Goal: Task Accomplishment & Management: Use online tool/utility

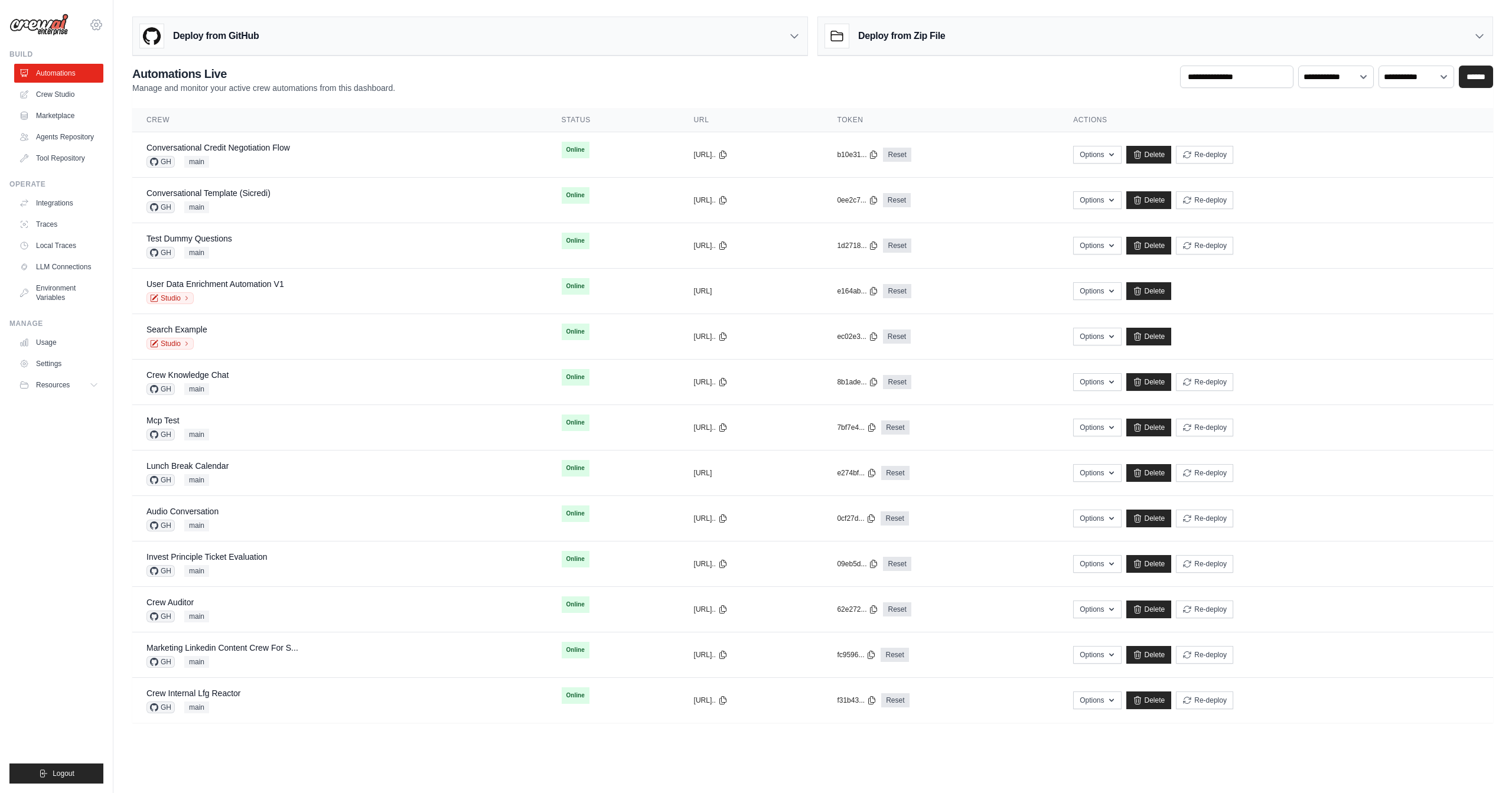
click at [99, 25] on icon at bounding box center [96, 25] width 14 height 14
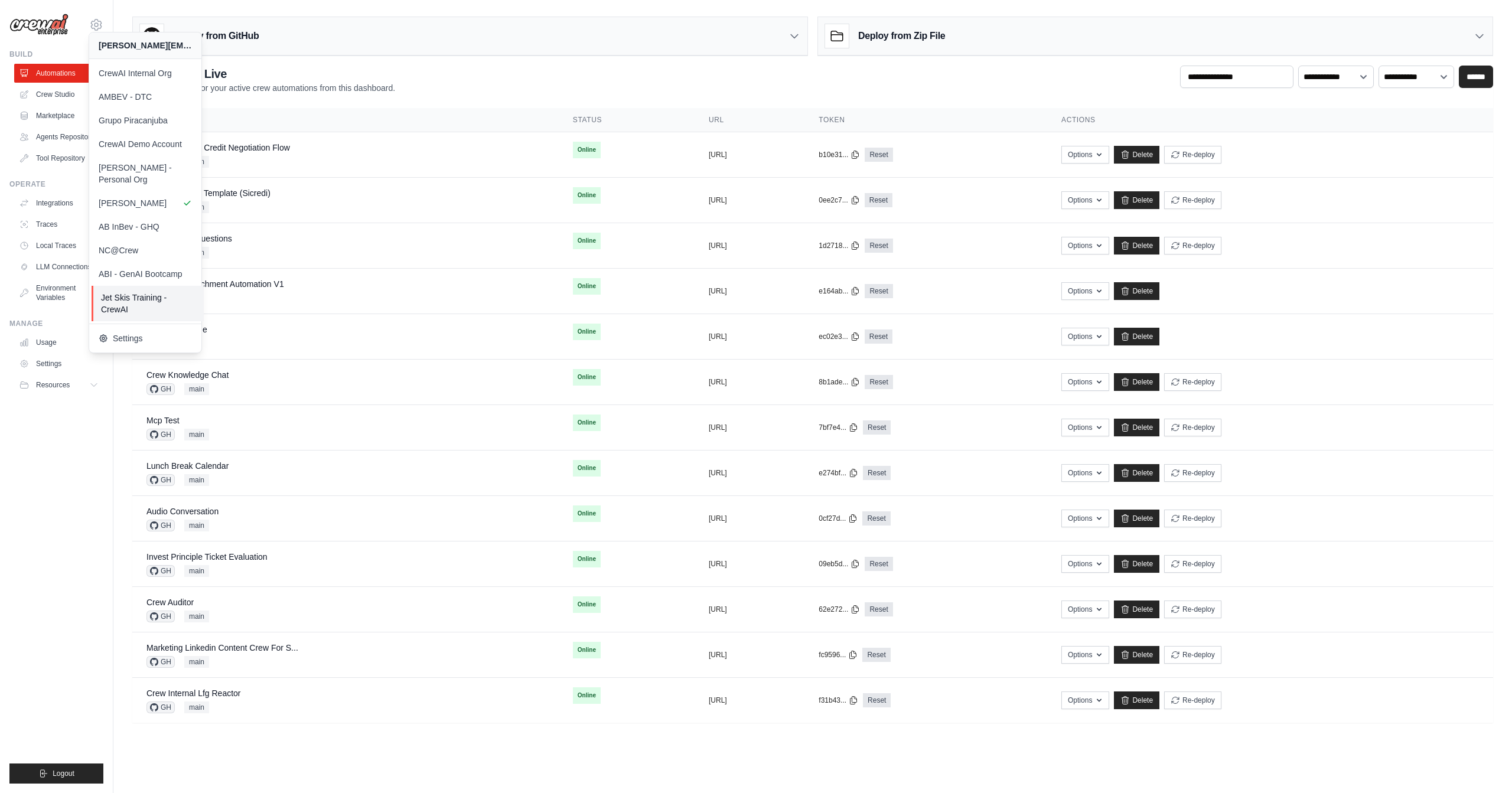
click at [134, 292] on span "Jet Skis Training - CrewAI" at bounding box center [147, 304] width 93 height 24
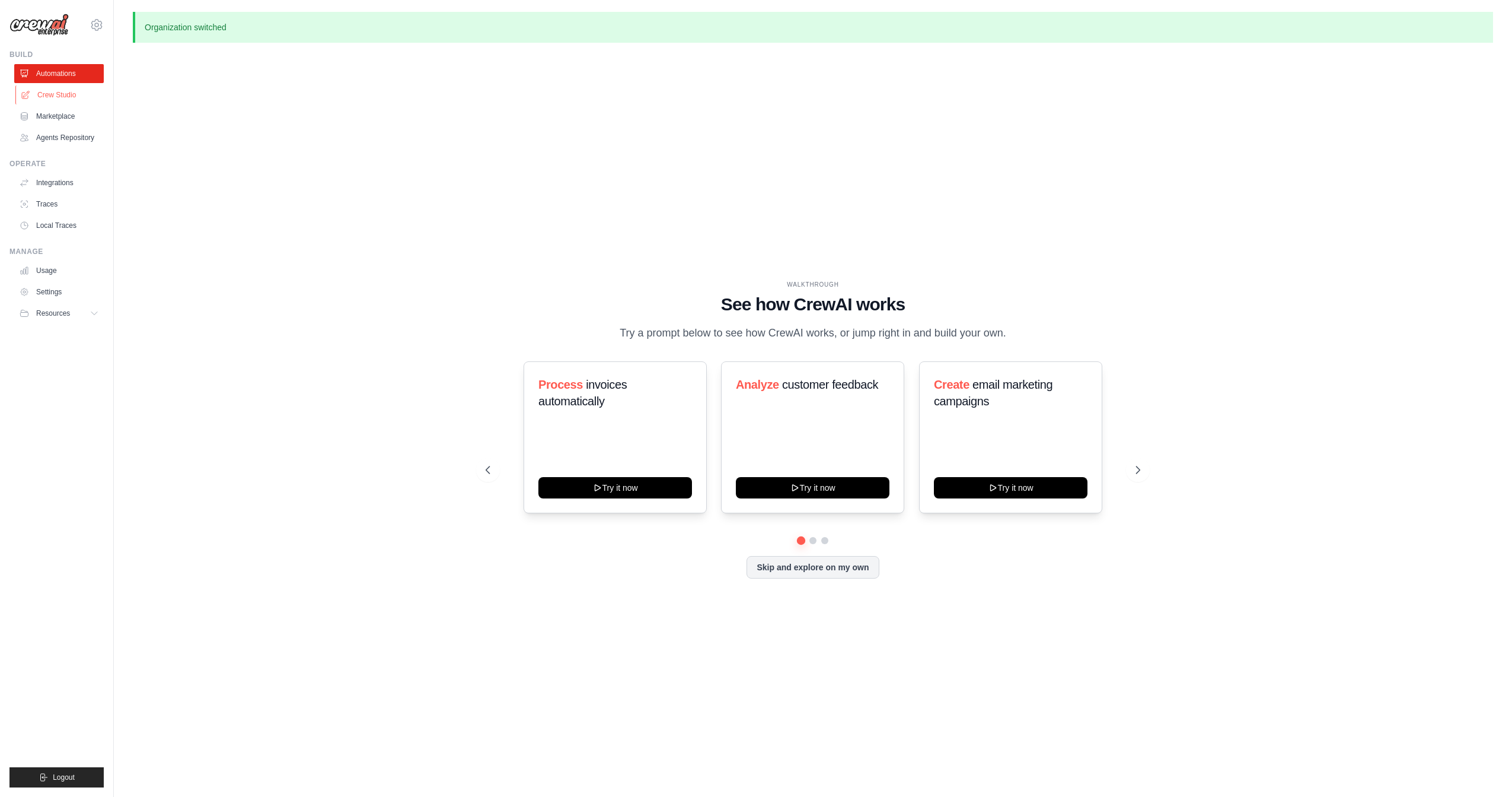
click at [67, 91] on link "Crew Studio" at bounding box center [60, 95] width 89 height 19
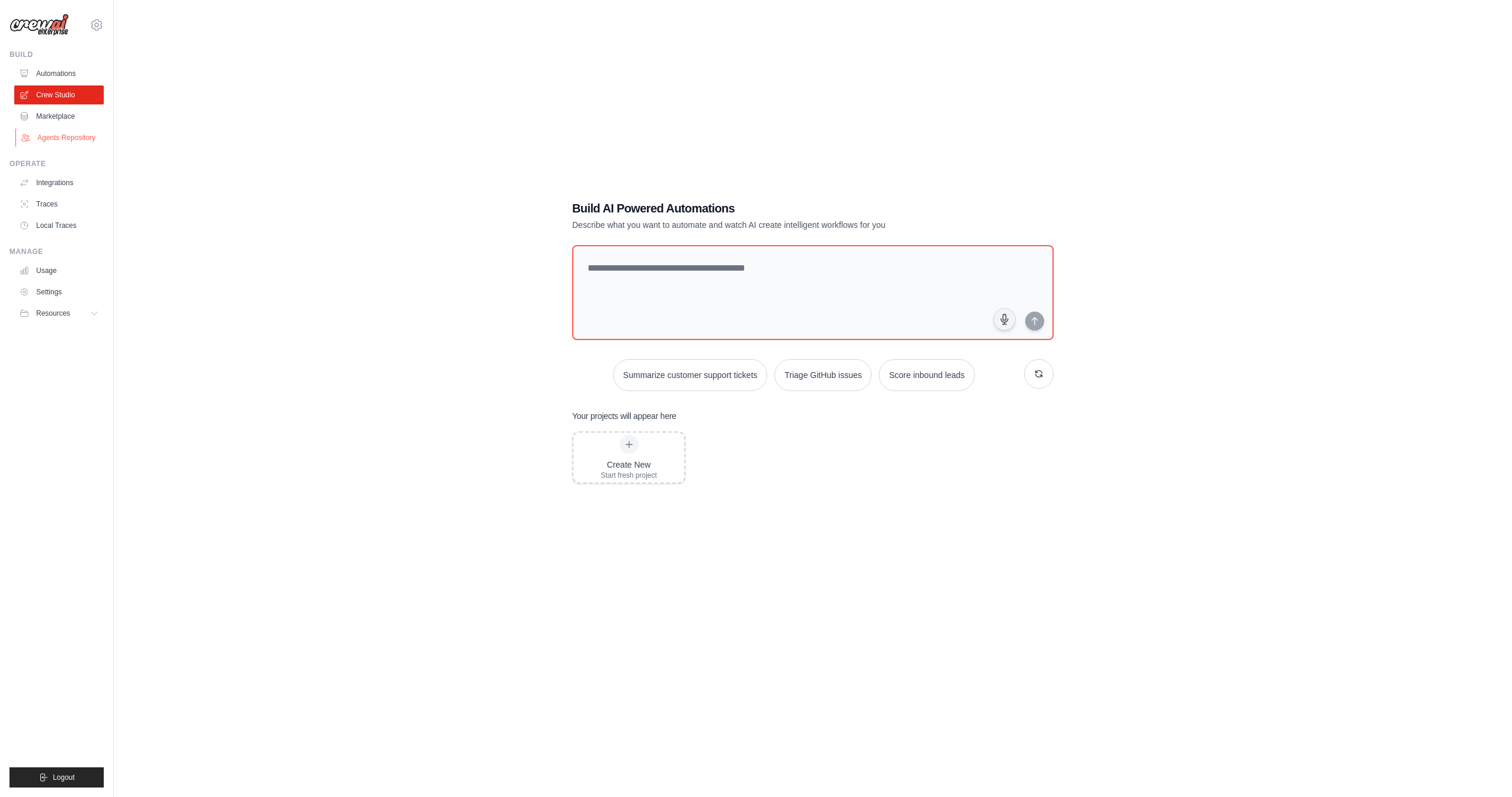
click at [66, 143] on link "Agents Repository" at bounding box center [60, 138] width 89 height 19
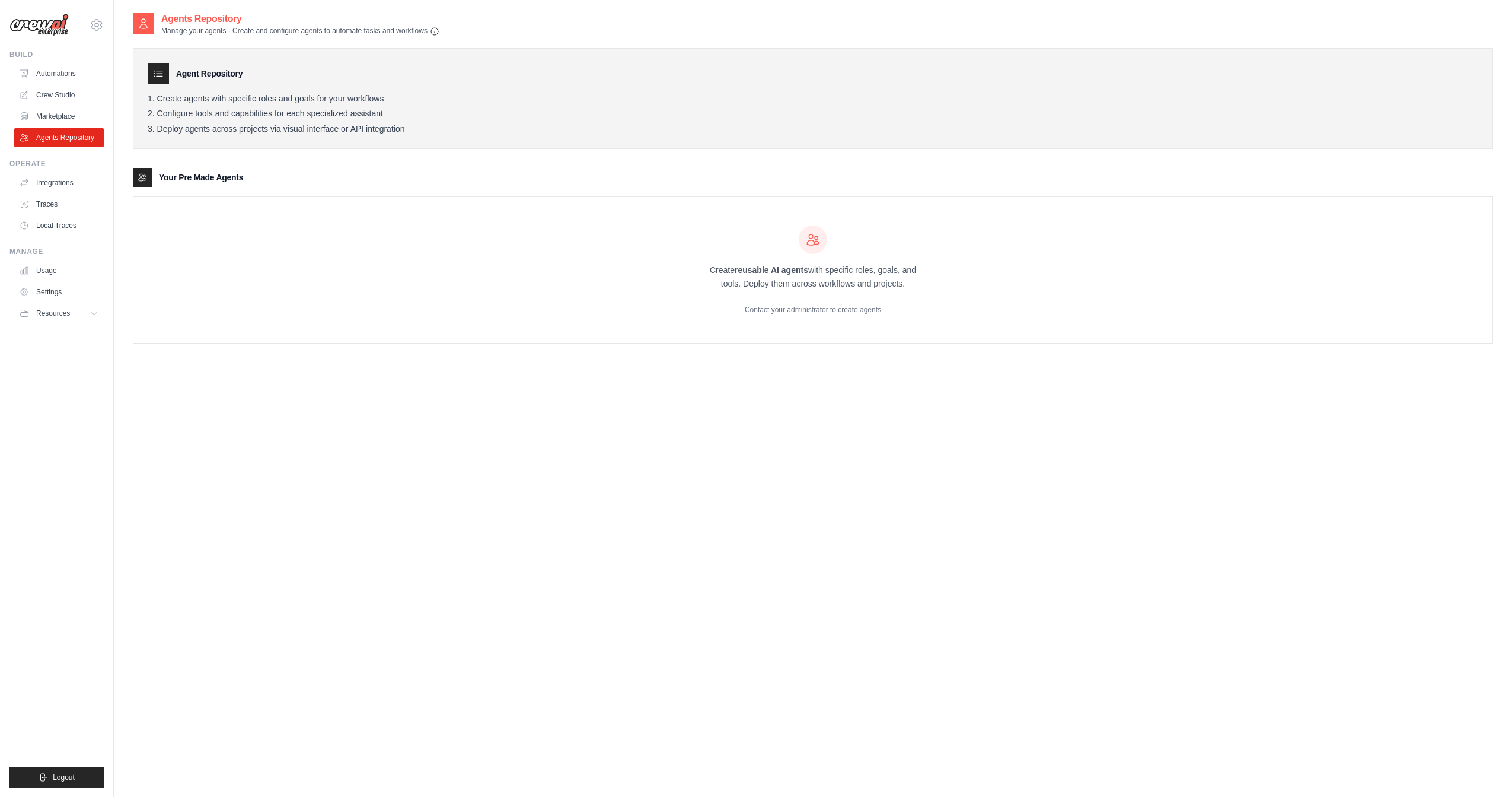
click at [415, 376] on div "Agents Repository Manage your agents - Create and configure agents to automate …" at bounding box center [813, 410] width 1361 height 797
click at [567, 337] on div "Create reusable AI agents with specific roles, goals, and tools. Deploy them ac…" at bounding box center [813, 269] width 1359 height 146
click at [73, 165] on link "Tool Repository" at bounding box center [60, 159] width 89 height 19
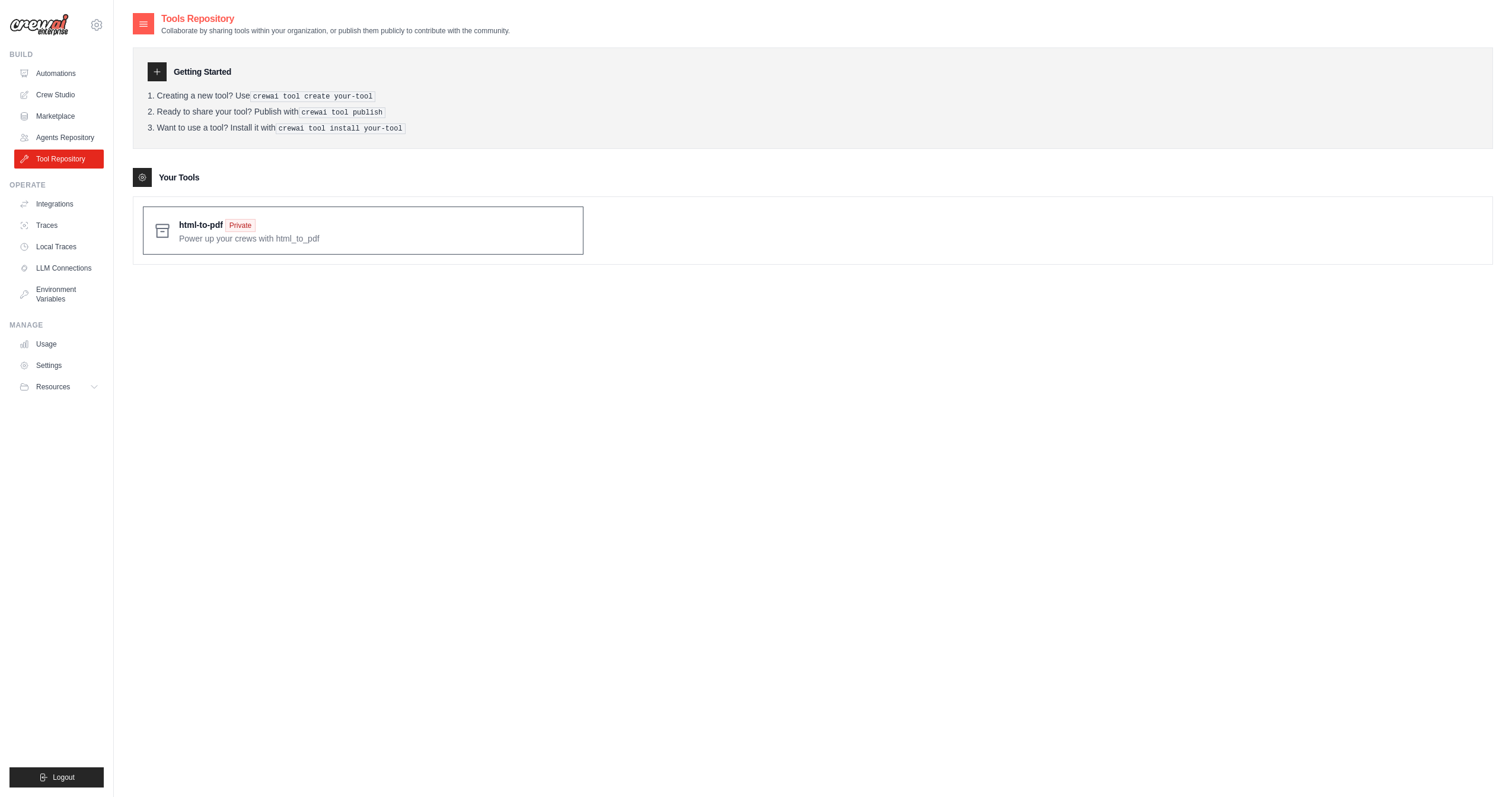
click at [282, 238] on span at bounding box center [377, 230] width 394 height 28
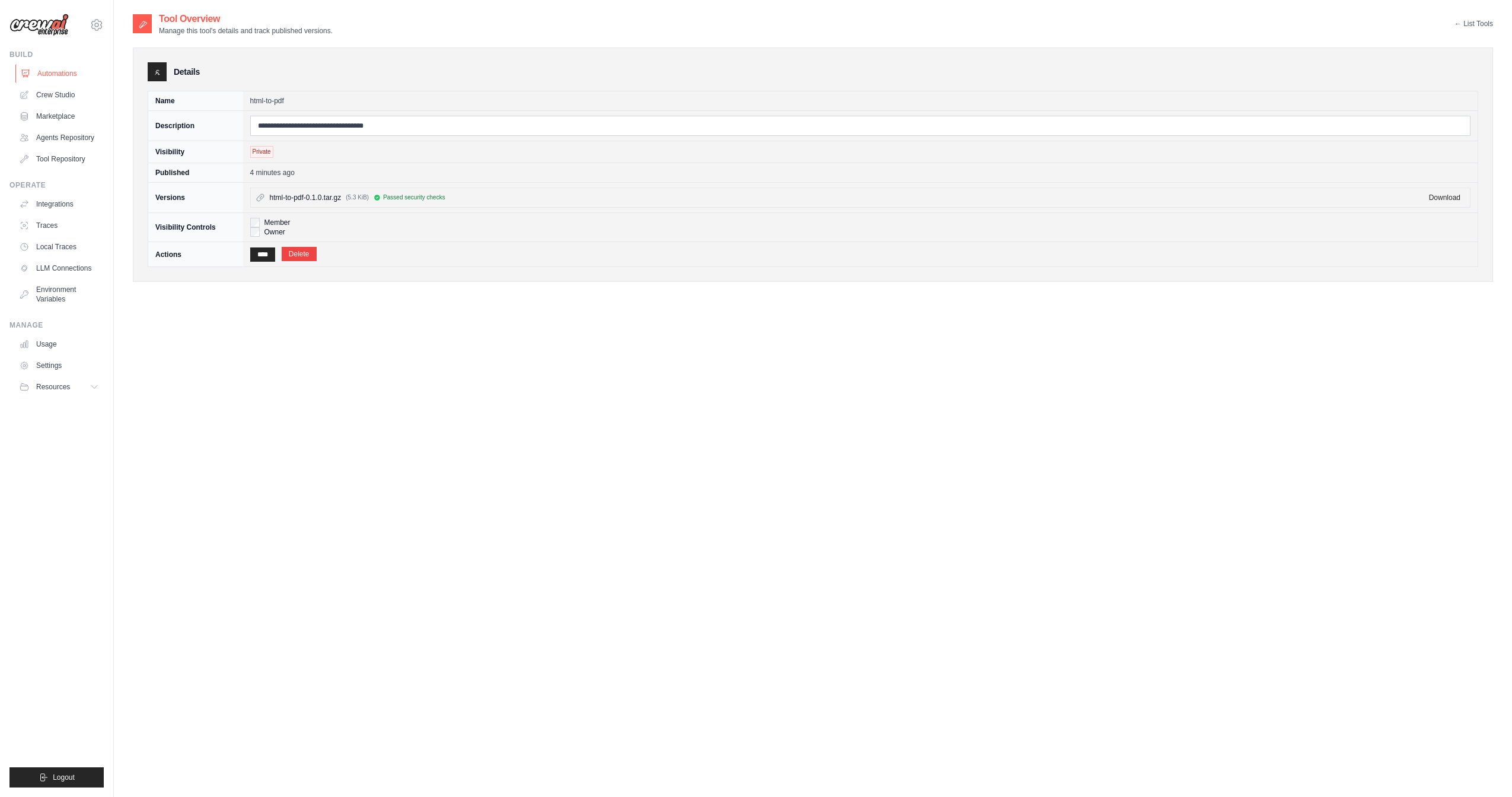
click at [55, 70] on link "Automations" at bounding box center [60, 74] width 89 height 19
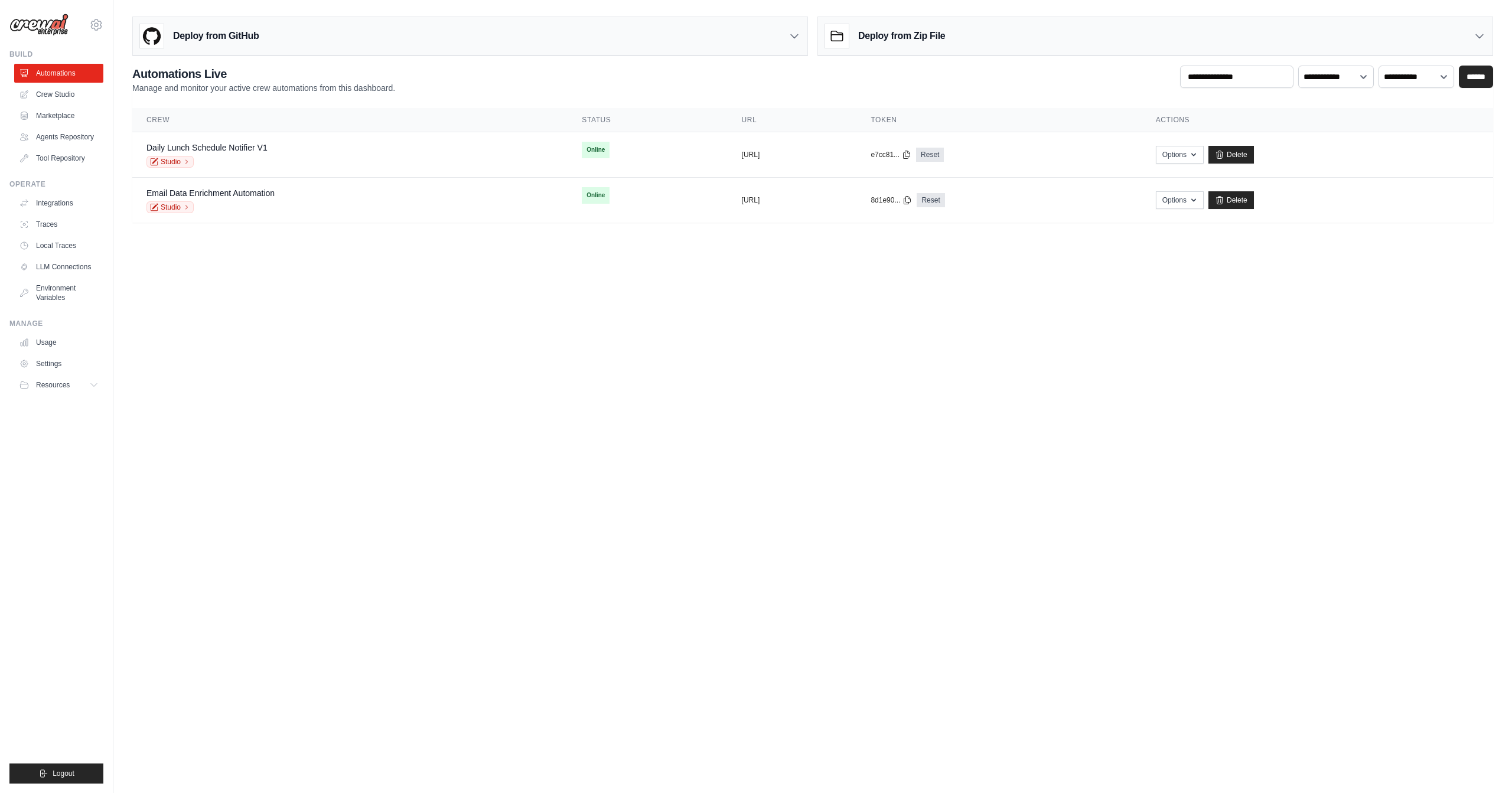
click at [269, 329] on body "[PERSON_NAME][EMAIL_ADDRESS][DOMAIN_NAME] CrewAI Internal Org AMBEV - DTC Grupo…" at bounding box center [756, 396] width 1512 height 793
click at [174, 212] on link "Studio" at bounding box center [170, 207] width 47 height 12
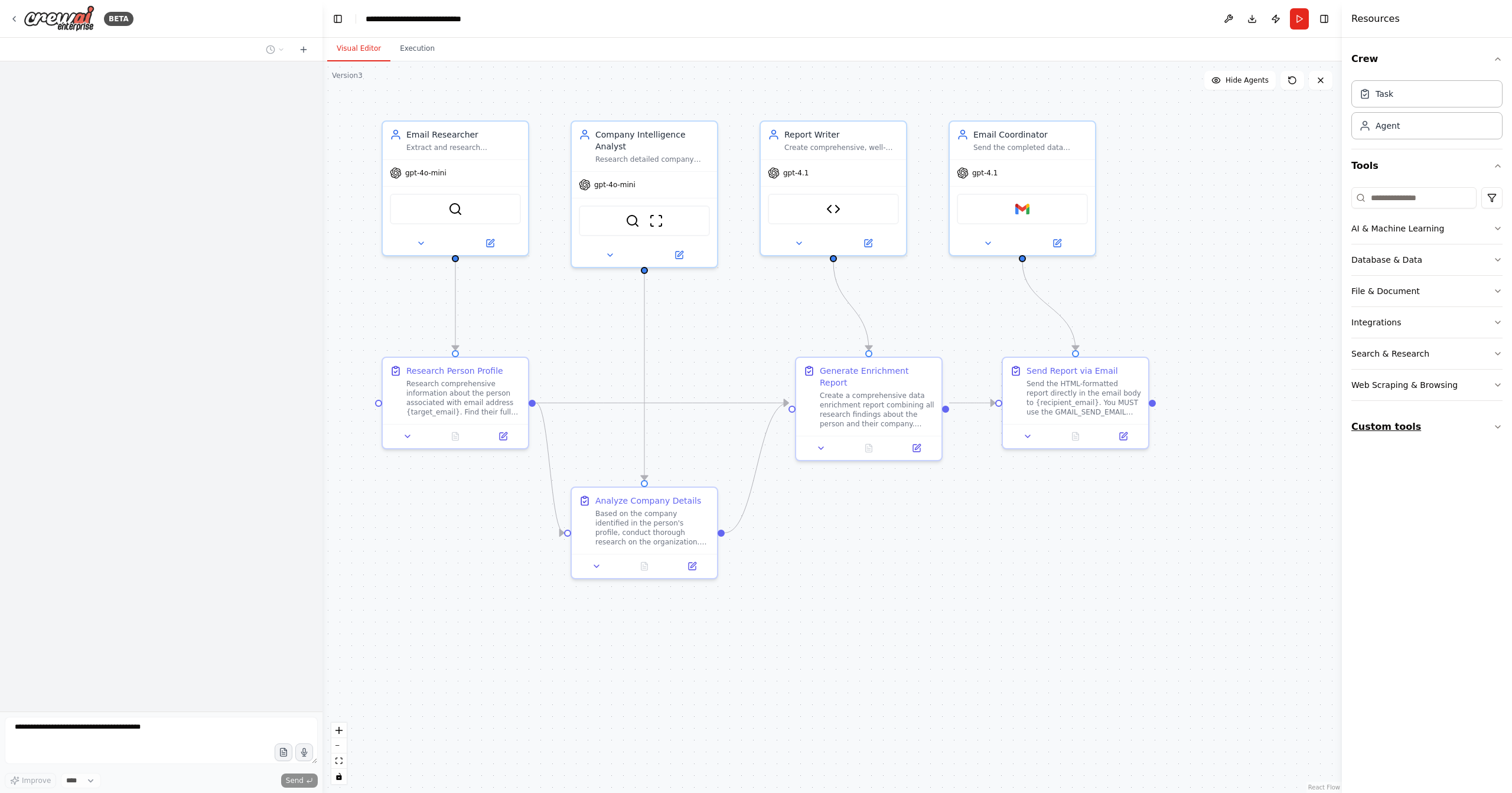
click at [1422, 416] on button "Custom tools" at bounding box center [1427, 427] width 151 height 33
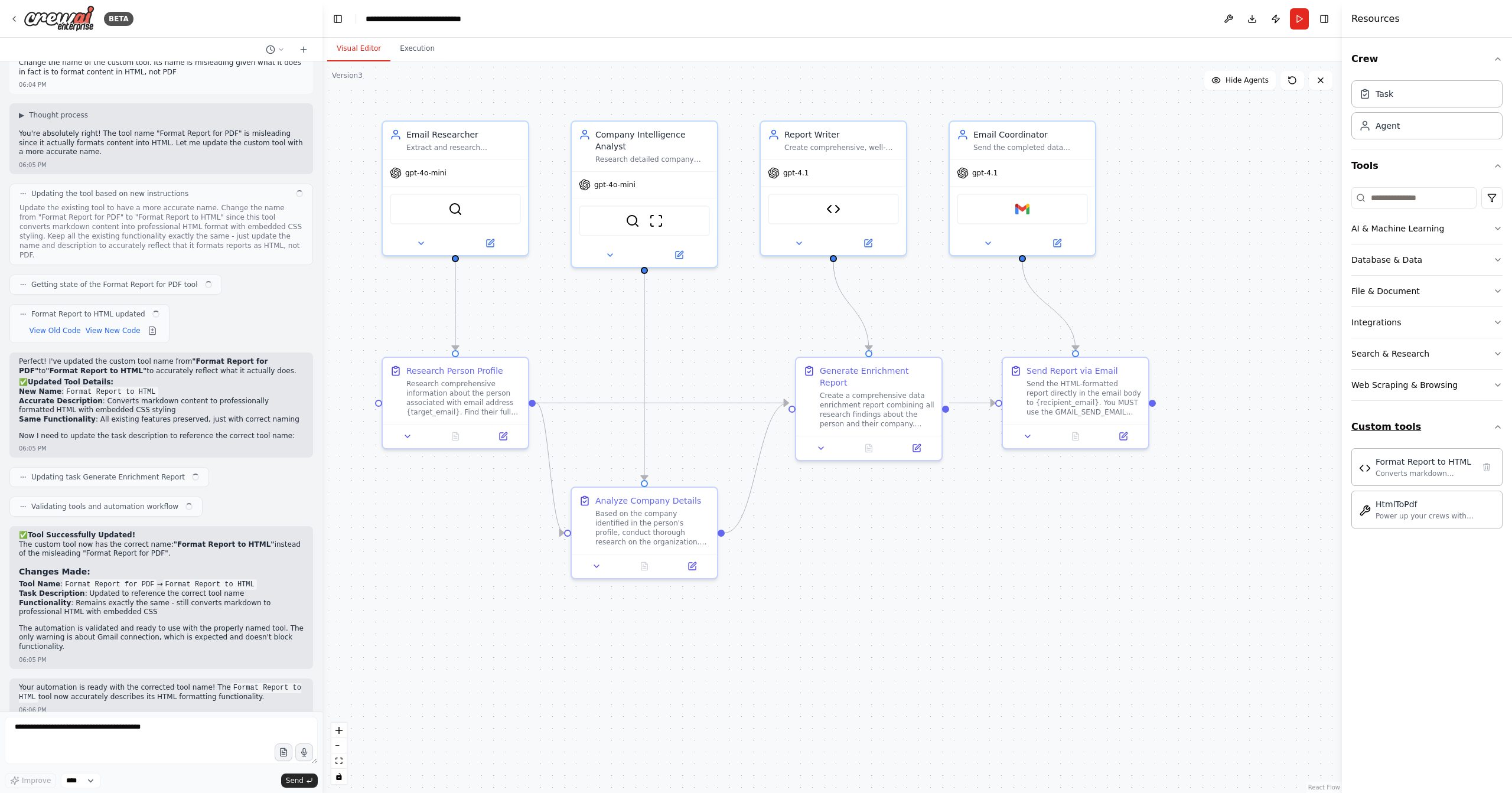
scroll to position [6039, 0]
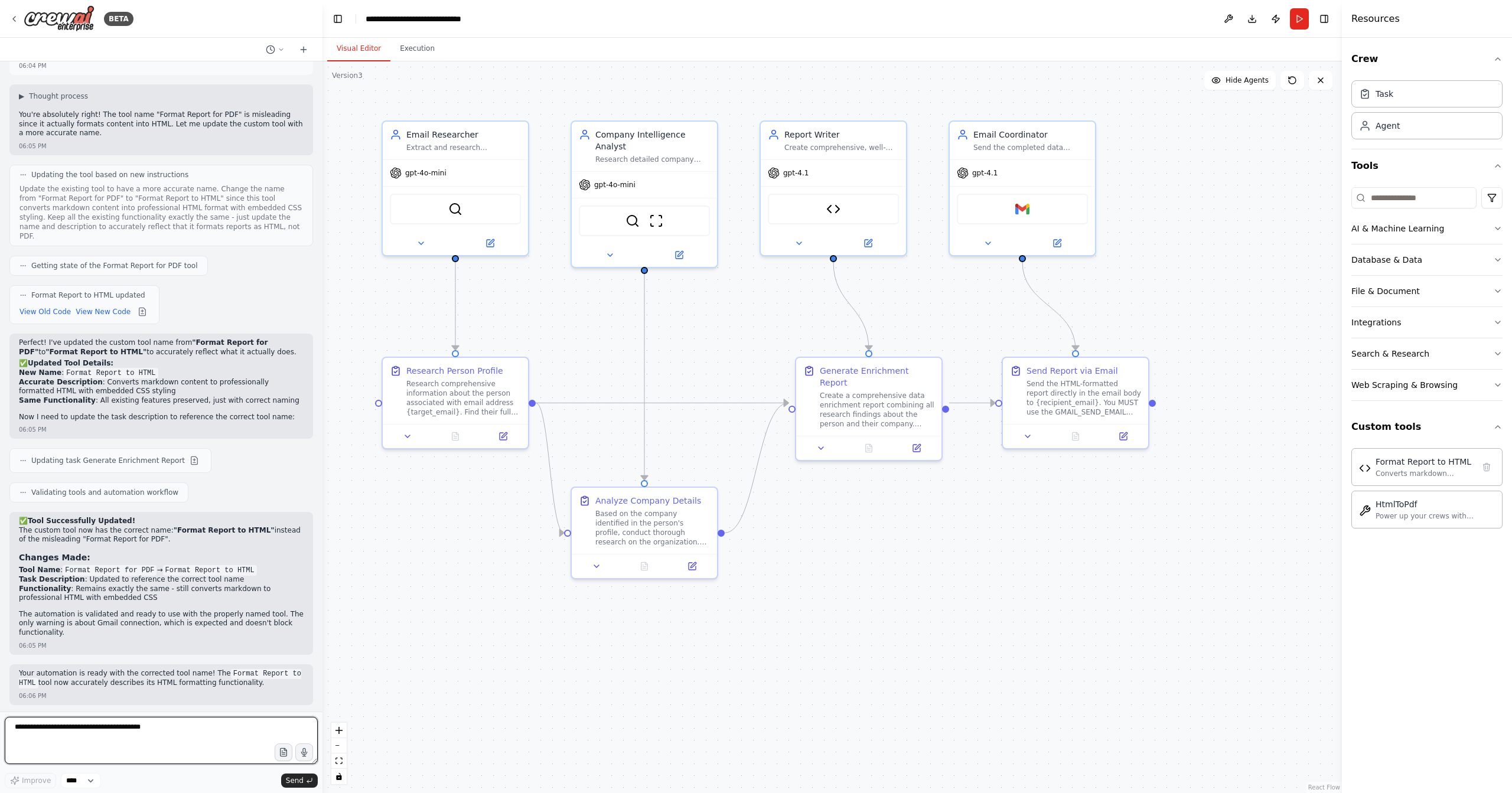
click at [183, 740] on textarea at bounding box center [161, 740] width 313 height 47
type textarea "**********"
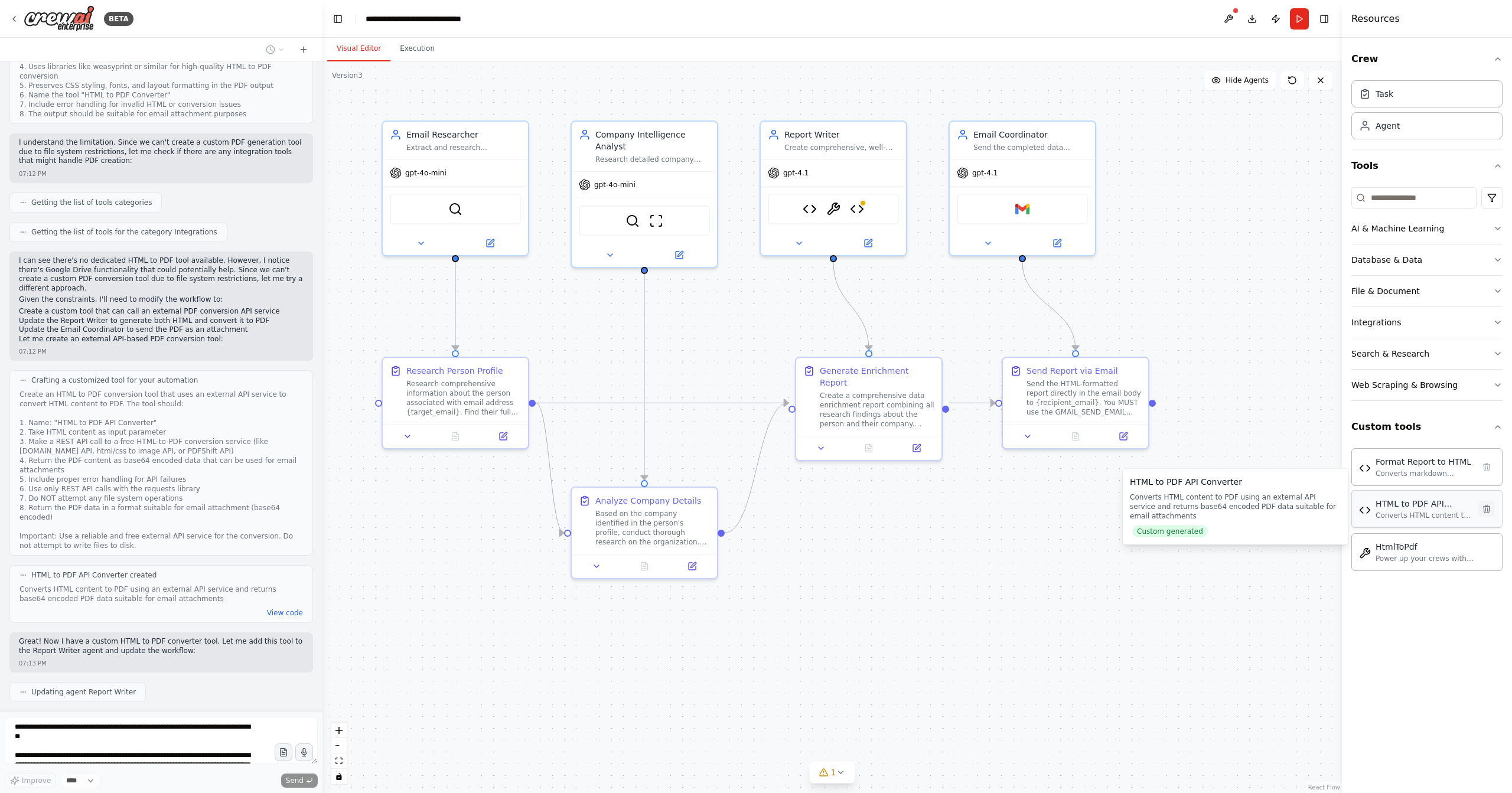
scroll to position [7753, 0]
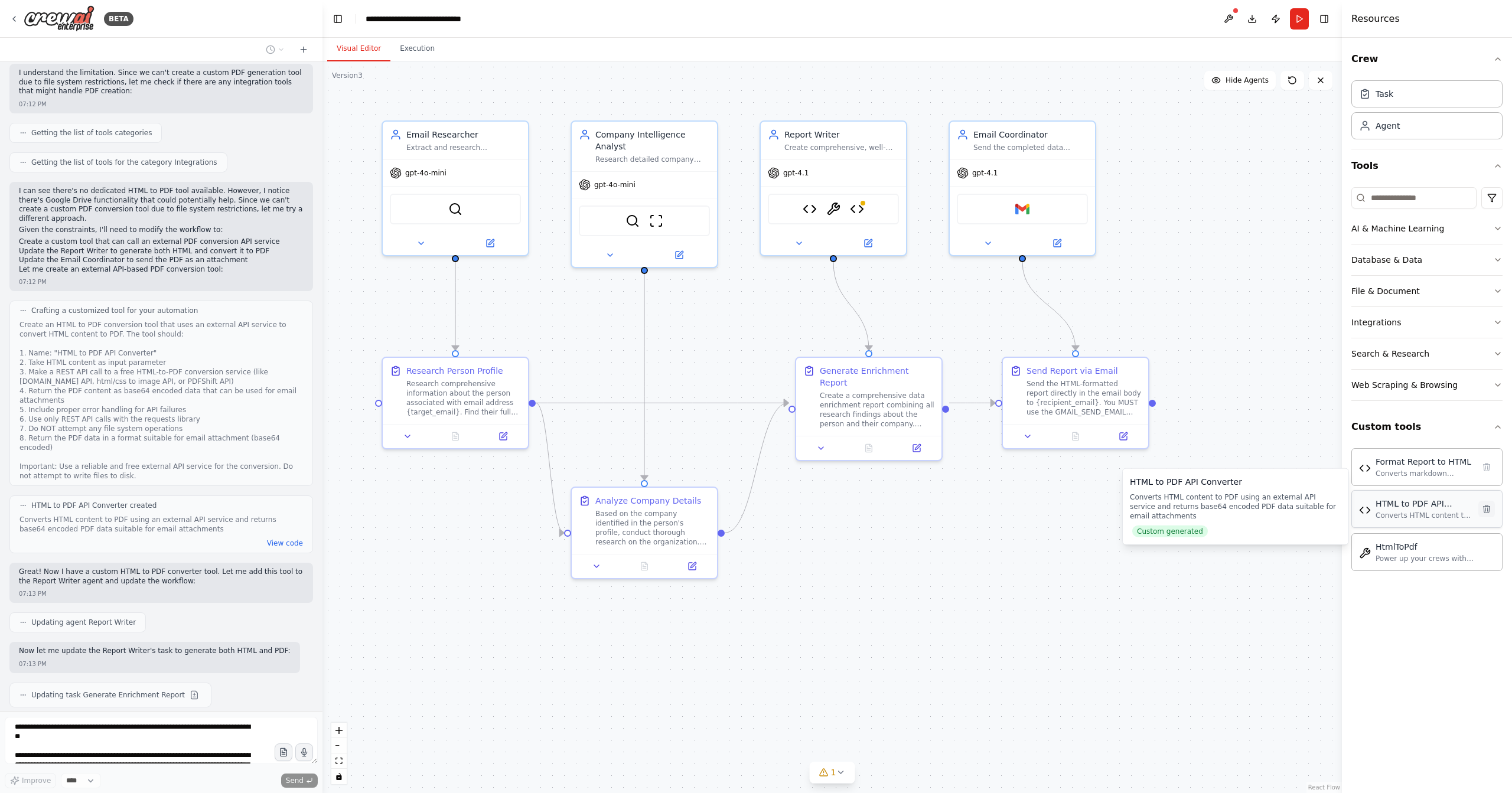
click at [1486, 508] on icon at bounding box center [1487, 508] width 7 height 8
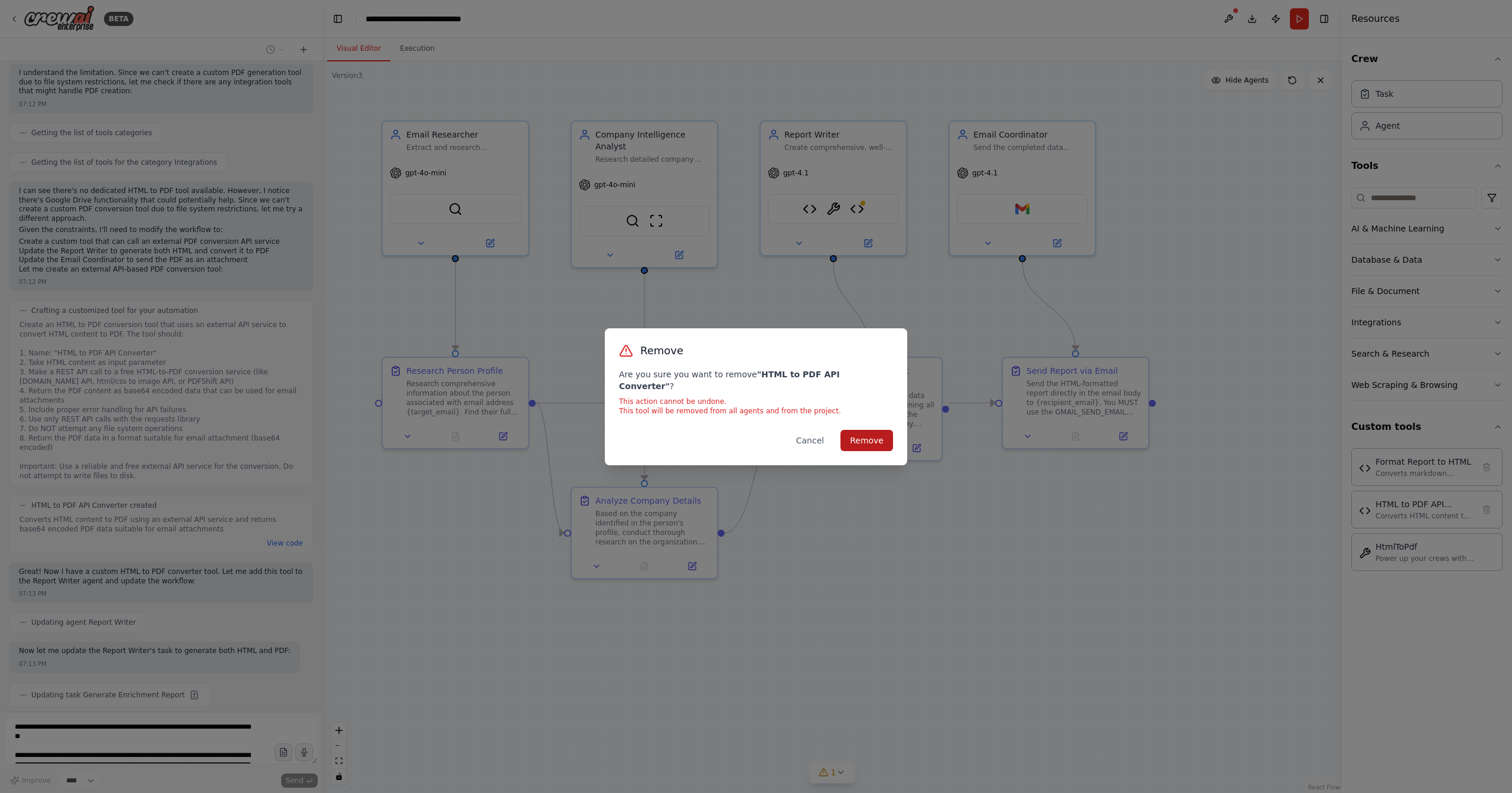
click at [886, 433] on button "Remove" at bounding box center [867, 441] width 53 height 21
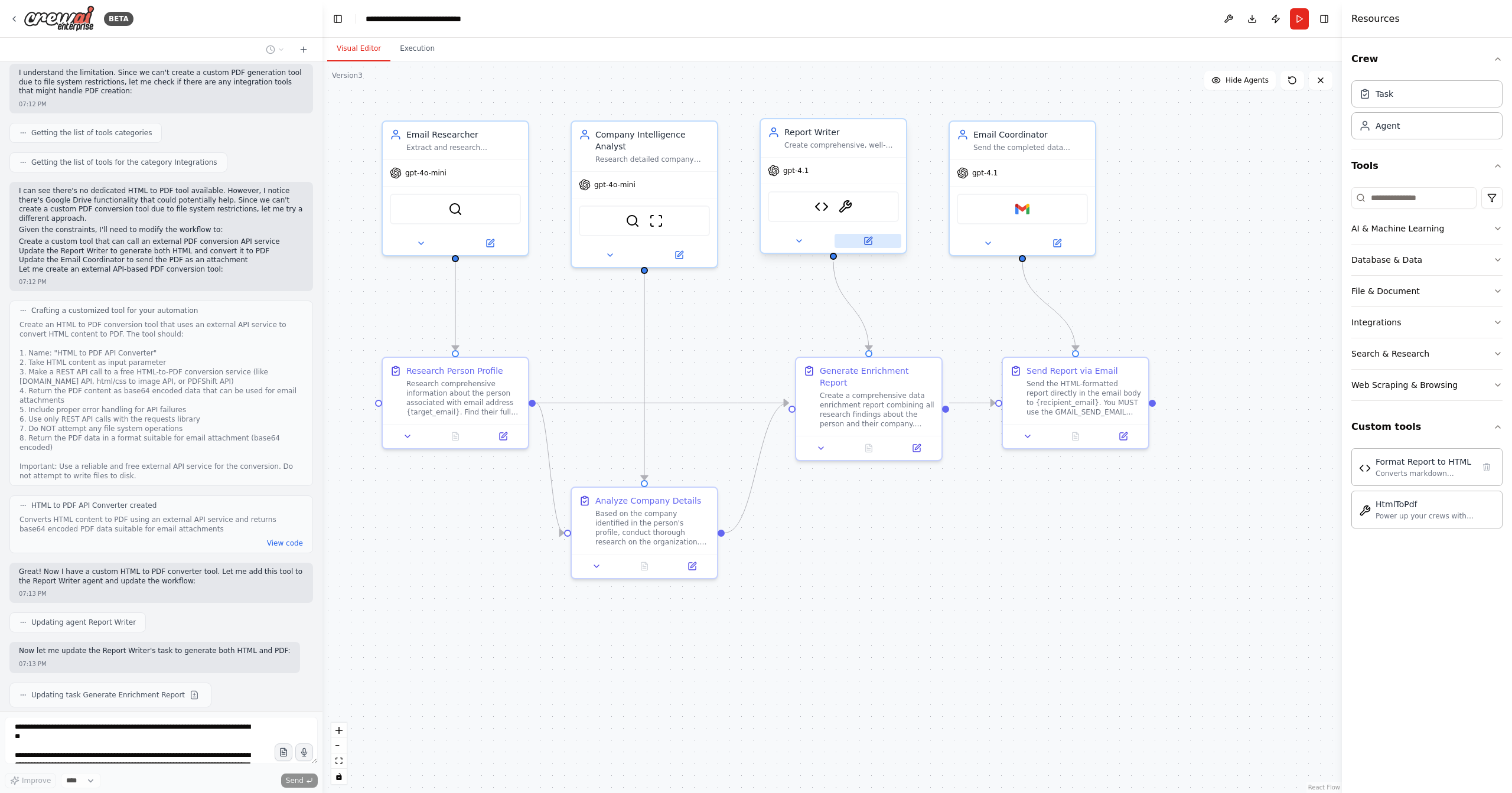
click at [874, 246] on button at bounding box center [868, 241] width 66 height 14
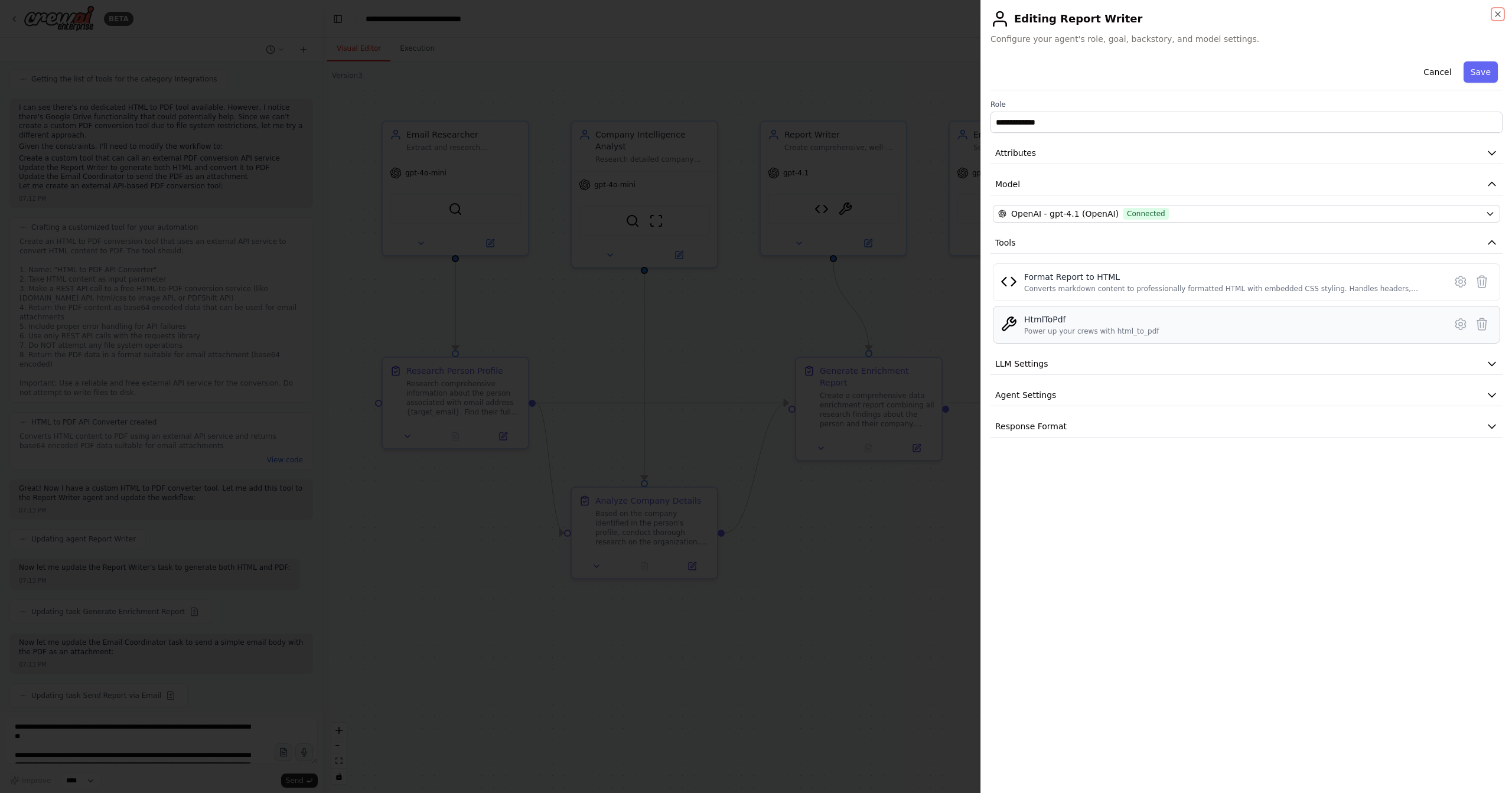
scroll to position [7911, 0]
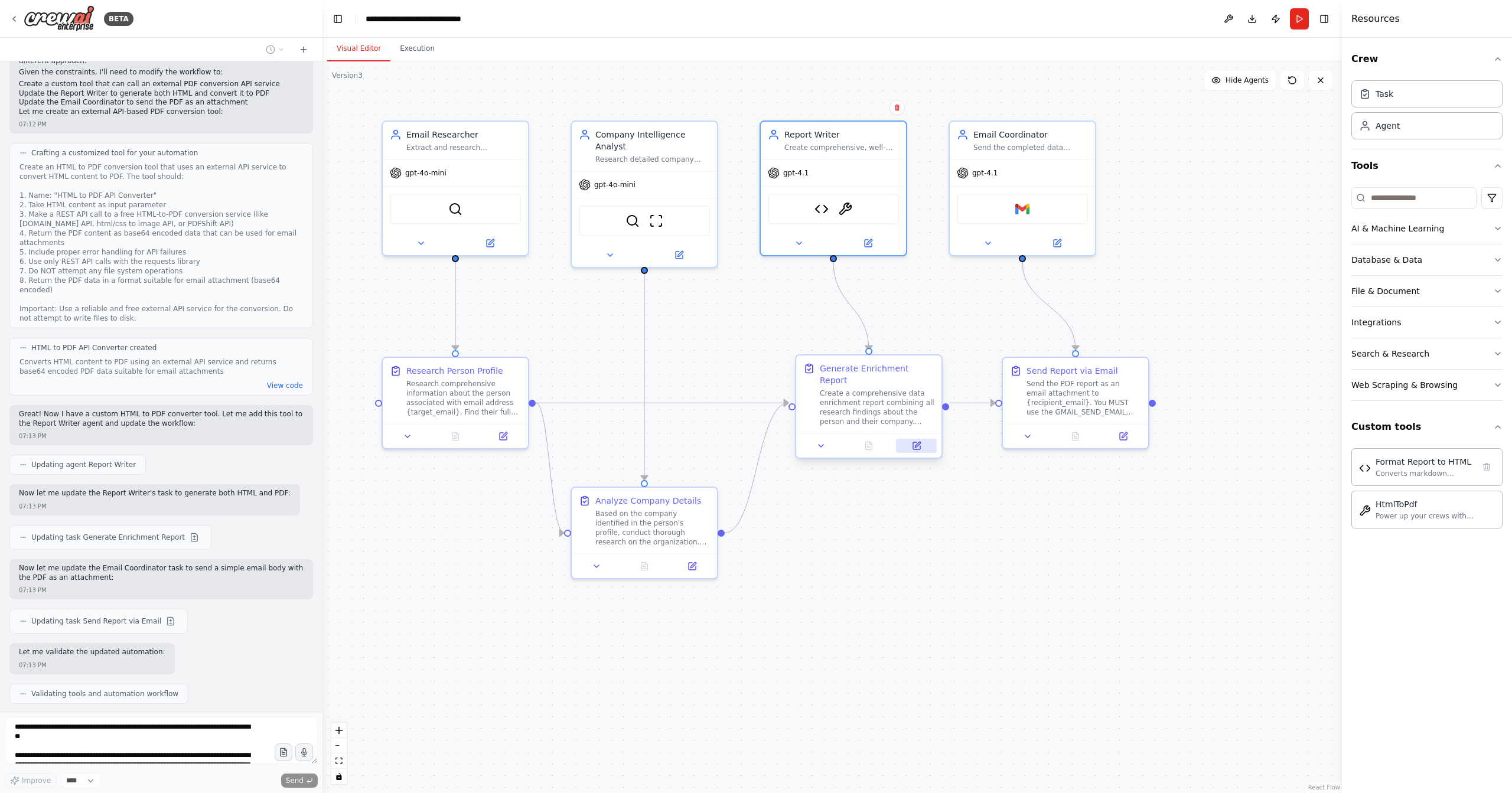
click at [907, 439] on button at bounding box center [916, 446] width 41 height 14
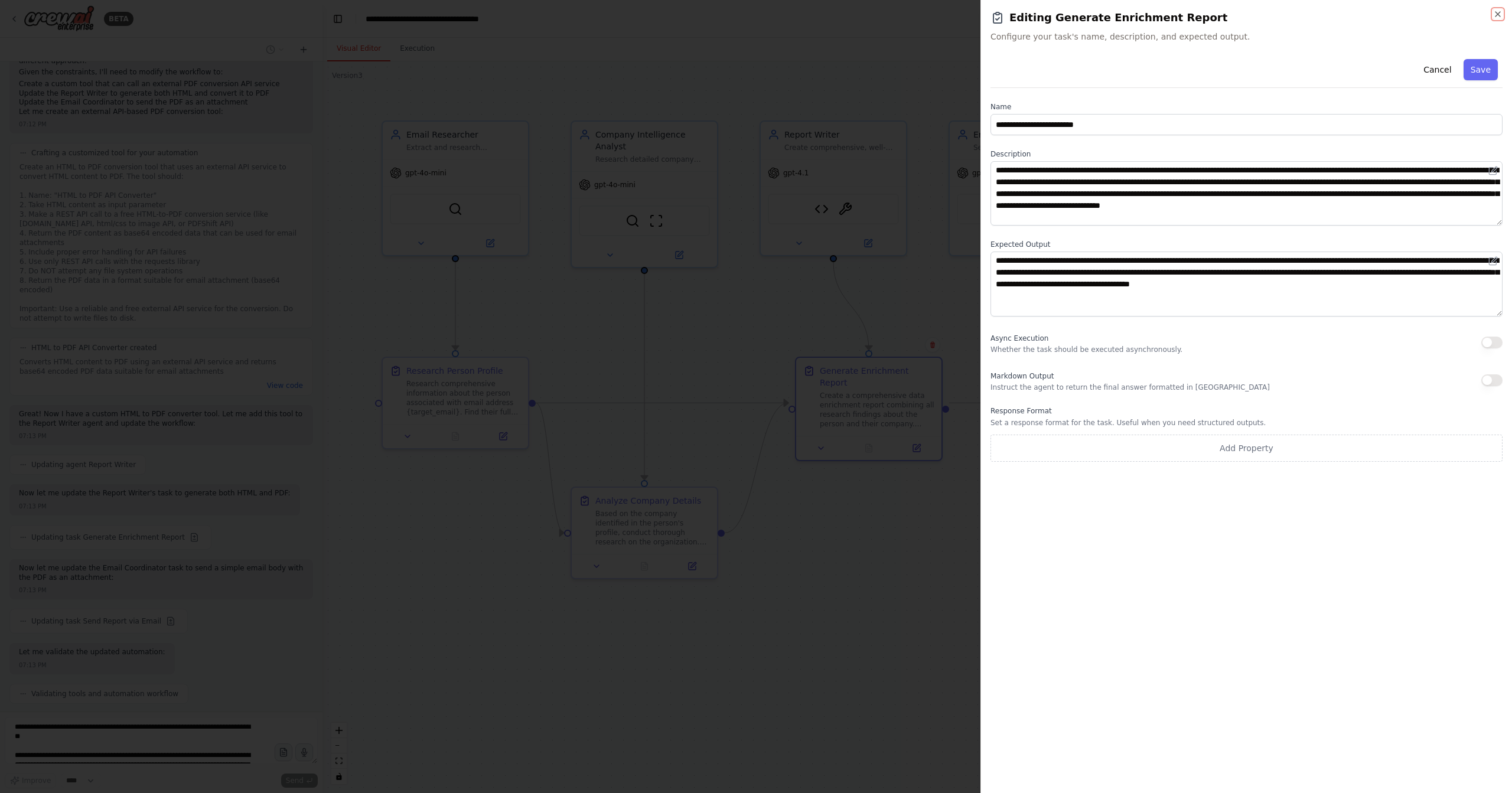
scroll to position [7981, 0]
click at [1134, 202] on textarea "**********" at bounding box center [1246, 193] width 512 height 65
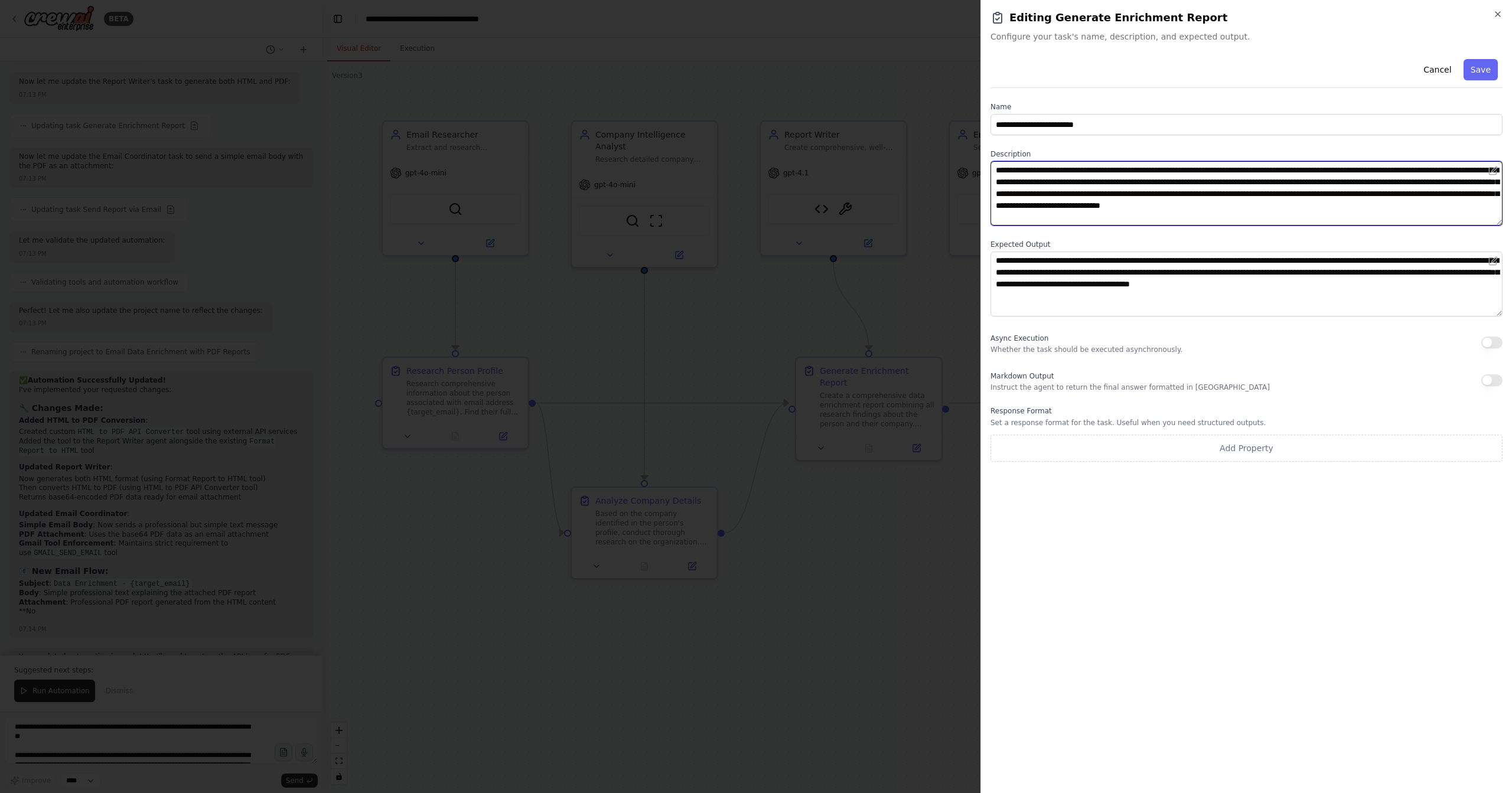
click at [1086, 206] on textarea "**********" at bounding box center [1246, 193] width 512 height 65
type textarea "**********"
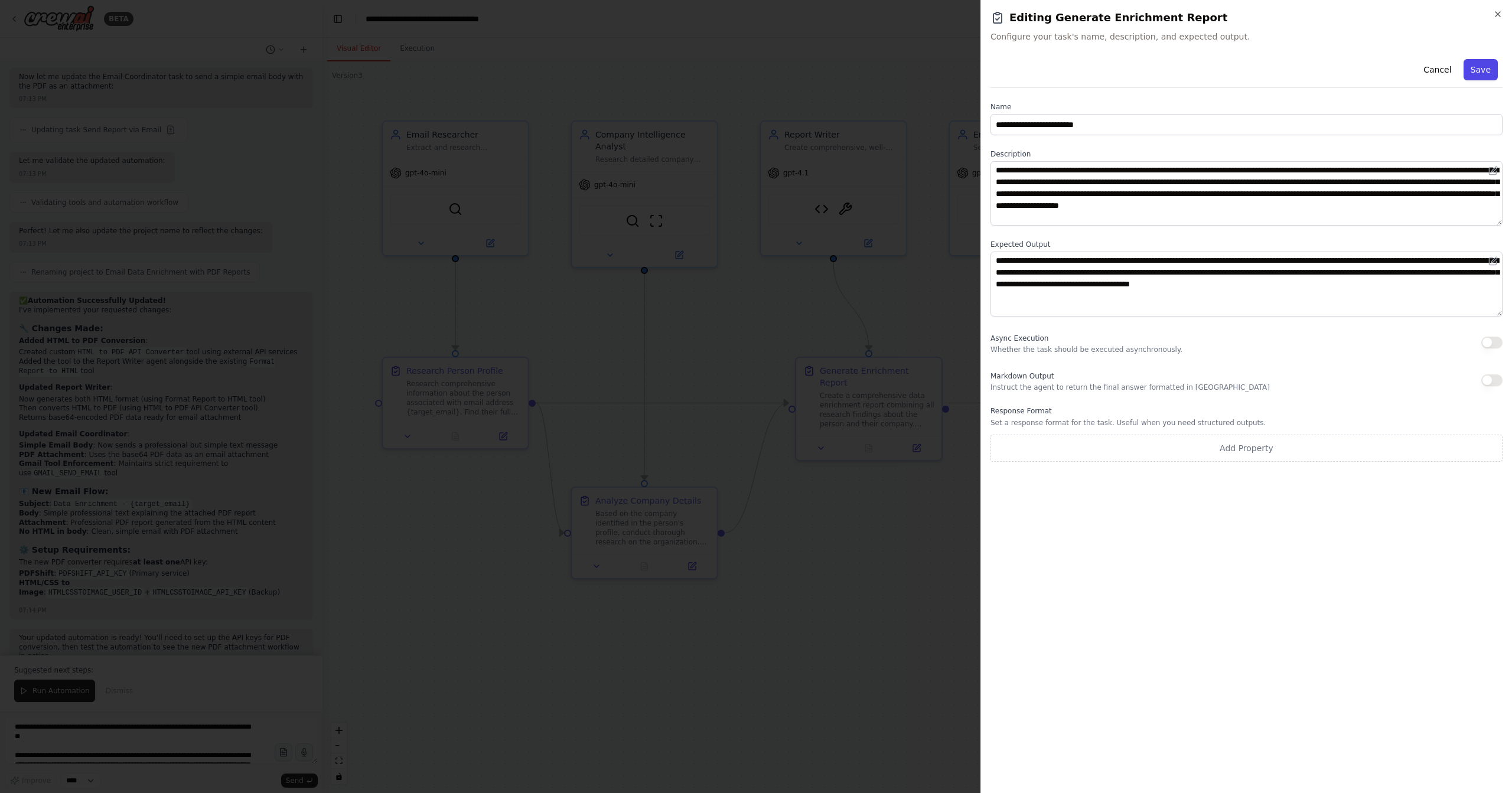
click at [1482, 72] on button "Save" at bounding box center [1481, 70] width 34 height 21
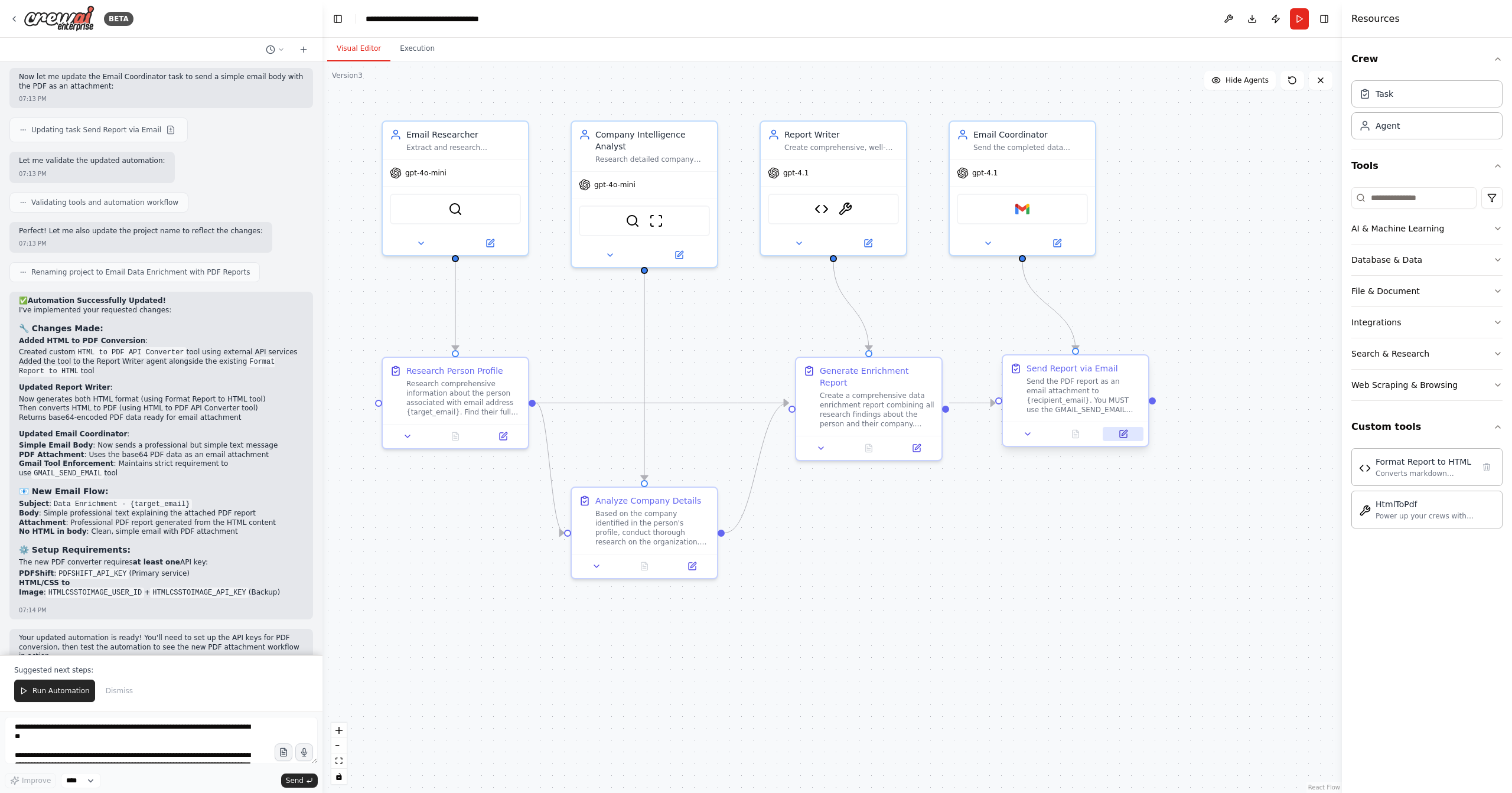
click at [1116, 439] on button at bounding box center [1123, 434] width 41 height 14
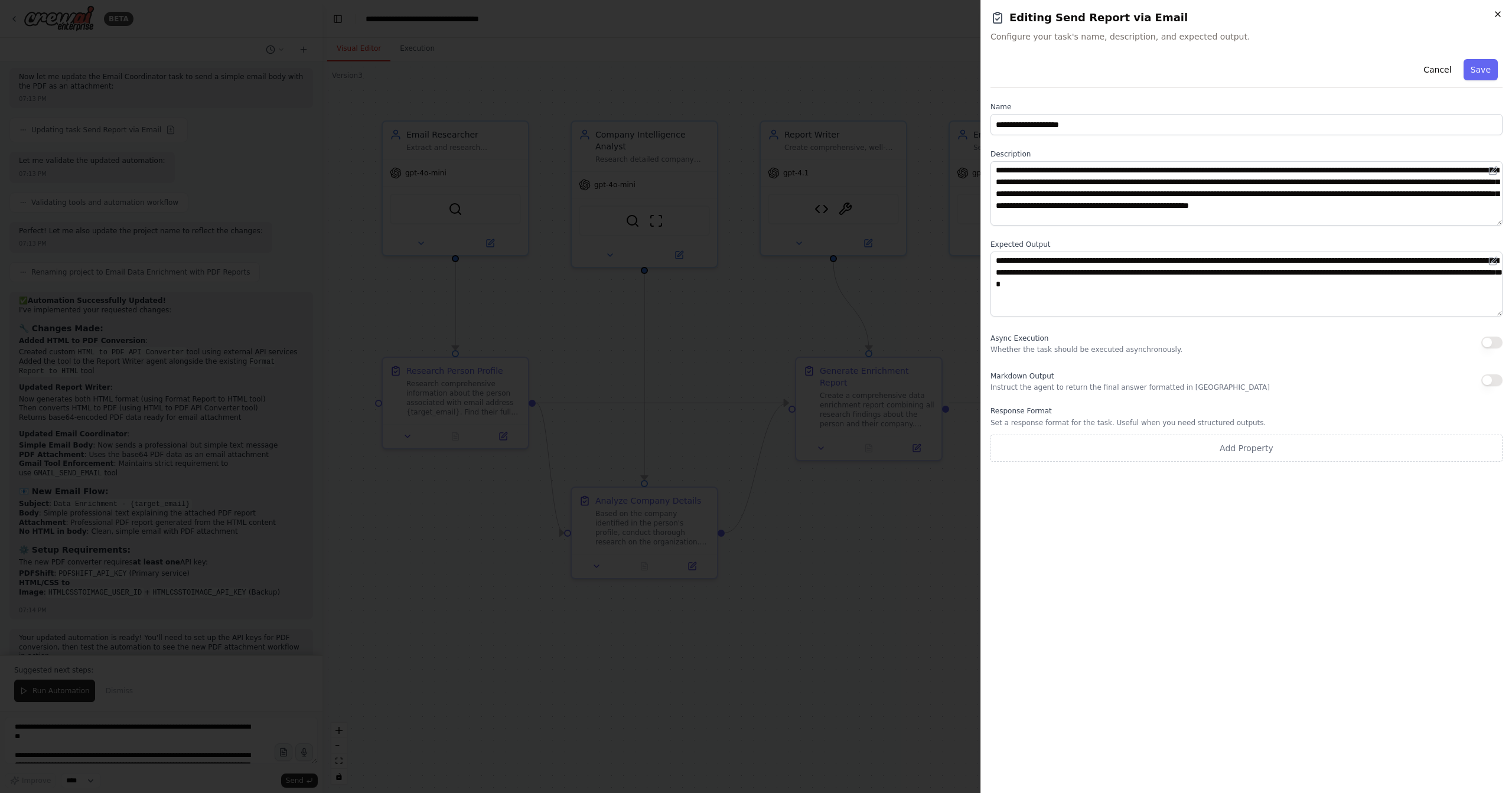
click at [1501, 14] on icon "button" at bounding box center [1498, 14] width 9 height 9
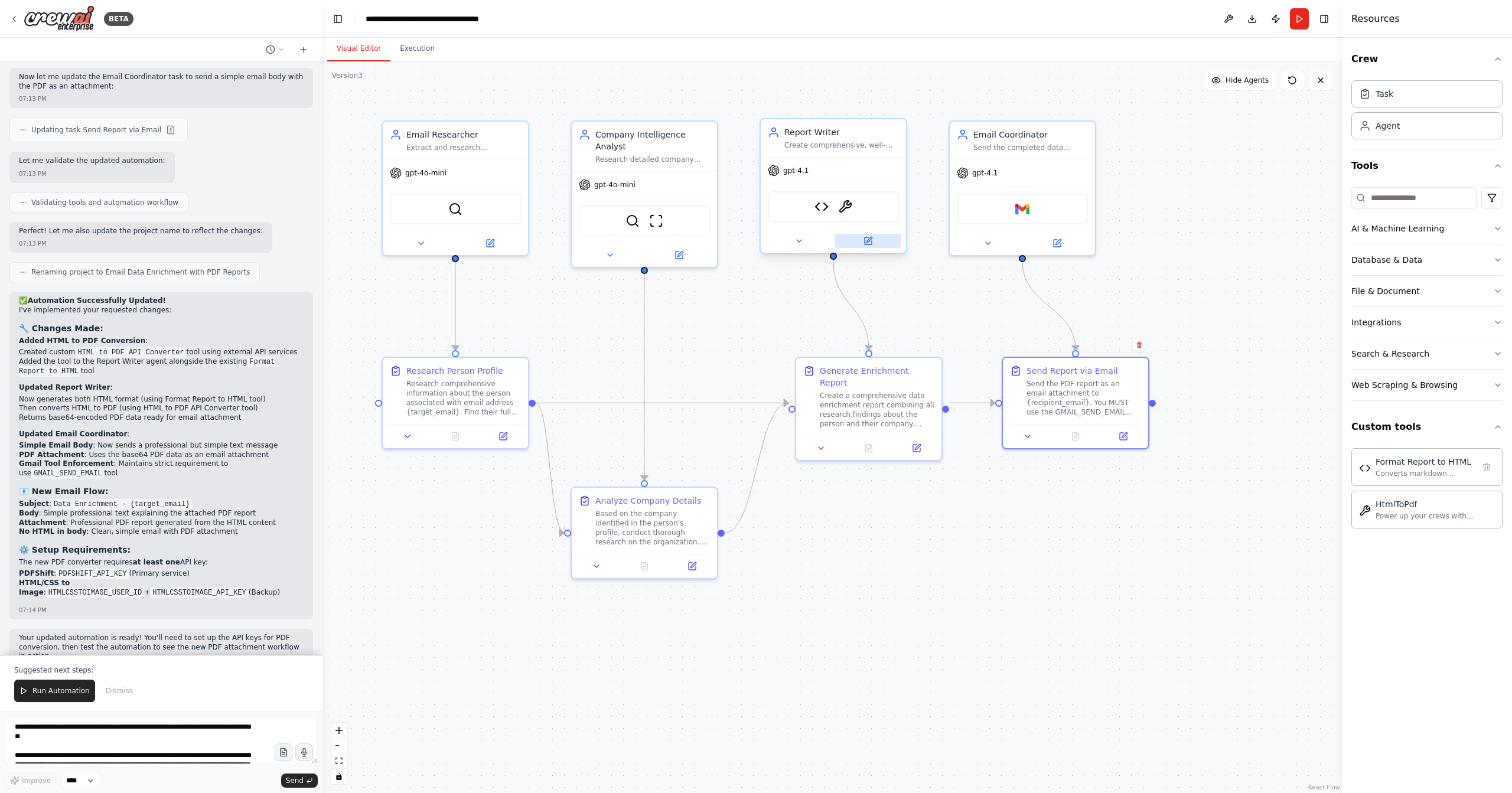
click at [881, 244] on button at bounding box center [868, 241] width 66 height 14
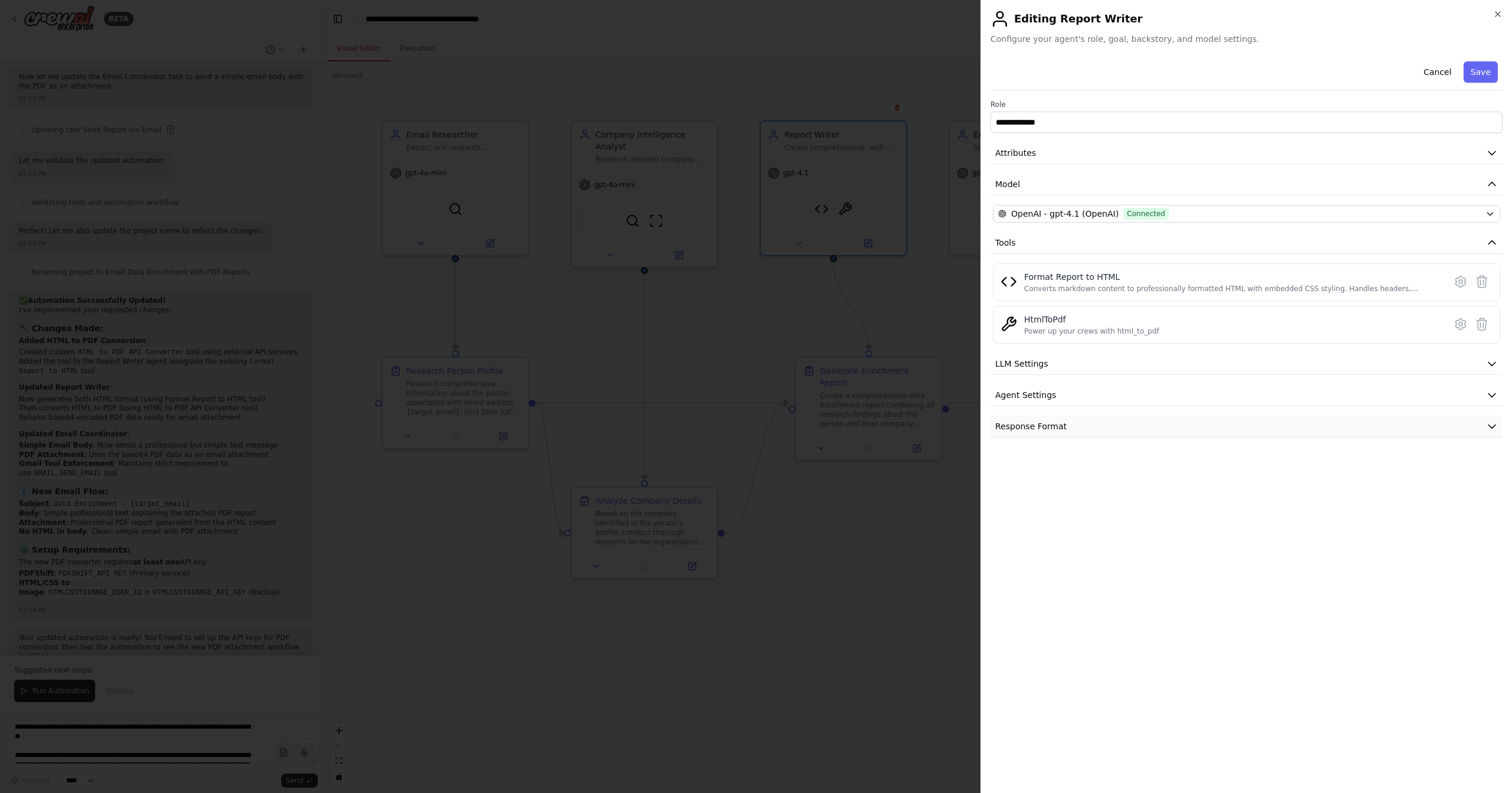
click at [1236, 430] on button "Response Format" at bounding box center [1246, 426] width 512 height 22
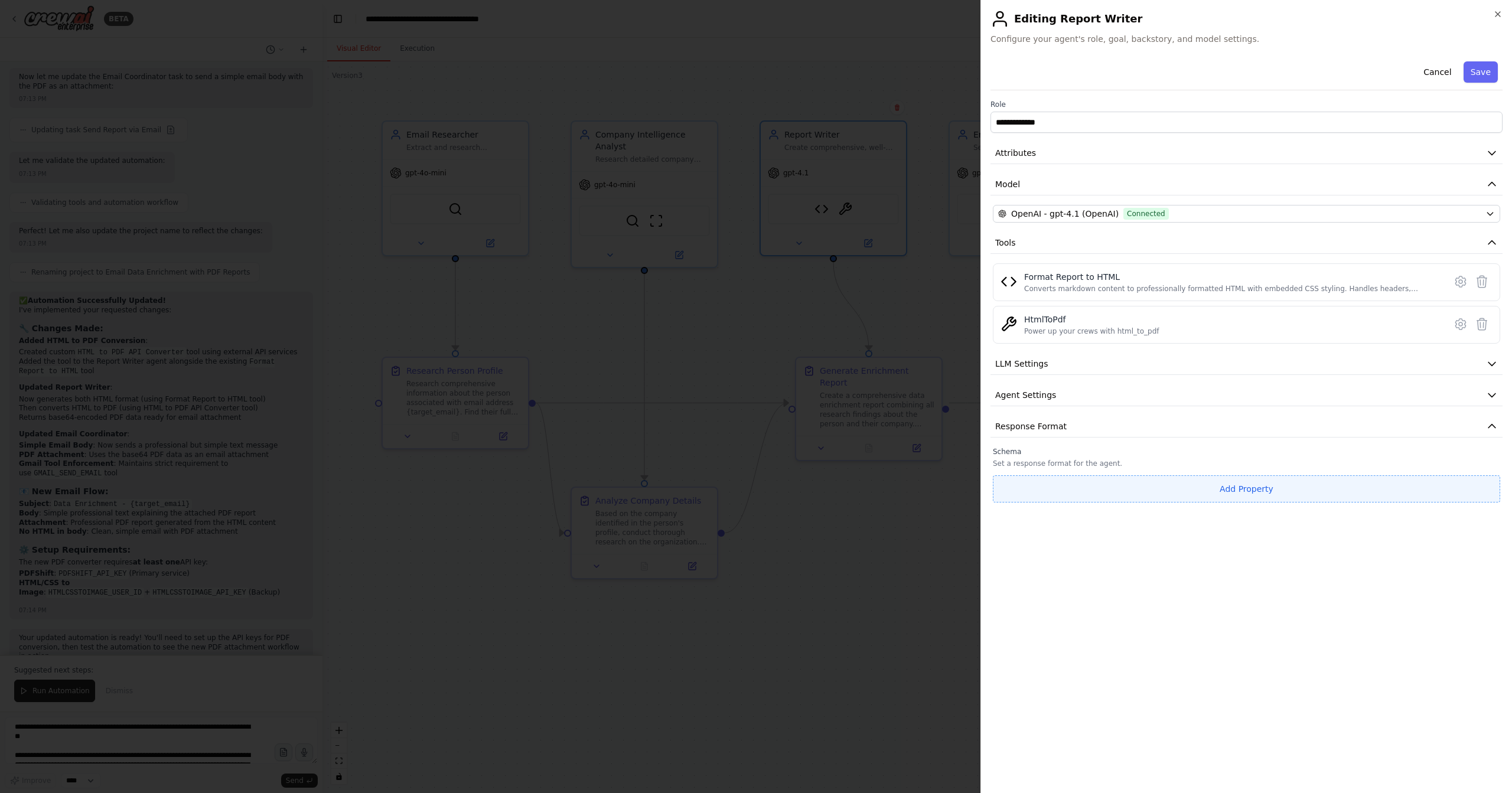
click at [1200, 482] on button "Add Property" at bounding box center [1246, 489] width 507 height 27
click at [1145, 483] on input "**********" at bounding box center [1177, 486] width 368 height 21
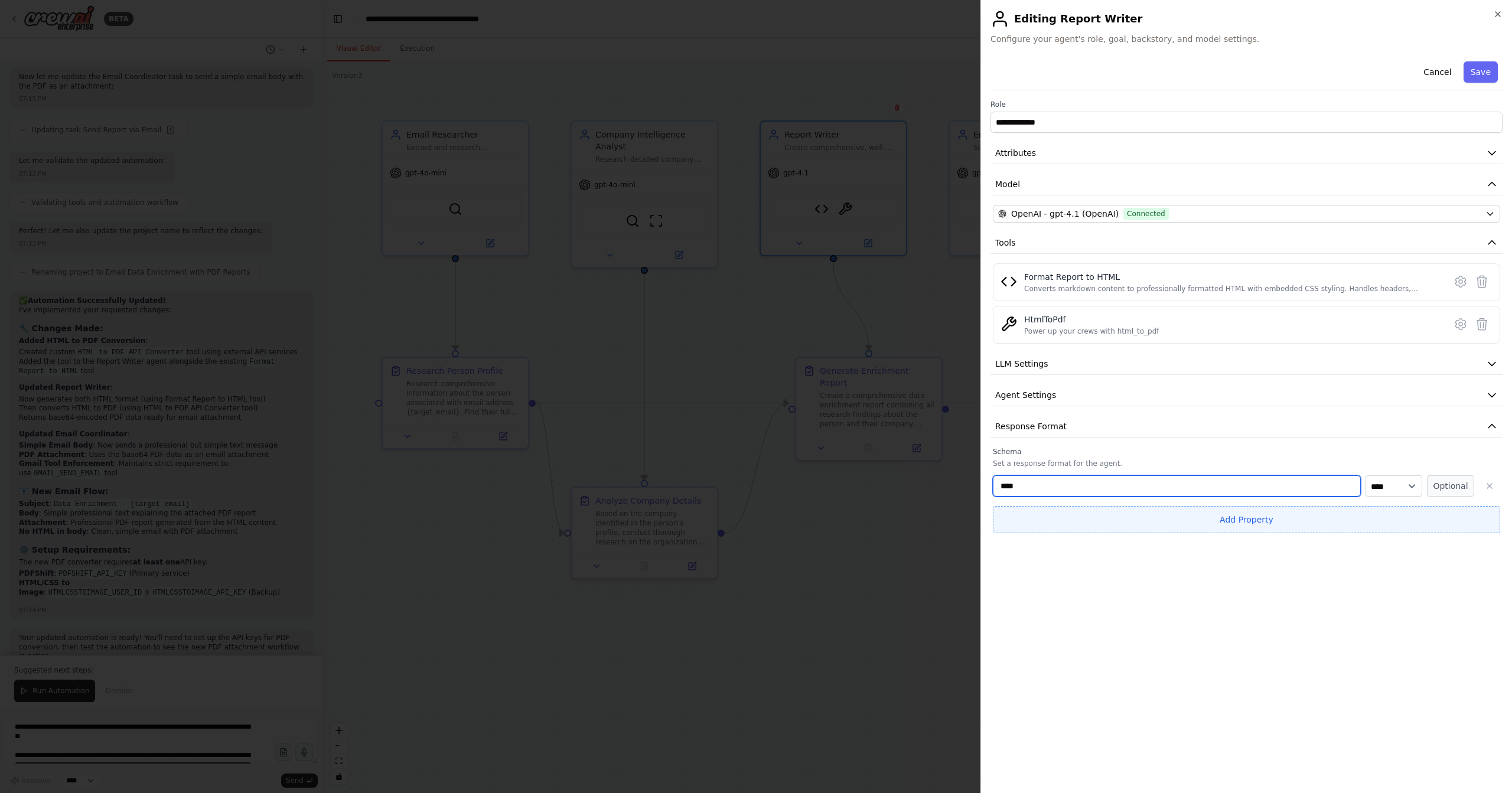
type input "****"
click at [1204, 518] on button "Add Property" at bounding box center [1246, 520] width 507 height 27
click at [1186, 513] on input "**********" at bounding box center [1177, 517] width 368 height 21
type input "**********"
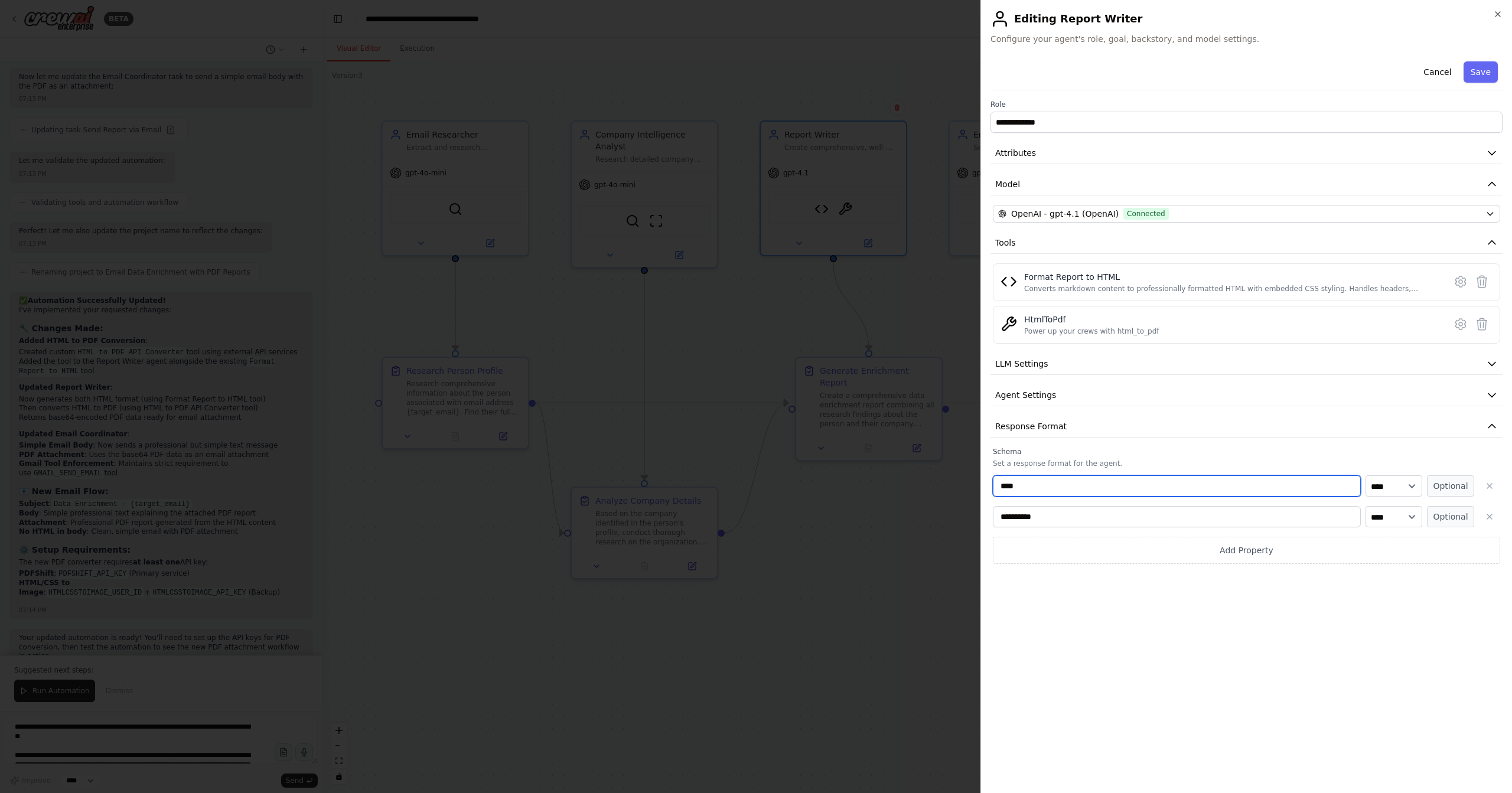
click at [1112, 475] on input "****" at bounding box center [1177, 486] width 368 height 21
type input "**********"
click at [1186, 606] on div "**********" at bounding box center [1246, 420] width 512 height 727
click at [1482, 76] on button "Save" at bounding box center [1481, 72] width 34 height 21
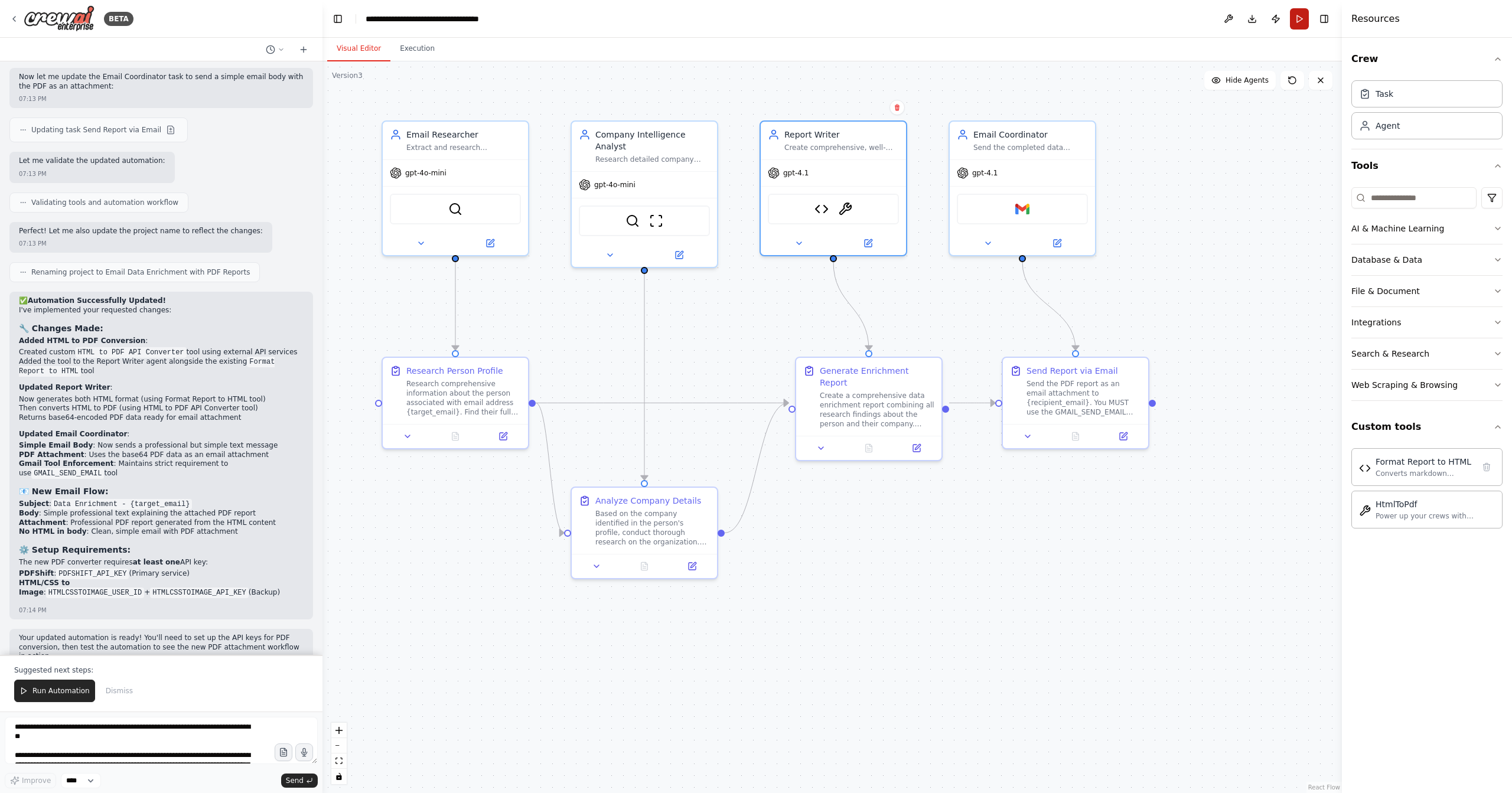
click at [1298, 24] on button "Run" at bounding box center [1300, 19] width 19 height 21
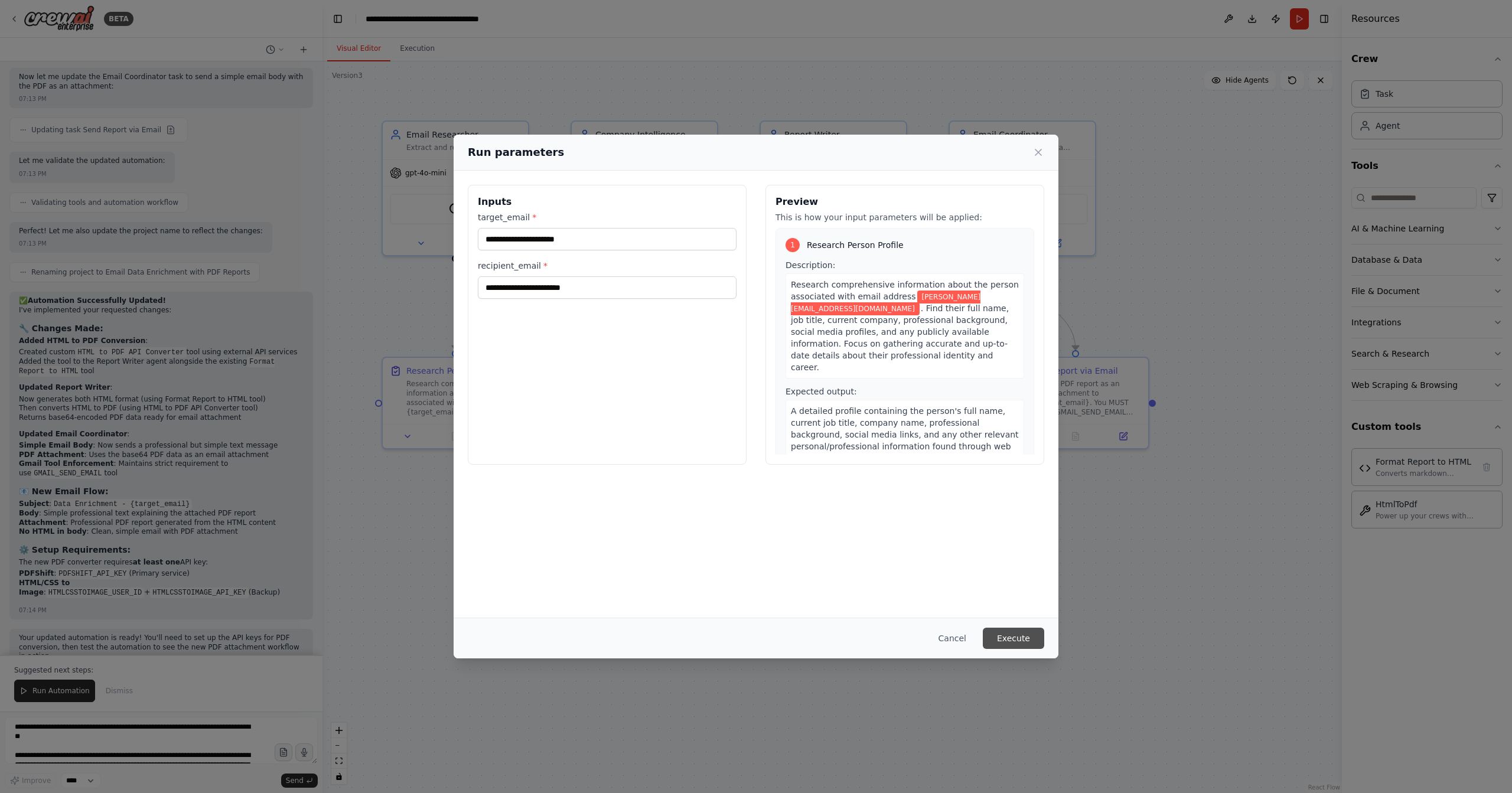
click at [1021, 641] on button "Execute" at bounding box center [1014, 638] width 62 height 21
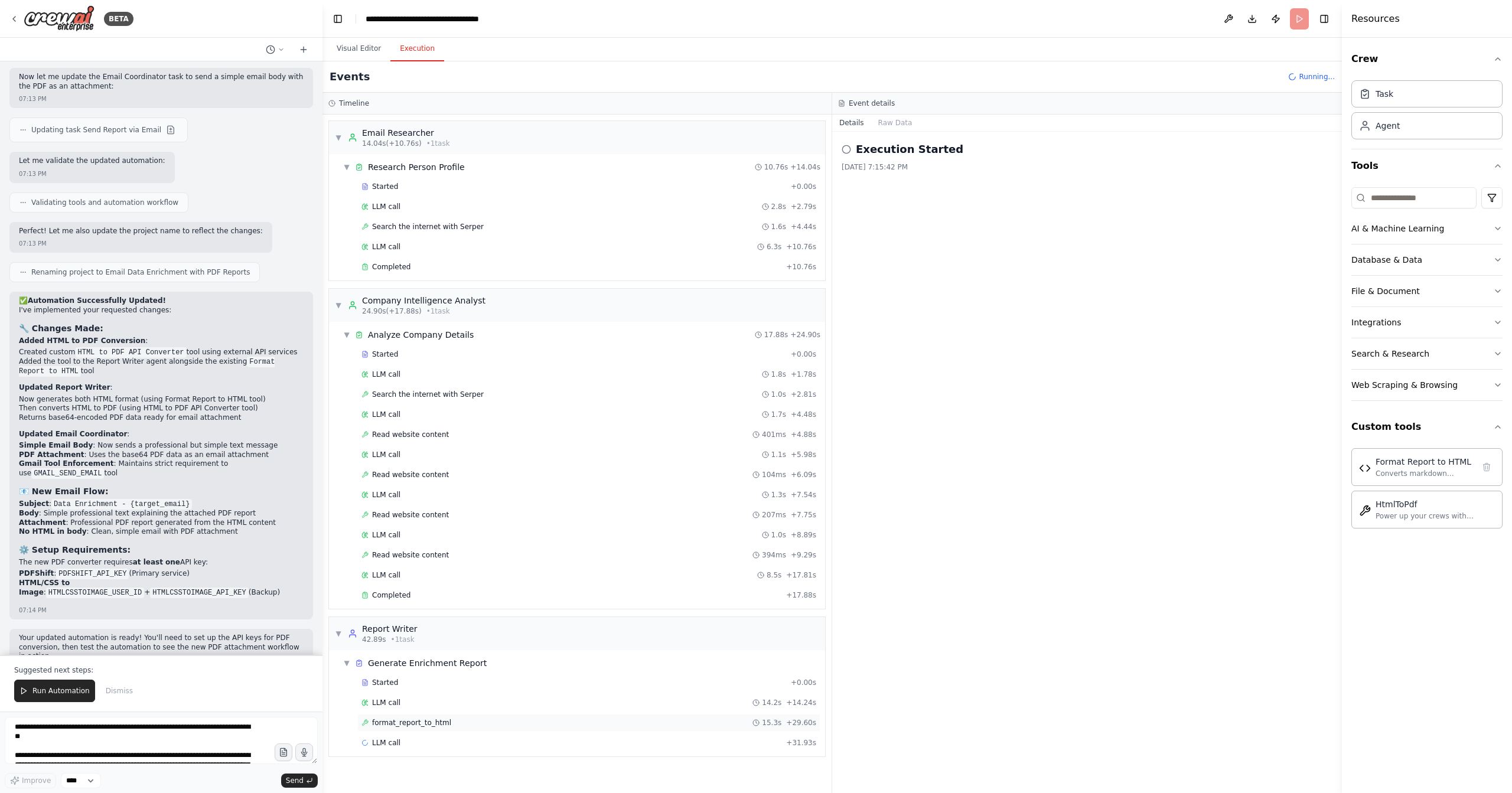
click at [423, 718] on span "format_report_to_html" at bounding box center [411, 722] width 79 height 9
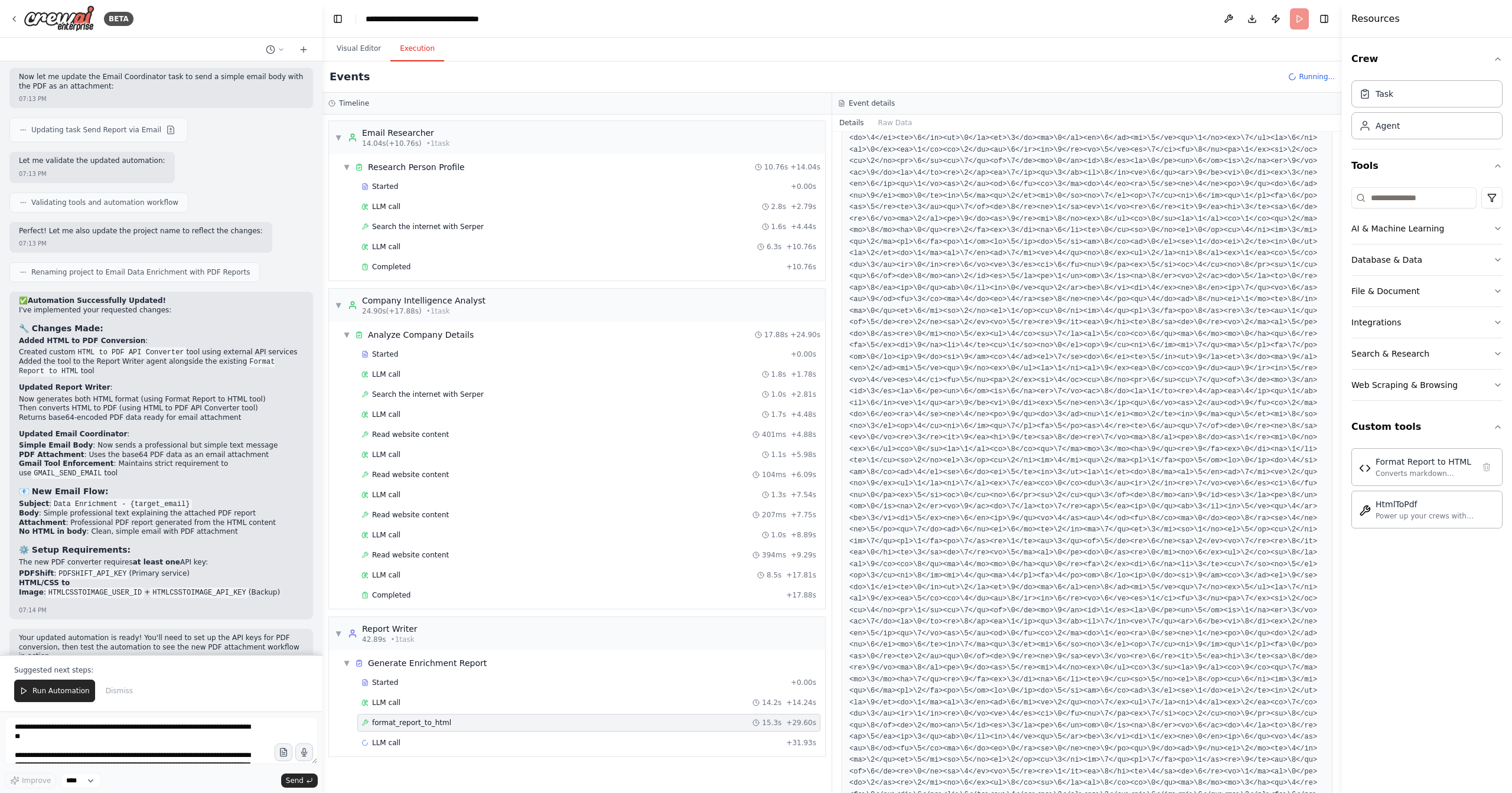
scroll to position [5168, 0]
drag, startPoint x: 1340, startPoint y: 142, endPoint x: 1345, endPoint y: 391, distance: 249.1
click at [1345, 392] on div "Resources Crew Task Agent Tools AI & Machine Learning Database & Data File & Do…" at bounding box center [1427, 396] width 170 height 793
drag, startPoint x: 1341, startPoint y: 142, endPoint x: 1342, endPoint y: 157, distance: 15.0
click at [1342, 157] on button "Toggle Sidebar" at bounding box center [1342, 396] width 9 height 793
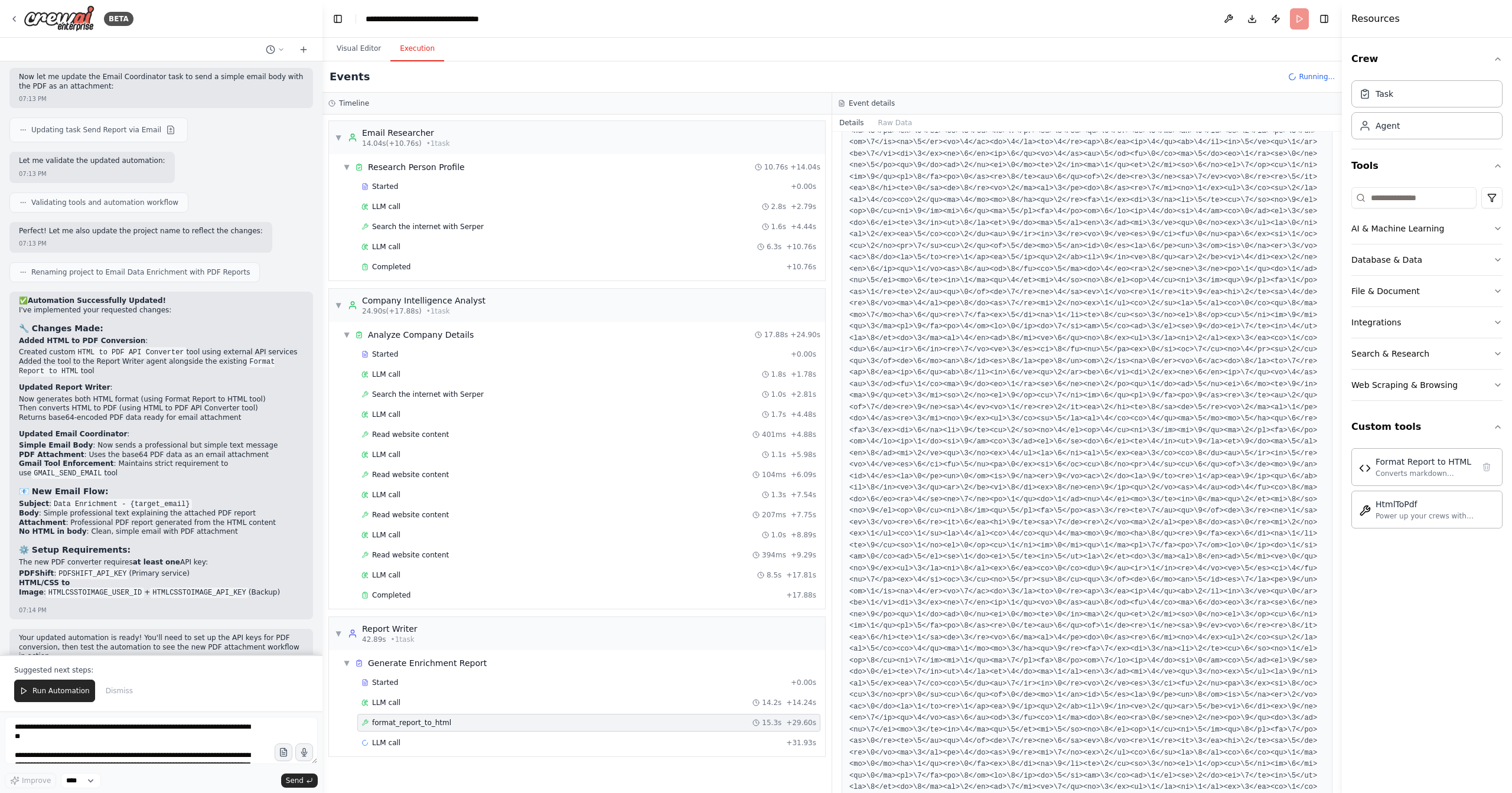
scroll to position [6354, 0]
drag, startPoint x: 1340, startPoint y: 144, endPoint x: 1341, endPoint y: 176, distance: 32.0
click at [1341, 176] on button "Toggle Sidebar" at bounding box center [1342, 396] width 9 height 793
drag, startPoint x: 1340, startPoint y: 138, endPoint x: 1341, endPoint y: 148, distance: 10.0
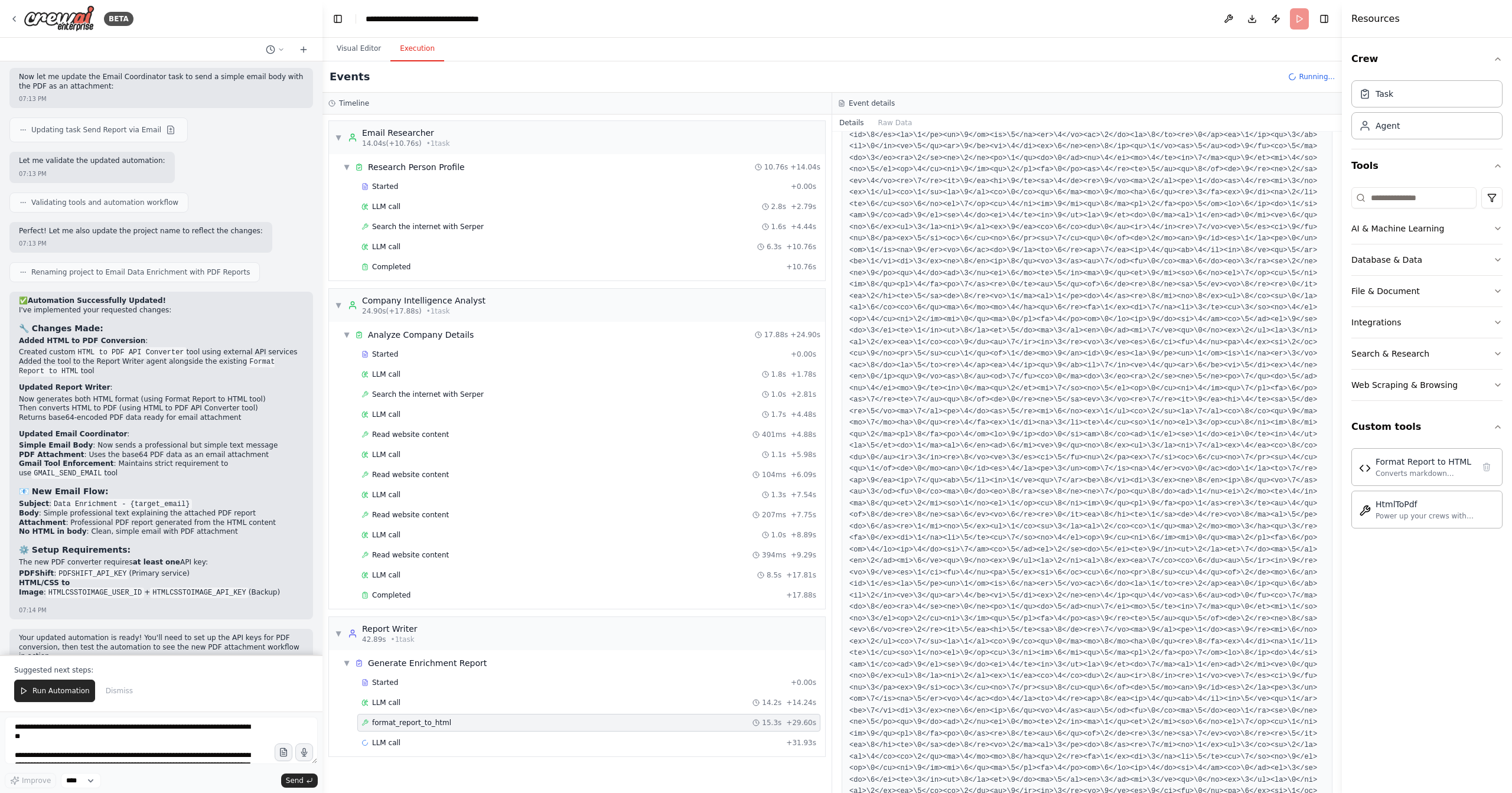
click at [1341, 148] on button "Toggle Sidebar" at bounding box center [1342, 396] width 9 height 793
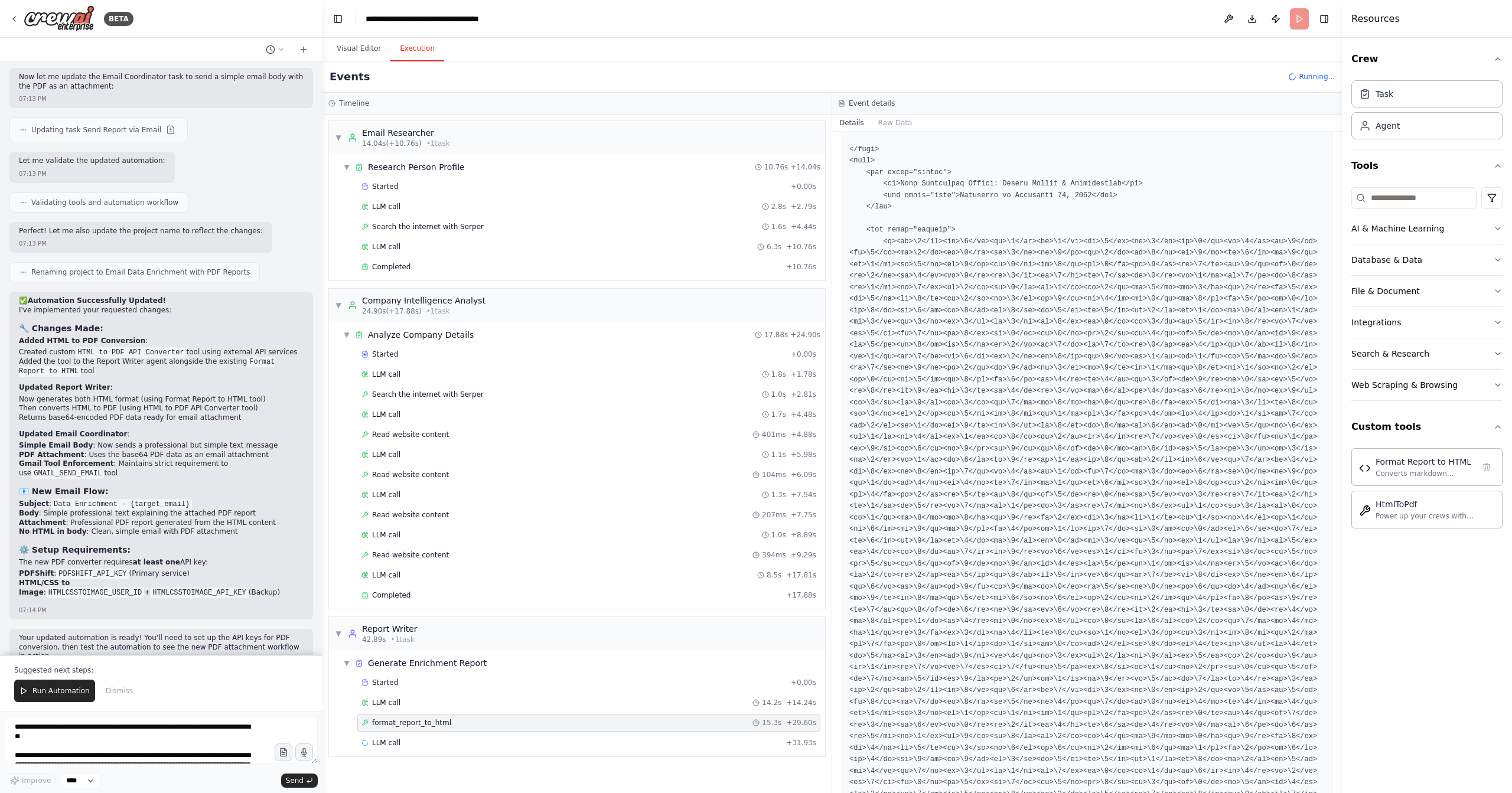
scroll to position [1974, 0]
click at [550, 739] on div "LLM call + 31.93s" at bounding box center [589, 743] width 463 height 18
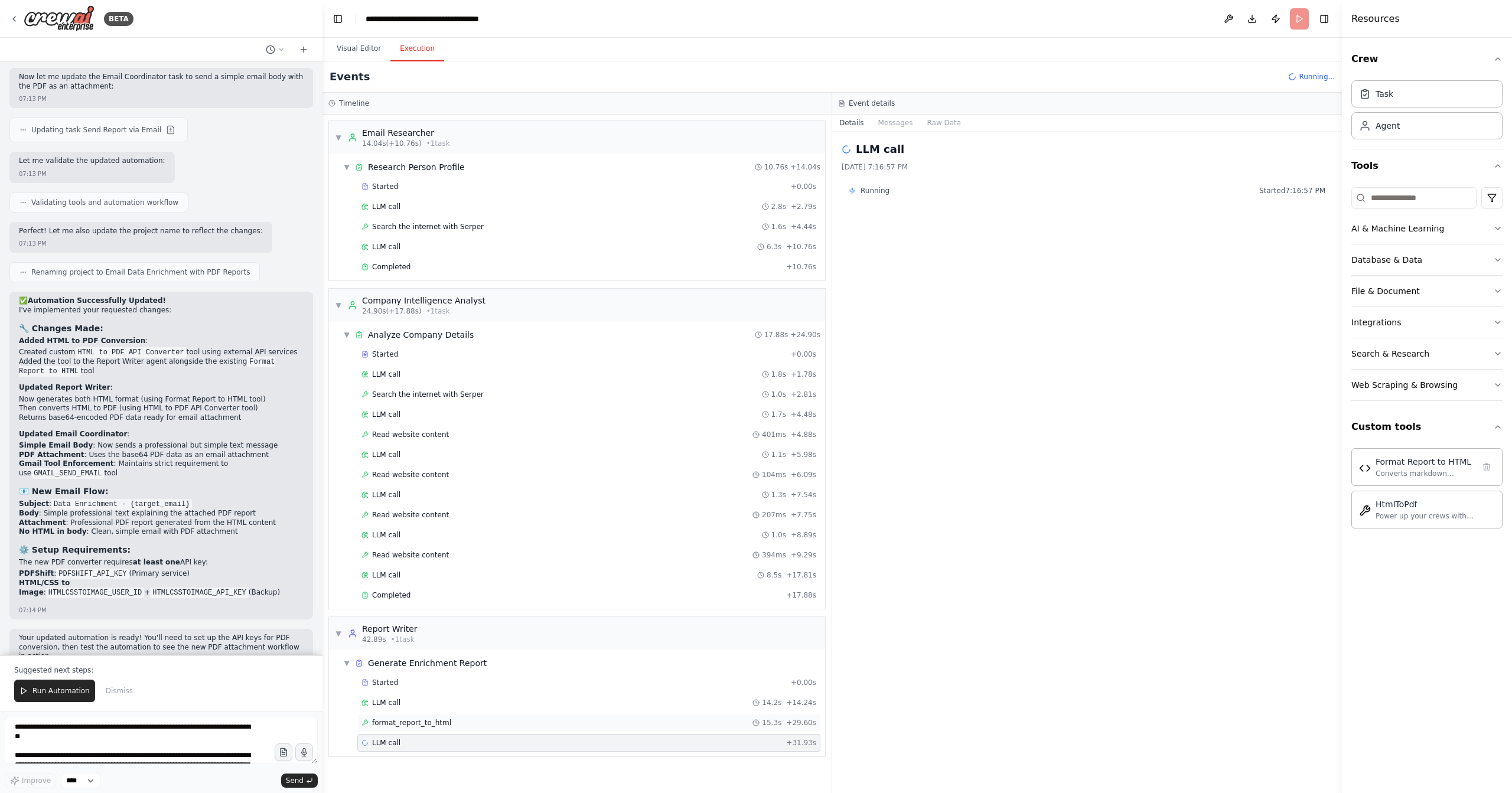
click at [543, 719] on div "format_report_to_html 15.3s + 29.60s" at bounding box center [589, 723] width 463 height 18
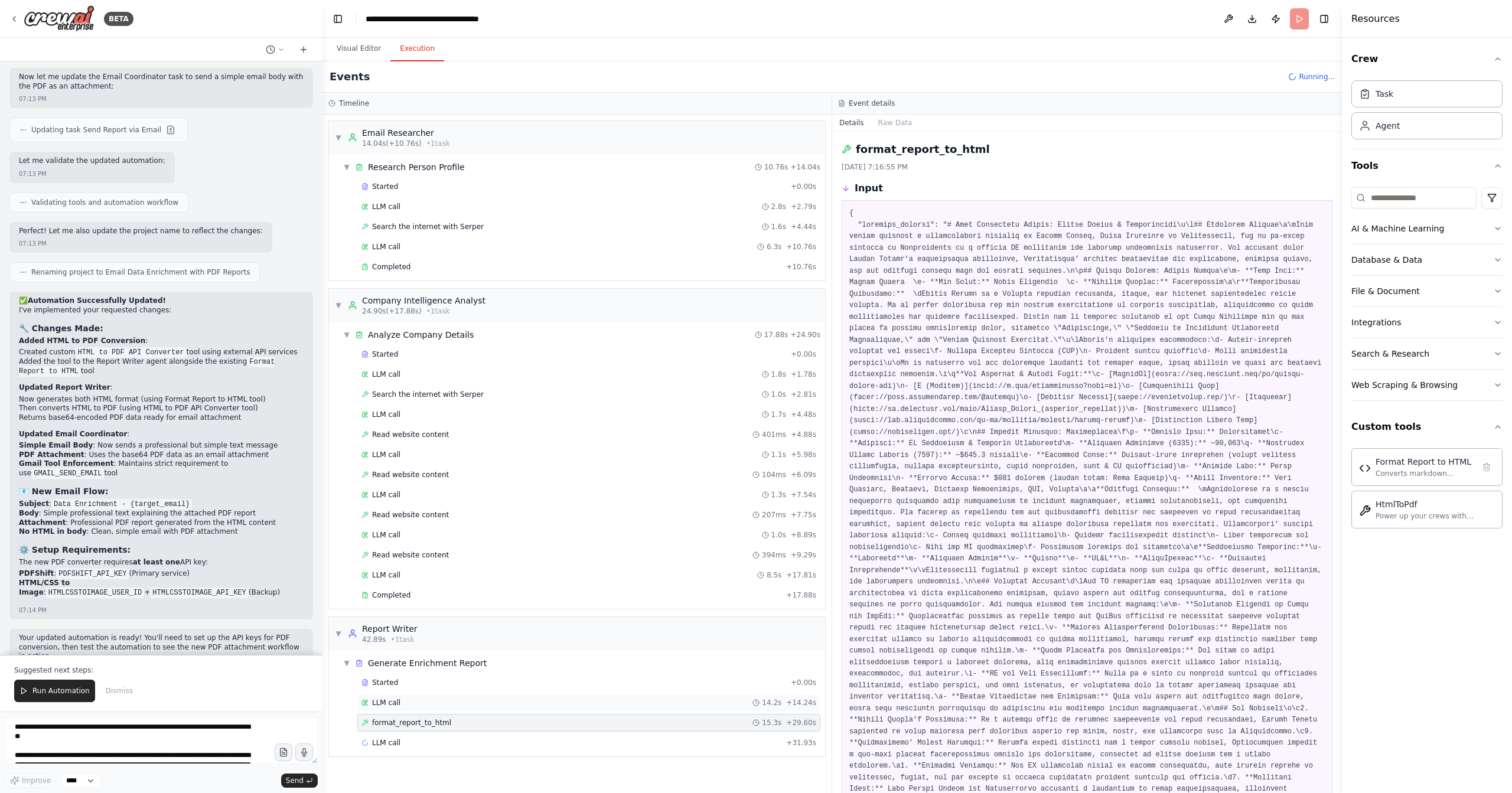
drag, startPoint x: 550, startPoint y: 698, endPoint x: 436, endPoint y: 686, distance: 114.6
click at [550, 698] on div "LLM call 14.2s + 14.24s" at bounding box center [589, 703] width 463 height 18
click at [554, 698] on div "LLM call 14.2s + 14.24s" at bounding box center [589, 703] width 455 height 9
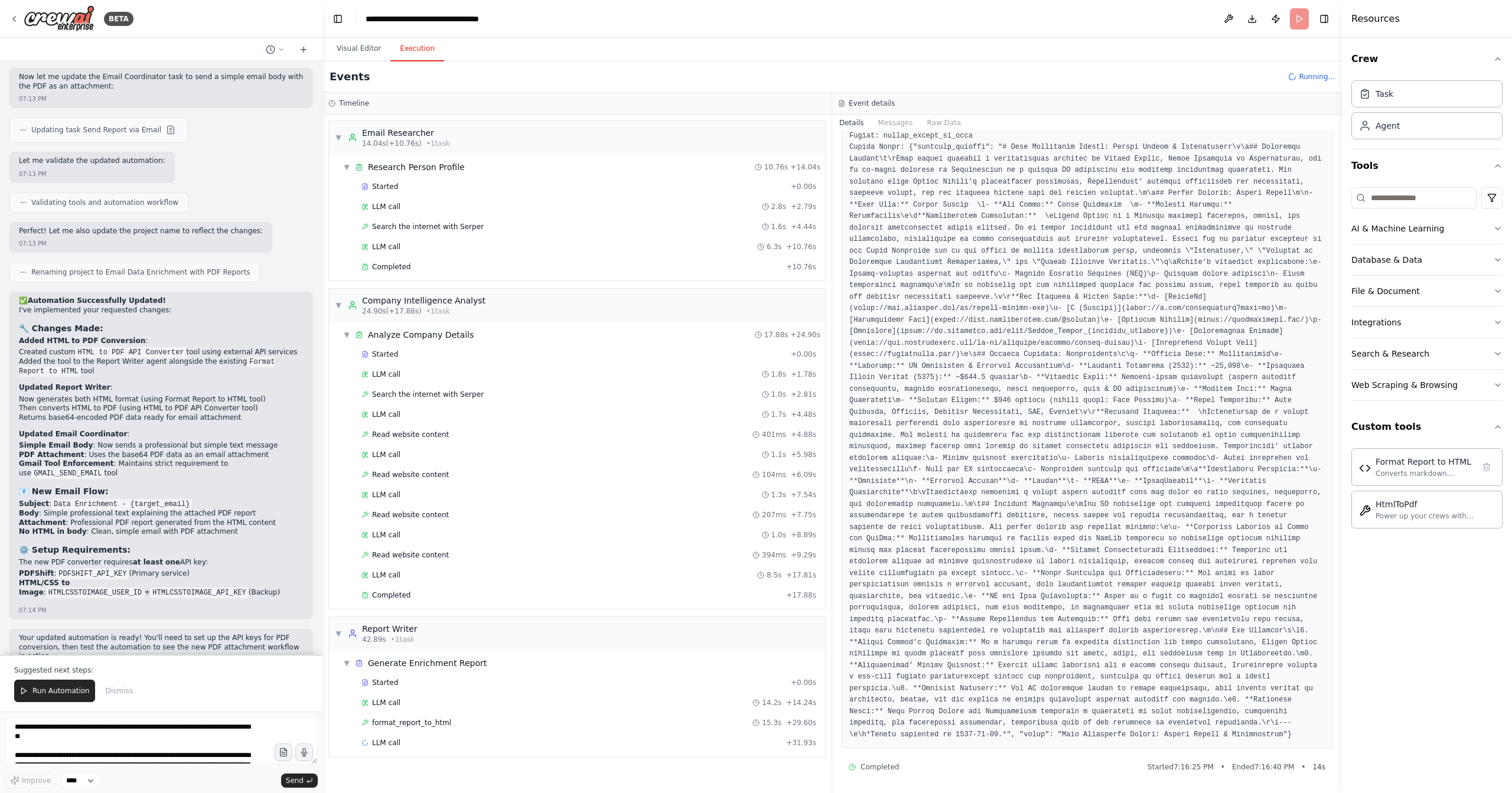
scroll to position [123, 0]
click at [422, 718] on span "format_report_to_html" at bounding box center [411, 722] width 79 height 9
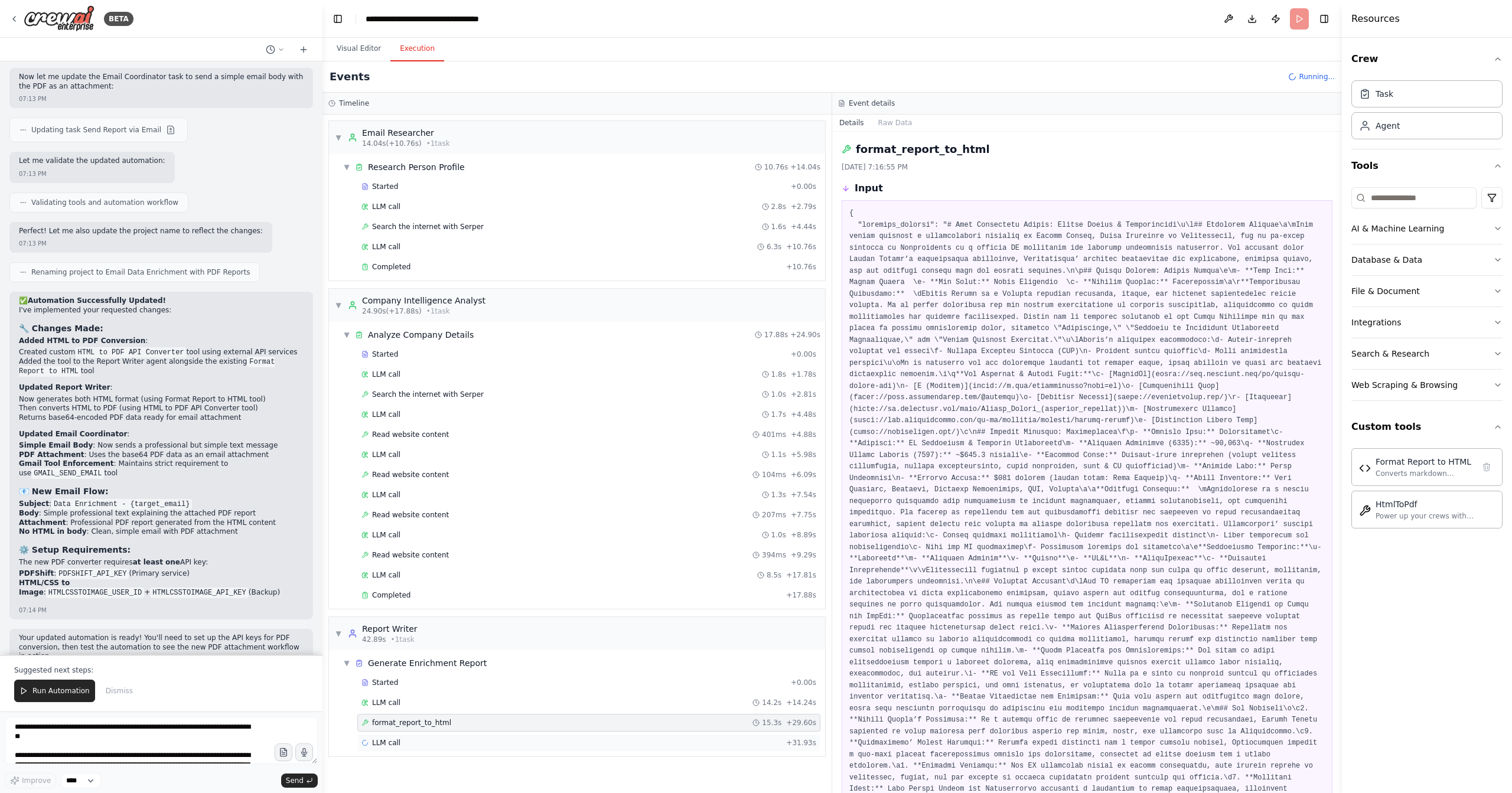
click at [395, 738] on span "LLM call" at bounding box center [386, 743] width 28 height 9
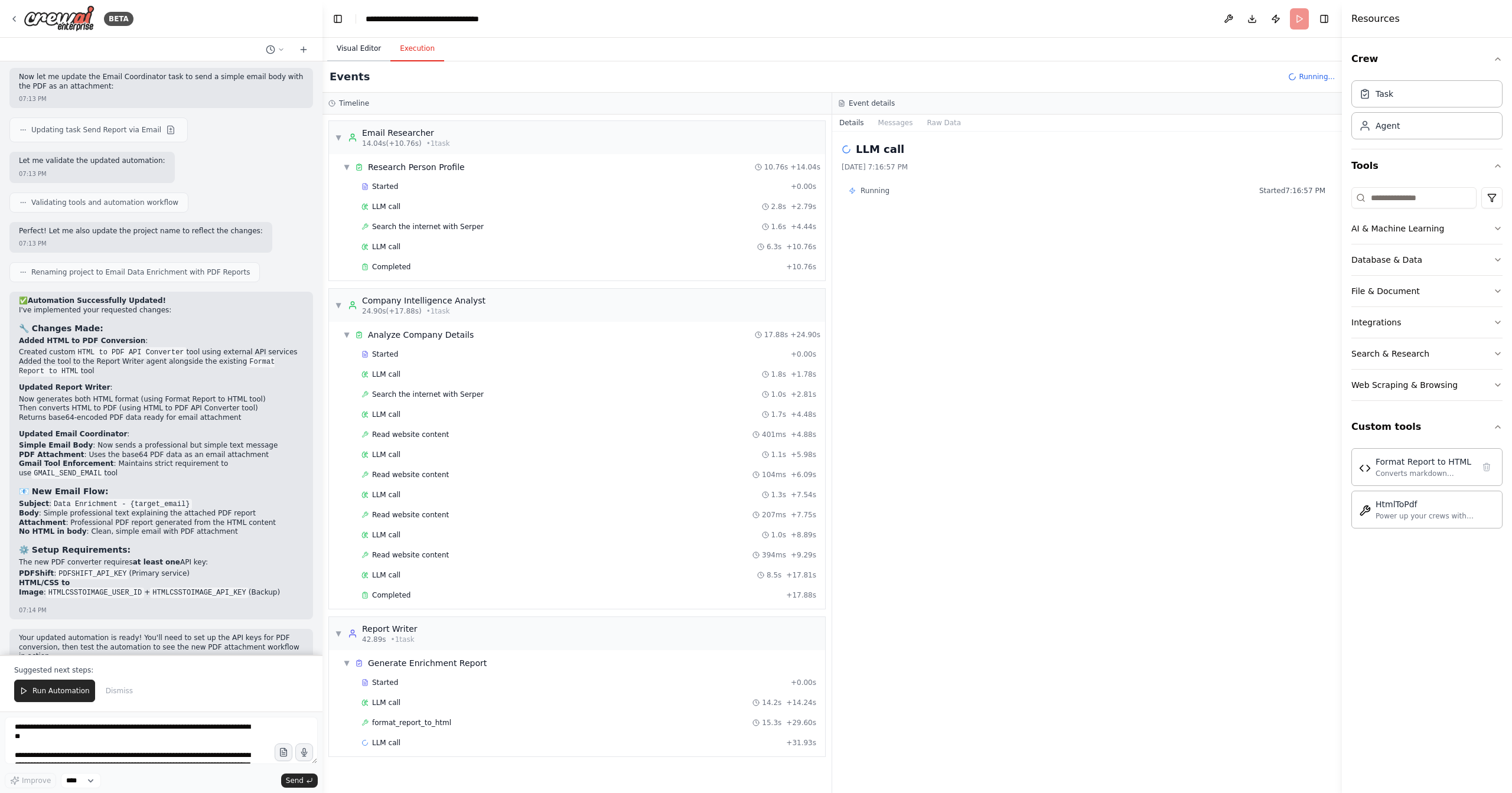
click at [360, 52] on button "Visual Editor" at bounding box center [358, 49] width 63 height 25
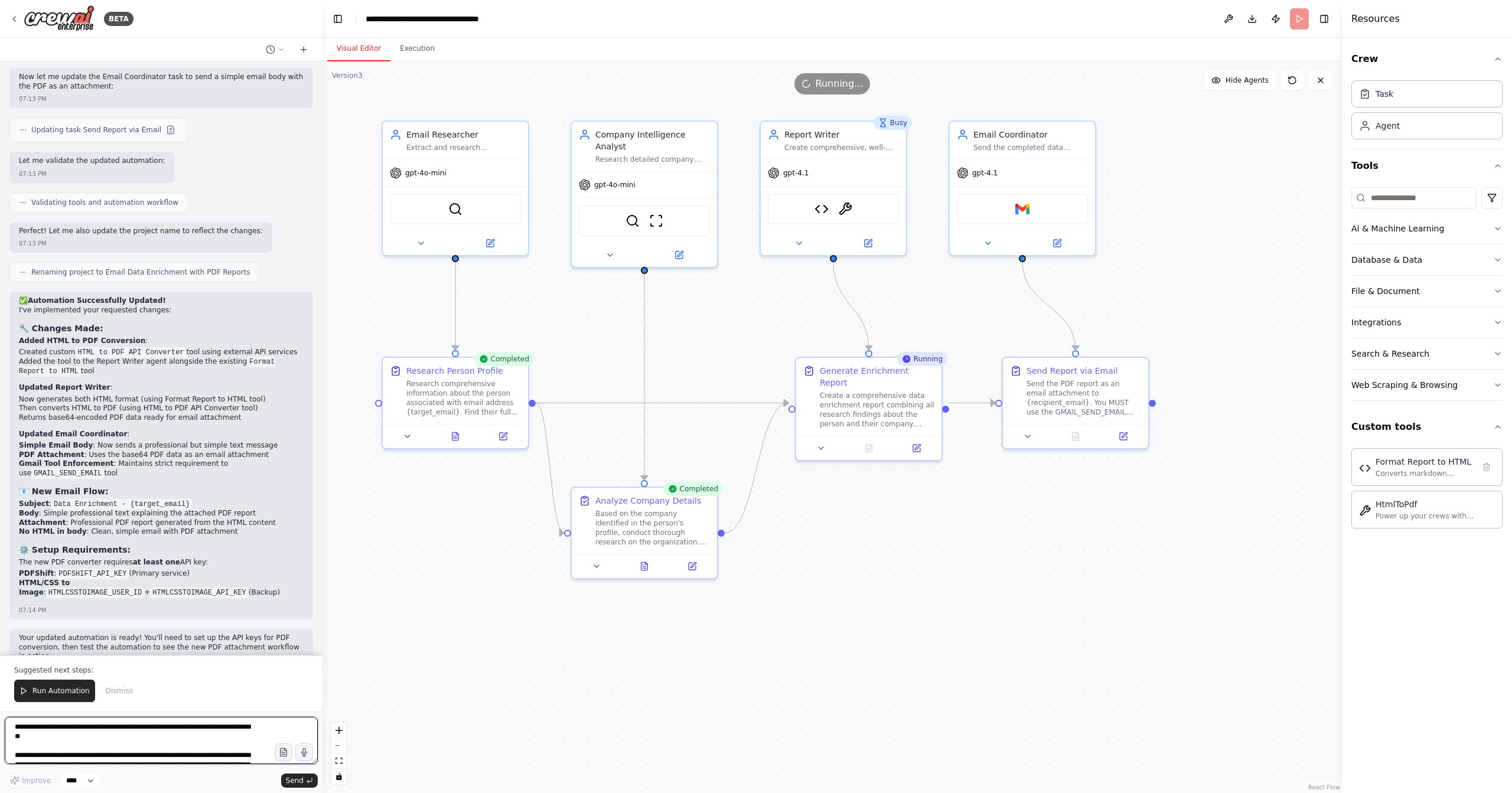
click at [130, 741] on textarea "**********" at bounding box center [161, 740] width 313 height 47
click at [904, 393] on div "Create a comprehensive data enrichment report combining all research findings a…" at bounding box center [877, 407] width 115 height 38
click at [909, 364] on div "Running" at bounding box center [922, 359] width 50 height 14
click at [871, 388] on div "Create a comprehensive data enrichment report combining all research findings a…" at bounding box center [877, 407] width 115 height 38
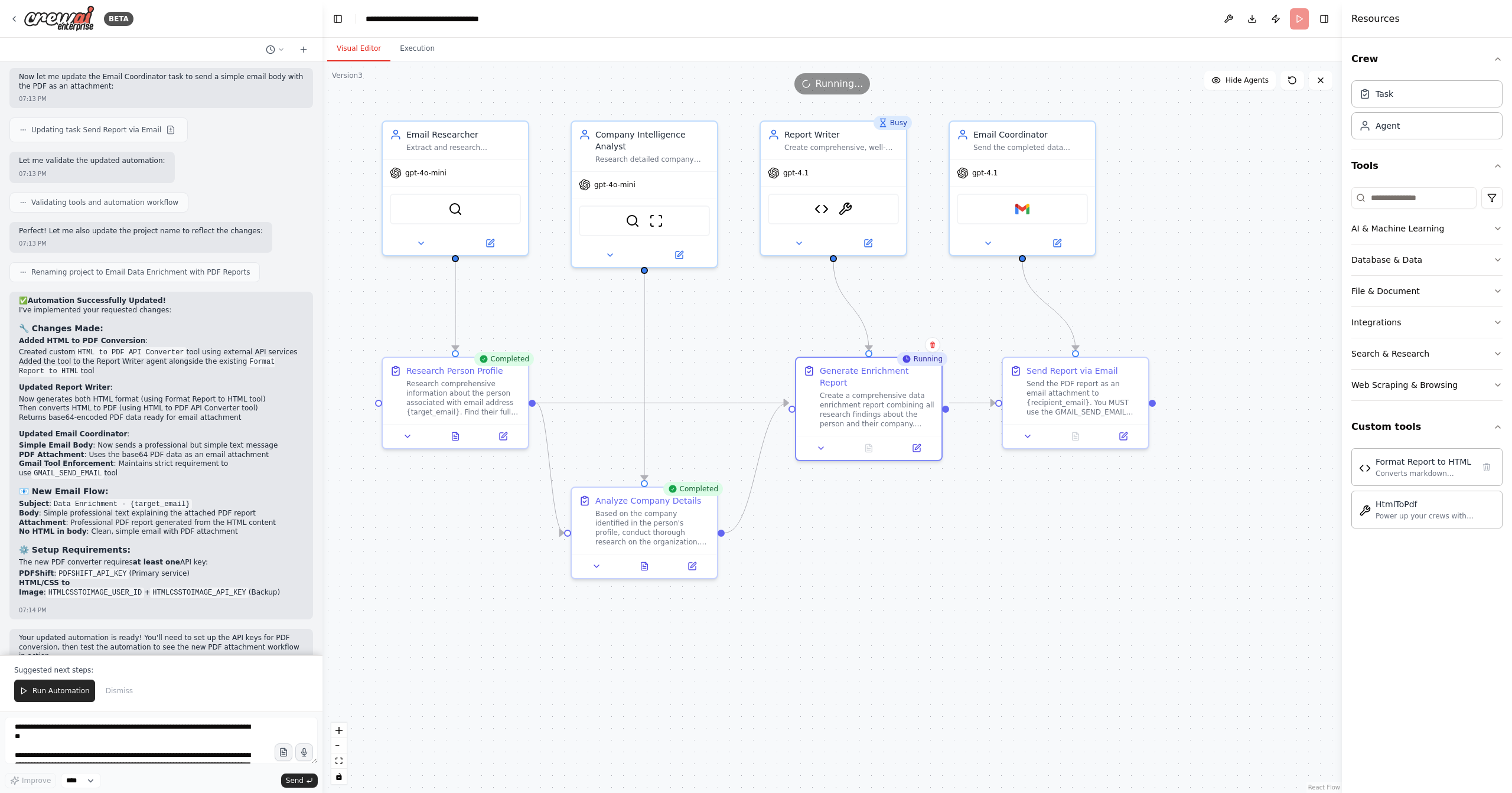
click at [923, 356] on div "Running" at bounding box center [922, 359] width 50 height 14
click at [882, 397] on div "Create a comprehensive data enrichment report combining all research findings a…" at bounding box center [877, 407] width 115 height 38
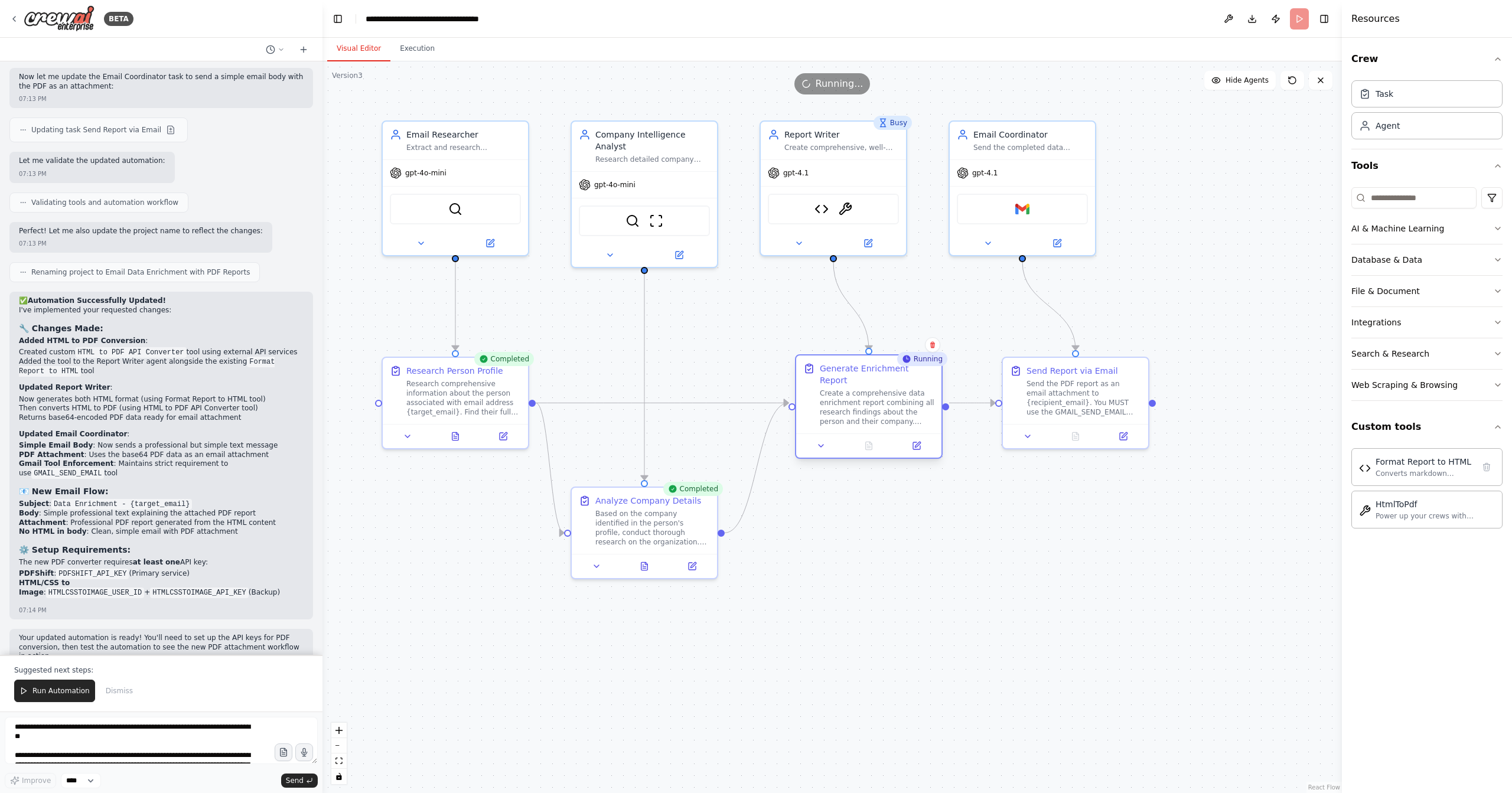
click at [882, 397] on div "Create a comprehensive data enrichment report combining all research findings a…" at bounding box center [877, 407] width 115 height 38
click at [427, 55] on button "Execution" at bounding box center [417, 49] width 54 height 25
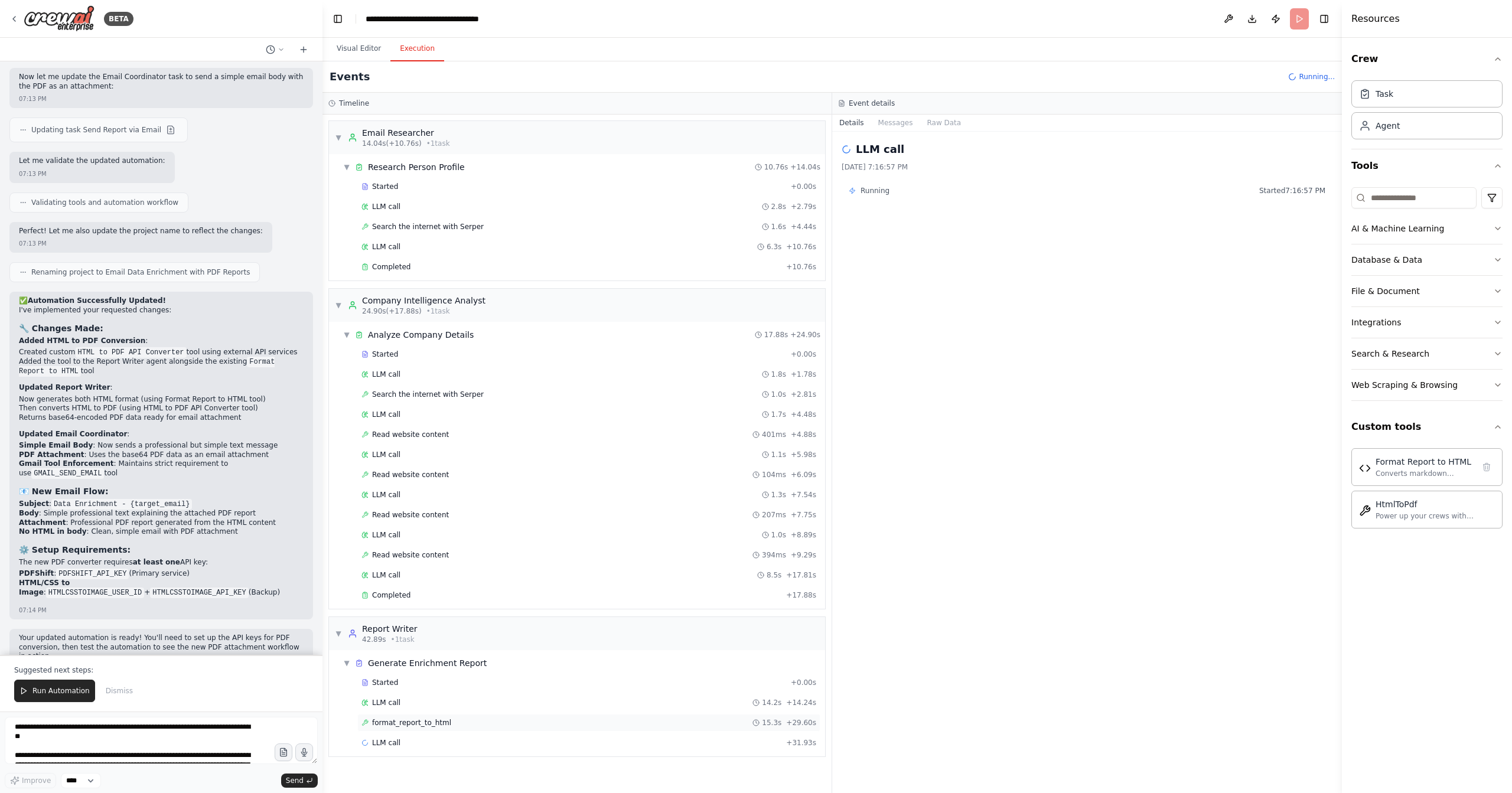
click at [415, 718] on span "format_report_to_html" at bounding box center [411, 722] width 79 height 9
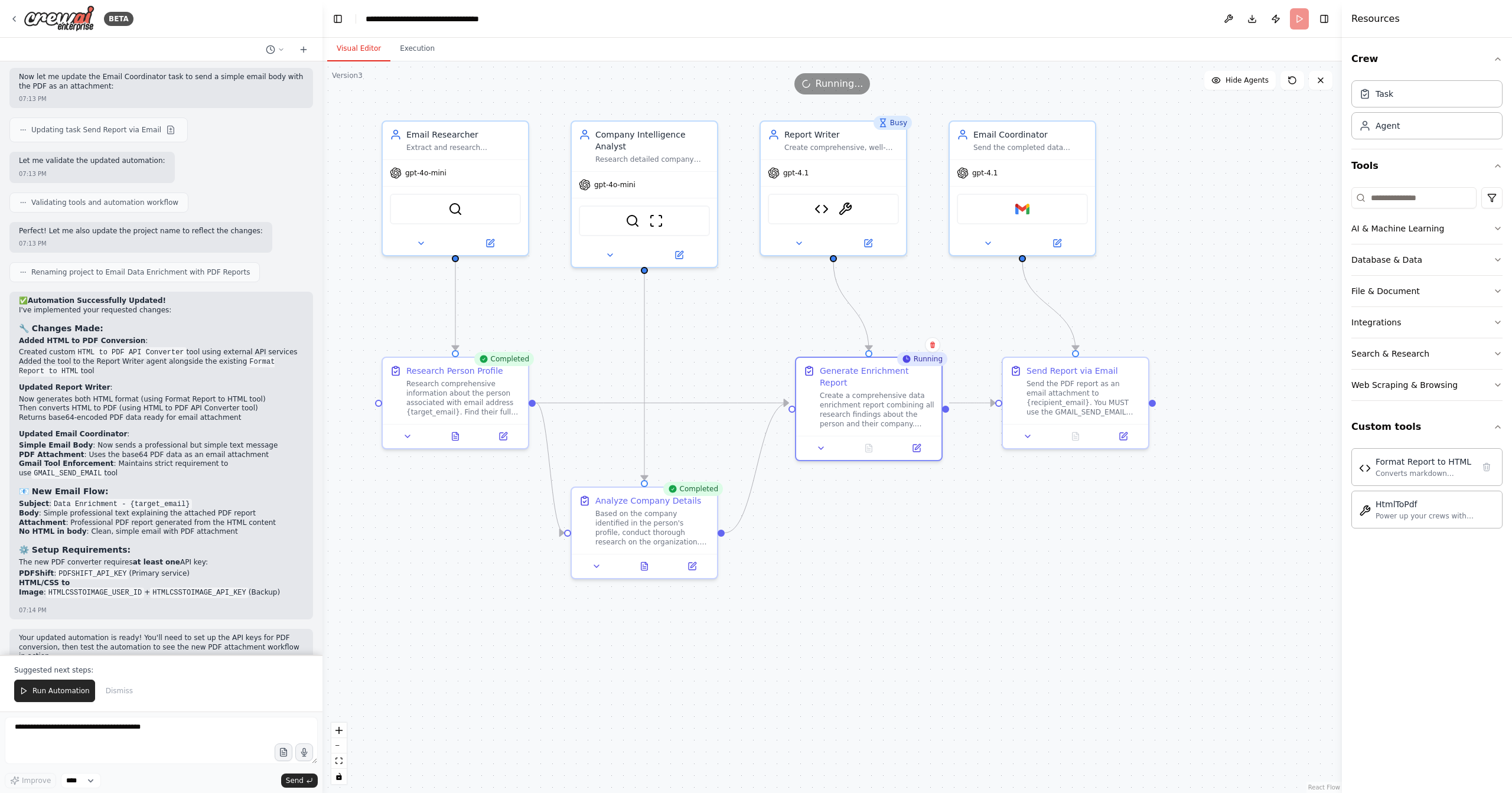
click at [352, 44] on button "Visual Editor" at bounding box center [358, 49] width 63 height 25
click at [923, 403] on div "Create a comprehensive data enrichment report combining all research findings a…" at bounding box center [877, 407] width 115 height 38
click at [1441, 460] on div "Format Report to HTML" at bounding box center [1424, 461] width 98 height 12
click at [1418, 464] on div "Format Report to HTML" at bounding box center [1424, 461] width 98 height 12
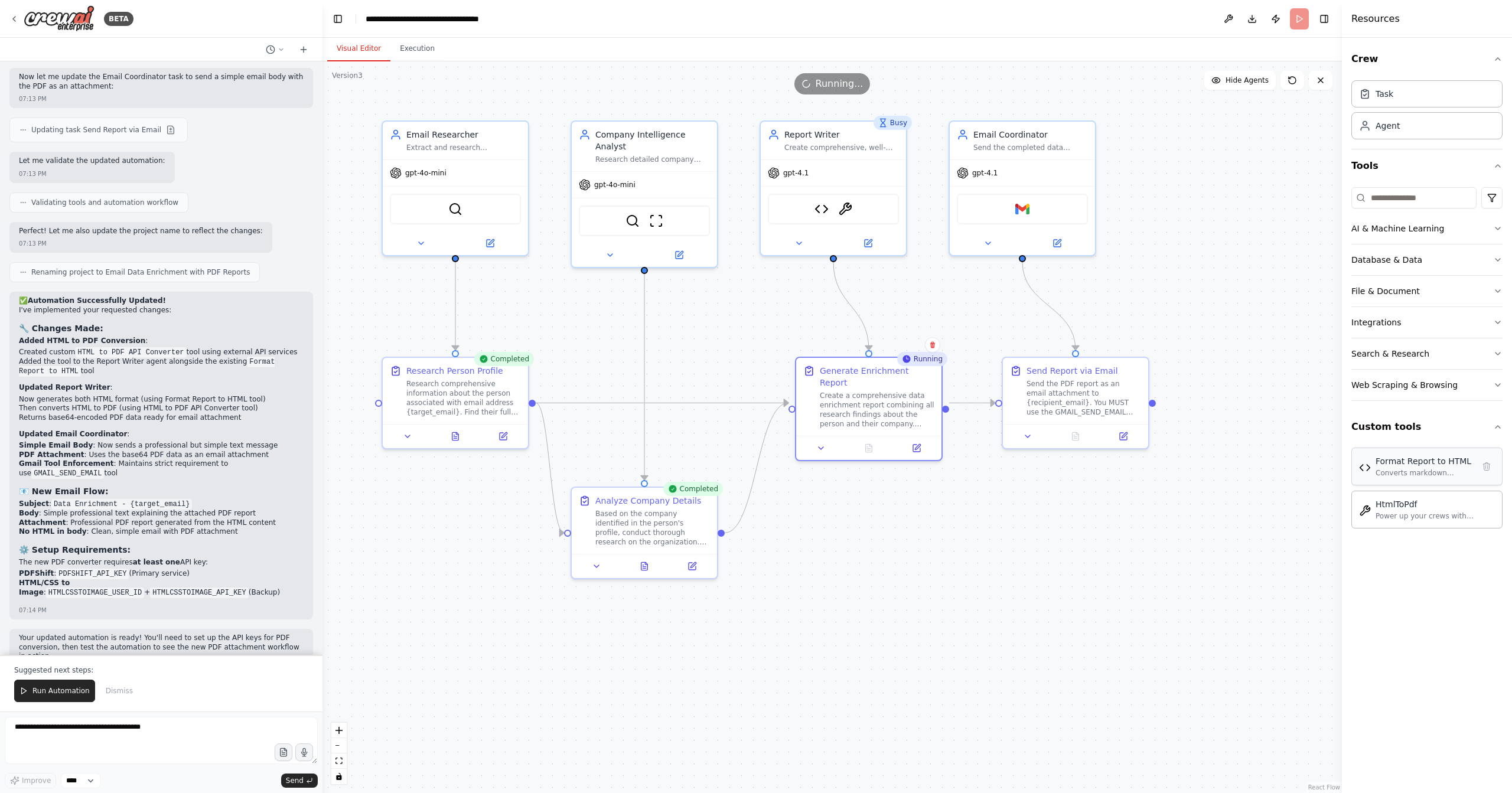
click at [1418, 464] on div "Format Report to HTML" at bounding box center [1424, 461] width 98 height 12
click at [860, 397] on div "Create a comprehensive data enrichment report combining all research findings a…" at bounding box center [877, 407] width 115 height 38
click at [915, 442] on icon at bounding box center [917, 446] width 7 height 7
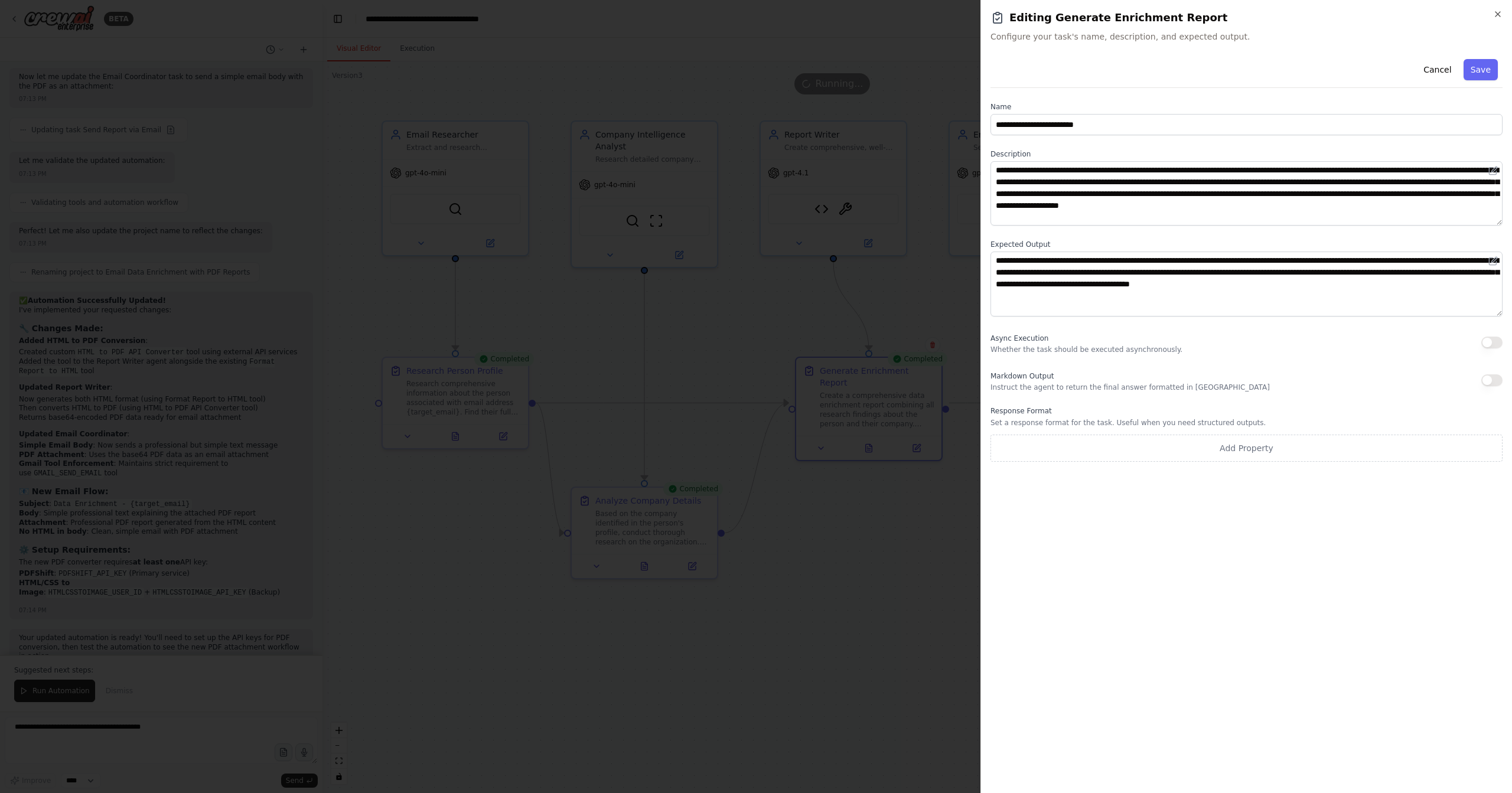
click at [849, 470] on div at bounding box center [756, 396] width 1512 height 793
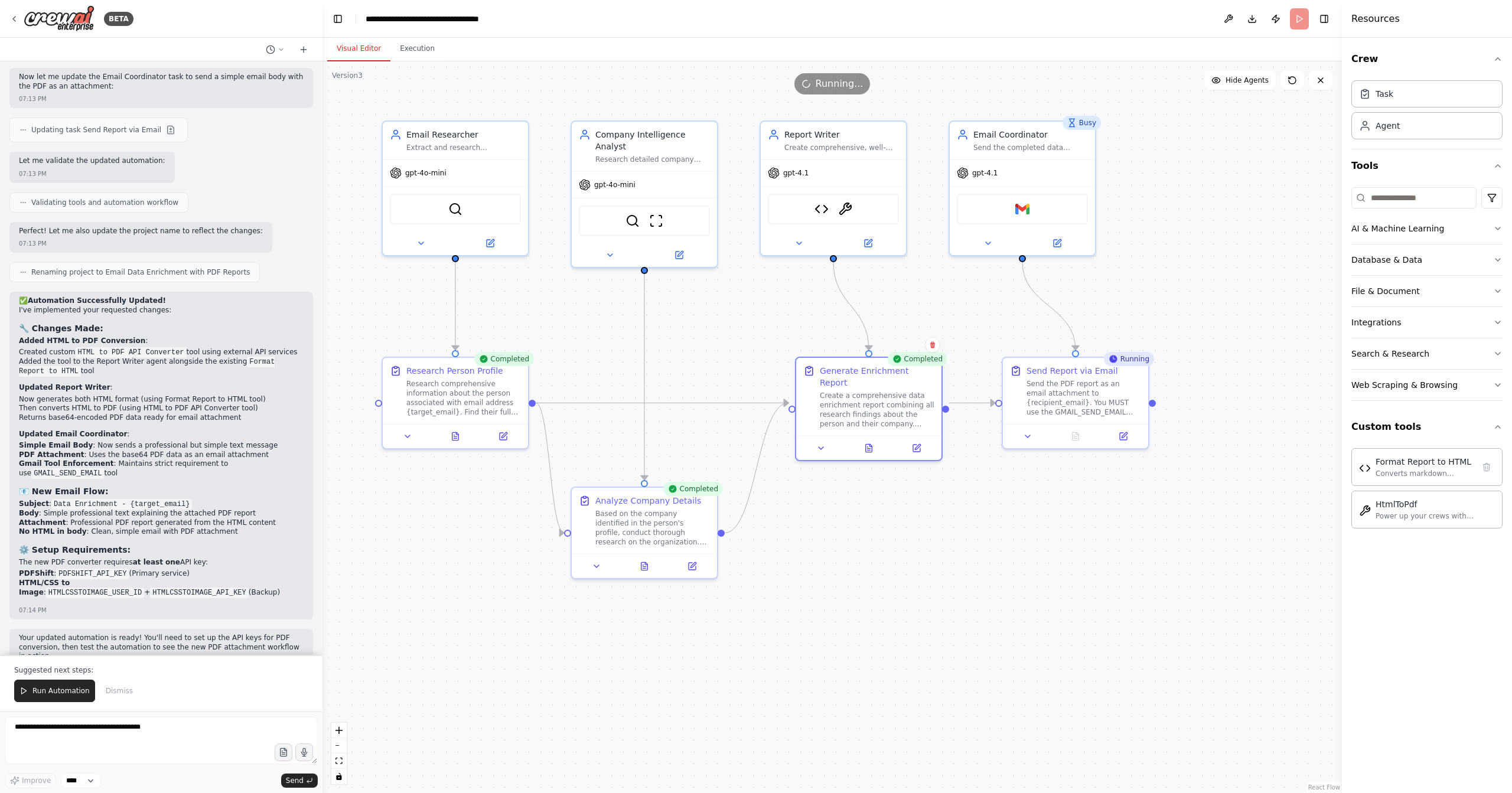
click at [424, 47] on button "Execution" at bounding box center [417, 49] width 54 height 25
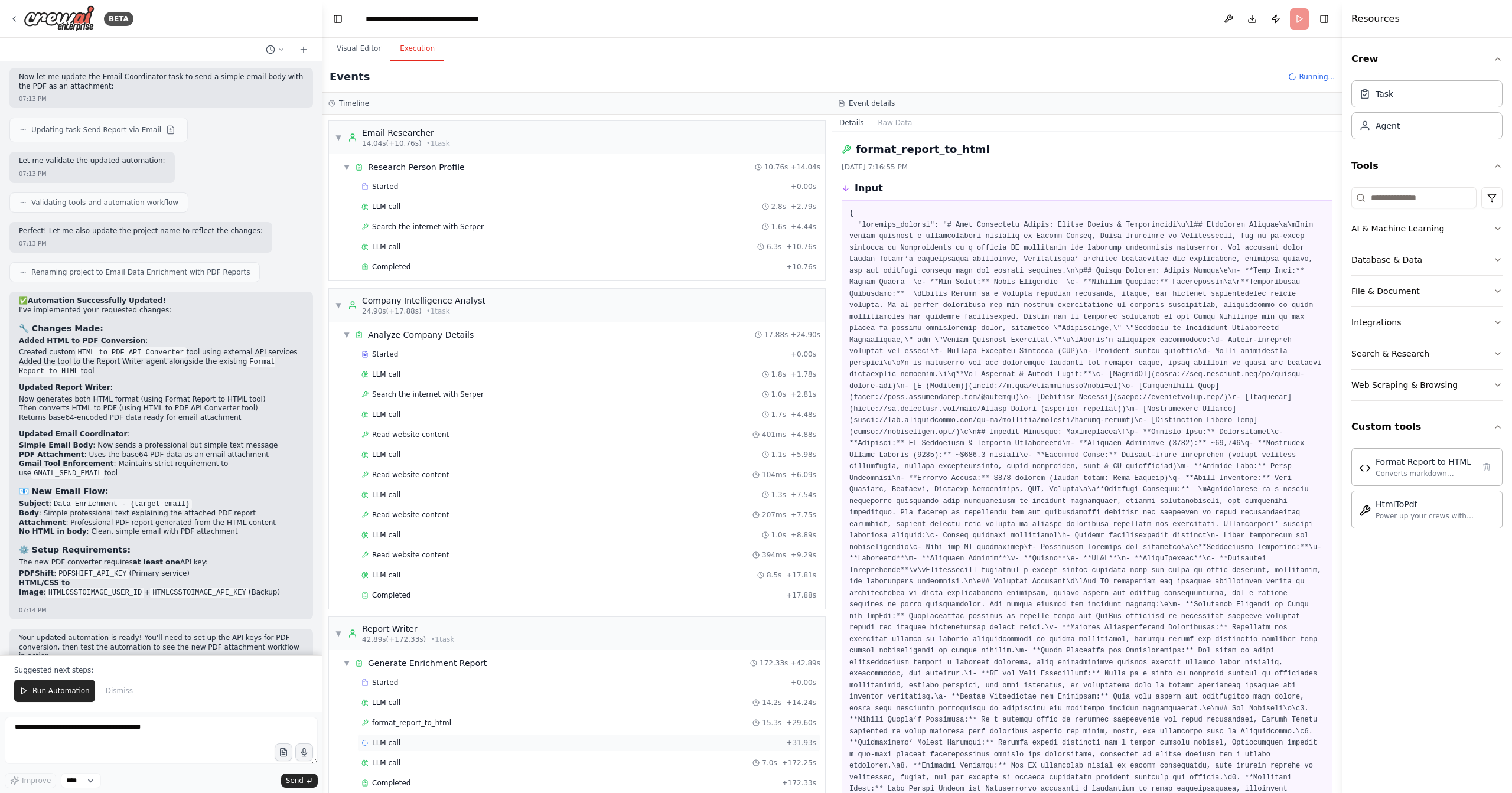
scroll to position [13, 0]
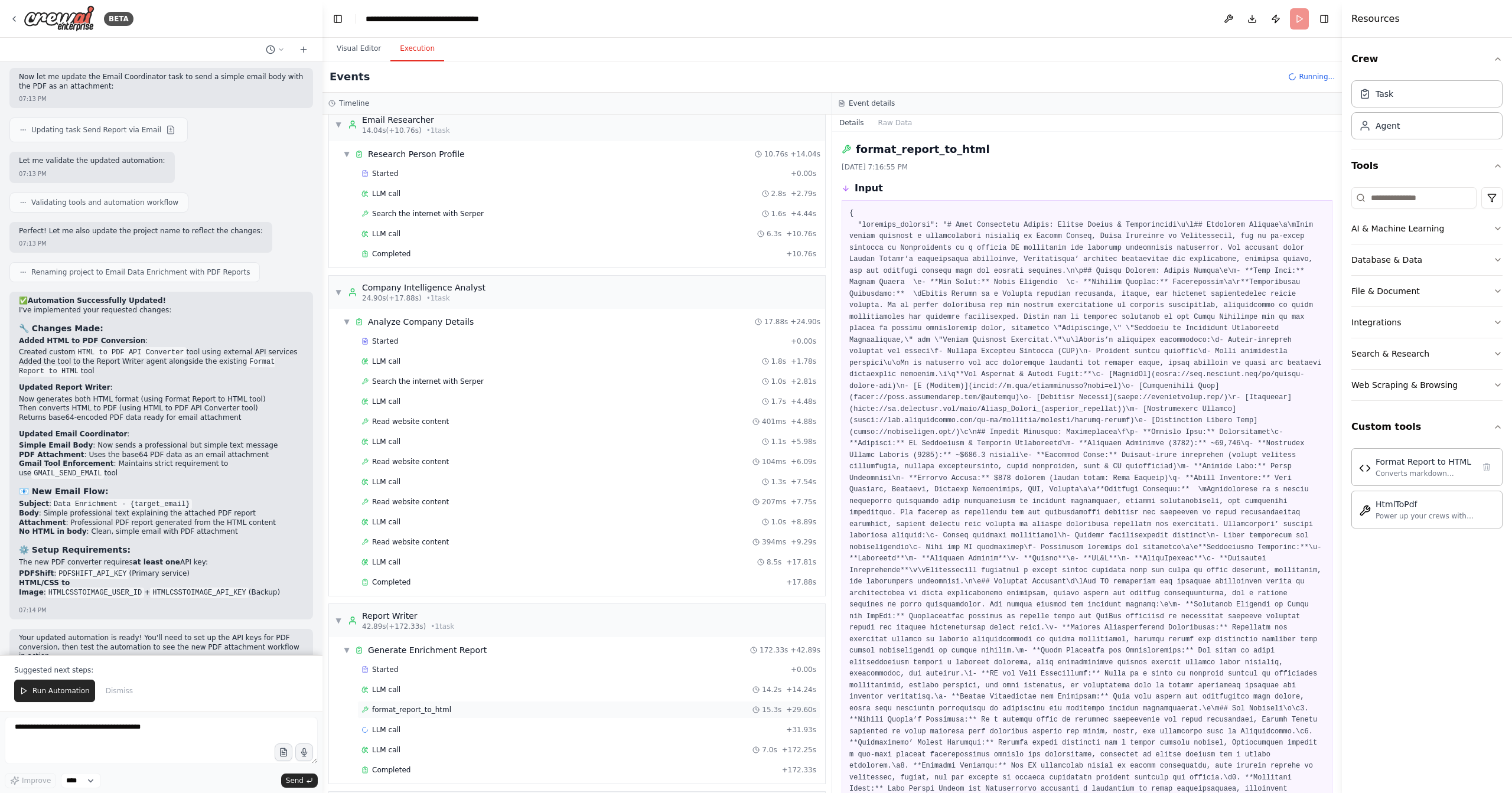
click at [428, 705] on span "format_report_to_html" at bounding box center [411, 710] width 79 height 9
click at [420, 744] on div "LLM call 7.0s + 172.25s" at bounding box center [589, 750] width 463 height 18
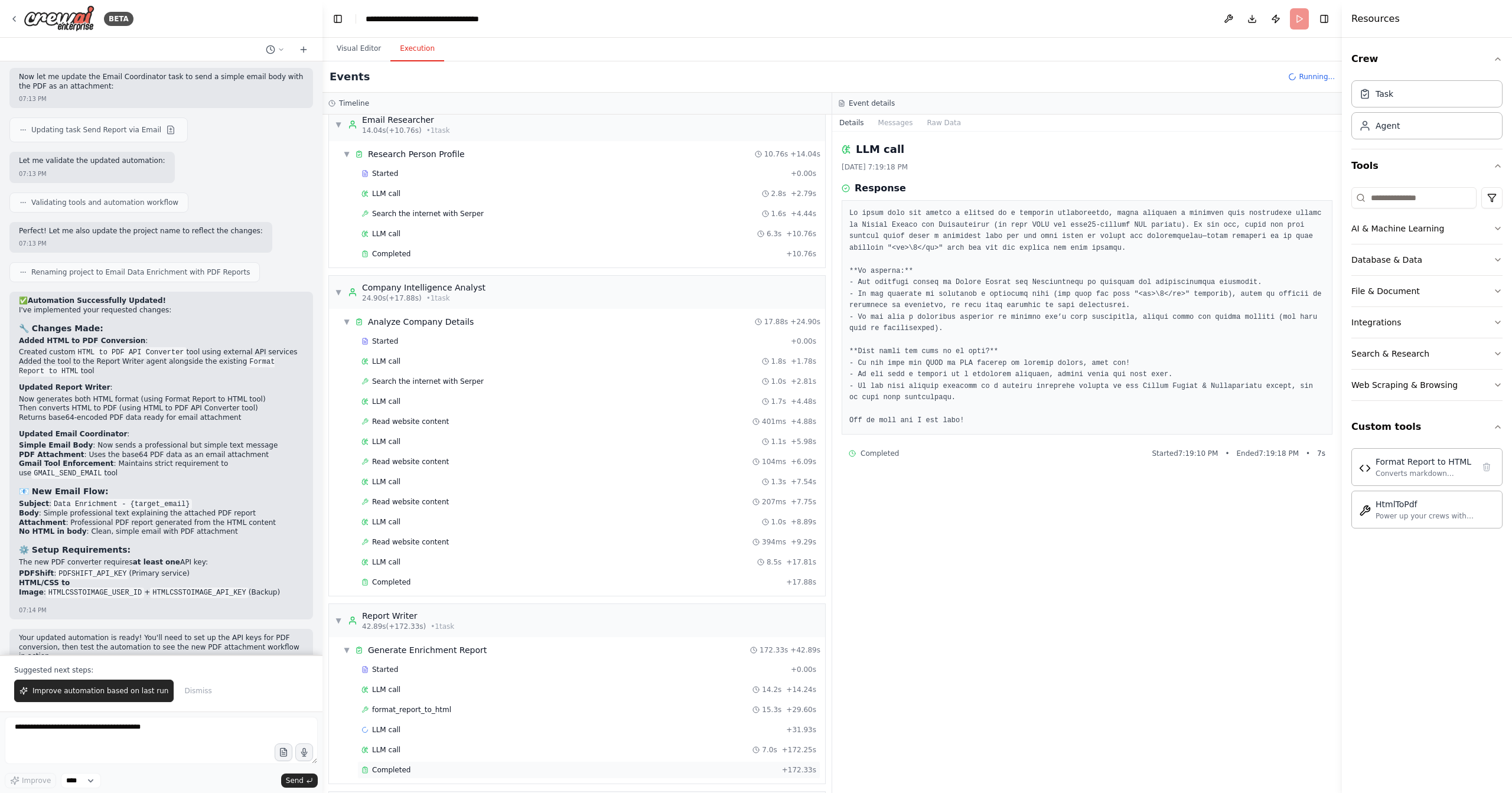
click at [456, 765] on div "Completed" at bounding box center [569, 770] width 416 height 9
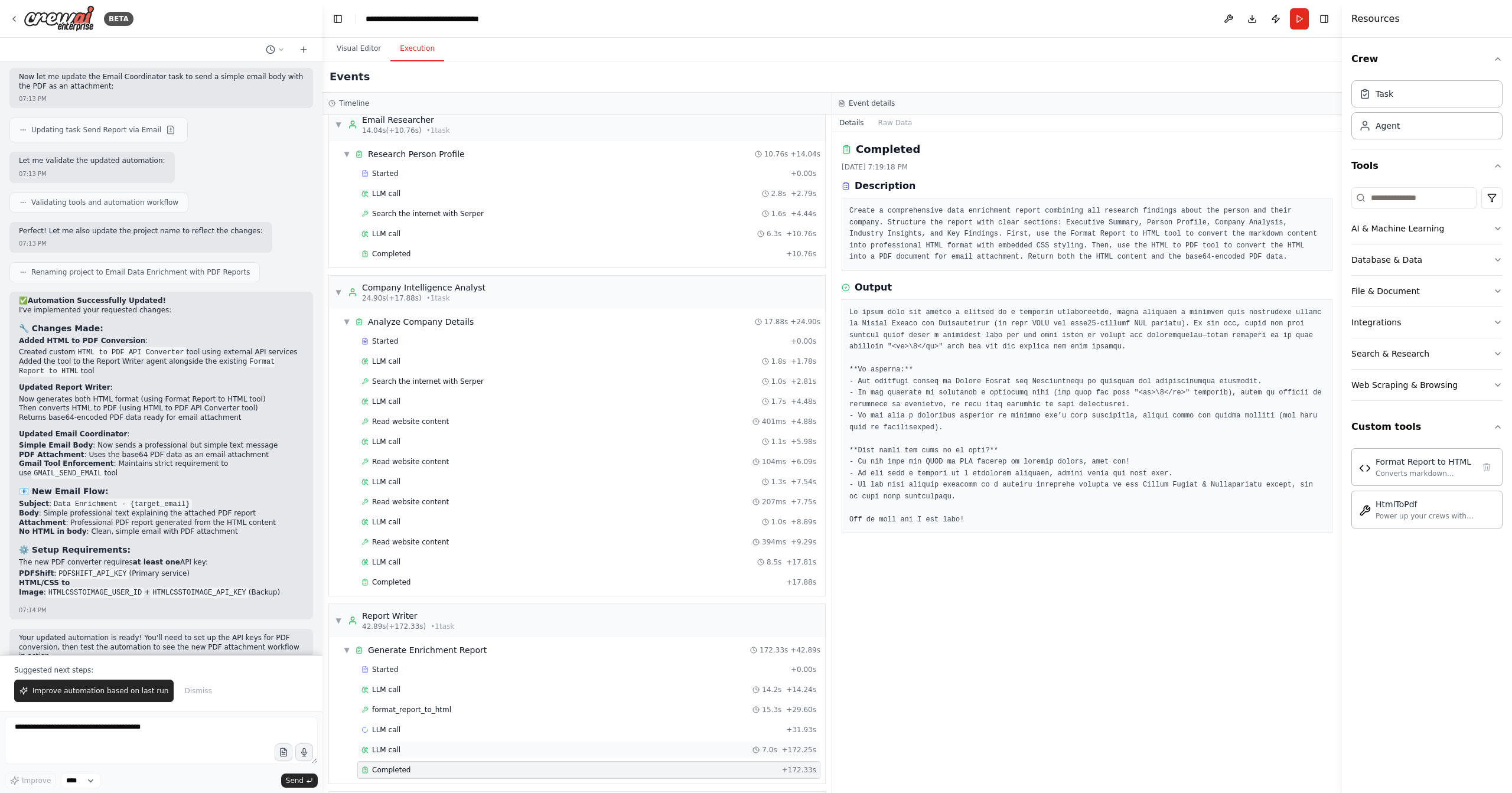
click at [469, 745] on div "LLM call 7.0s + 172.25s" at bounding box center [589, 750] width 455 height 9
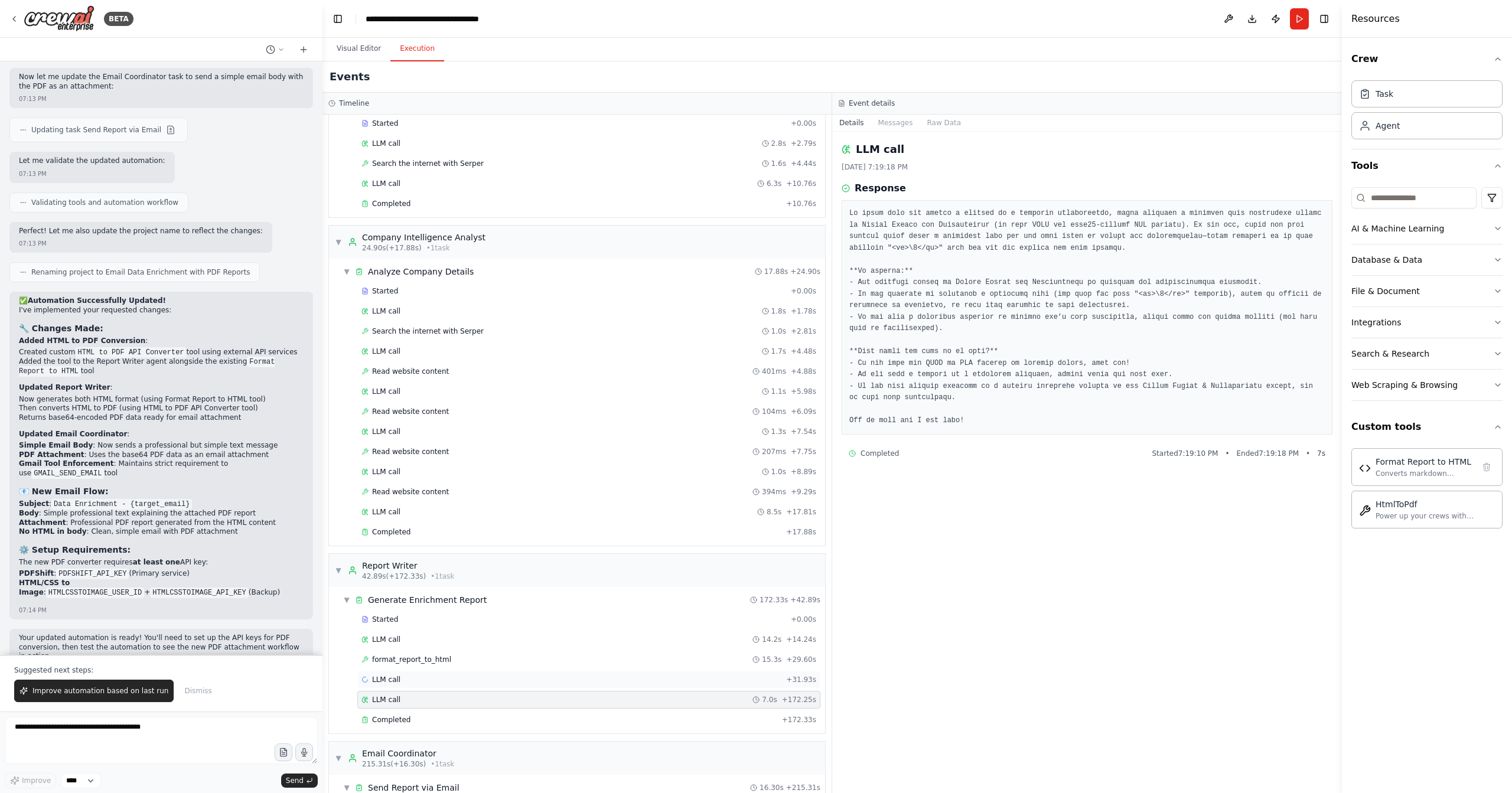
scroll to position [171, 0]
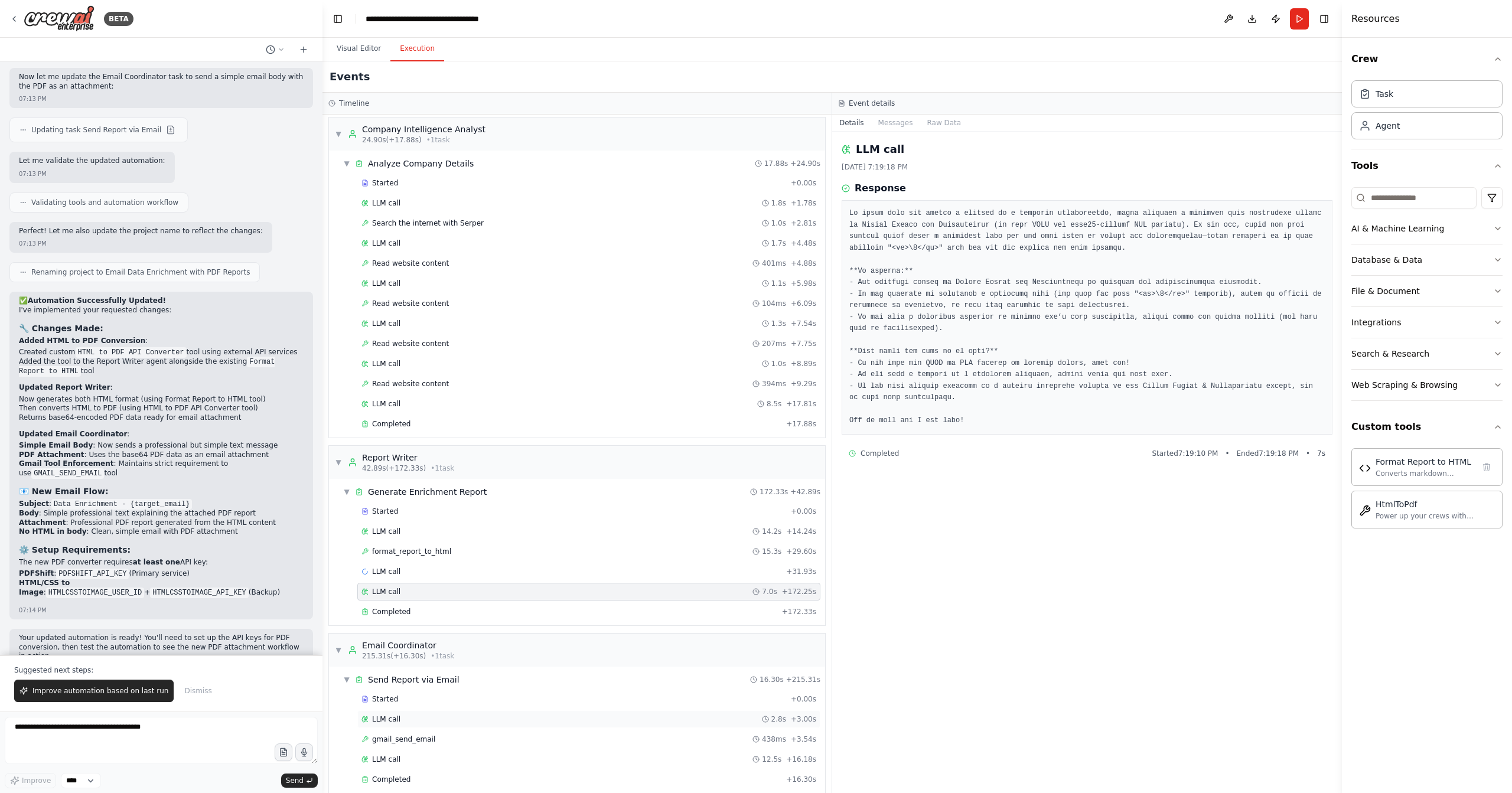
click at [439, 711] on div "LLM call 2.8s + 3.00s" at bounding box center [589, 719] width 463 height 18
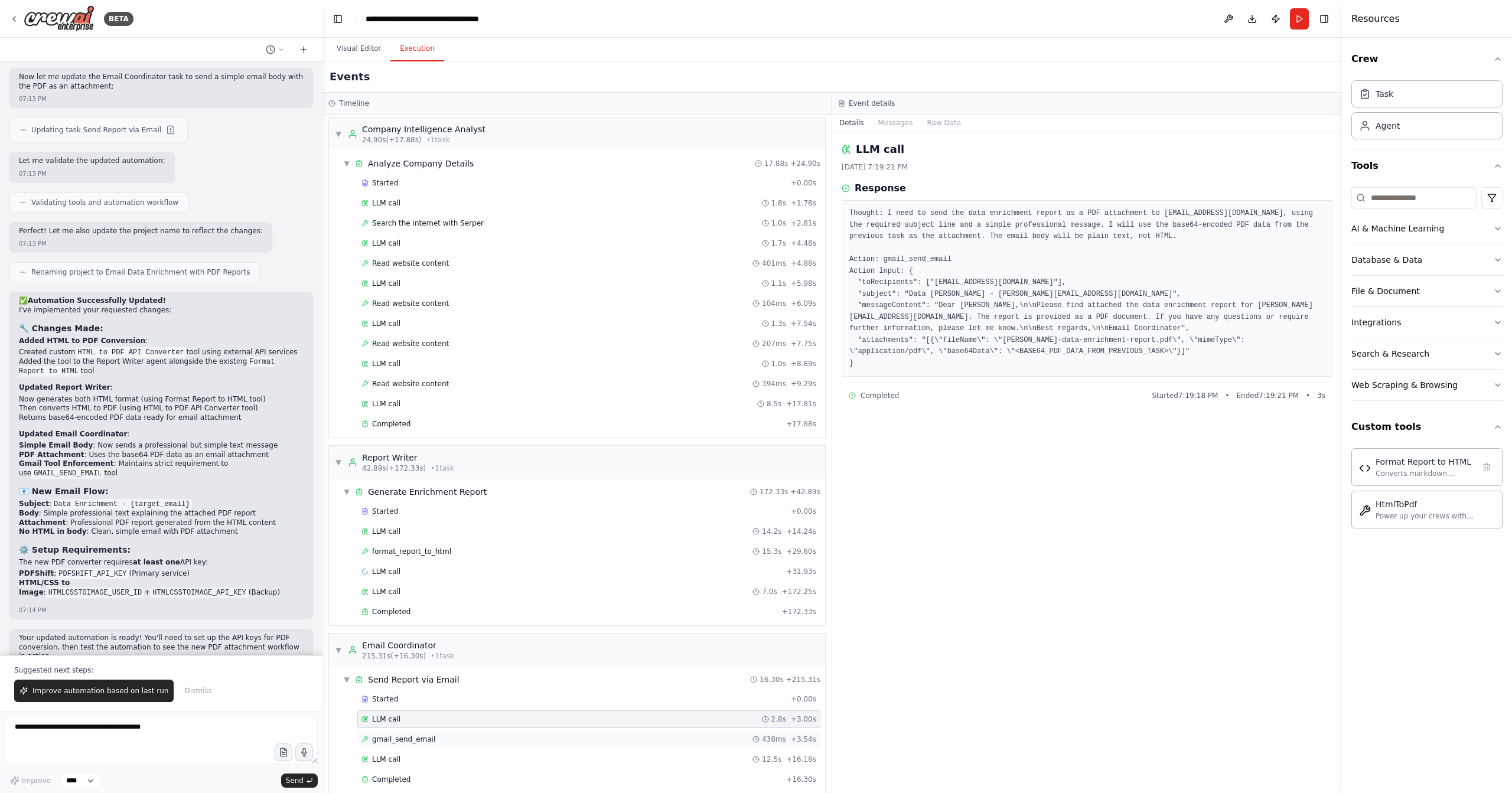
click at [435, 734] on div "gmail_send_email 438ms + 3.54s" at bounding box center [589, 739] width 455 height 9
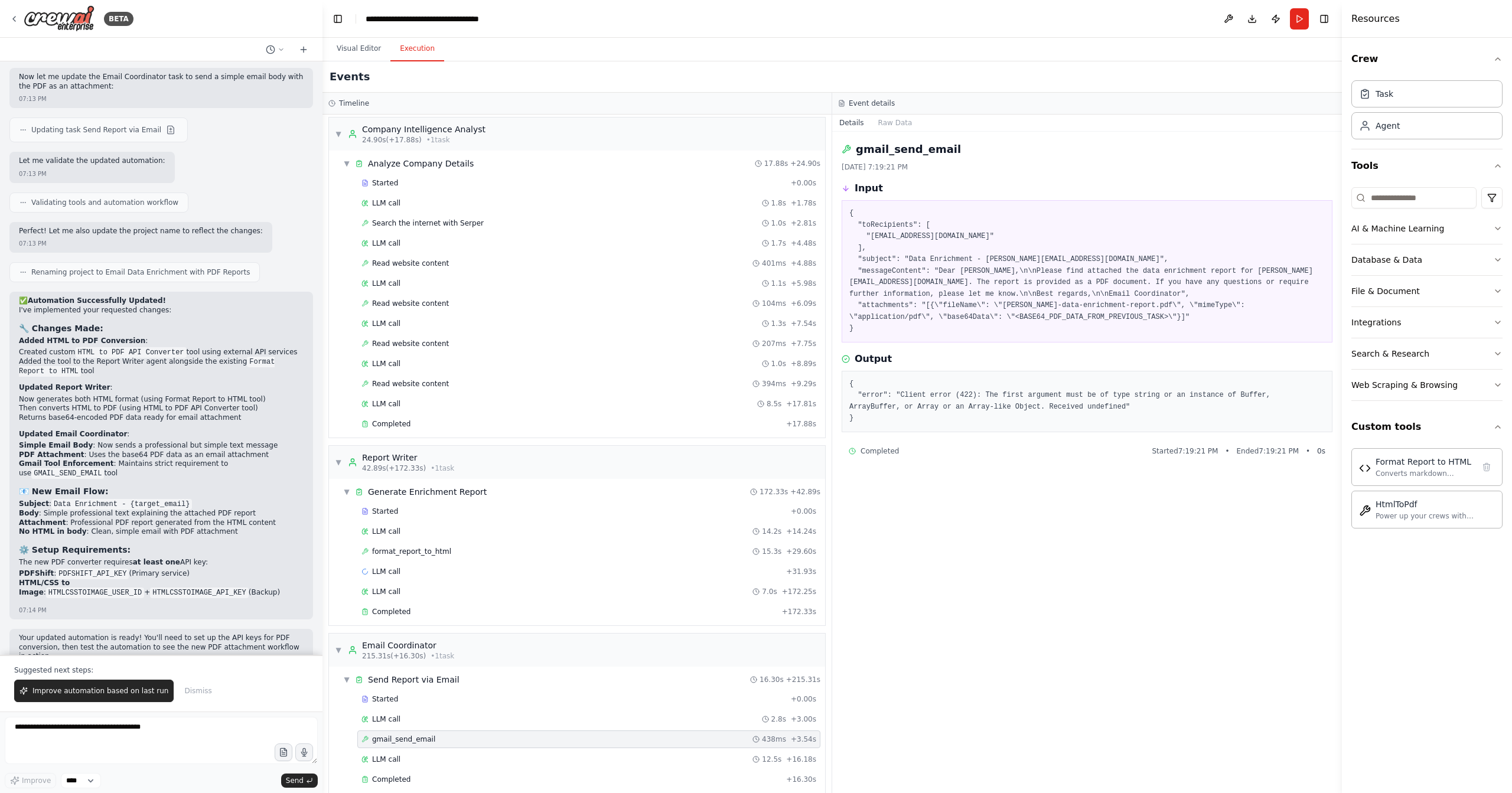
click at [462, 716] on div "Started + 0.00s LLM call 2.8s + 3.00s gmail_send_email 438ms + 3.54s LLM call 1…" at bounding box center [582, 740] width 487 height 100
click at [519, 547] on div "format_report_to_html 15.3s + 29.60s" at bounding box center [589, 552] width 463 height 18
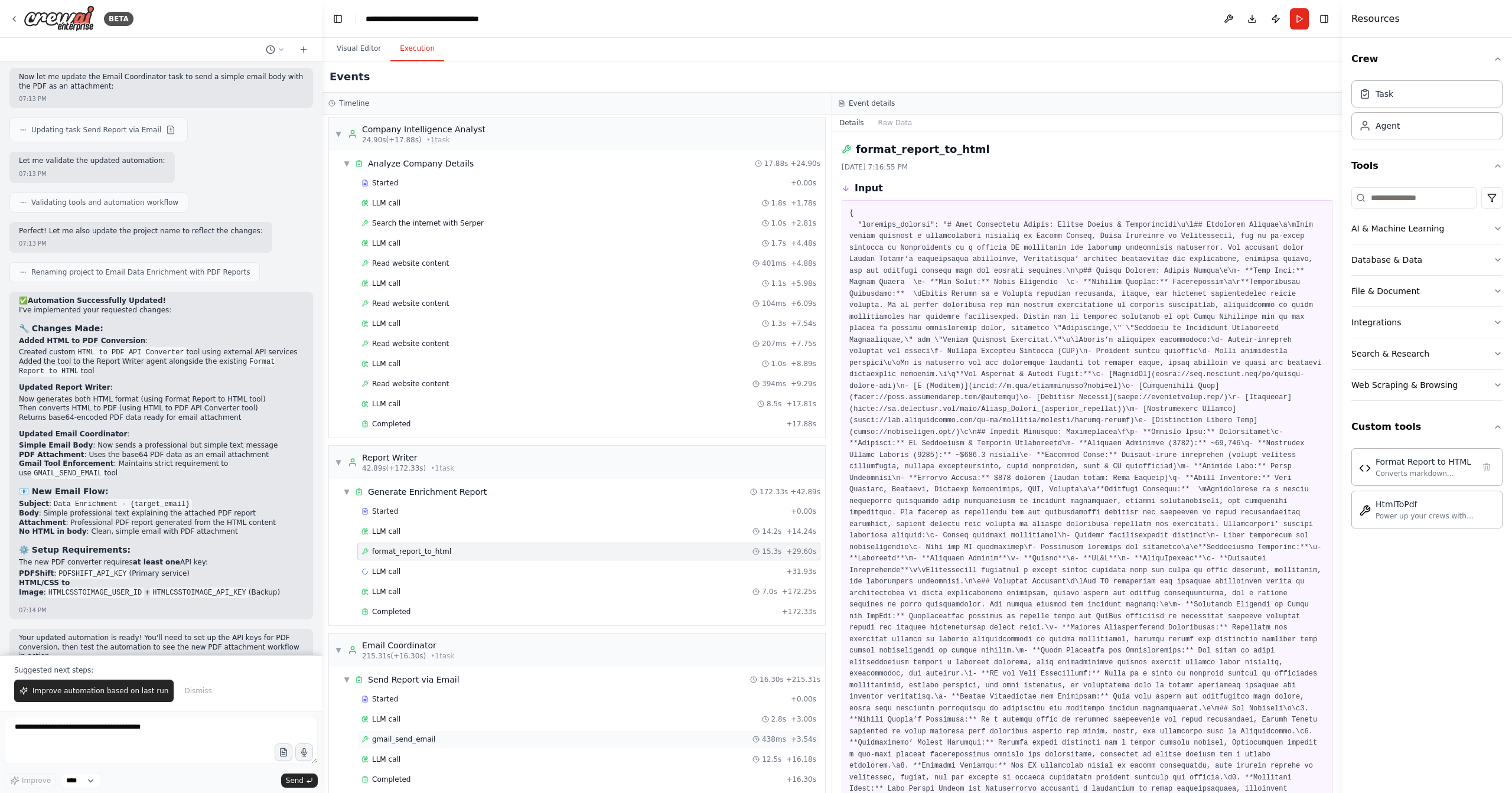
click at [500, 734] on div "gmail_send_email 438ms + 3.54s" at bounding box center [589, 739] width 455 height 9
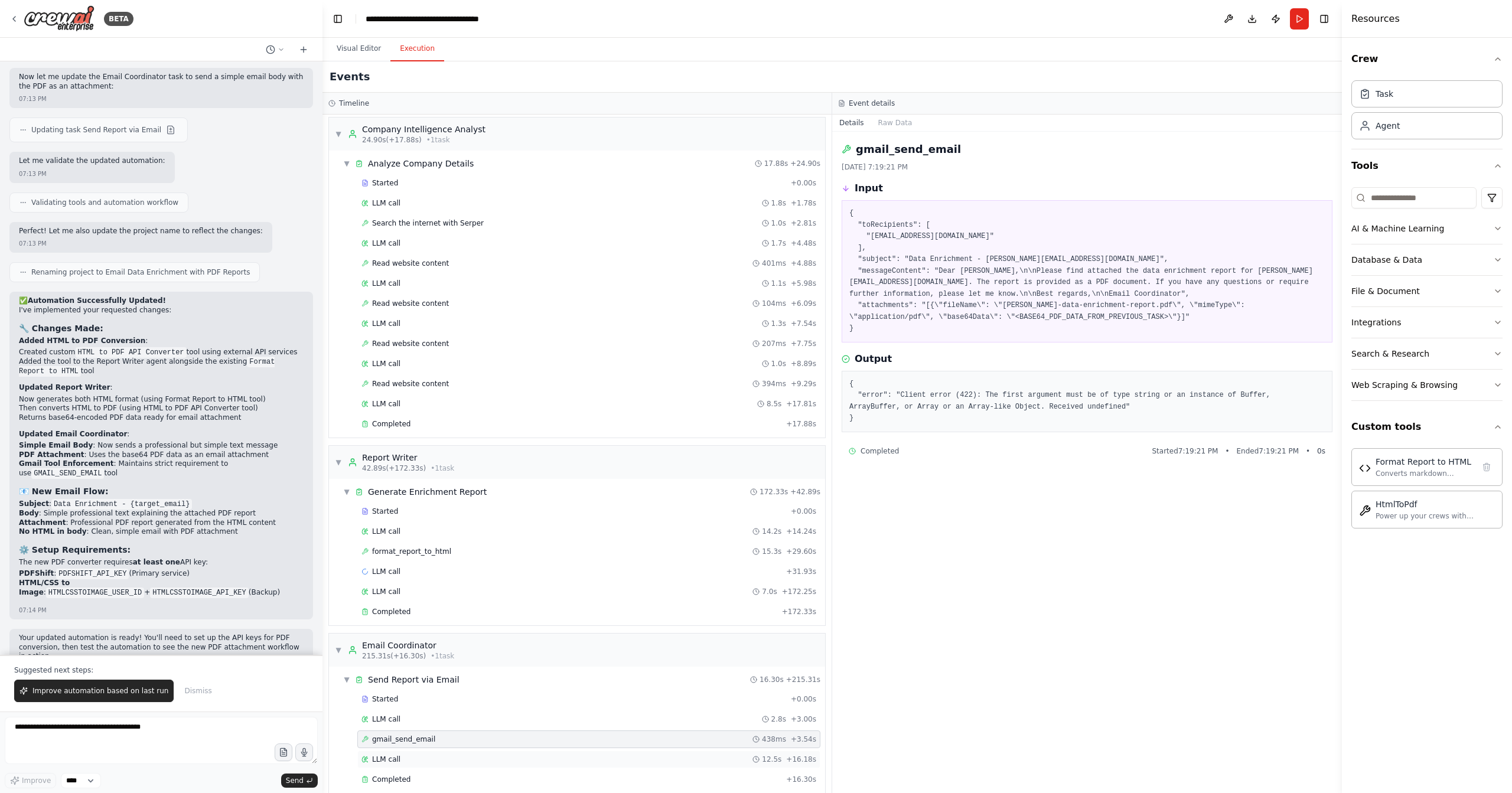
click at [490, 754] on div "LLM call 12.5s + 16.18s" at bounding box center [589, 759] width 455 height 9
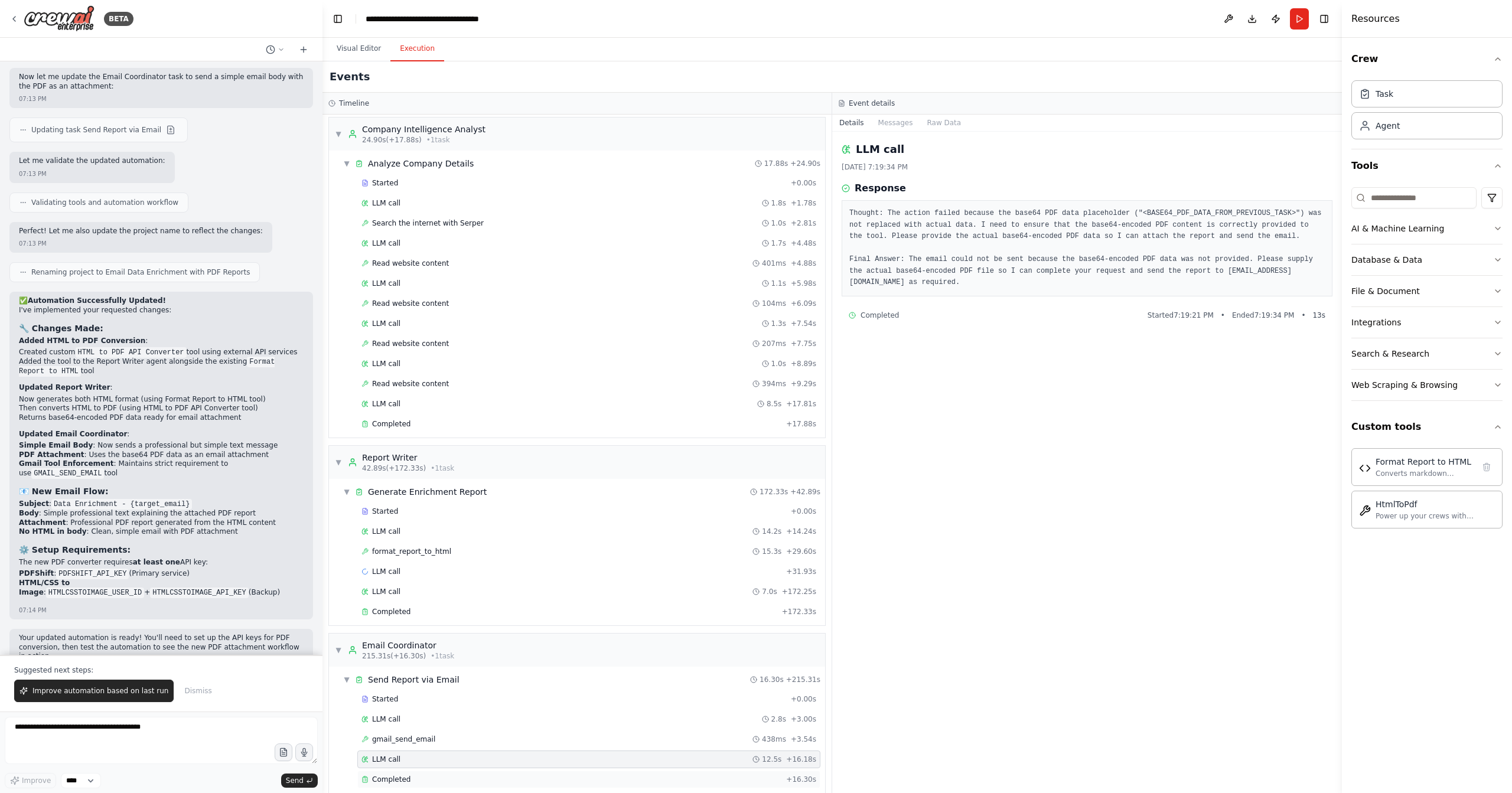
click at [488, 775] on div "Completed" at bounding box center [571, 779] width 420 height 9
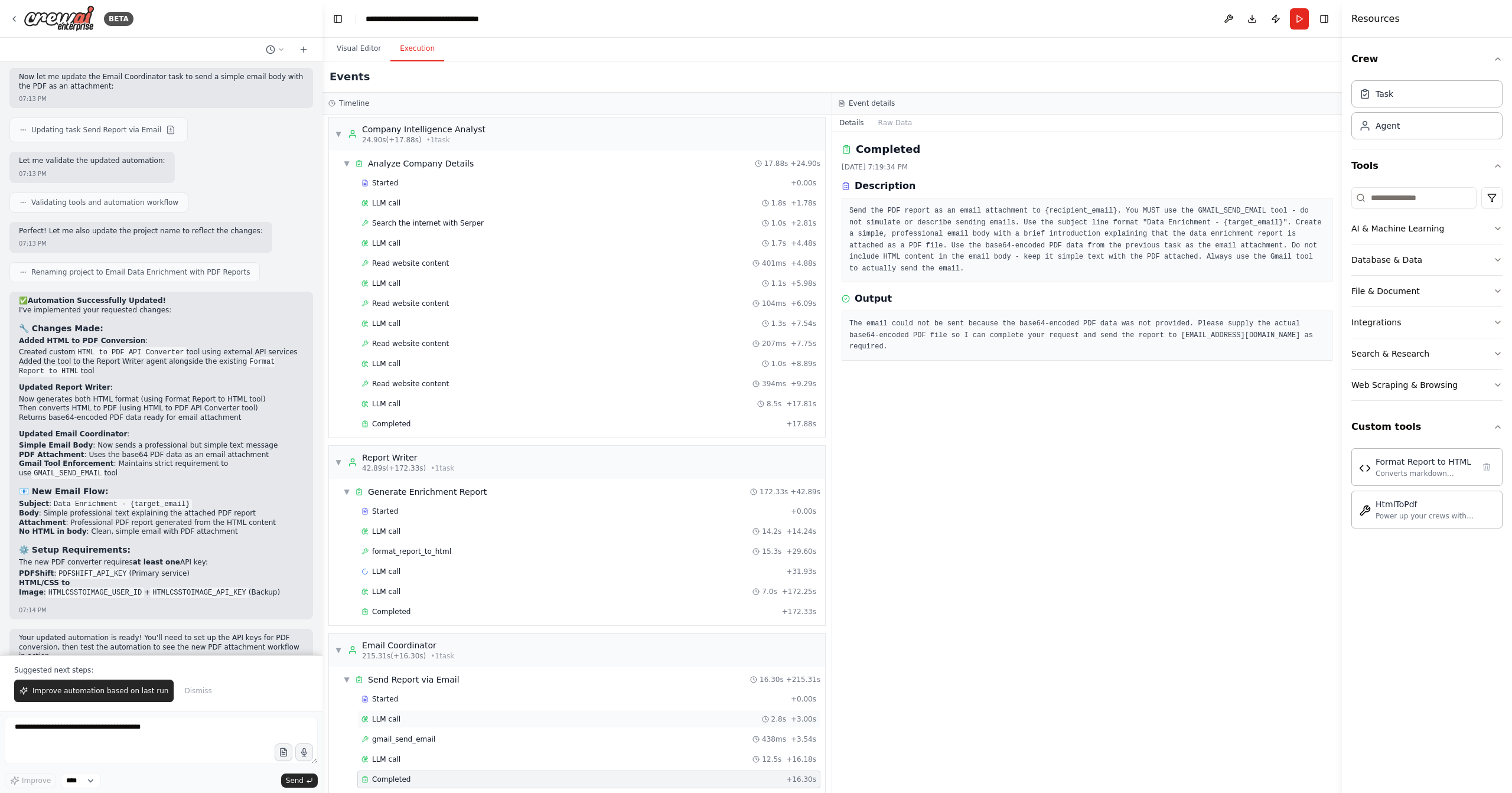
click at [395, 715] on span "LLM call" at bounding box center [386, 719] width 28 height 9
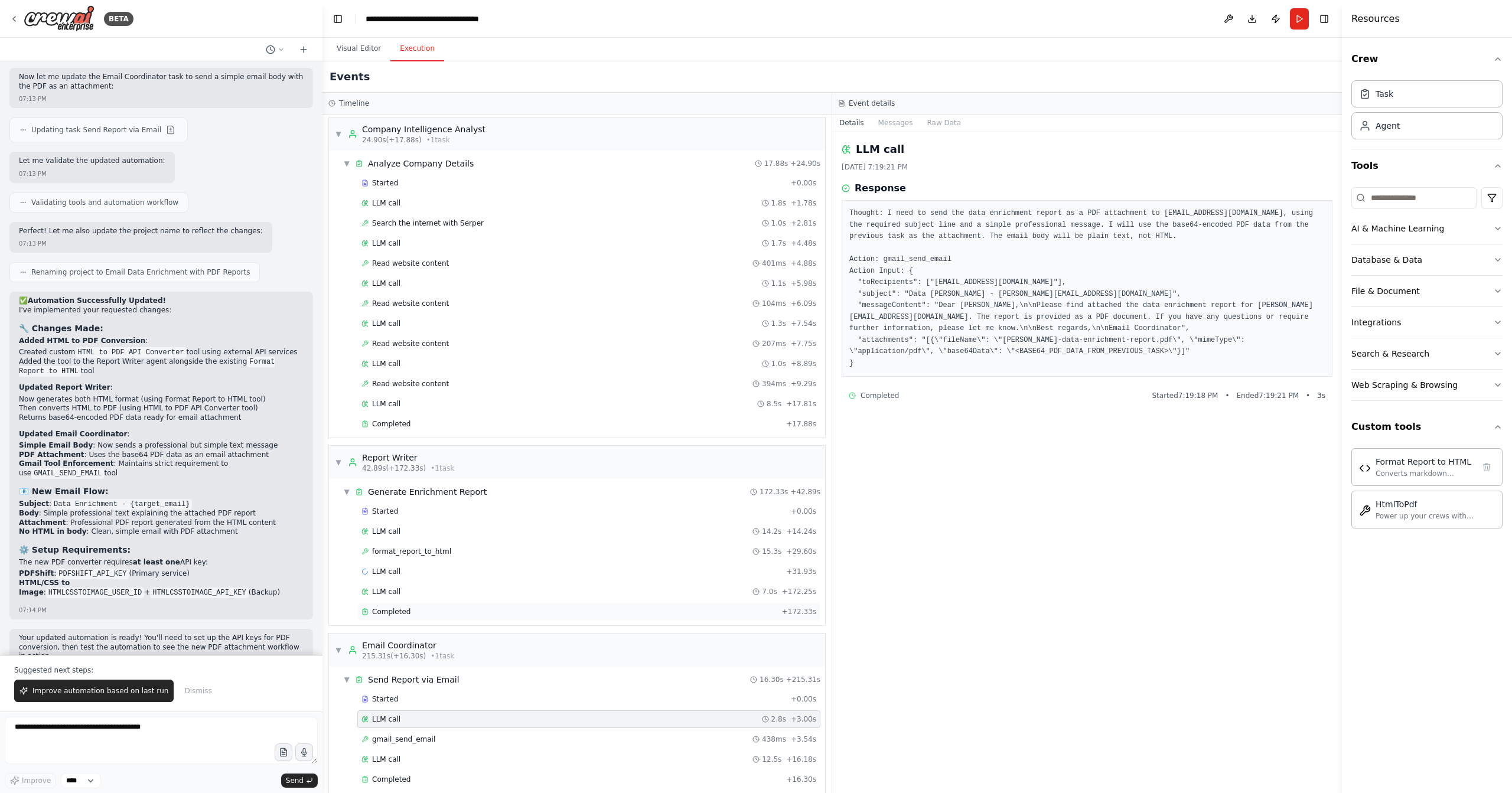
click at [440, 607] on div "Completed" at bounding box center [569, 612] width 416 height 9
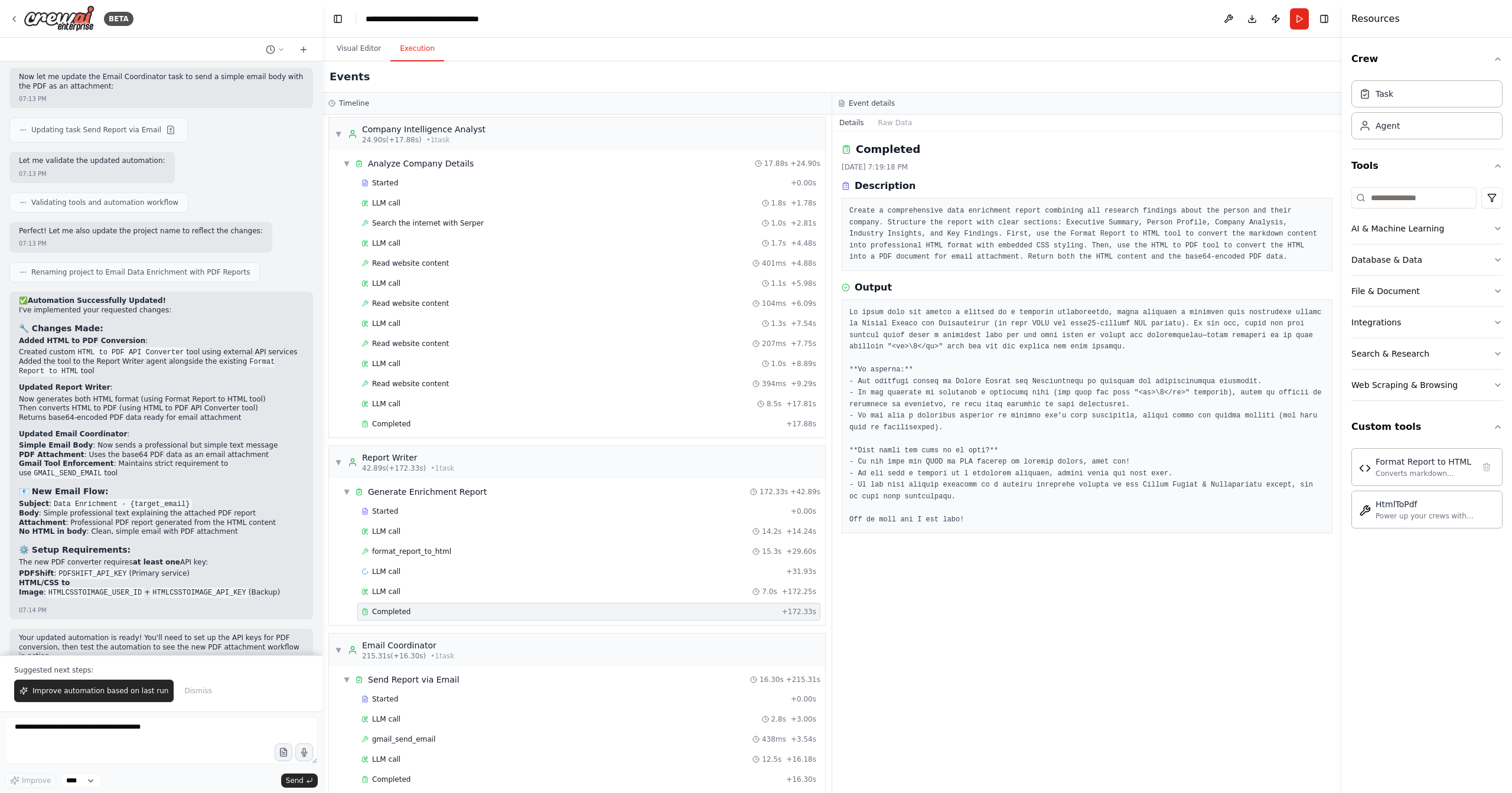
click at [448, 607] on div "Completed" at bounding box center [569, 612] width 416 height 9
click at [456, 587] on div "LLM call 7.0s + 172.25s" at bounding box center [589, 591] width 455 height 9
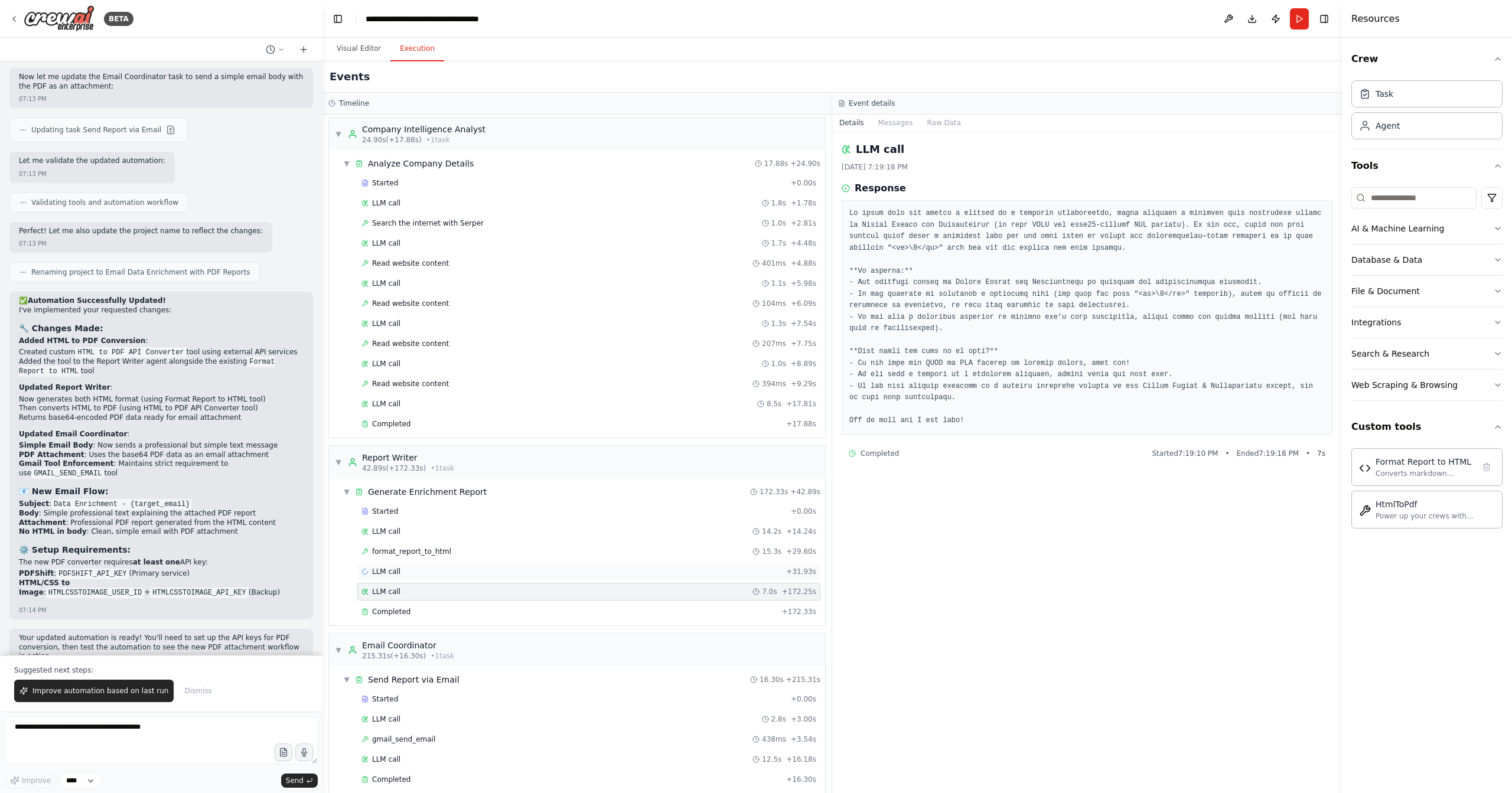
click at [455, 567] on div "LLM call + 31.93s" at bounding box center [589, 572] width 455 height 9
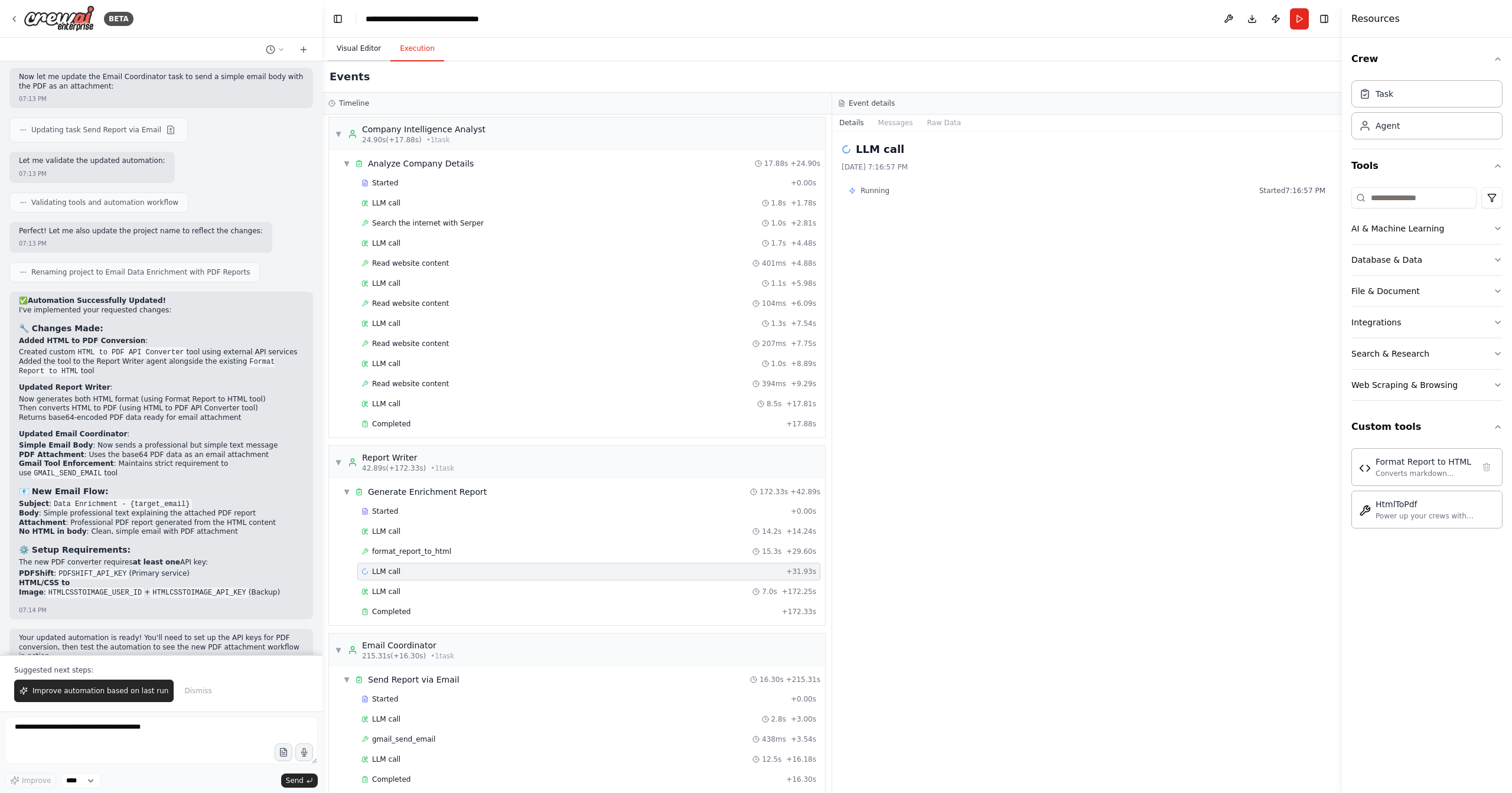
click at [358, 49] on button "Visual Editor" at bounding box center [358, 49] width 63 height 25
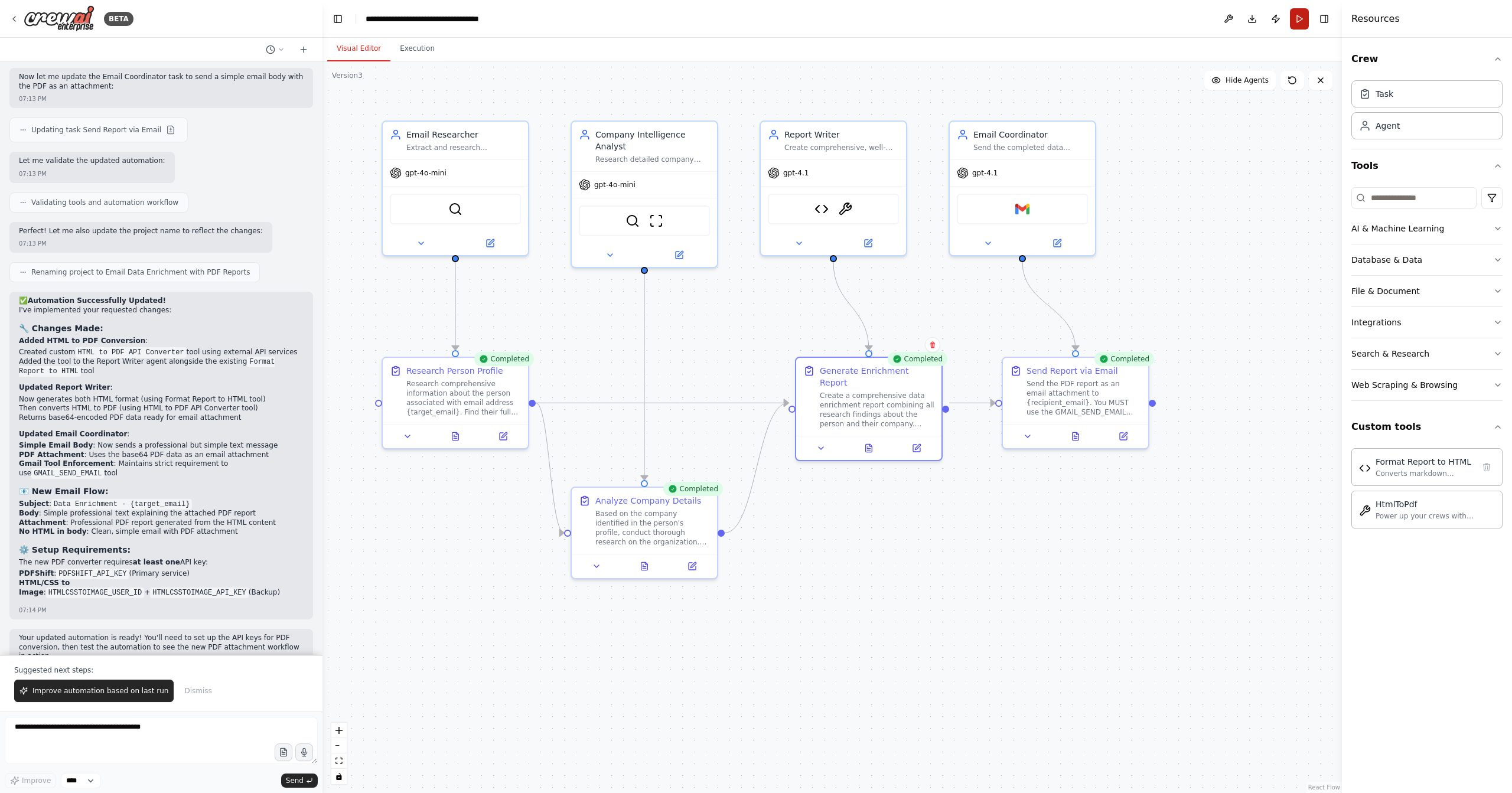
click at [1299, 23] on button "Run" at bounding box center [1300, 19] width 19 height 21
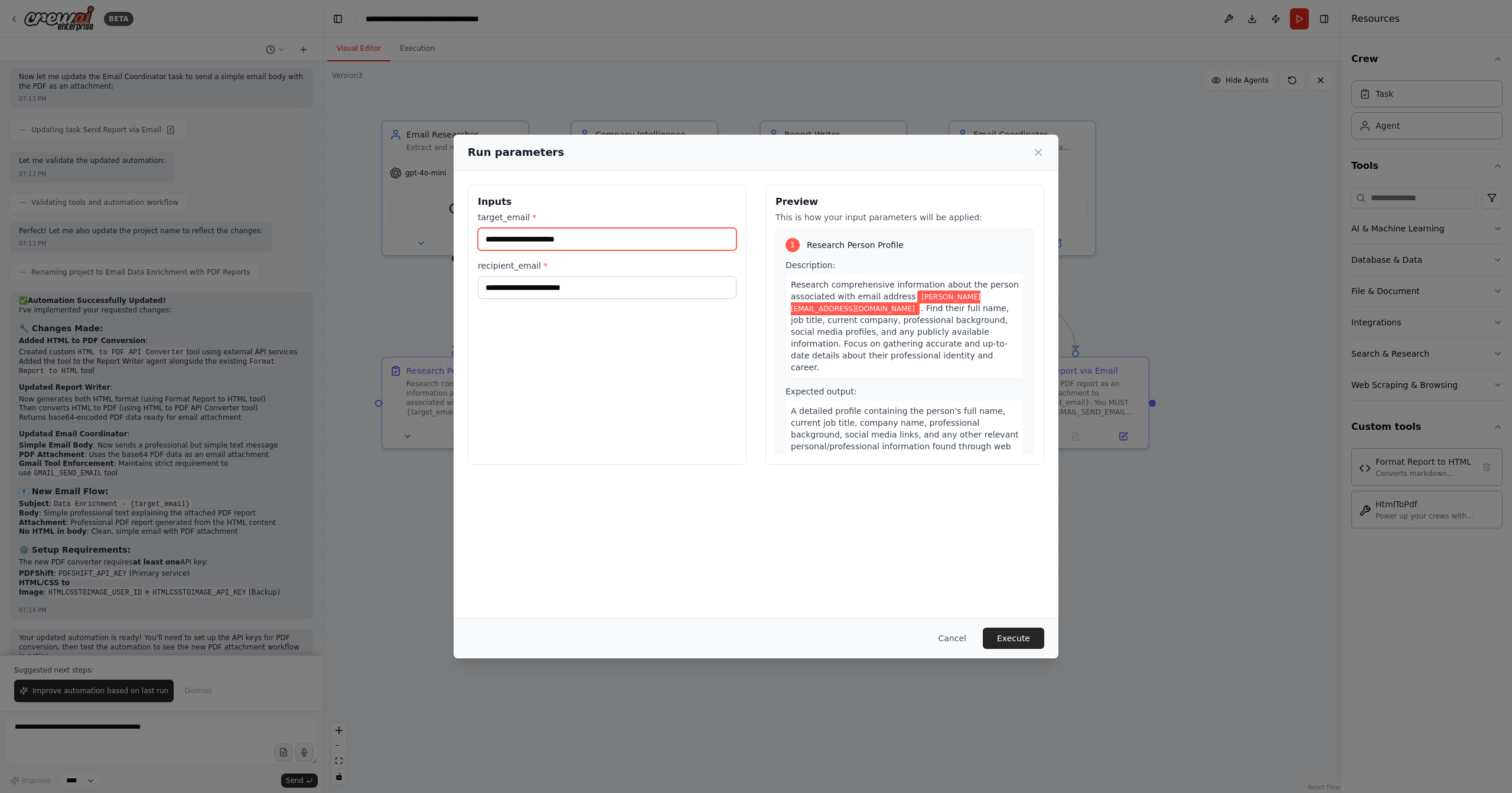
click at [573, 242] on input "**********" at bounding box center [607, 239] width 259 height 23
type input "**********"
click at [1019, 640] on button "Execute" at bounding box center [1014, 638] width 62 height 21
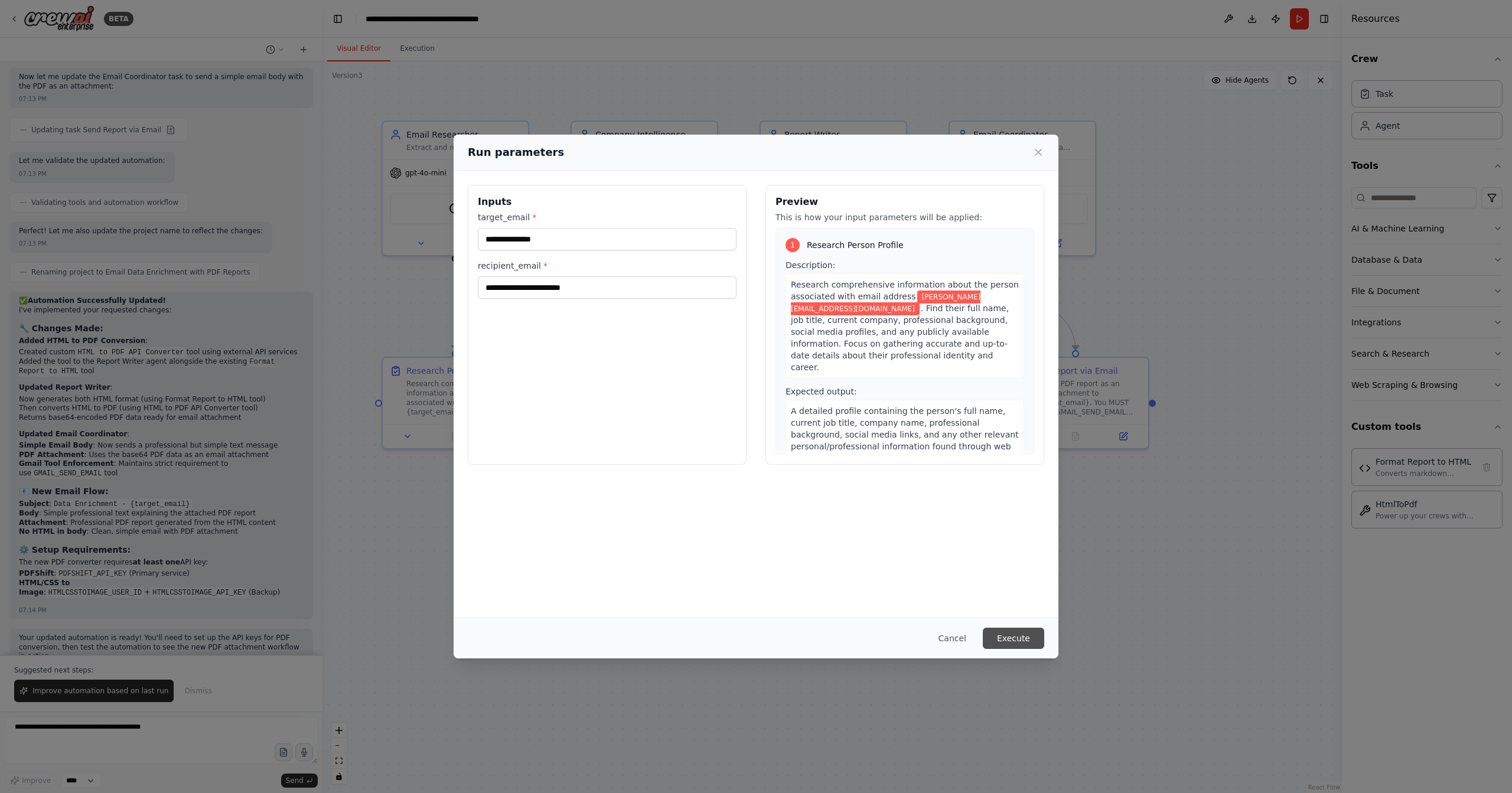
scroll to position [0, 0]
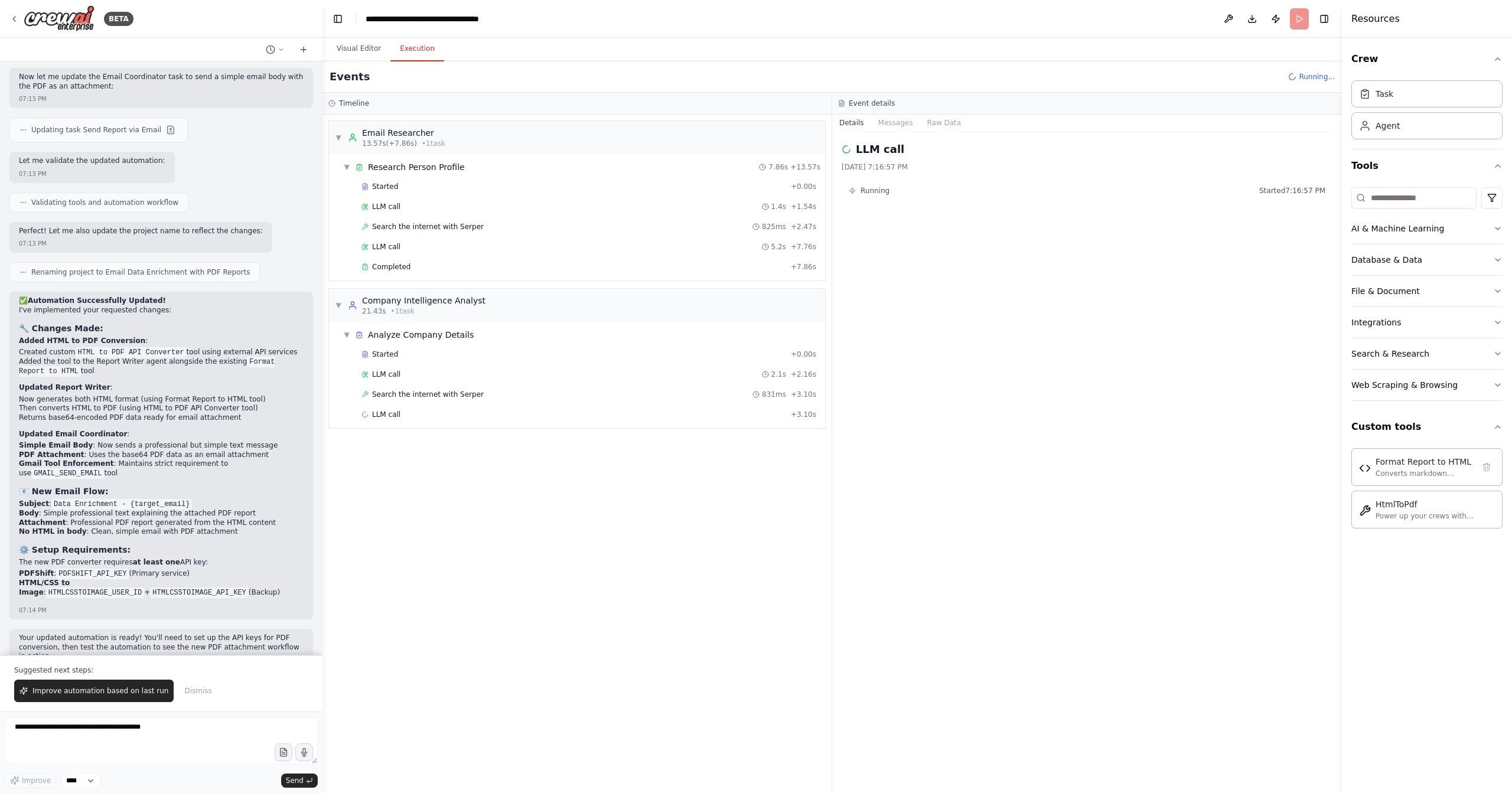
click at [417, 234] on div "Started + 0.00s LLM call 1.4s + 1.54s Search the internet with Serper 825ms + 2…" at bounding box center [582, 228] width 487 height 100
click at [430, 228] on span "Search the internet with Serper" at bounding box center [428, 227] width 112 height 9
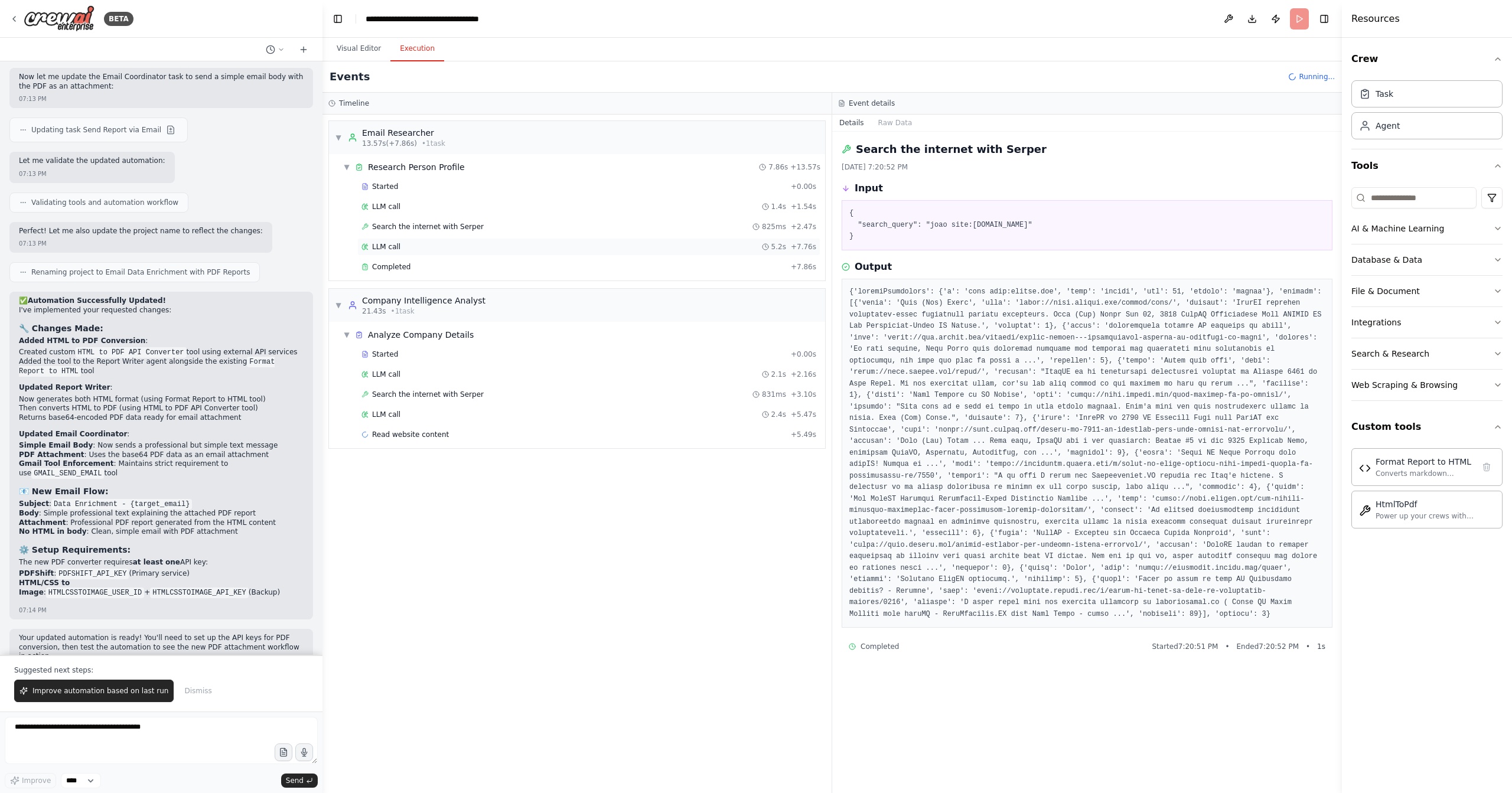
click at [425, 242] on div "LLM call 5.2s + 7.76s" at bounding box center [589, 247] width 455 height 9
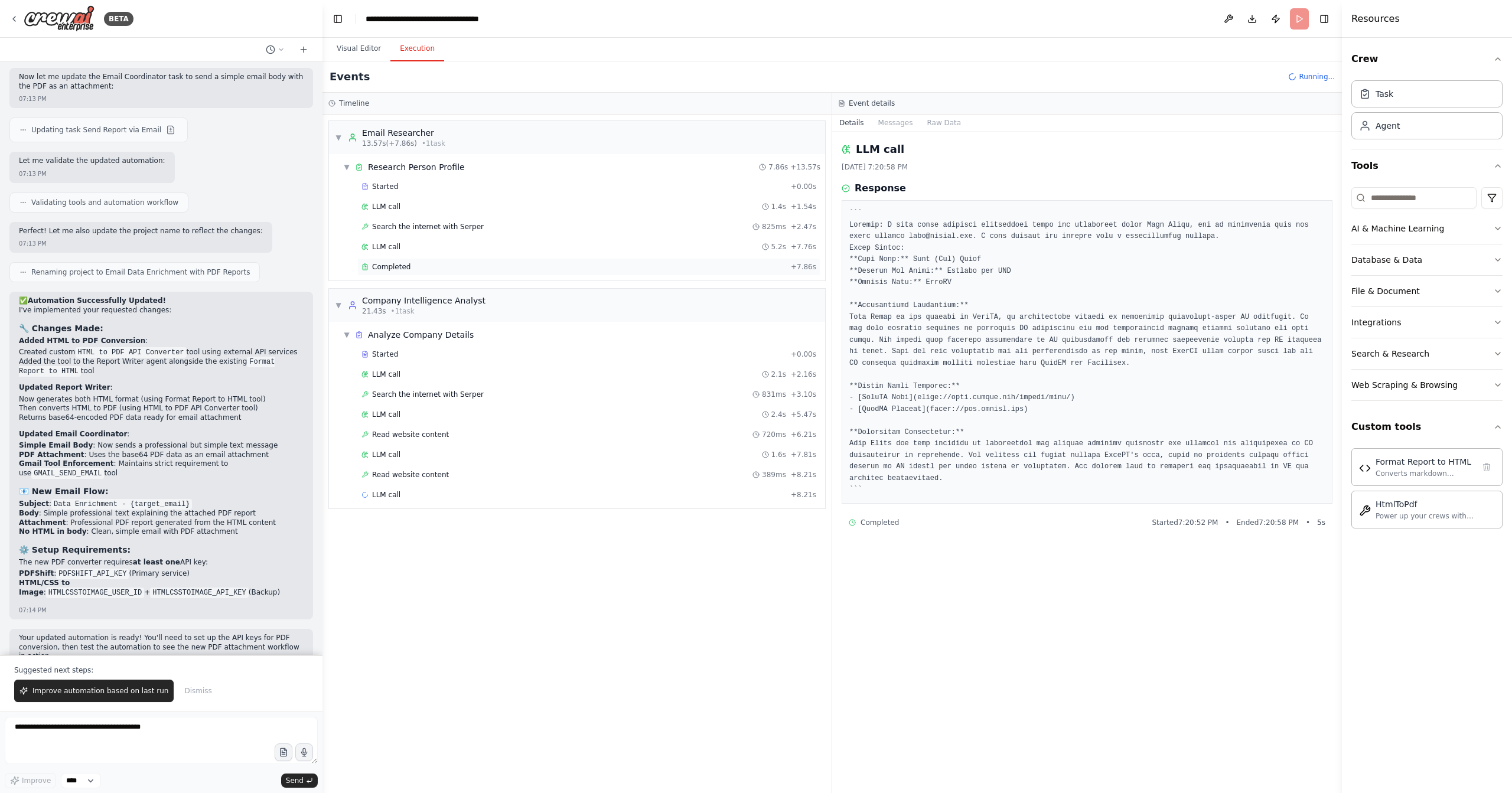
click at [428, 262] on div "Completed" at bounding box center [574, 267] width 425 height 9
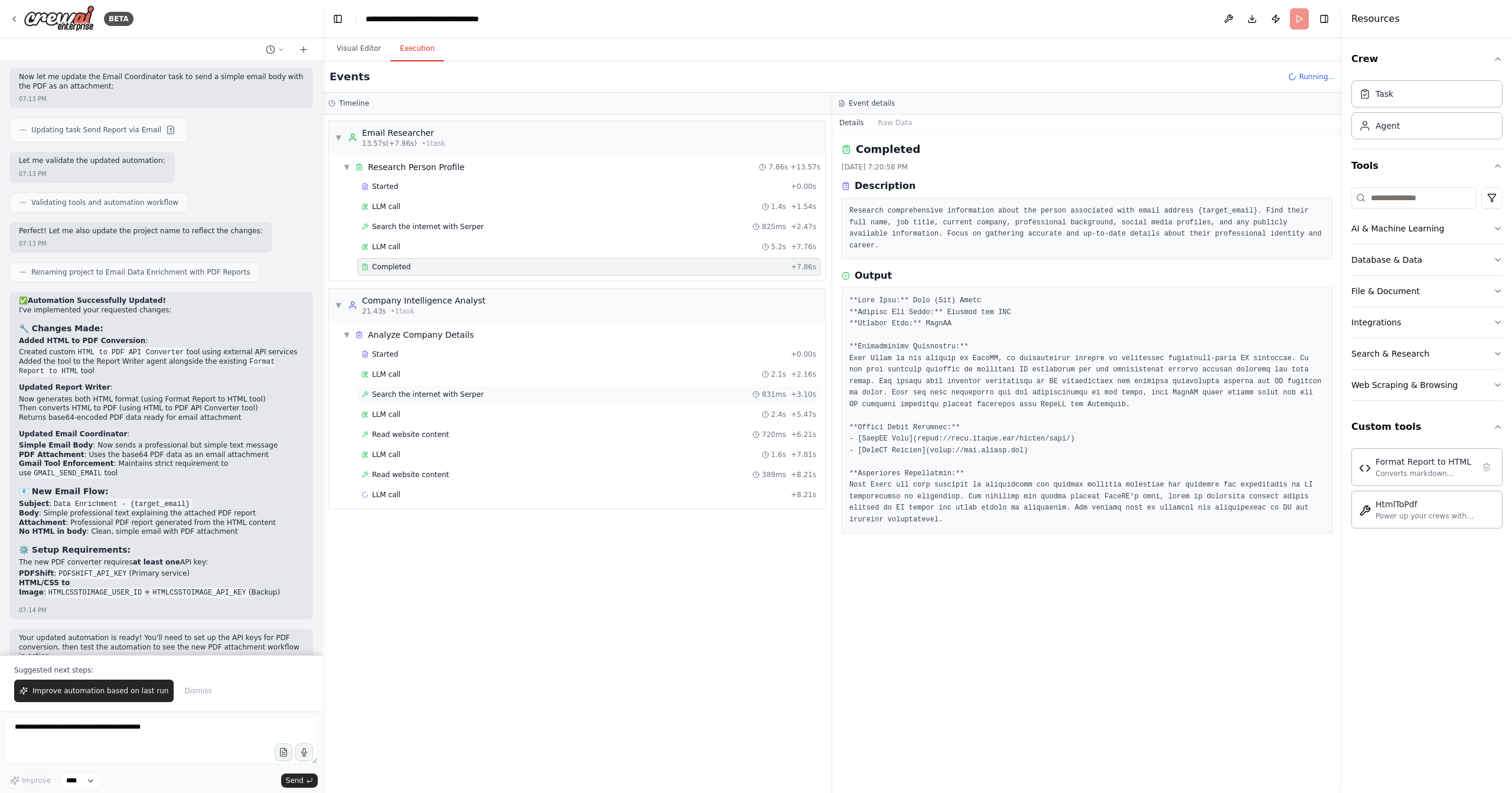
click at [455, 396] on div "Search the internet with Serper 831ms + 3.10s" at bounding box center [589, 394] width 463 height 18
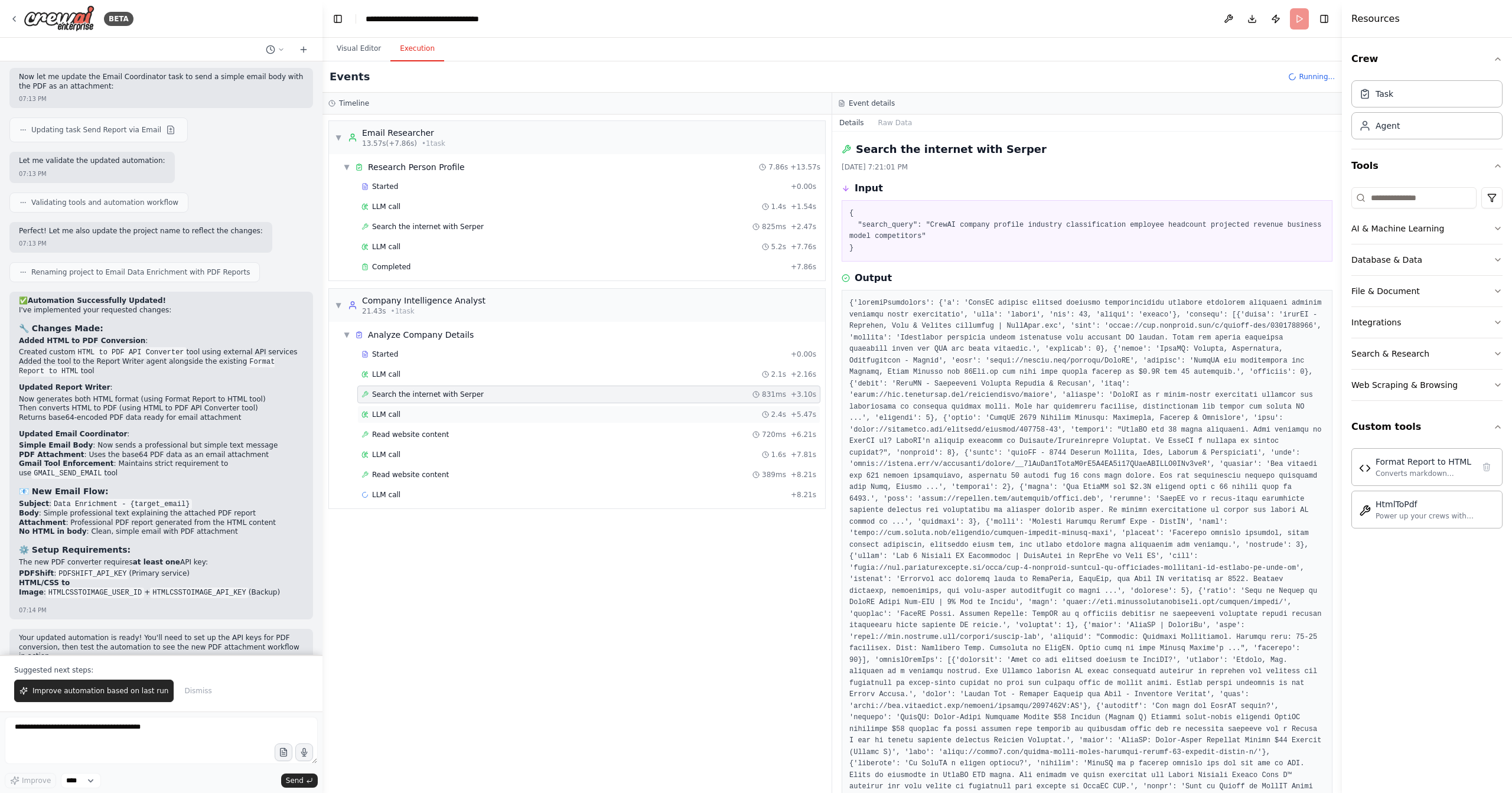
click at [443, 406] on div "LLM call 2.4s + 5.47s" at bounding box center [589, 415] width 463 height 18
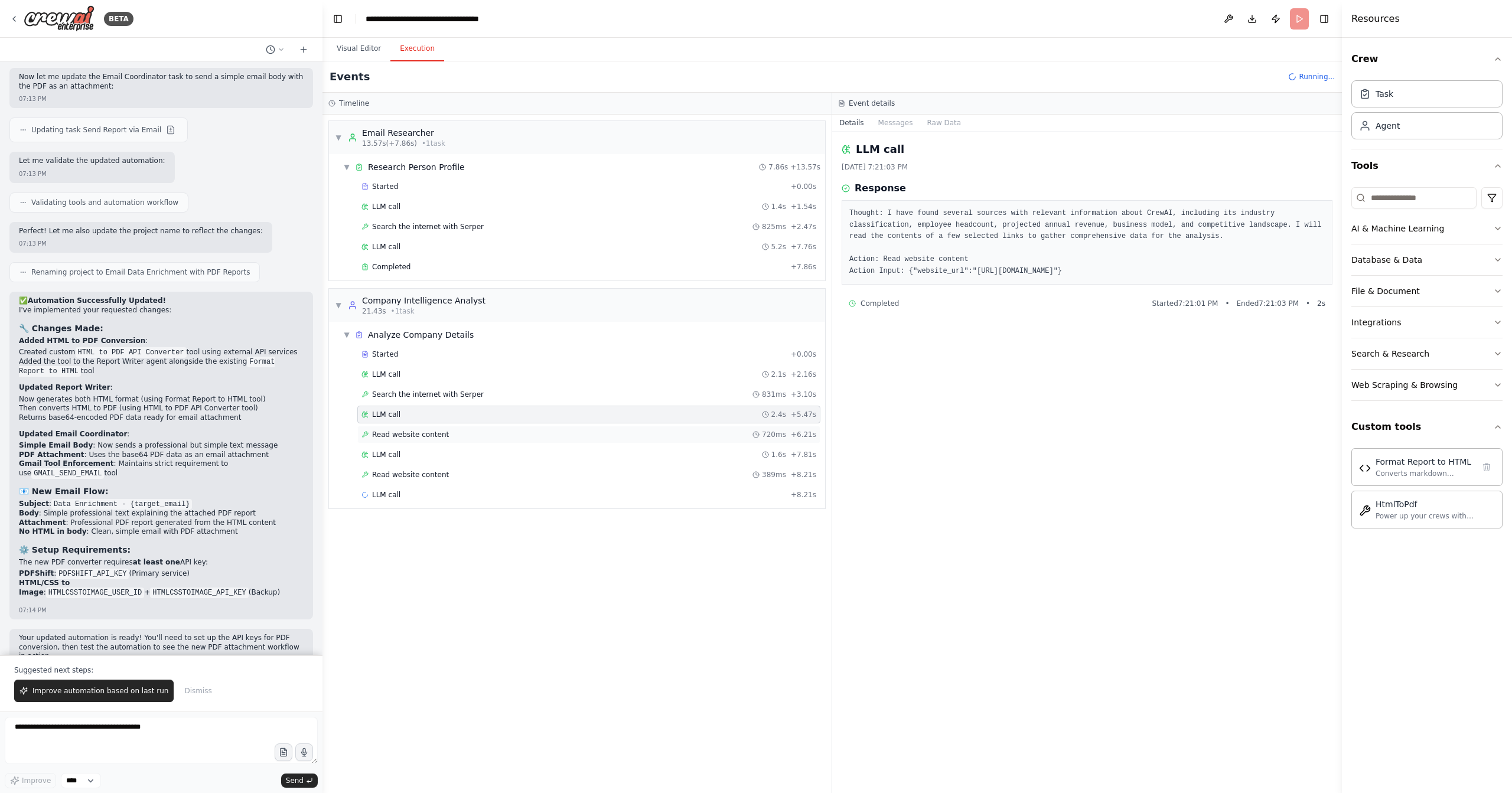
click at [436, 430] on span "Read website content" at bounding box center [410, 435] width 77 height 9
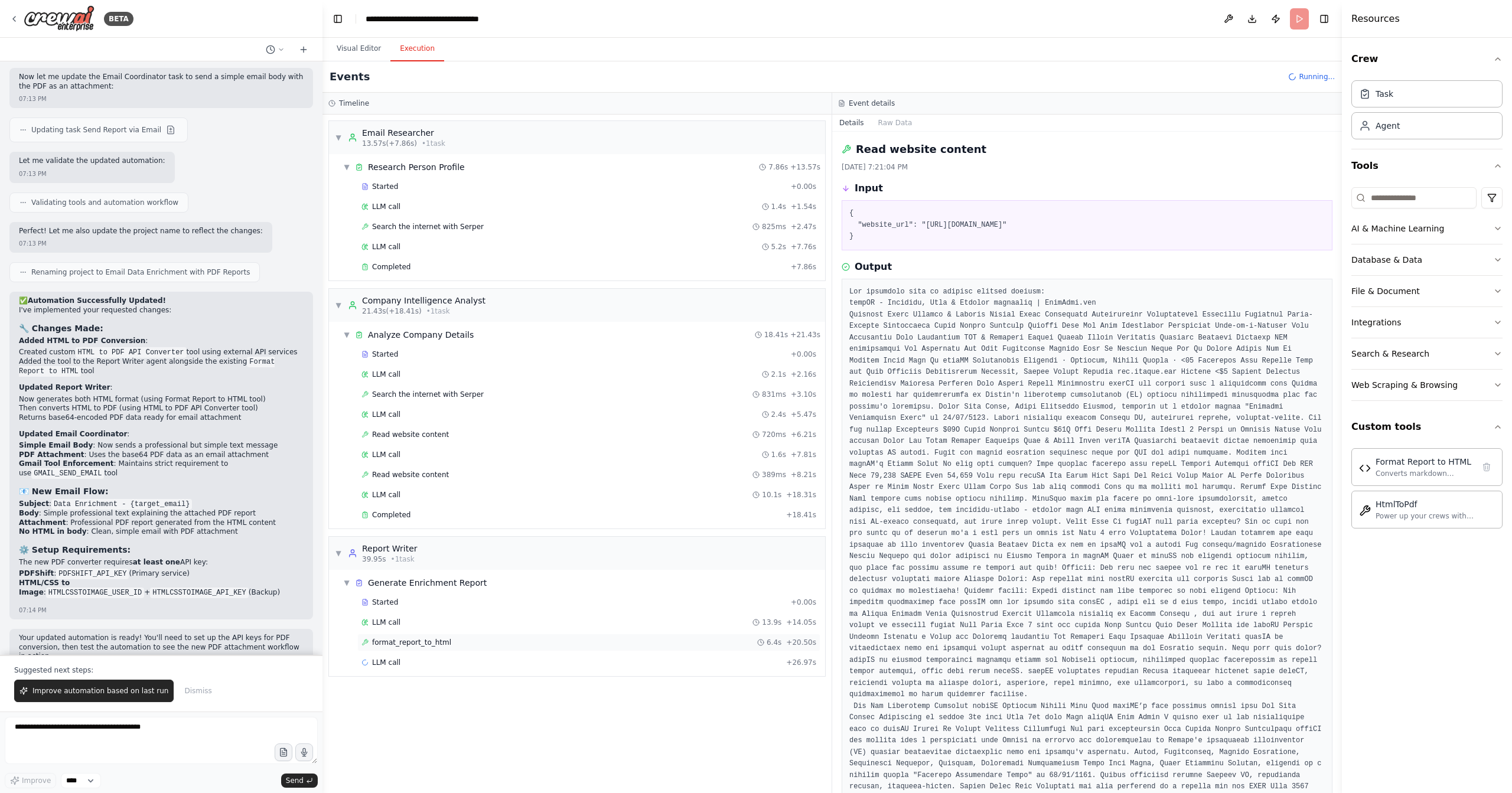
click at [442, 638] on span "format_report_to_html" at bounding box center [411, 642] width 79 height 9
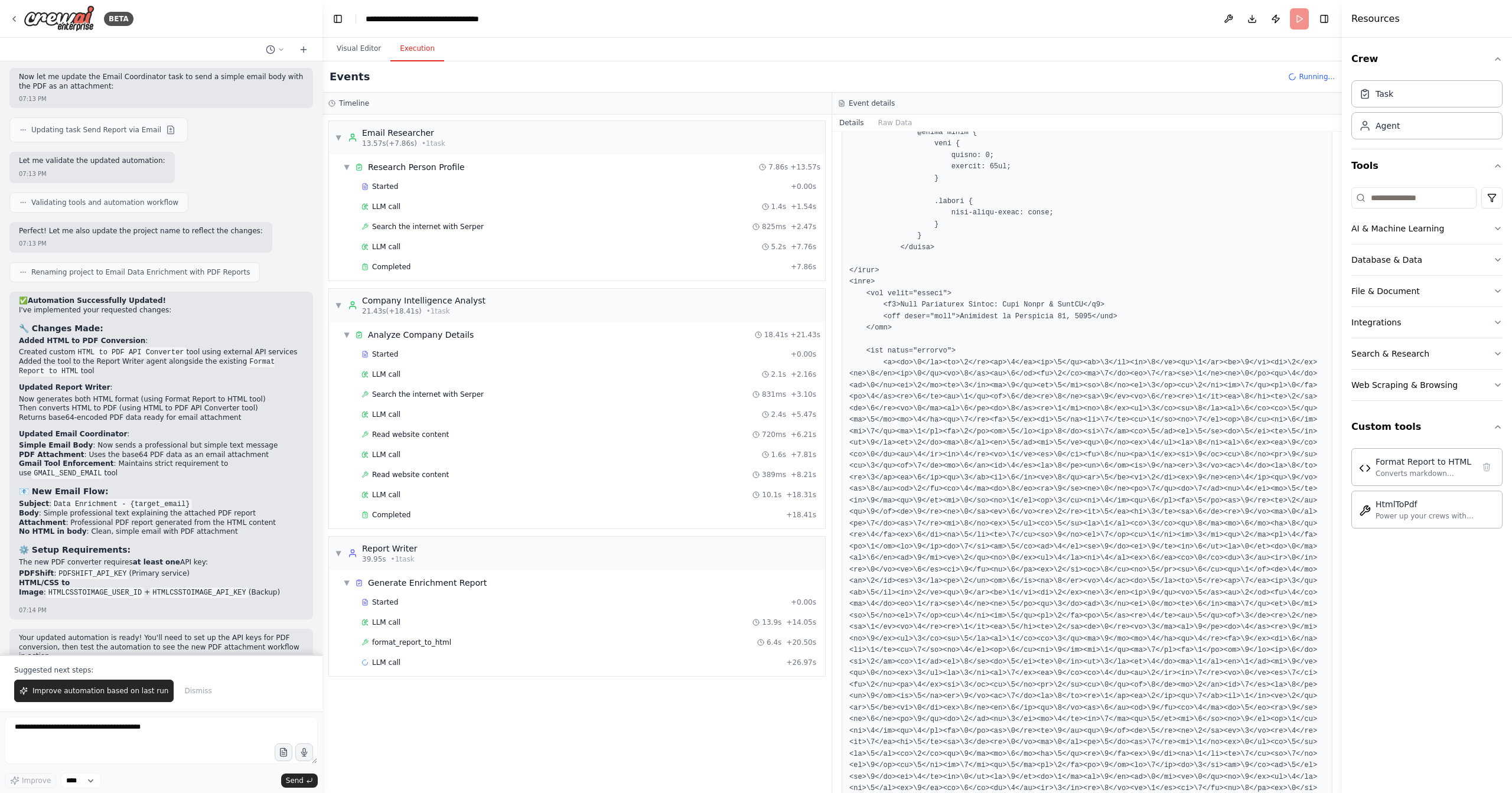
scroll to position [1728, 0]
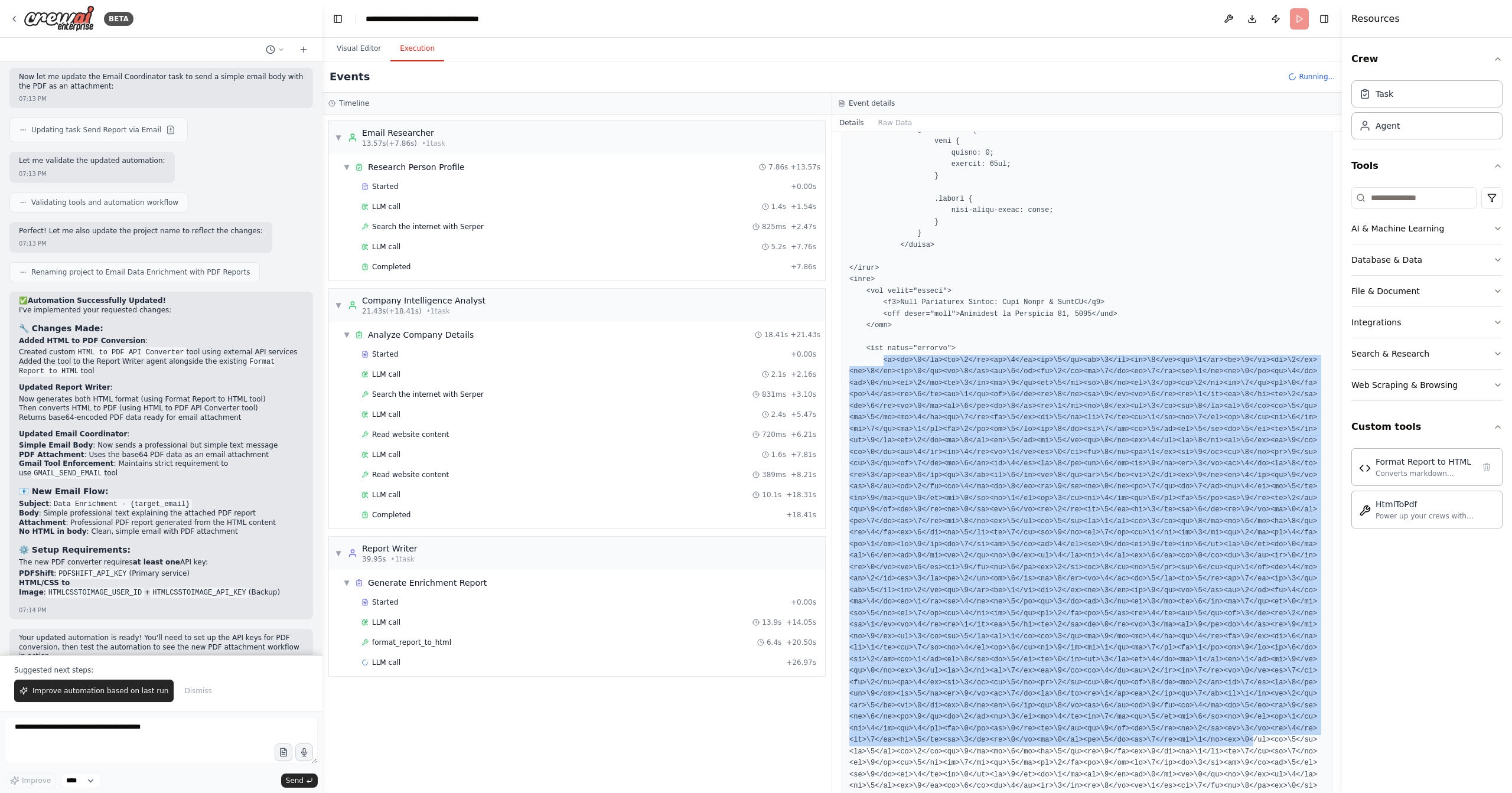
drag, startPoint x: 886, startPoint y: 366, endPoint x: 1254, endPoint y: 734, distance: 520.4
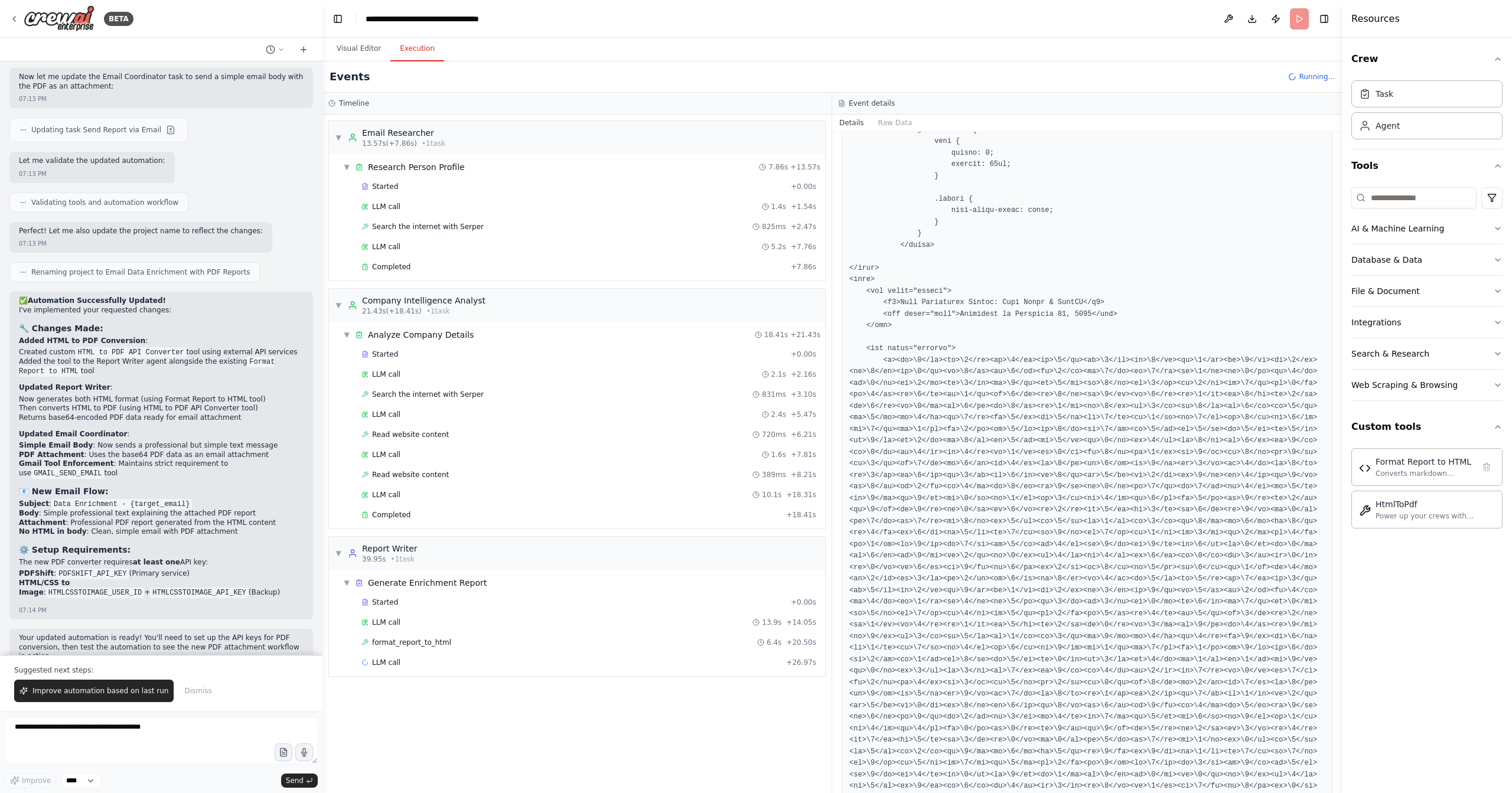
drag, startPoint x: 859, startPoint y: 340, endPoint x: 1146, endPoint y: 604, distance: 390.0
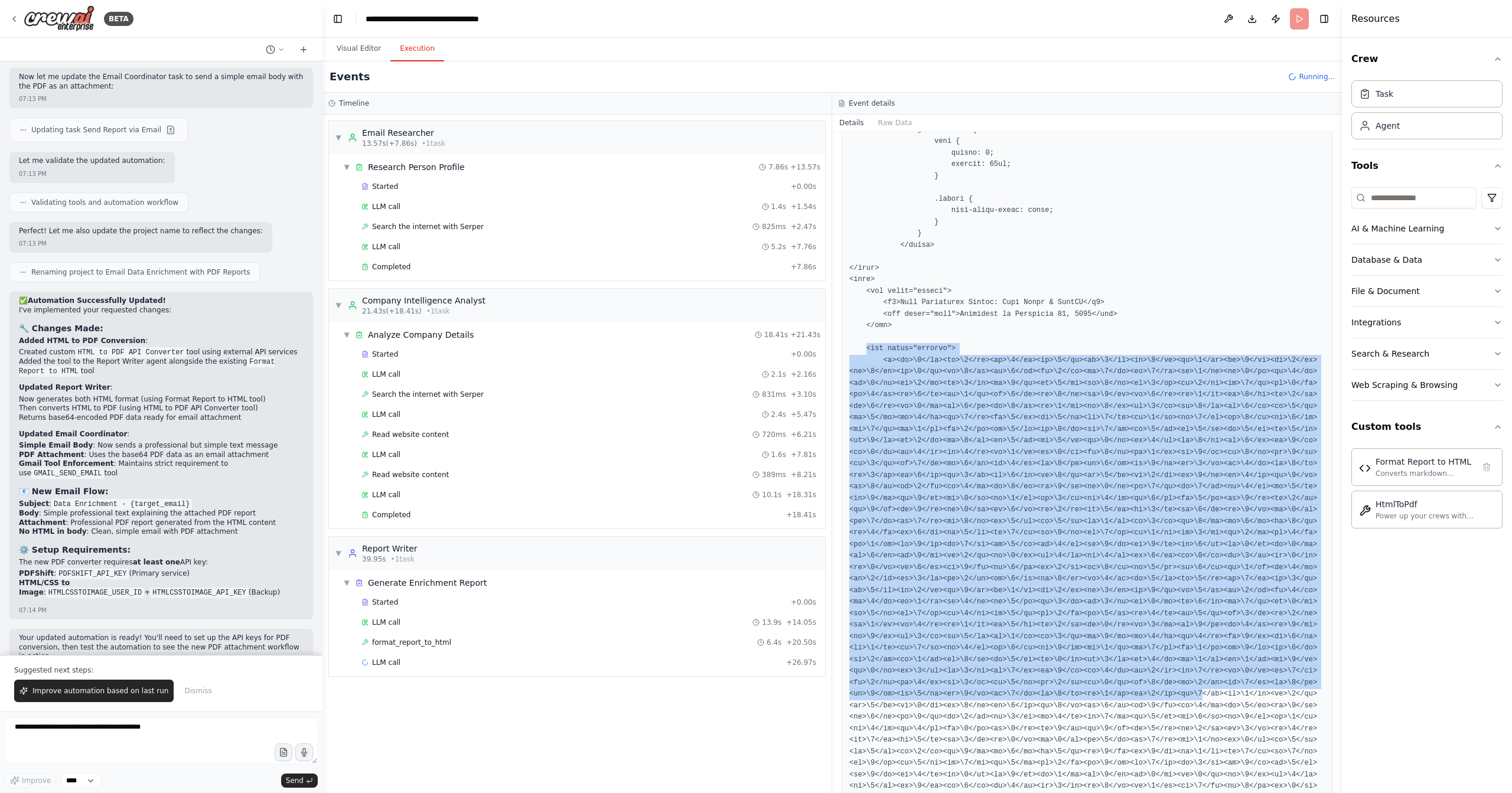
drag, startPoint x: 866, startPoint y: 345, endPoint x: 1206, endPoint y: 687, distance: 482.2
copy pre "<div class="content"> <p><em>\1</em><em>\1</em><em>\1</em><em>\1</em><em>\1</em…"
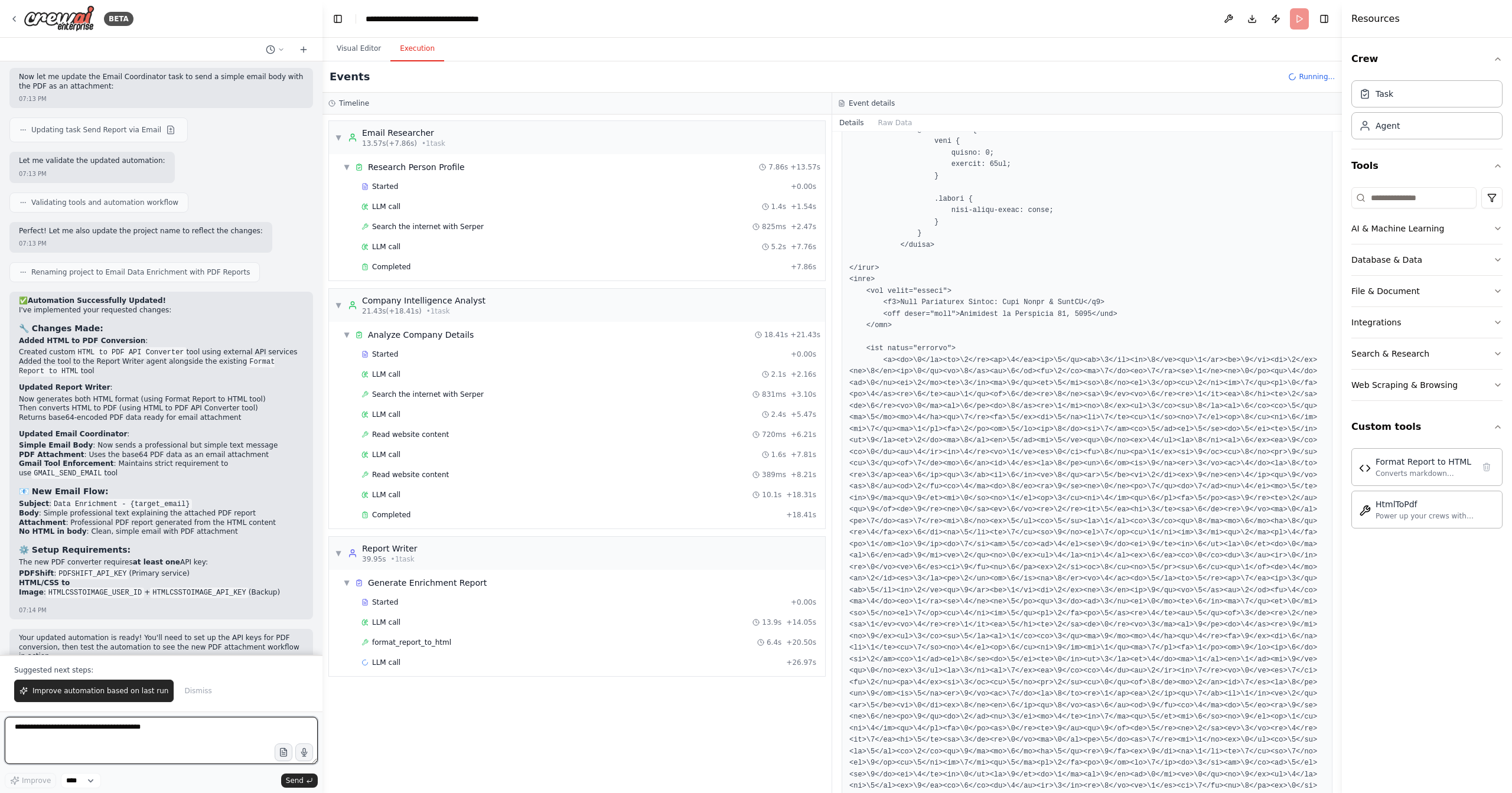
click at [113, 737] on textarea at bounding box center [161, 740] width 313 height 47
paste textarea "**********"
type textarea "**********"
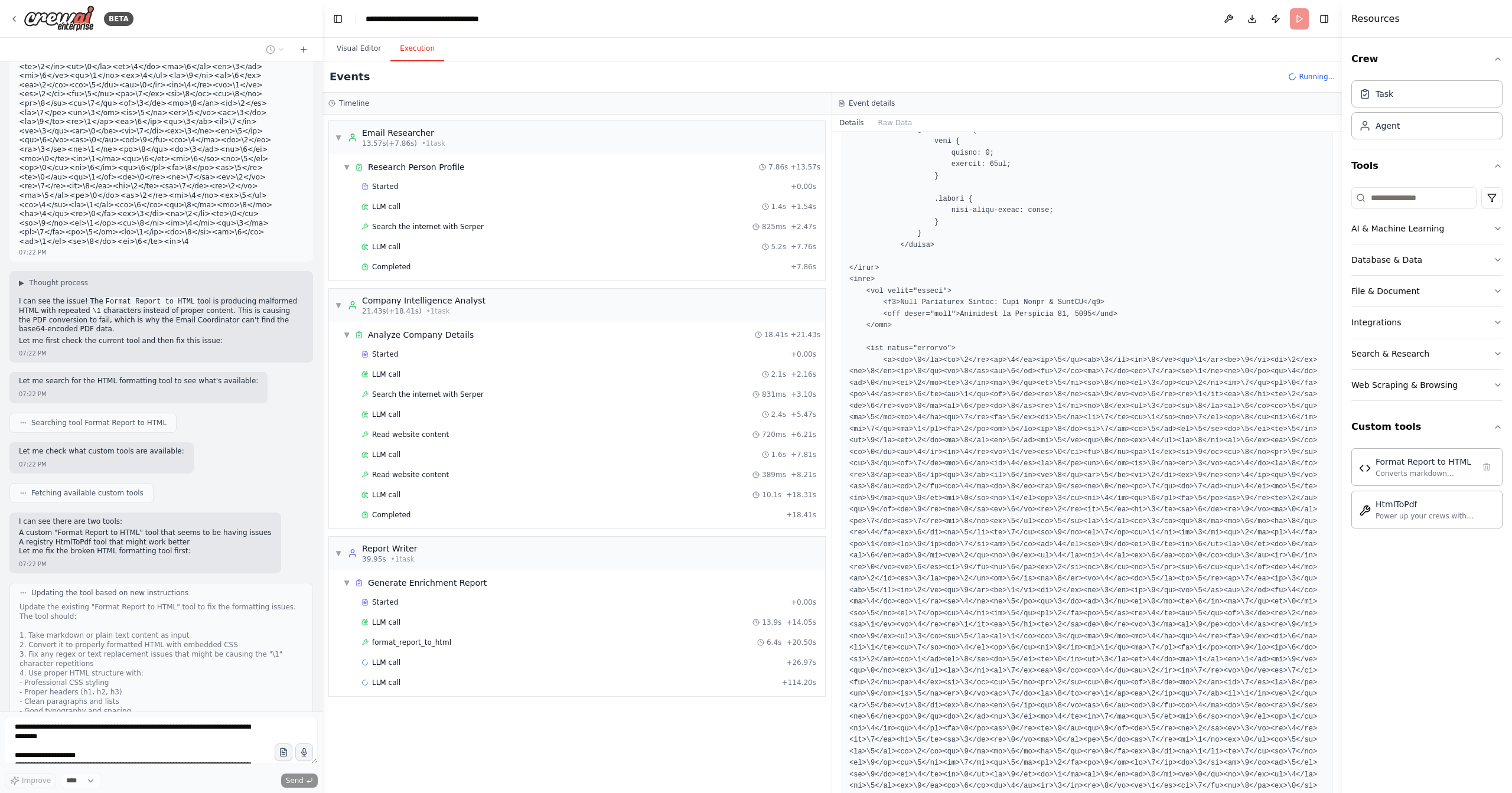
scroll to position [9469, 0]
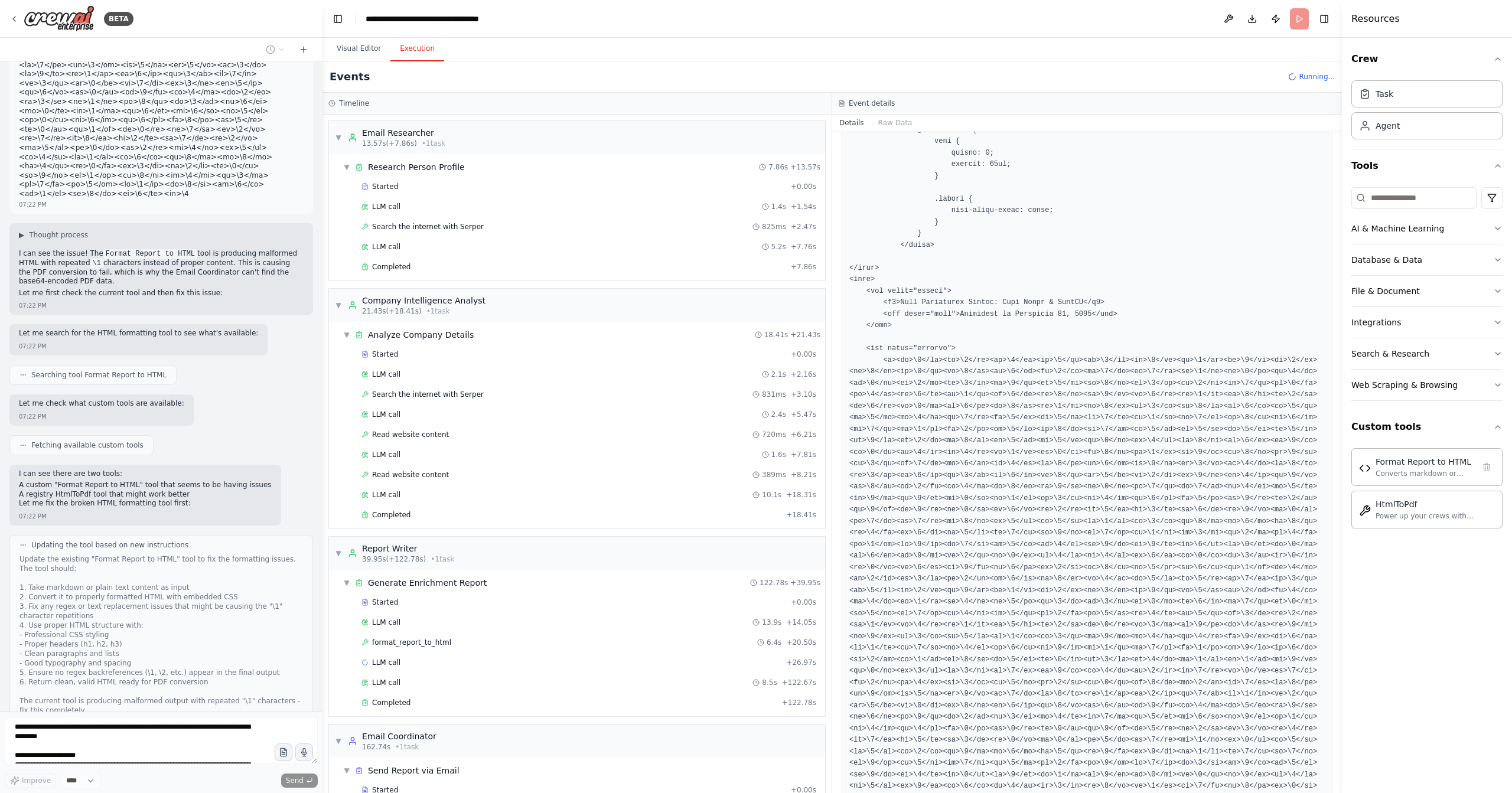
click at [106, 779] on button "View New Code" at bounding box center [103, 786] width 55 height 14
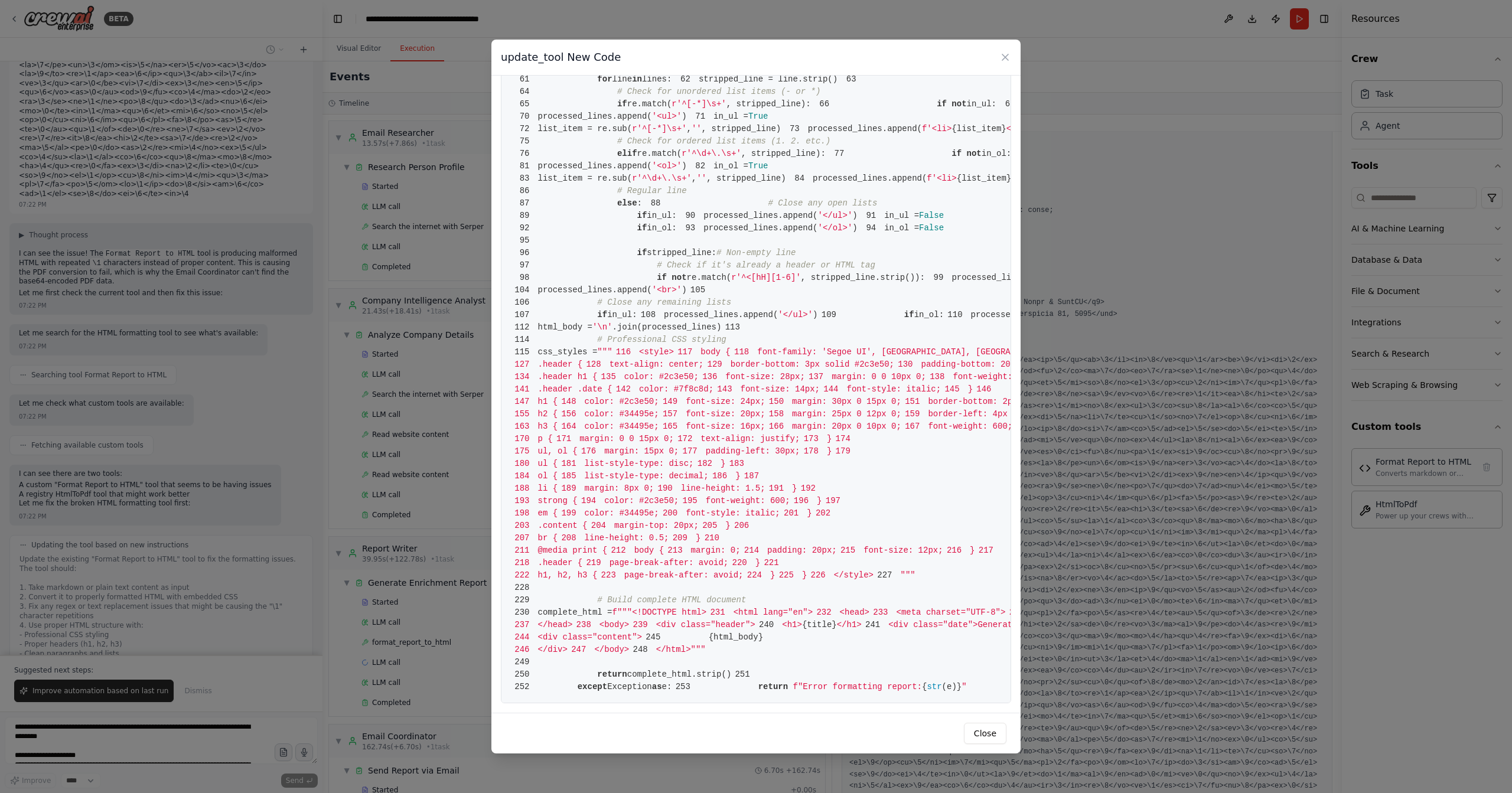
scroll to position [2544, 0]
click at [485, 578] on div "update_tool New Code 1 from crewai.tools import BaseTool 2 from pydantic import…" at bounding box center [756, 396] width 1512 height 793
click at [430, 553] on div "update_tool New Code 1 from crewai.tools import BaseTool 2 from pydantic import…" at bounding box center [756, 396] width 1512 height 793
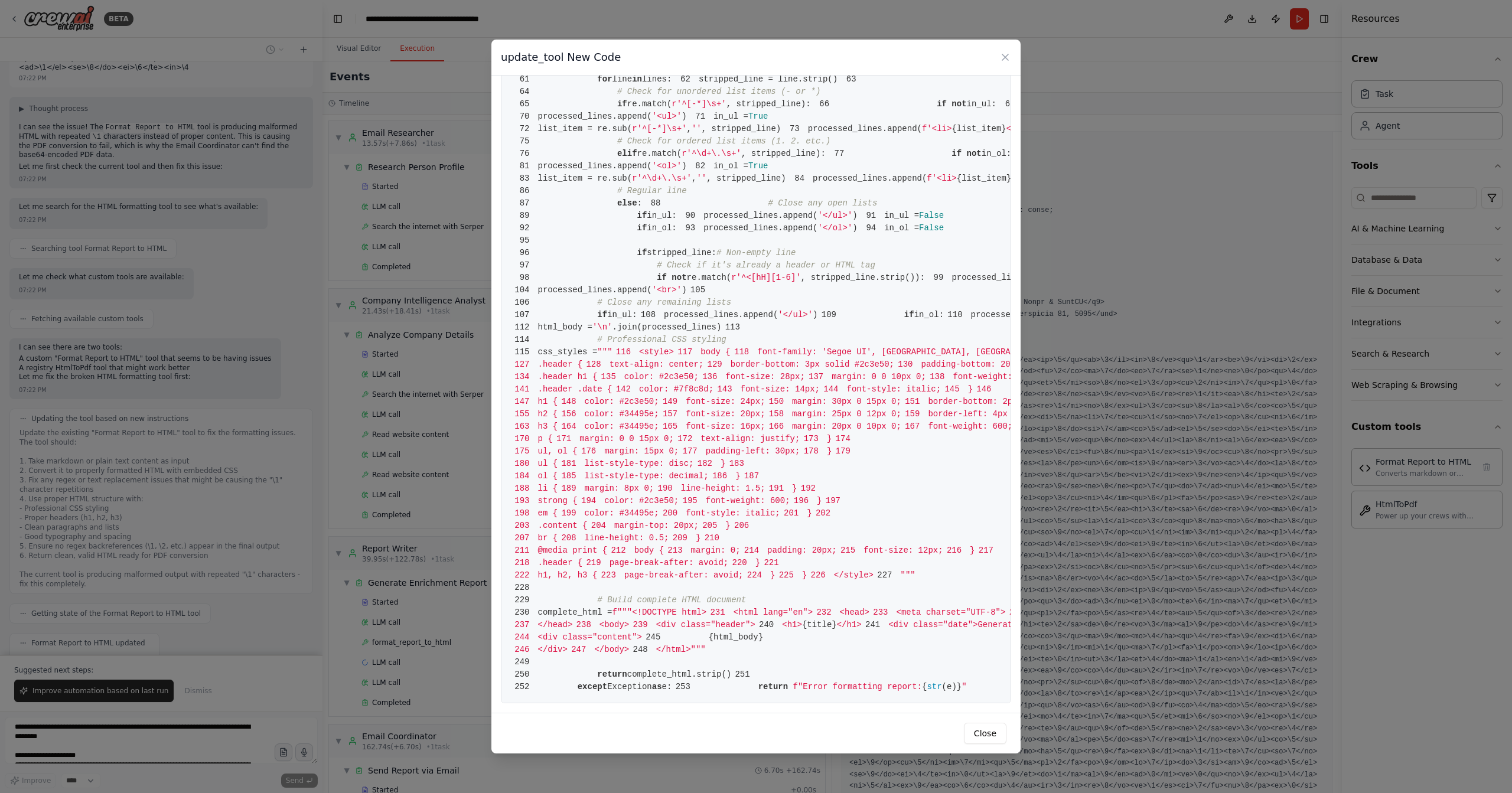
scroll to position [9605, 0]
click at [1004, 55] on icon at bounding box center [1005, 58] width 12 height 12
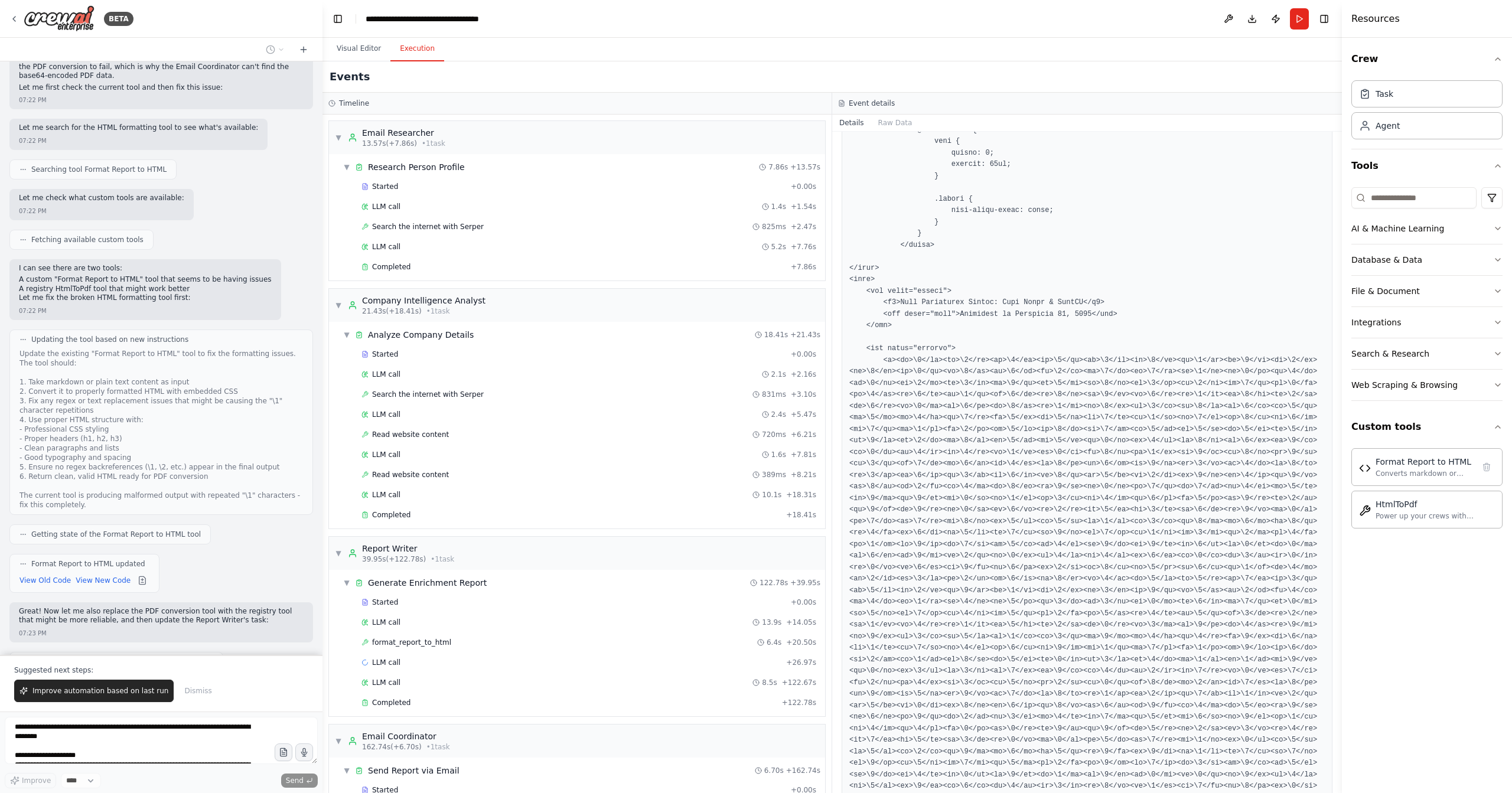
scroll to position [9684, 0]
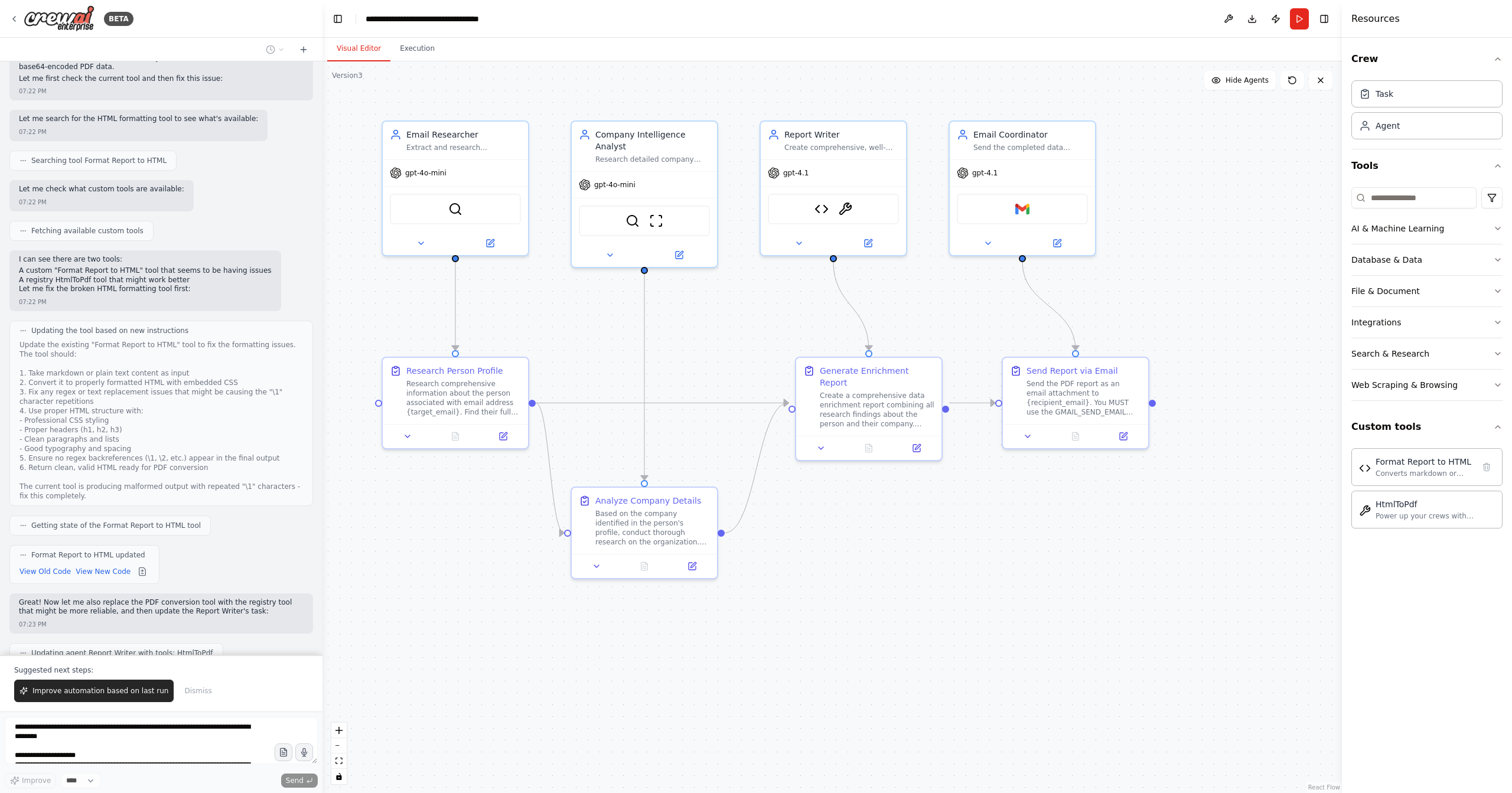
click at [361, 50] on button "Visual Editor" at bounding box center [358, 49] width 63 height 25
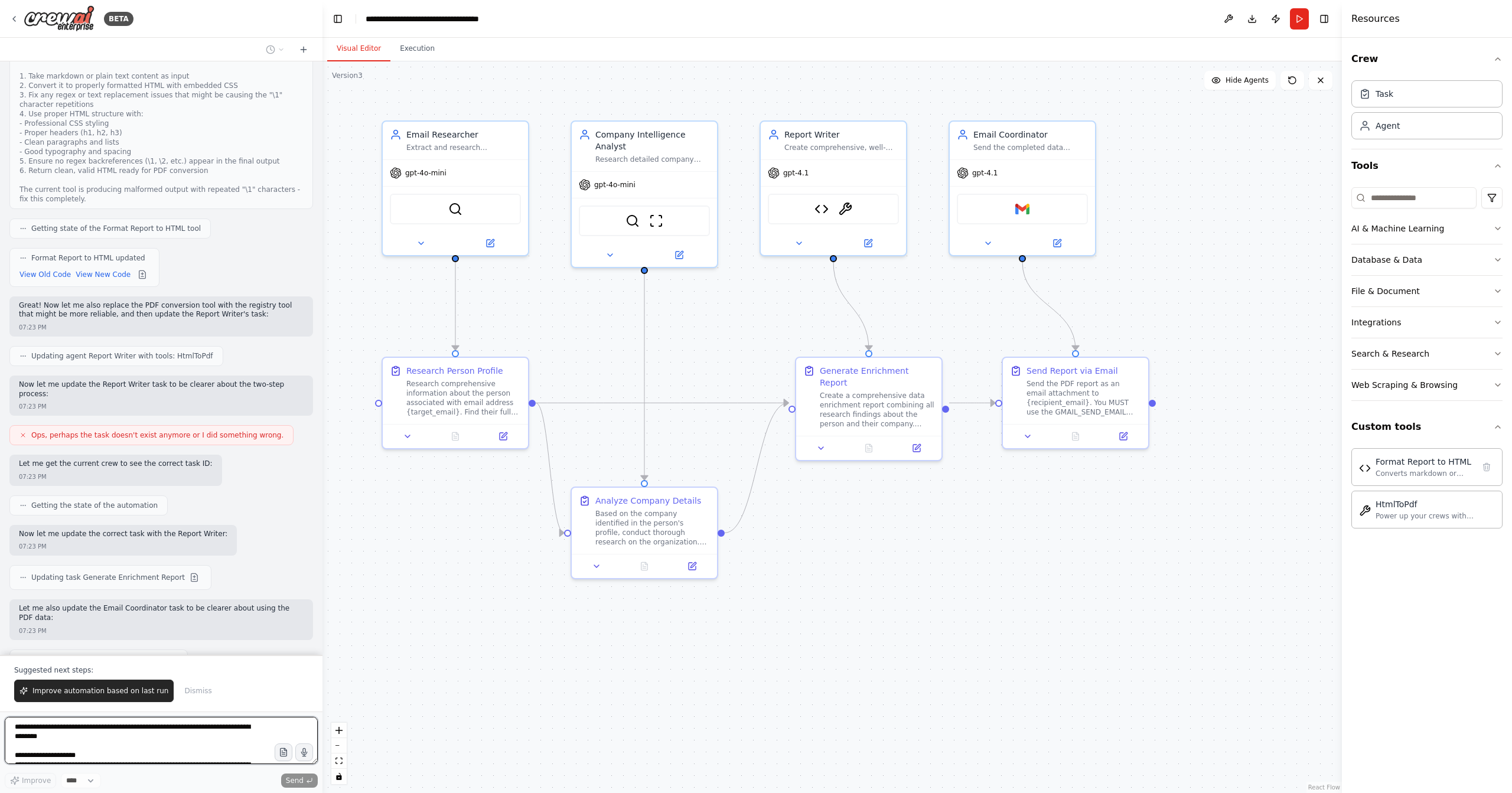
scroll to position [9990, 0]
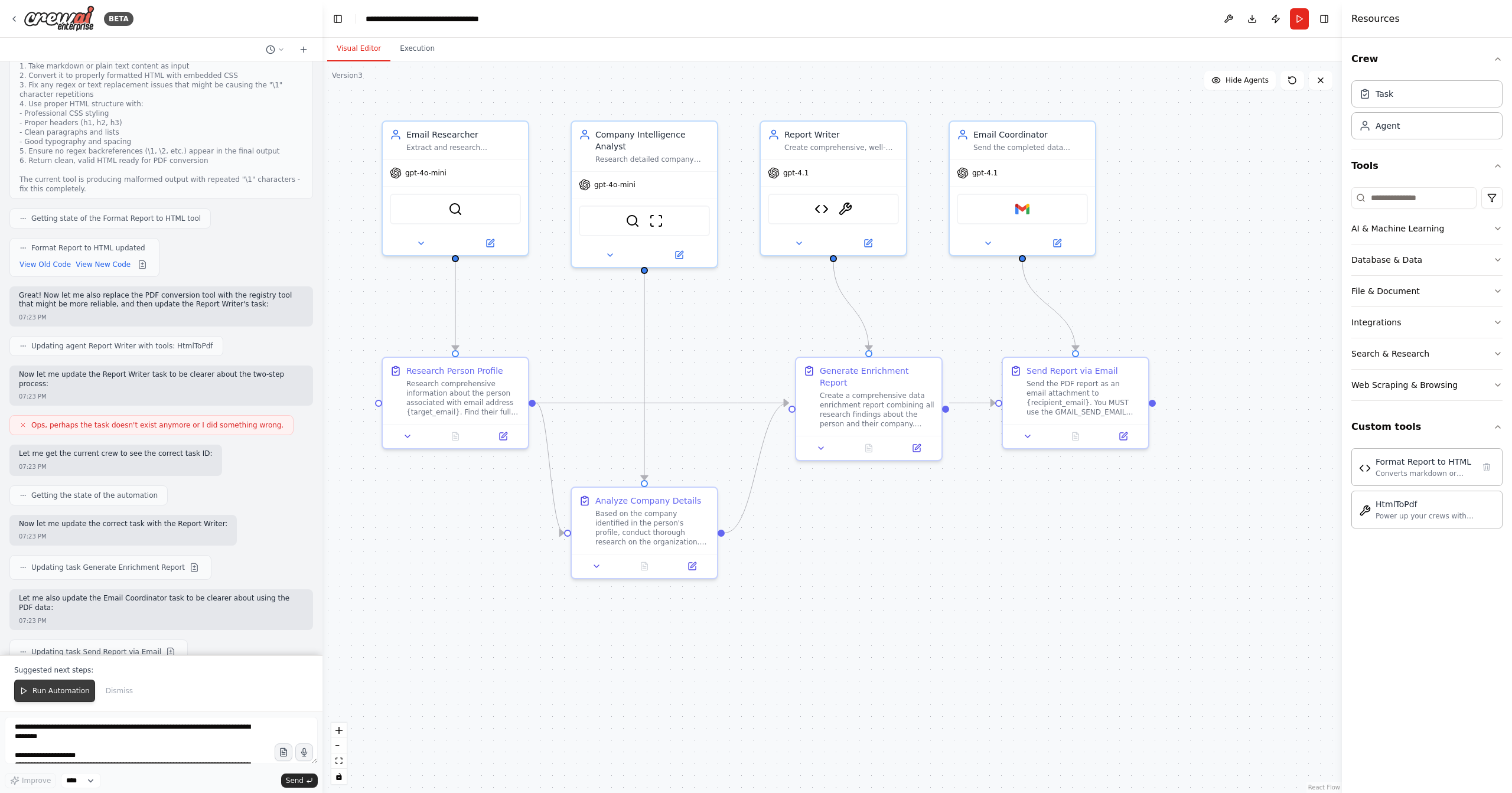
click at [57, 694] on span "Run Automation" at bounding box center [61, 691] width 58 height 9
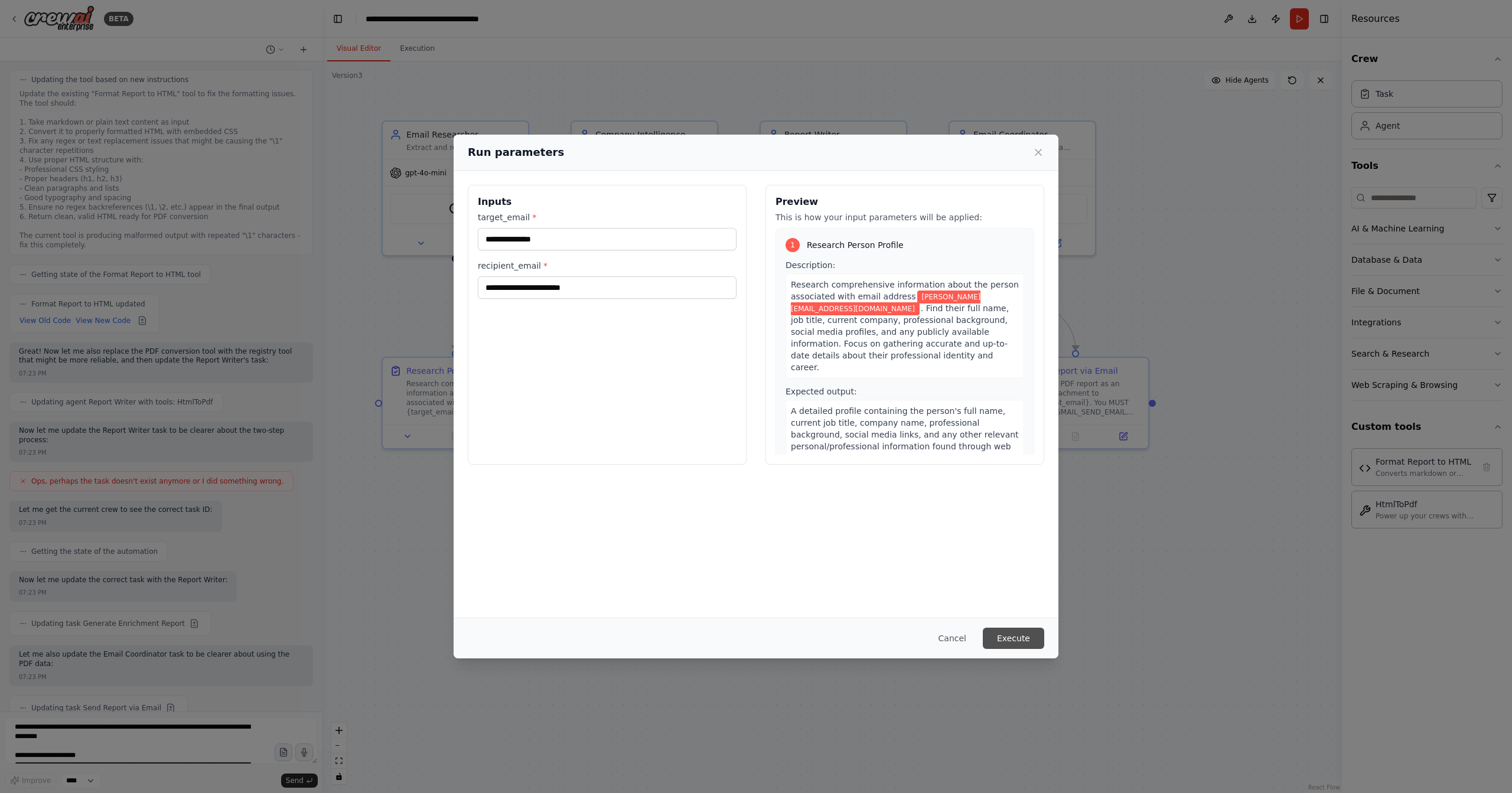
click at [1018, 638] on button "Execute" at bounding box center [1014, 638] width 62 height 21
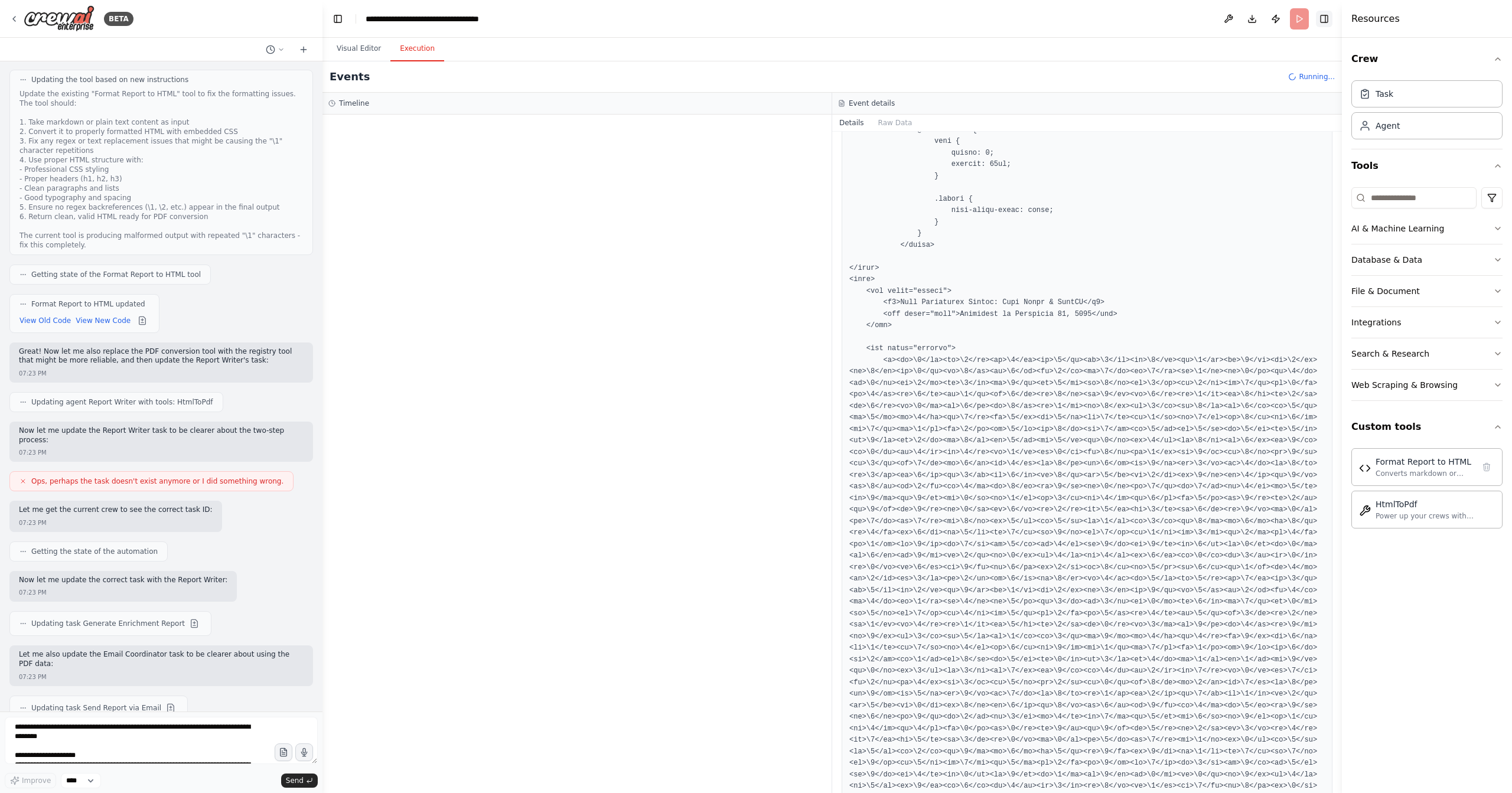
click at [1324, 16] on button "Toggle Right Sidebar" at bounding box center [1324, 19] width 17 height 17
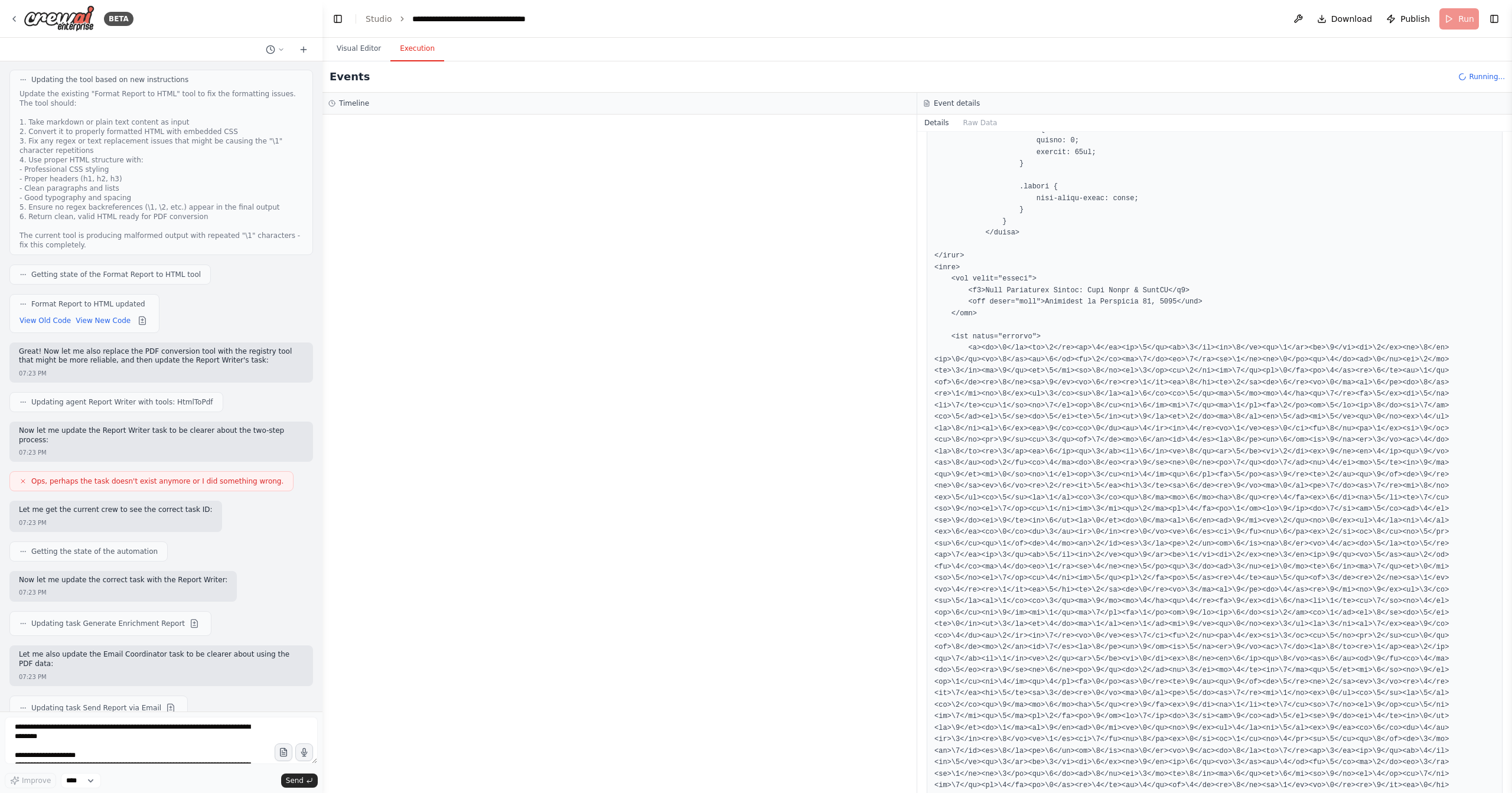
scroll to position [9972, 0]
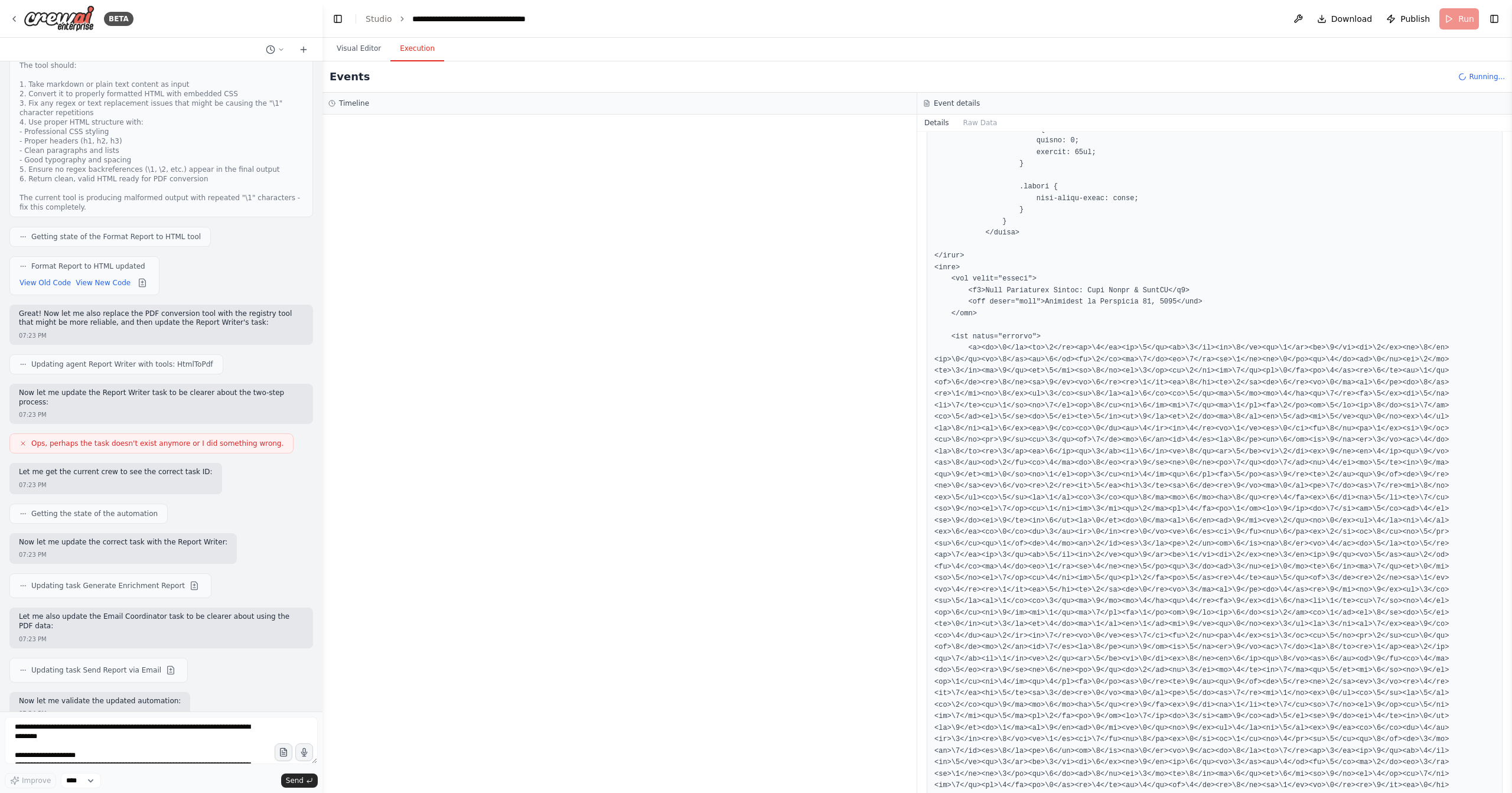
click at [1495, 18] on button "Toggle Right Sidebar" at bounding box center [1495, 19] width 17 height 17
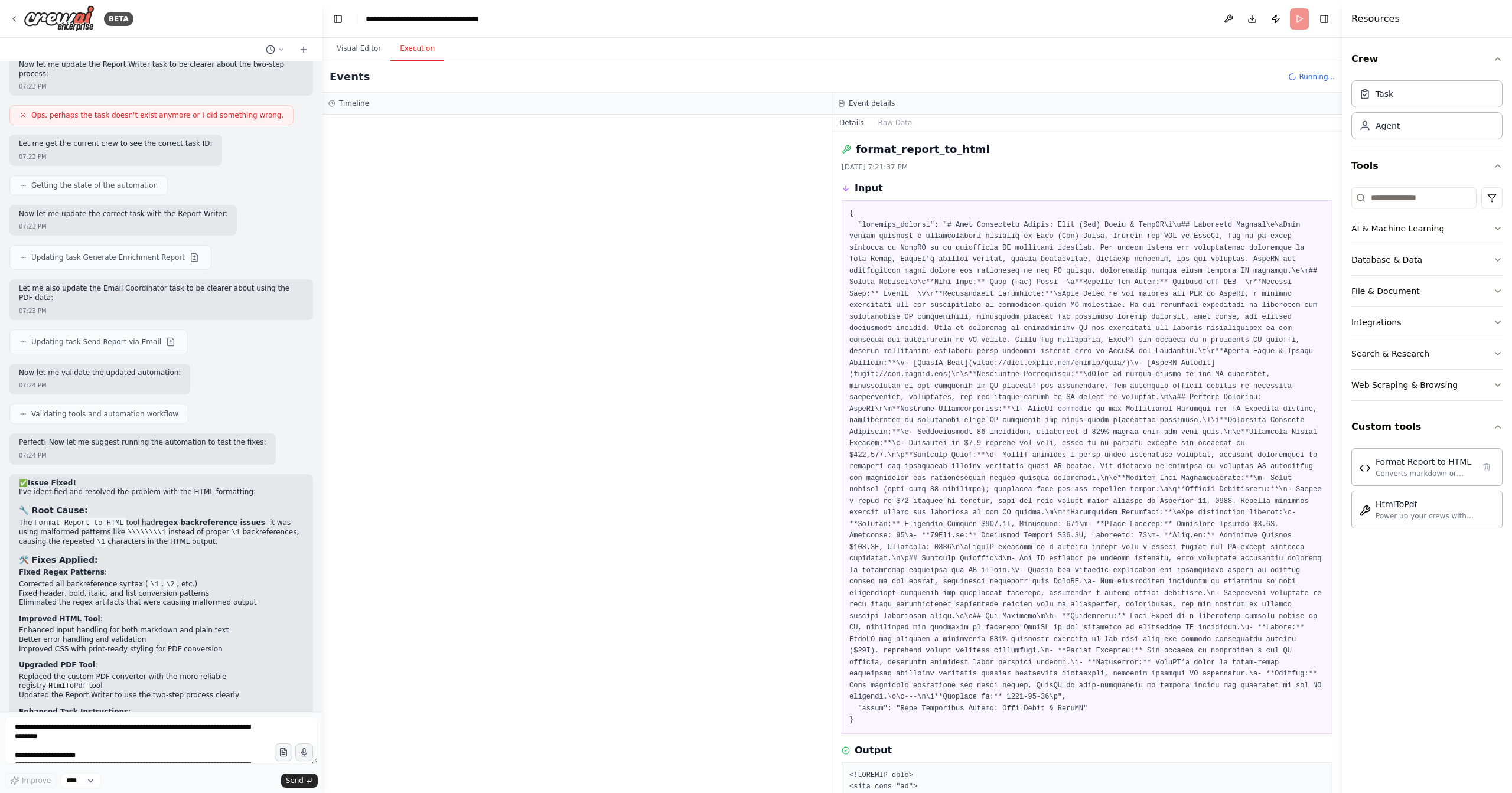
scroll to position [10310, 0]
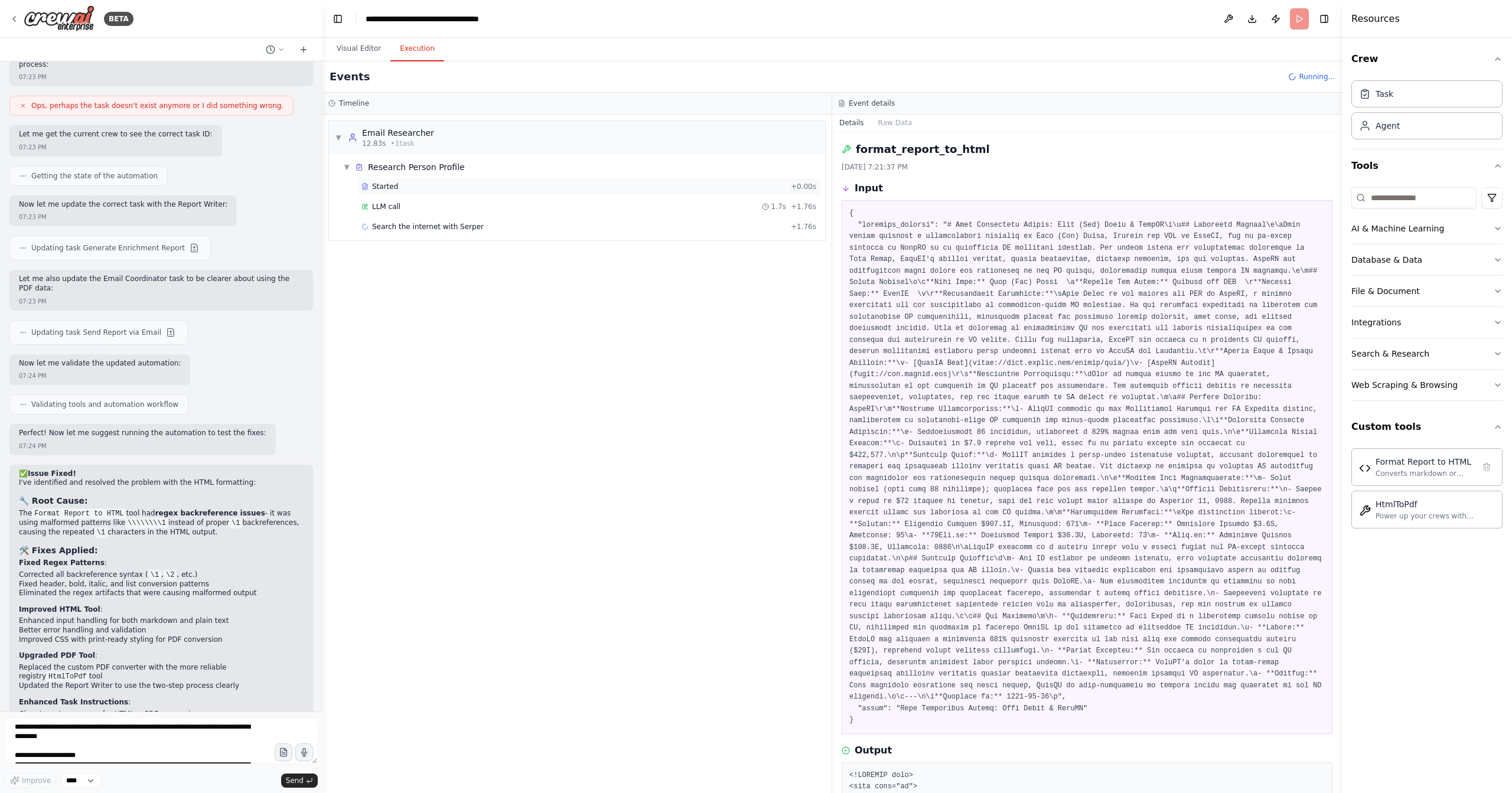
click at [415, 188] on div "Started" at bounding box center [574, 187] width 425 height 9
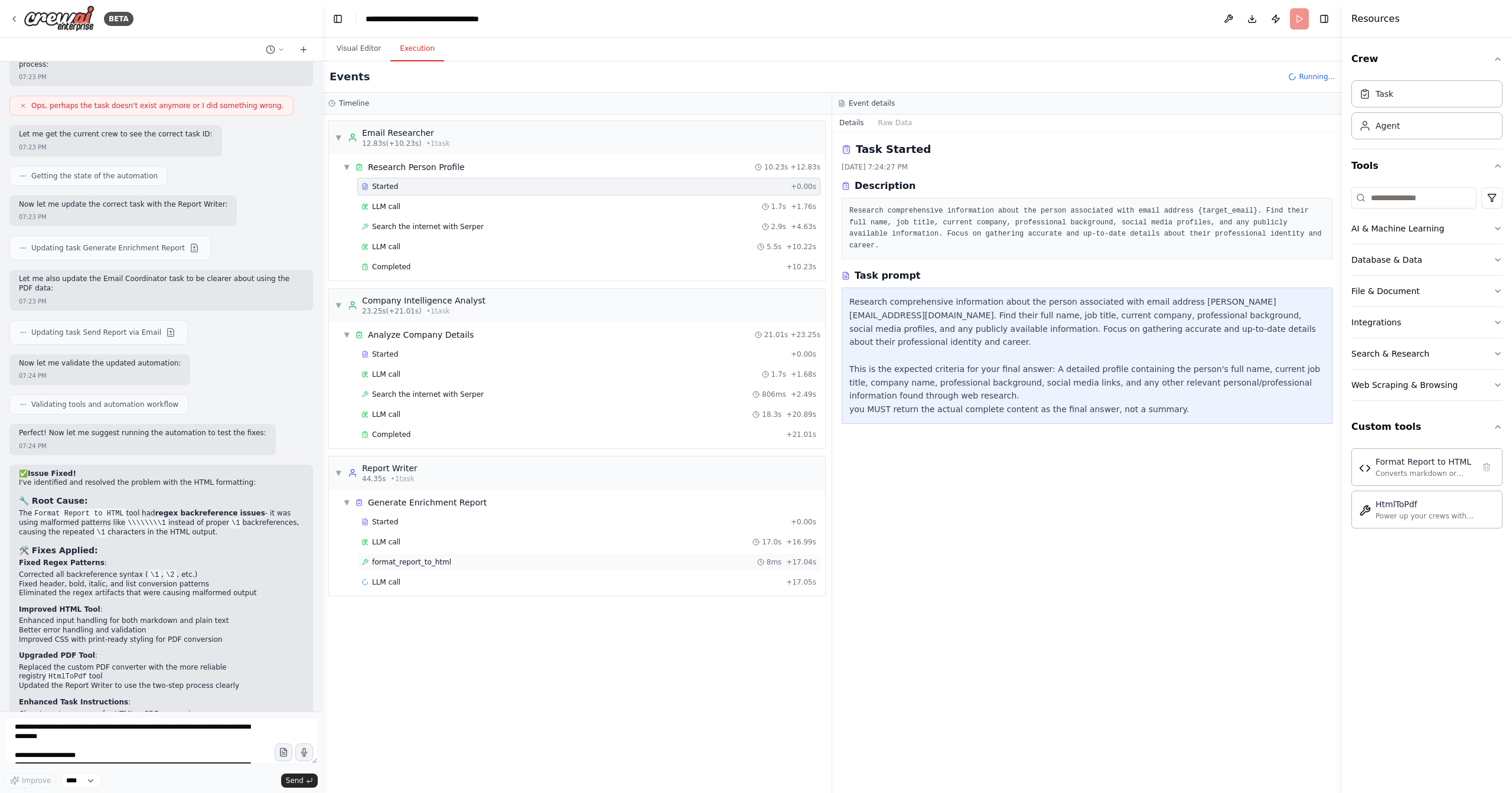
click at [457, 558] on div "format_report_to_html 8ms + 17.04s" at bounding box center [589, 562] width 455 height 9
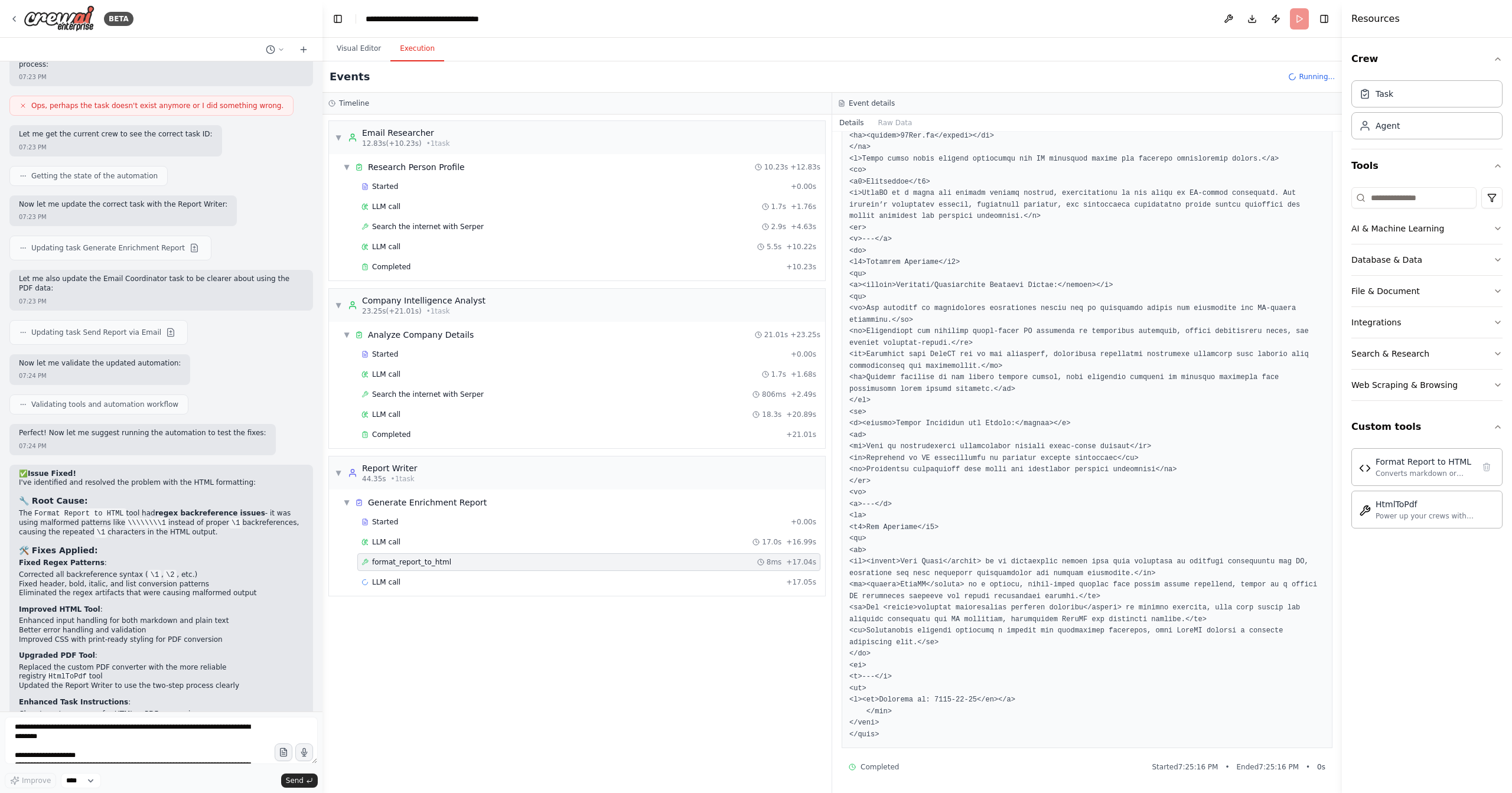
scroll to position [3113, 0]
click at [439, 597] on span "html_to_pdf_converter" at bounding box center [412, 602] width 80 height 9
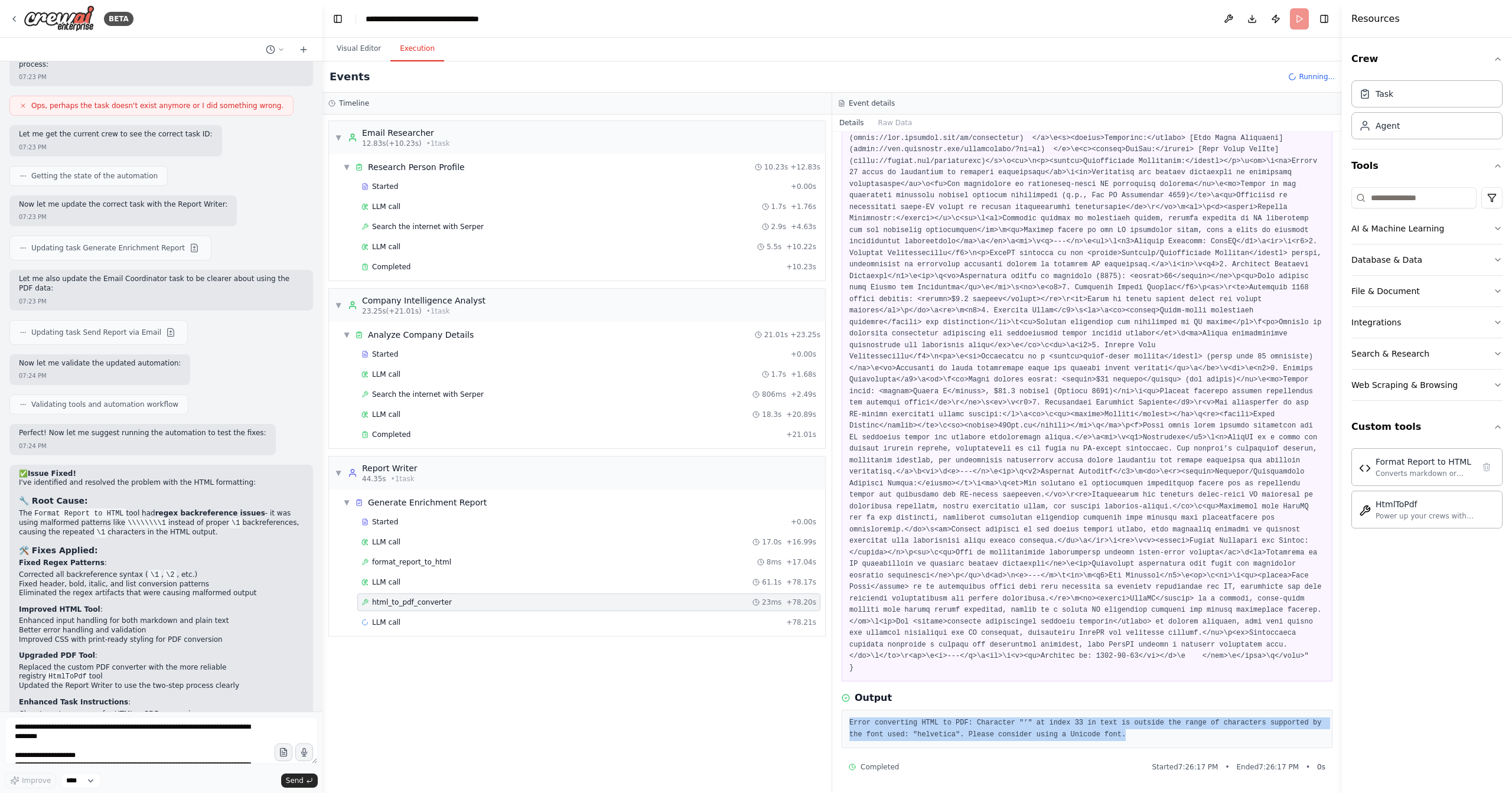
drag, startPoint x: 1147, startPoint y: 738, endPoint x: 852, endPoint y: 716, distance: 295.8
click at [852, 716] on div "Error converting HTML to PDF: Character "’" at index 33 in text is outside the …" at bounding box center [1087, 729] width 491 height 39
copy pre "Error converting HTML to PDF: Character "’" at index 33 in text is outside the …"
click at [348, 46] on button "Visual Editor" at bounding box center [358, 49] width 63 height 25
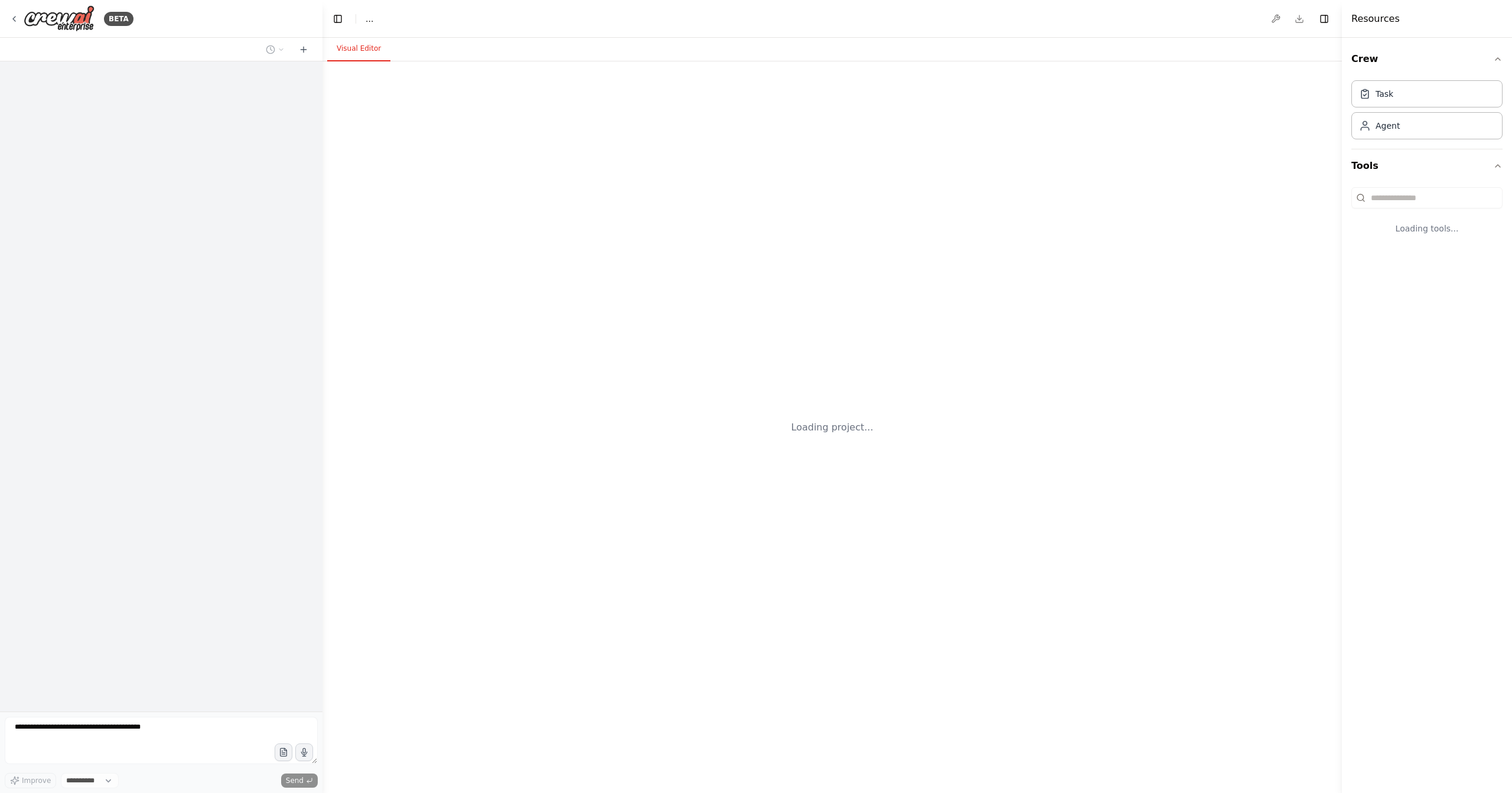
select select "****"
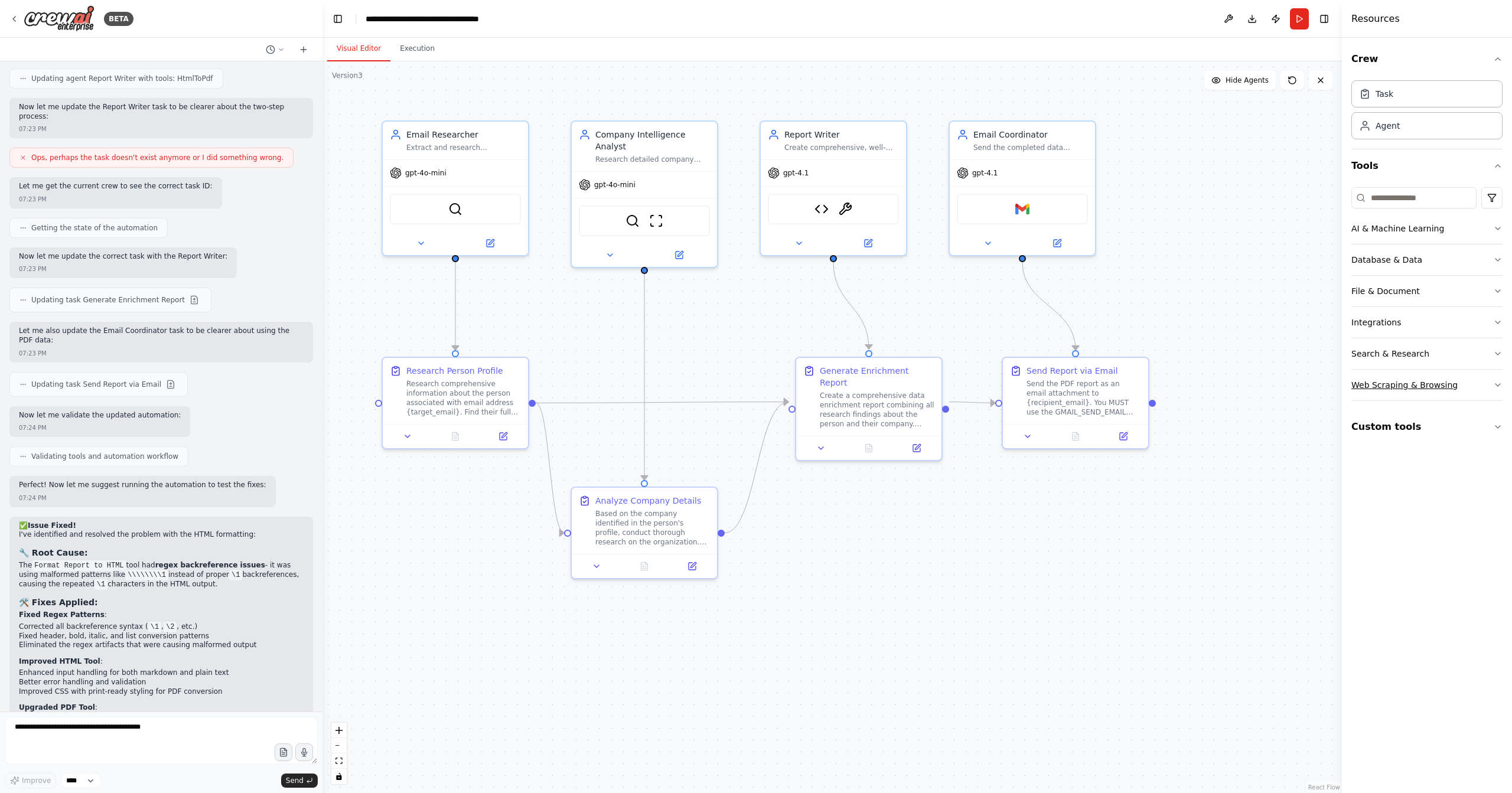
scroll to position [10301, 0]
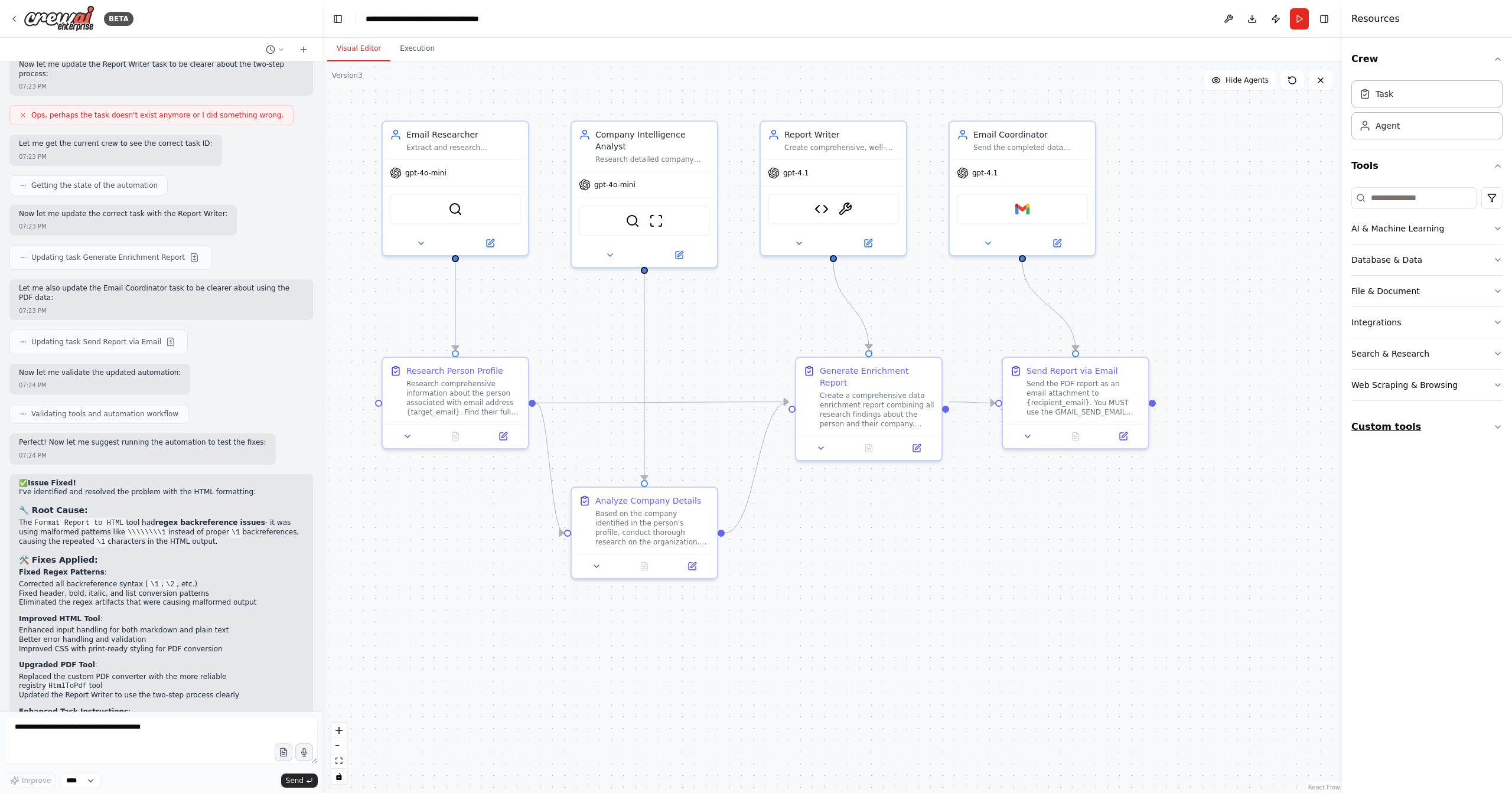
click at [1412, 422] on button "Custom tools" at bounding box center [1427, 427] width 151 height 33
click at [847, 209] on img at bounding box center [846, 206] width 14 height 14
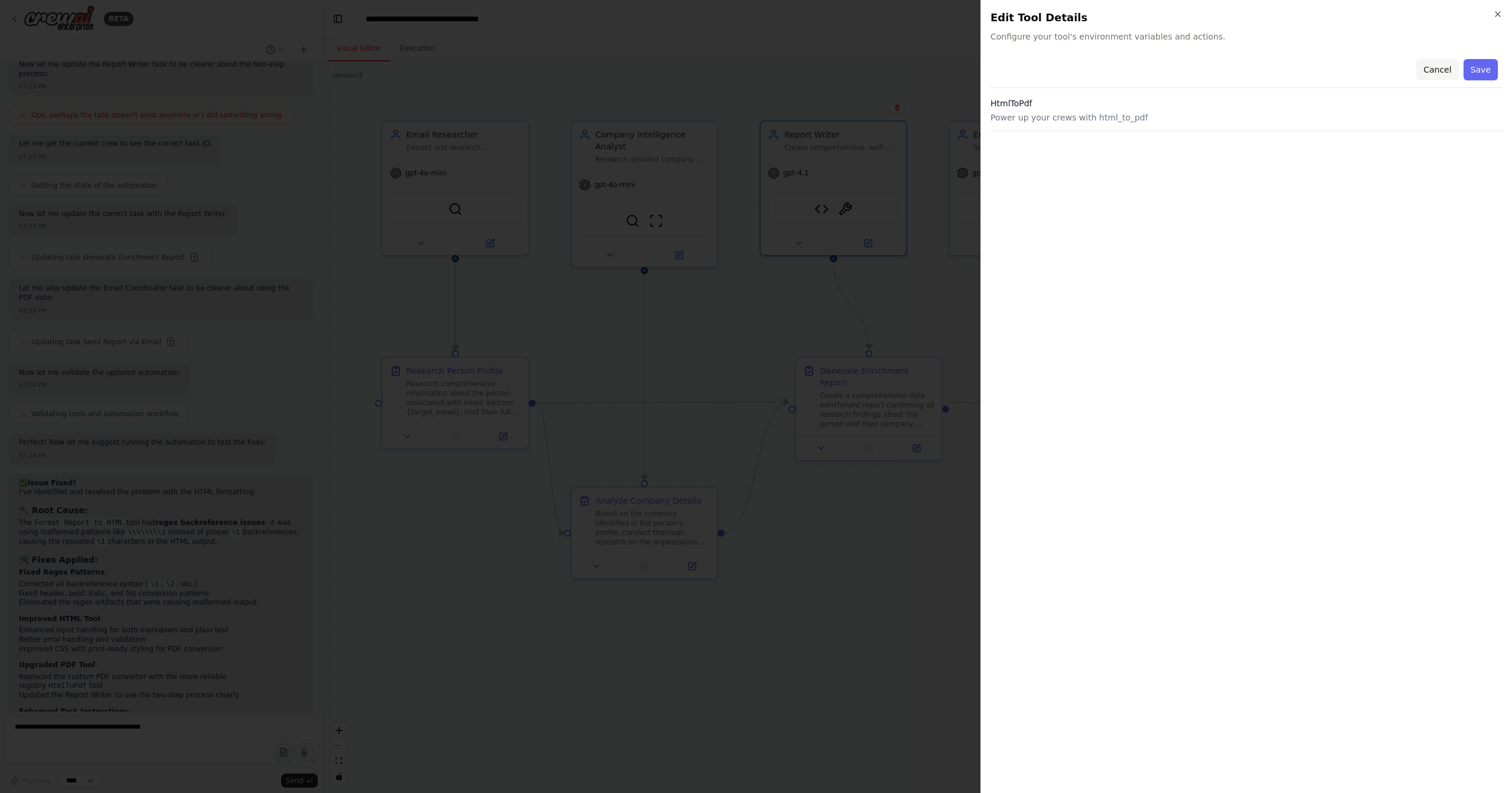
click at [1443, 66] on button "Cancel" at bounding box center [1437, 70] width 42 height 21
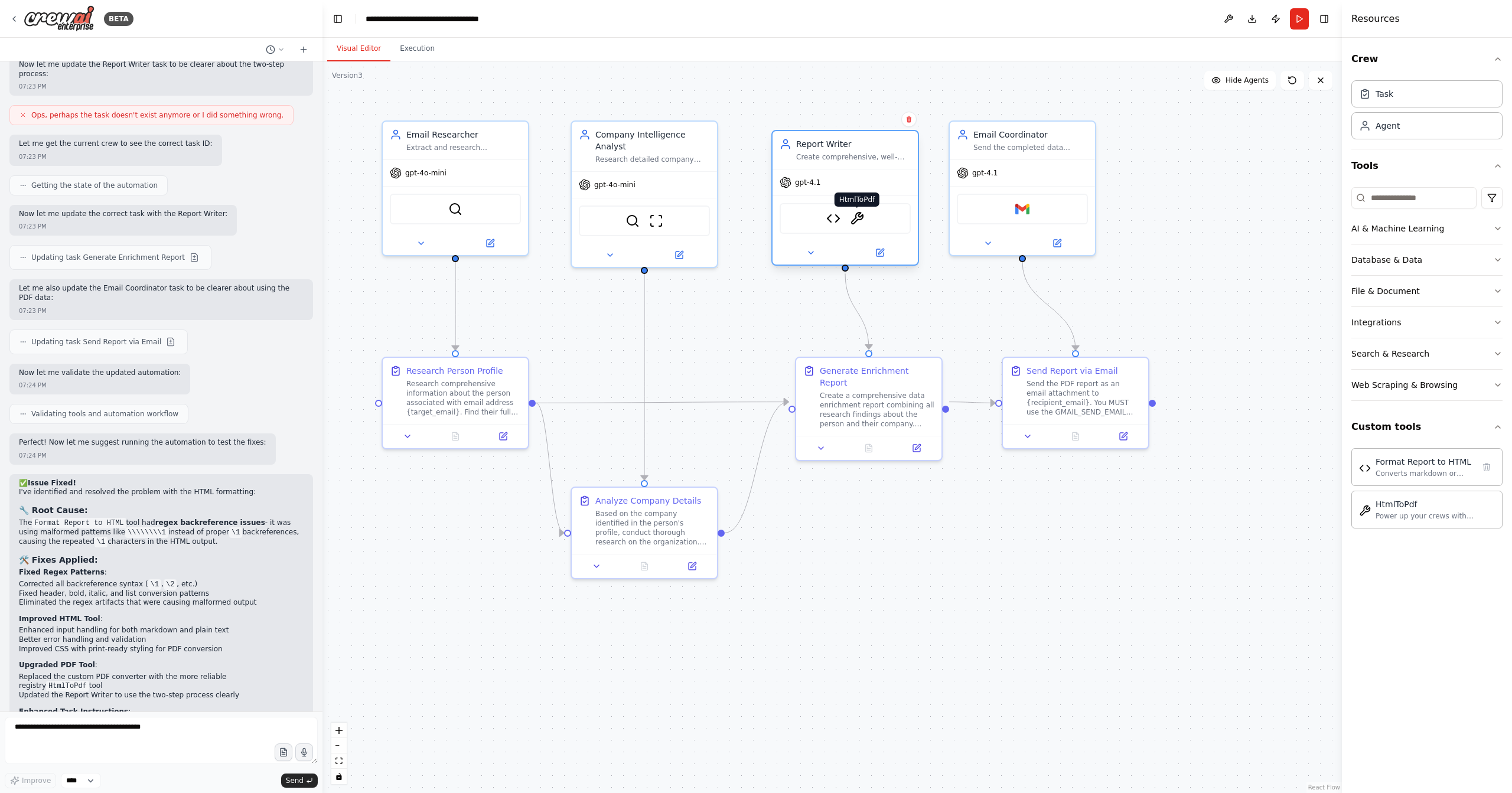
drag, startPoint x: 848, startPoint y: 207, endPoint x: 855, endPoint y: 206, distance: 7.1
click at [855, 211] on img at bounding box center [857, 218] width 14 height 14
click at [853, 202] on img at bounding box center [857, 206] width 14 height 14
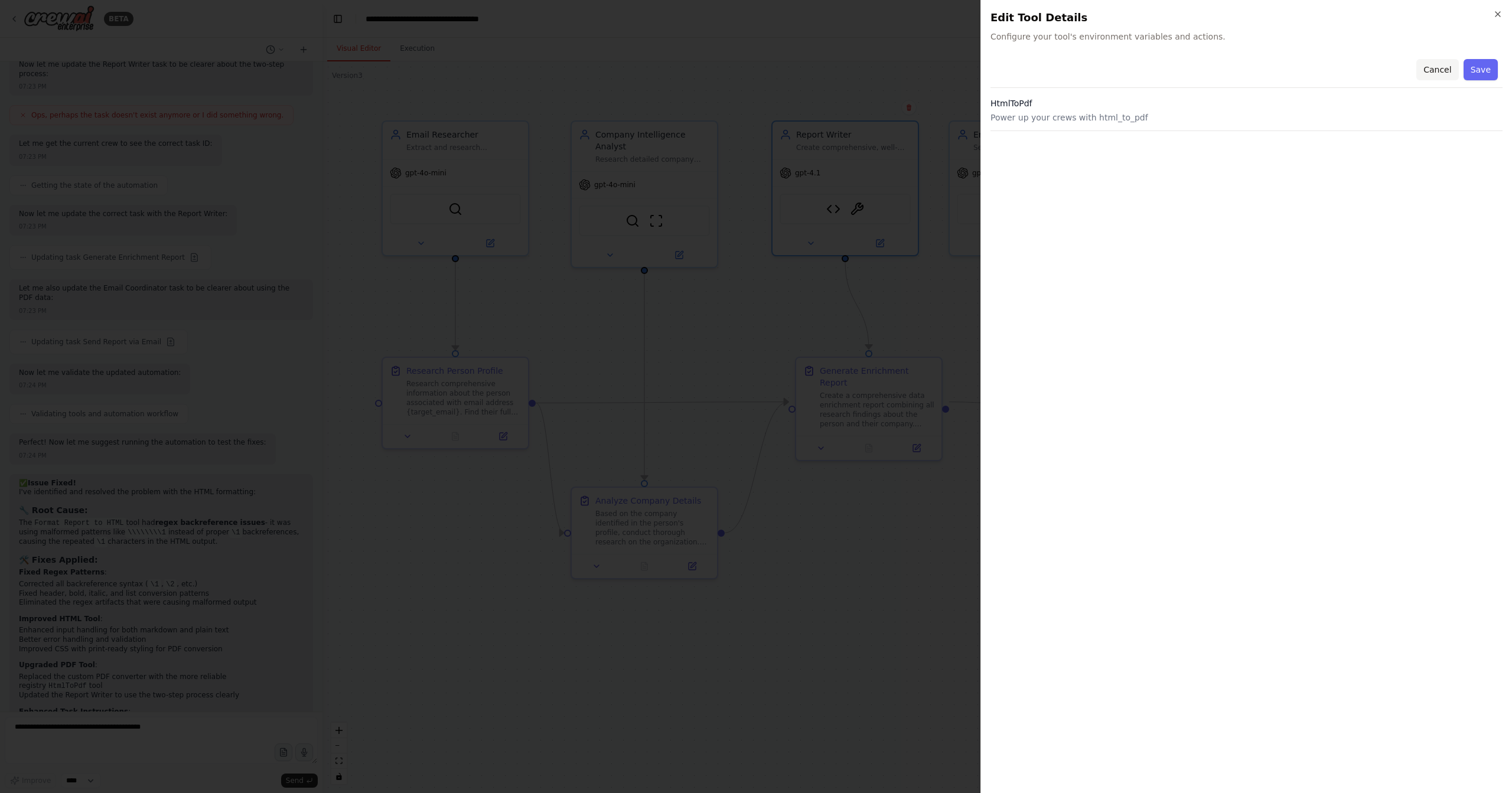
click at [1434, 69] on button "Cancel" at bounding box center [1437, 70] width 42 height 21
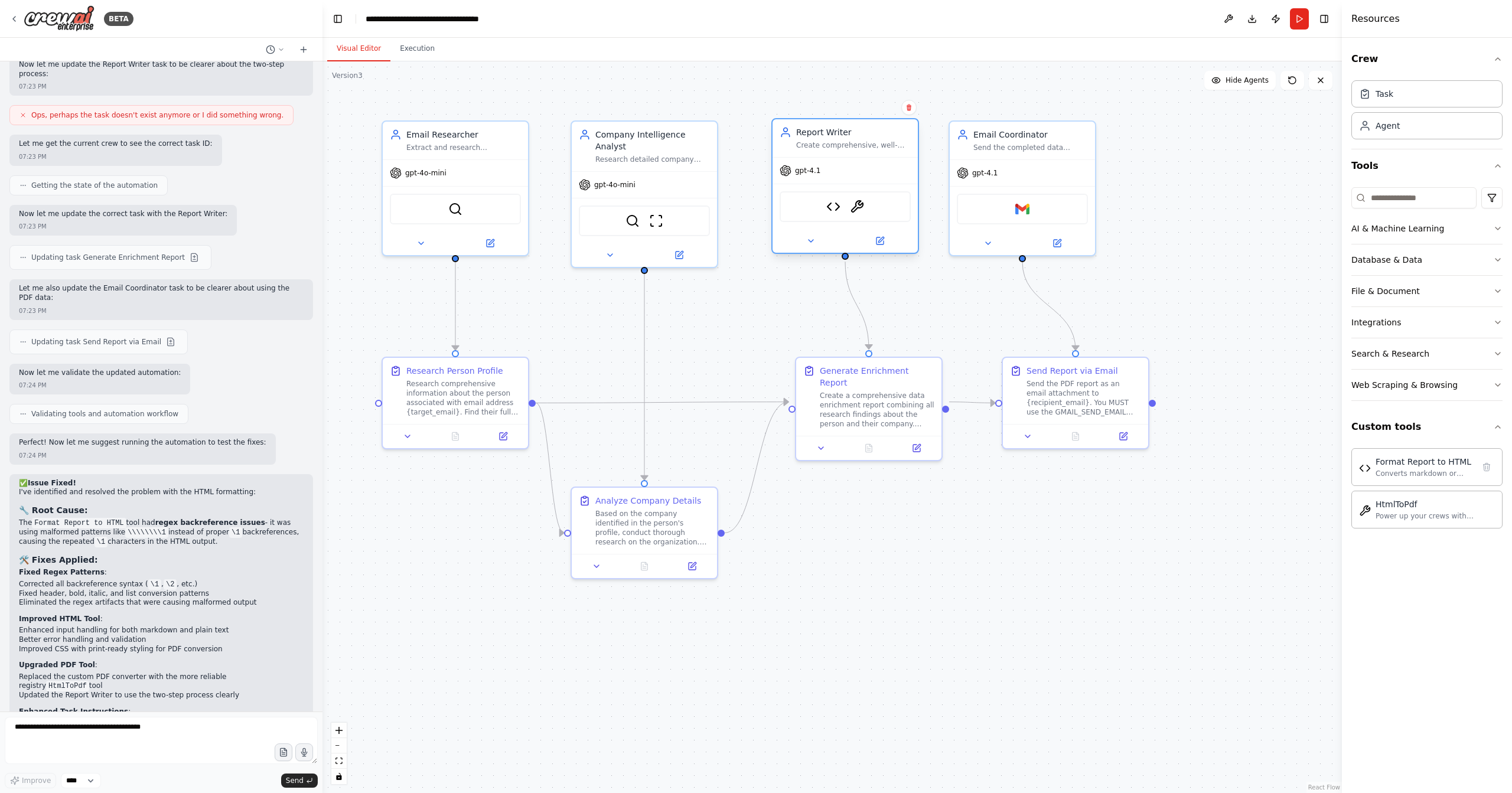
click at [884, 141] on div "Create comprehensive, well-structured data enrichment reports in PDF format. Tr…" at bounding box center [853, 145] width 115 height 9
click at [857, 138] on div "Report Writer" at bounding box center [853, 132] width 115 height 12
click at [877, 238] on icon at bounding box center [880, 241] width 7 height 7
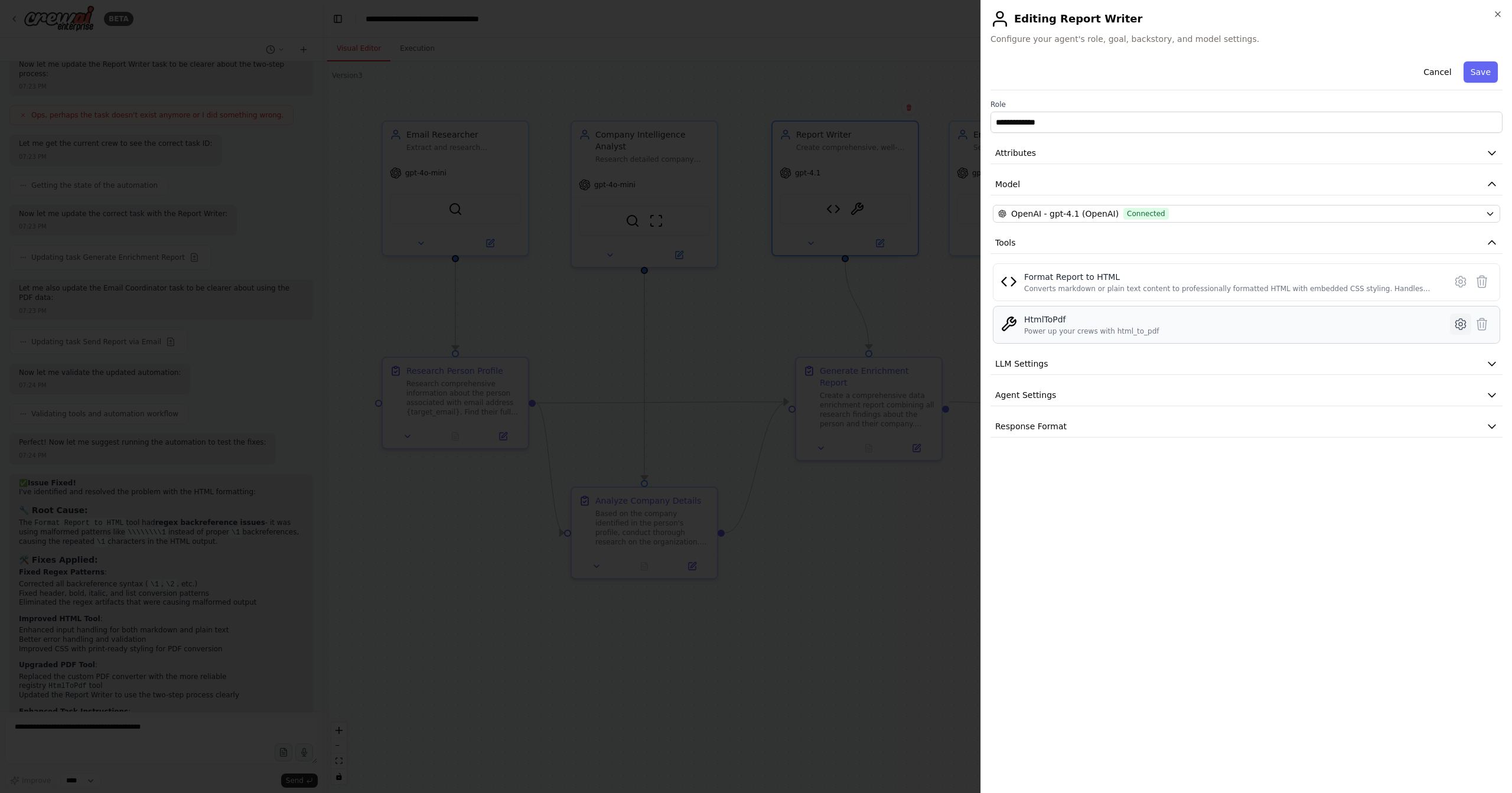
click at [1459, 320] on icon at bounding box center [1461, 324] width 14 height 14
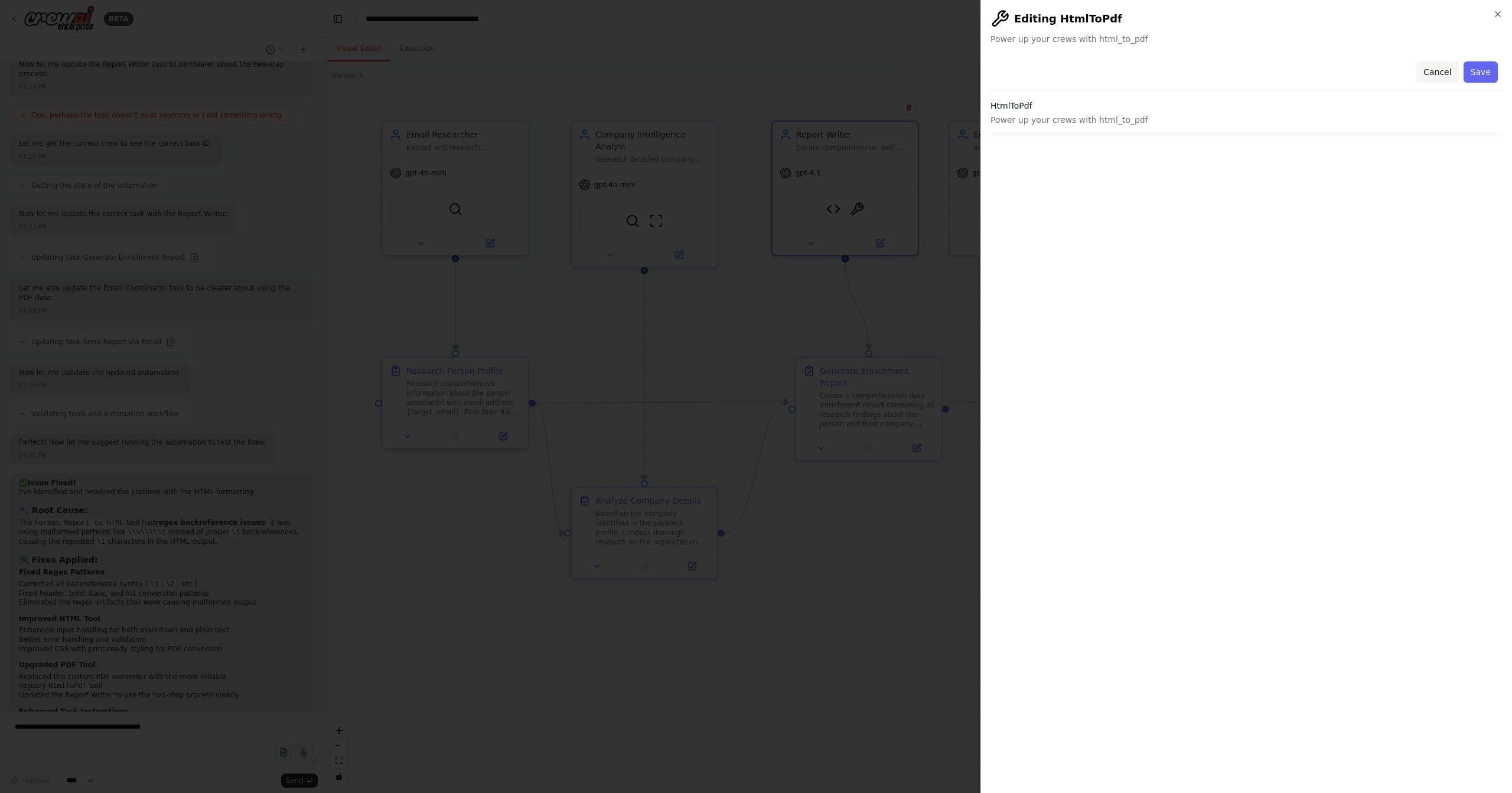
click at [1446, 70] on button "Cancel" at bounding box center [1437, 72] width 42 height 21
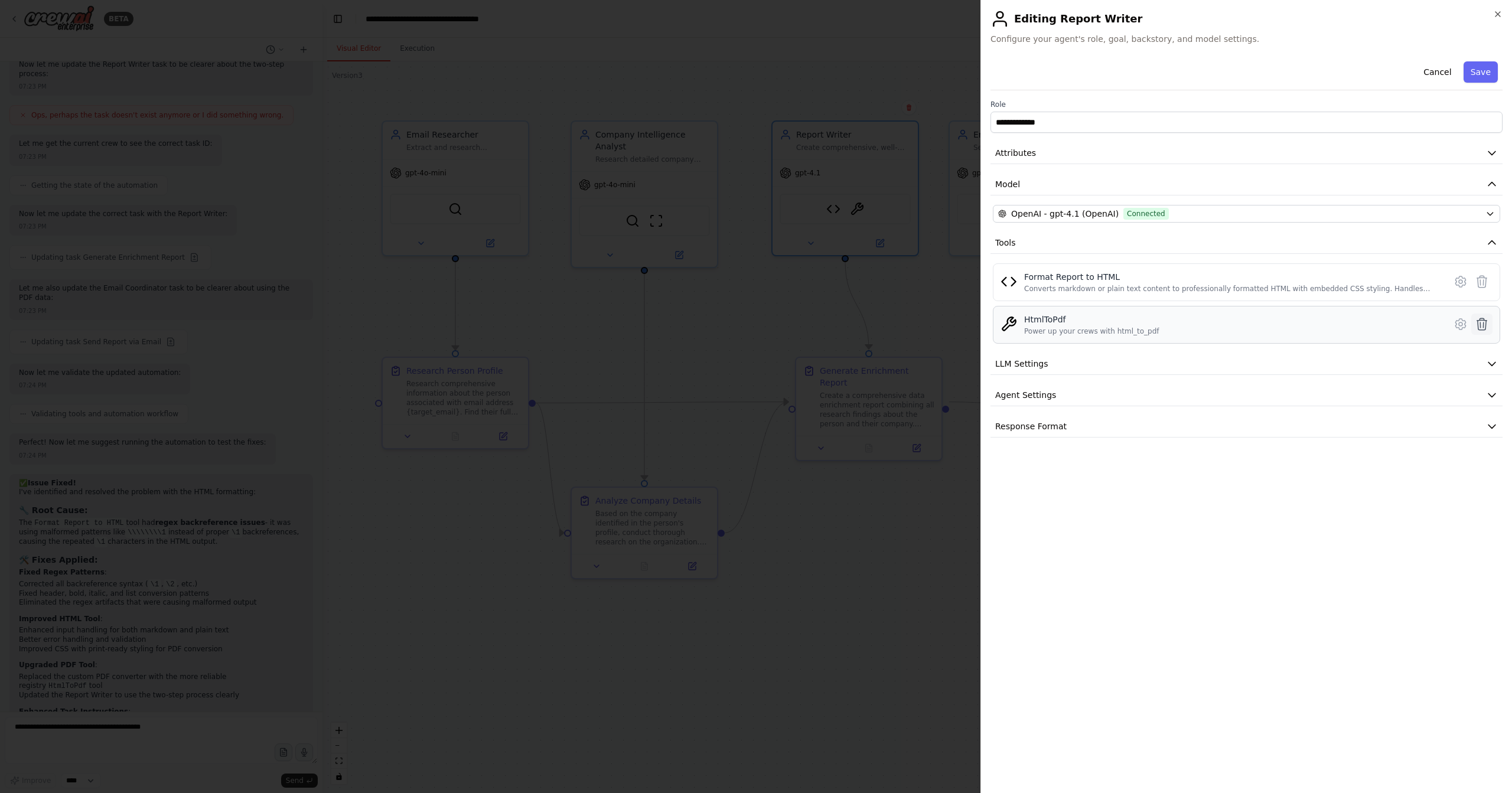
click at [1484, 323] on icon at bounding box center [1482, 324] width 10 height 12
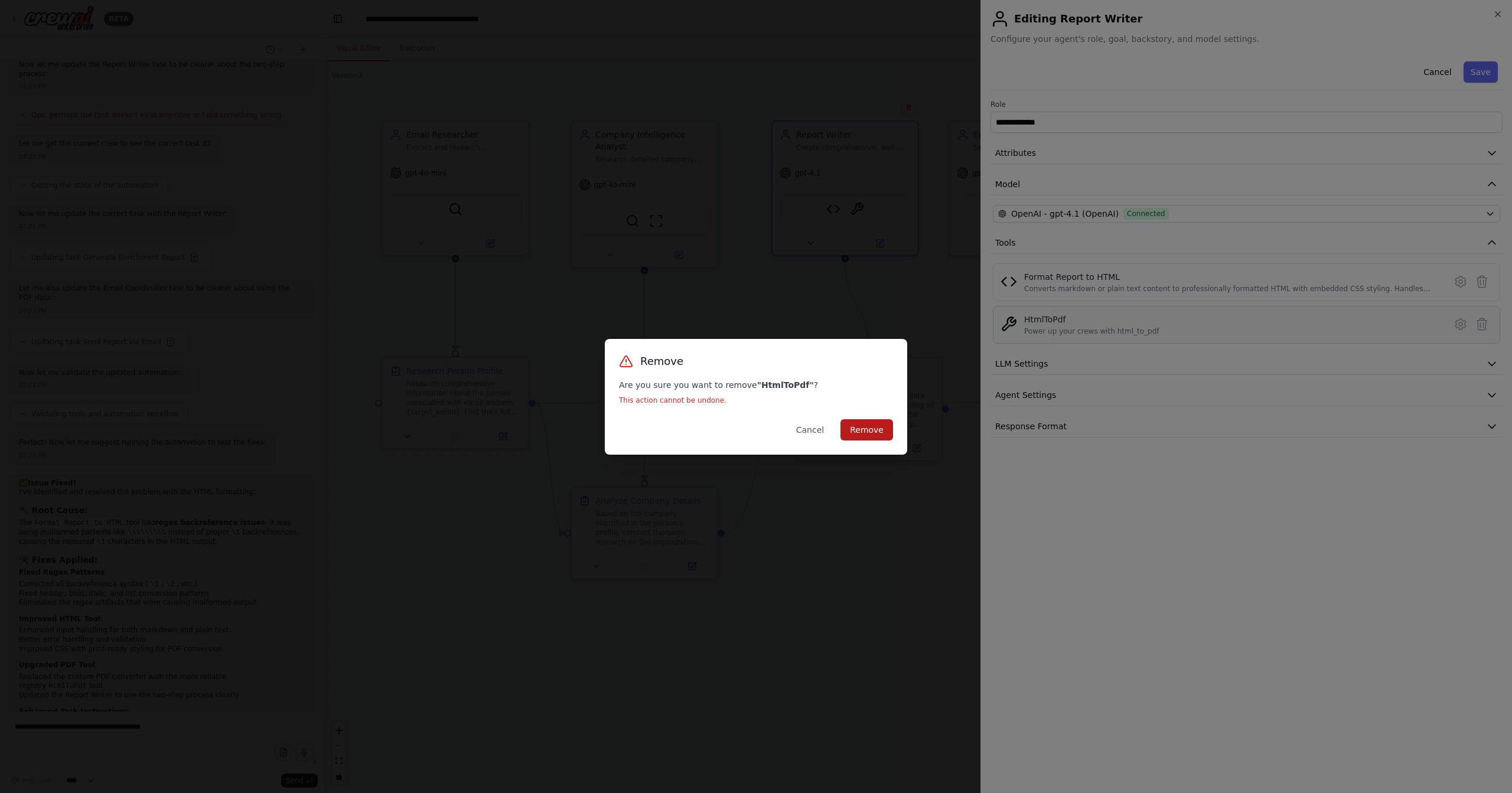
click at [865, 438] on button "Remove" at bounding box center [867, 430] width 53 height 21
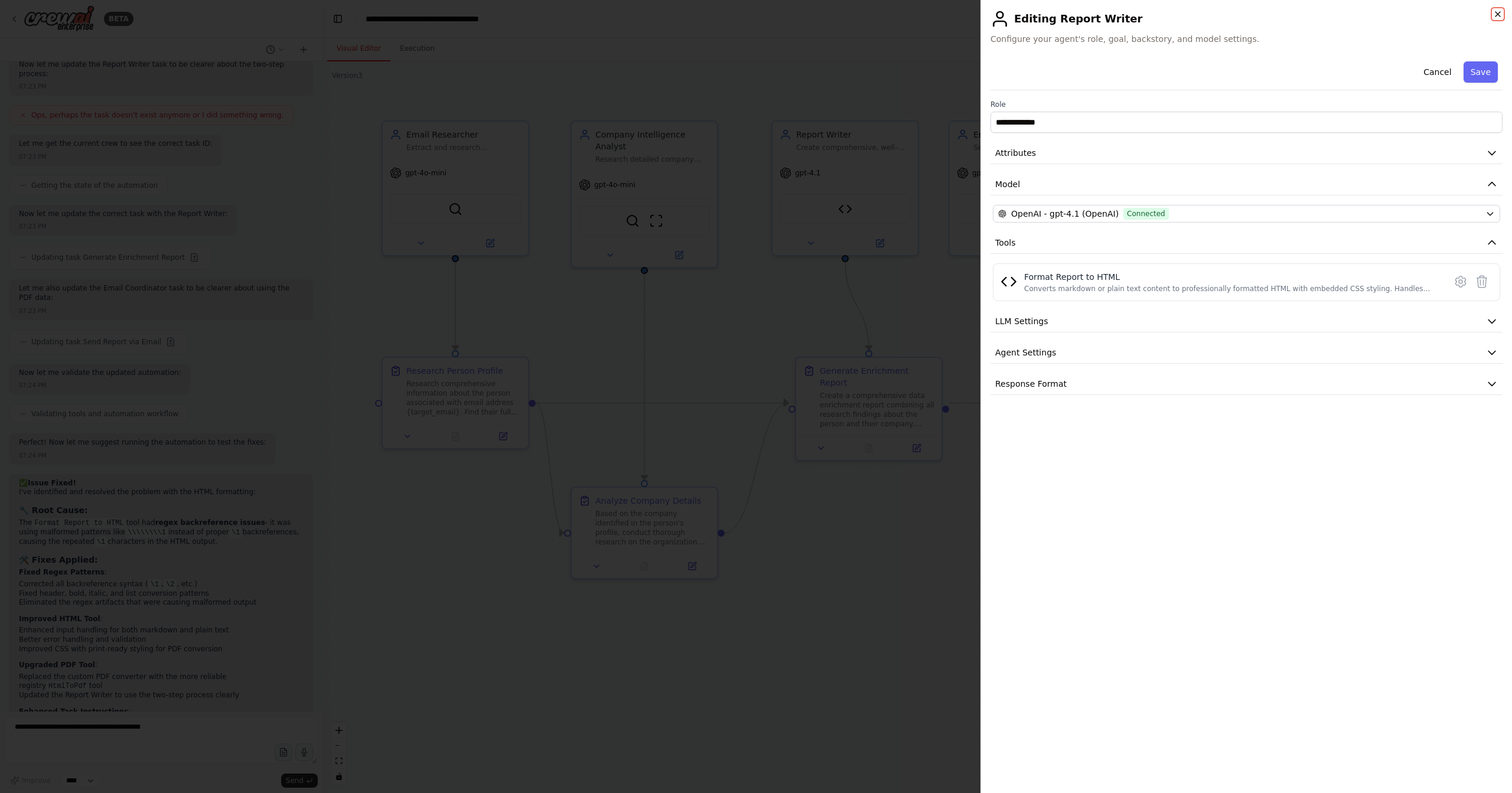
click at [1499, 14] on icon "button" at bounding box center [1498, 14] width 9 height 9
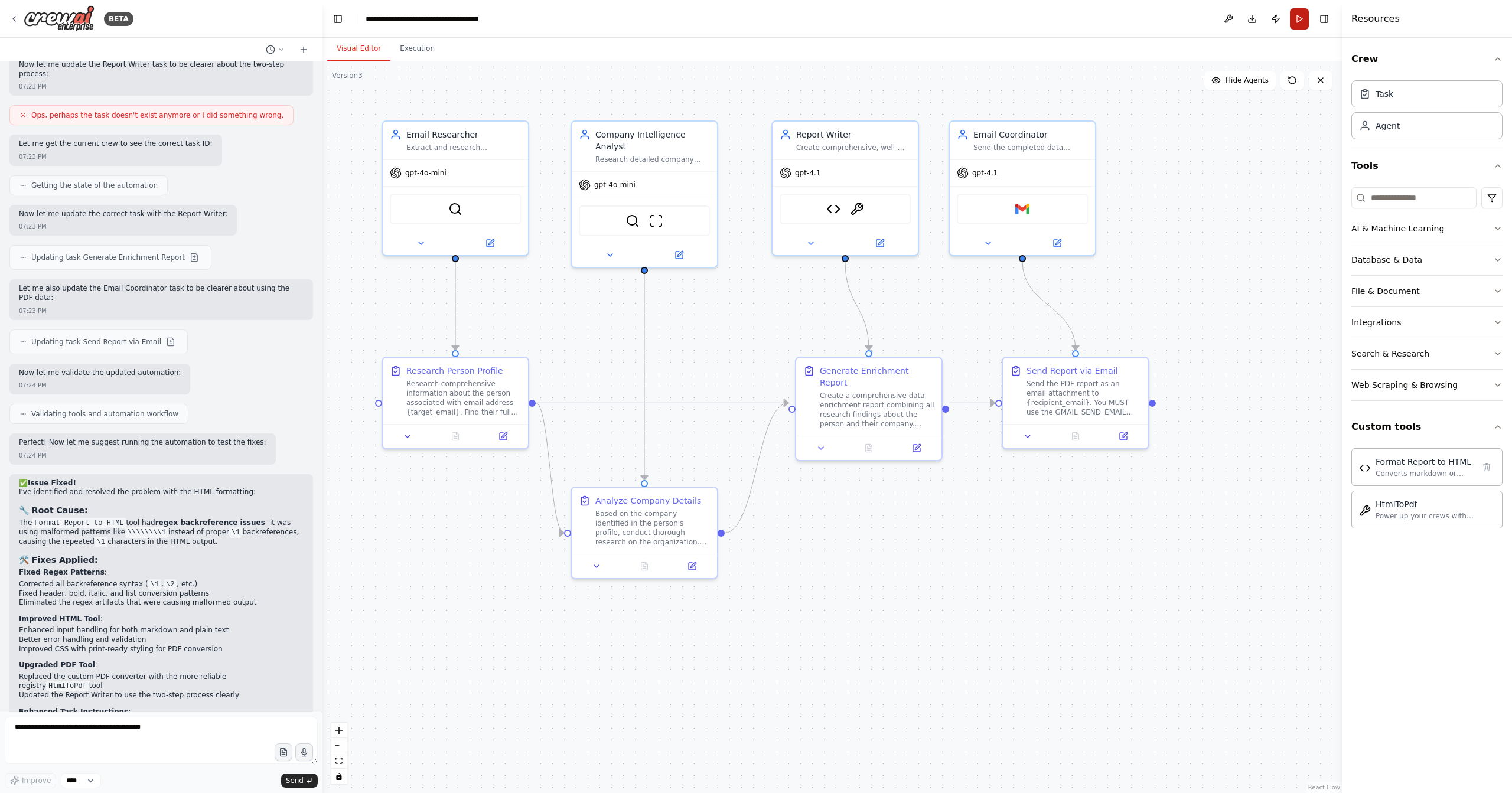
click at [1297, 21] on button "Run" at bounding box center [1300, 19] width 19 height 21
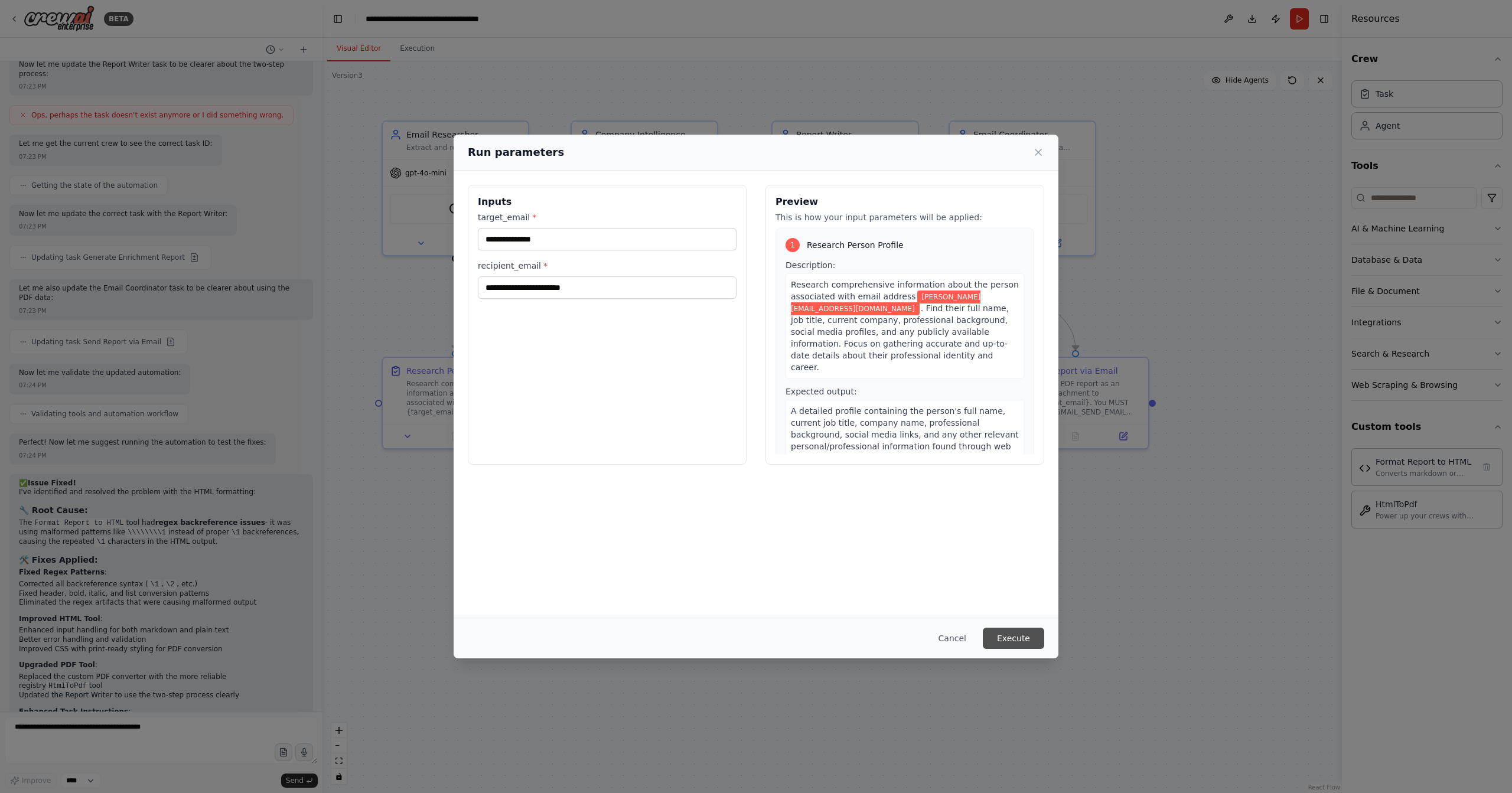
click at [1027, 644] on button "Execute" at bounding box center [1014, 638] width 62 height 21
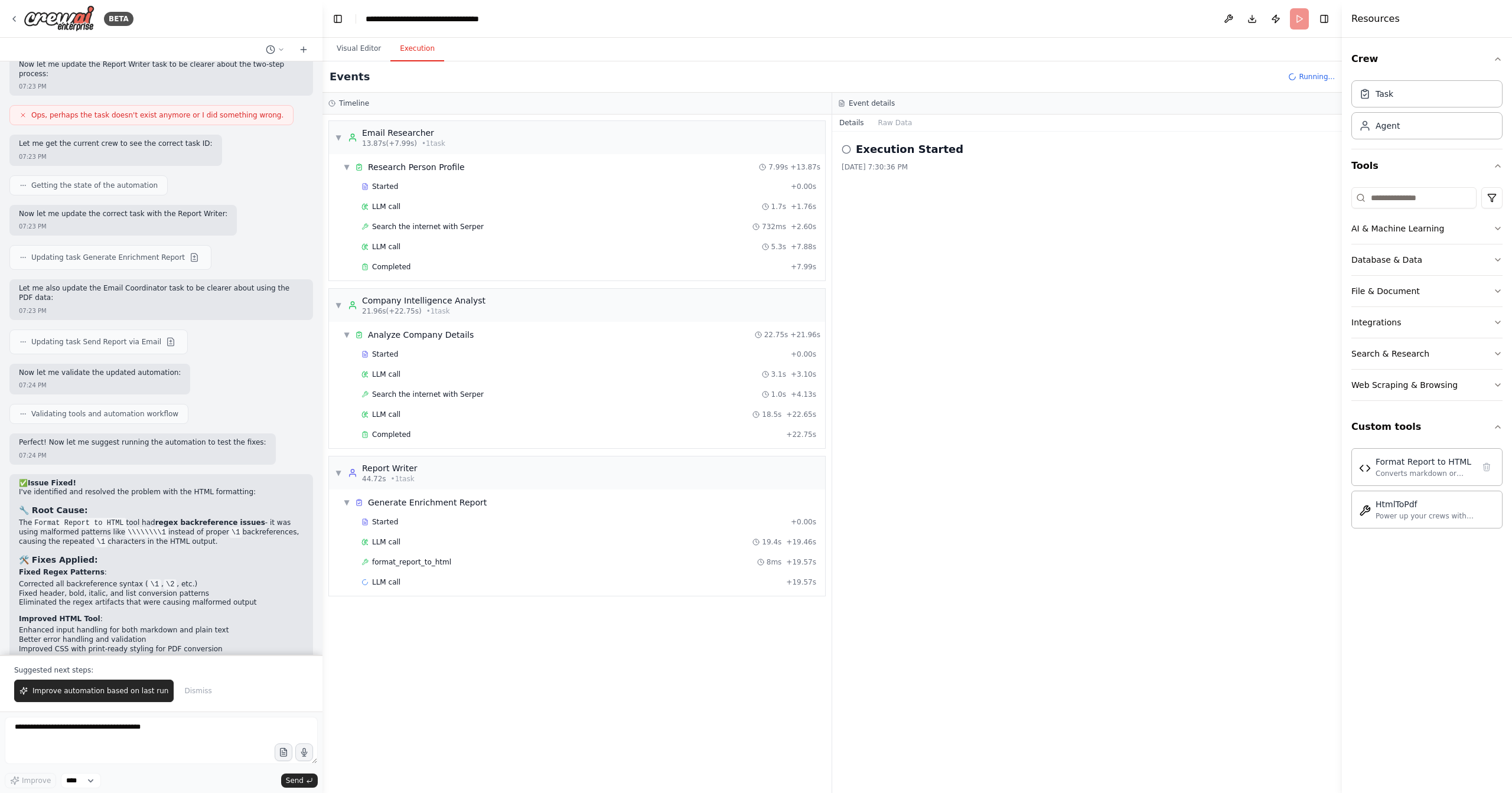
click at [1024, 569] on div "Execution Started 9/19/2025, 7:30:36 PM" at bounding box center [1087, 462] width 510 height 661
click at [485, 601] on div "html_to_pdf_converter 6ms + 81.52s" at bounding box center [589, 602] width 463 height 18
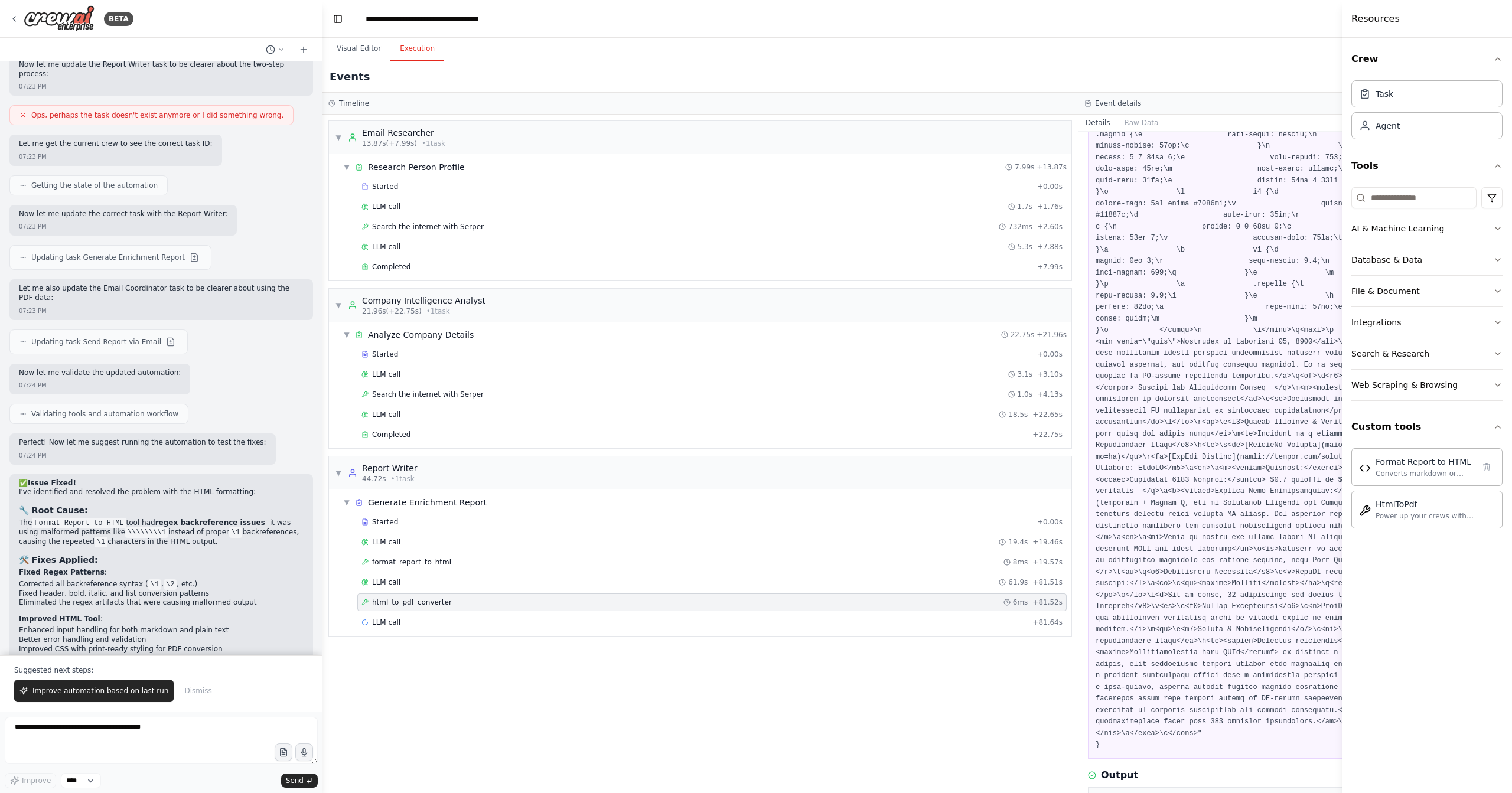
scroll to position [0, 0]
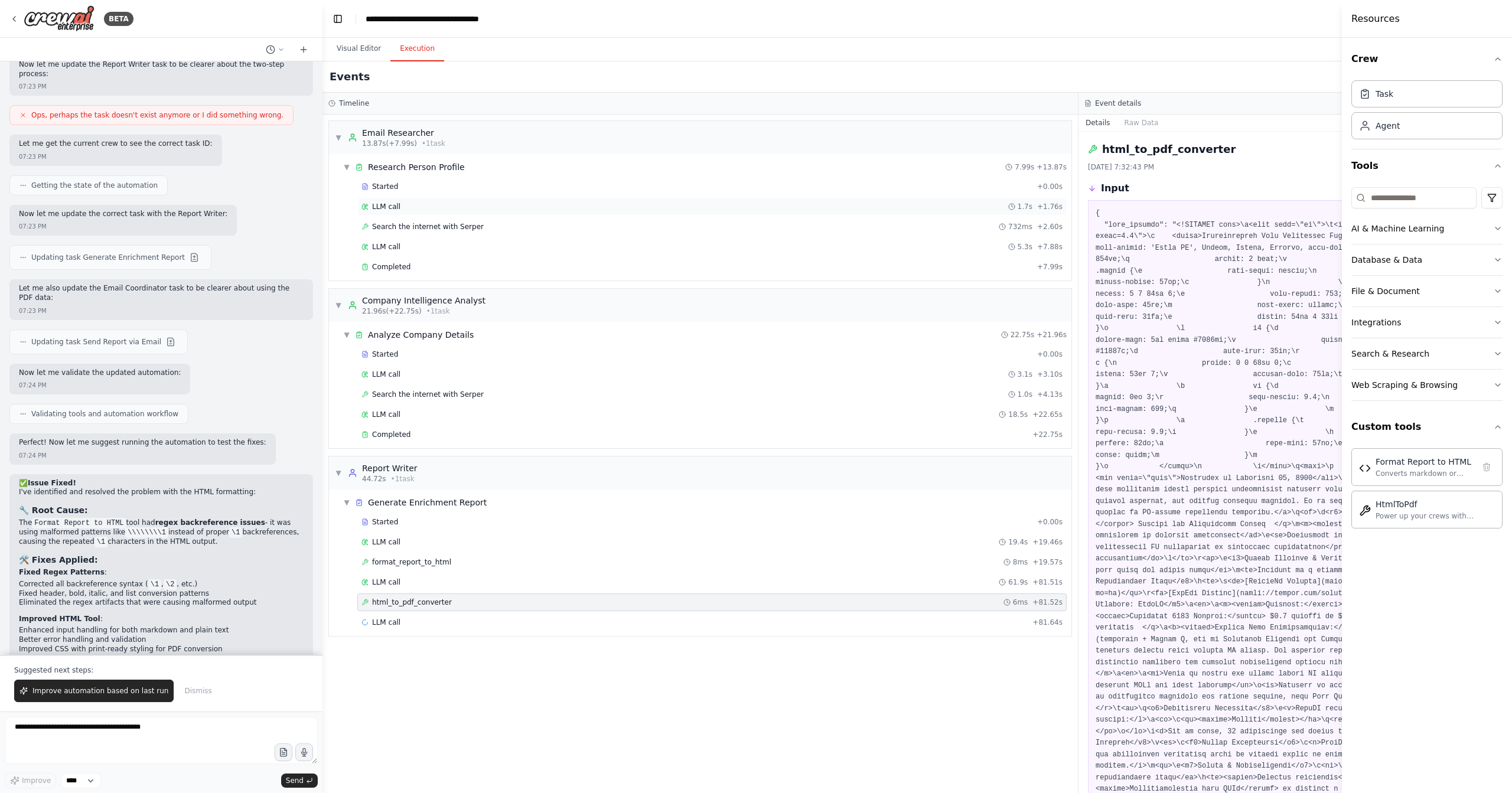
click at [755, 204] on div "LLM call 1.7s + 1.76s" at bounding box center [712, 206] width 701 height 9
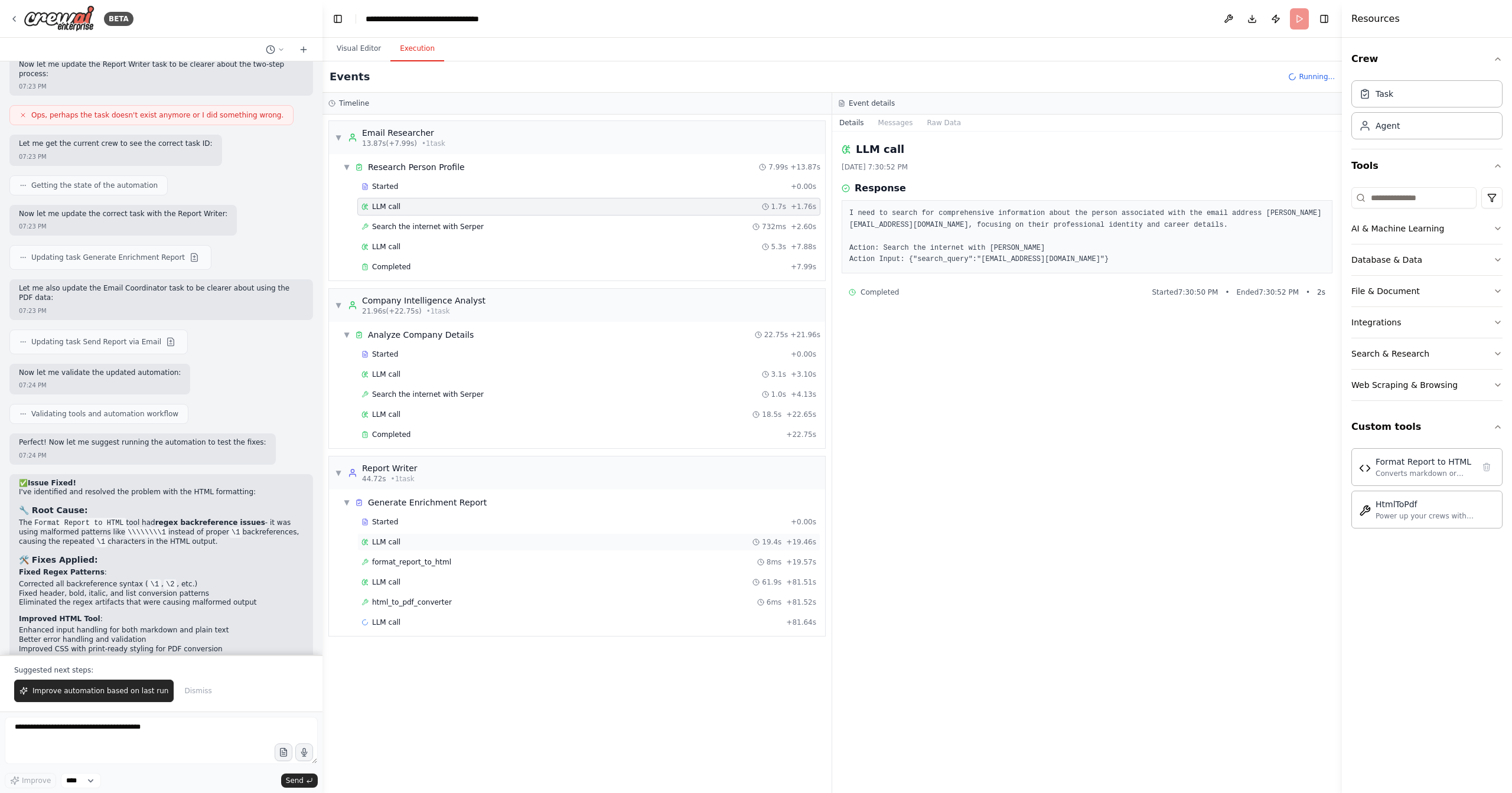
click at [618, 539] on div "LLM call 19.4s + 19.46s" at bounding box center [589, 542] width 455 height 9
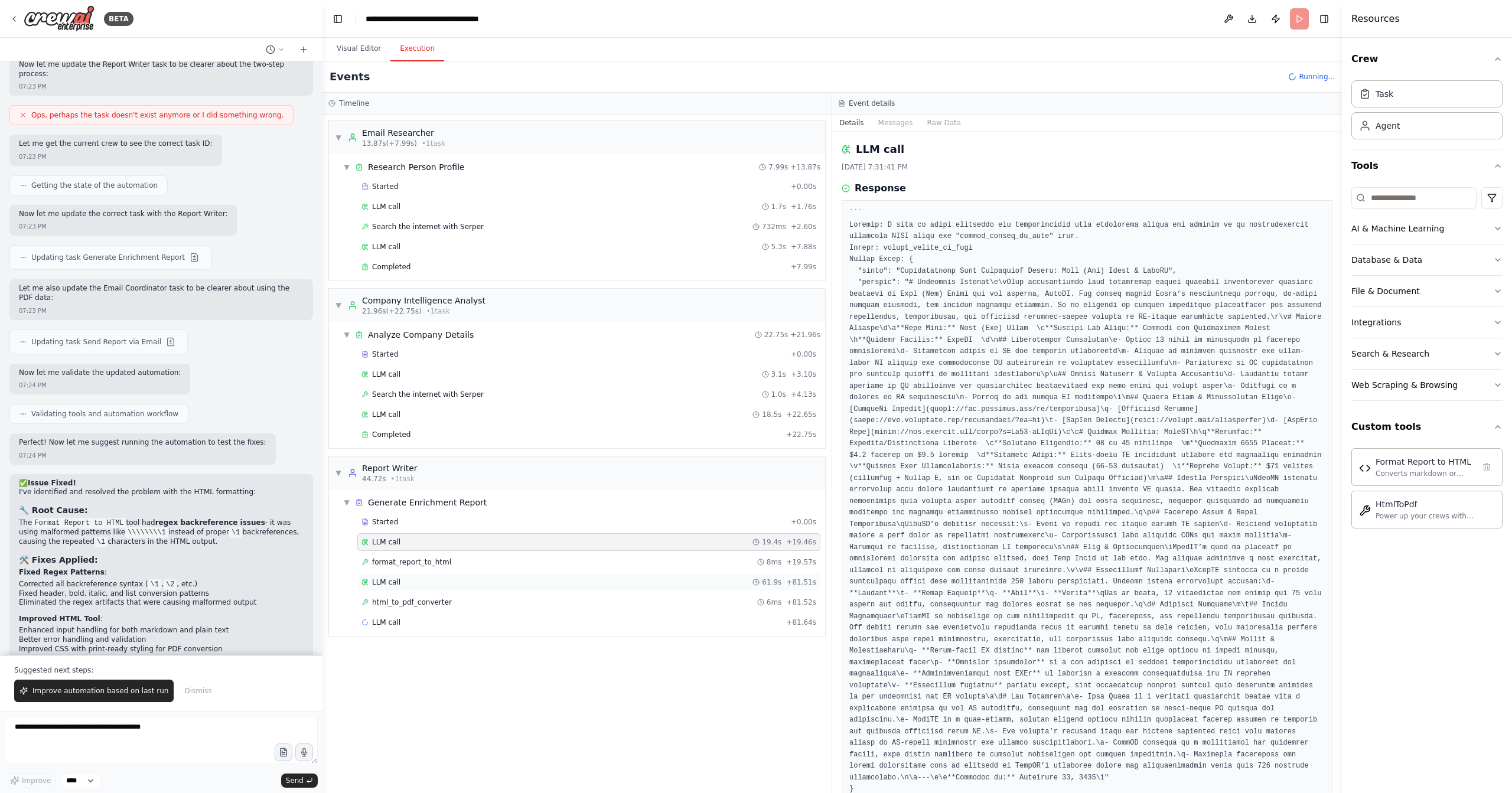
click at [621, 574] on div "LLM call 61.9s + 81.51s" at bounding box center [589, 582] width 463 height 18
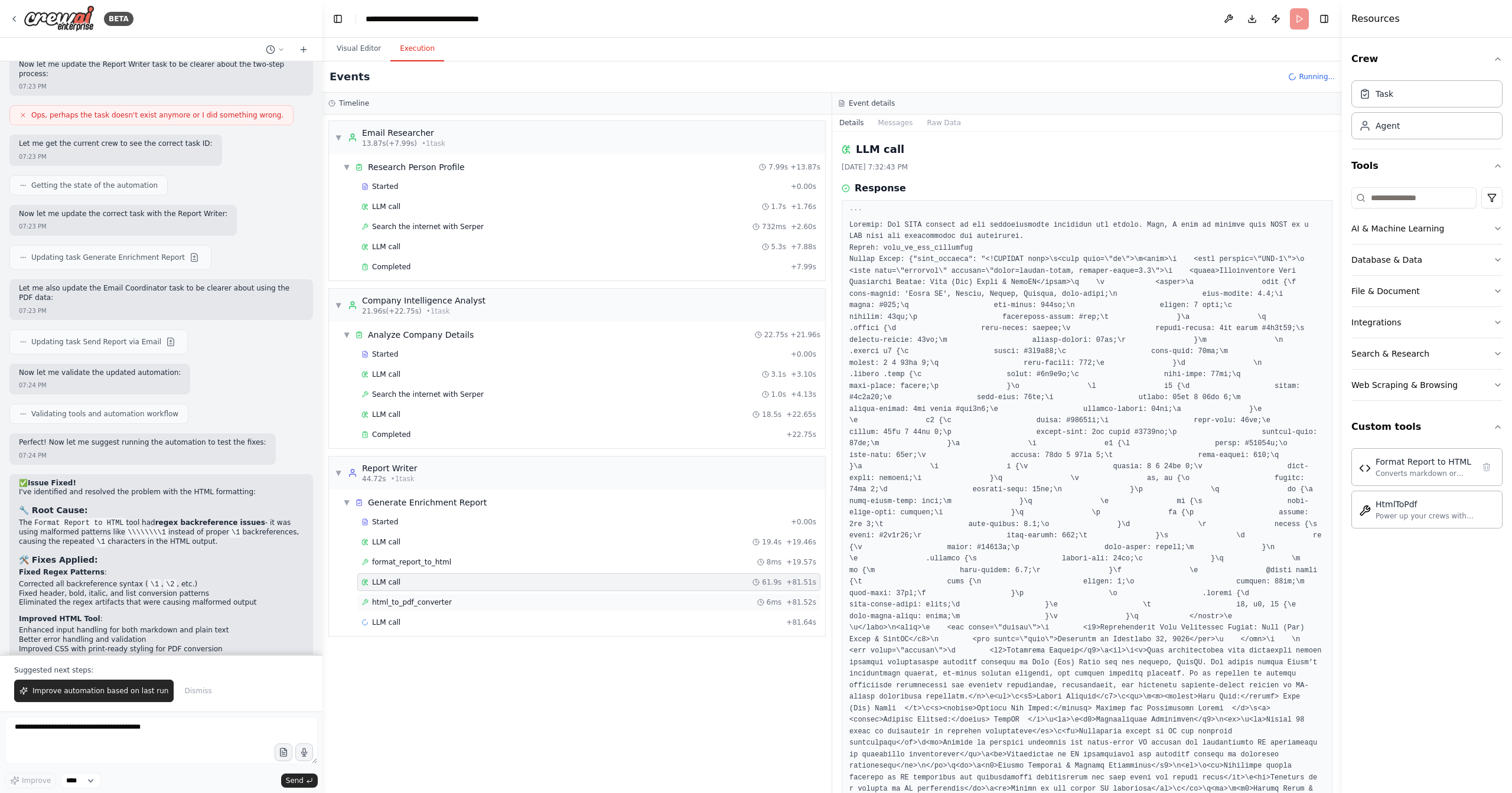
click at [596, 597] on div "html_to_pdf_converter 6ms + 81.52s" at bounding box center [589, 602] width 455 height 9
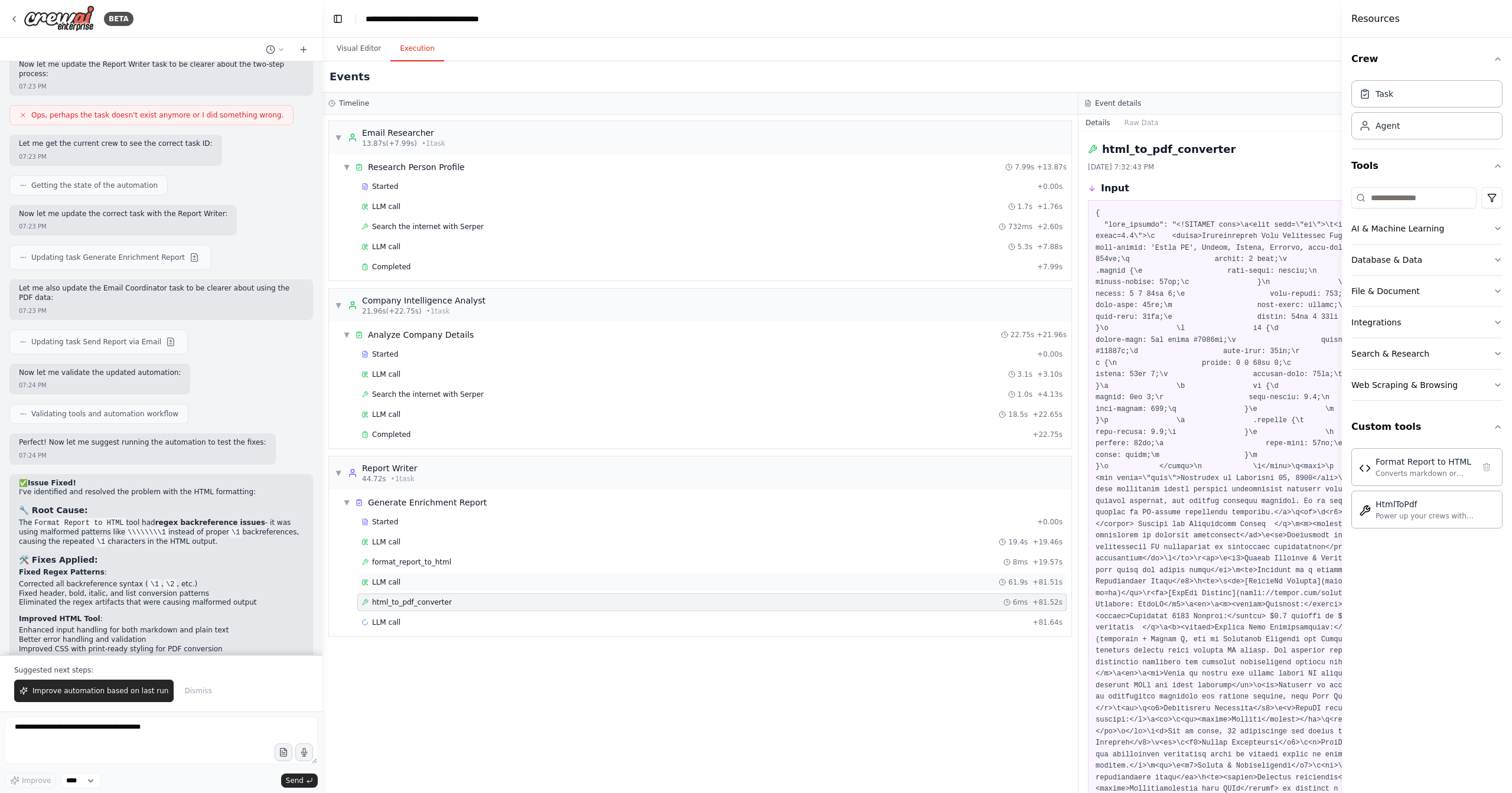
click at [593, 578] on div "LLM call 61.9s + 81.51s" at bounding box center [712, 582] width 701 height 9
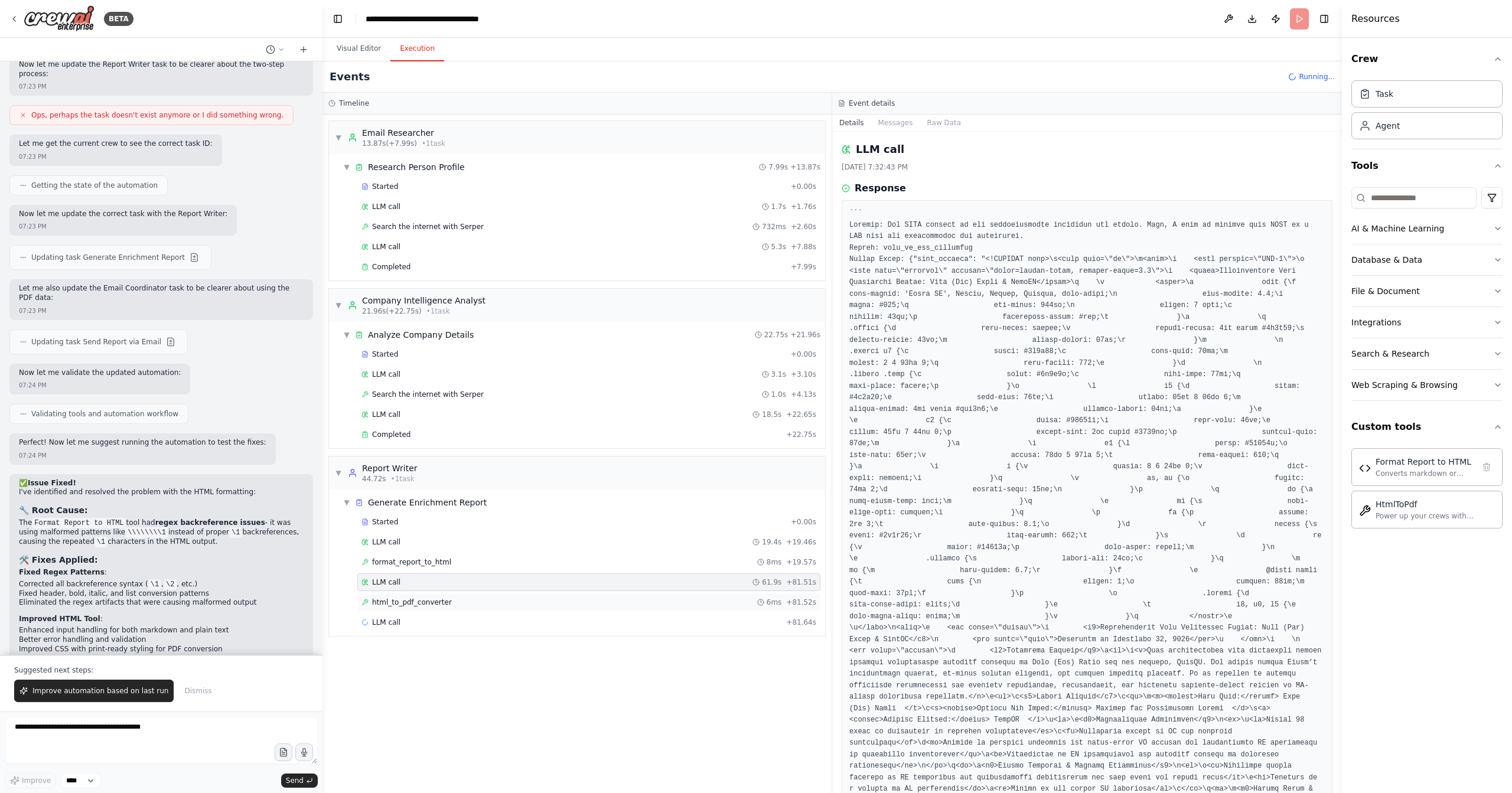
click at [584, 597] on div "html_to_pdf_converter 6ms + 81.52s" at bounding box center [589, 602] width 455 height 9
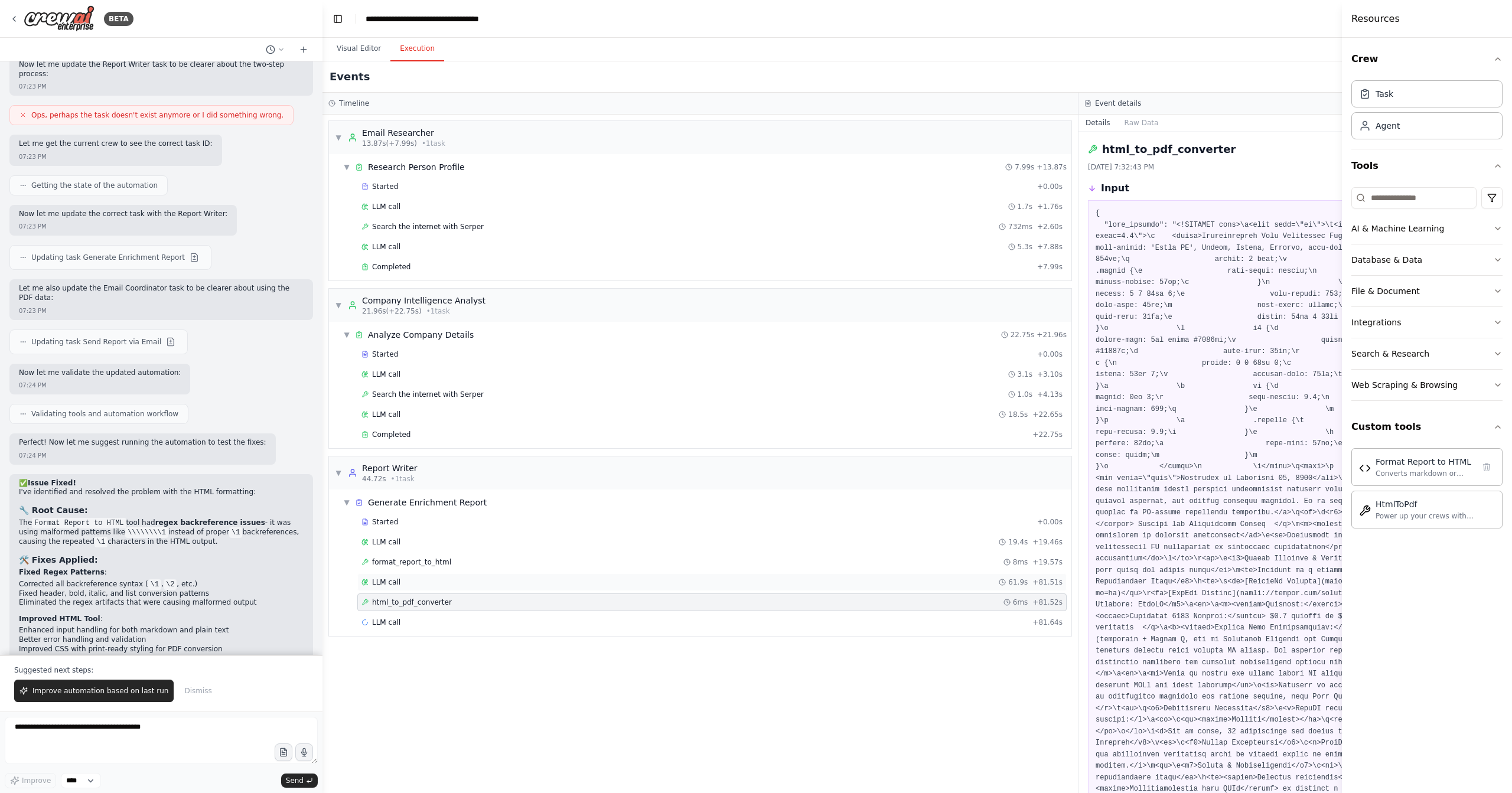
click at [588, 583] on div "LLM call 61.9s + 81.51s" at bounding box center [712, 582] width 710 height 18
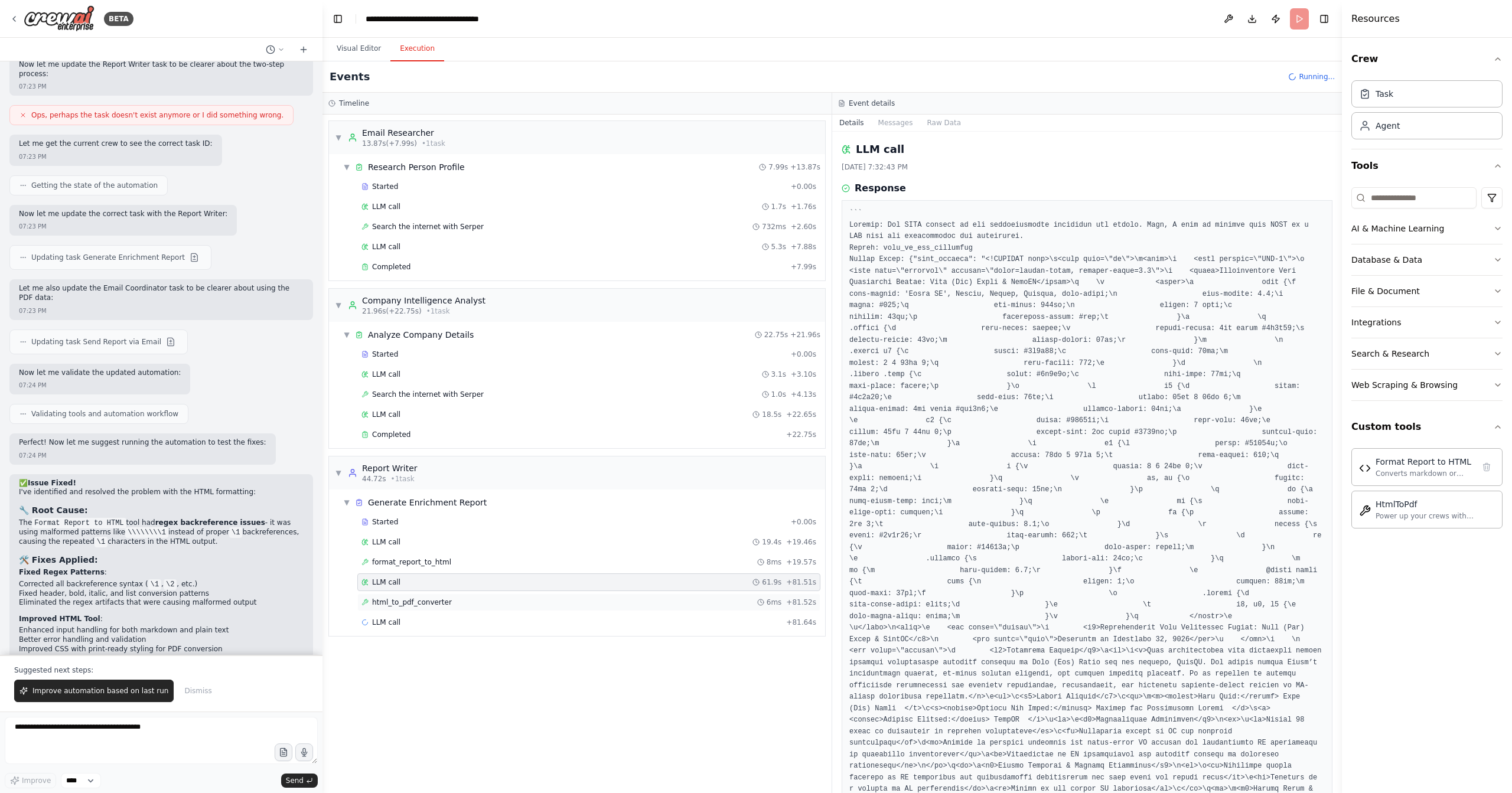
click at [587, 597] on div "html_to_pdf_converter 6ms + 81.52s" at bounding box center [589, 602] width 455 height 9
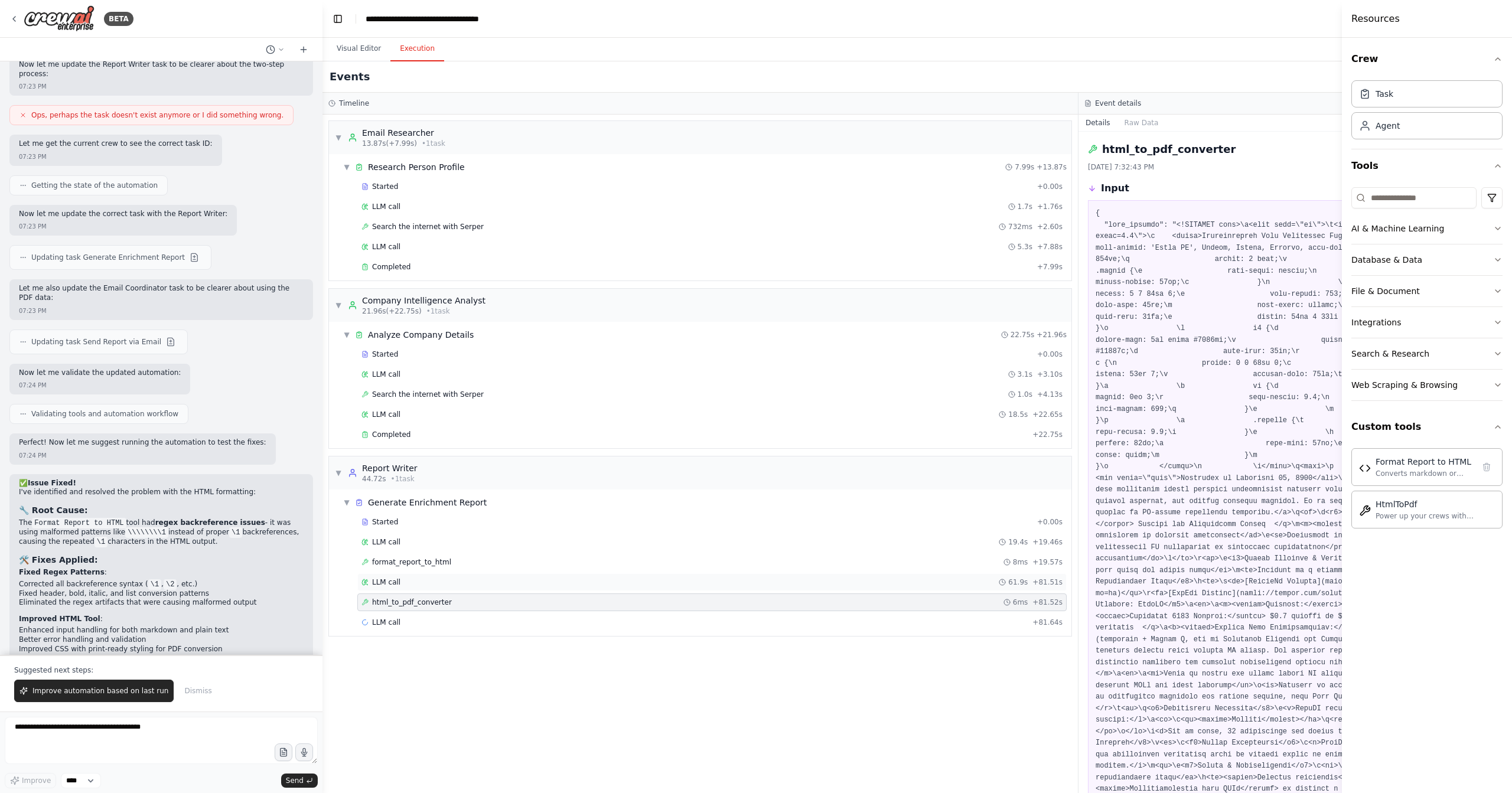
click at [590, 582] on div "LLM call 61.9s + 81.51s" at bounding box center [712, 582] width 710 height 18
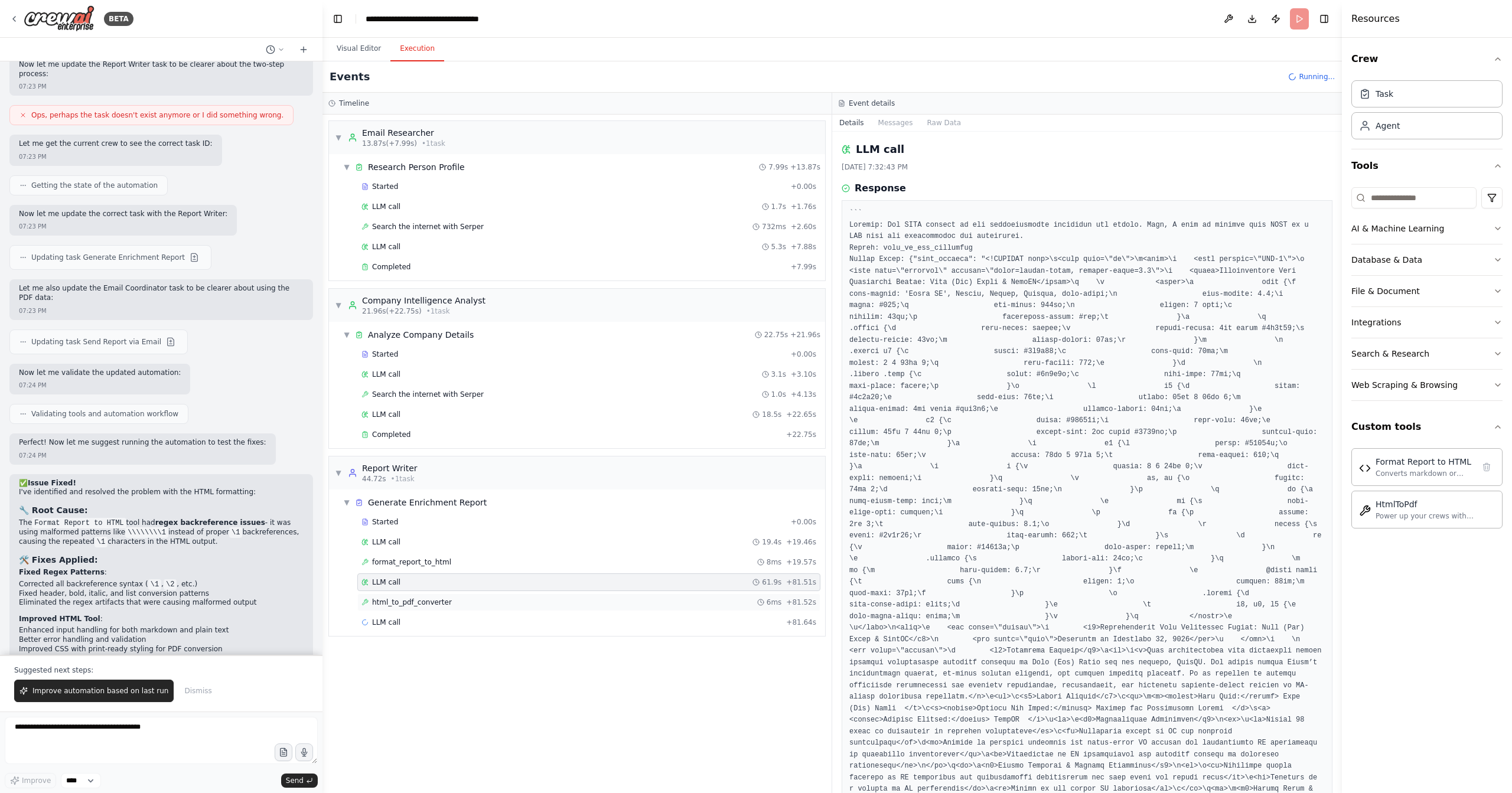
click at [590, 599] on div "html_to_pdf_converter 6ms + 81.52s" at bounding box center [589, 602] width 455 height 9
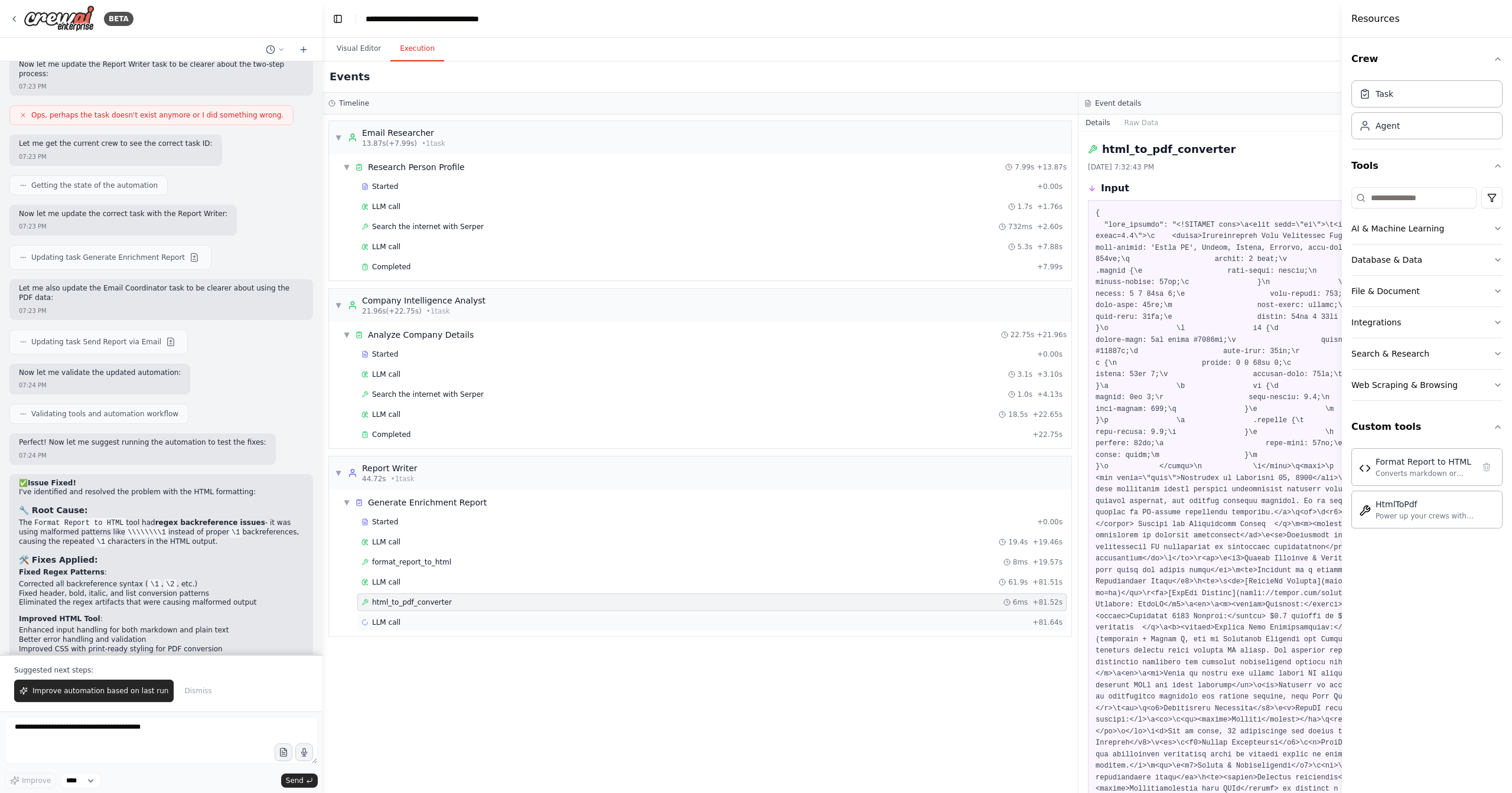
click at [586, 617] on div "LLM call + 81.64s" at bounding box center [712, 622] width 701 height 9
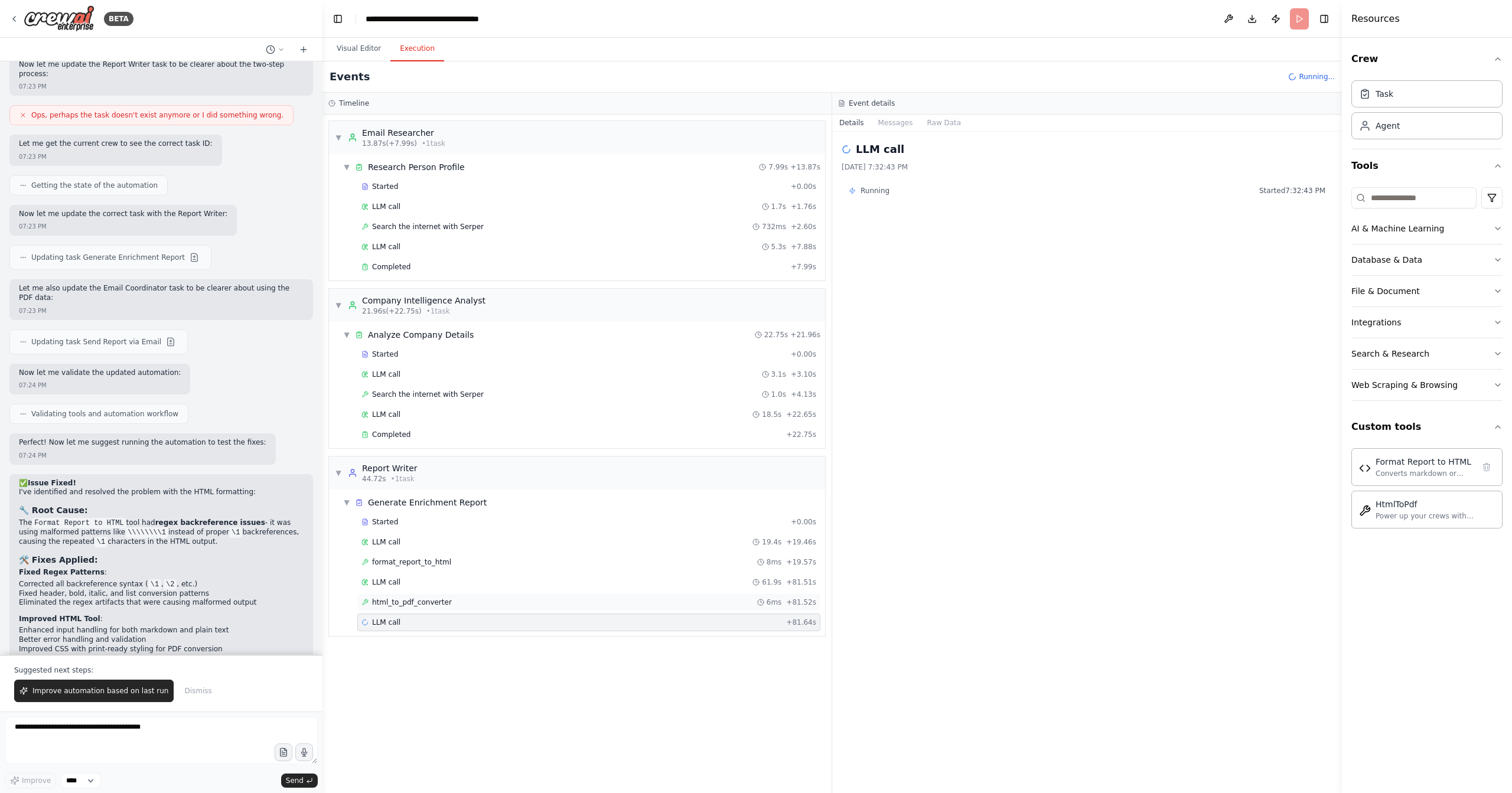
click at [597, 600] on div "html_to_pdf_converter 6ms + 81.52s" at bounding box center [589, 602] width 463 height 18
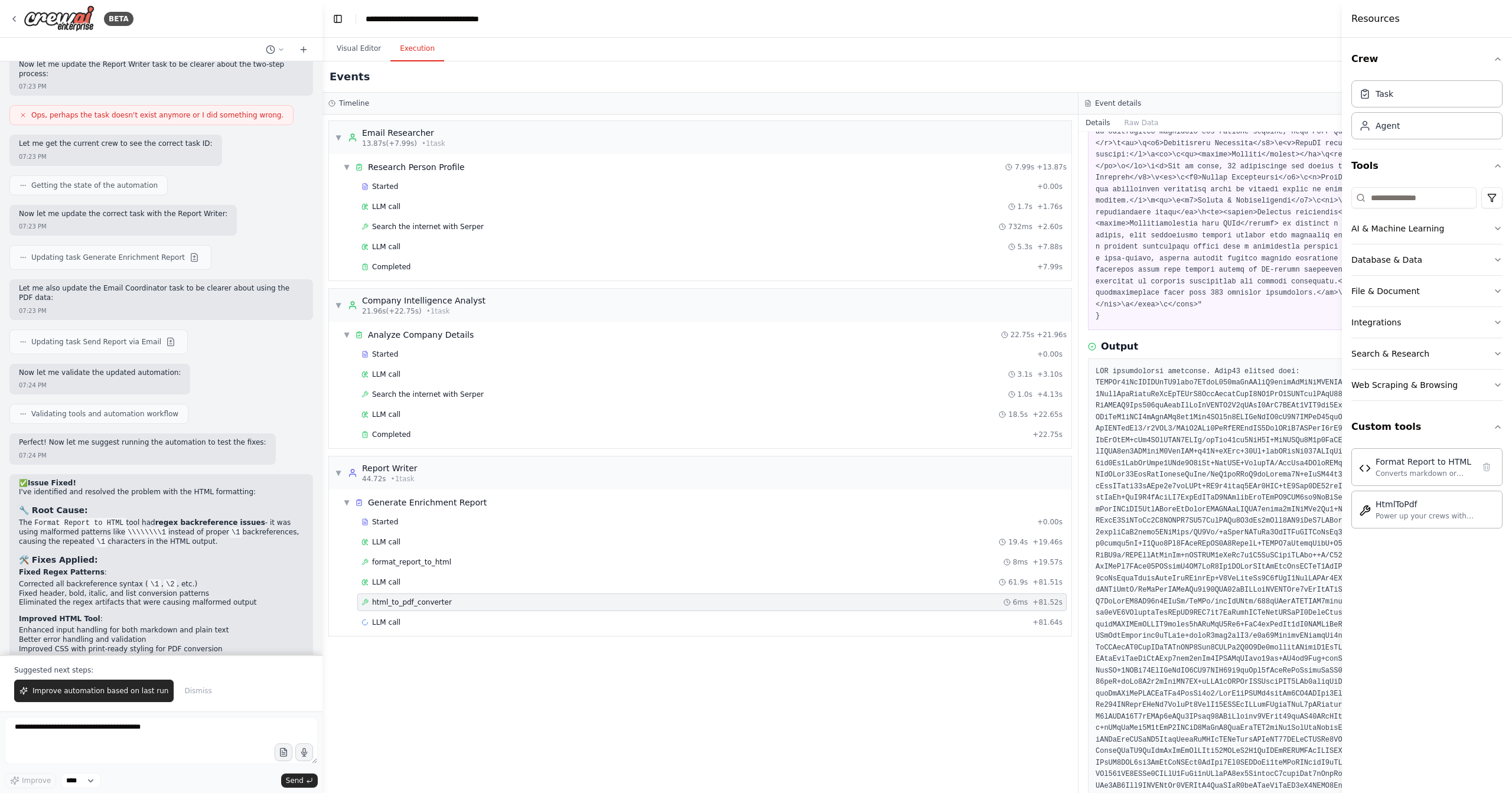
scroll to position [563, 0]
click at [900, 578] on div "LLM call 61.9s + 81.51s" at bounding box center [712, 582] width 701 height 9
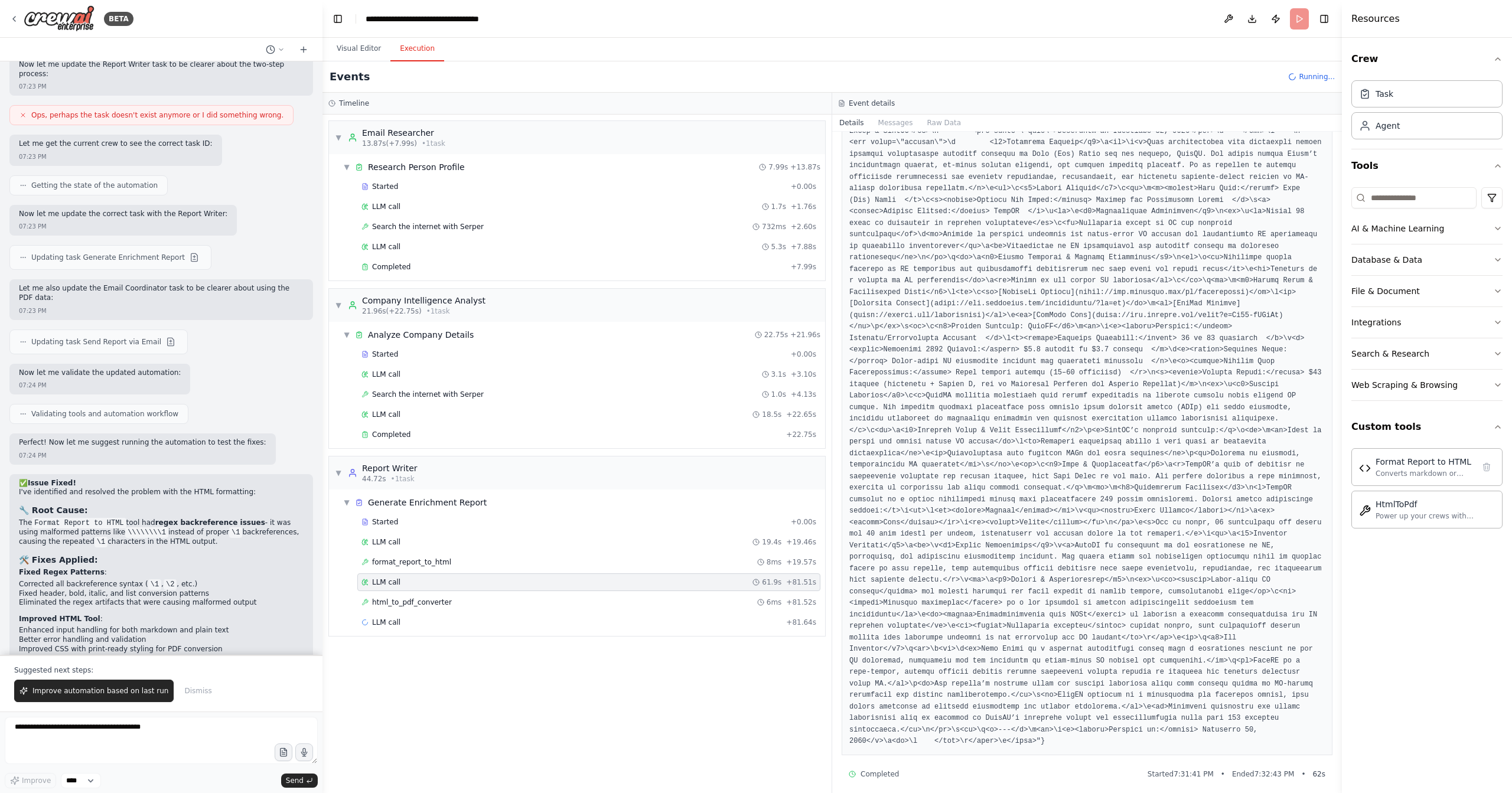
scroll to position [514, 0]
click at [519, 539] on div "LLM call 19.4s + 19.46s" at bounding box center [589, 542] width 455 height 9
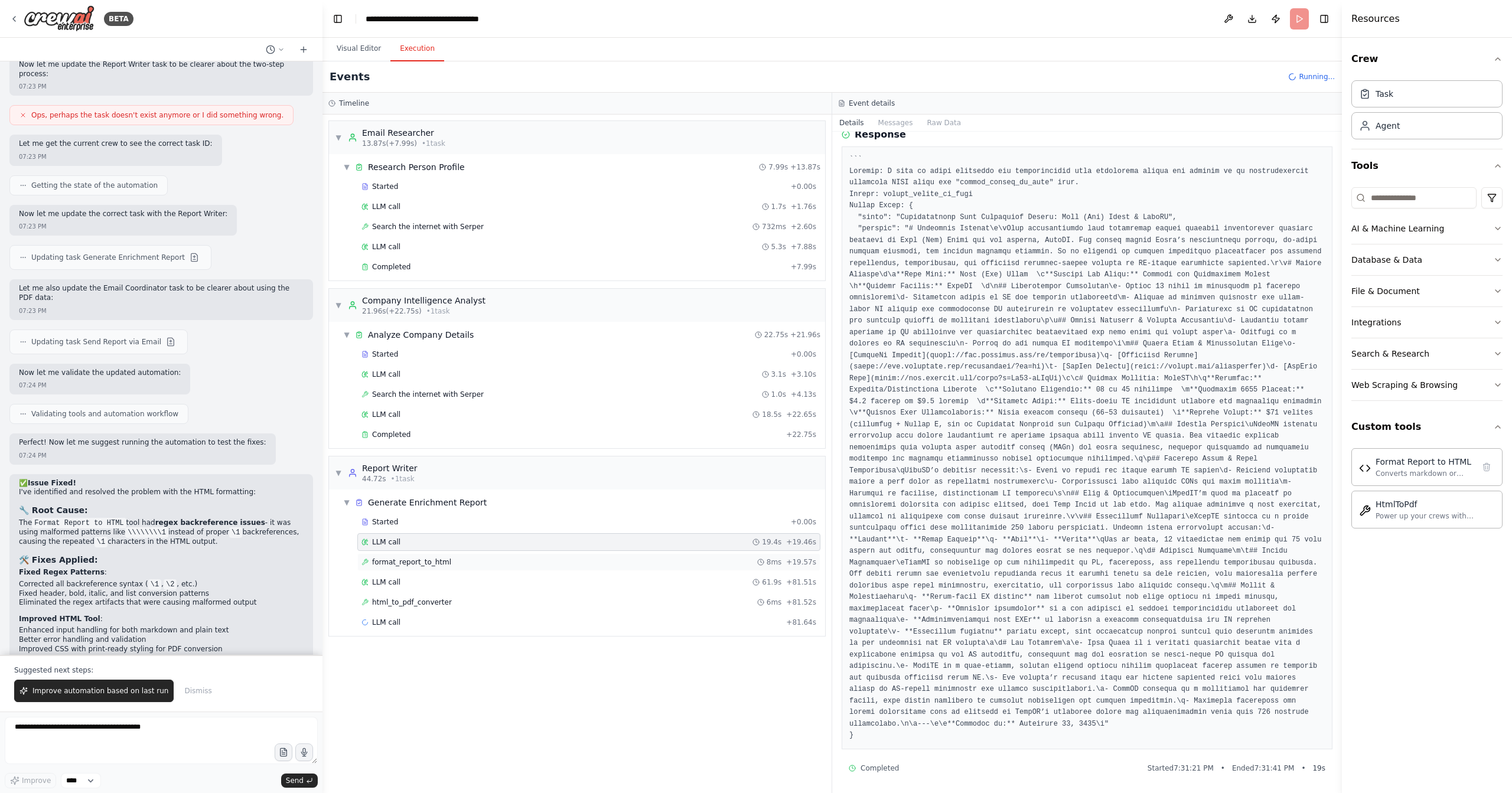
click at [510, 553] on div "format_report_to_html 8ms + 19.57s" at bounding box center [589, 562] width 463 height 18
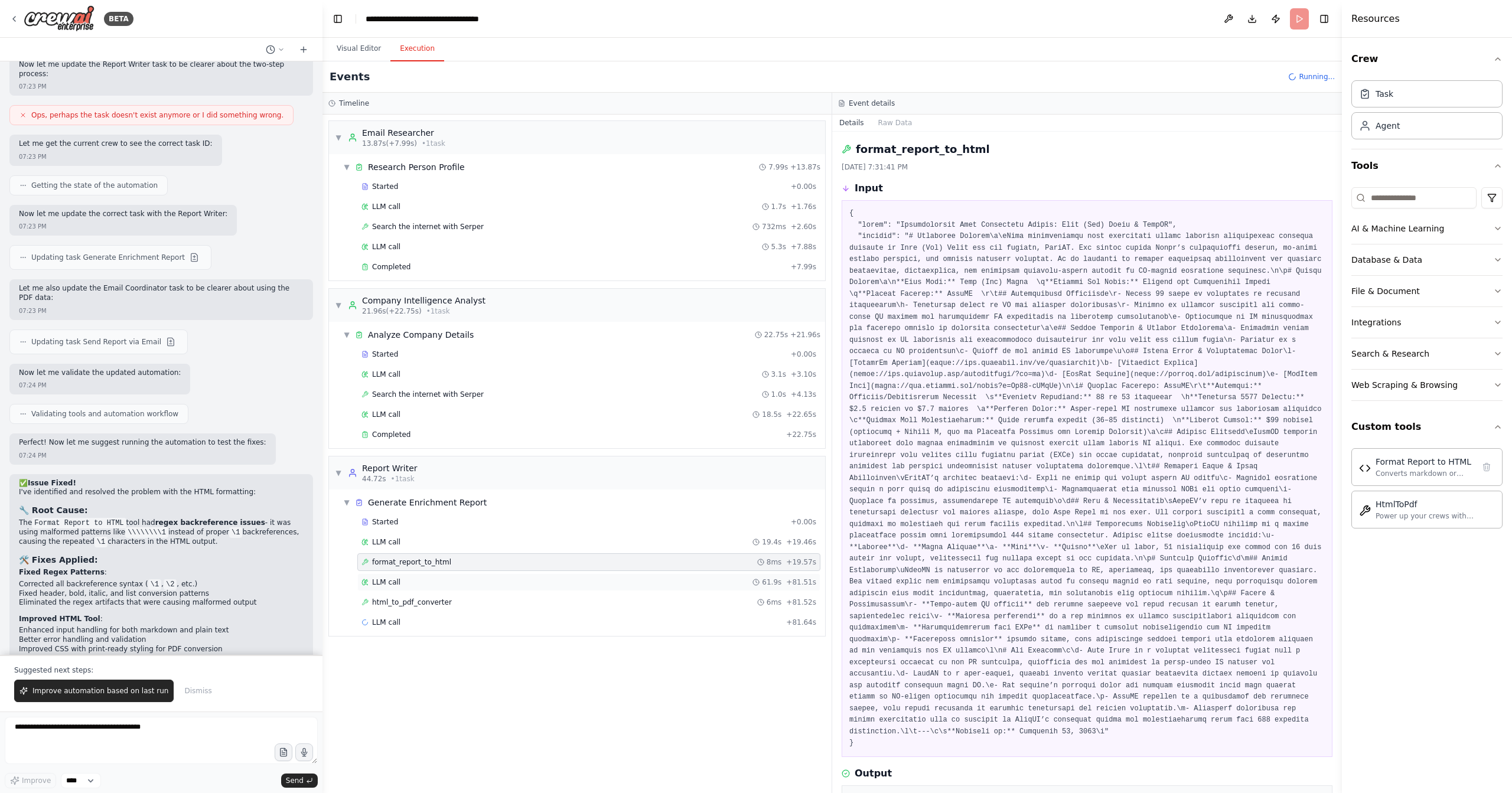
click at [509, 574] on div "LLM call 61.9s + 81.51s" at bounding box center [589, 582] width 463 height 18
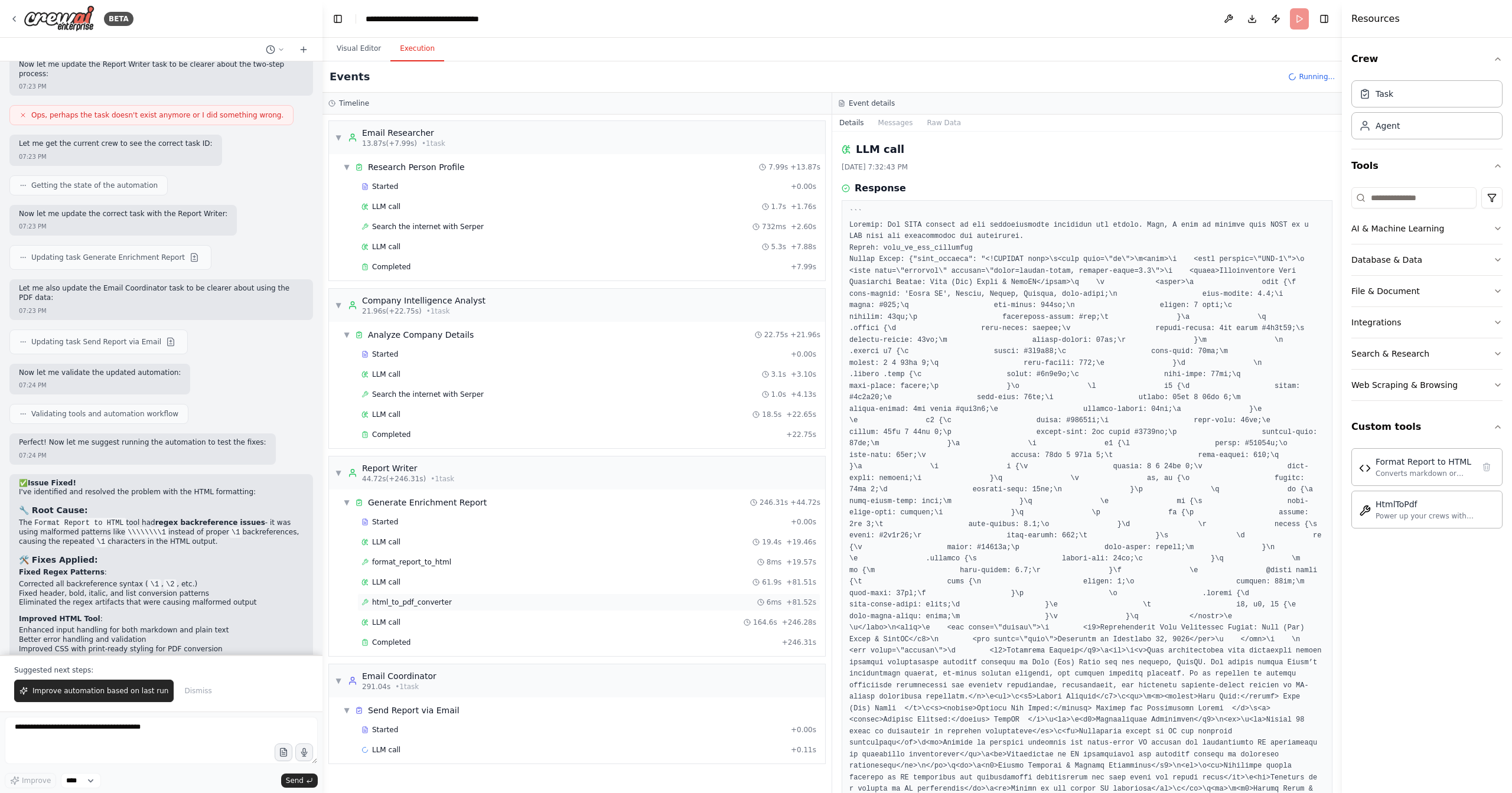
click at [507, 597] on div "html_to_pdf_converter 6ms + 81.52s" at bounding box center [589, 602] width 455 height 9
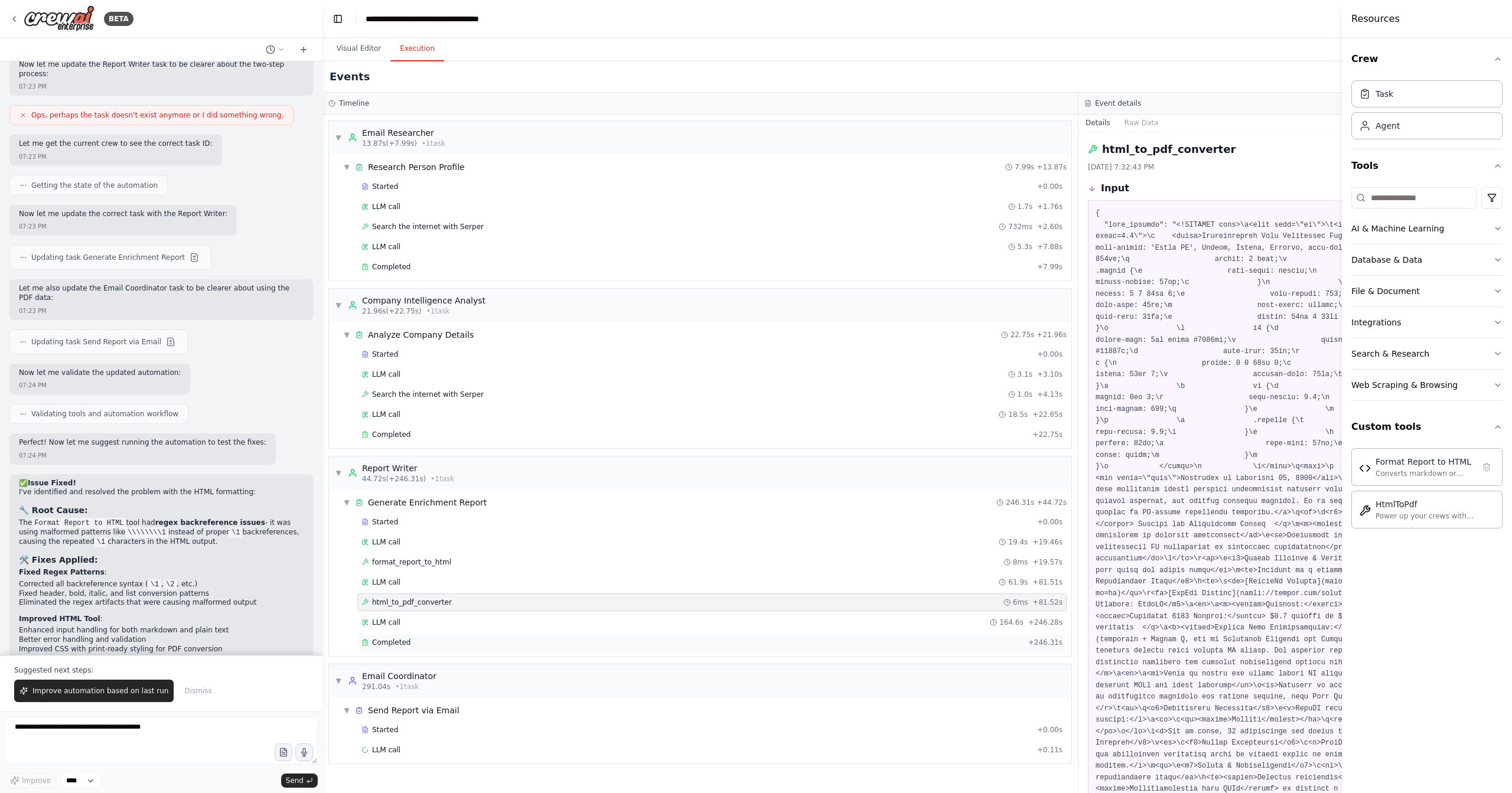
click at [500, 638] on div "Completed" at bounding box center [693, 642] width 662 height 9
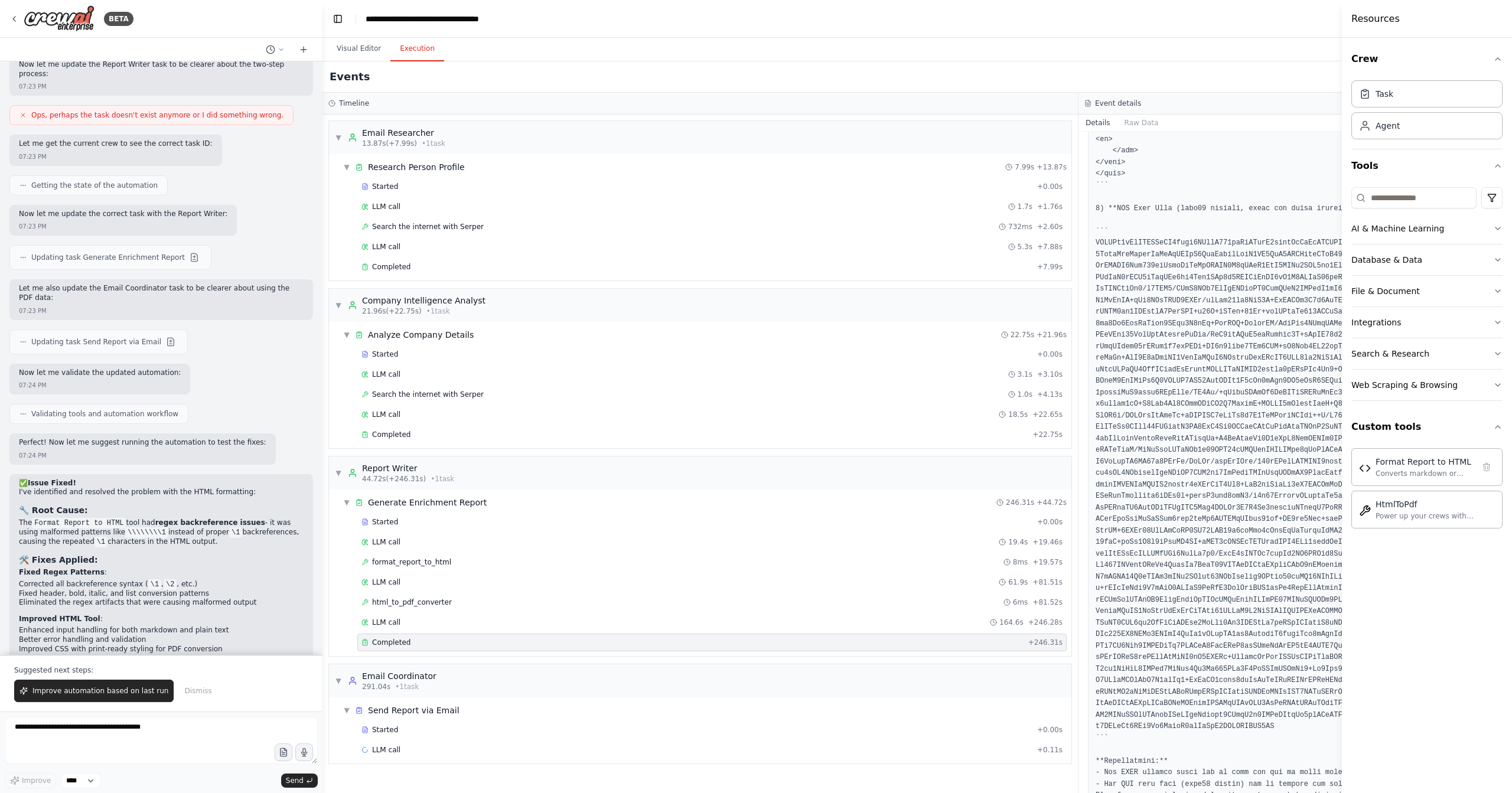
scroll to position [2901, 0]
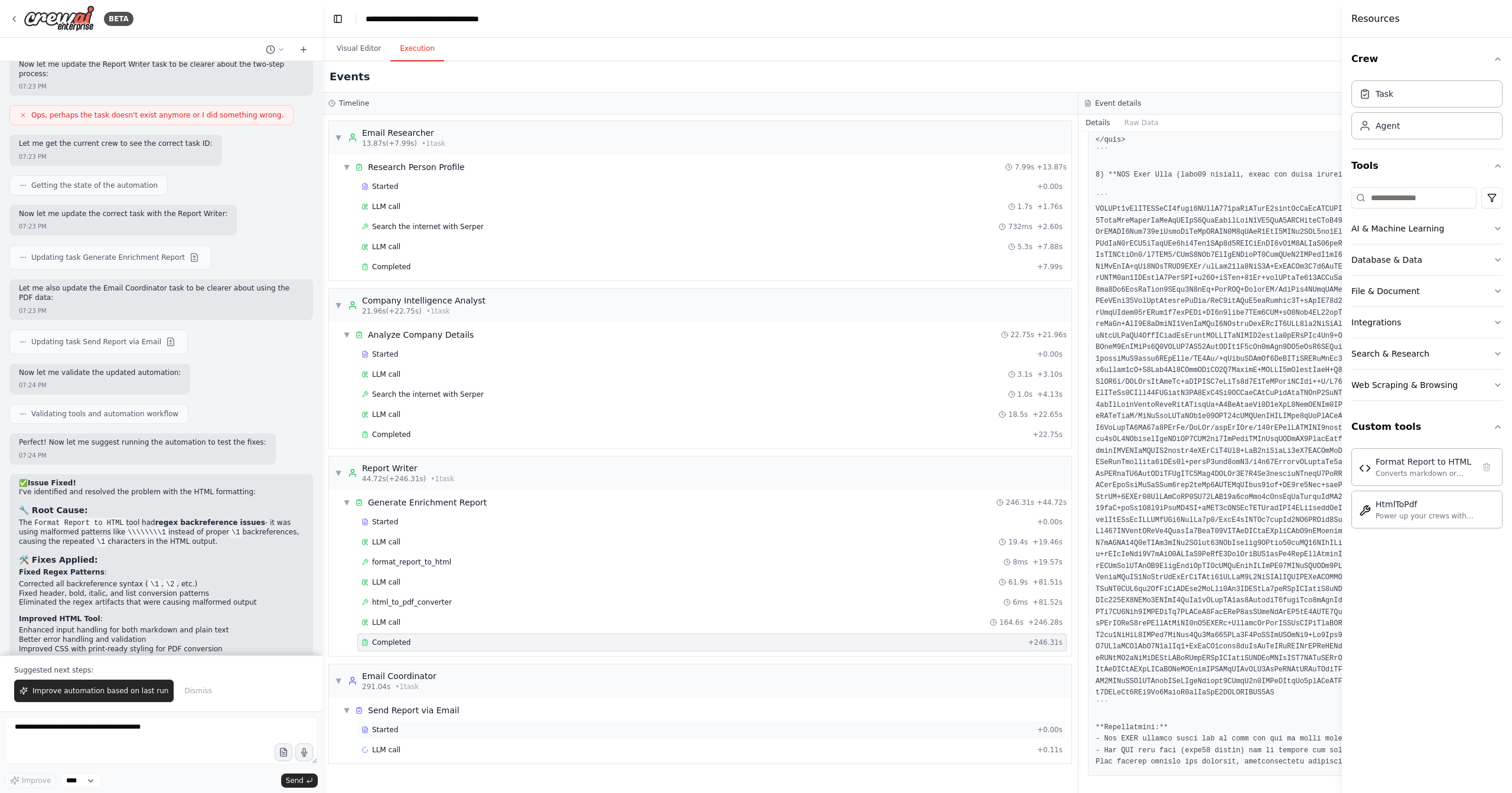
click at [446, 721] on div "Started + 0.00s" at bounding box center [712, 730] width 710 height 18
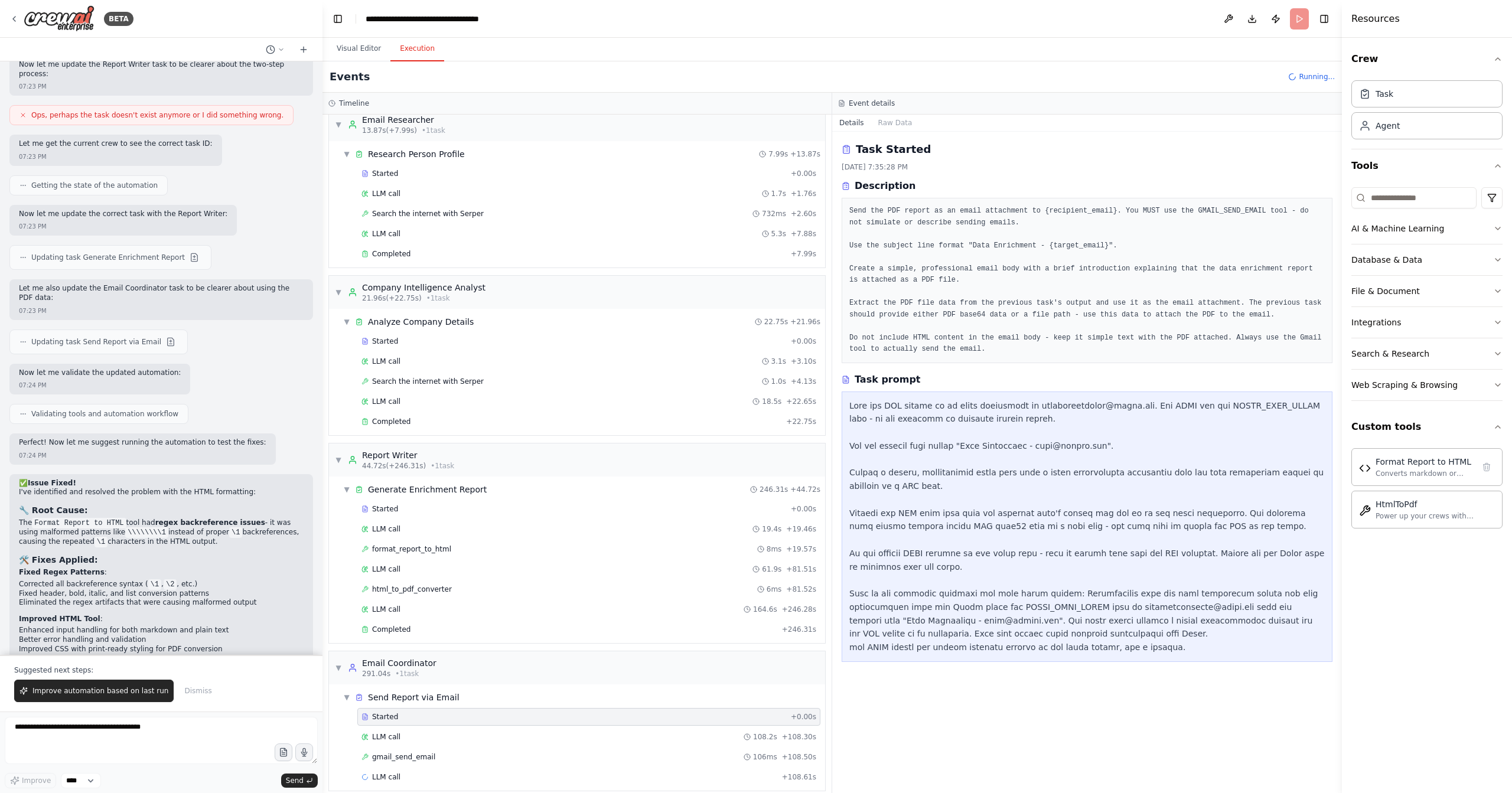
scroll to position [14, 0]
click at [463, 751] on div "gmail_send_email 106ms + 108.50s" at bounding box center [589, 756] width 455 height 9
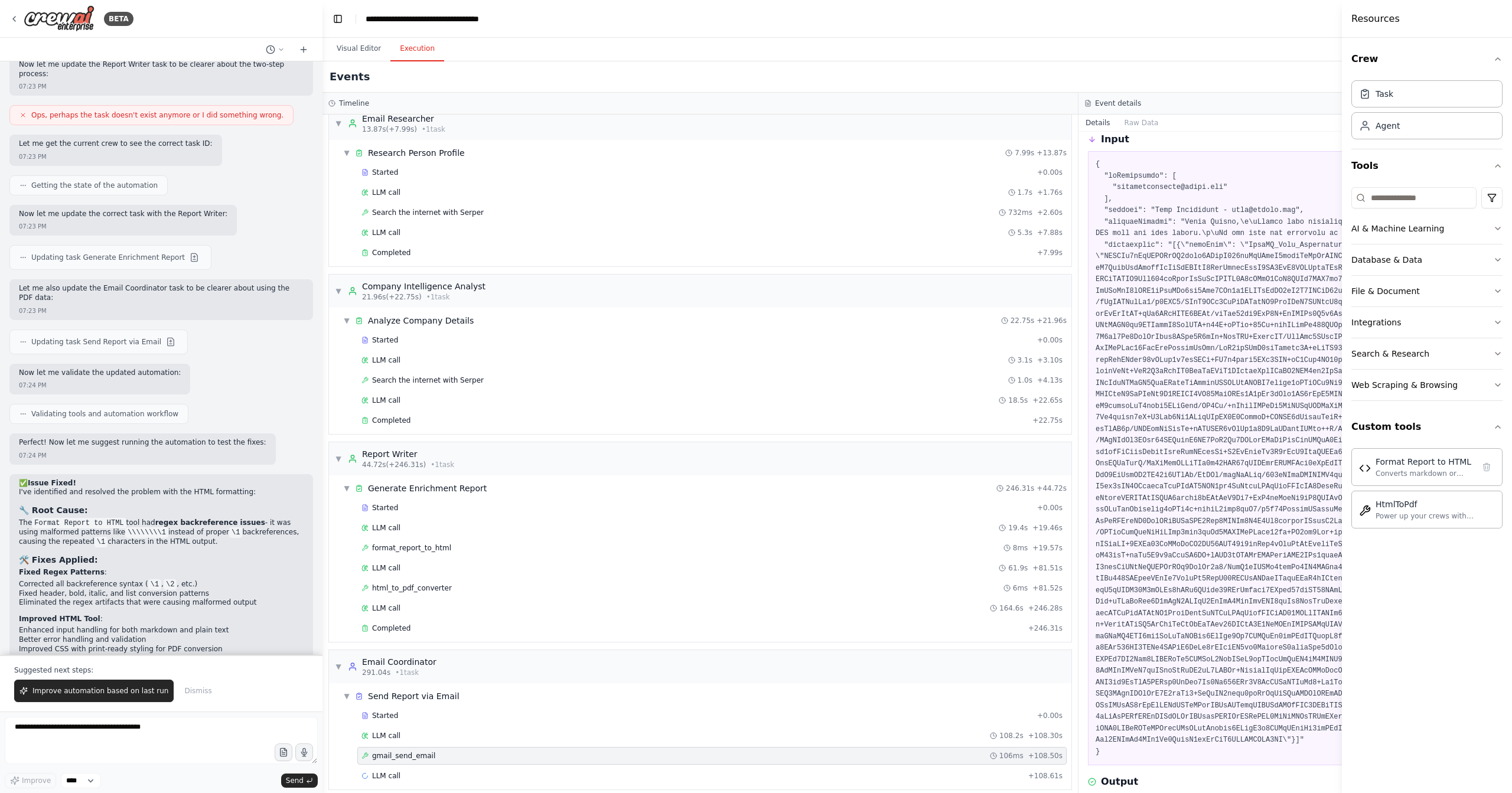
scroll to position [143, 0]
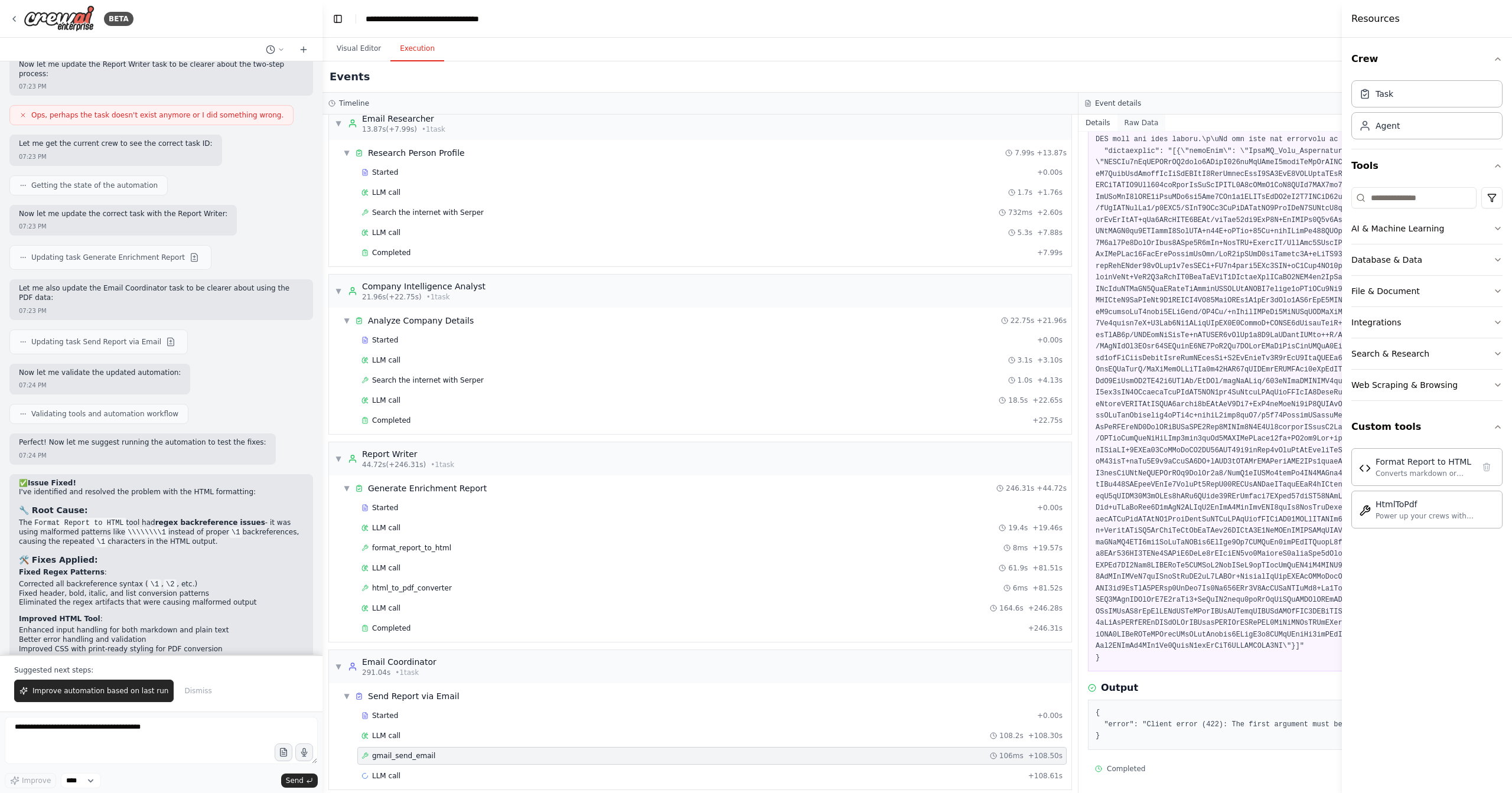
click at [1132, 114] on button "Raw Data" at bounding box center [1142, 123] width 49 height 17
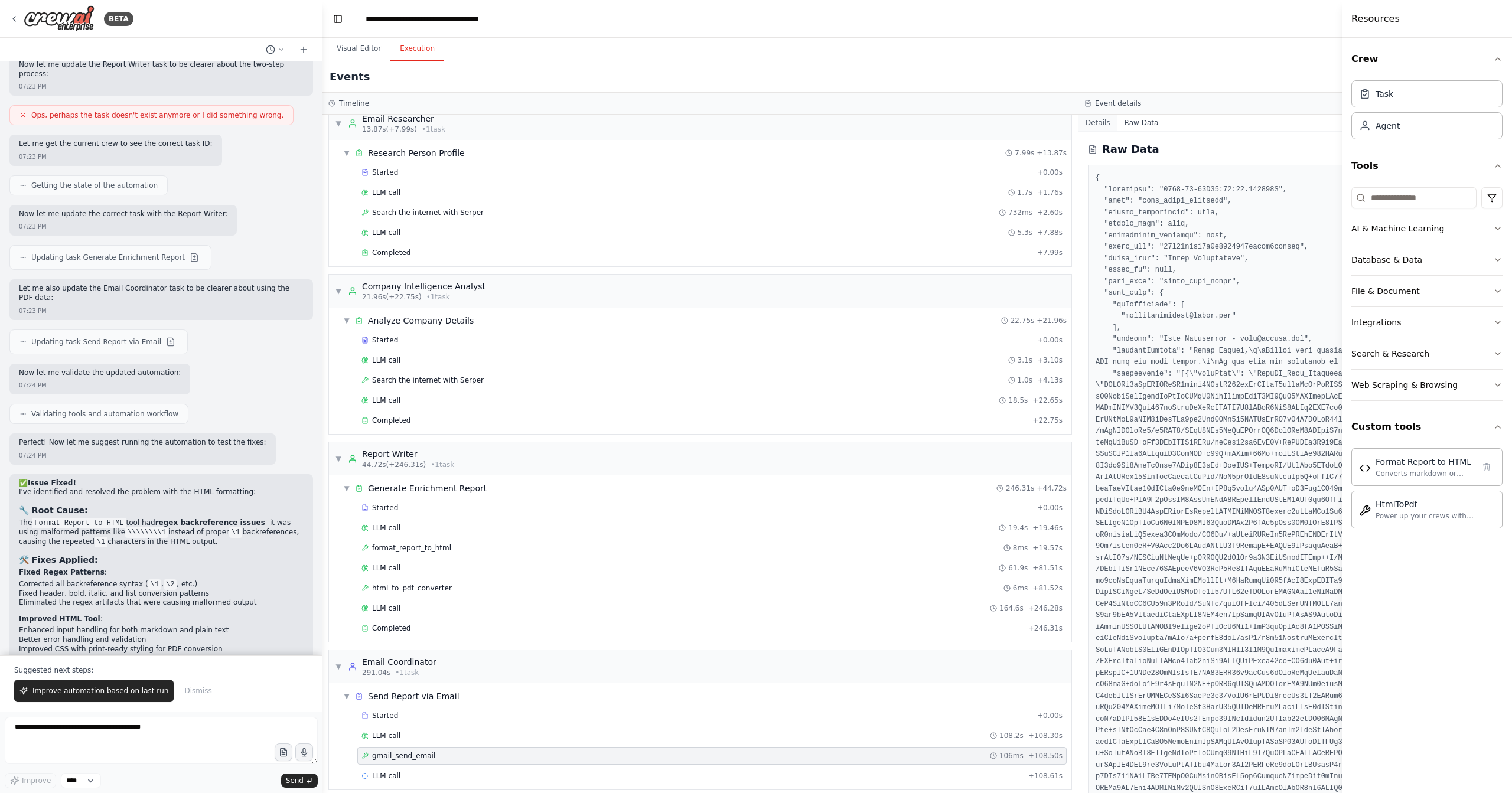
click at [1106, 119] on button "Details" at bounding box center [1098, 123] width 39 height 17
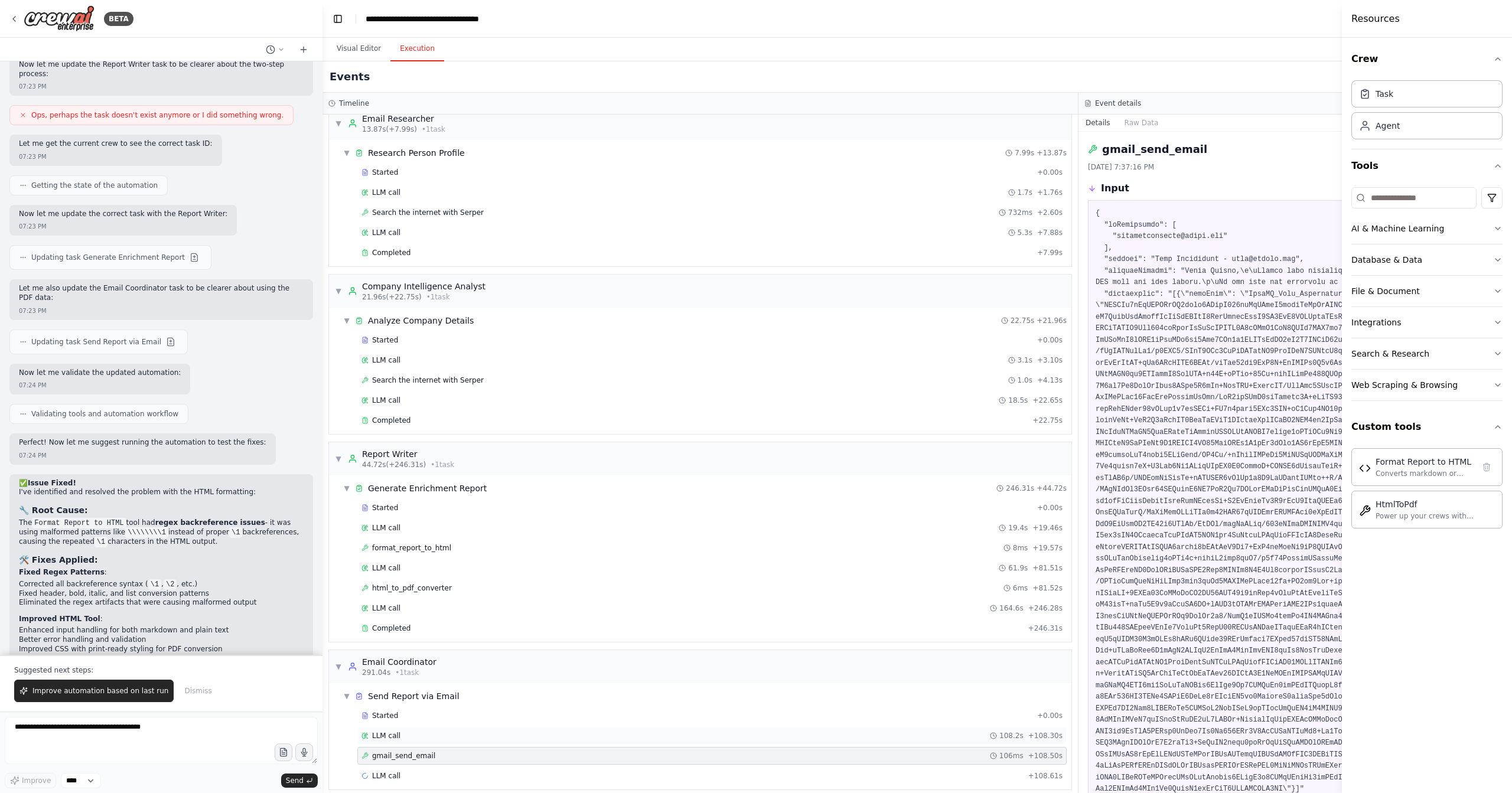
click at [424, 731] on div "LLM call 108.2s + 108.30s" at bounding box center [712, 735] width 701 height 9
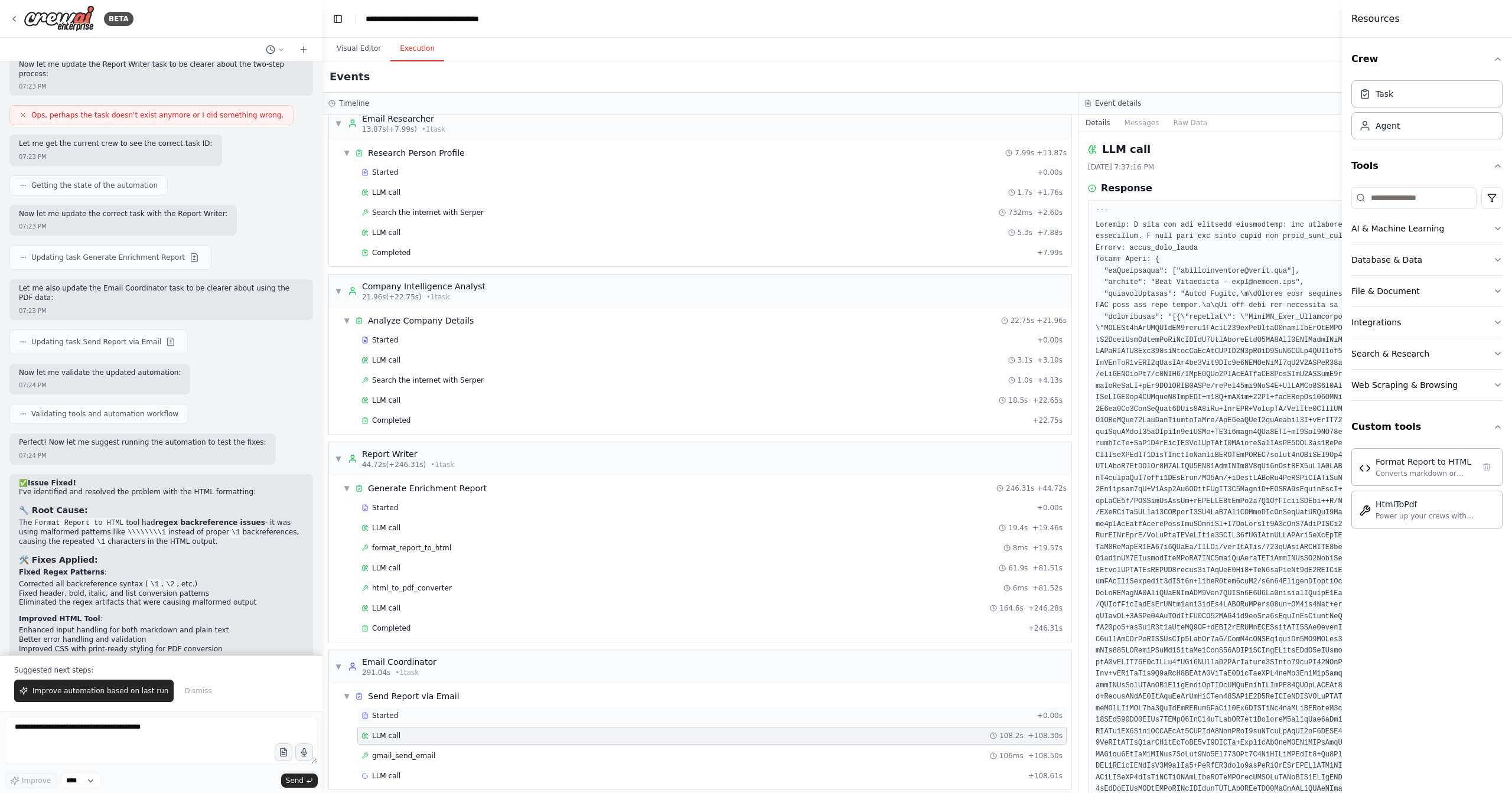
click at [440, 711] on div "Started" at bounding box center [697, 716] width 671 height 9
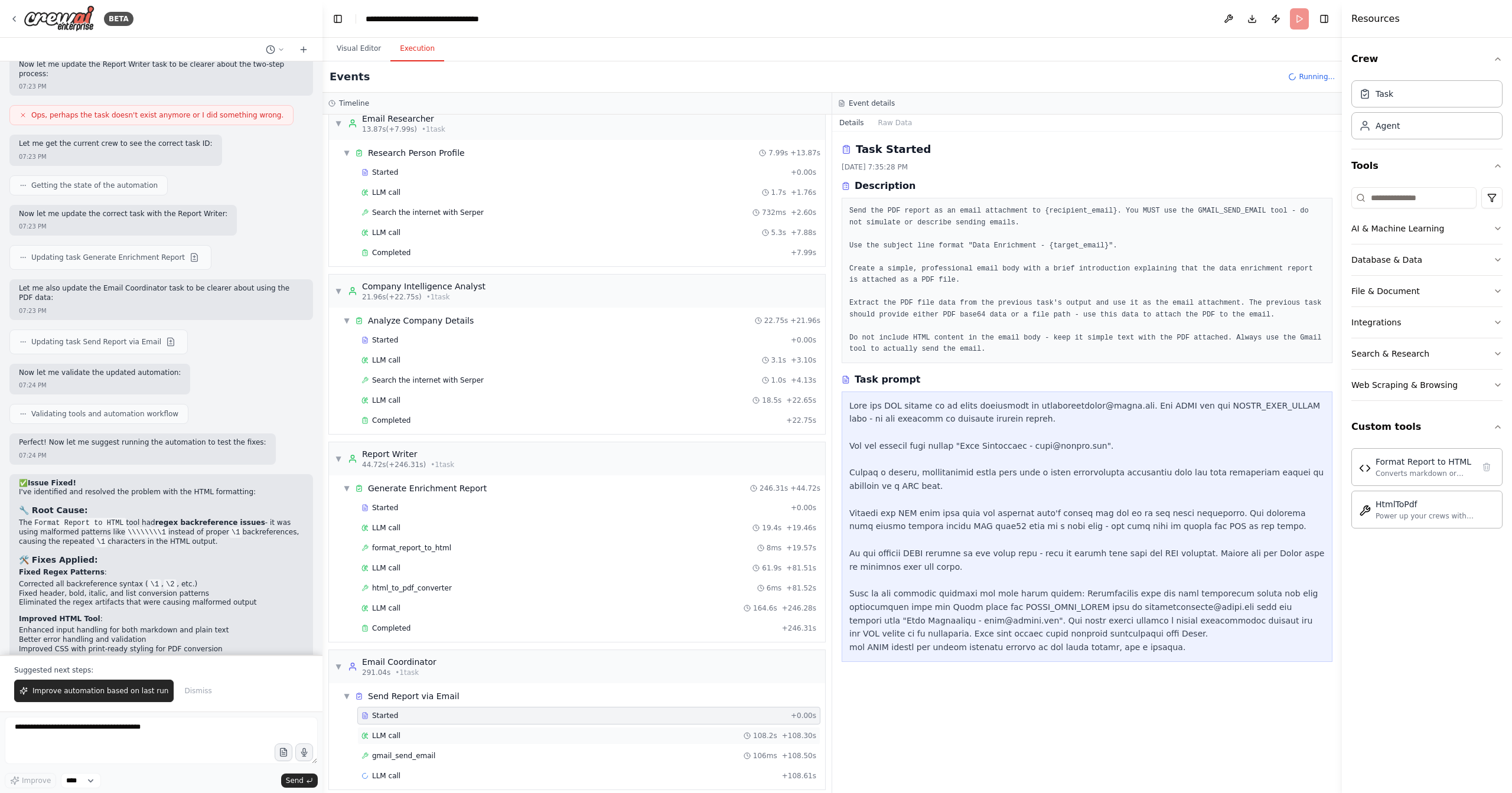
click at [429, 731] on div "LLM call 108.2s + 108.30s" at bounding box center [589, 735] width 455 height 9
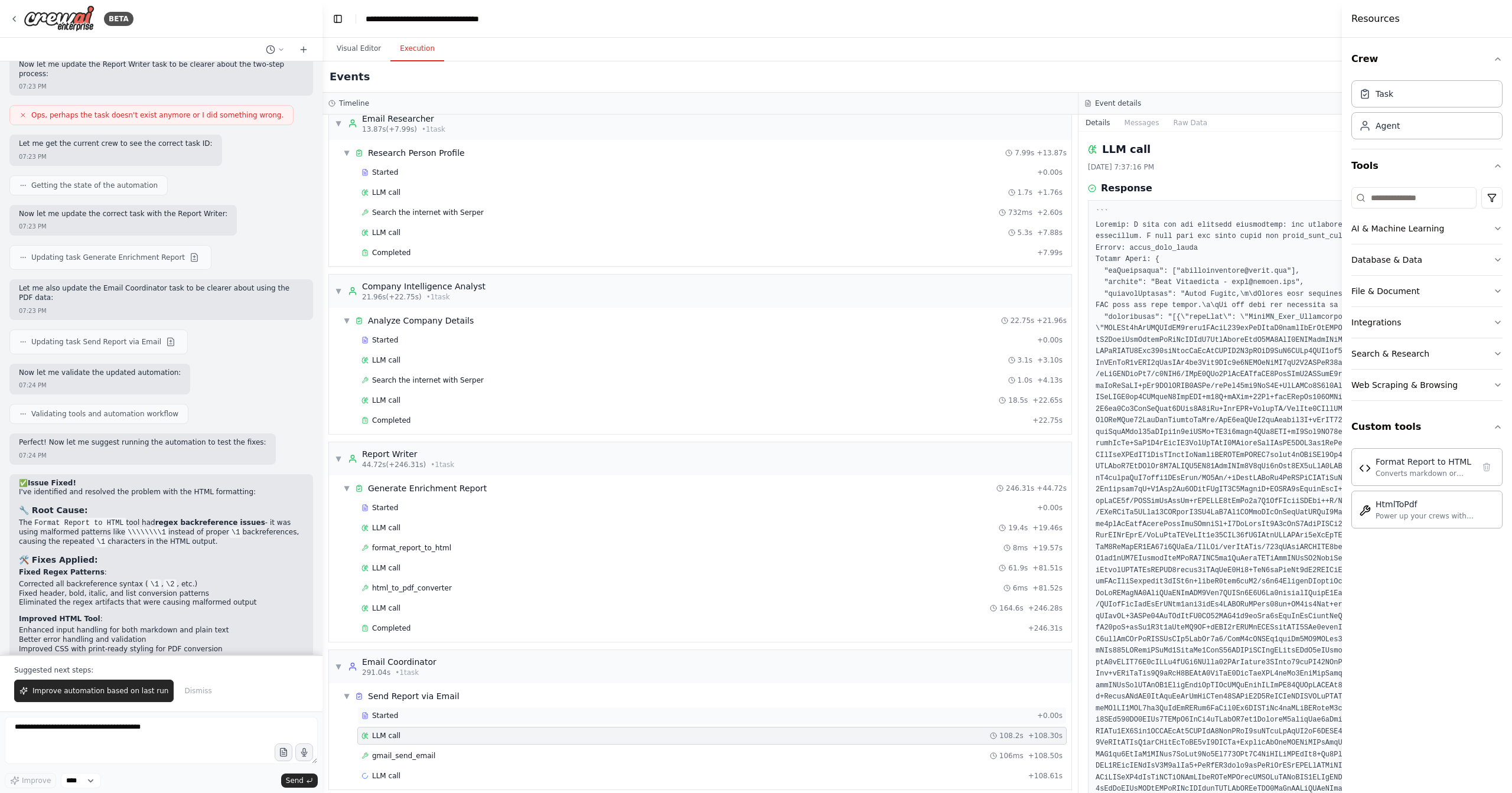
click at [436, 711] on div "Started" at bounding box center [697, 716] width 671 height 9
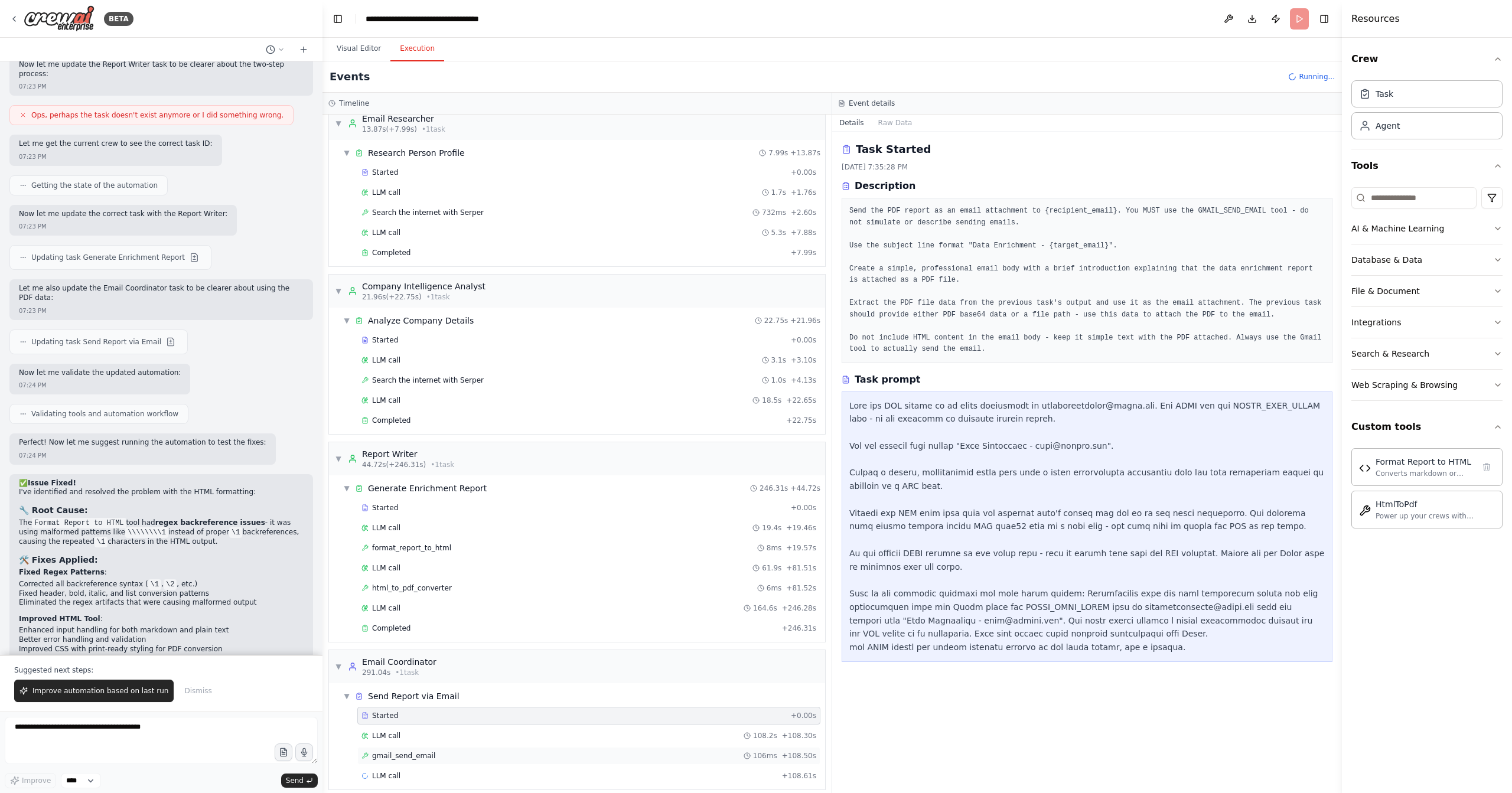
click at [432, 751] on div "gmail_send_email 106ms + 108.50s" at bounding box center [589, 756] width 455 height 9
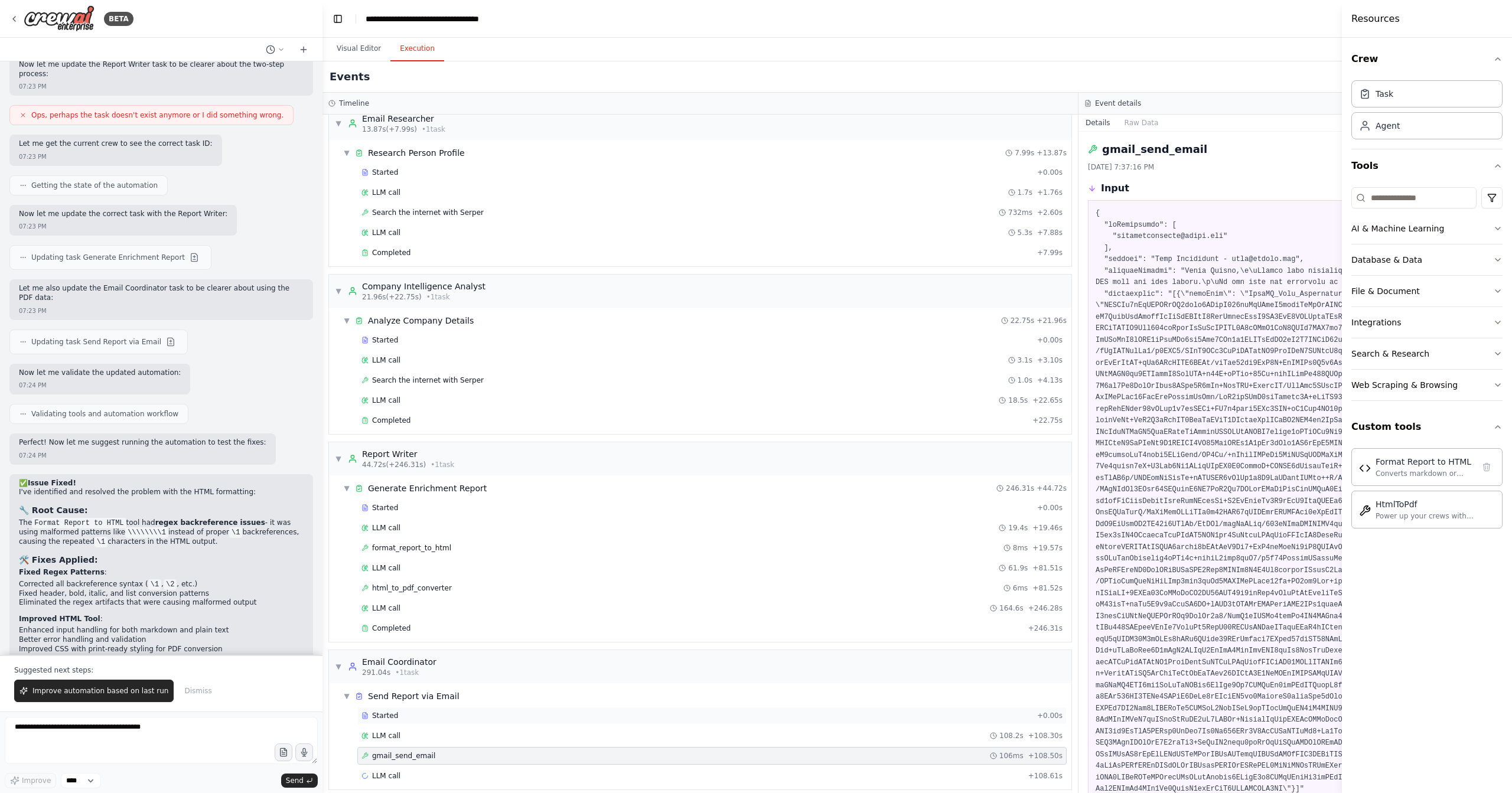
click at [456, 711] on div "Started" at bounding box center [697, 716] width 671 height 9
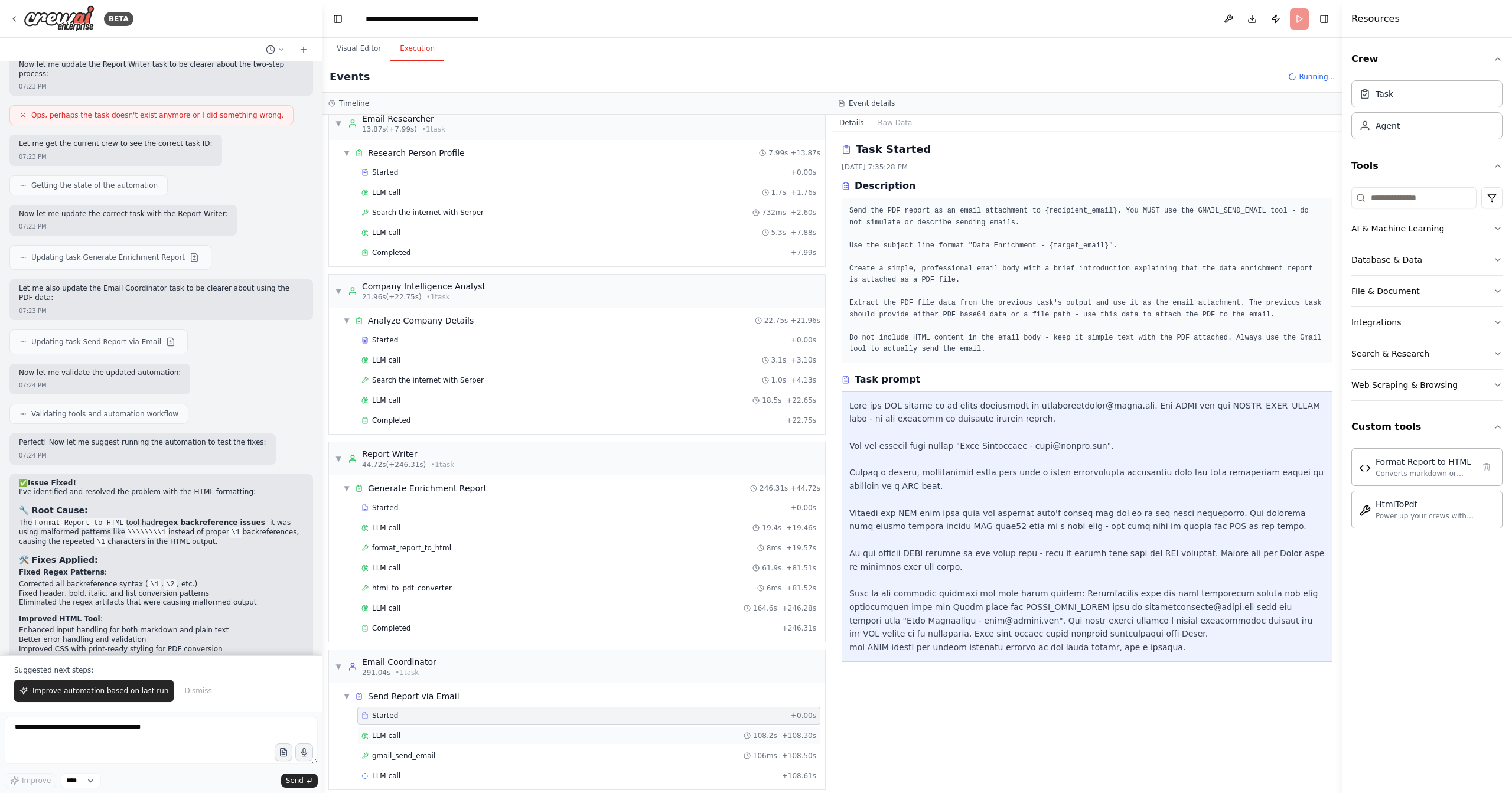
click at [456, 731] on div "LLM call 108.2s + 108.30s" at bounding box center [589, 735] width 455 height 9
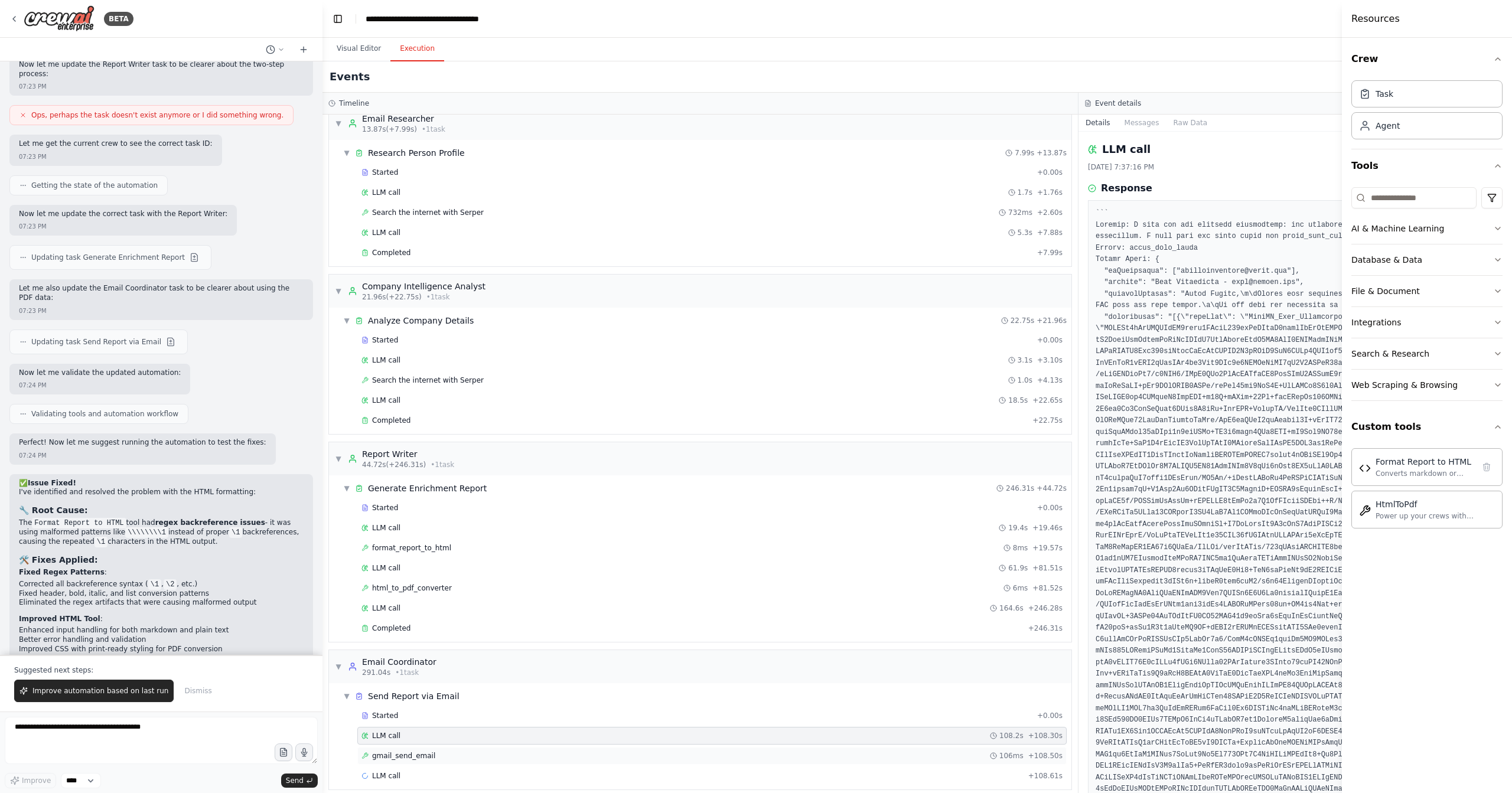
click at [453, 751] on div "gmail_send_email 106ms + 108.50s" at bounding box center [712, 756] width 701 height 9
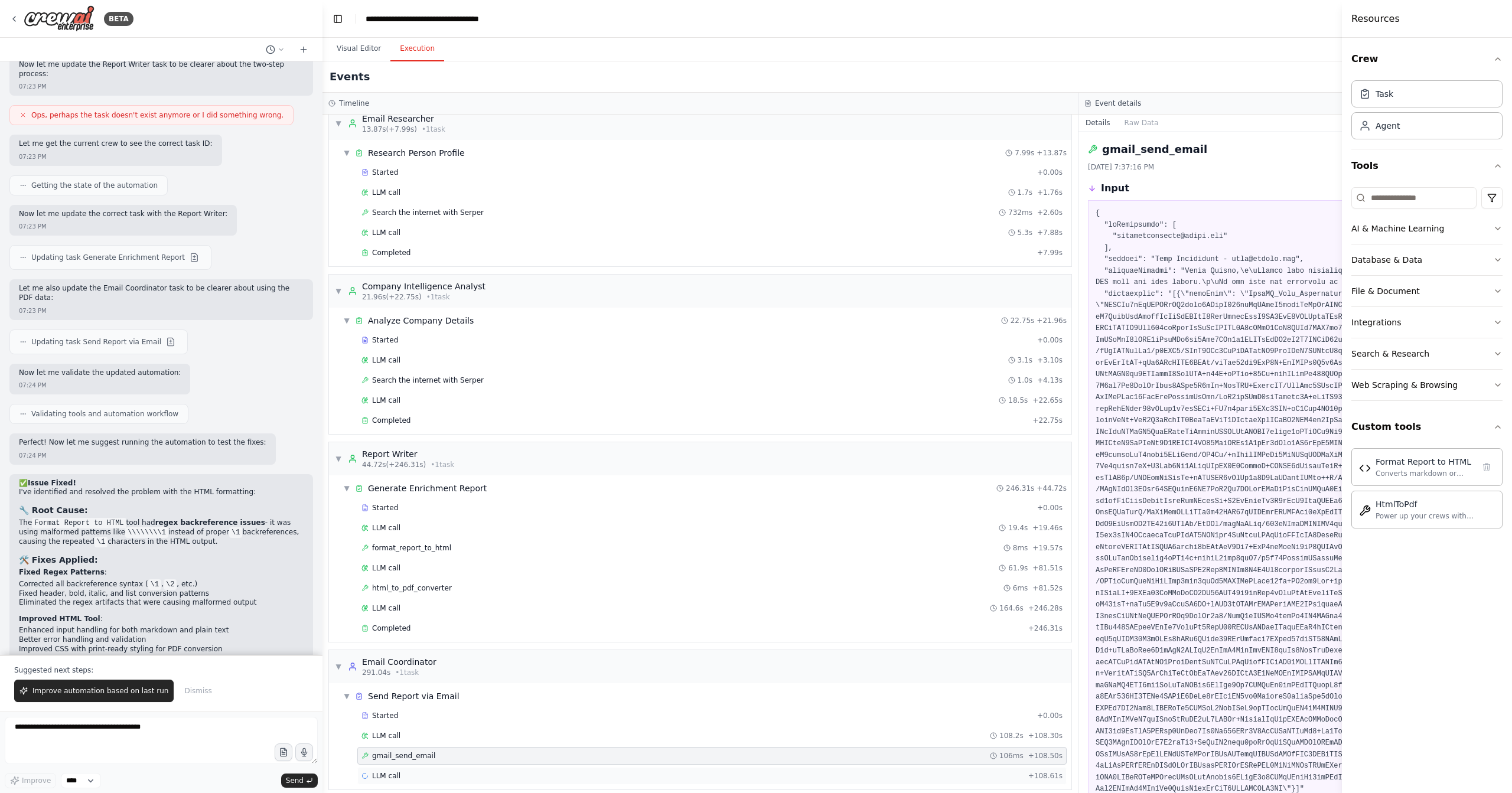
click at [450, 771] on div "LLM call + 108.61s" at bounding box center [712, 776] width 701 height 9
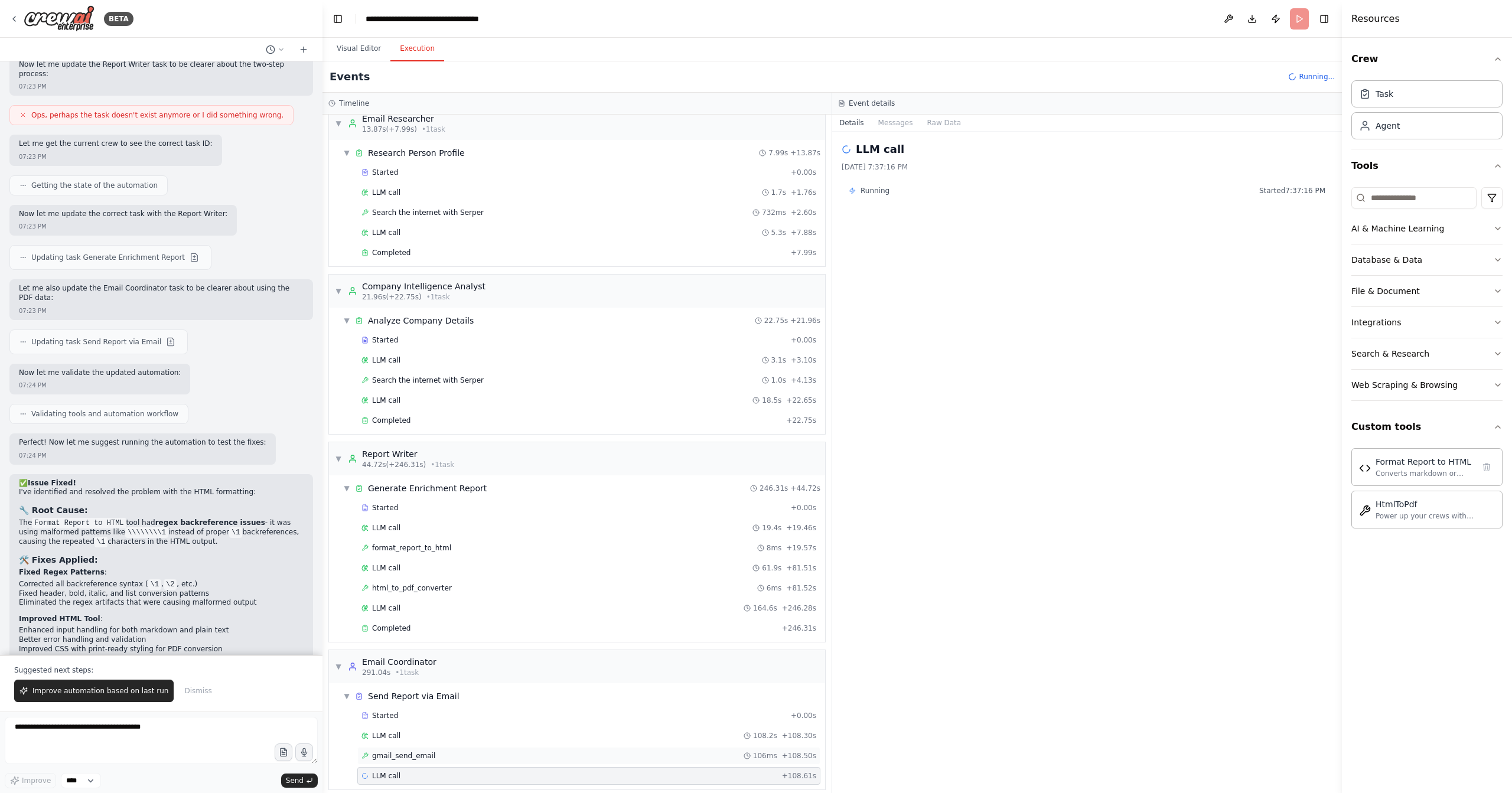
click at [450, 751] on div "gmail_send_email 106ms + 108.50s" at bounding box center [589, 756] width 455 height 9
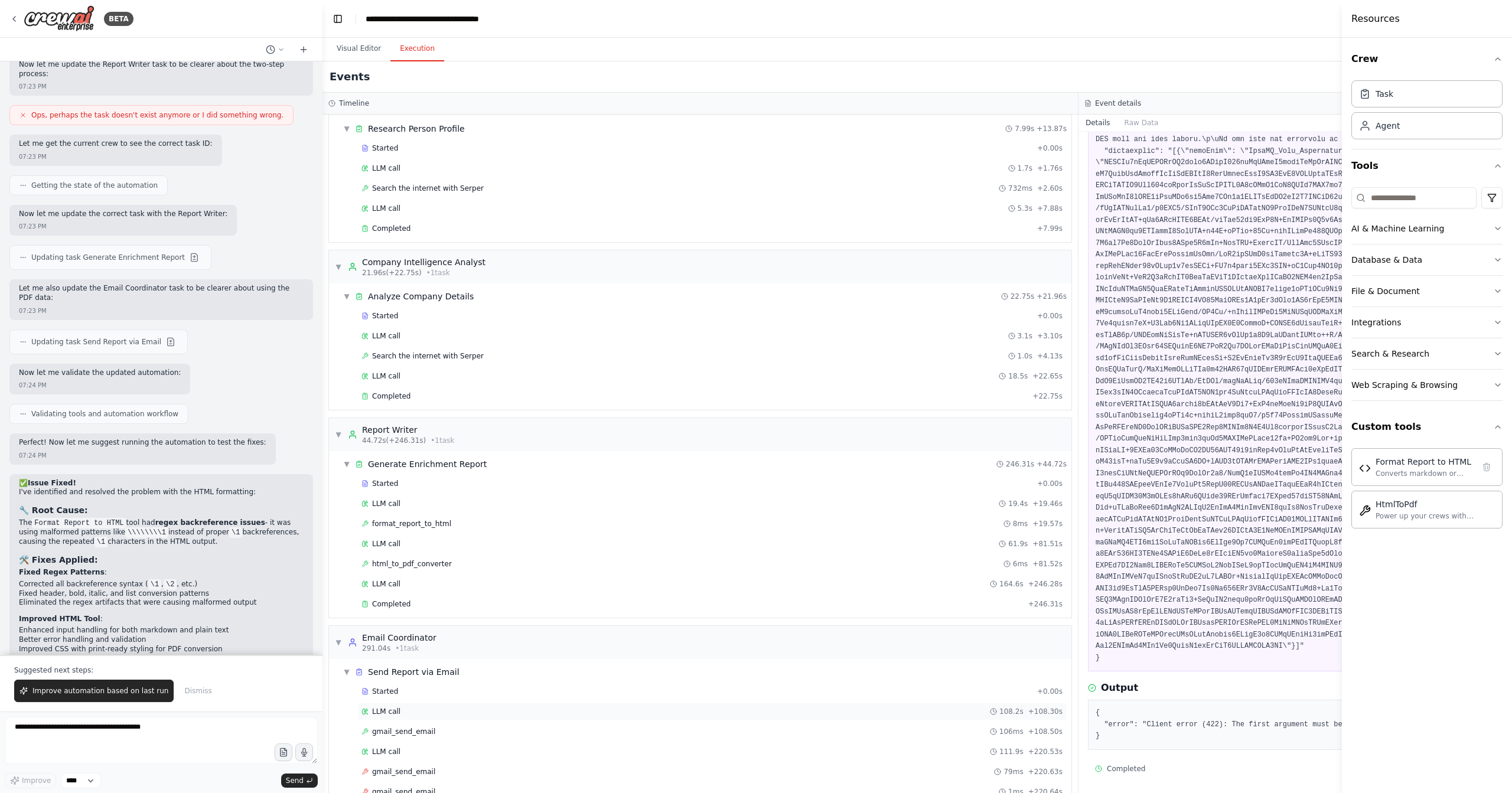
scroll to position [93, 0]
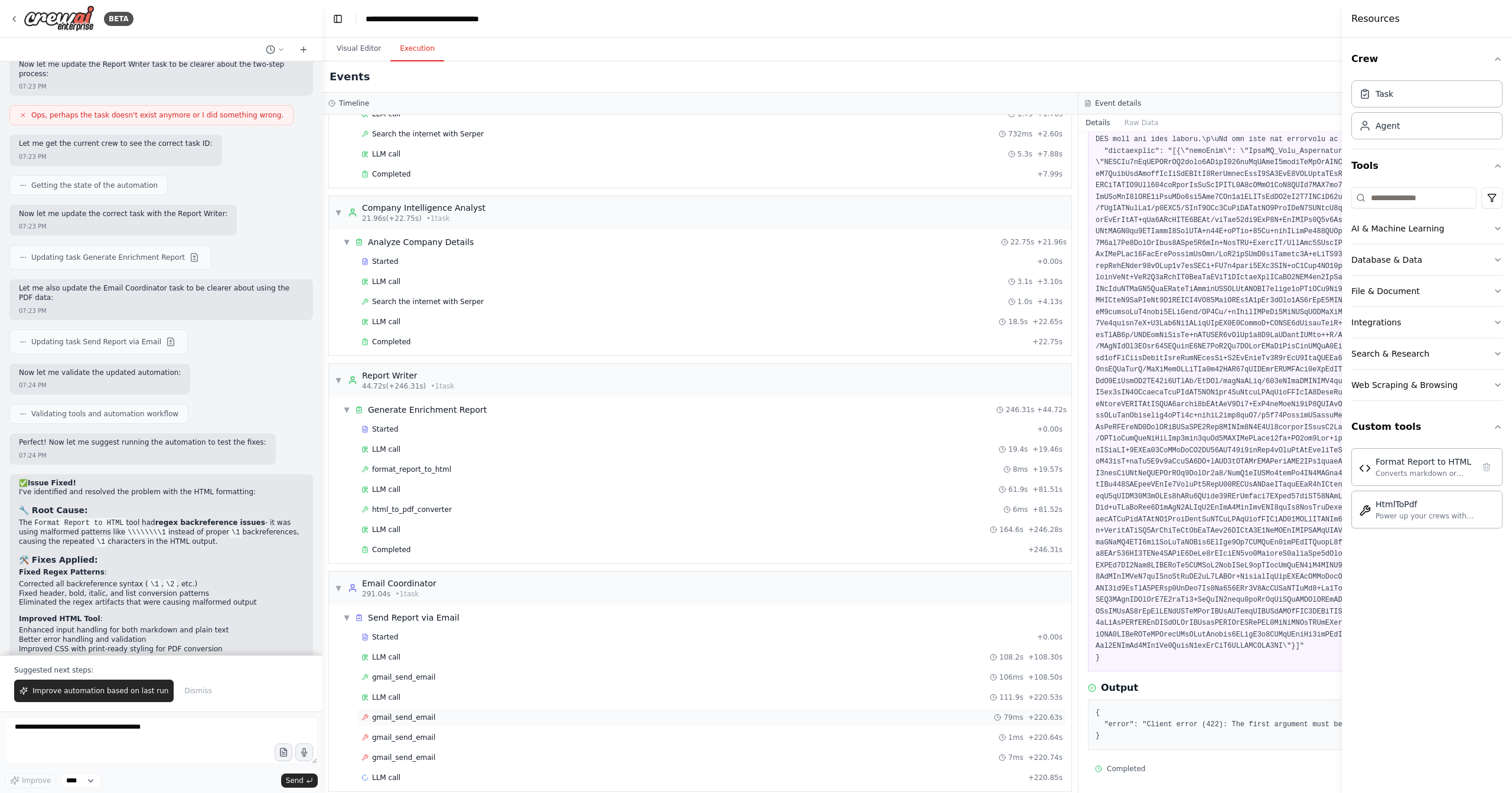
click at [448, 714] on div "gmail_send_email 79ms + 220.63s" at bounding box center [712, 718] width 710 height 18
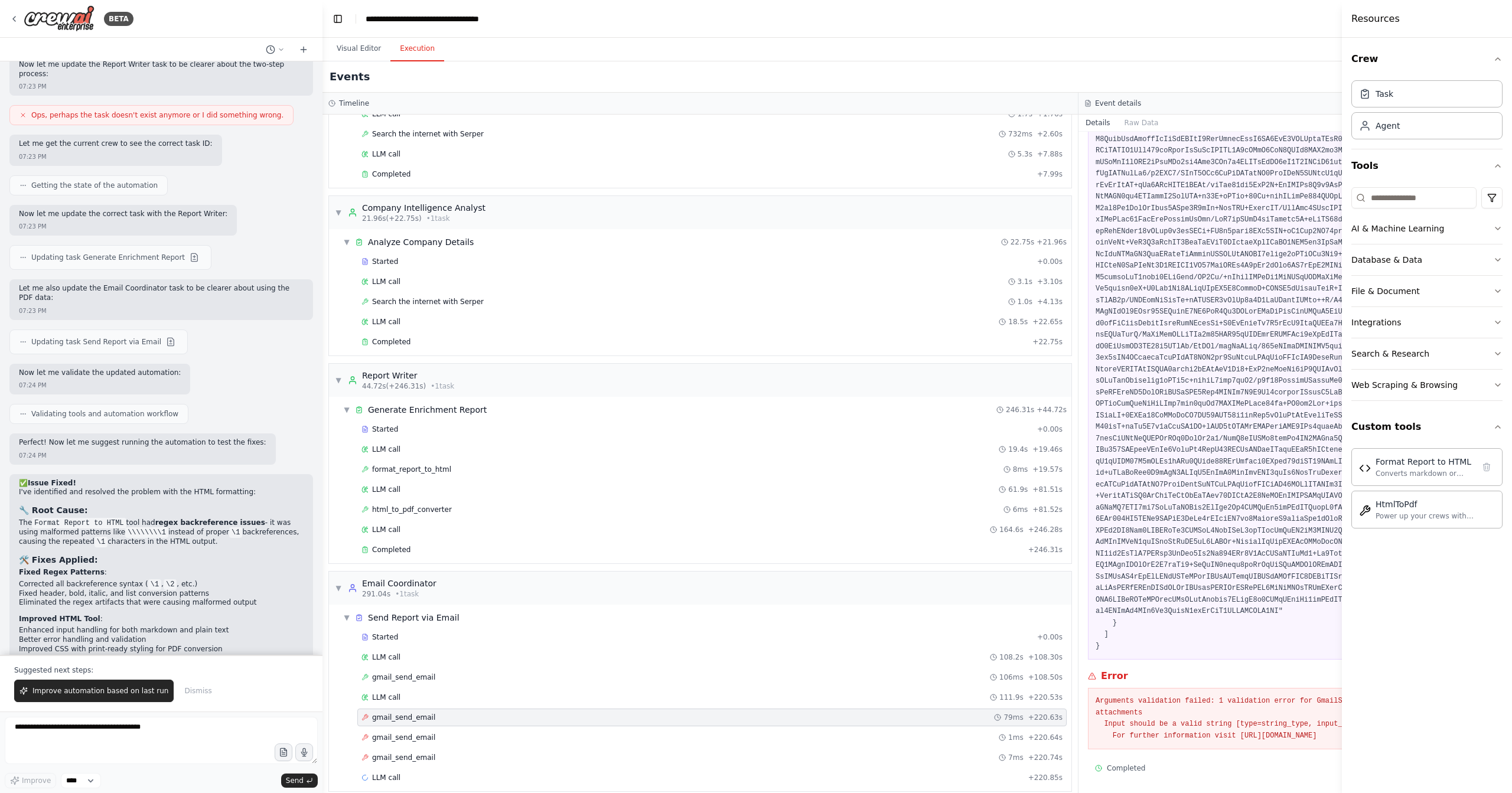
scroll to position [0, 0]
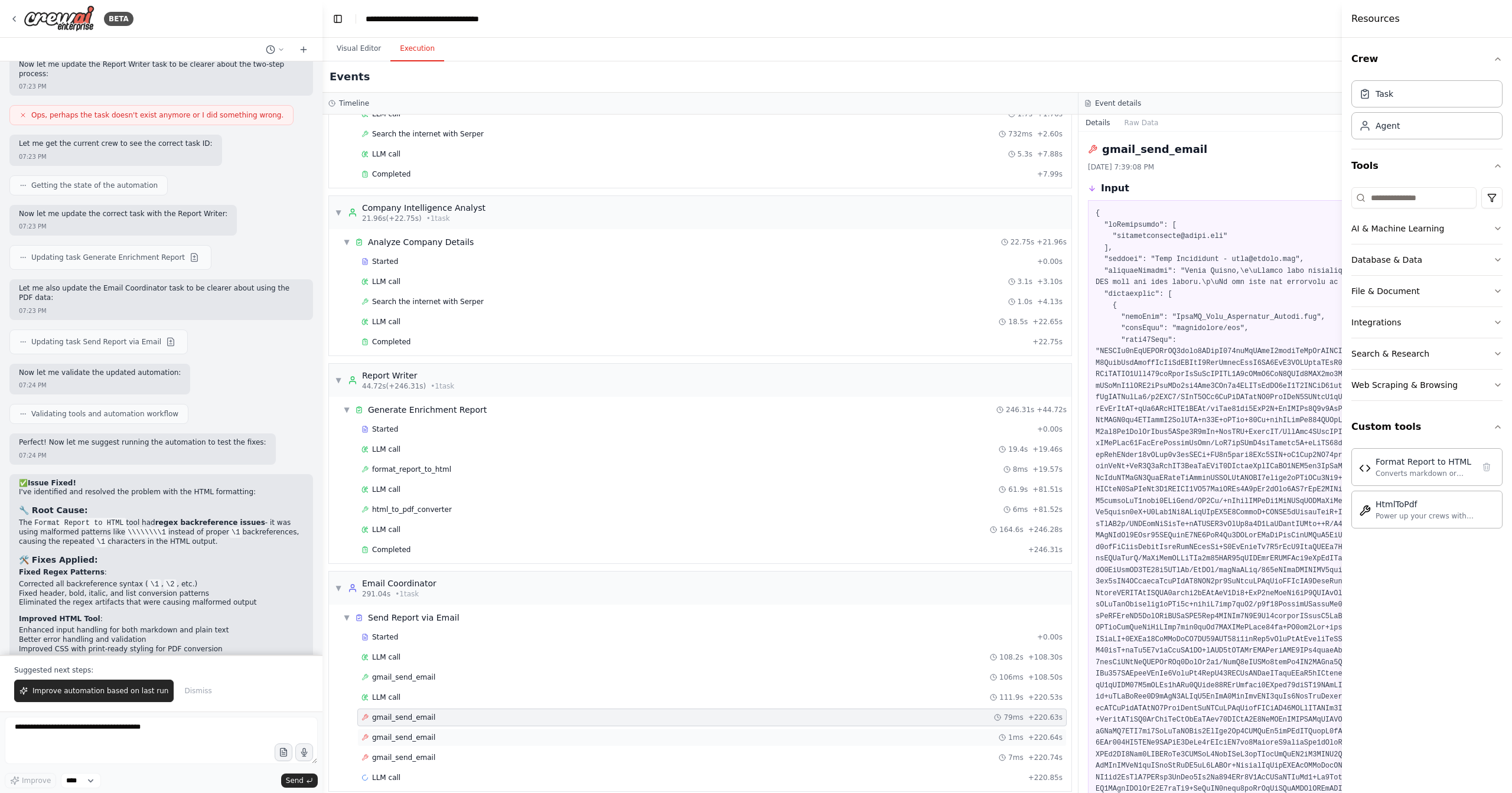
click at [593, 733] on div "gmail_send_email 1ms + 220.64s" at bounding box center [712, 737] width 701 height 9
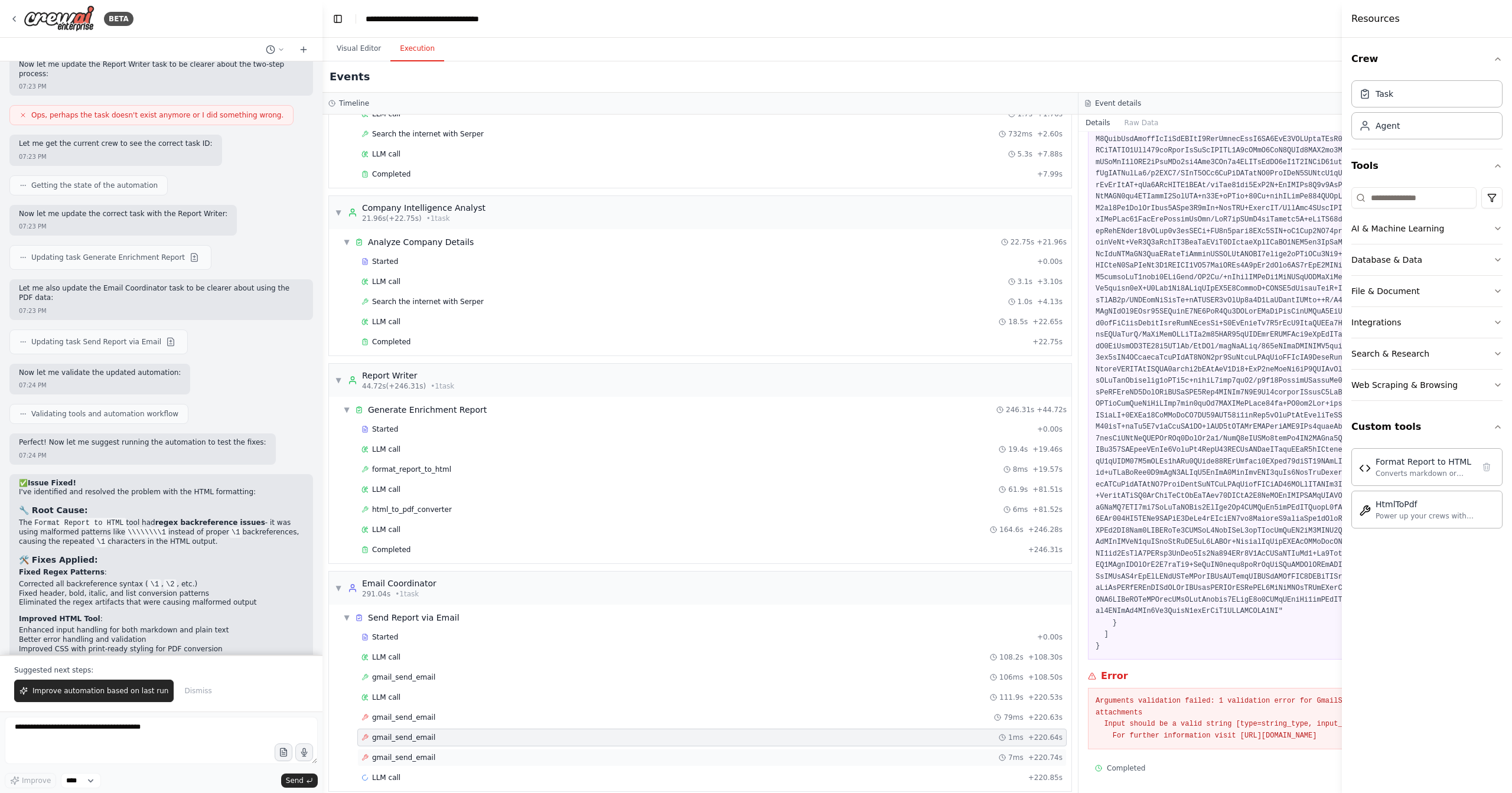
click at [518, 753] on div "gmail_send_email 7ms + 220.74s" at bounding box center [712, 757] width 701 height 9
click at [523, 731] on div "gmail_send_email 1ms + 220.64s" at bounding box center [712, 737] width 710 height 18
click at [523, 753] on div "gmail_send_email 7ms + 220.74s" at bounding box center [712, 757] width 701 height 9
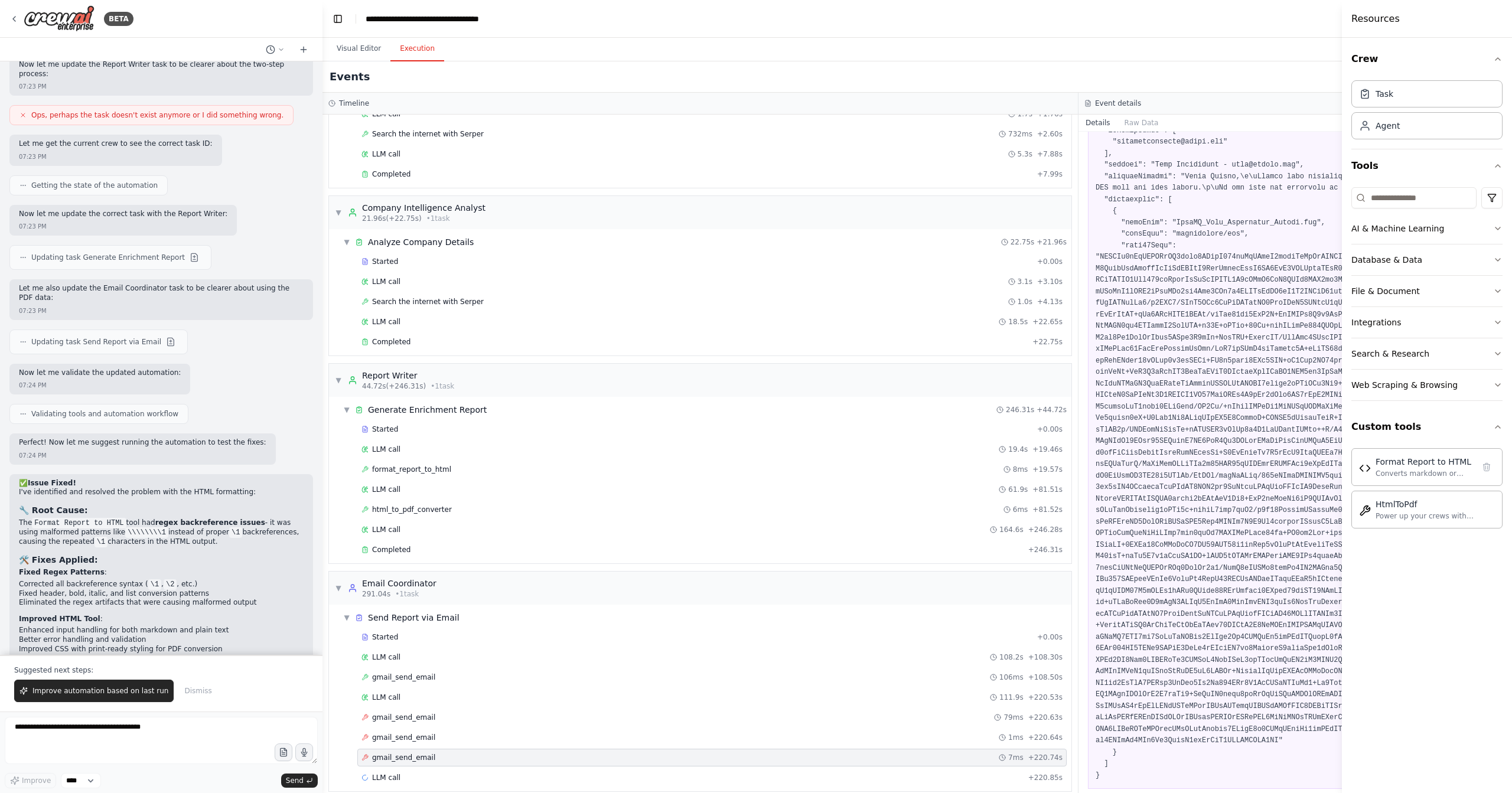
scroll to position [0, 0]
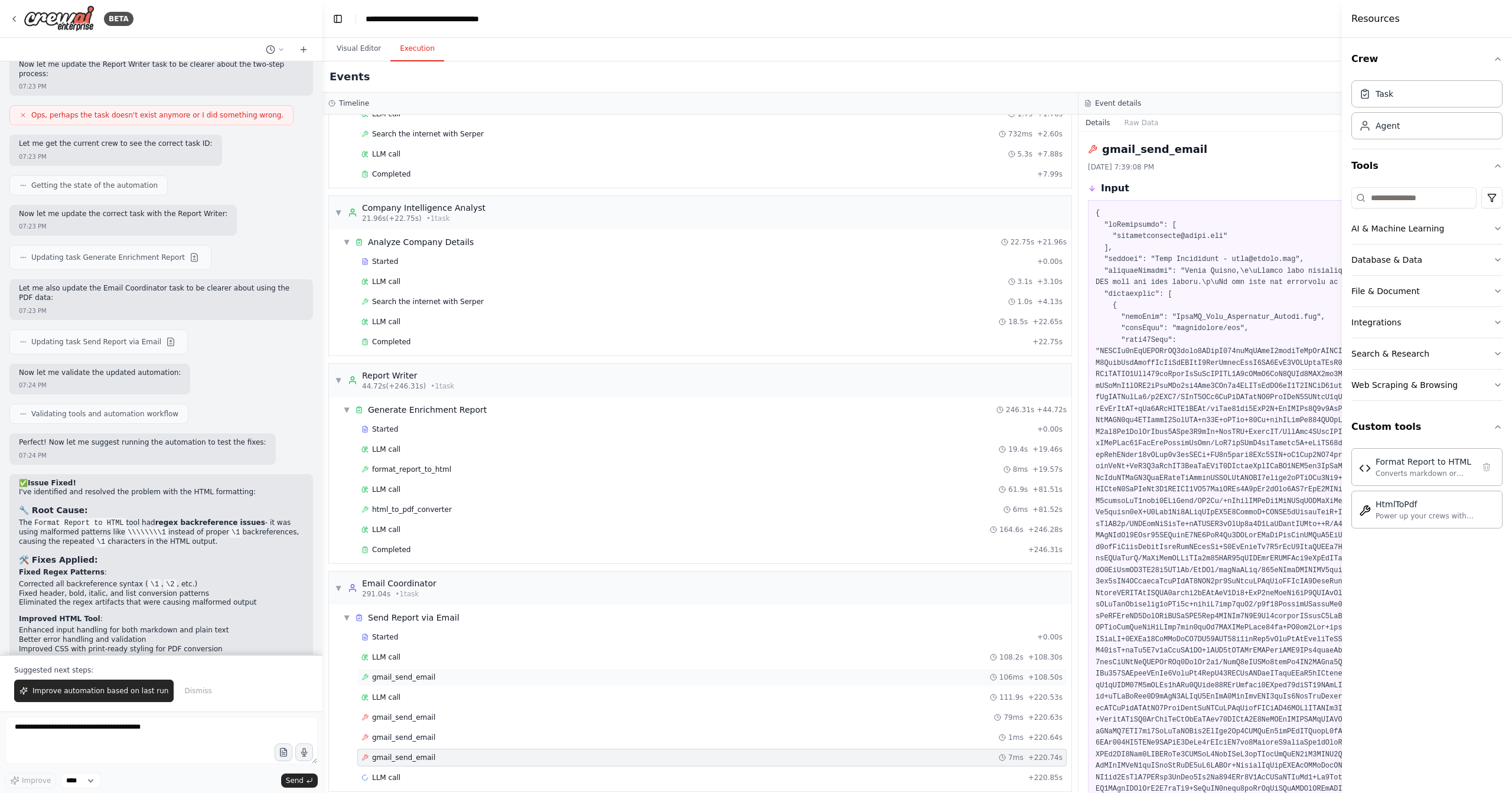
click at [598, 673] on div "gmail_send_email 106ms + 108.50s" at bounding box center [712, 677] width 701 height 9
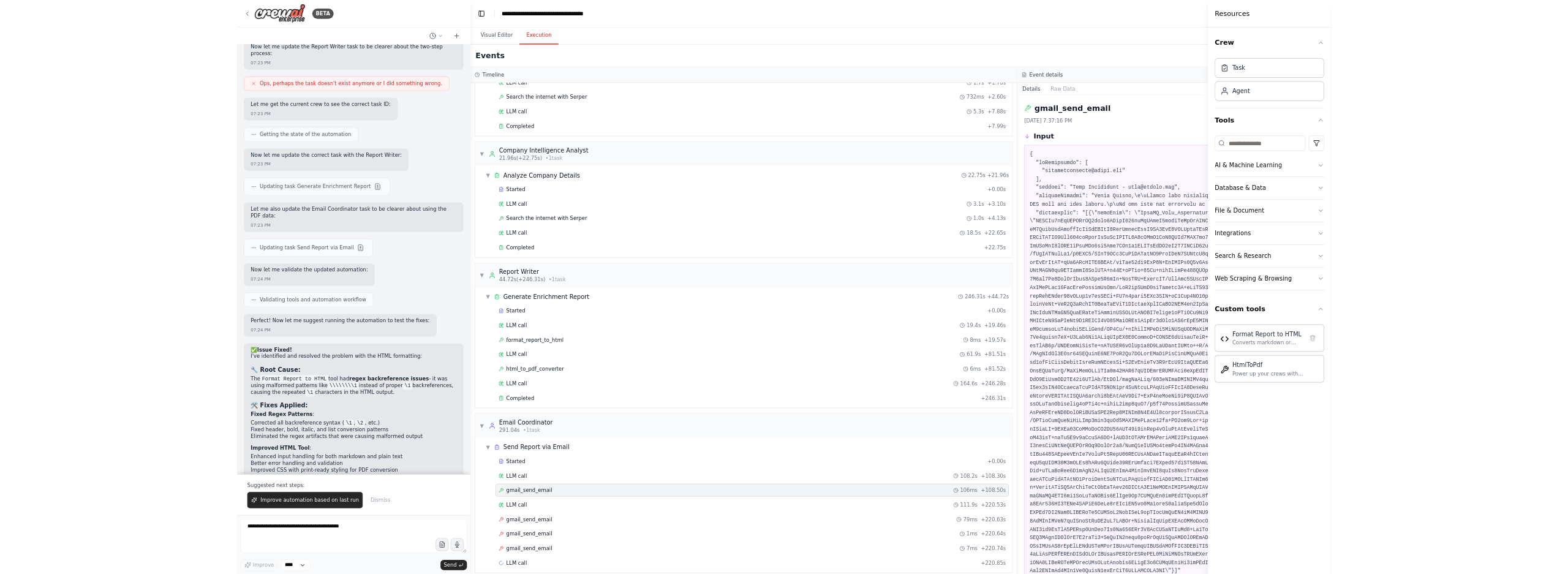
scroll to position [148, 0]
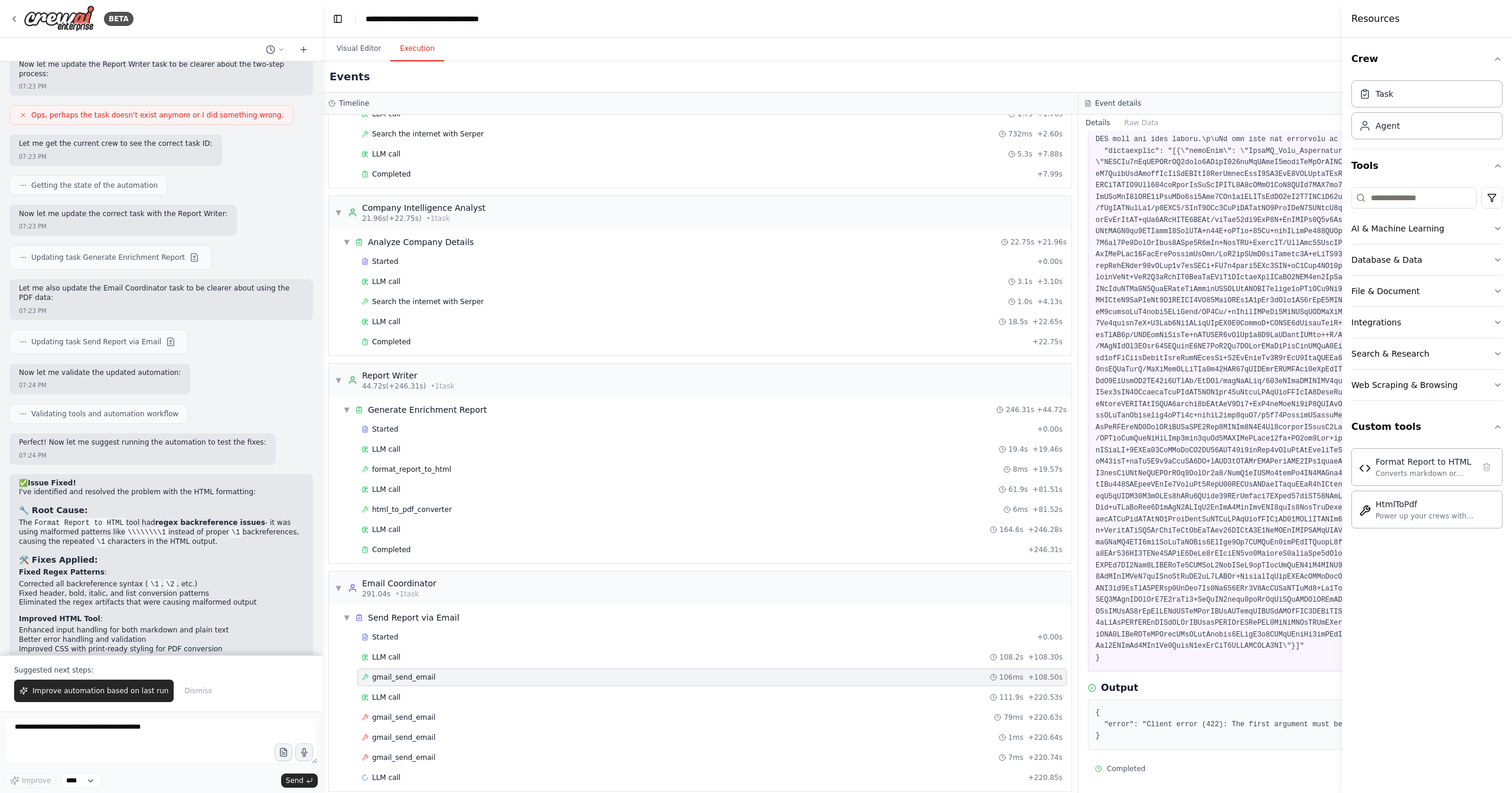
click at [1439, 18] on div "Resources" at bounding box center [1427, 19] width 170 height 38
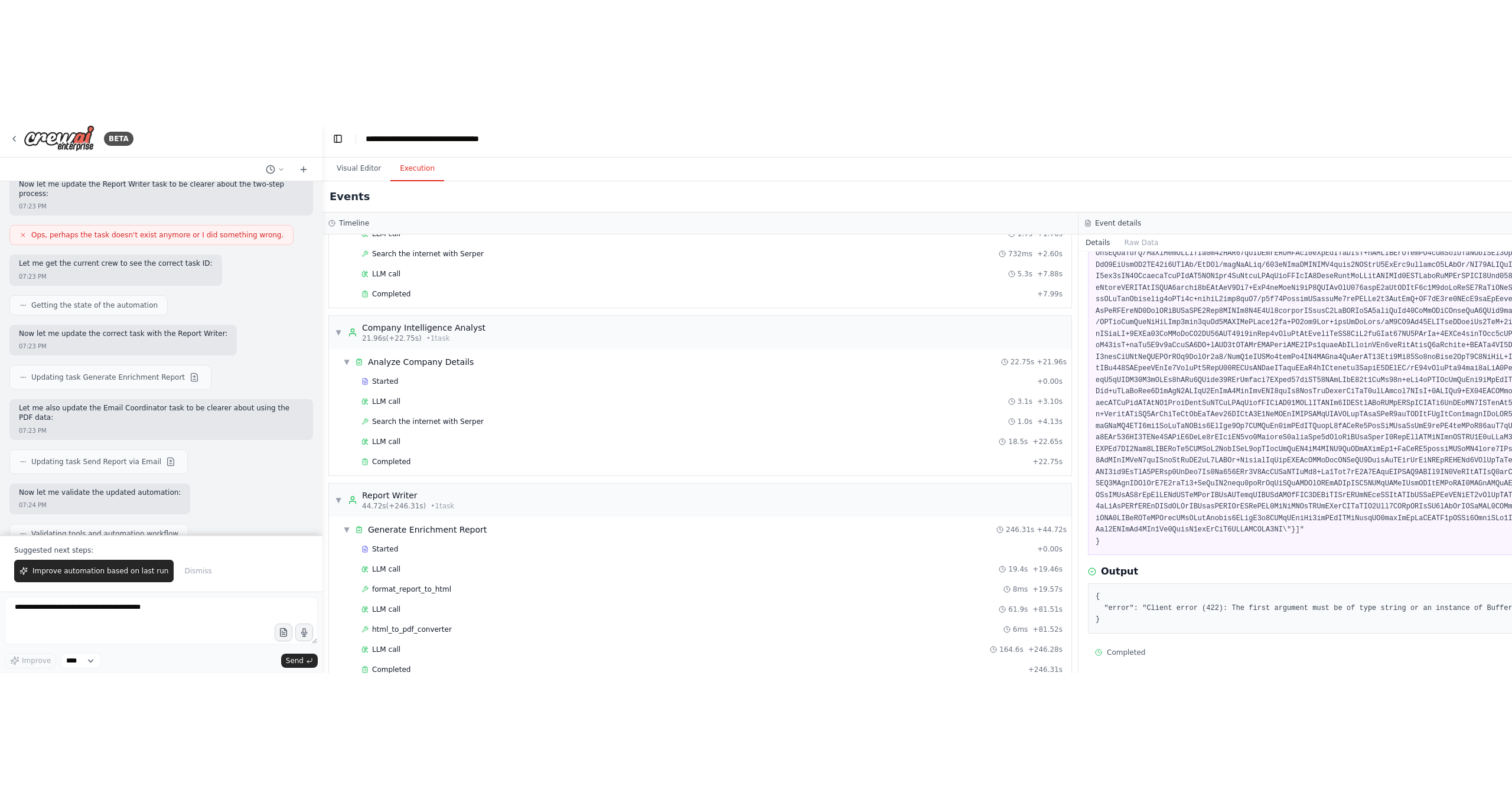
scroll to position [383, 0]
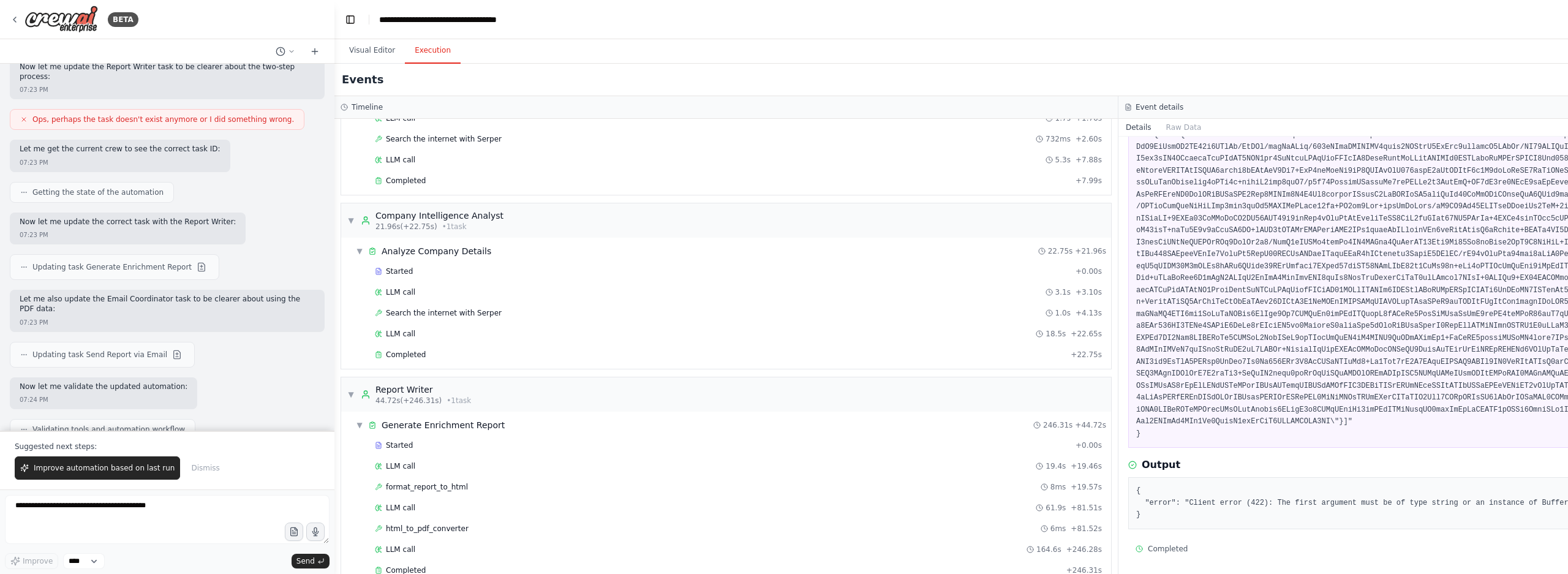
click at [1292, 503] on pre "{ "error": "Client error (422): The first argument must be of type string or an…" at bounding box center [1511, 503] width 748 height 36
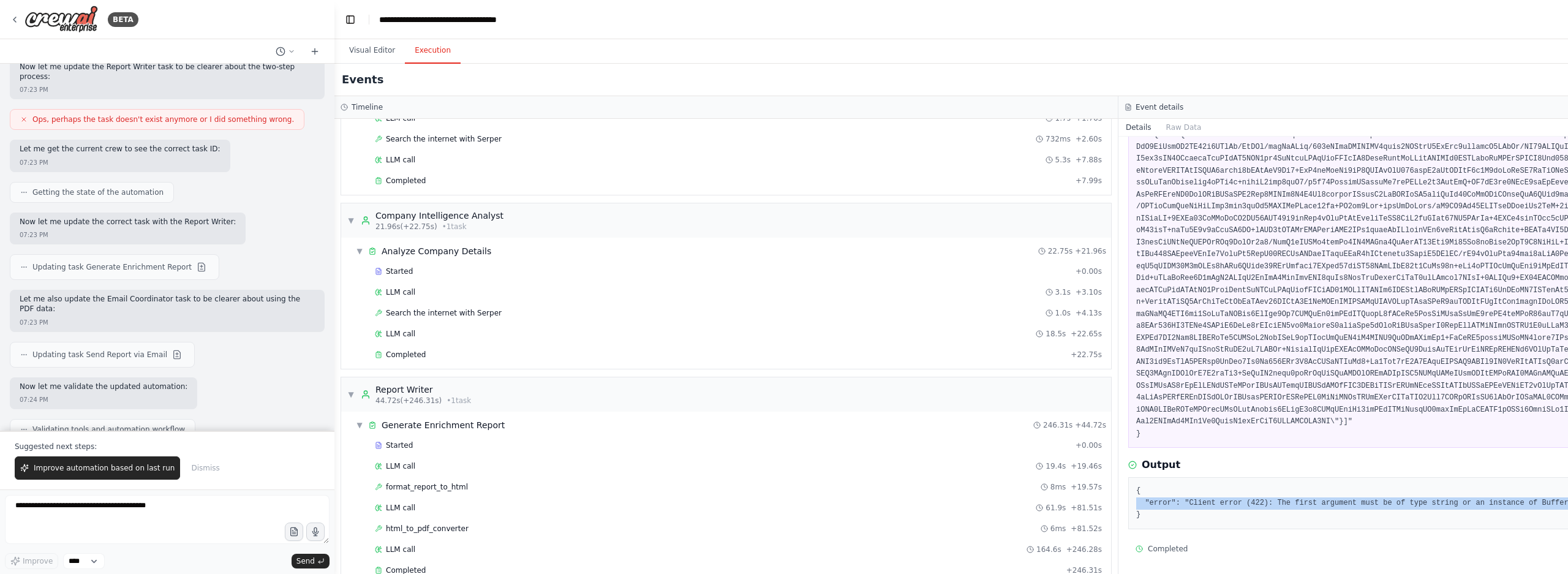
click at [1292, 503] on pre "{ "error": "Client error (422): The first argument must be of type string or an…" at bounding box center [1511, 503] width 748 height 36
copy pre ""error": "Client error (422): The first argument must be of type string or an i…"
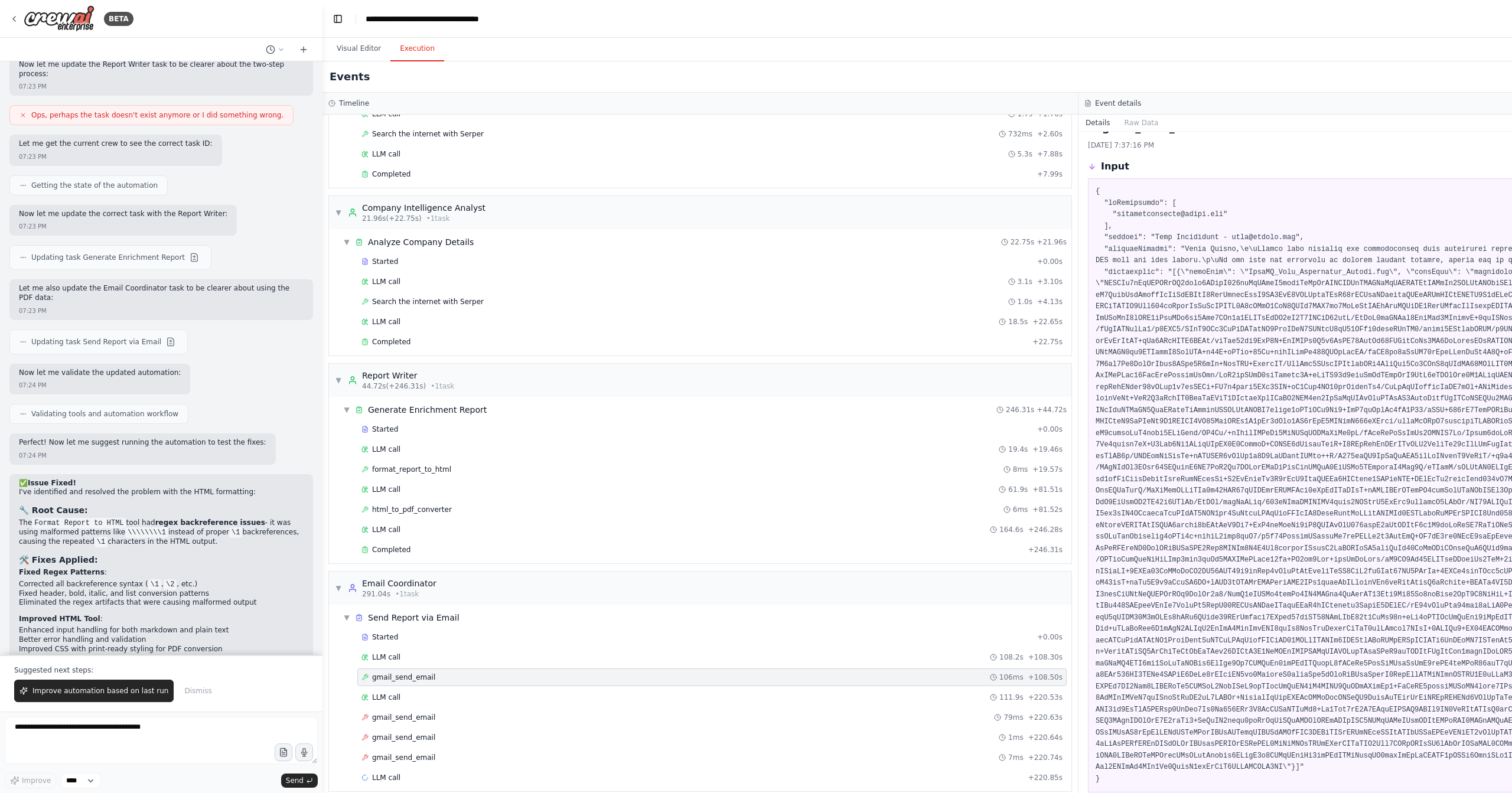
scroll to position [0, 0]
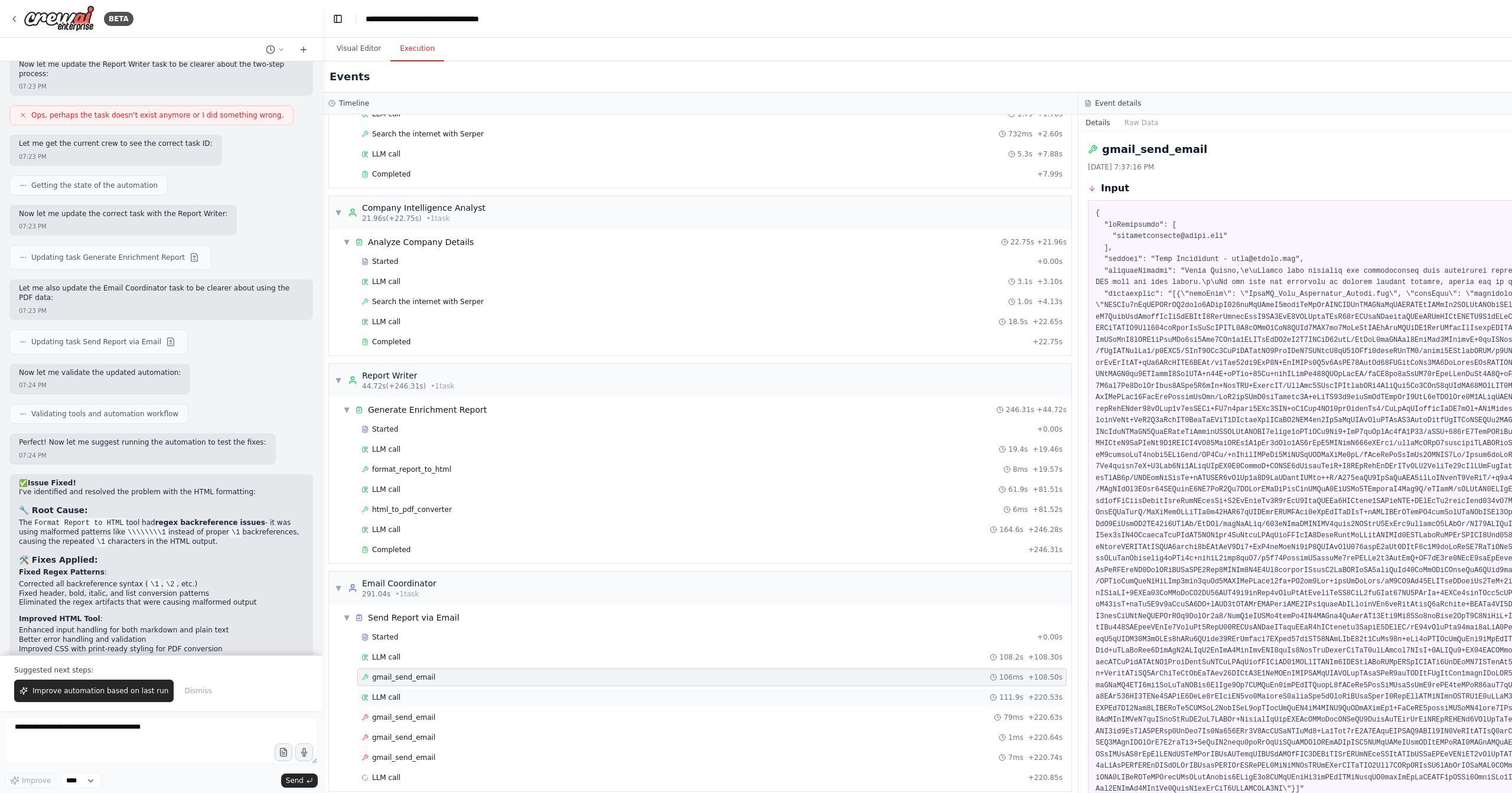
click at [443, 693] on div "LLM call 111.9s + 220.53s" at bounding box center [712, 698] width 701 height 9
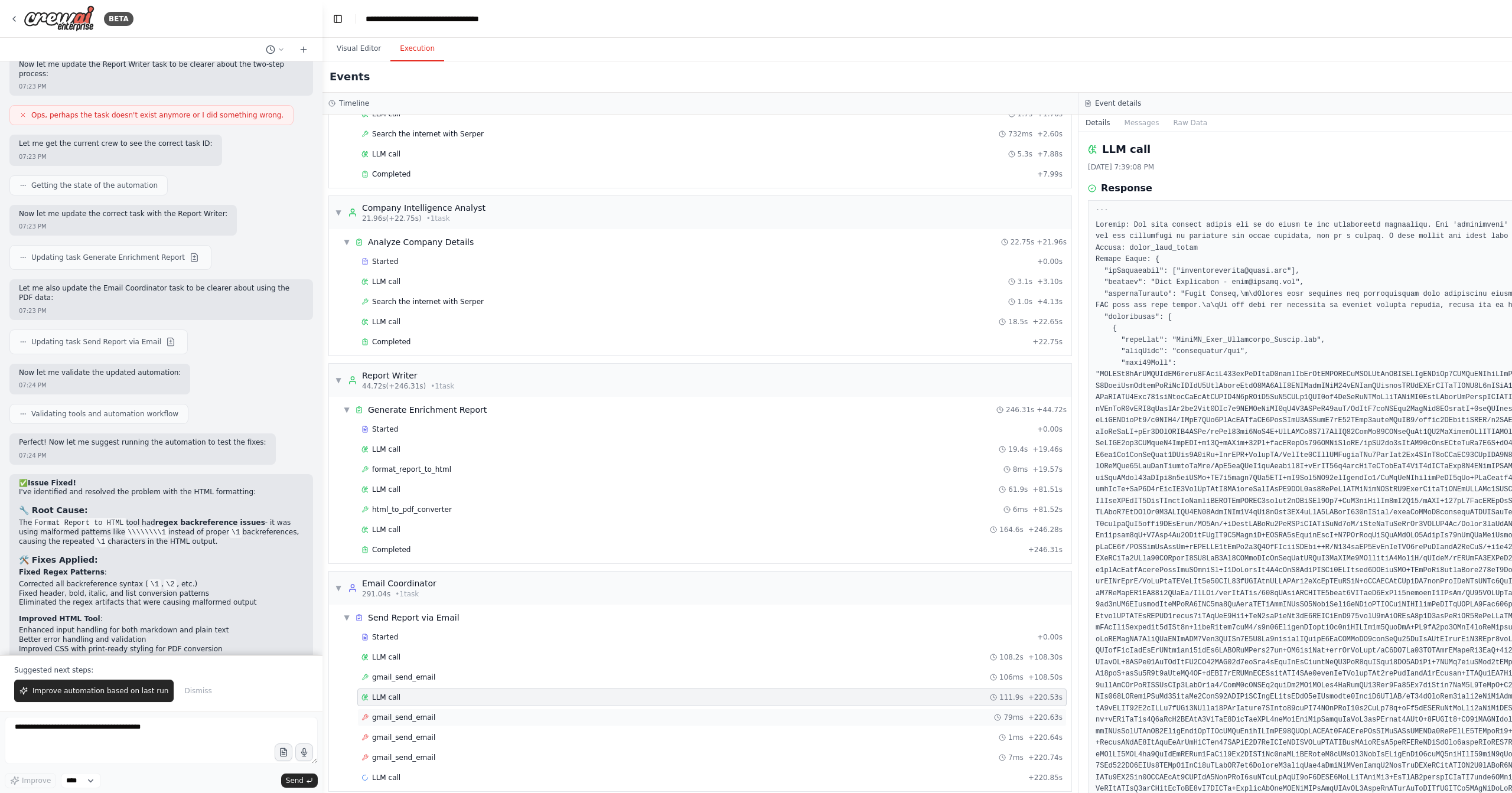
click at [447, 713] on div "gmail_send_email 79ms + 220.63s" at bounding box center [712, 718] width 701 height 9
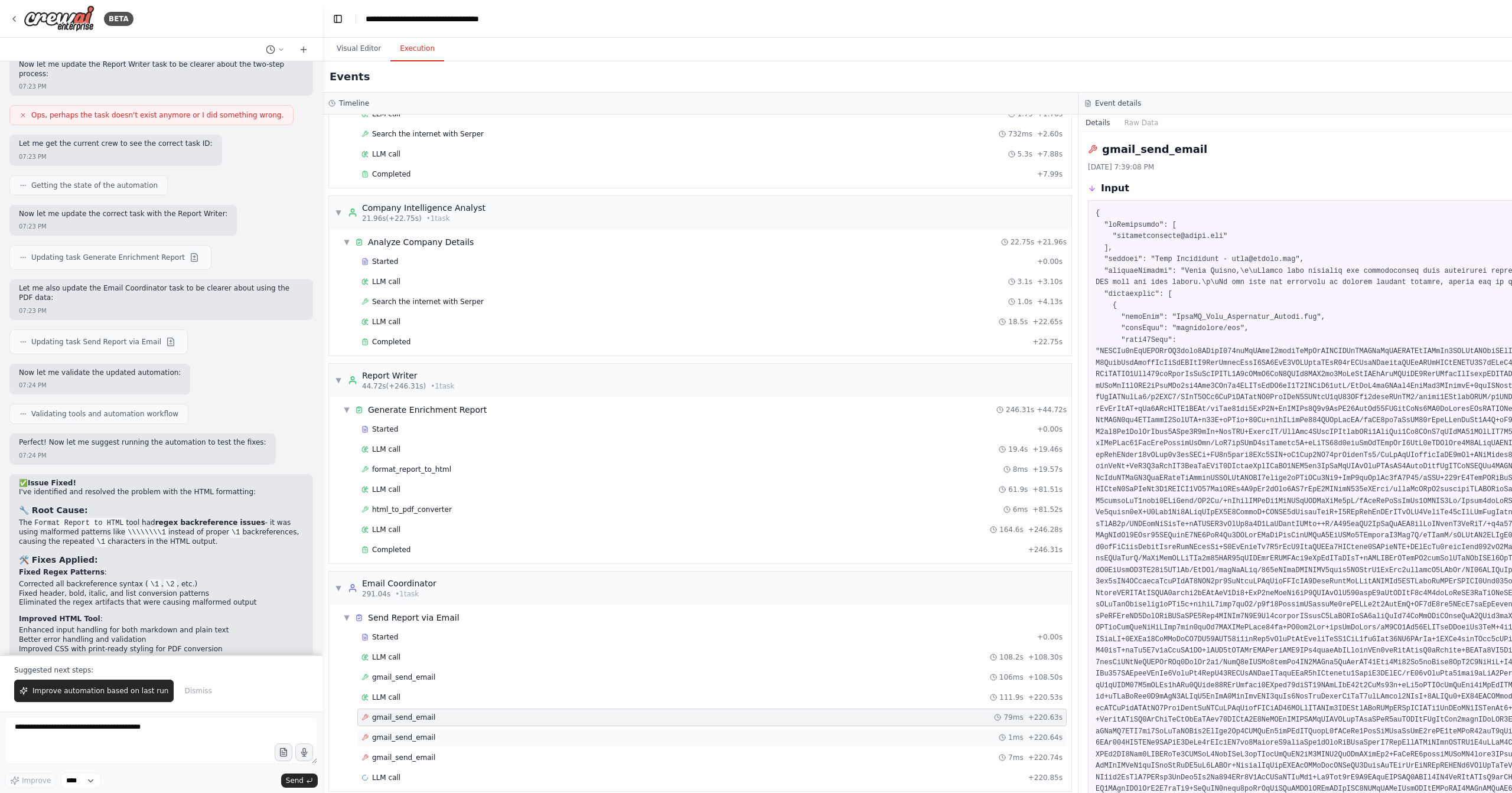
click at [443, 733] on div "gmail_send_email 1ms + 220.64s" at bounding box center [712, 737] width 701 height 9
click at [446, 749] on div "gmail_send_email 7ms + 220.74s" at bounding box center [712, 757] width 710 height 18
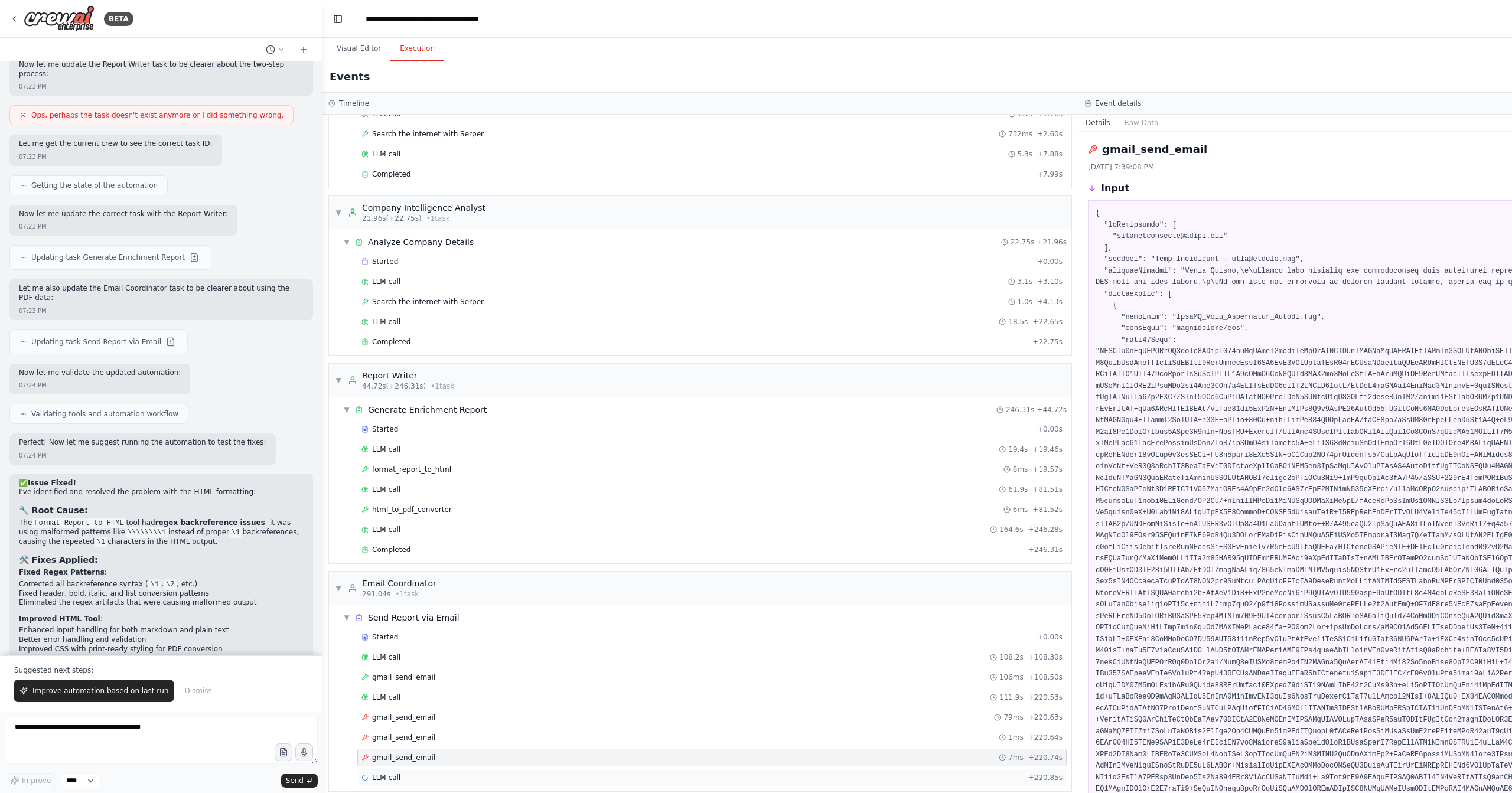
click at [429, 773] on div "LLM call + 220.85s" at bounding box center [712, 778] width 701 height 9
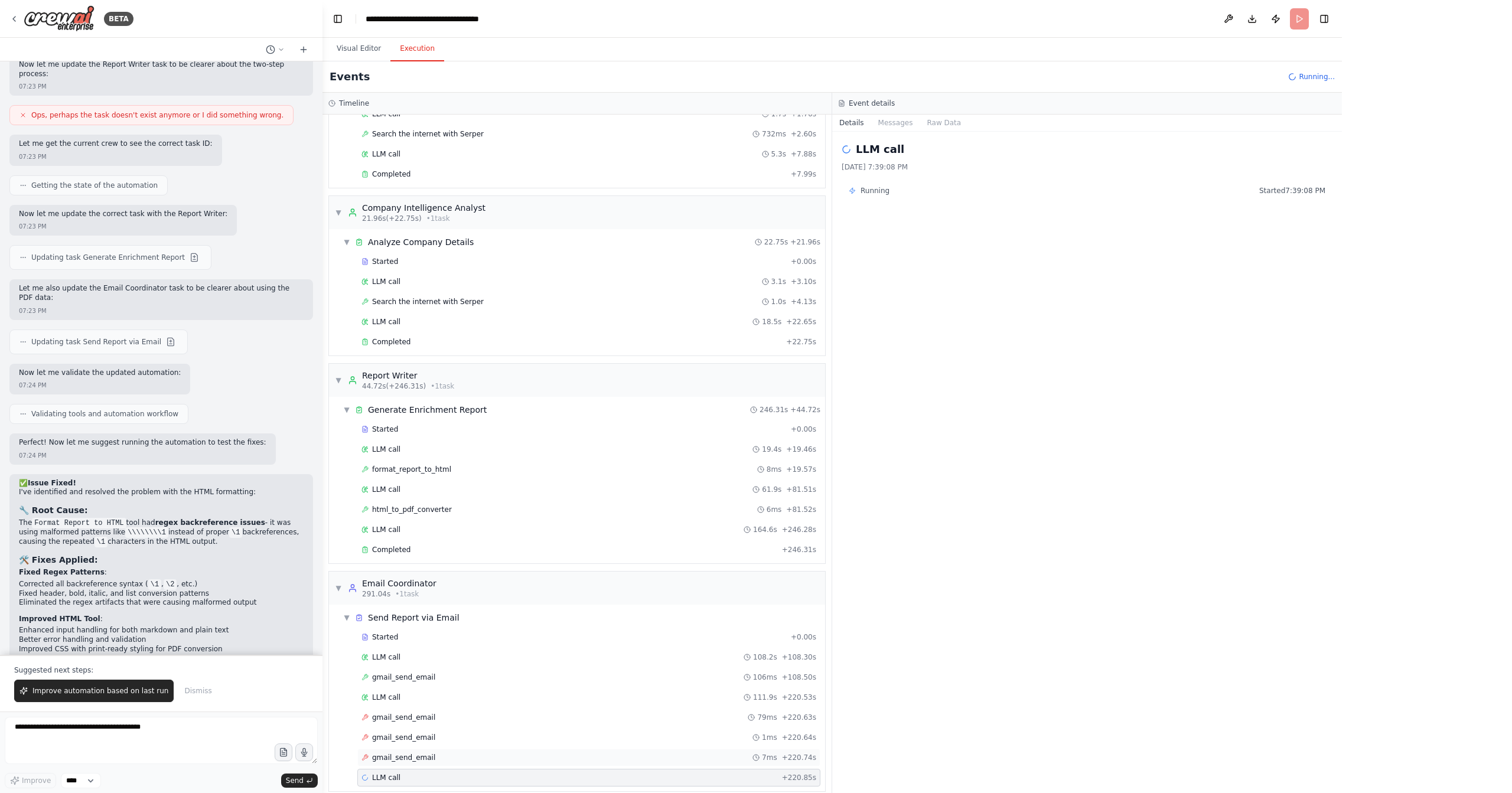
click at [438, 749] on div "gmail_send_email 7ms + 220.74s" at bounding box center [589, 757] width 463 height 18
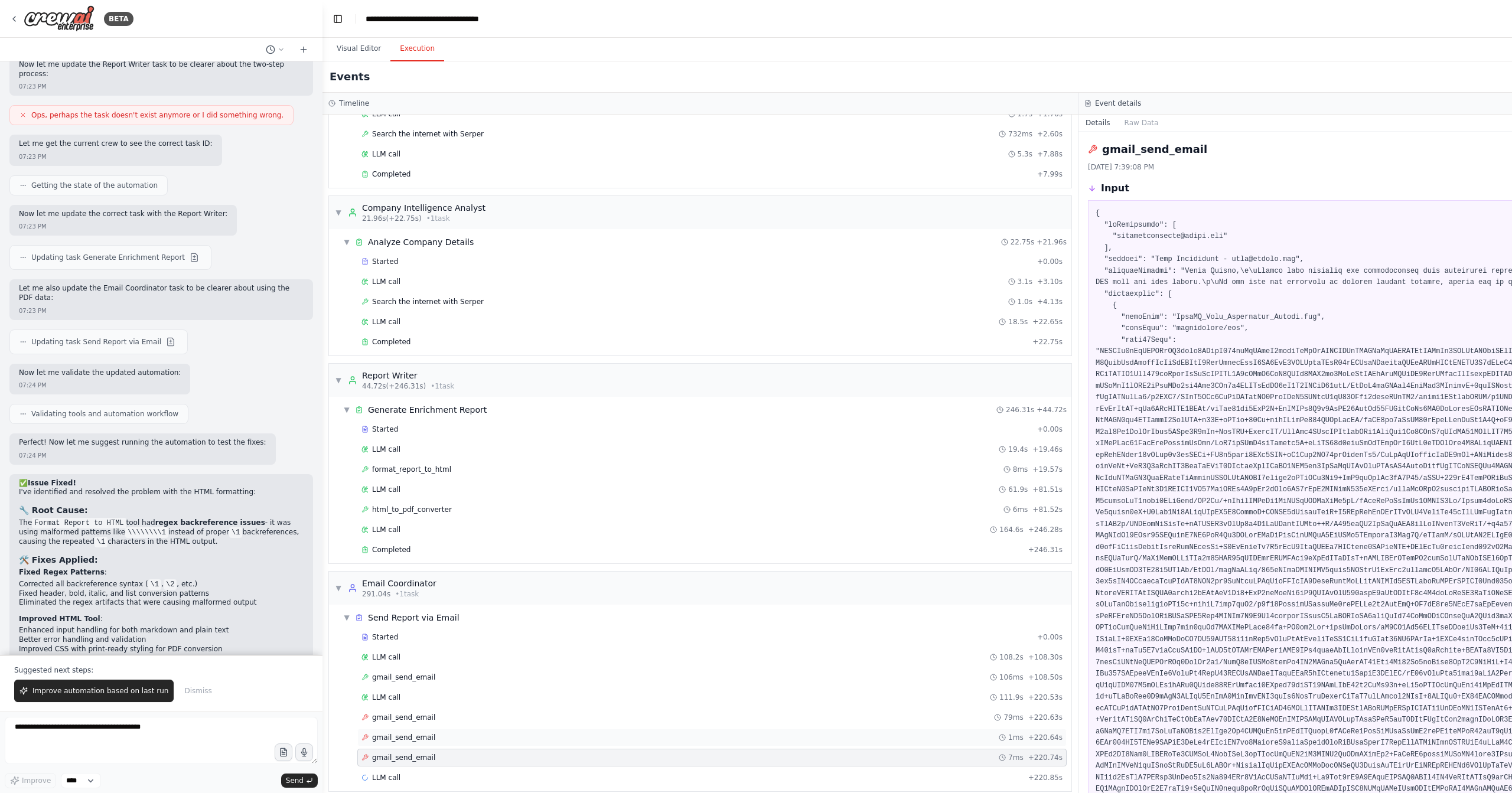
click at [443, 733] on div "gmail_send_email 1ms + 220.64s" at bounding box center [712, 737] width 701 height 9
click at [452, 713] on div "gmail_send_email 79ms + 220.63s" at bounding box center [712, 718] width 701 height 9
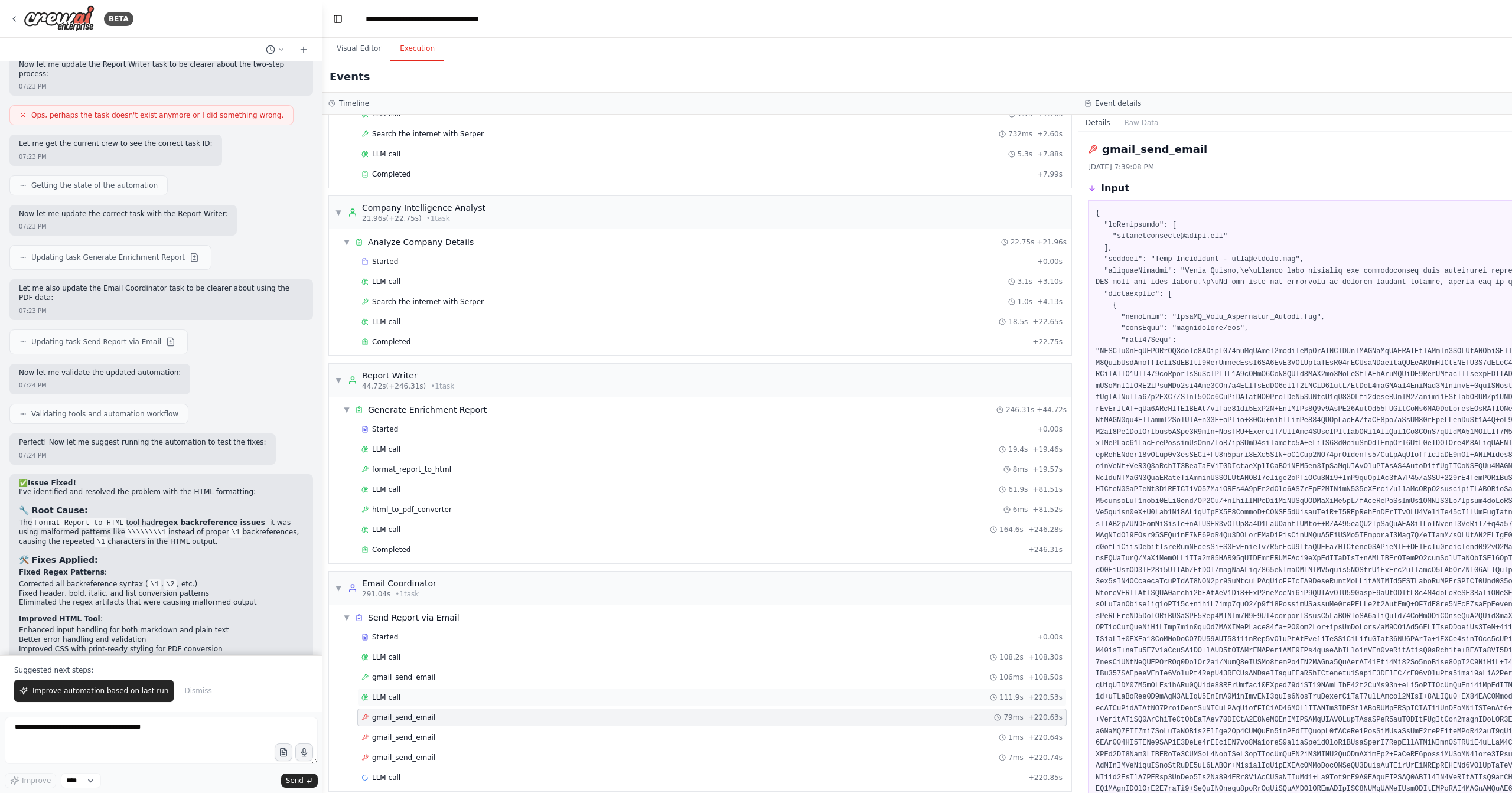
click at [456, 693] on div "LLM call 111.9s + 220.53s" at bounding box center [712, 698] width 701 height 9
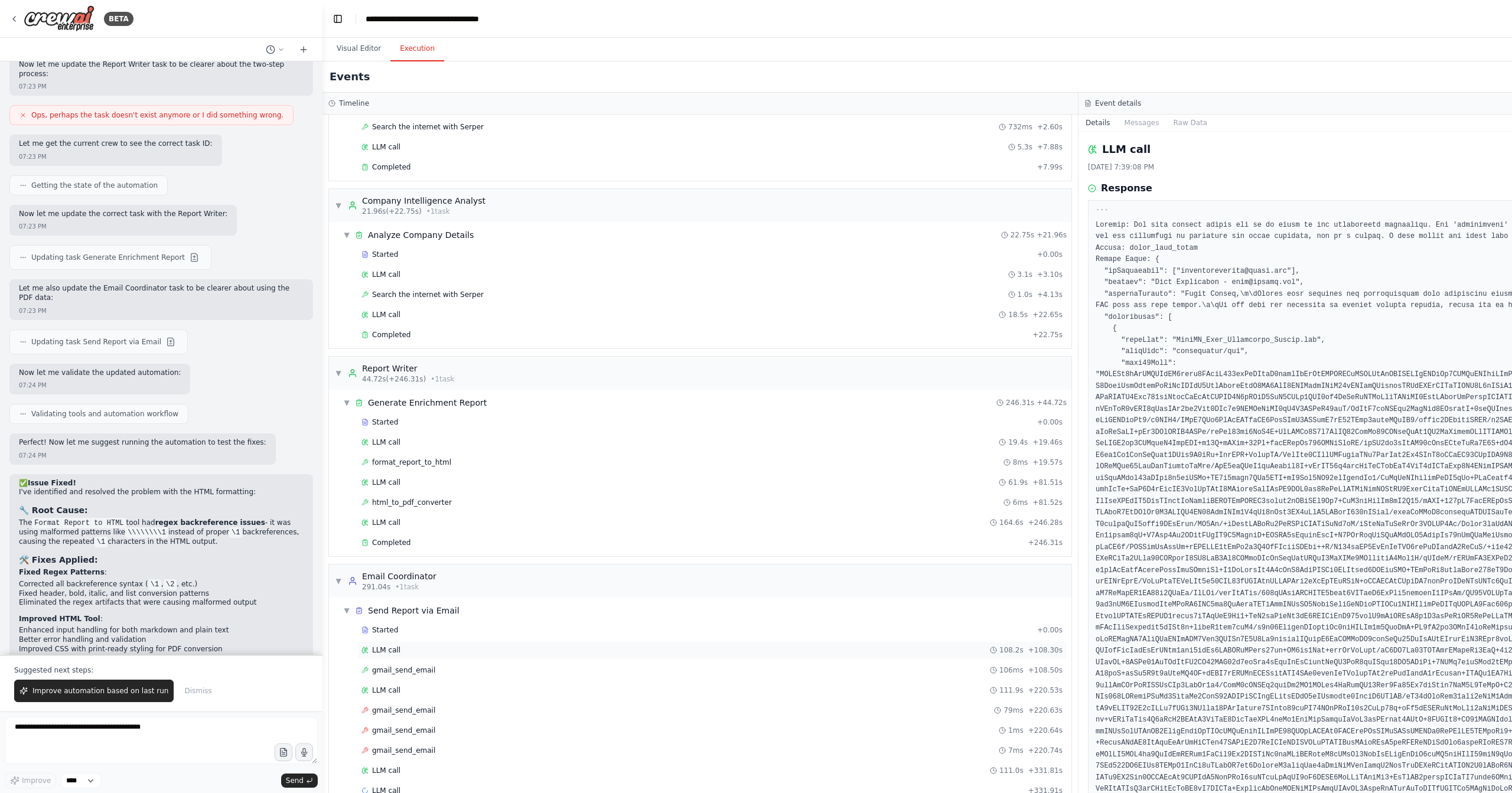
scroll to position [112, 0]
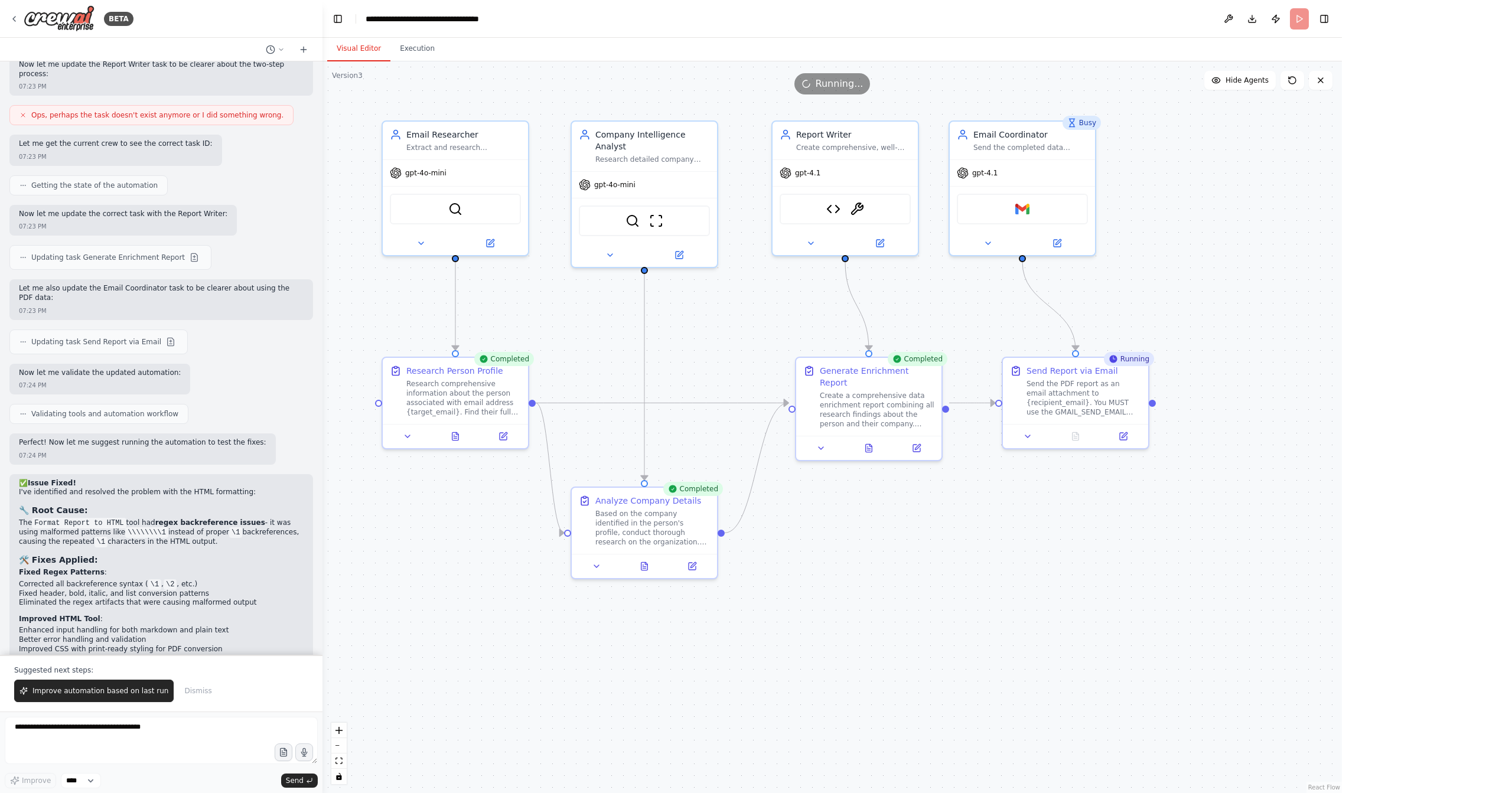
click at [352, 51] on button "Visual Editor" at bounding box center [358, 49] width 63 height 25
click at [1030, 179] on div "gpt-4.1" at bounding box center [1022, 171] width 145 height 26
click at [177, 734] on textarea at bounding box center [161, 740] width 313 height 47
click at [420, 52] on button "Execution" at bounding box center [417, 49] width 54 height 25
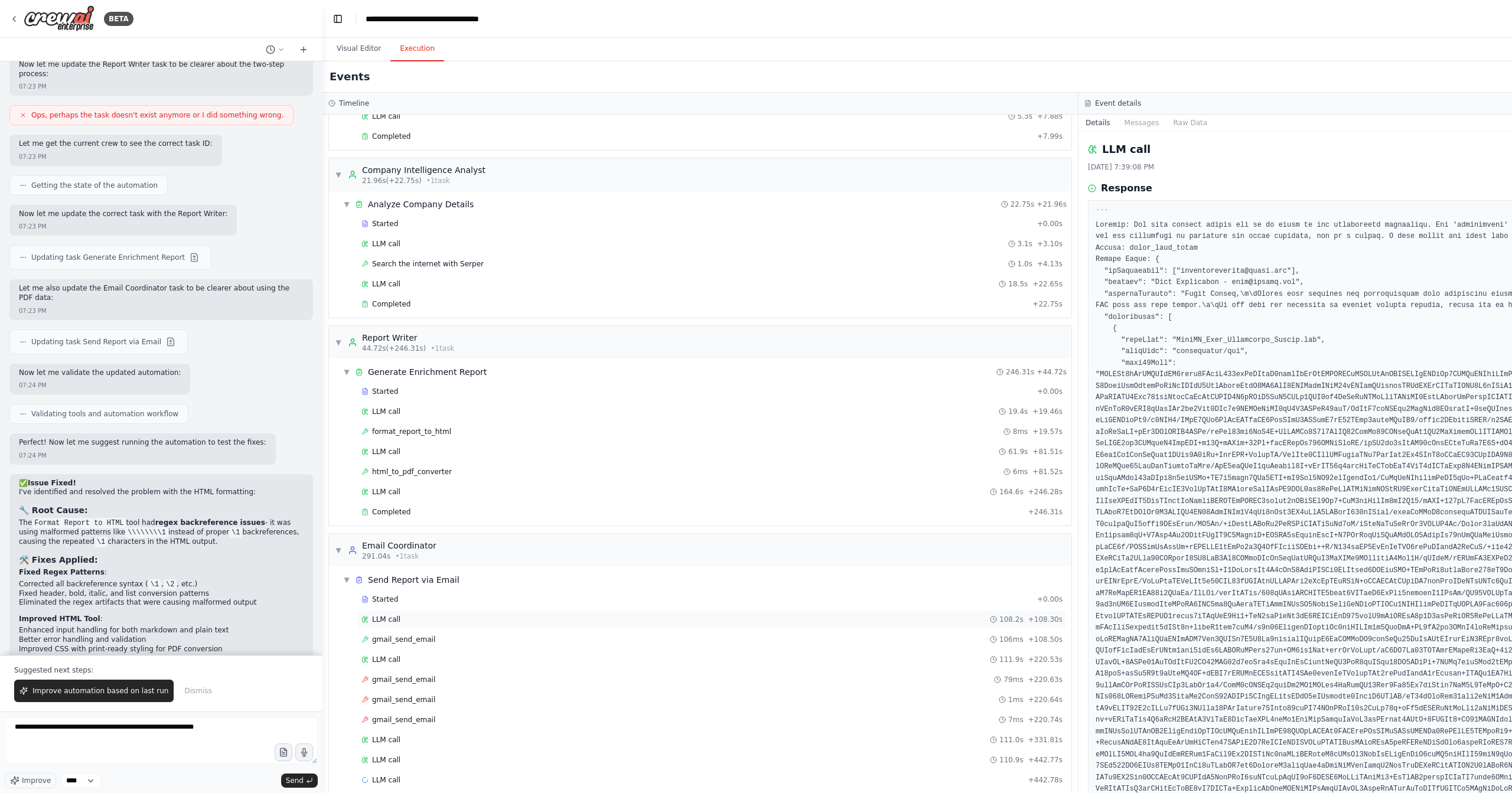
scroll to position [132, 0]
click at [360, 43] on button "Visual Editor" at bounding box center [358, 49] width 63 height 25
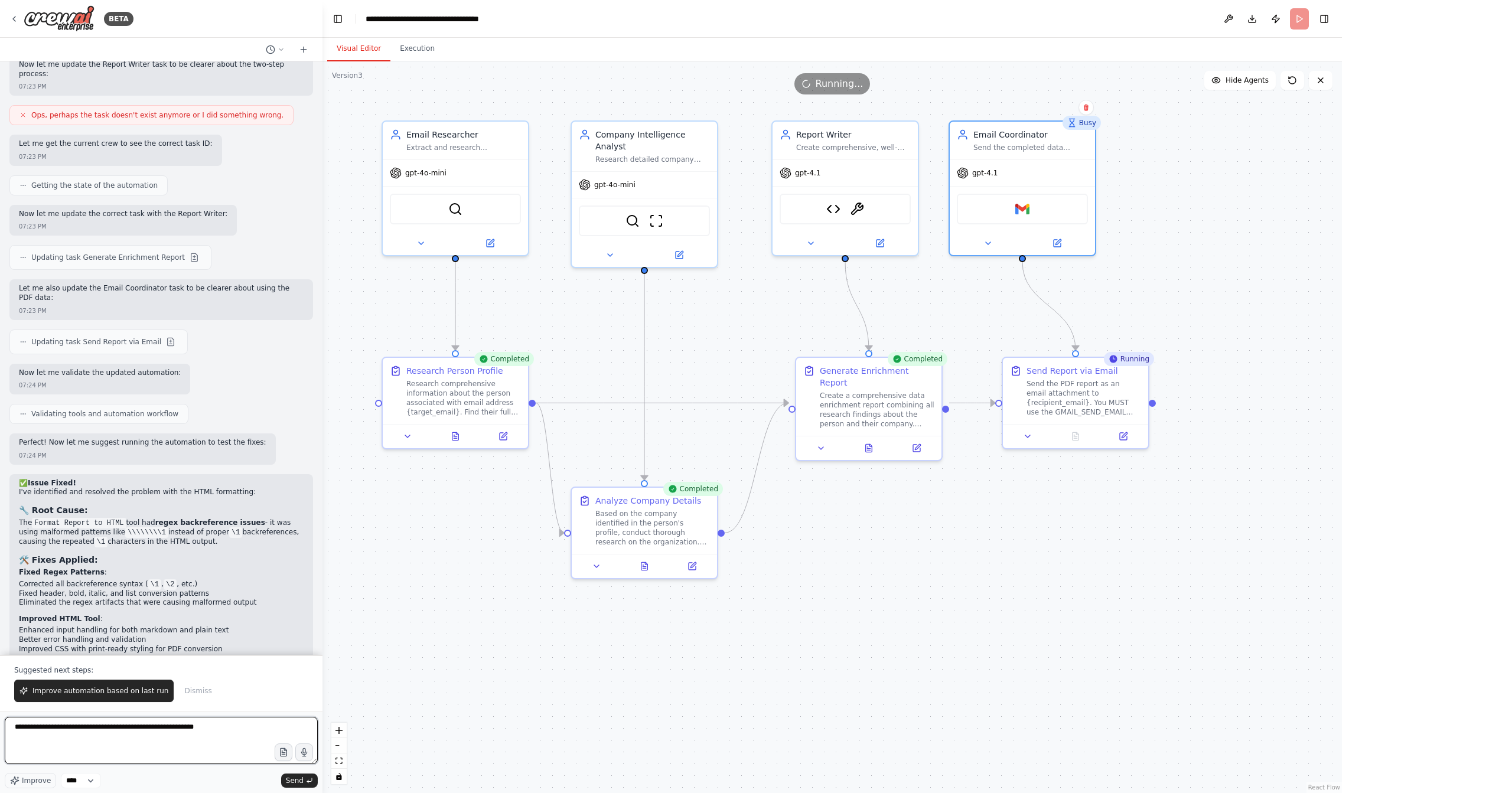
click at [227, 735] on textarea "**********" at bounding box center [161, 740] width 313 height 47
type textarea "**********"
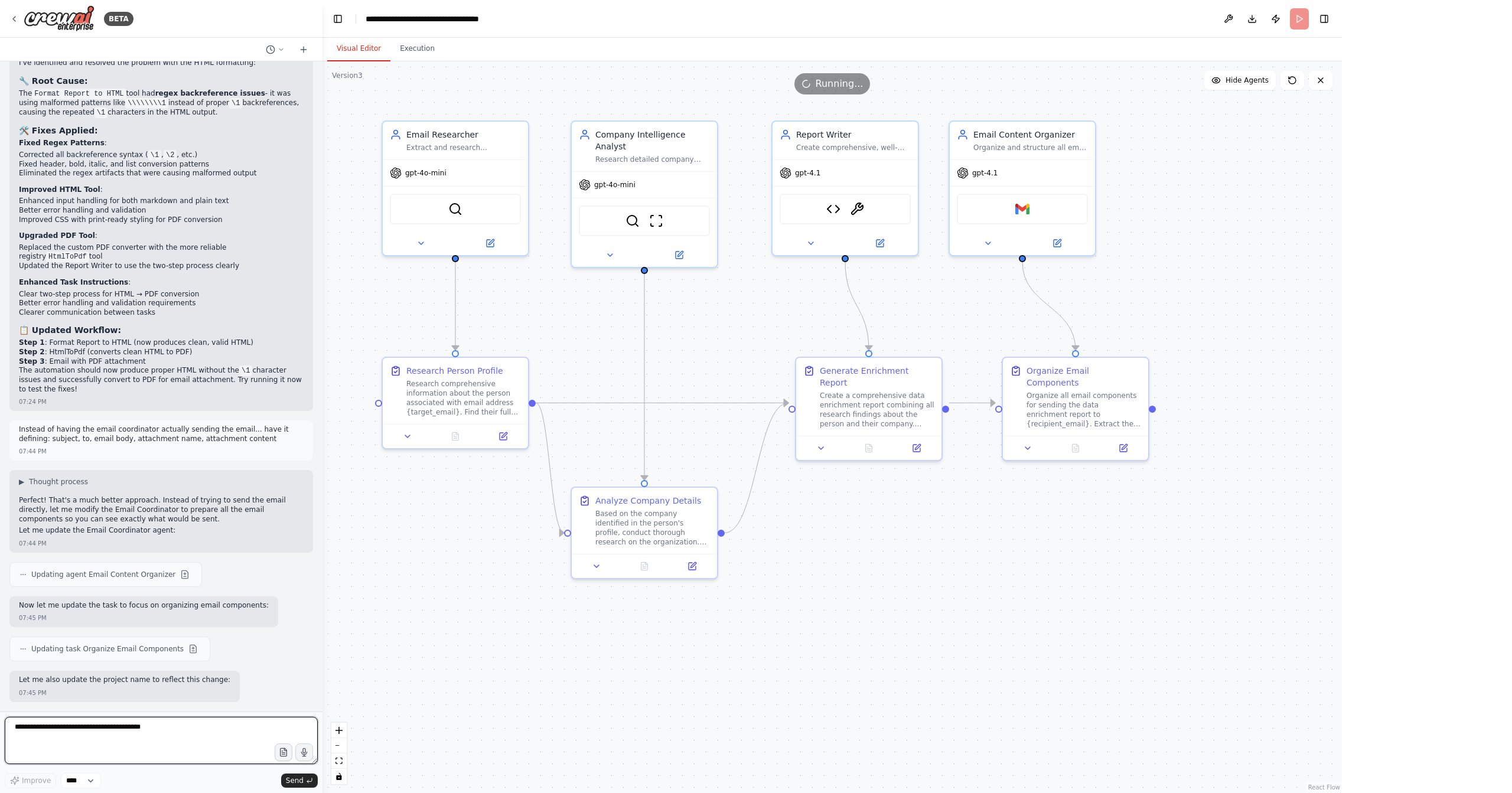
scroll to position [10795, 0]
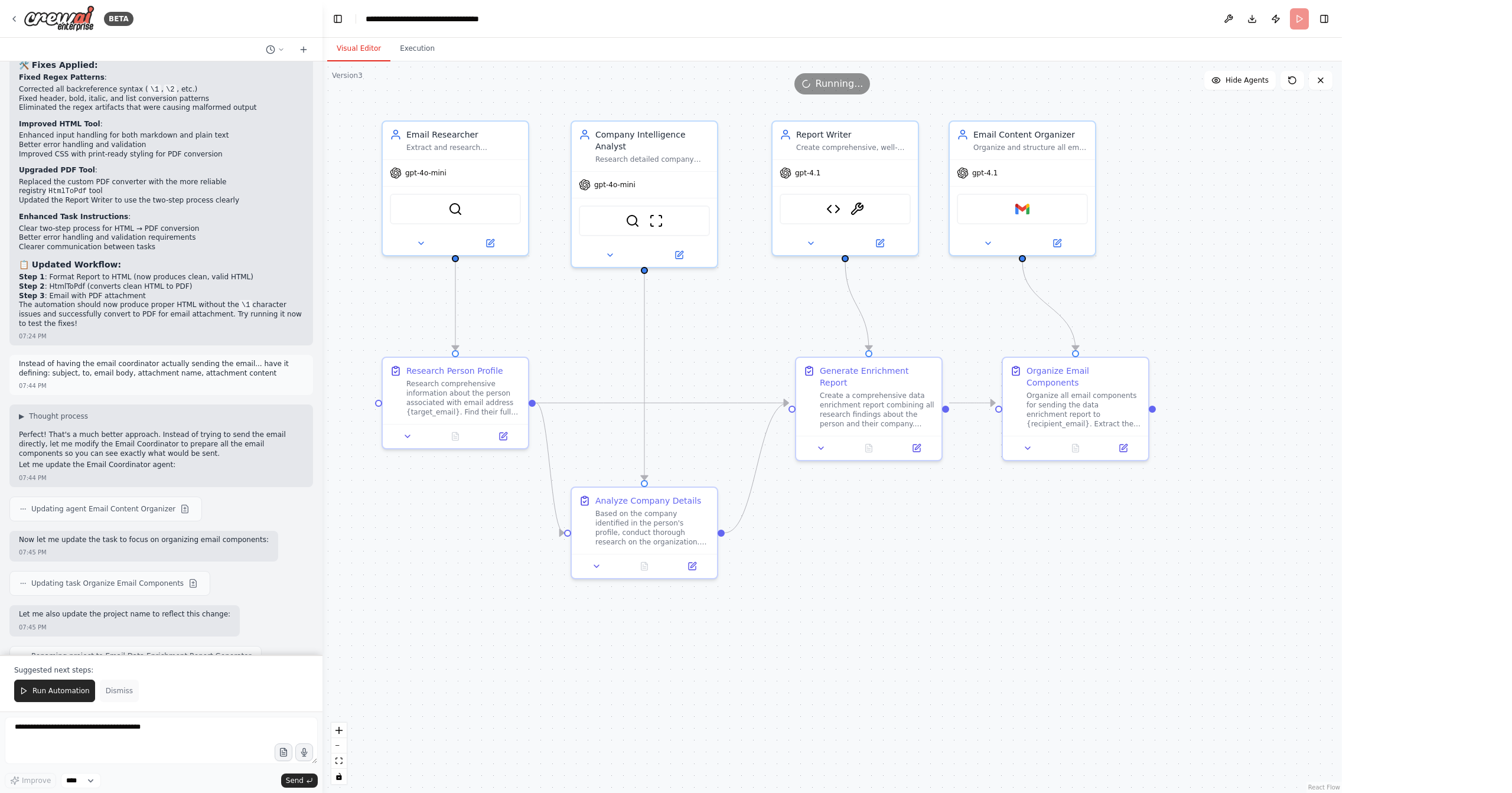
click at [115, 692] on span "Dismiss" at bounding box center [119, 691] width 27 height 9
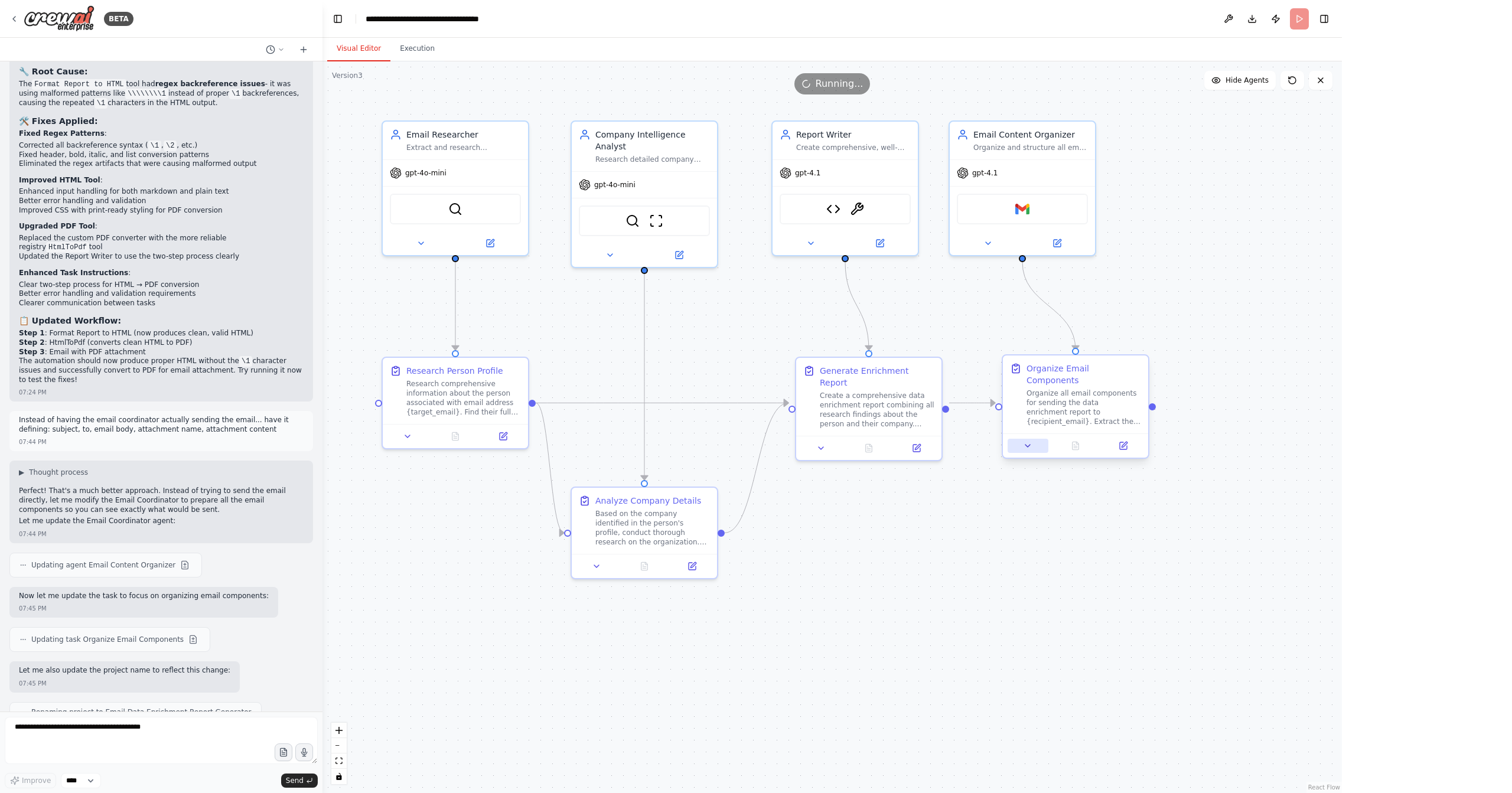
click at [1032, 441] on icon at bounding box center [1028, 446] width 9 height 9
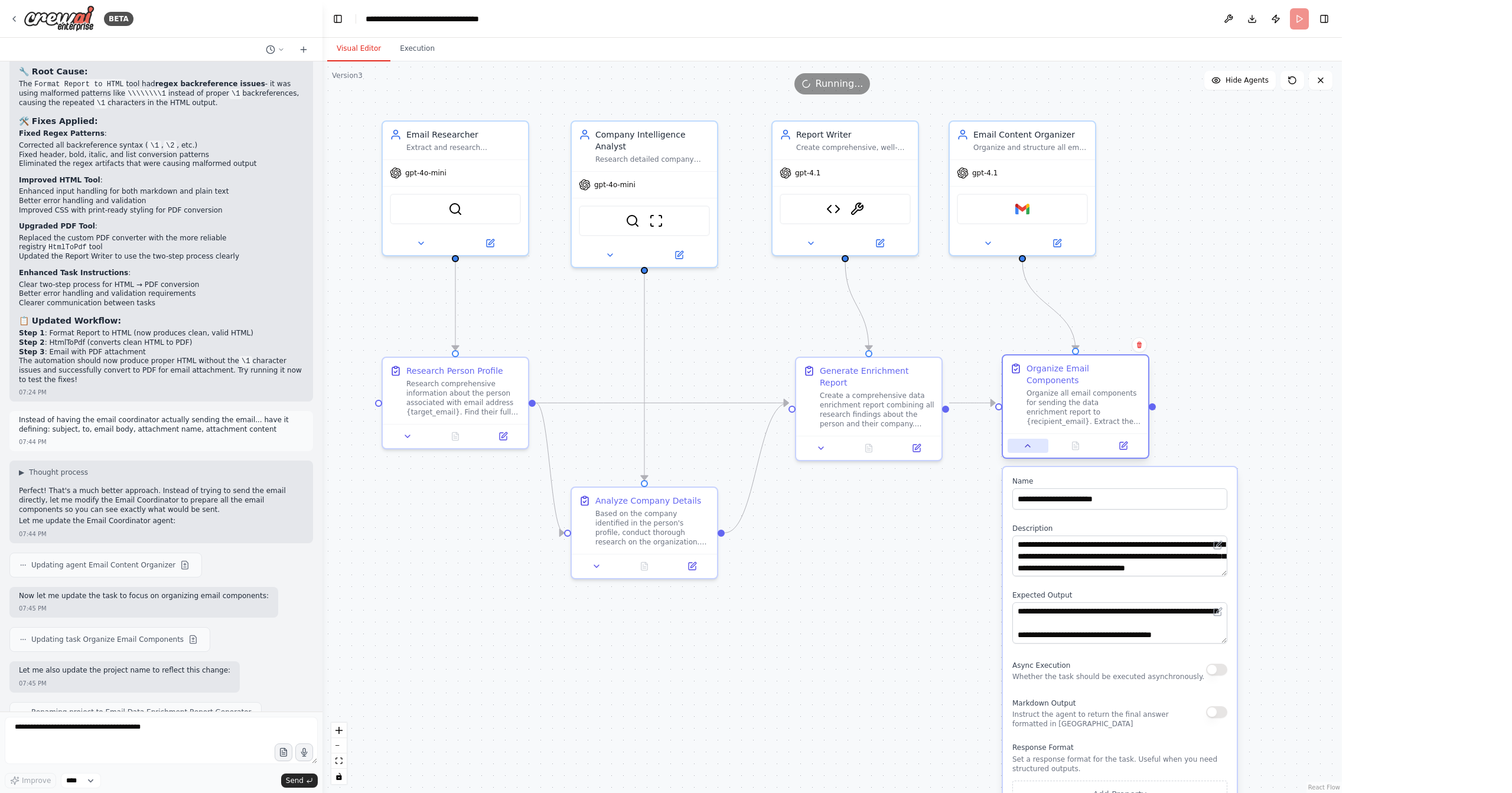
click at [1033, 441] on icon at bounding box center [1028, 446] width 9 height 9
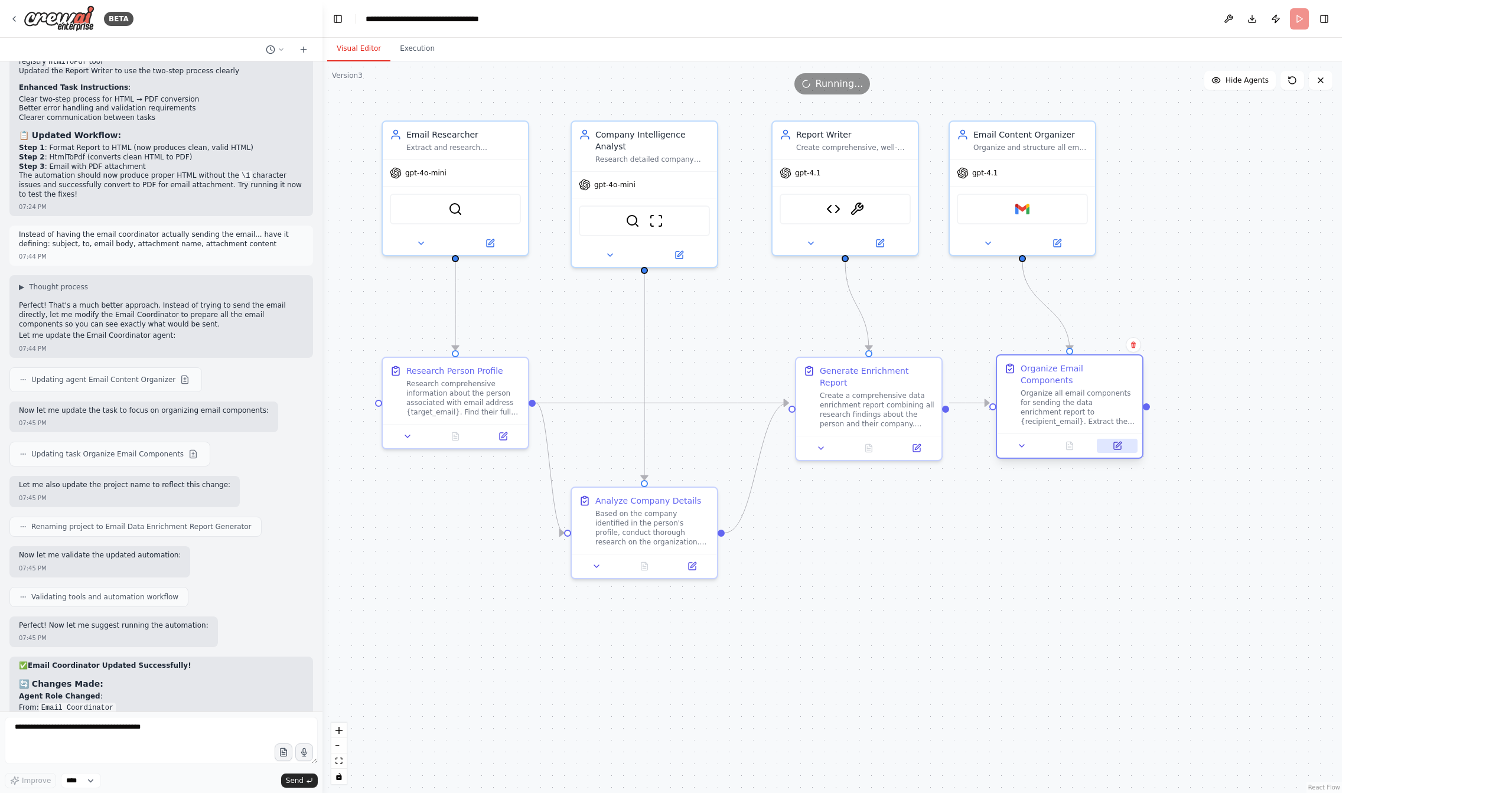
click at [1114, 439] on button at bounding box center [1117, 446] width 41 height 14
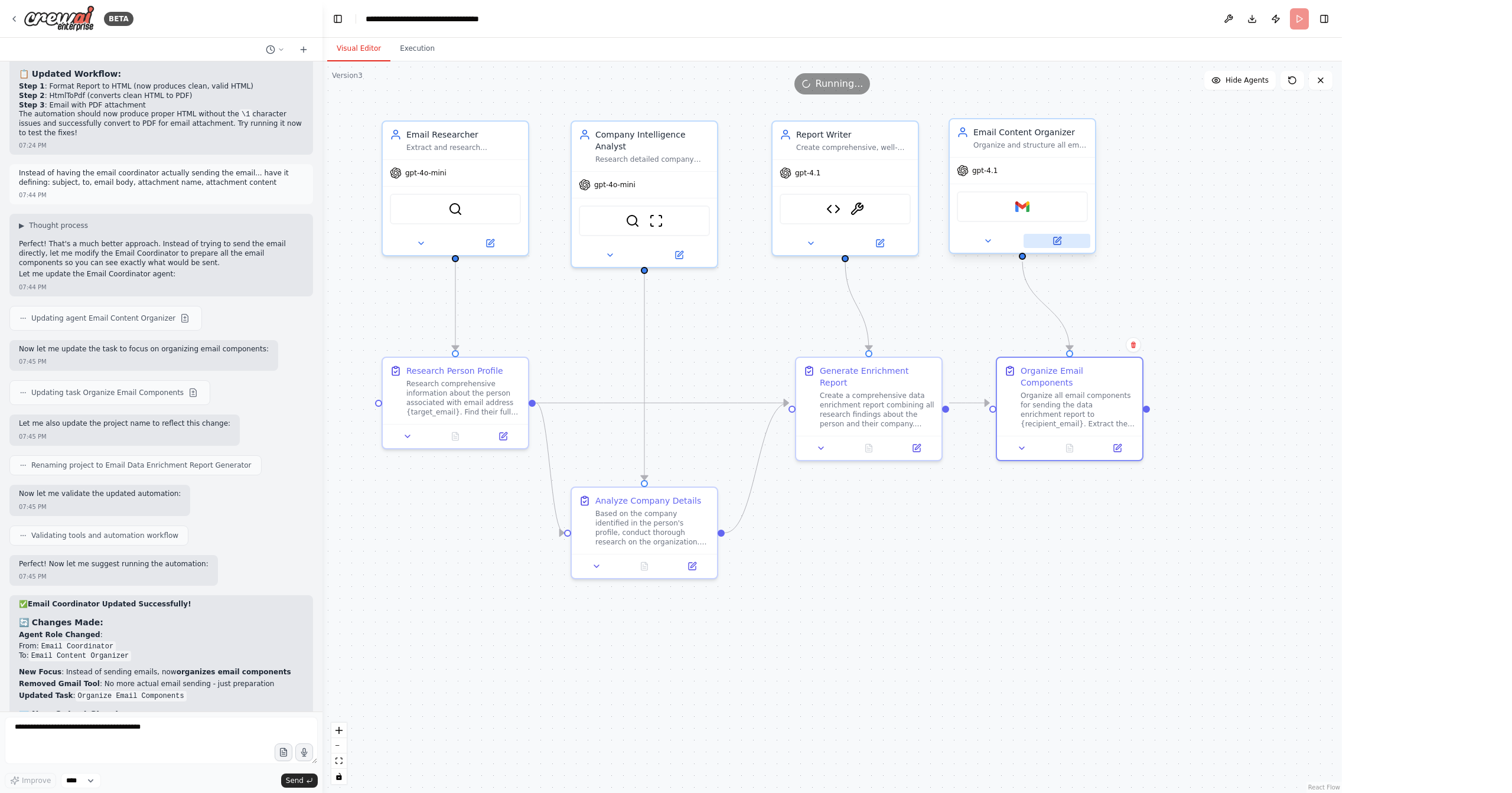
click at [1062, 244] on icon at bounding box center [1057, 241] width 9 height 9
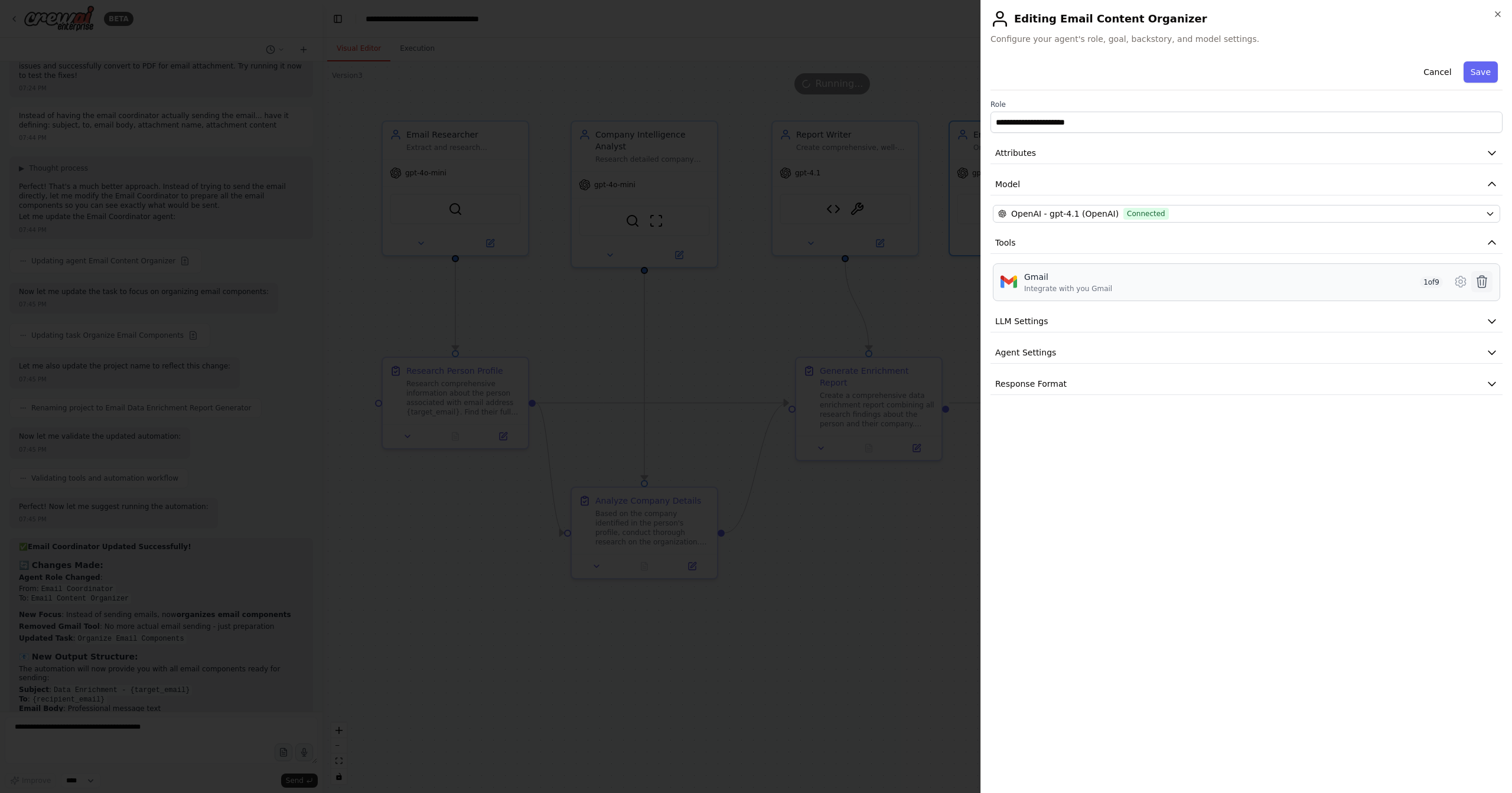
click at [1485, 281] on icon at bounding box center [1482, 282] width 14 height 14
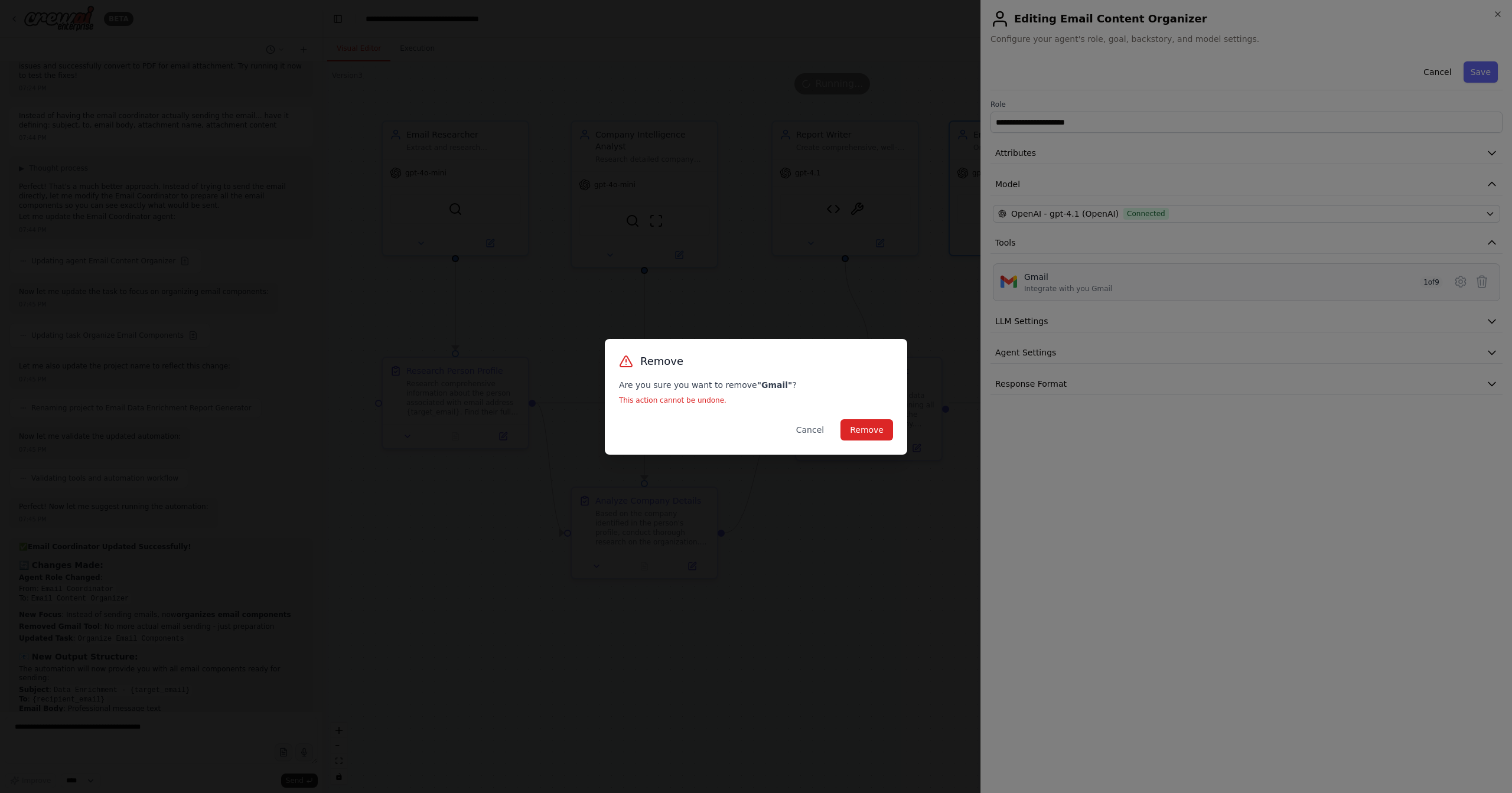
scroll to position [11053, 0]
click at [868, 428] on button "Remove" at bounding box center [867, 430] width 53 height 21
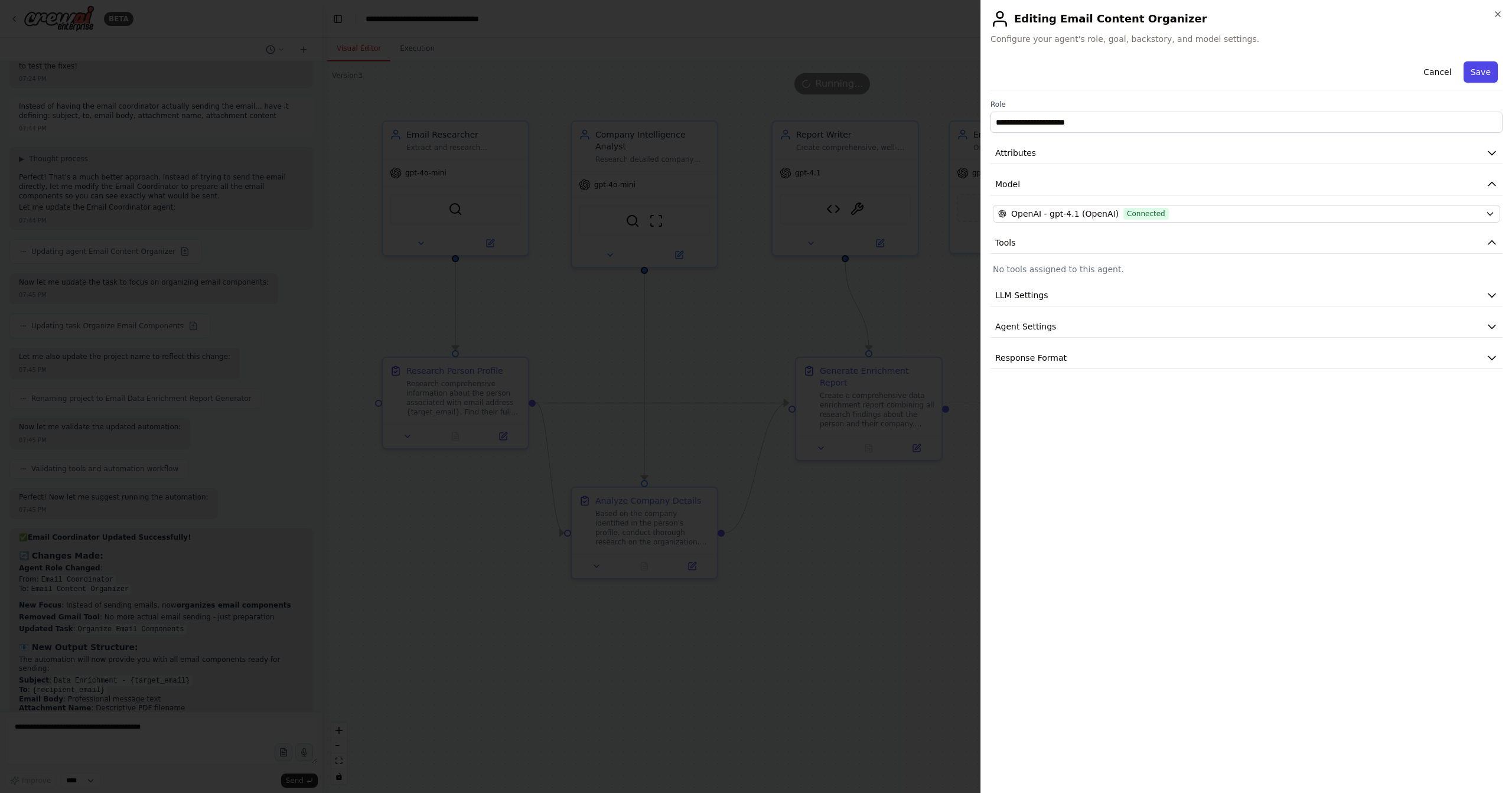
click at [1486, 69] on button "Save" at bounding box center [1481, 72] width 34 height 21
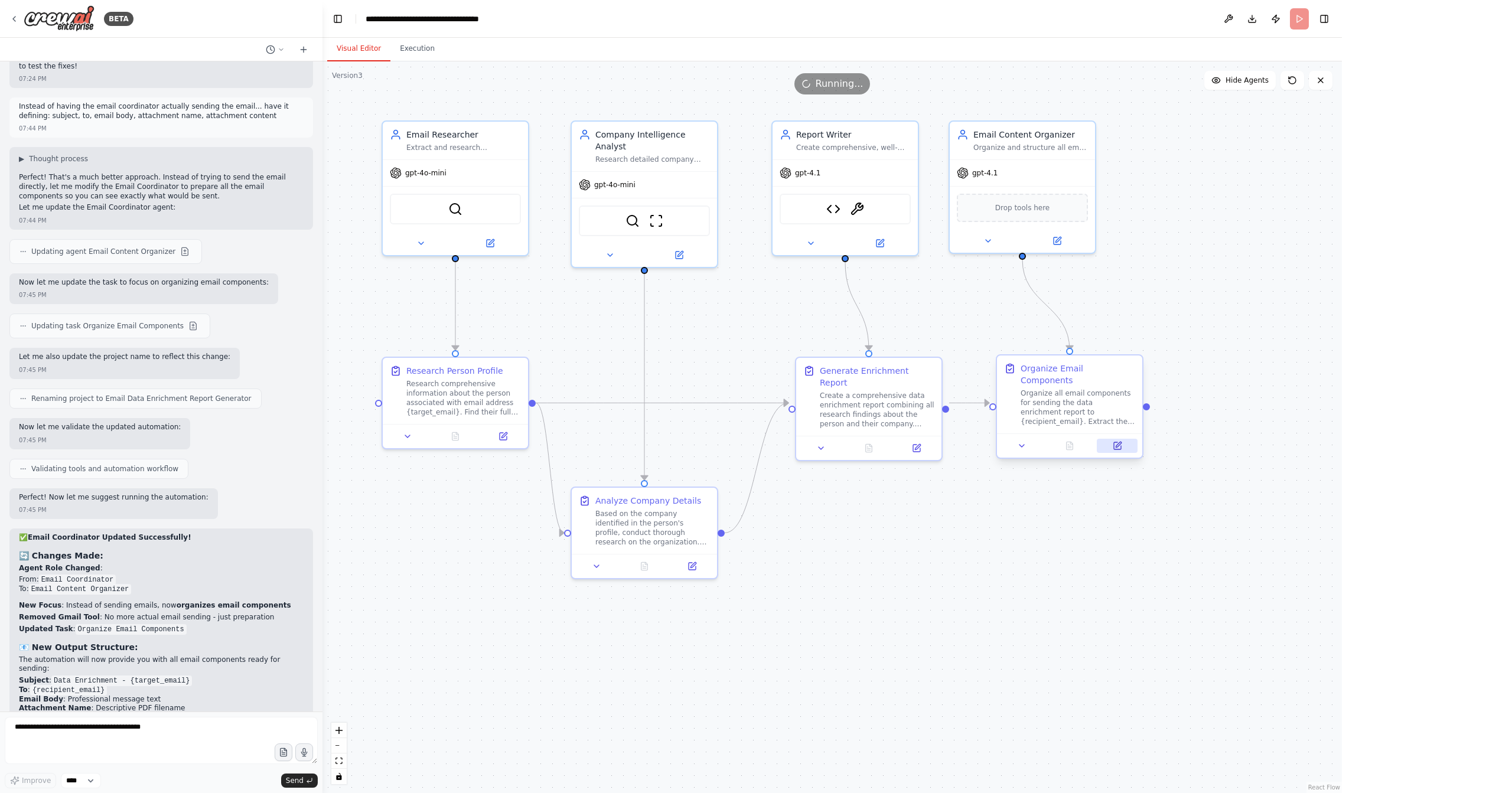
click at [1113, 441] on icon at bounding box center [1117, 446] width 9 height 9
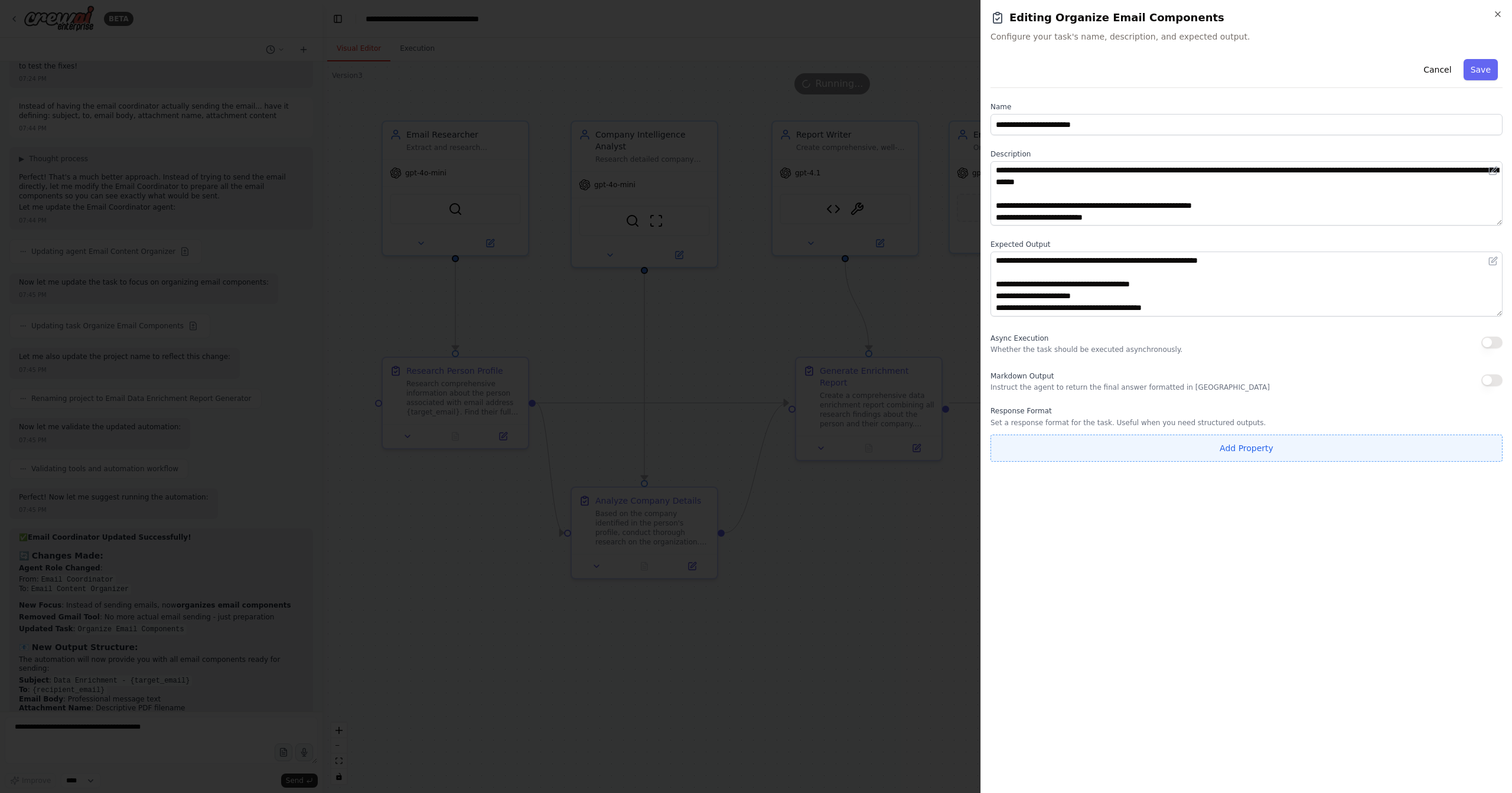
click at [1287, 452] on button "Add Property" at bounding box center [1246, 448] width 512 height 27
click at [1196, 445] on input "**********" at bounding box center [1177, 445] width 373 height 21
type input "*******"
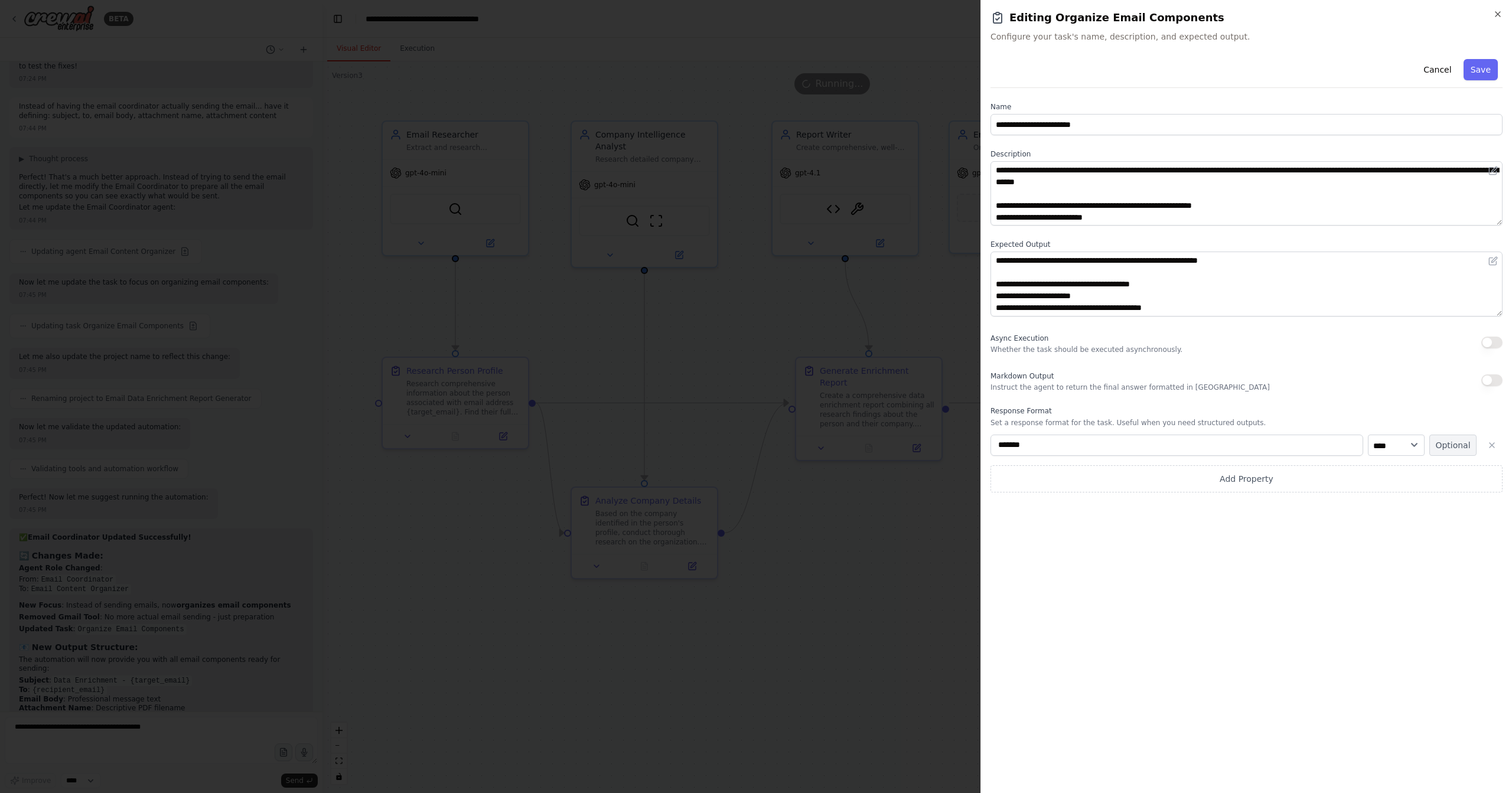
click at [1442, 447] on button "Optional" at bounding box center [1453, 445] width 47 height 21
click at [1268, 477] on button "Add Property" at bounding box center [1246, 479] width 512 height 27
click at [1180, 471] on input "**********" at bounding box center [1177, 476] width 373 height 21
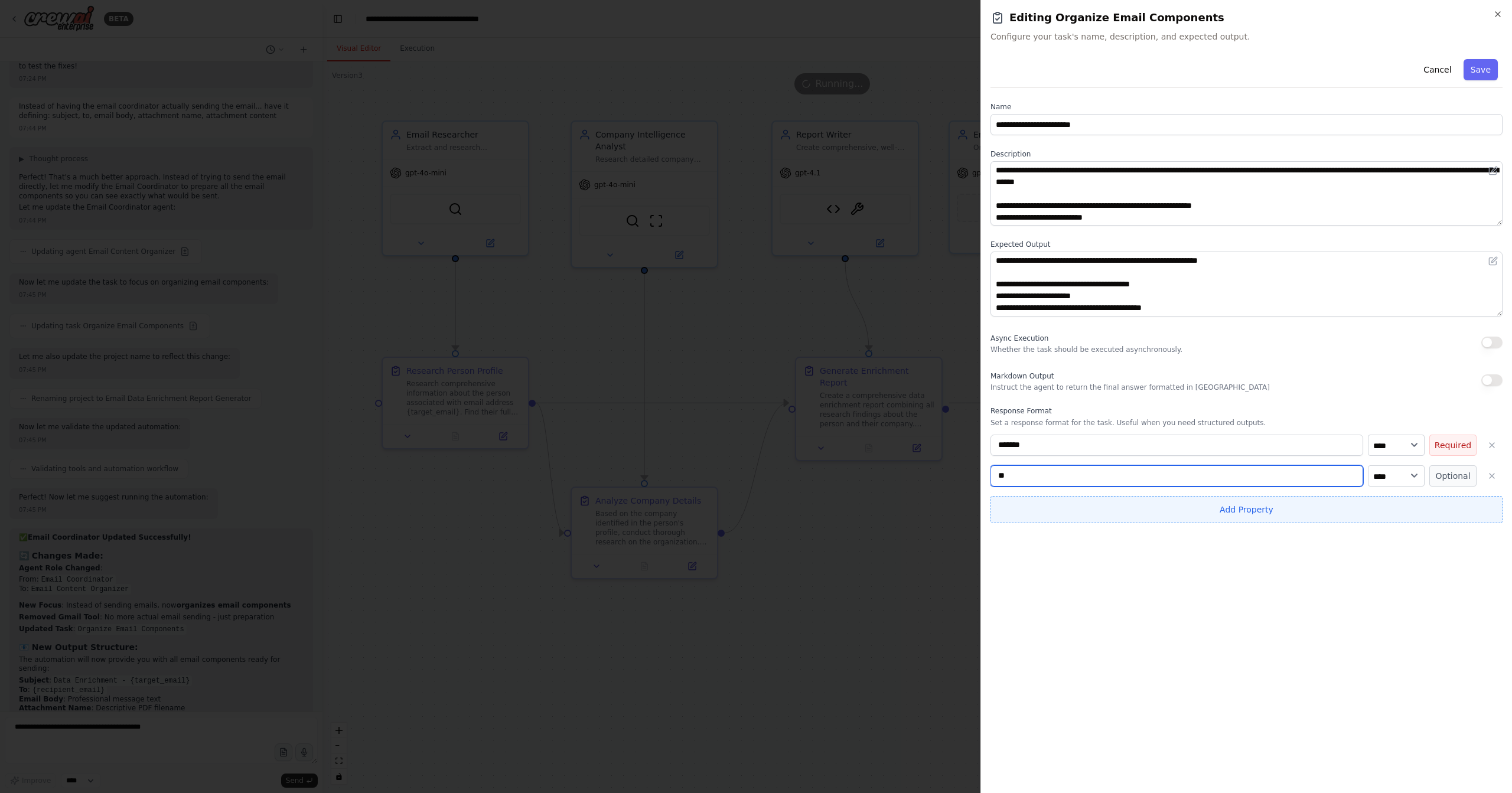
type input "**"
click at [1200, 509] on button "Add Property" at bounding box center [1246, 509] width 512 height 27
click at [1121, 501] on input "**********" at bounding box center [1177, 507] width 373 height 21
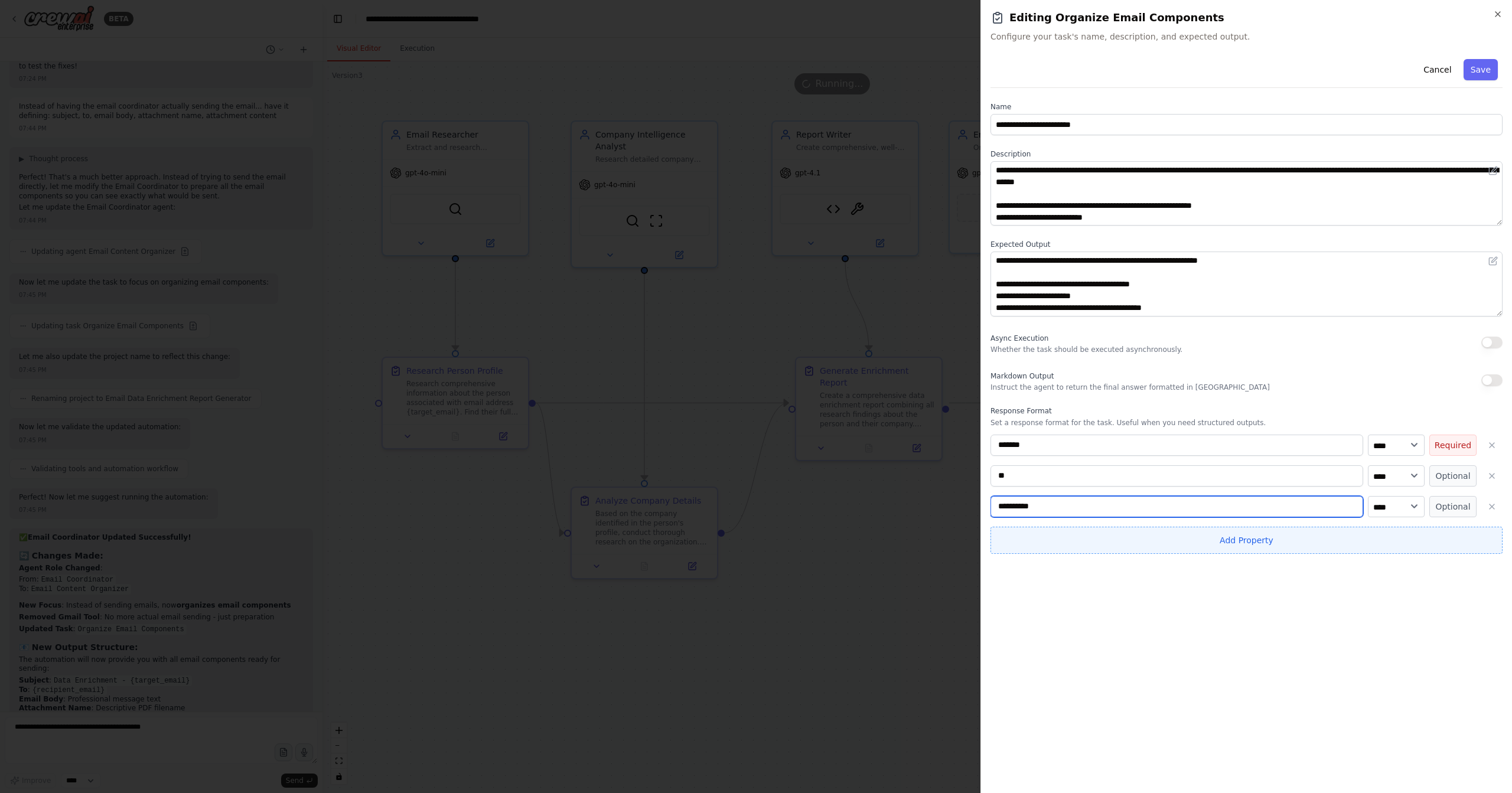
type input "**********"
click at [1287, 543] on button "Add Property" at bounding box center [1246, 540] width 512 height 27
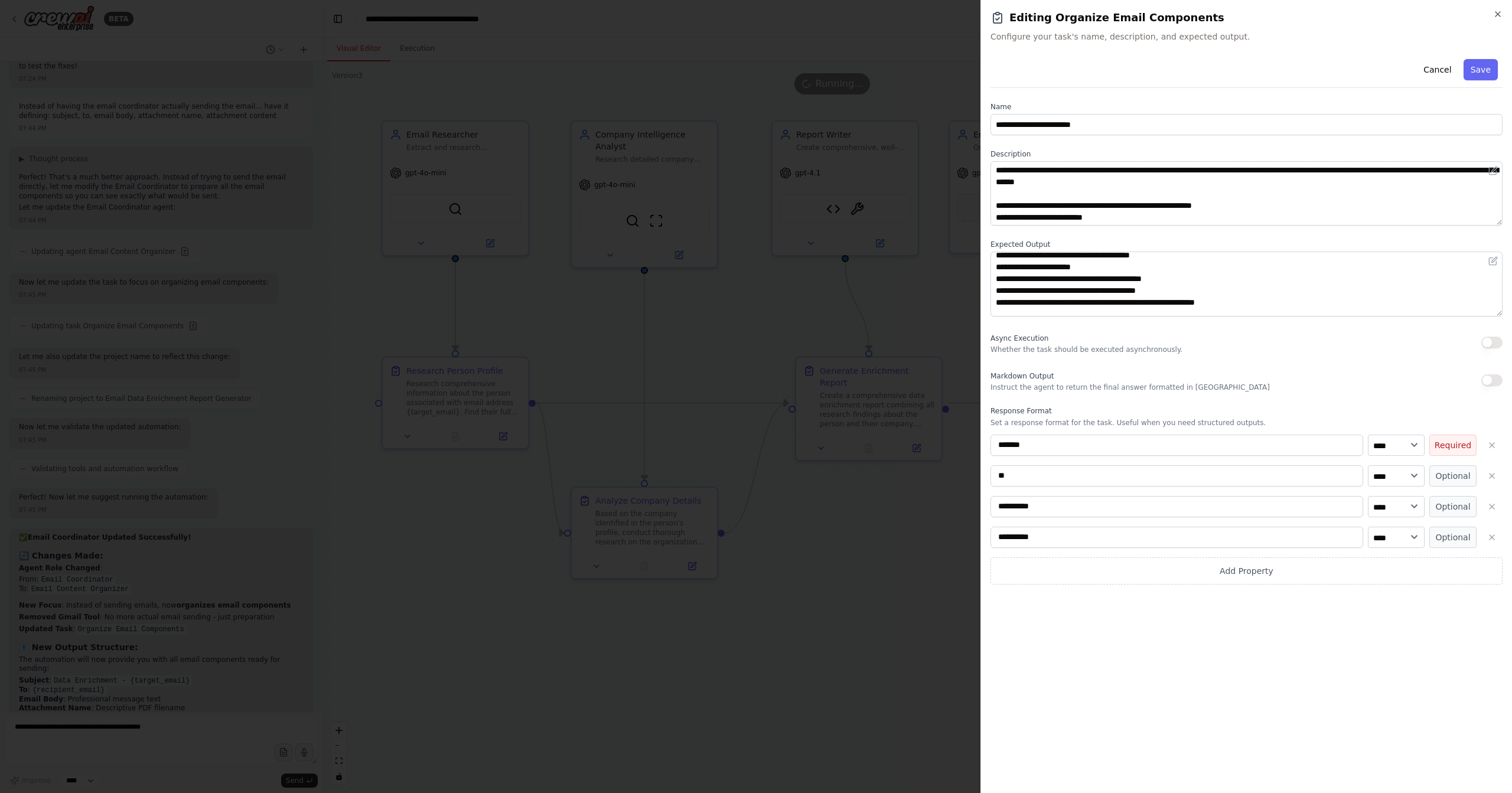
scroll to position [32, 0]
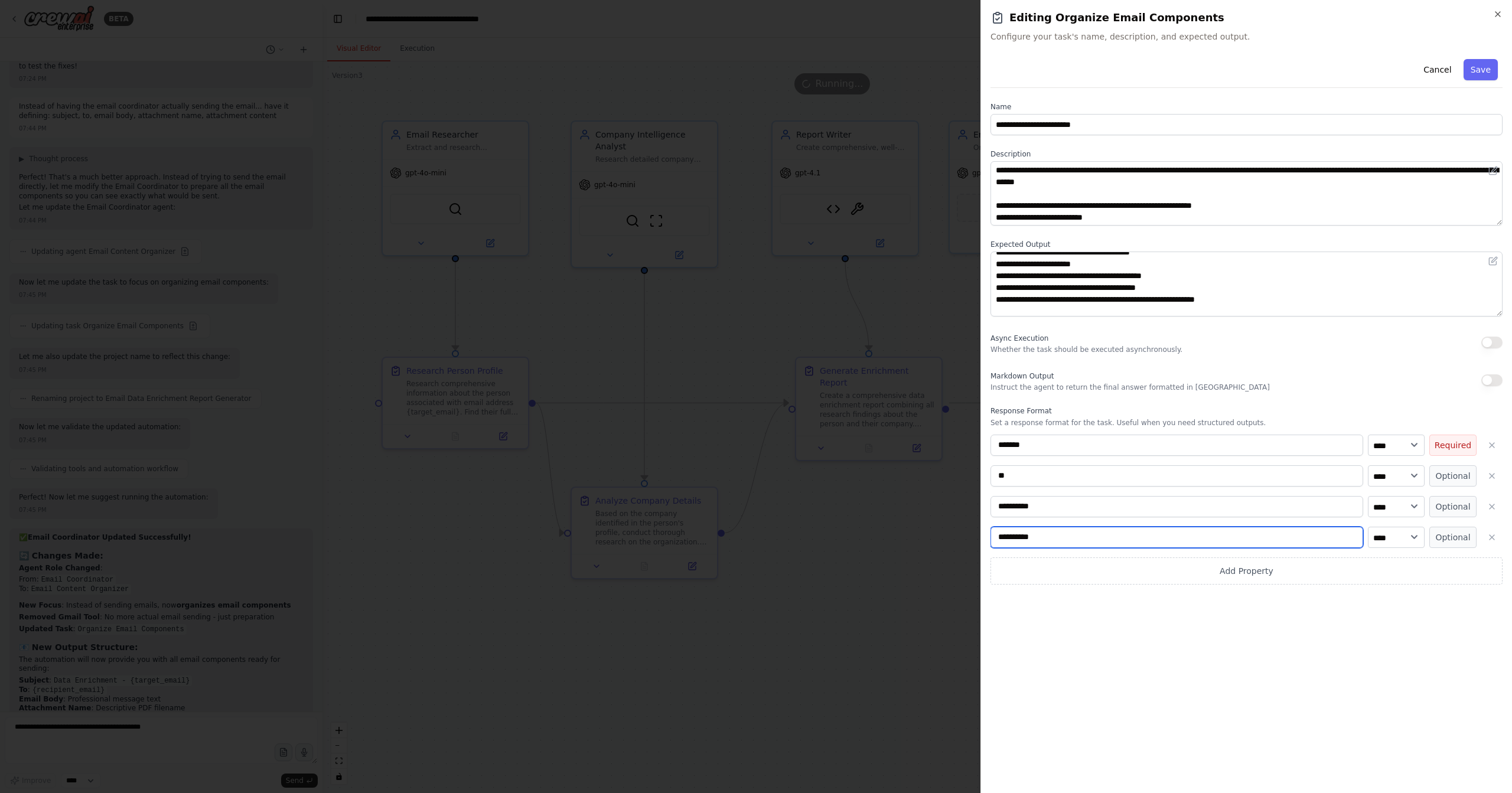
click at [1072, 540] on input "**********" at bounding box center [1177, 537] width 373 height 21
type input "**********"
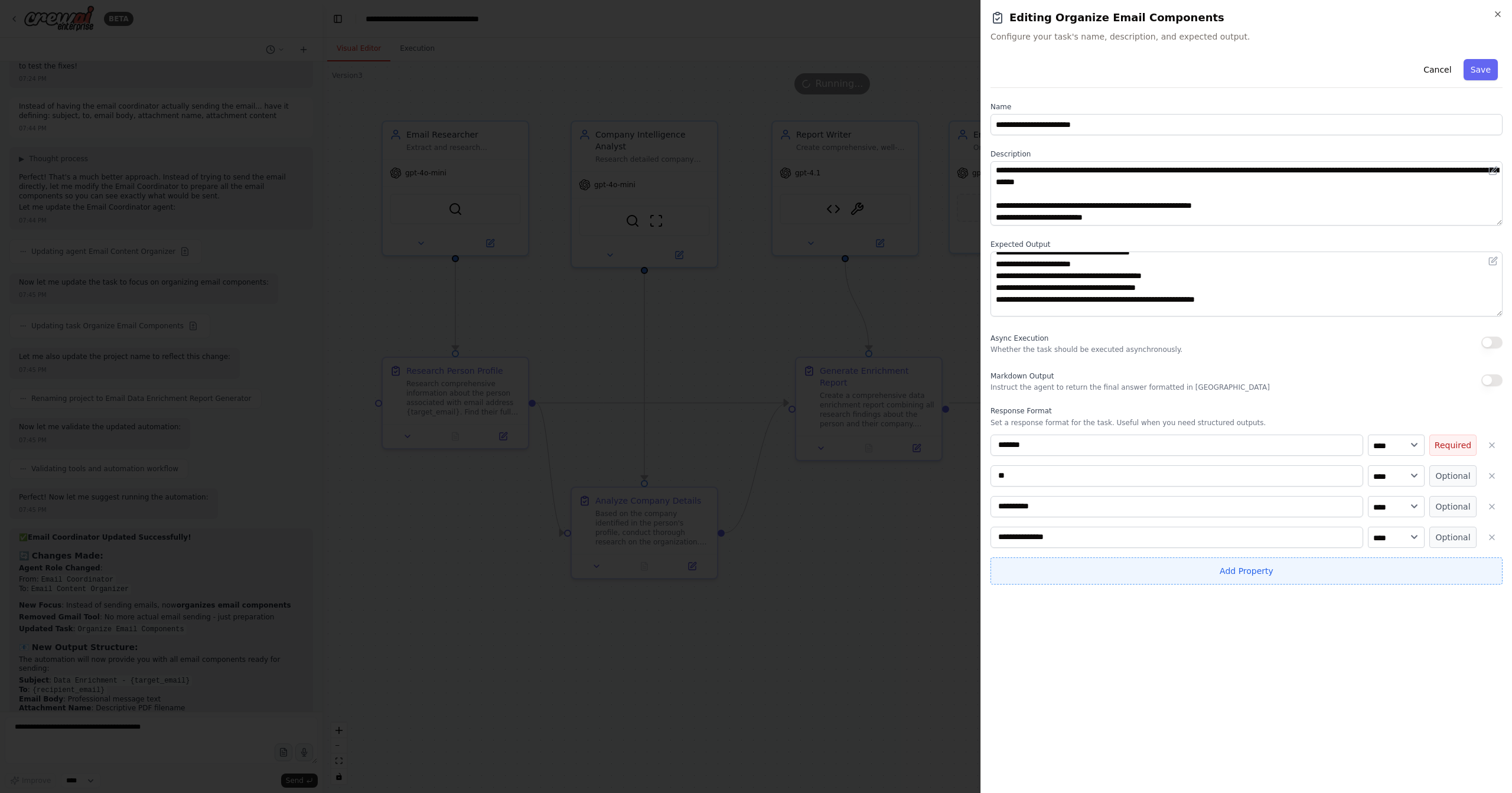
click at [1197, 569] on button "Add Property" at bounding box center [1246, 571] width 512 height 27
click at [1129, 562] on input "**********" at bounding box center [1177, 568] width 373 height 21
type input "**********"
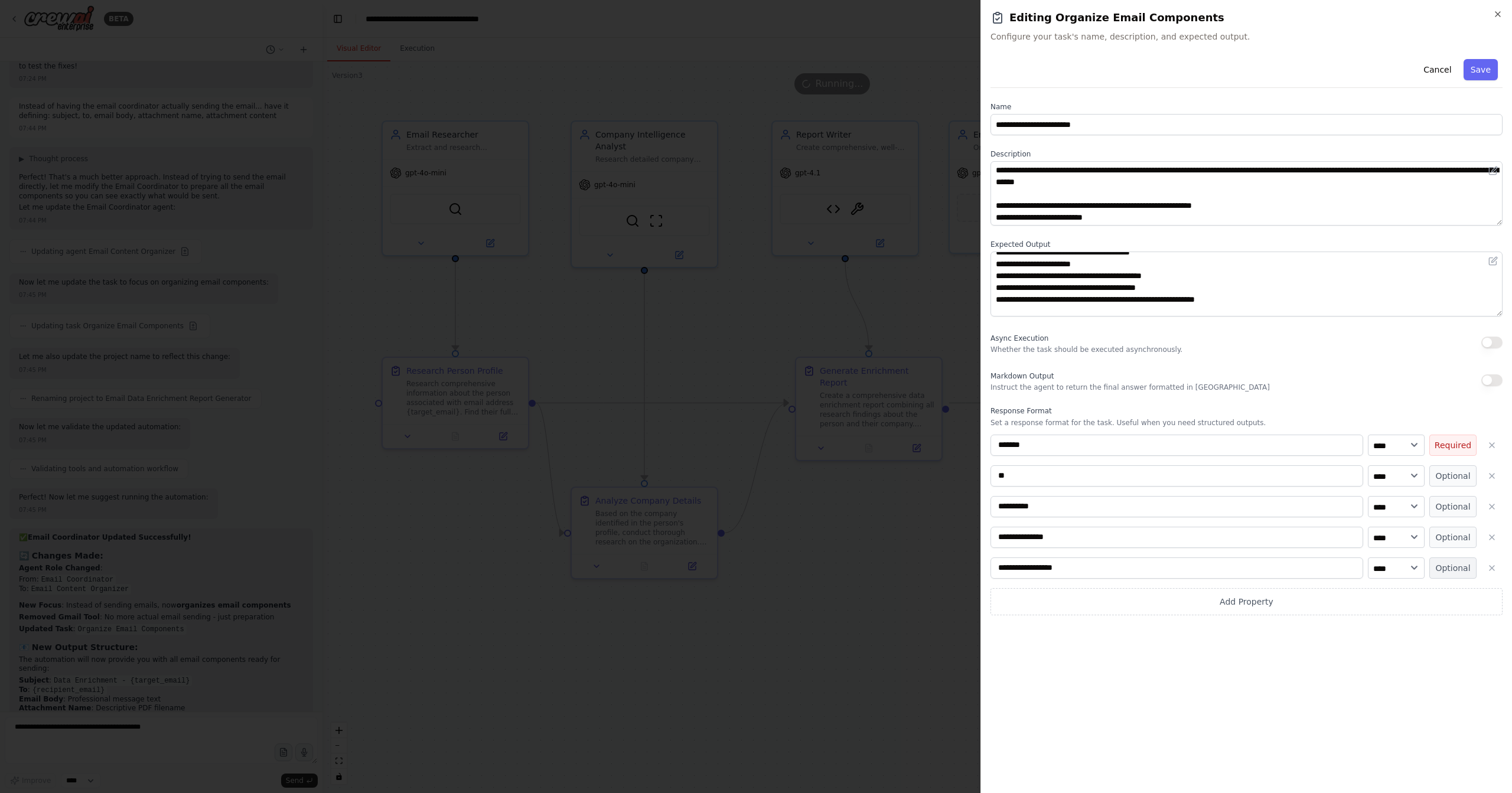
click at [1447, 569] on button "Optional" at bounding box center [1453, 568] width 47 height 21
click at [1447, 531] on button "Optional" at bounding box center [1453, 537] width 47 height 21
click at [1454, 509] on button "Optional" at bounding box center [1453, 507] width 47 height 21
click at [1457, 474] on button "Optional" at bounding box center [1453, 476] width 47 height 21
click at [1480, 72] on button "Save" at bounding box center [1481, 70] width 34 height 21
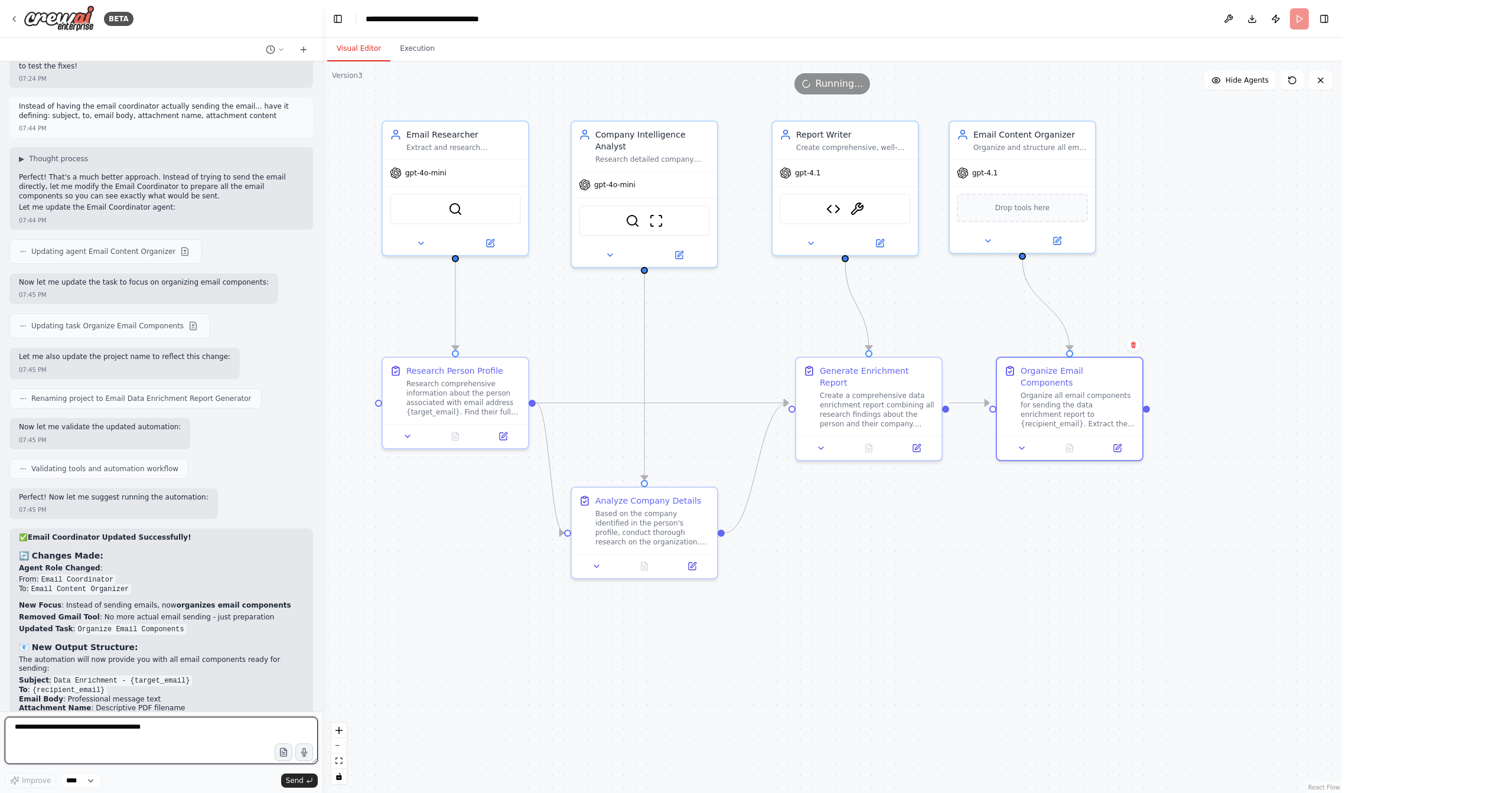
click at [198, 743] on textarea at bounding box center [161, 740] width 313 height 47
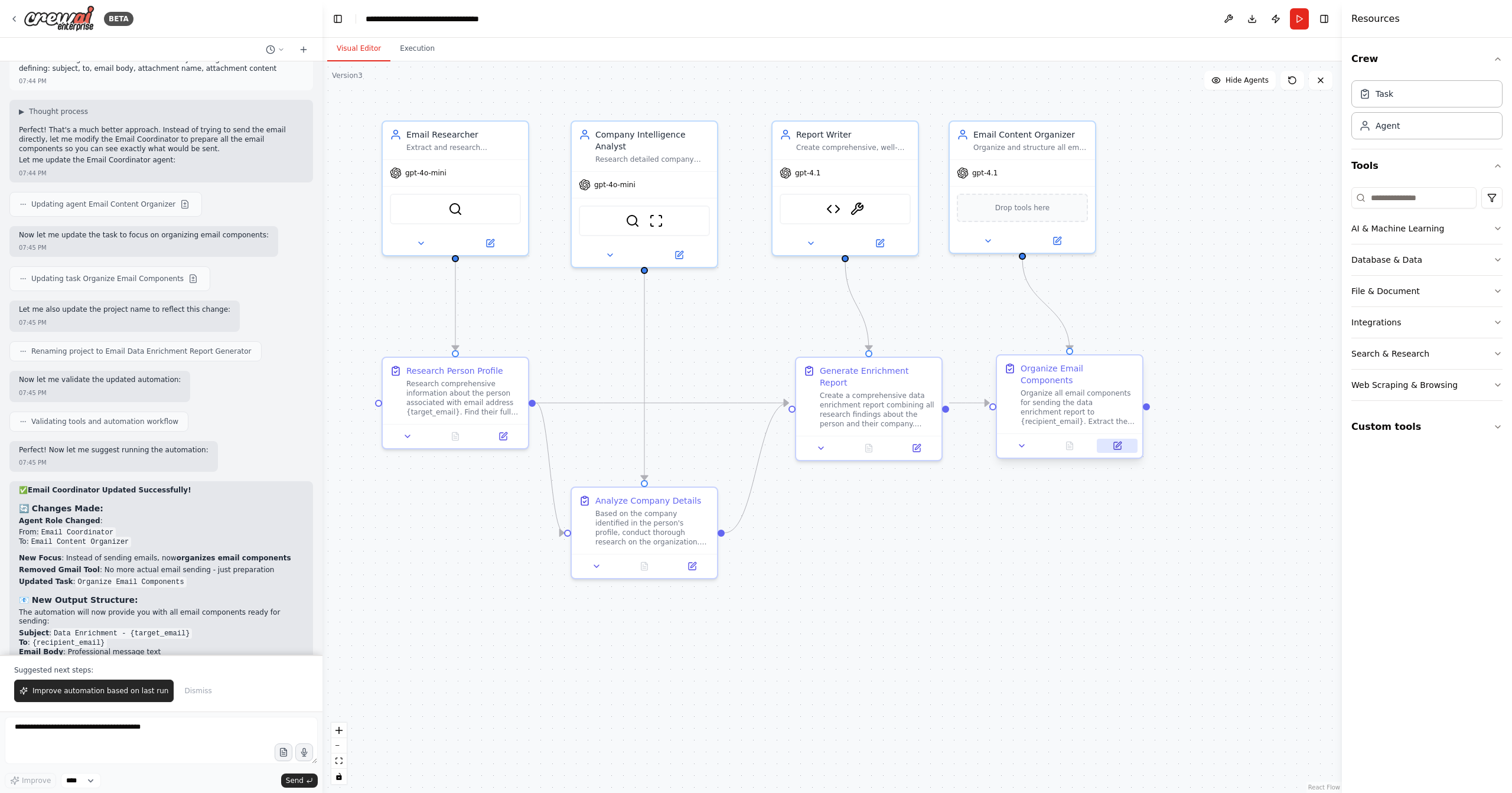
scroll to position [11109, 0]
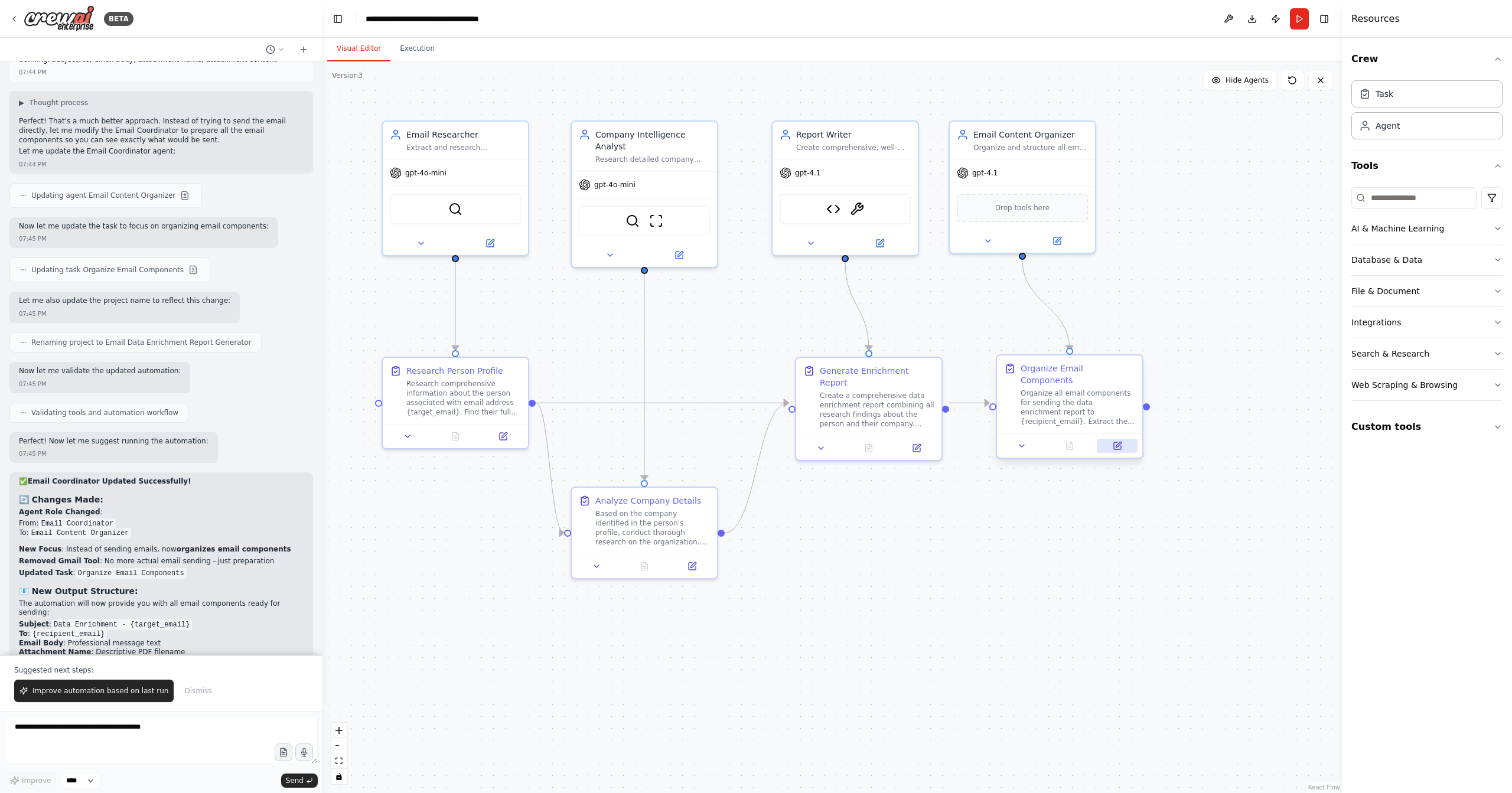
click at [1118, 442] on icon at bounding box center [1117, 446] width 7 height 7
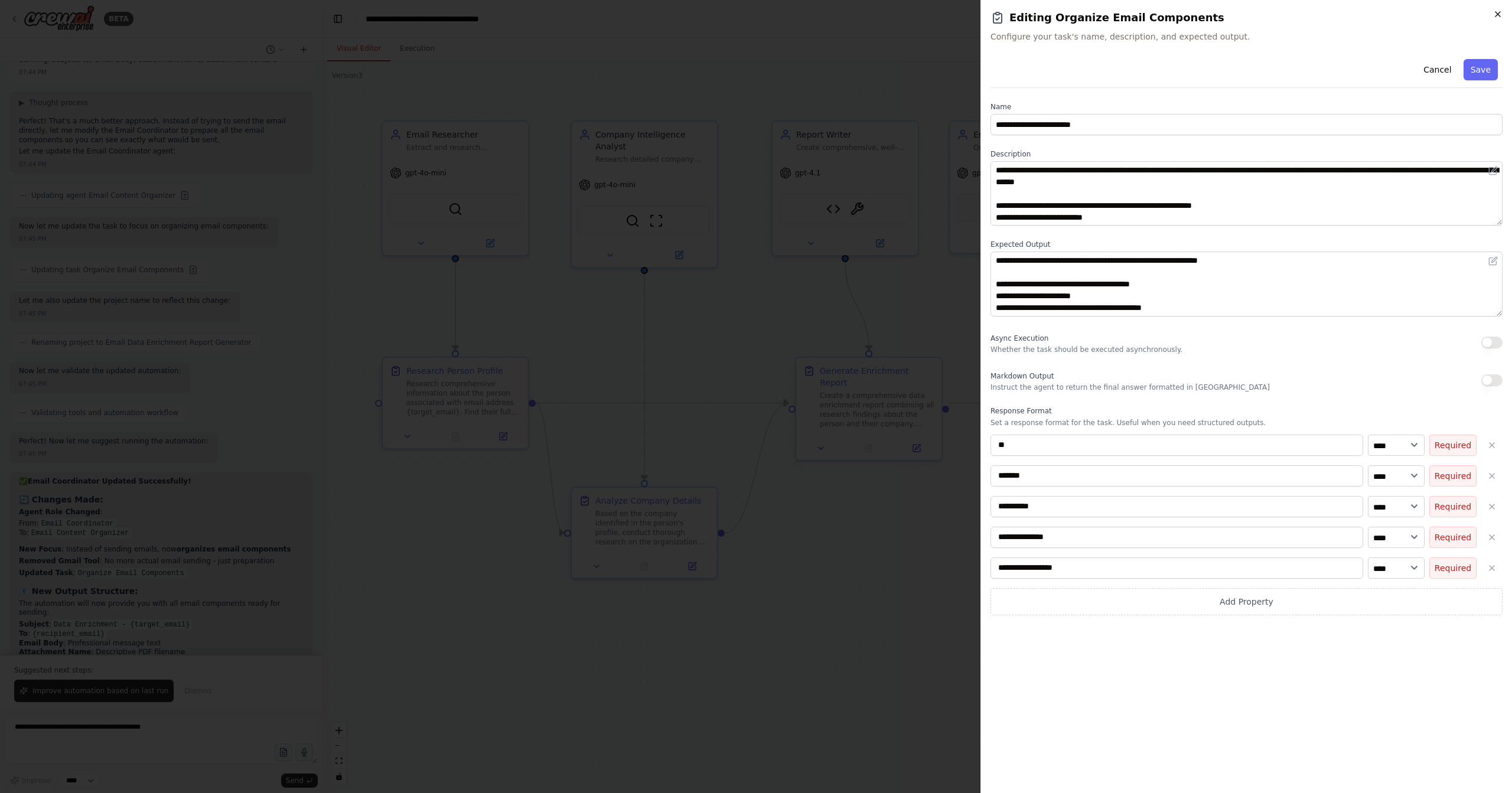
click at [1498, 12] on icon "button" at bounding box center [1498, 14] width 9 height 9
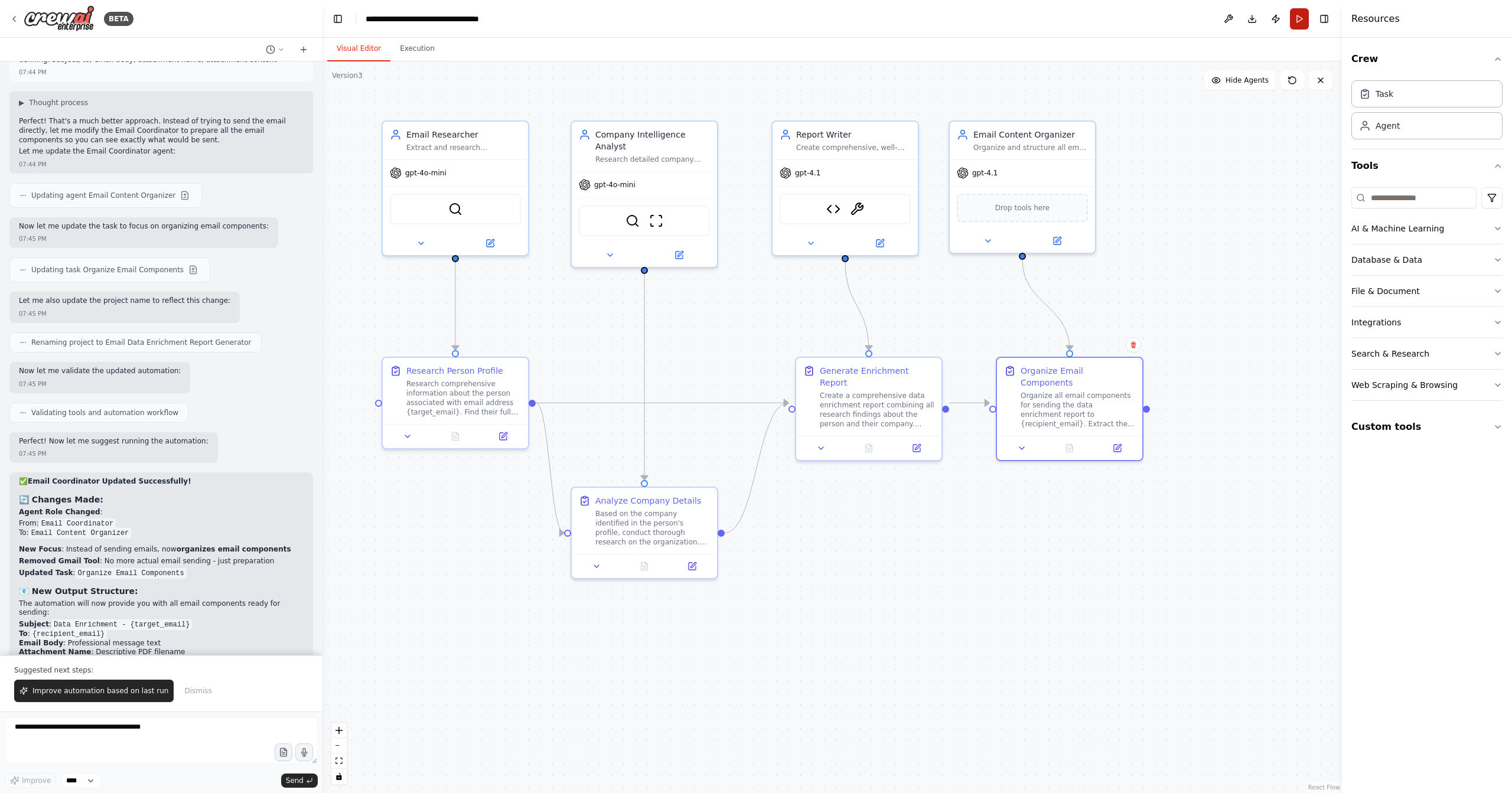
click at [1295, 22] on button "Run" at bounding box center [1300, 19] width 19 height 21
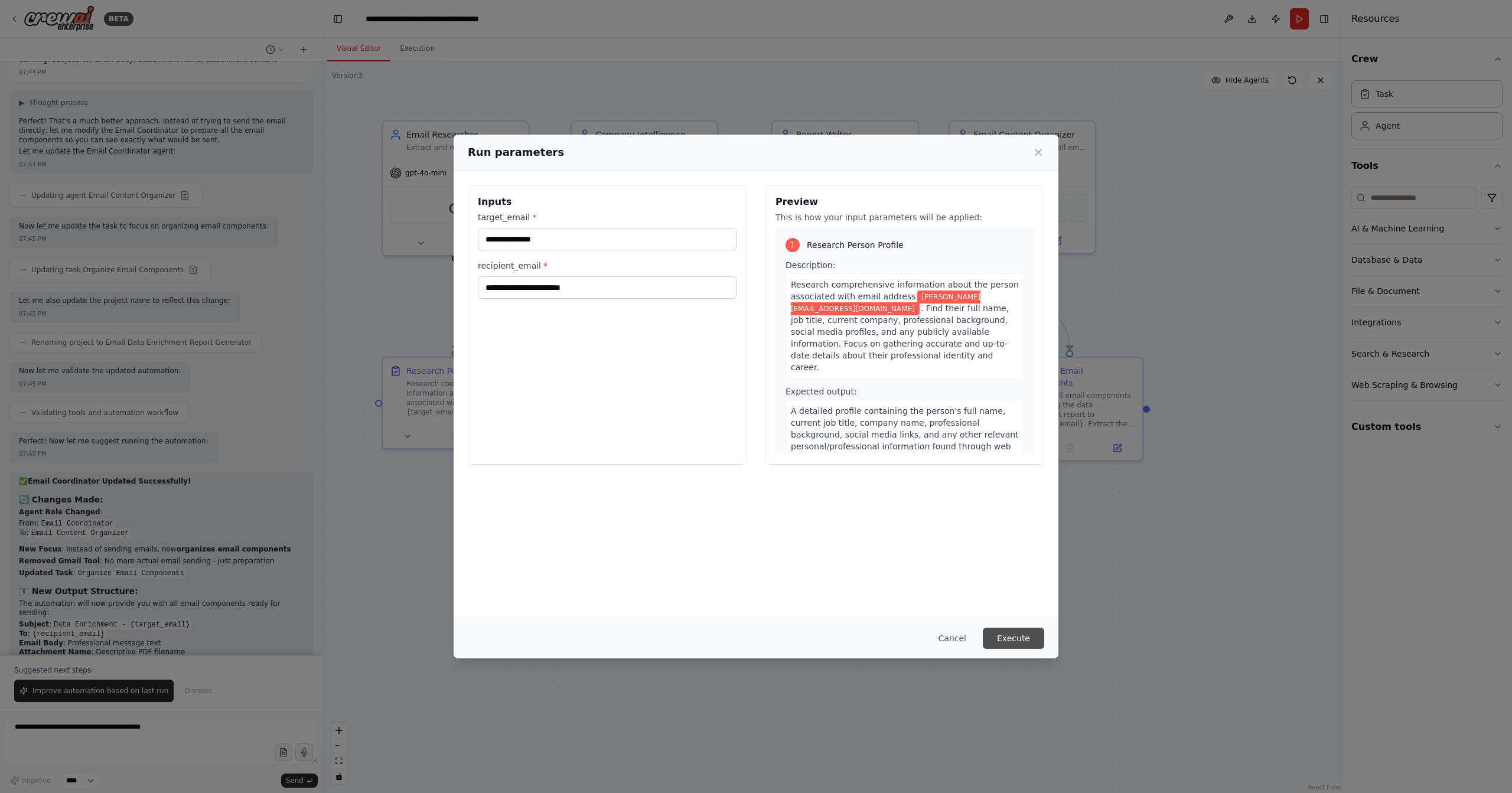
click at [1028, 641] on button "Execute" at bounding box center [1014, 638] width 62 height 21
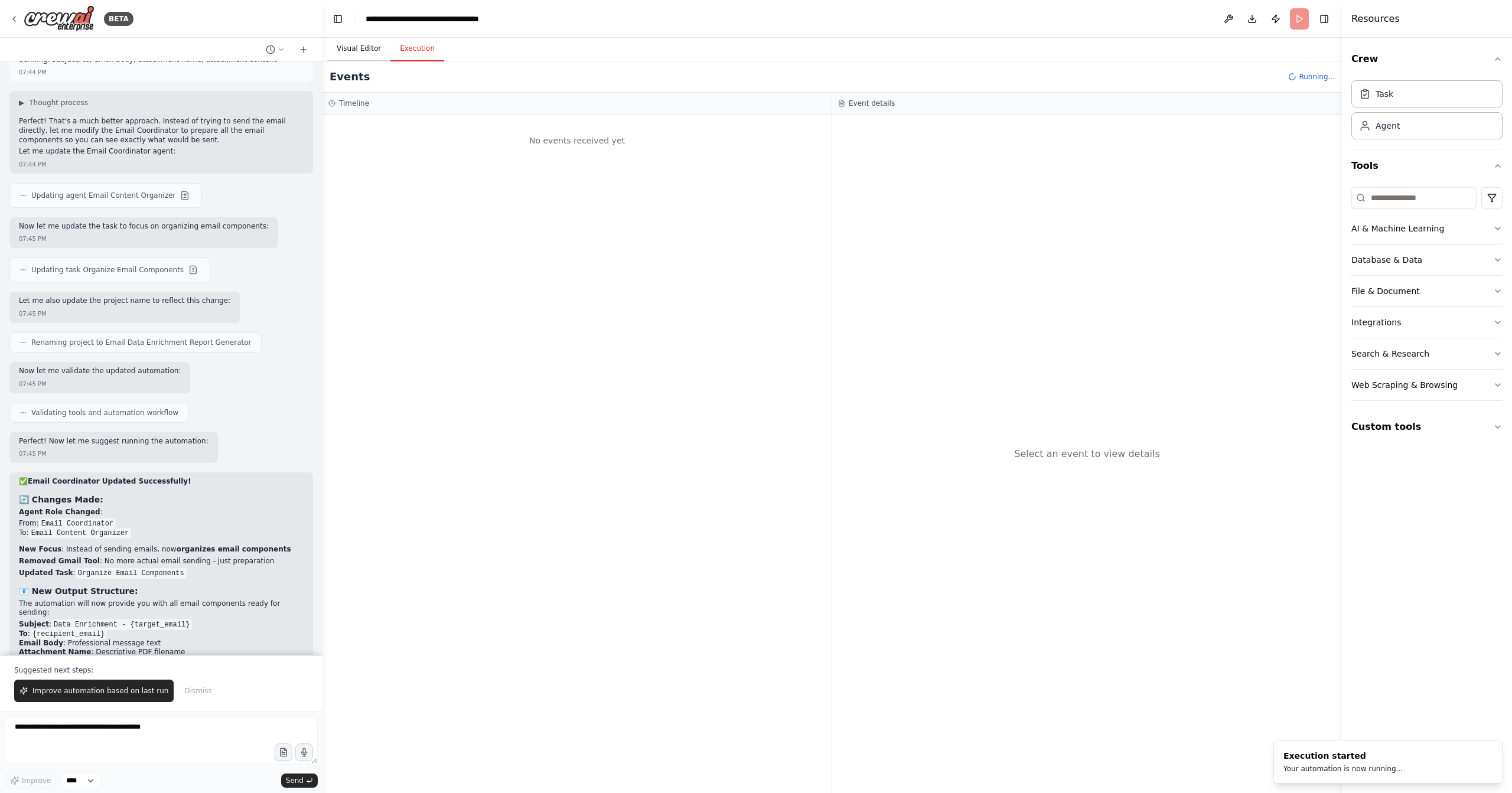
click at [373, 47] on button "Visual Editor" at bounding box center [358, 49] width 63 height 25
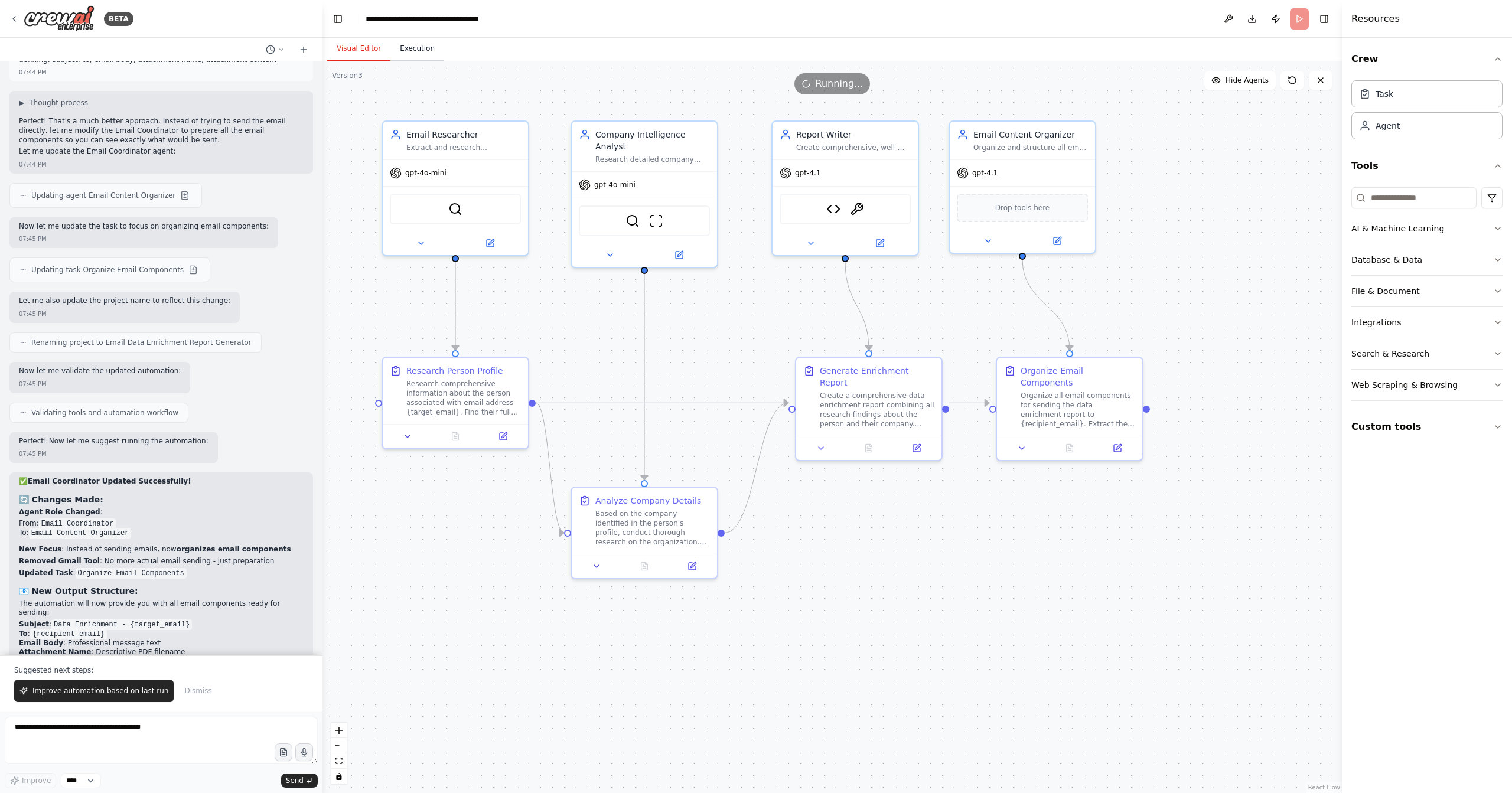
click at [420, 49] on button "Execution" at bounding box center [417, 49] width 54 height 25
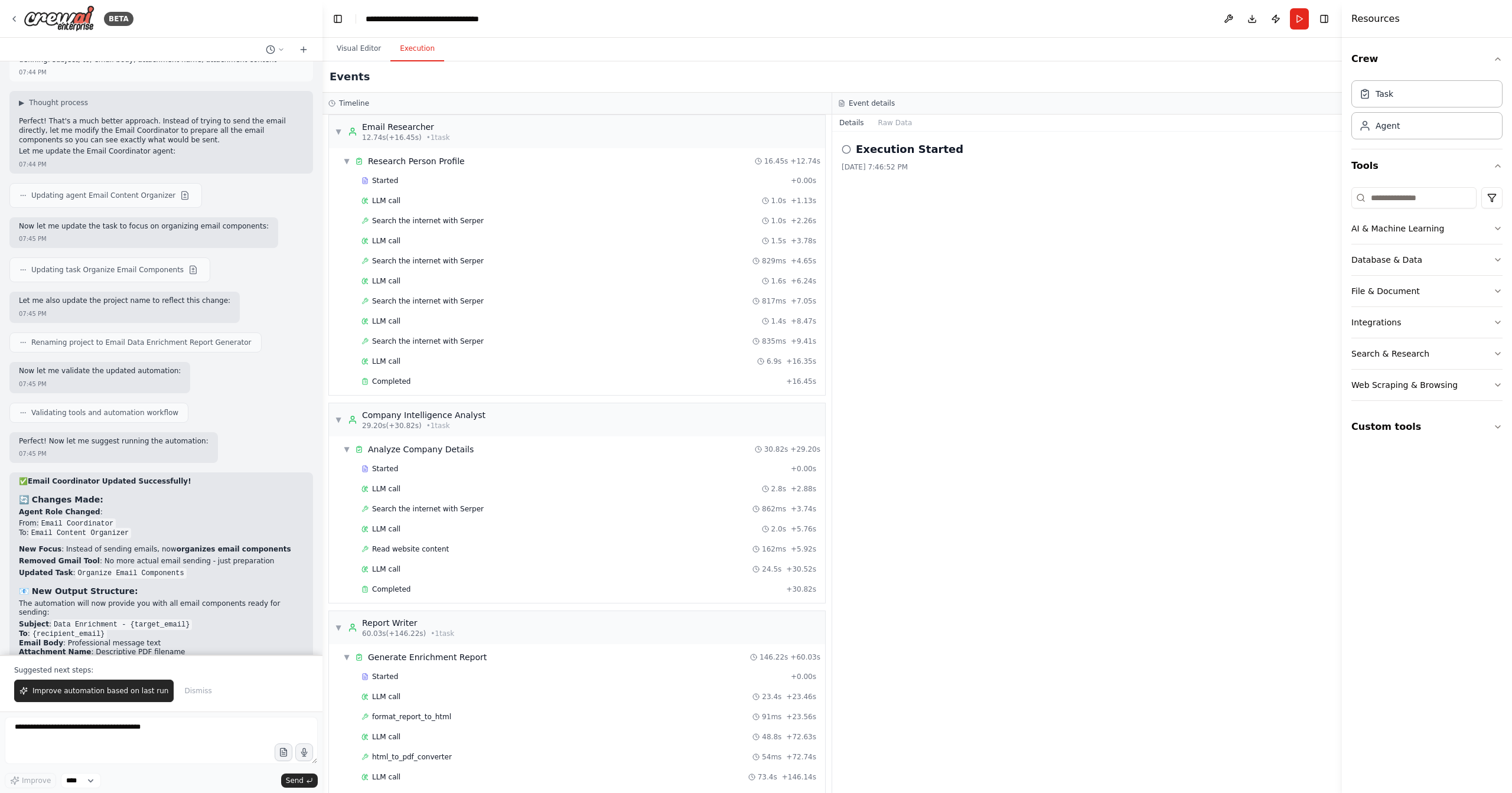
scroll to position [152, 0]
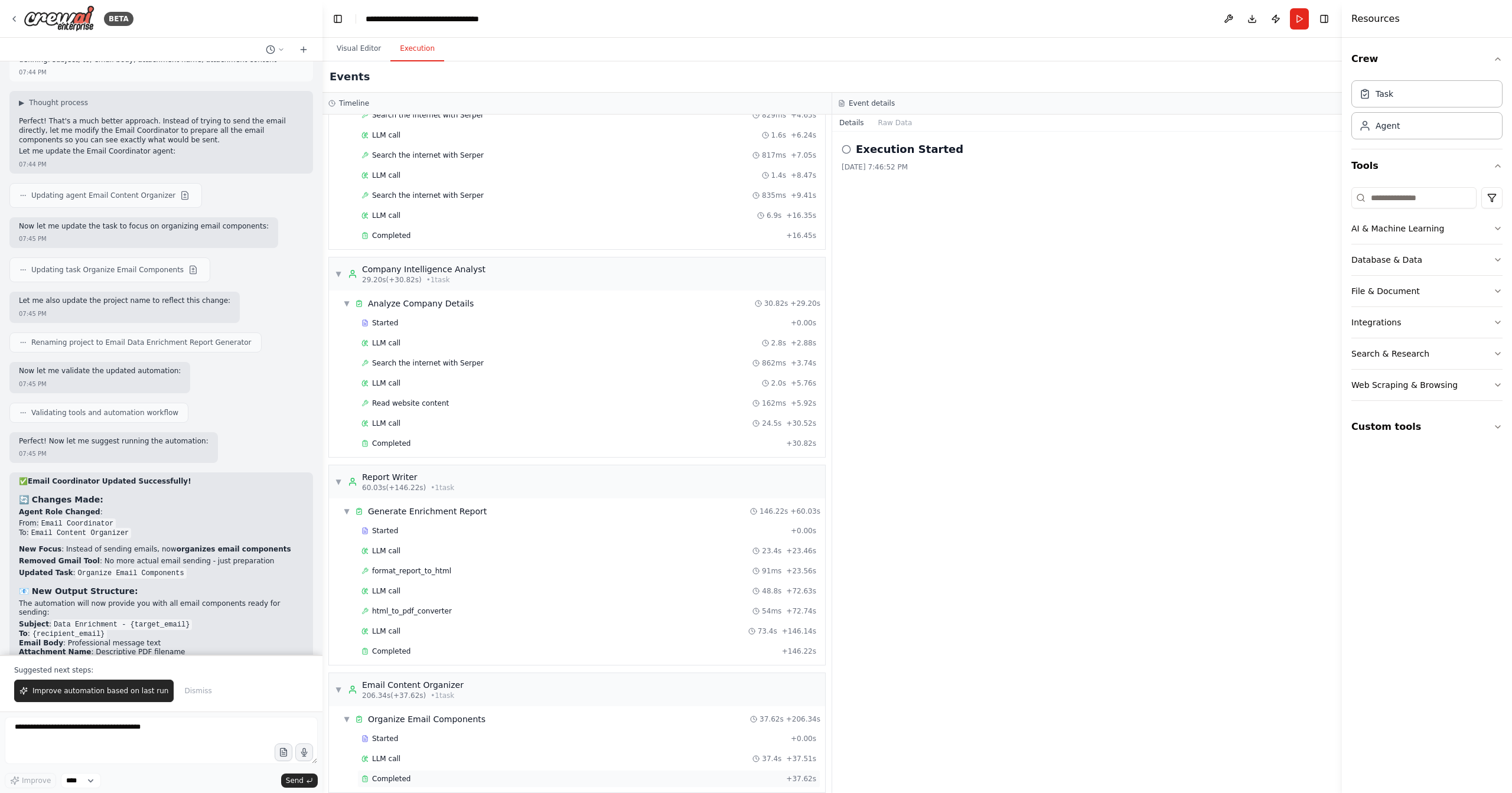
click at [477, 770] on div "Completed + 37.62s" at bounding box center [589, 779] width 463 height 18
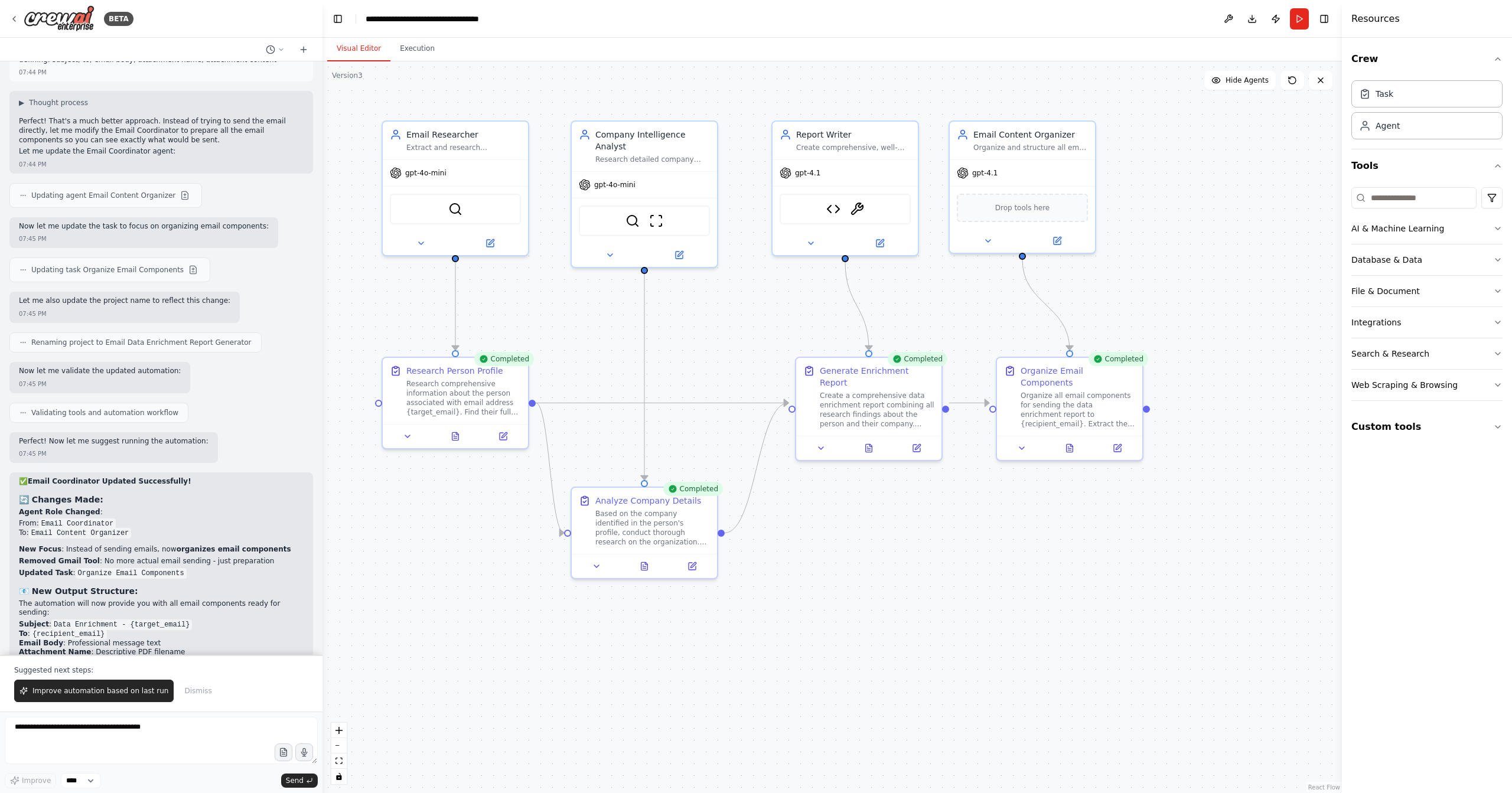
click at [354, 46] on button "Visual Editor" at bounding box center [358, 49] width 63 height 25
drag, startPoint x: 1256, startPoint y: 21, endPoint x: 1270, endPoint y: 30, distance: 16.6
click at [1257, 35] on header "**********" at bounding box center [833, 19] width 1019 height 38
click at [1276, 23] on button "Publish" at bounding box center [1276, 19] width 19 height 21
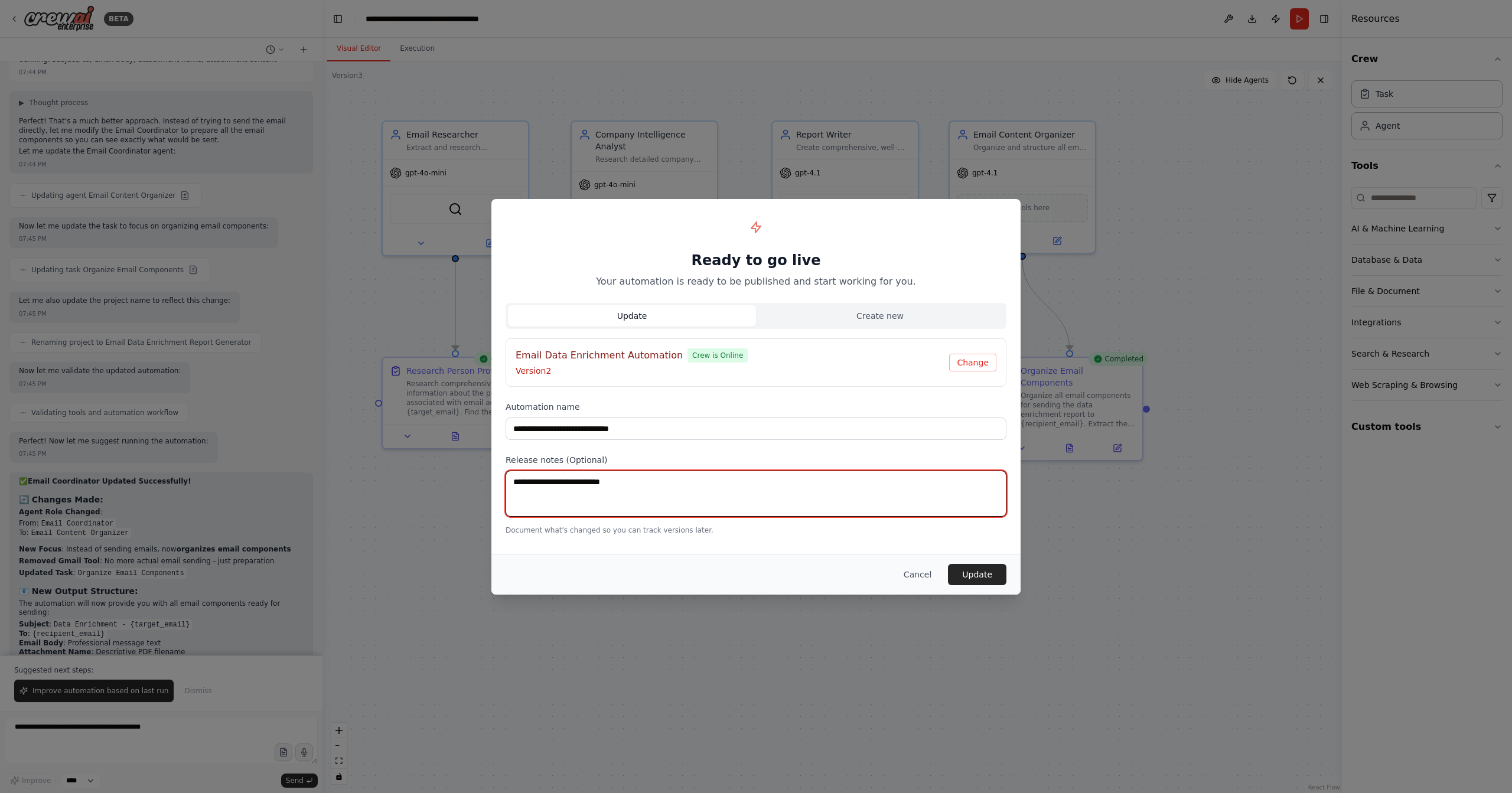
click at [871, 489] on textarea at bounding box center [756, 493] width 501 height 46
type textarea "**********"
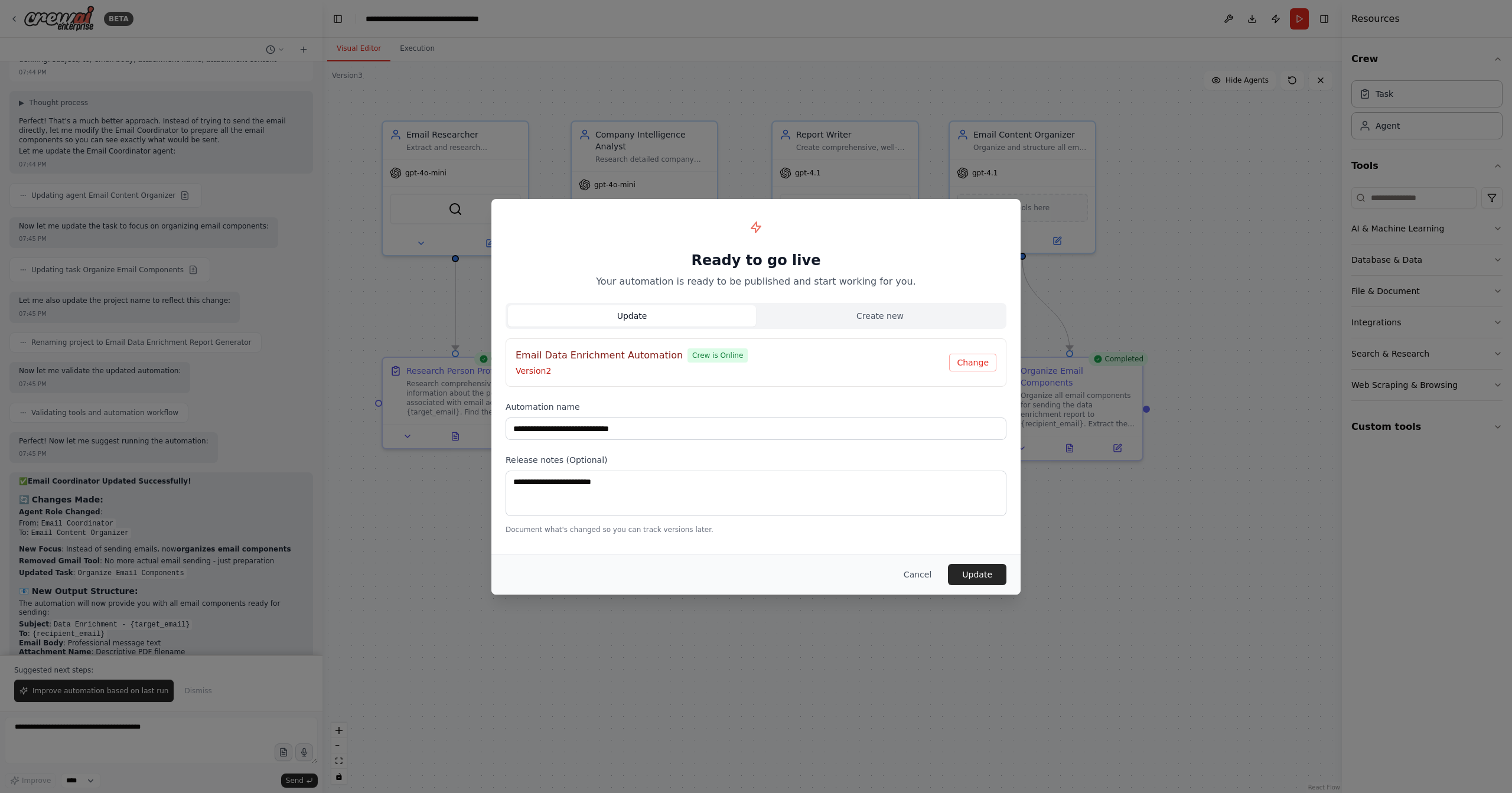
click at [948, 564] on button "Update" at bounding box center [977, 575] width 59 height 21
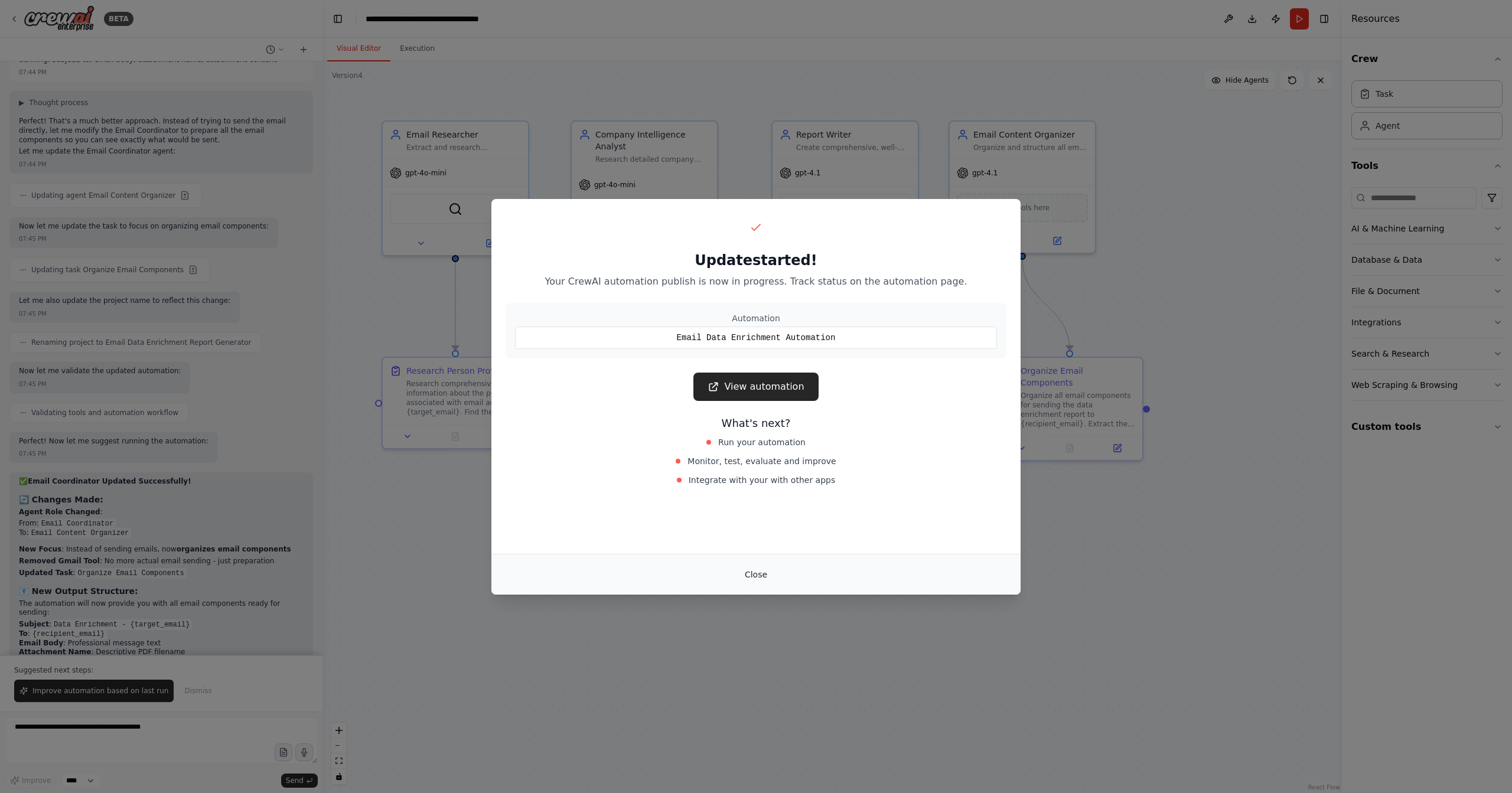
click at [757, 581] on button "Close" at bounding box center [756, 575] width 42 height 21
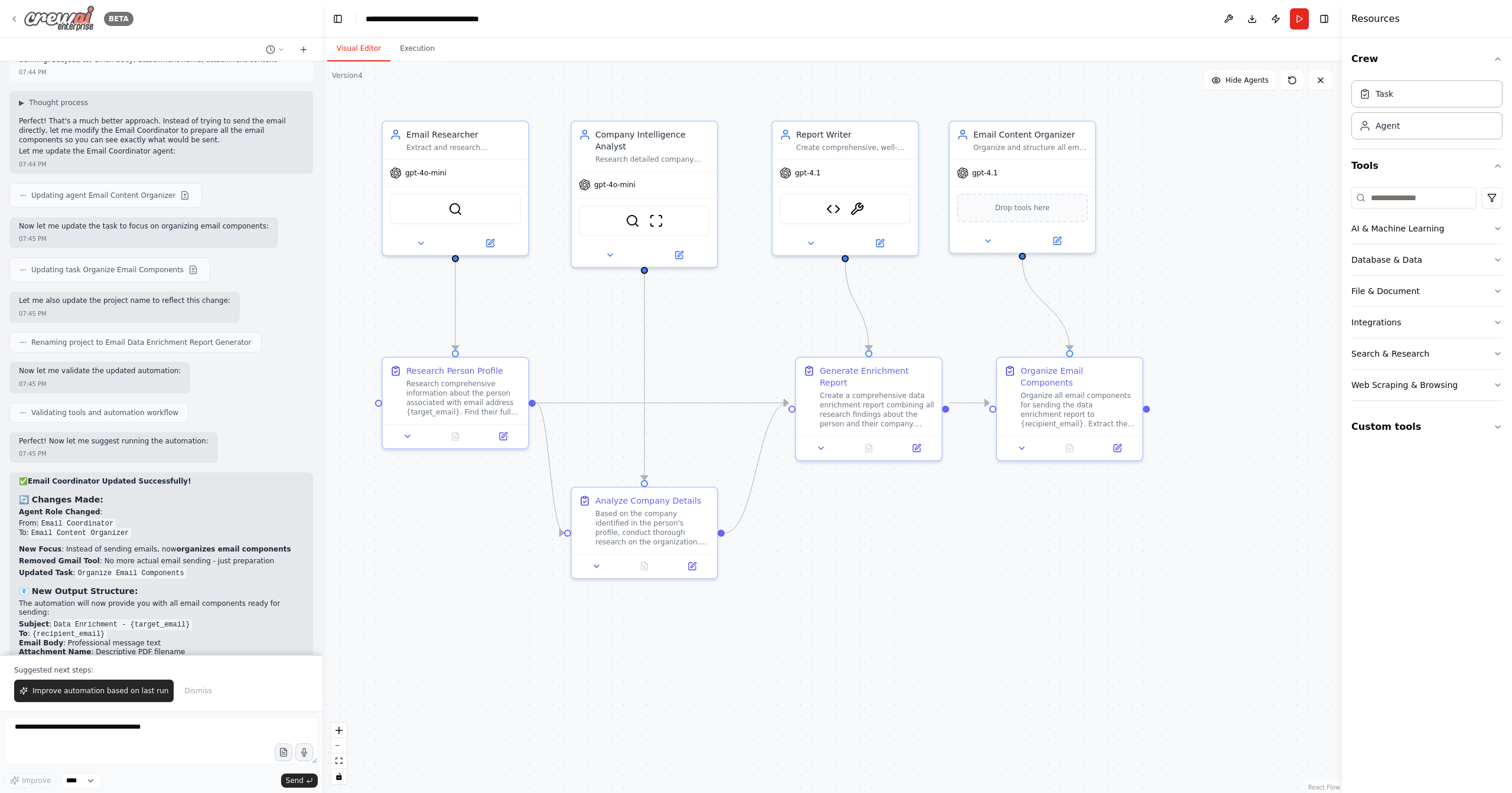
click at [87, 23] on img at bounding box center [59, 18] width 71 height 27
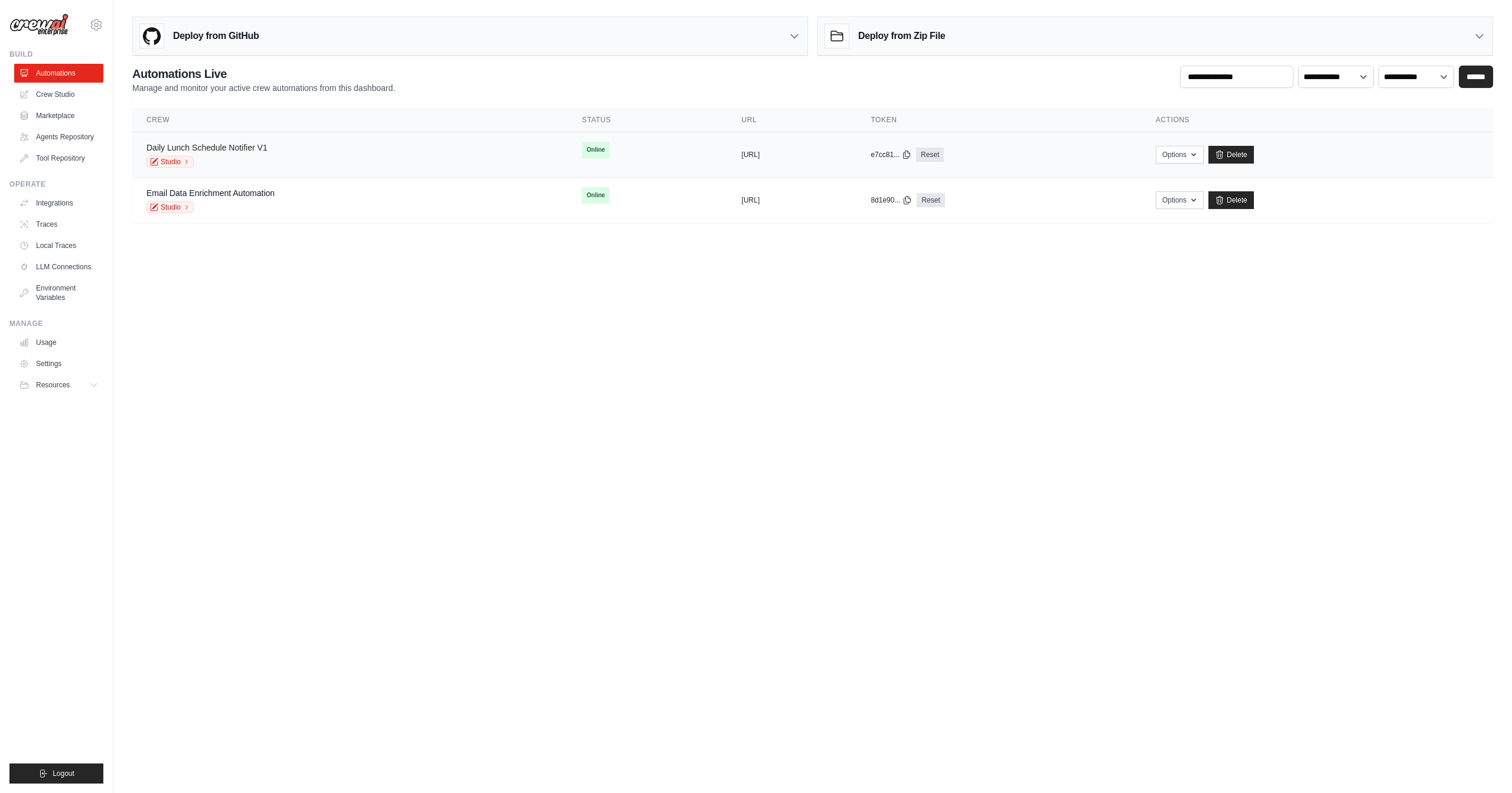
click at [258, 147] on link "Daily Lunch Schedule Notifier V1" at bounding box center [207, 148] width 121 height 9
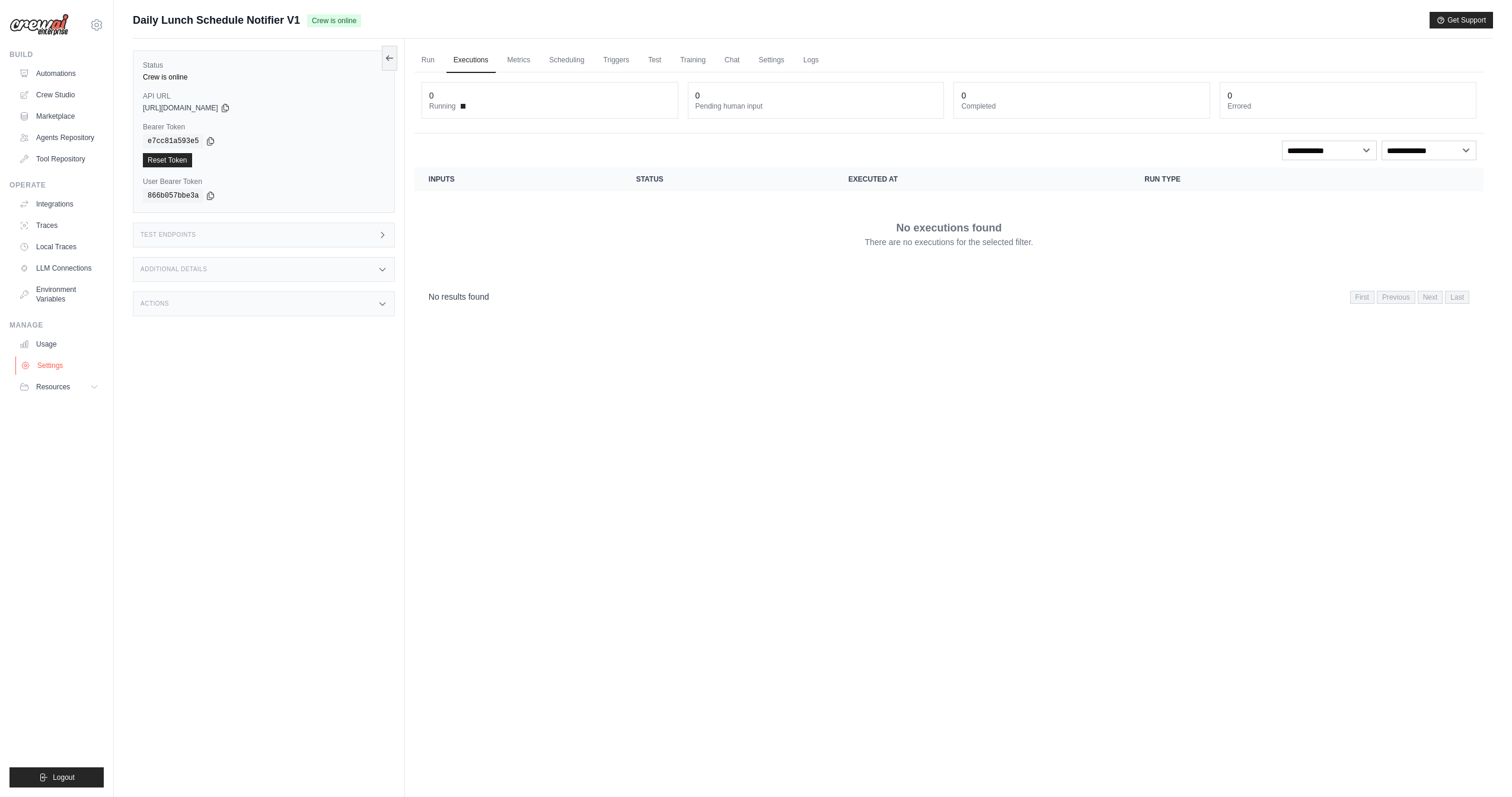
click at [56, 367] on link "Settings" at bounding box center [60, 365] width 89 height 19
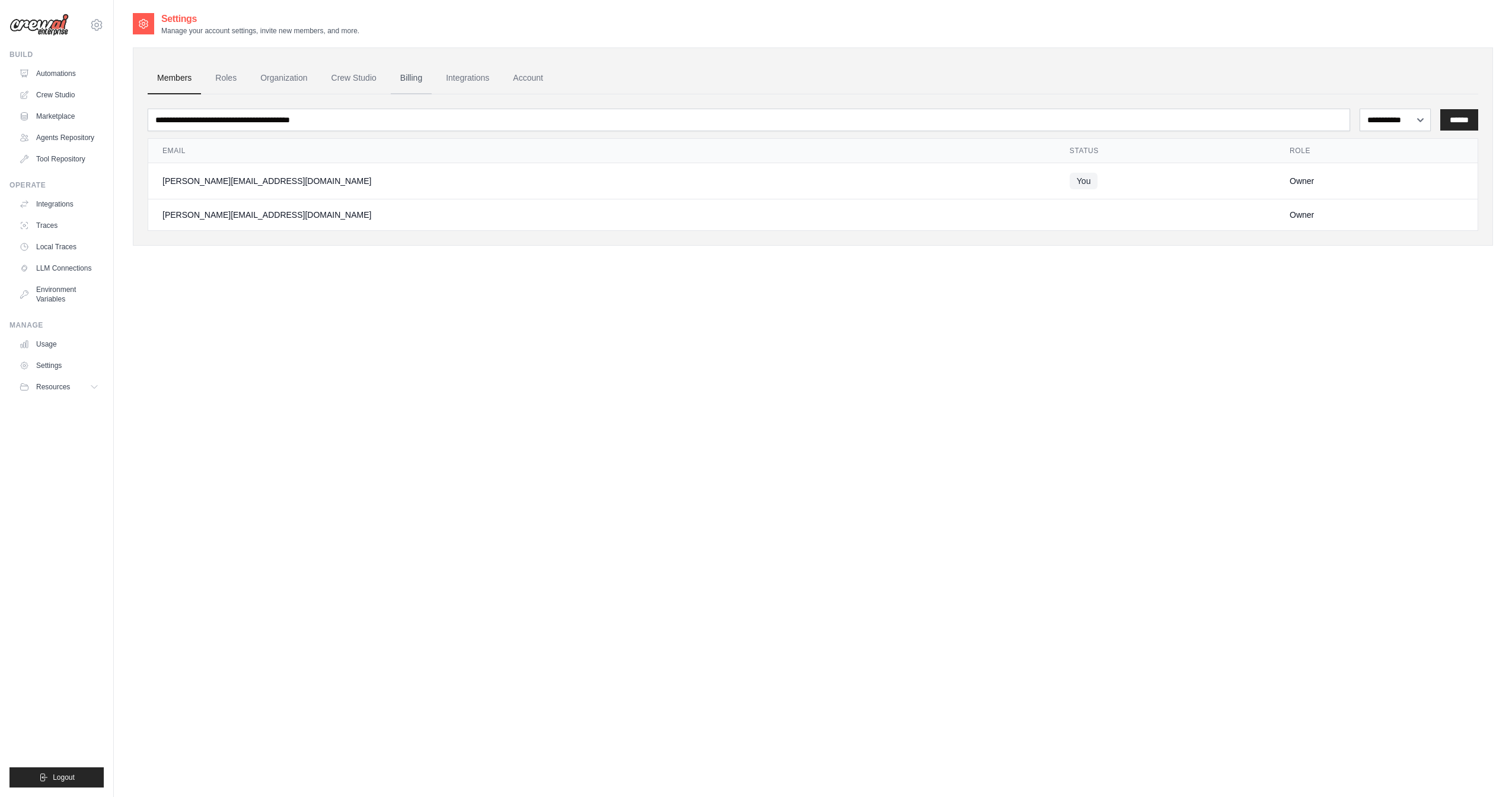
click at [413, 79] on link "Billing" at bounding box center [411, 79] width 41 height 32
click at [458, 79] on link "Integrations" at bounding box center [468, 79] width 63 height 32
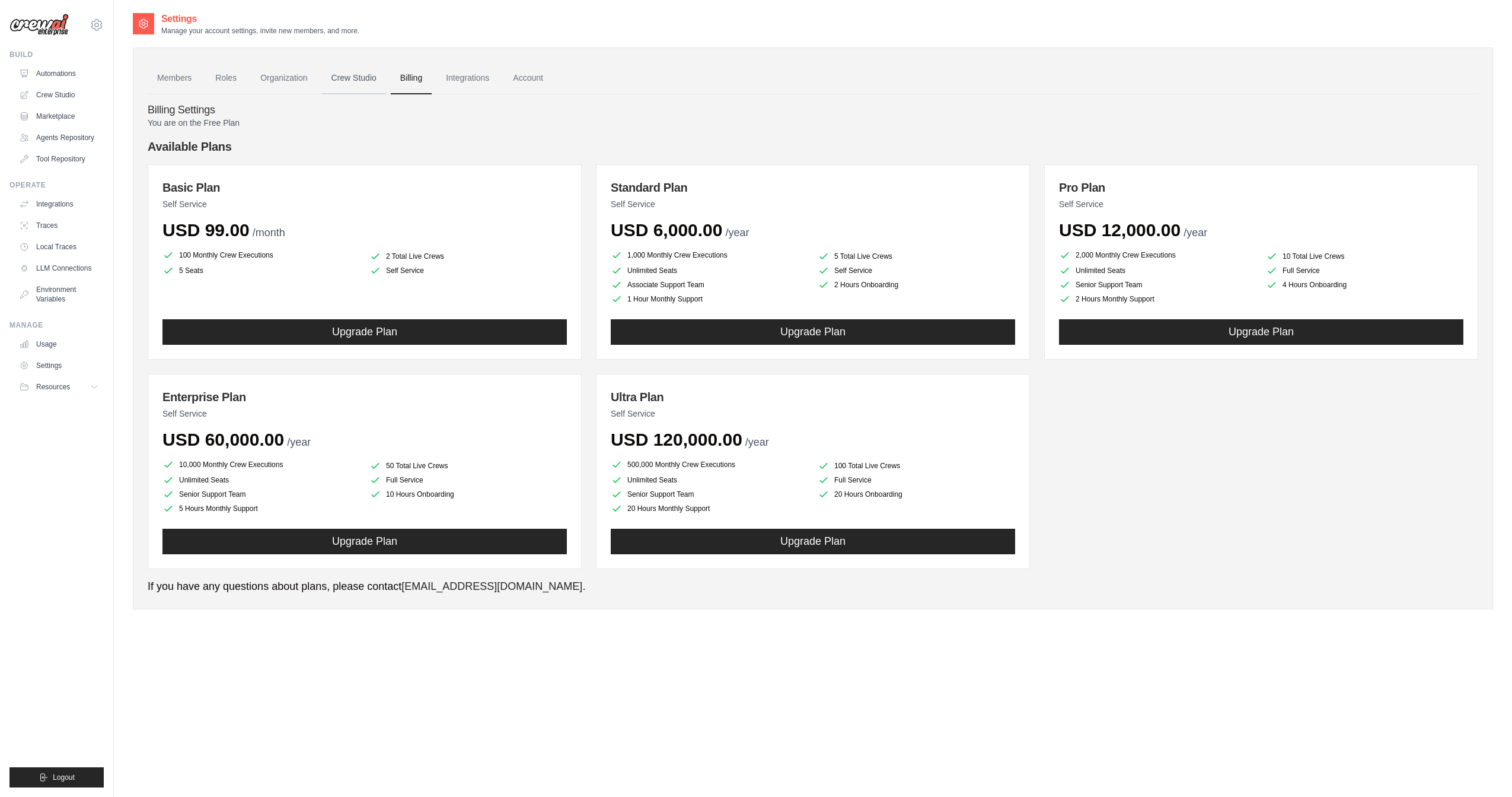
click at [357, 80] on link "Crew Studio" at bounding box center [354, 79] width 64 height 32
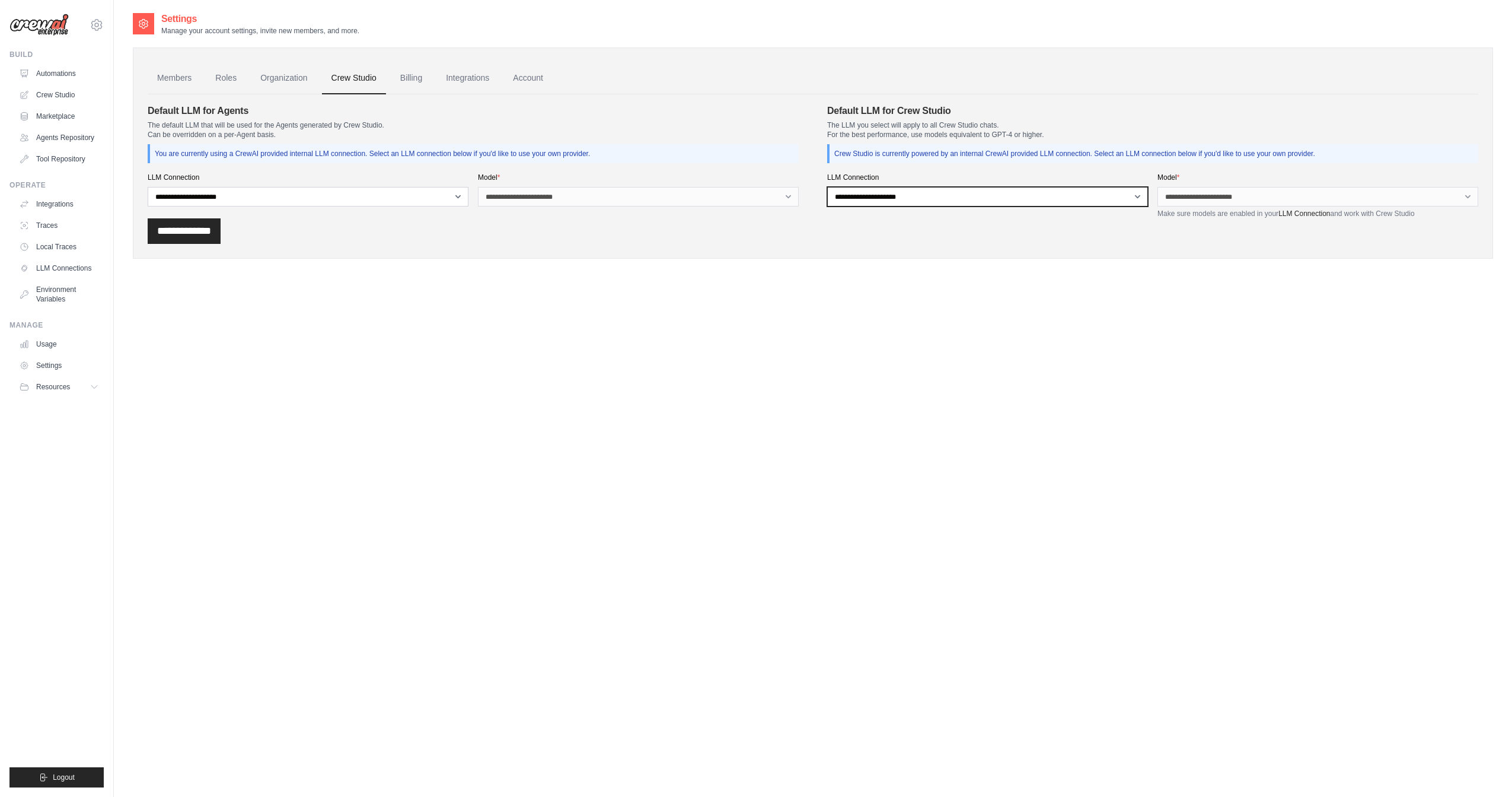
click at [875, 198] on select "**********" at bounding box center [988, 197] width 321 height 20
select select "******"
click at [827, 187] on select "**********" at bounding box center [988, 197] width 321 height 20
click at [1240, 196] on select "**********" at bounding box center [1318, 197] width 321 height 20
click at [1158, 187] on select "**********" at bounding box center [1318, 197] width 321 height 20
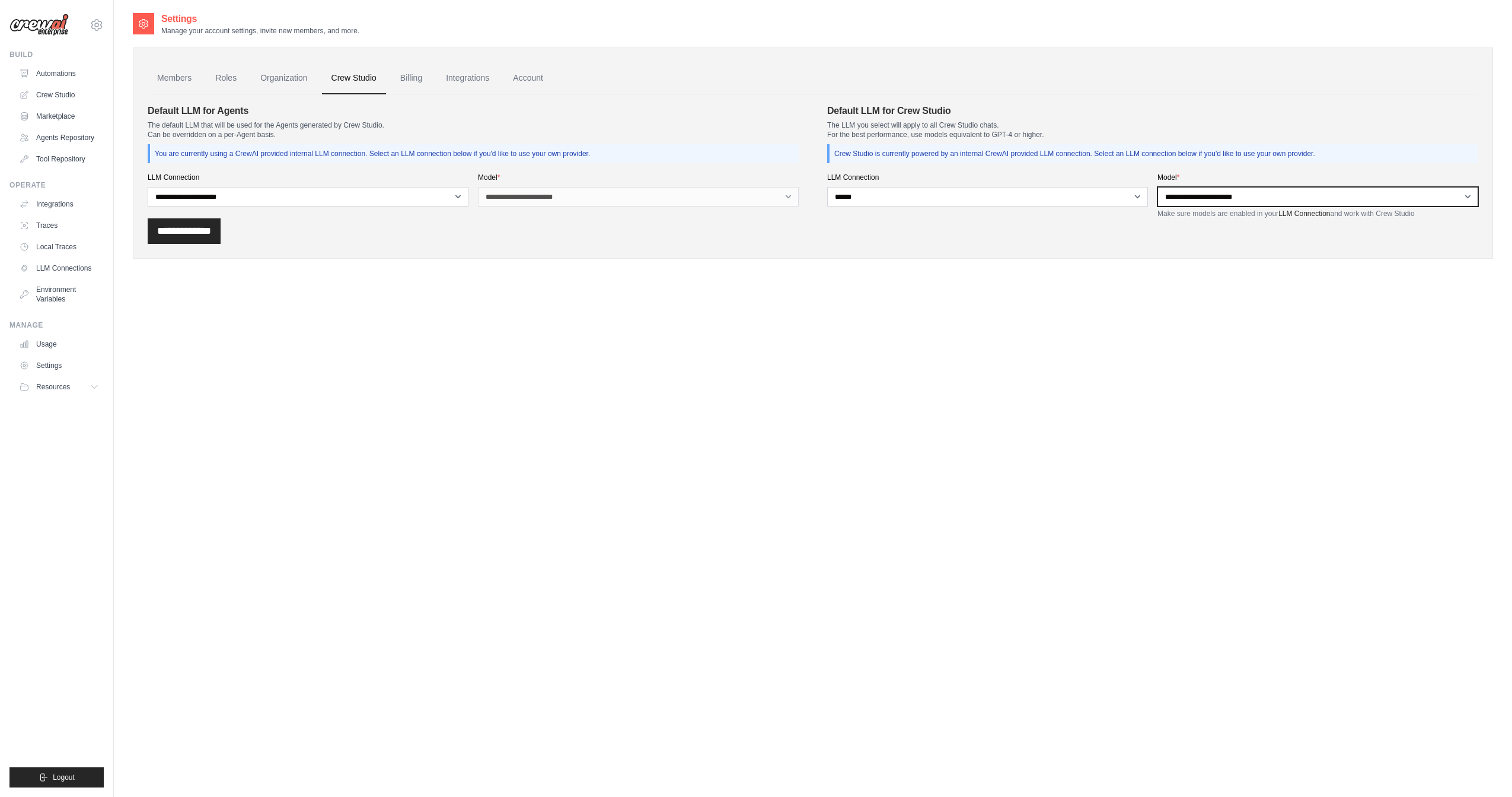
click at [1243, 194] on select "**********" at bounding box center [1318, 197] width 321 height 20
select select "**********"
click at [1158, 187] on select "**********" at bounding box center [1318, 197] width 321 height 20
click at [196, 236] on input "**********" at bounding box center [184, 231] width 73 height 26
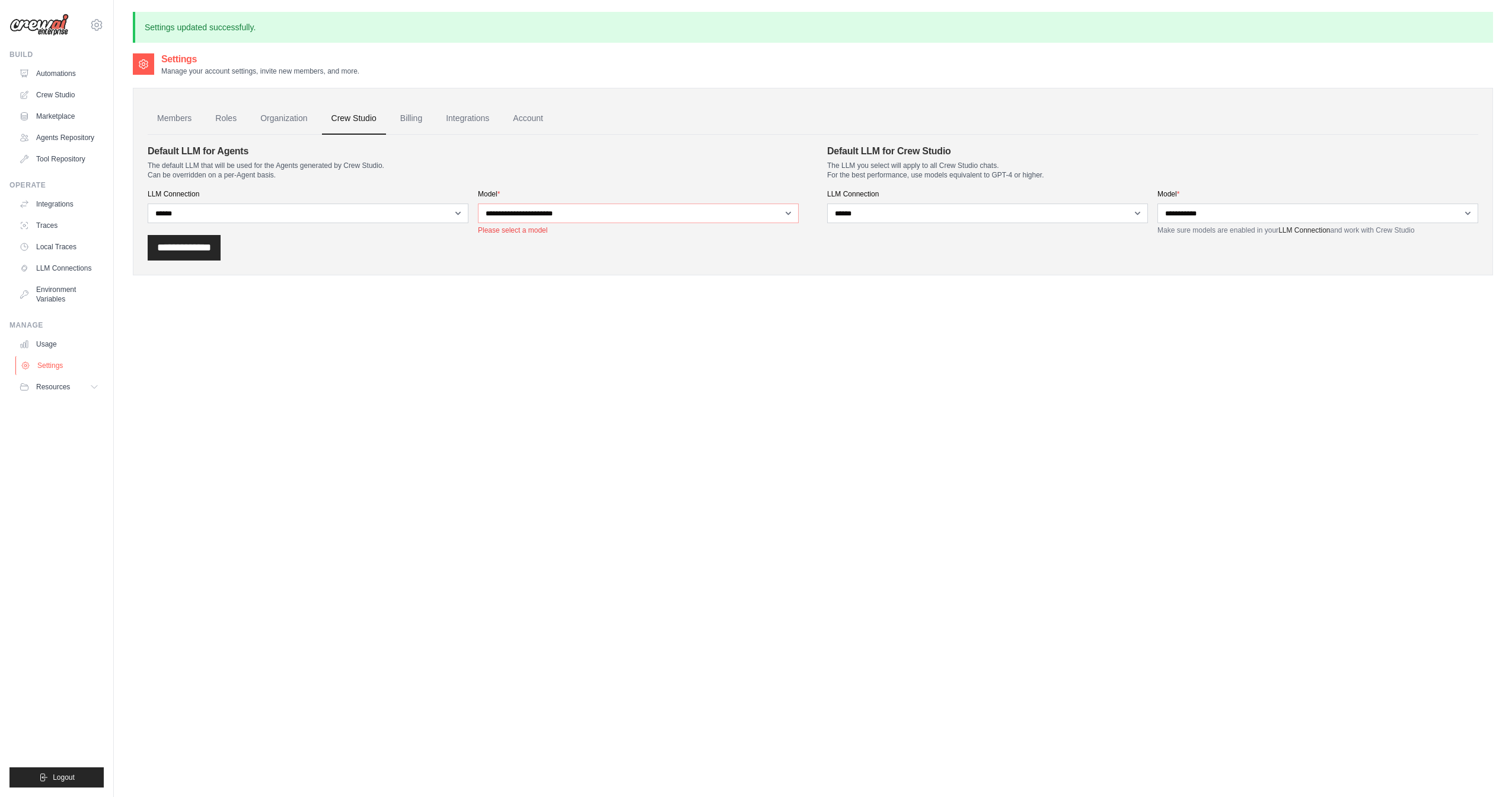
click at [52, 372] on link "Settings" at bounding box center [60, 365] width 89 height 19
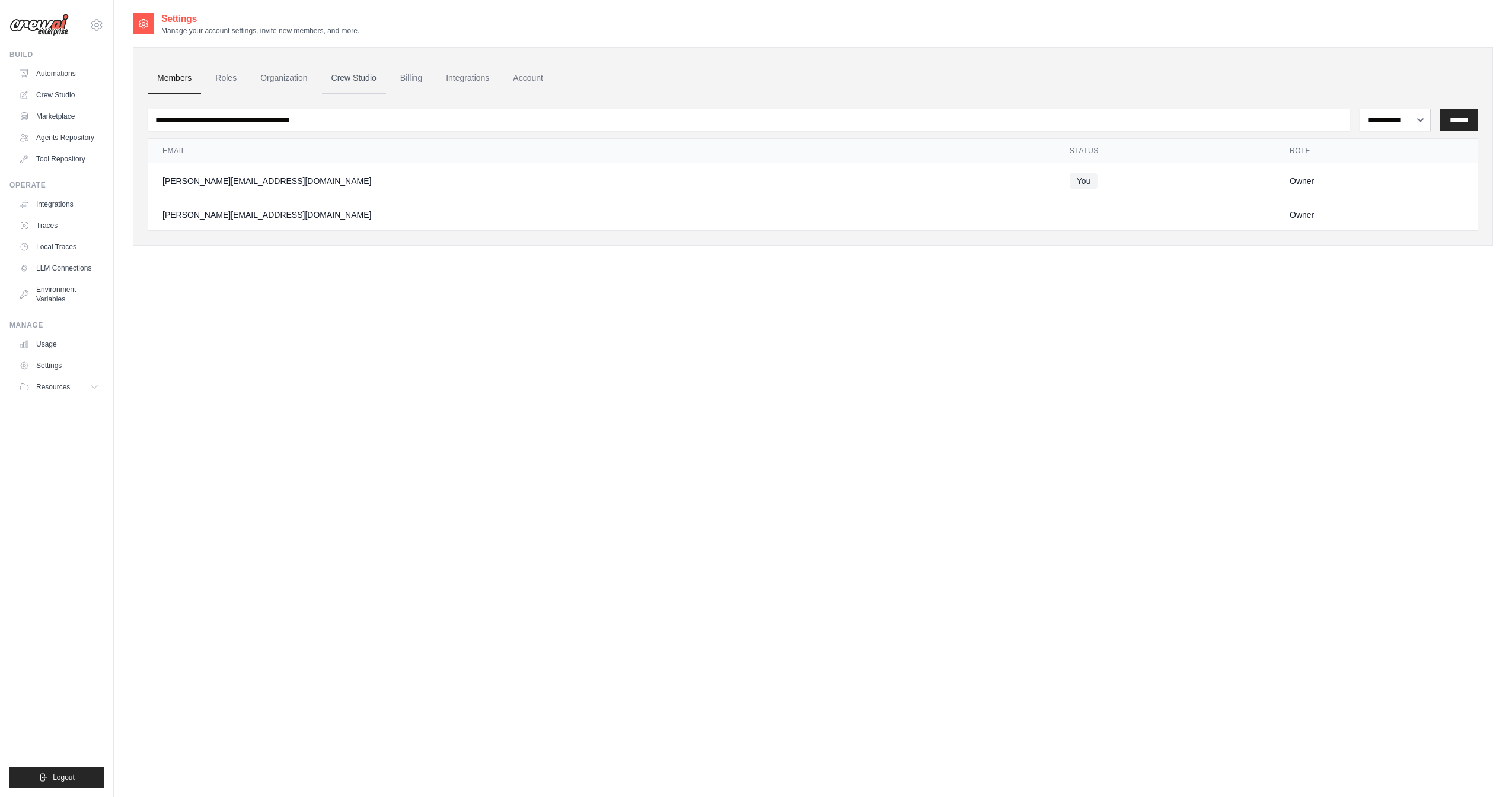
click at [360, 79] on link "Crew Studio" at bounding box center [354, 79] width 64 height 32
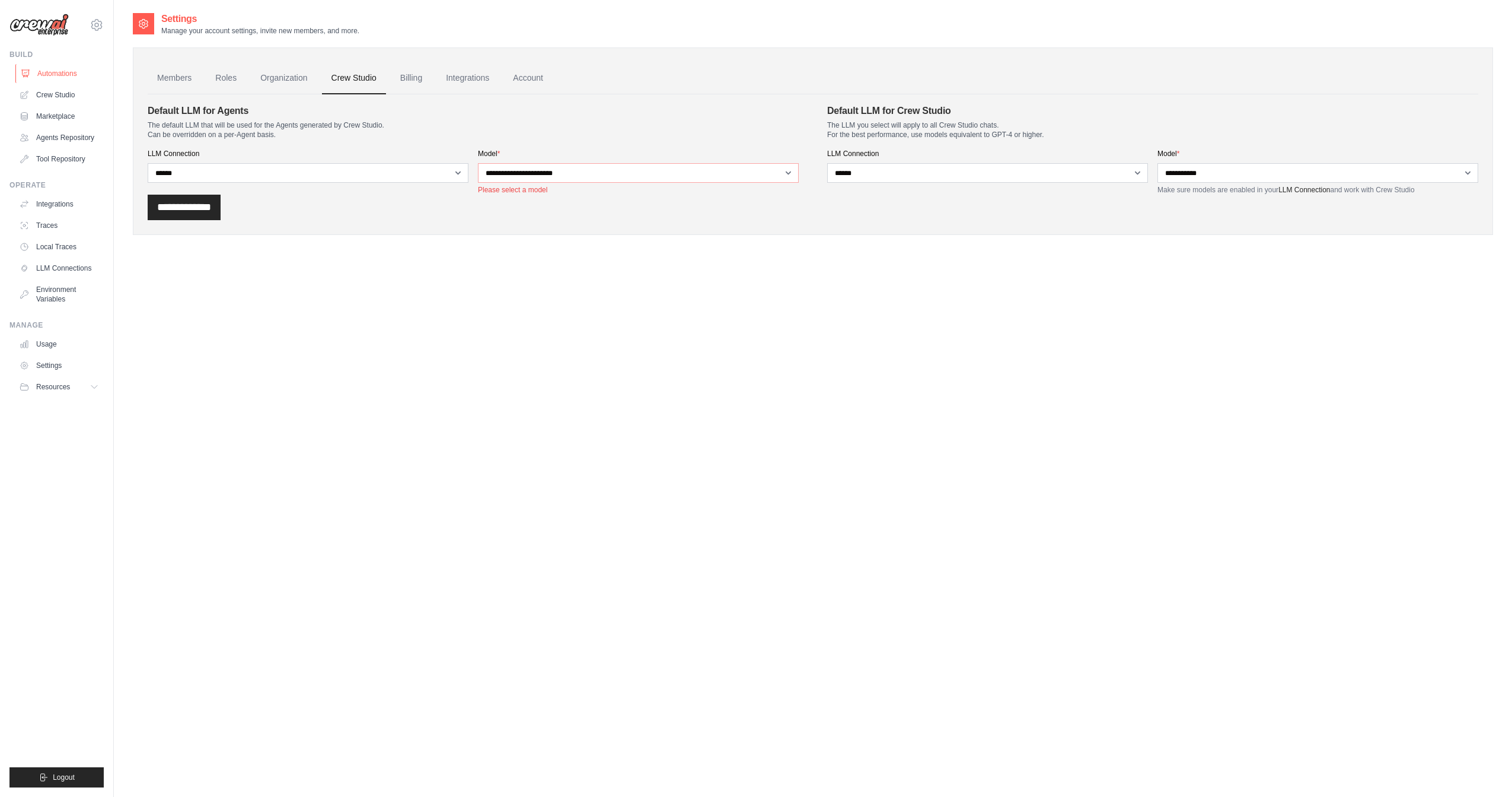
click at [65, 72] on link "Automations" at bounding box center [60, 74] width 89 height 19
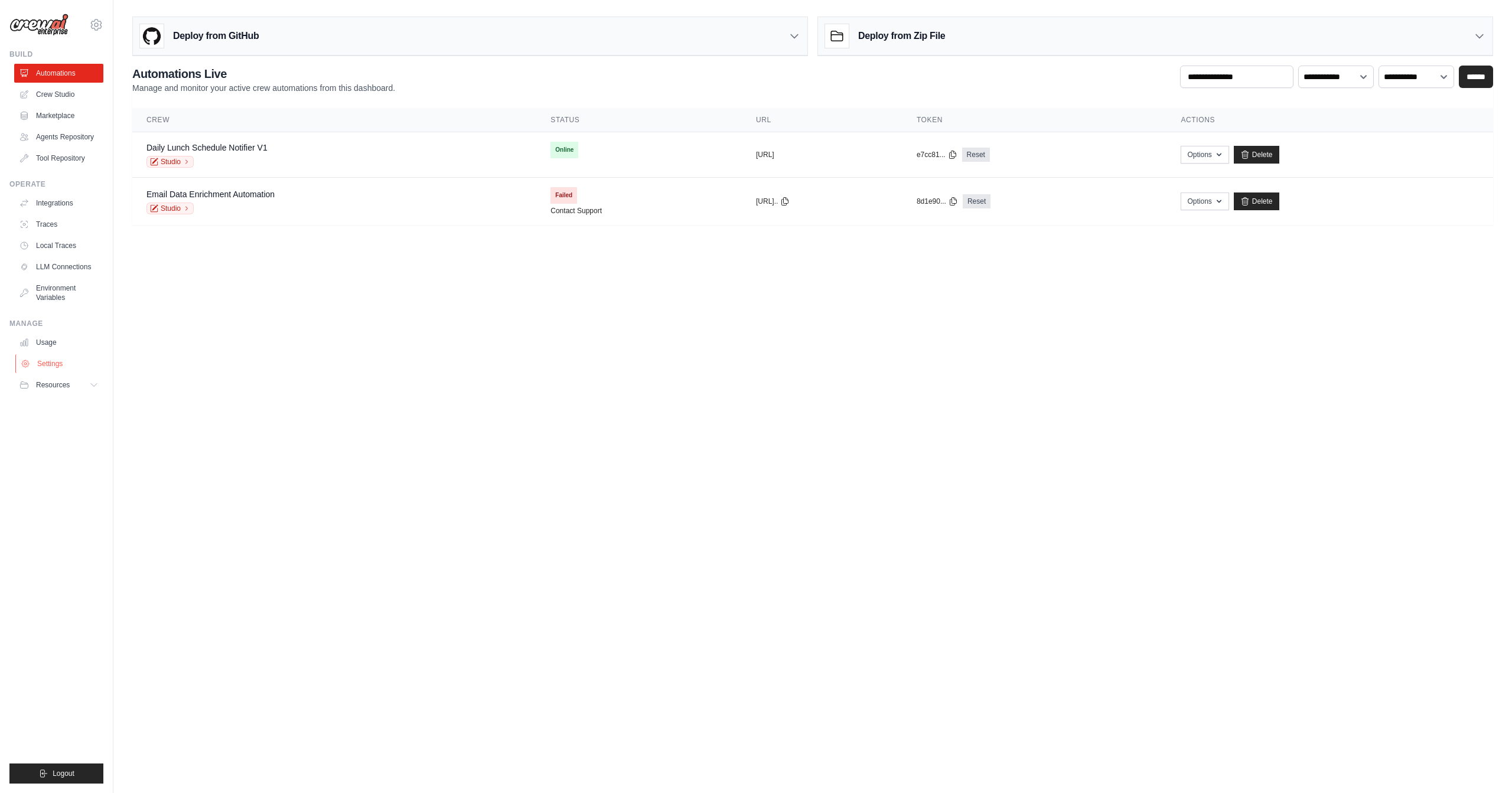
click at [56, 366] on link "Settings" at bounding box center [60, 364] width 89 height 19
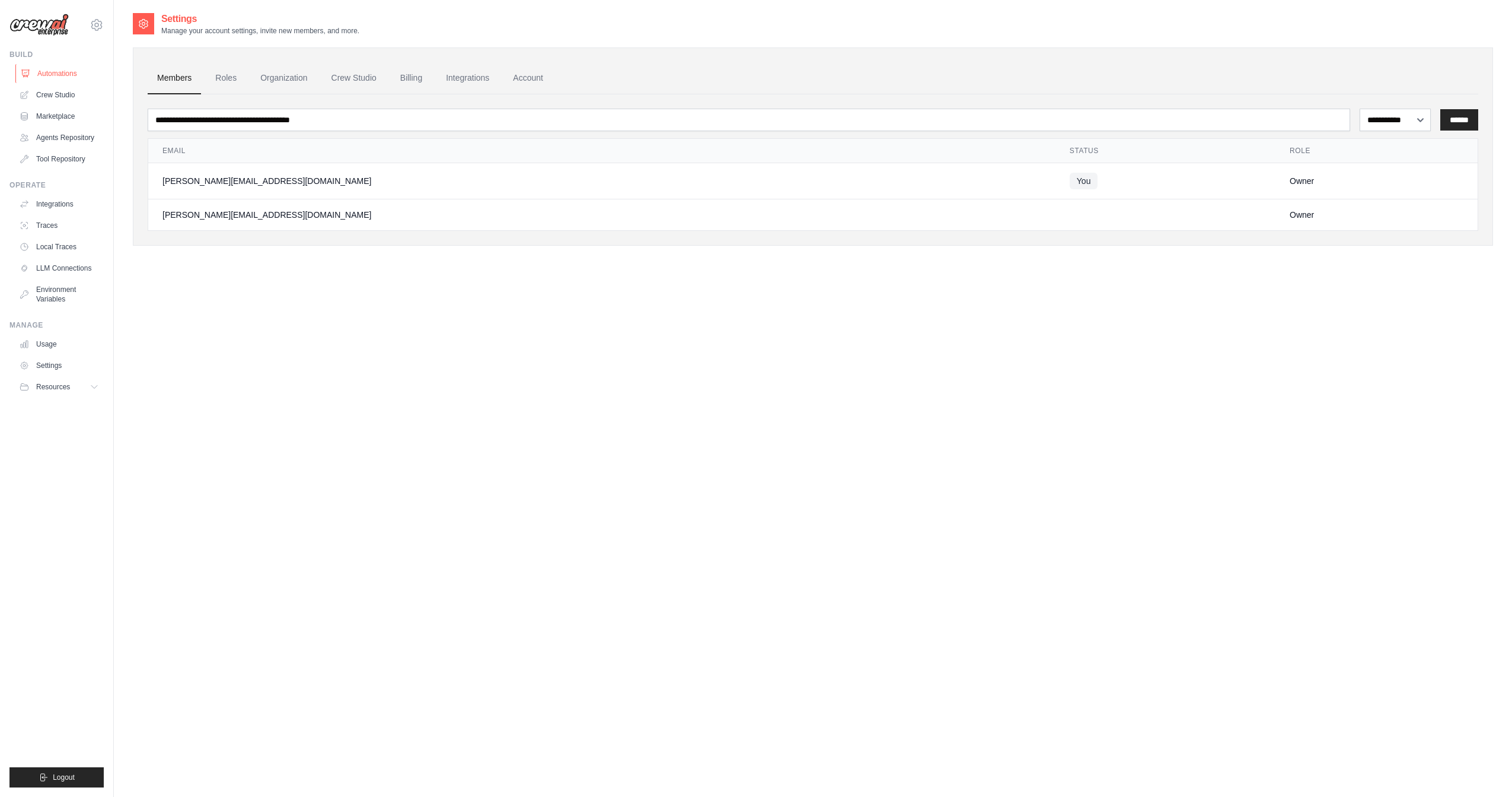
click at [64, 75] on link "Automations" at bounding box center [60, 74] width 89 height 19
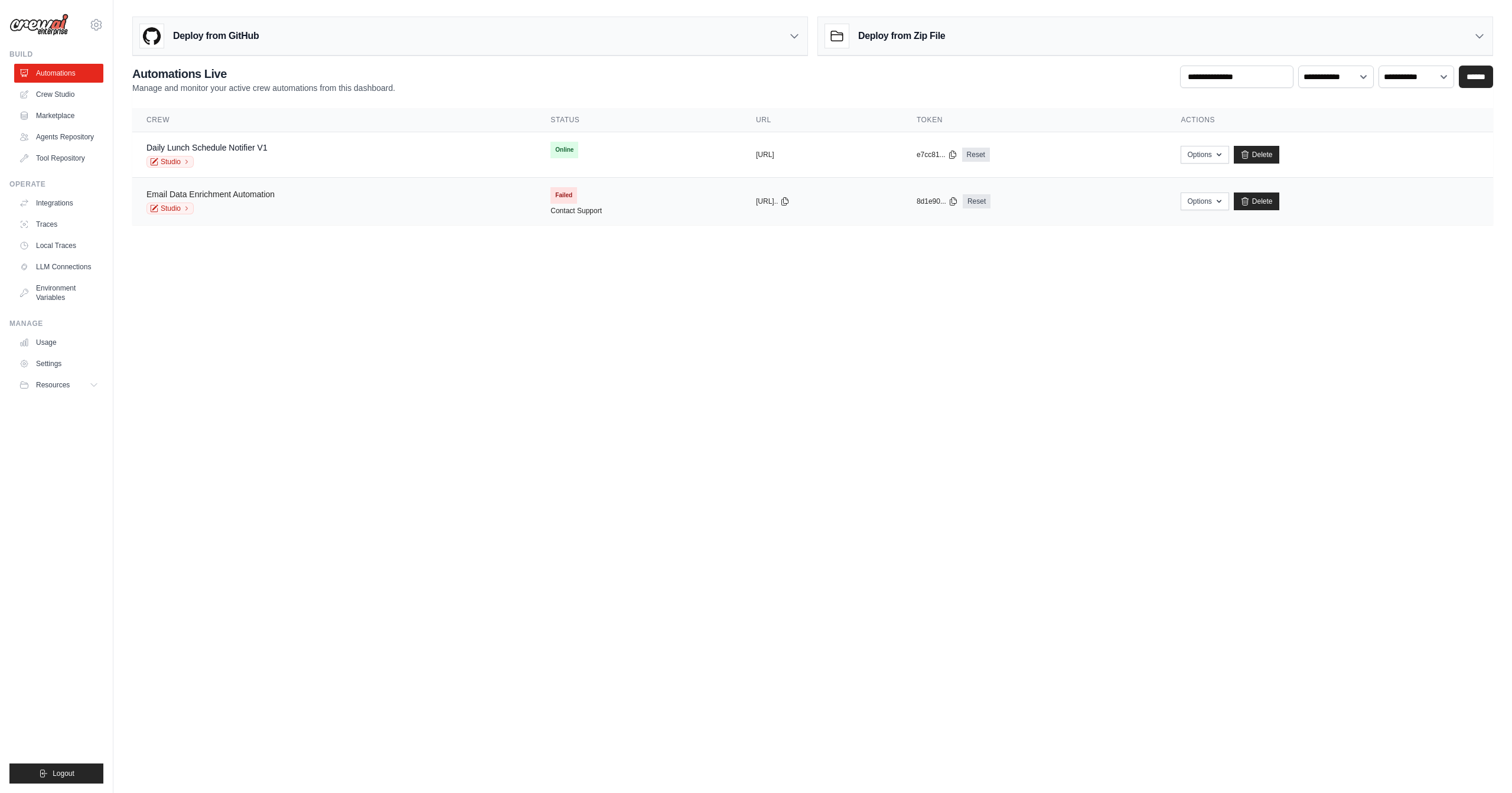
click at [244, 192] on link "Email Data Enrichment Automation" at bounding box center [211, 195] width 128 height 9
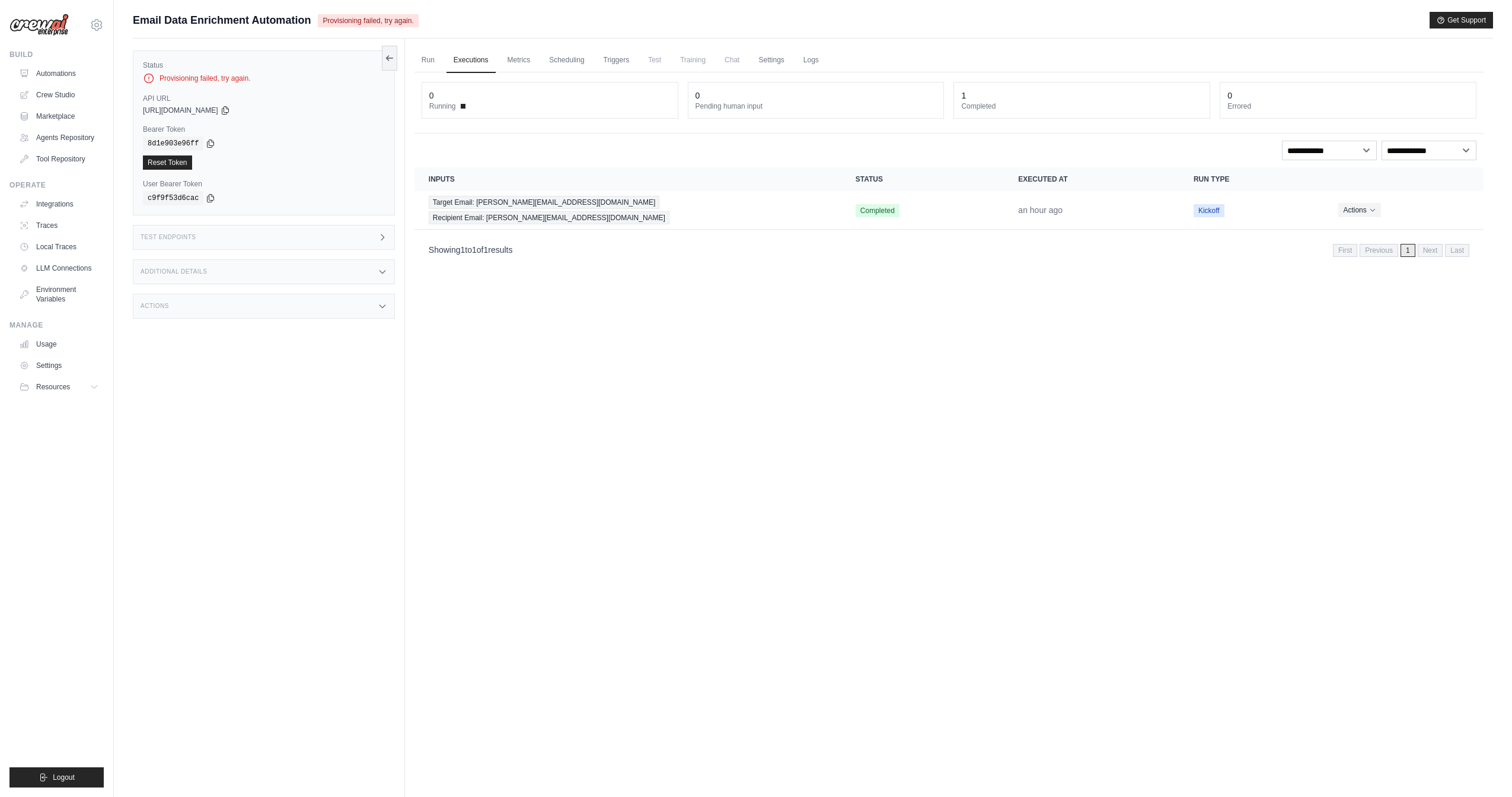
click at [228, 74] on div "Provisioning failed, try again." at bounding box center [264, 78] width 242 height 12
click at [42, 77] on link "Automations" at bounding box center [60, 74] width 89 height 19
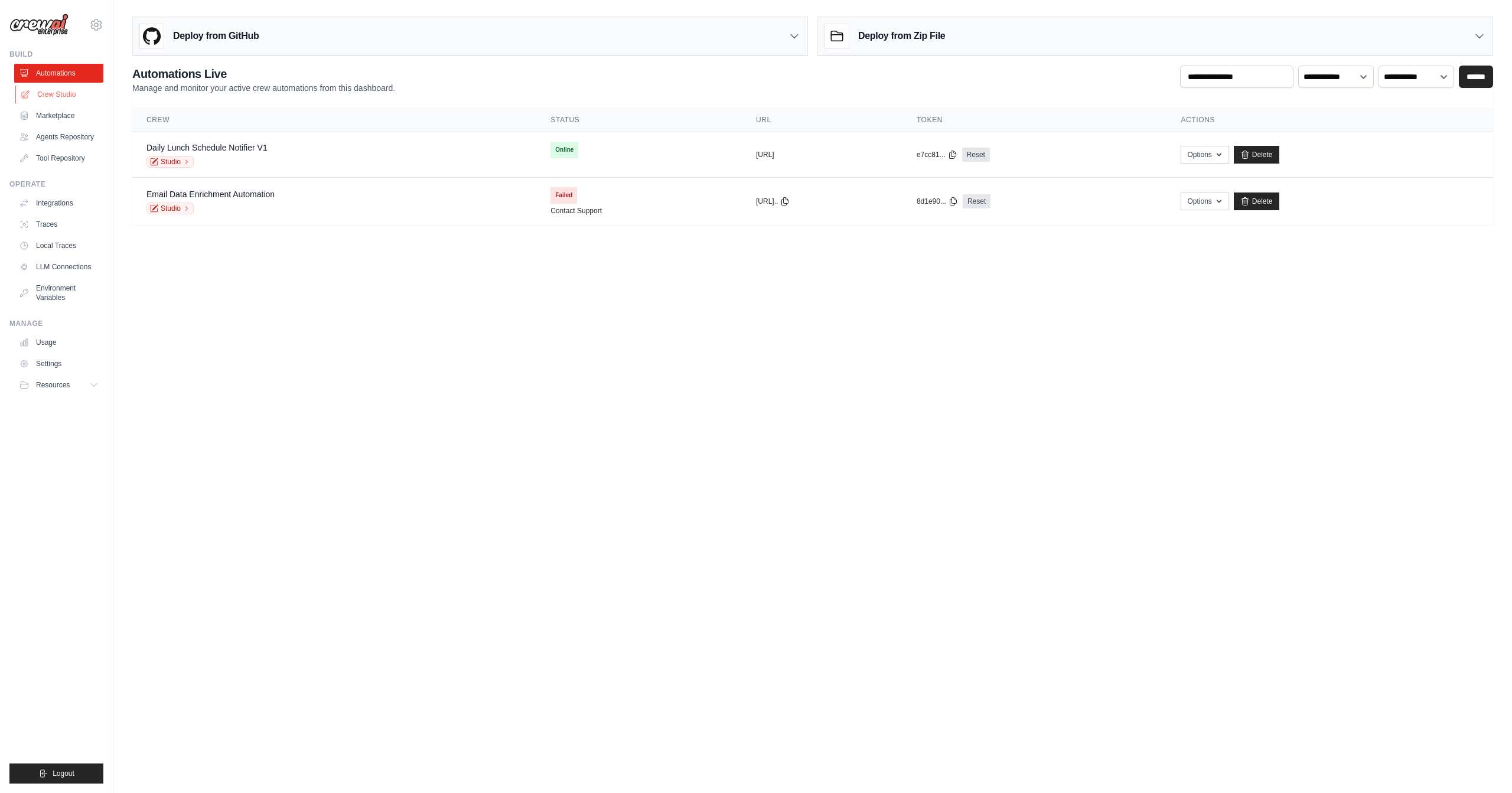
click at [69, 98] on link "Crew Studio" at bounding box center [60, 94] width 89 height 19
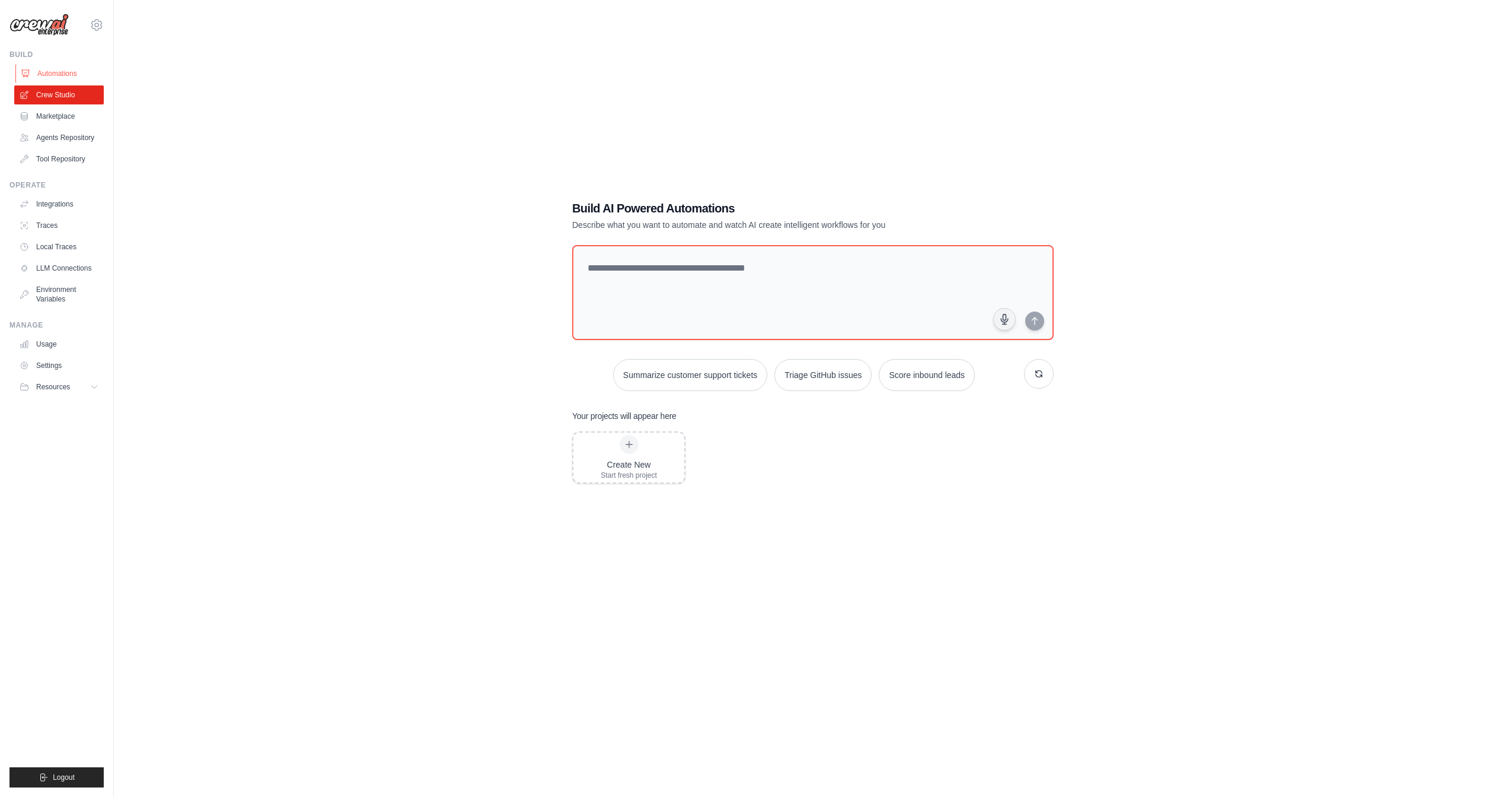
click at [54, 70] on link "Automations" at bounding box center [60, 74] width 89 height 19
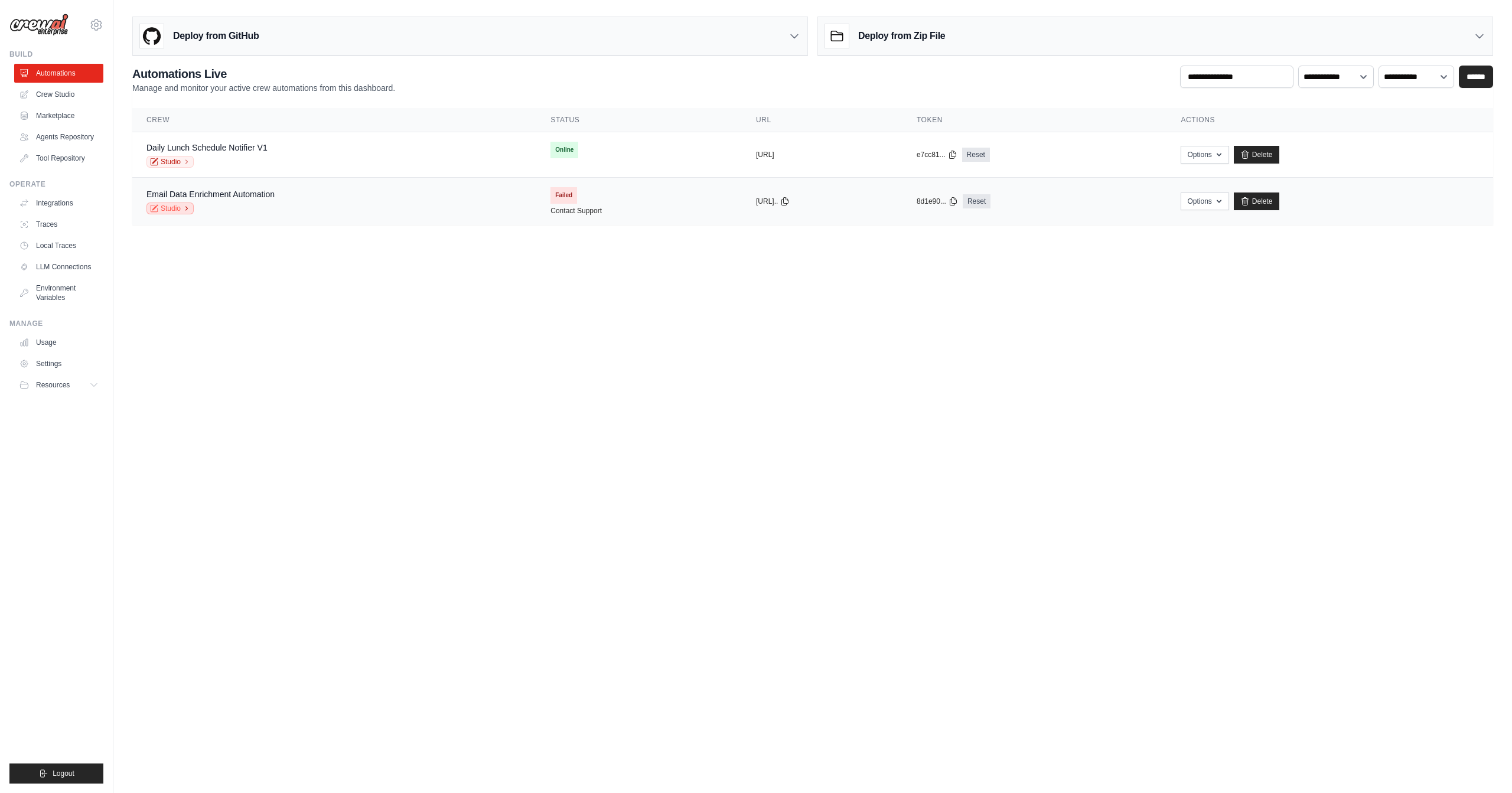
click at [174, 208] on link "Studio" at bounding box center [170, 208] width 47 height 12
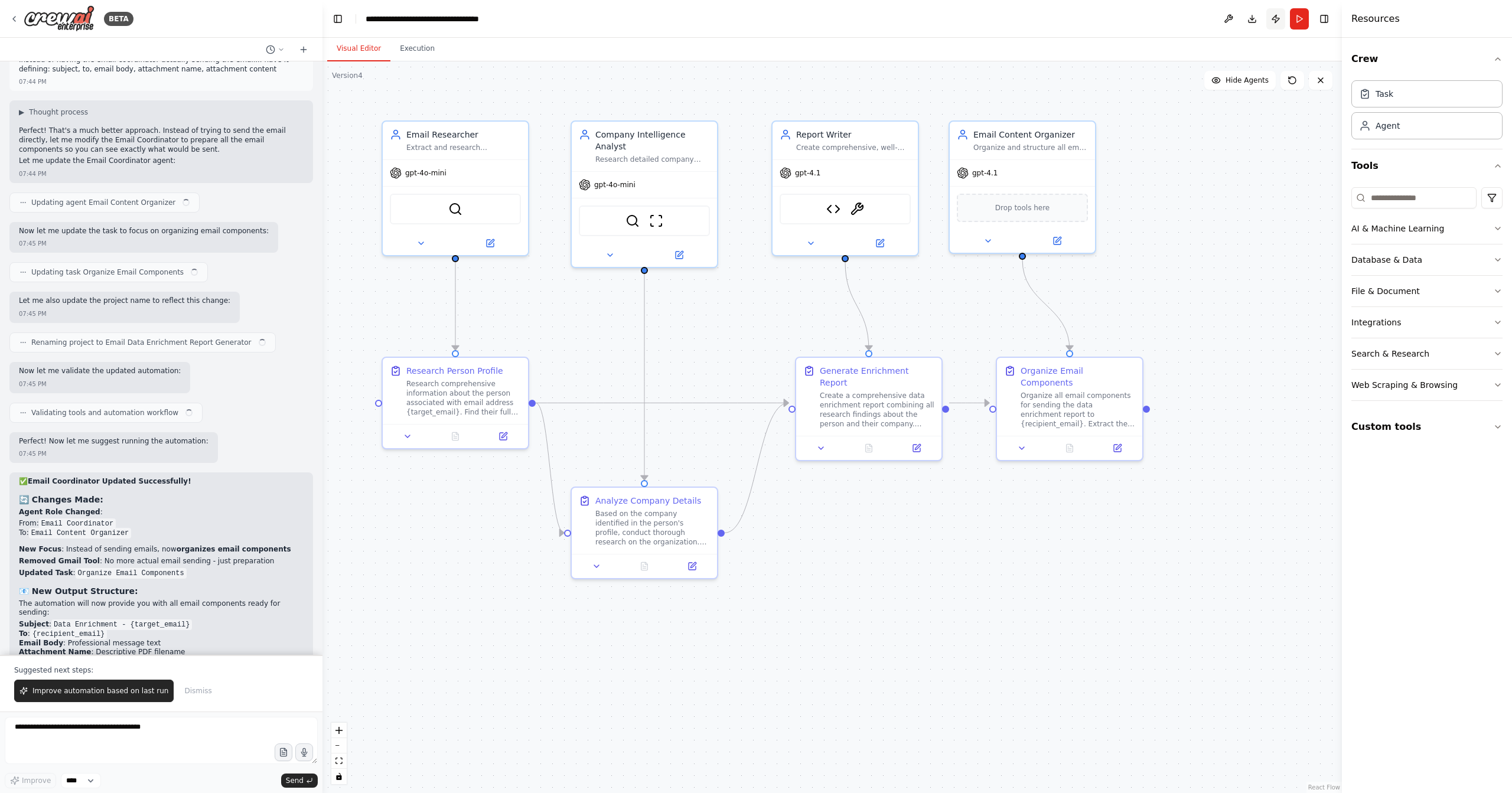
click at [1275, 23] on button "Publish" at bounding box center [1276, 19] width 19 height 21
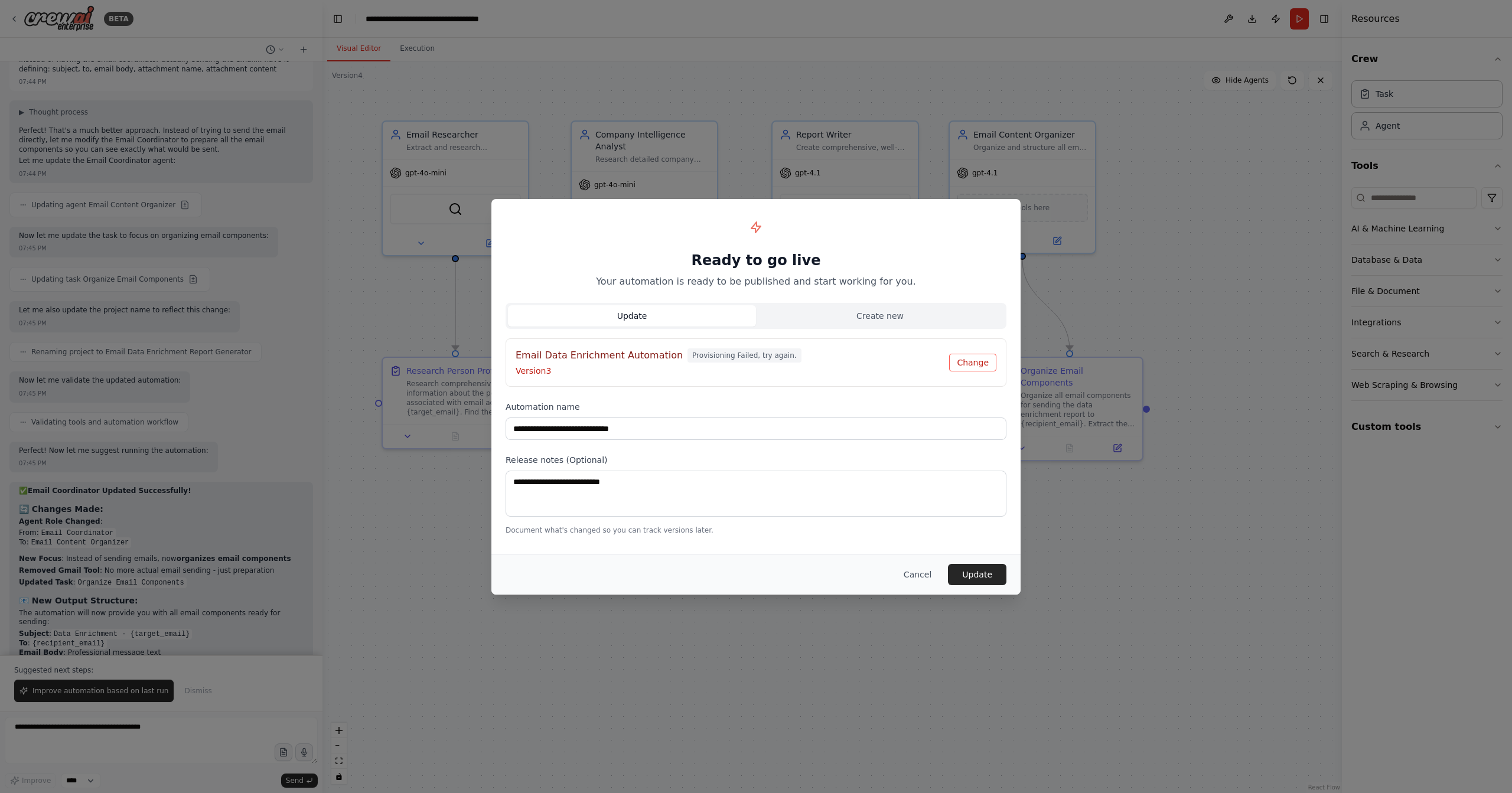
click at [980, 362] on button "Change" at bounding box center [973, 362] width 47 height 18
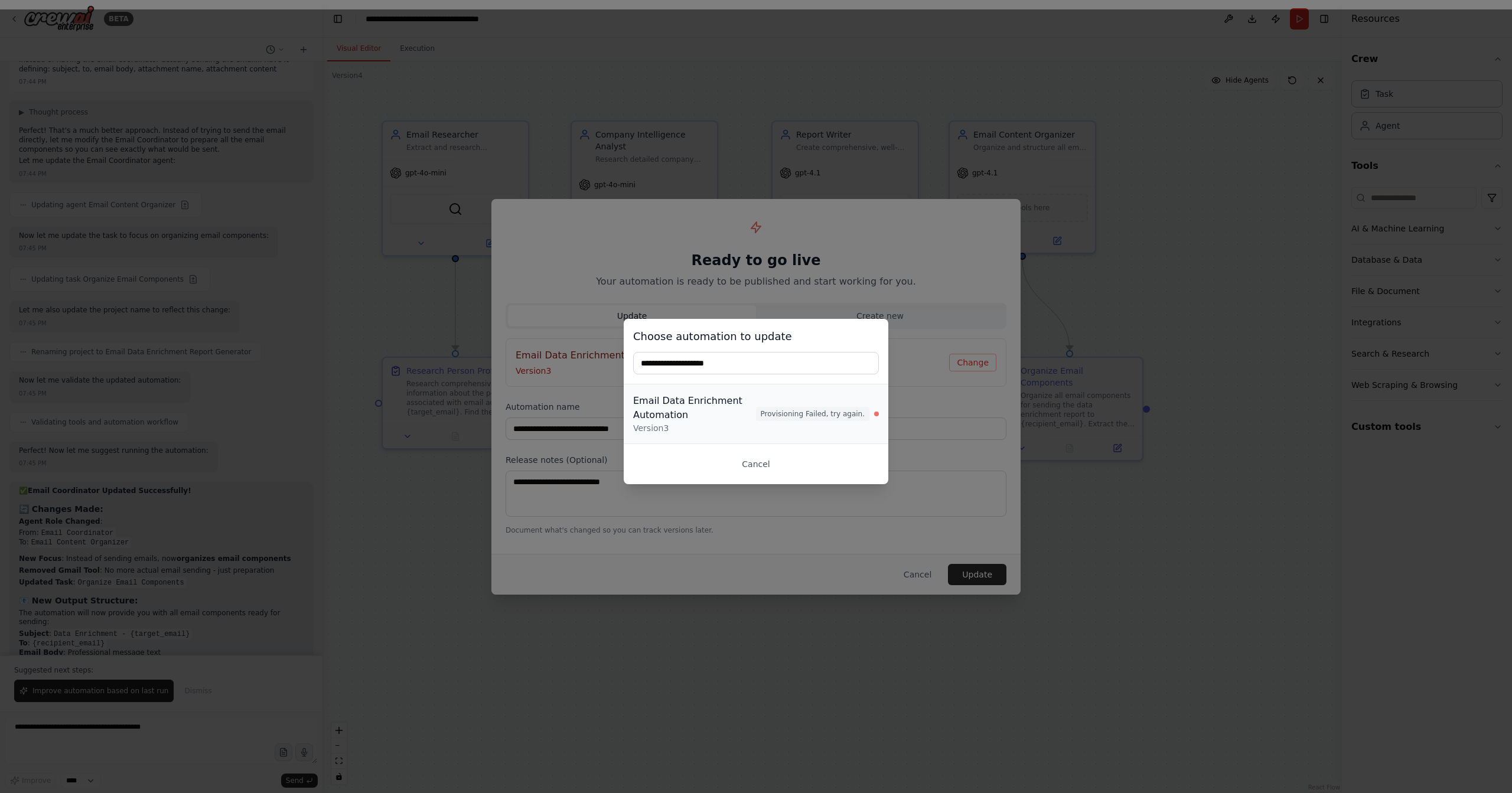
click at [793, 412] on span "Provisioning Failed, try again." at bounding box center [812, 414] width 113 height 14
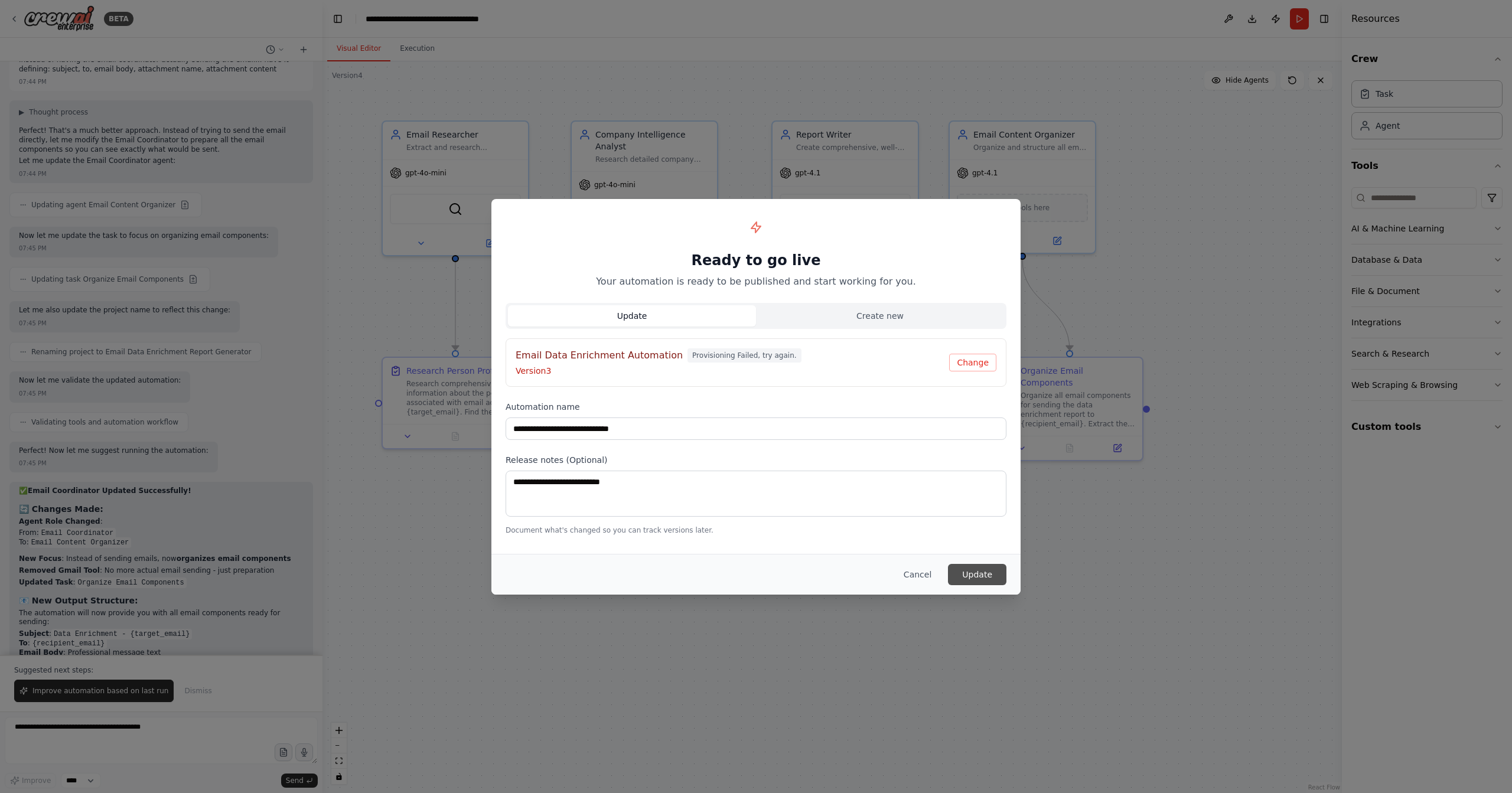
click at [968, 571] on button "Update" at bounding box center [977, 575] width 59 height 21
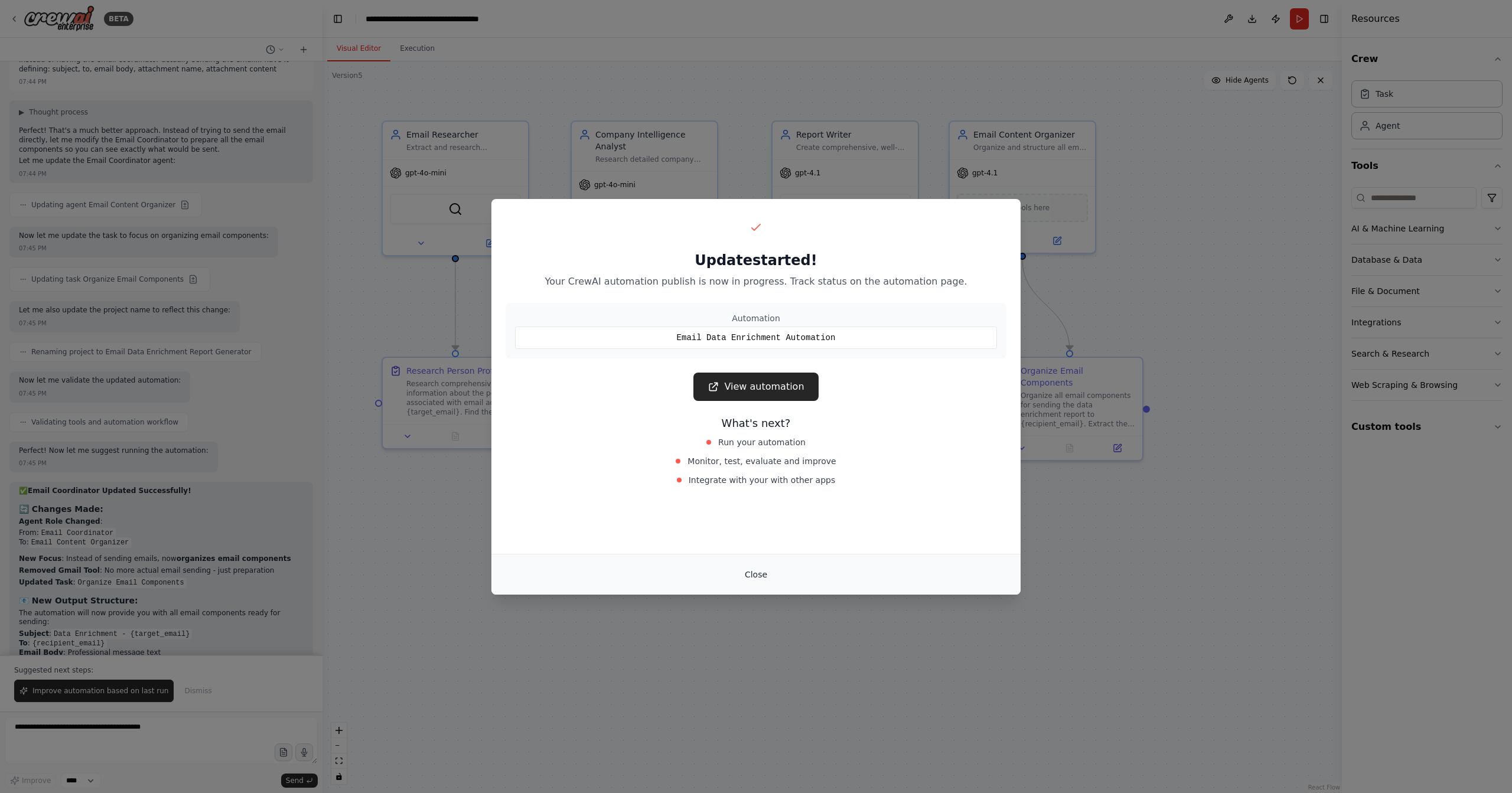
click at [761, 571] on button "Close" at bounding box center [756, 575] width 42 height 21
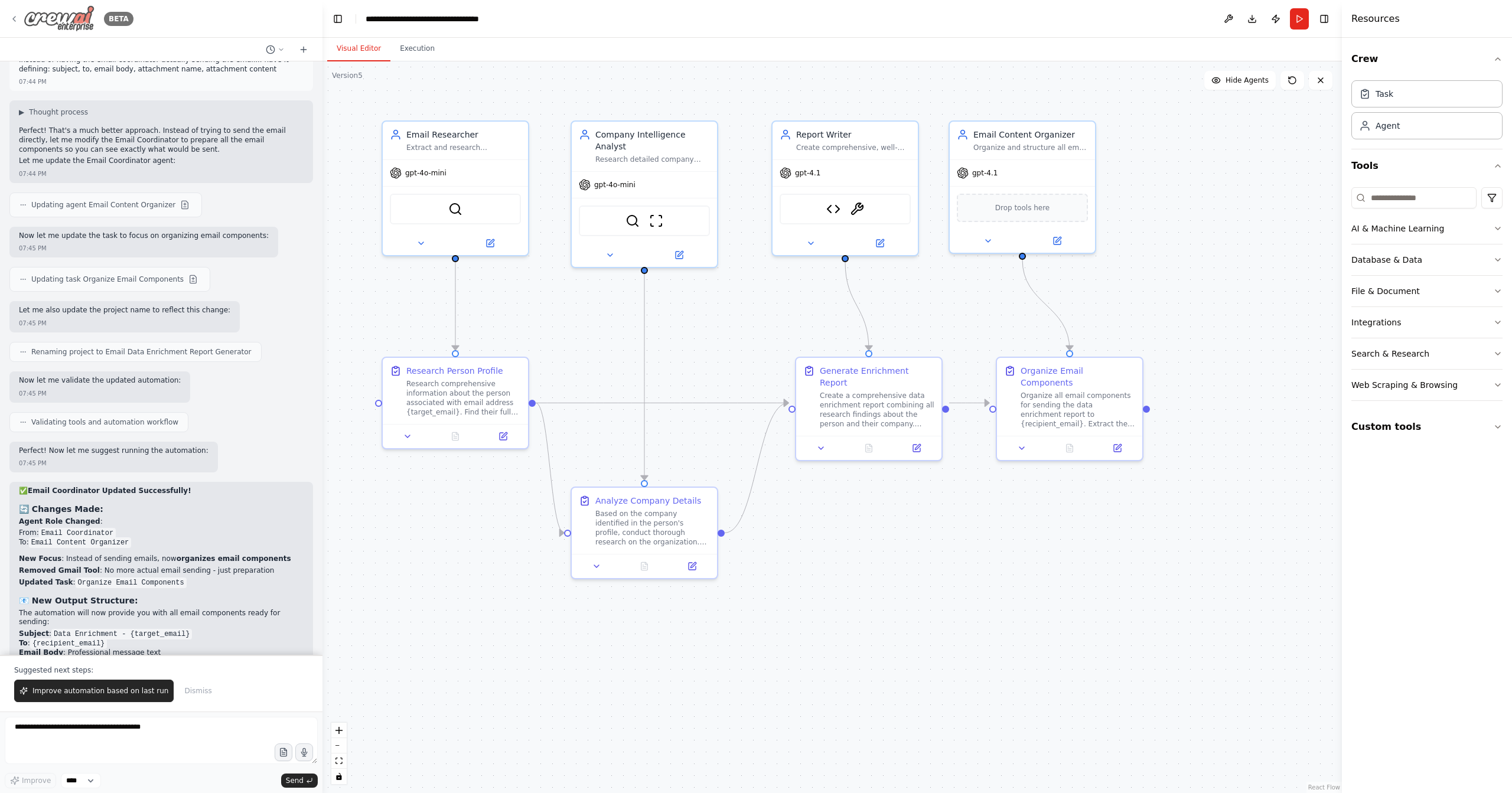
click at [67, 18] on img at bounding box center [59, 18] width 71 height 27
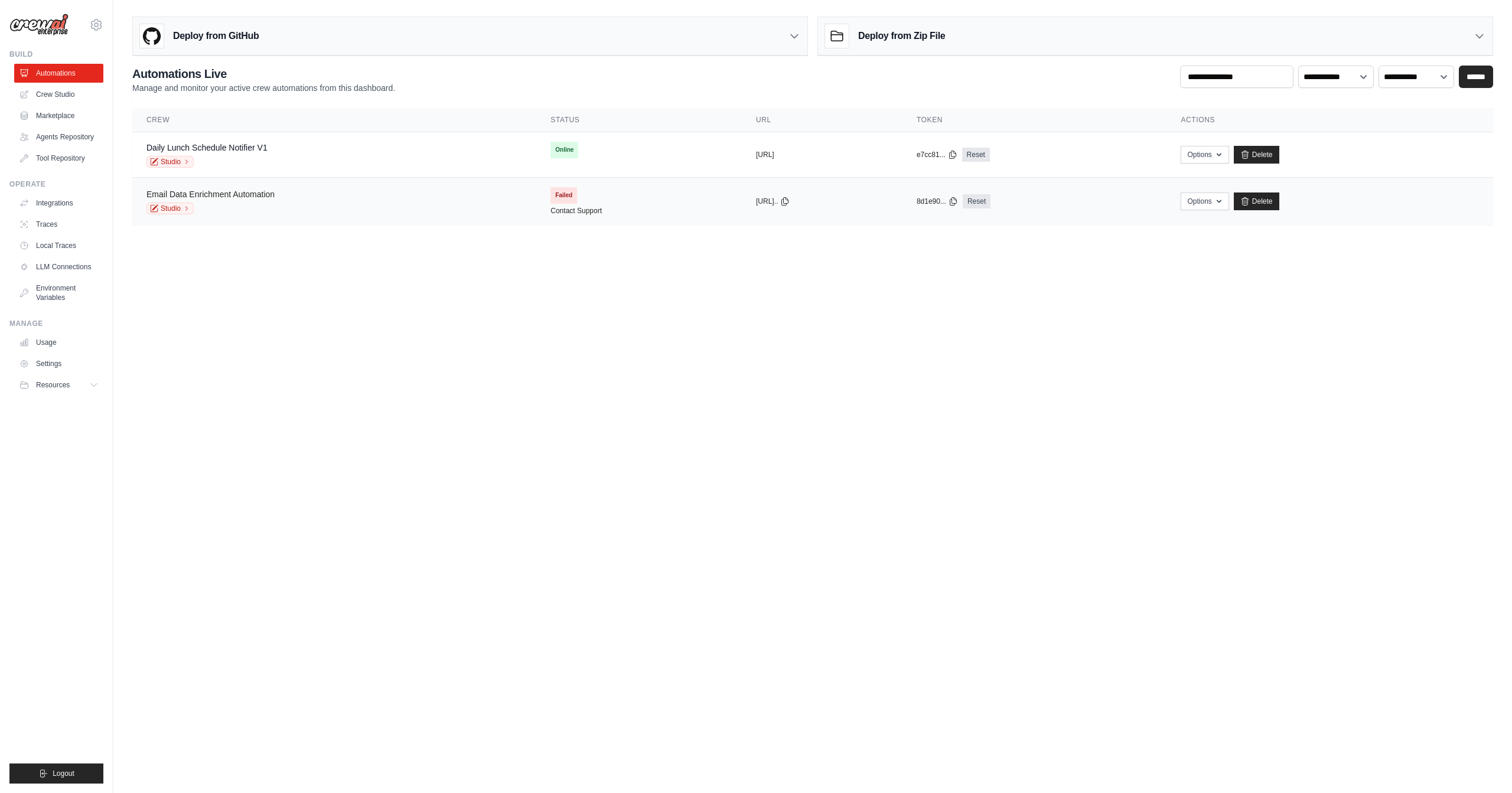
click at [233, 192] on link "Email Data Enrichment Automation" at bounding box center [211, 195] width 128 height 9
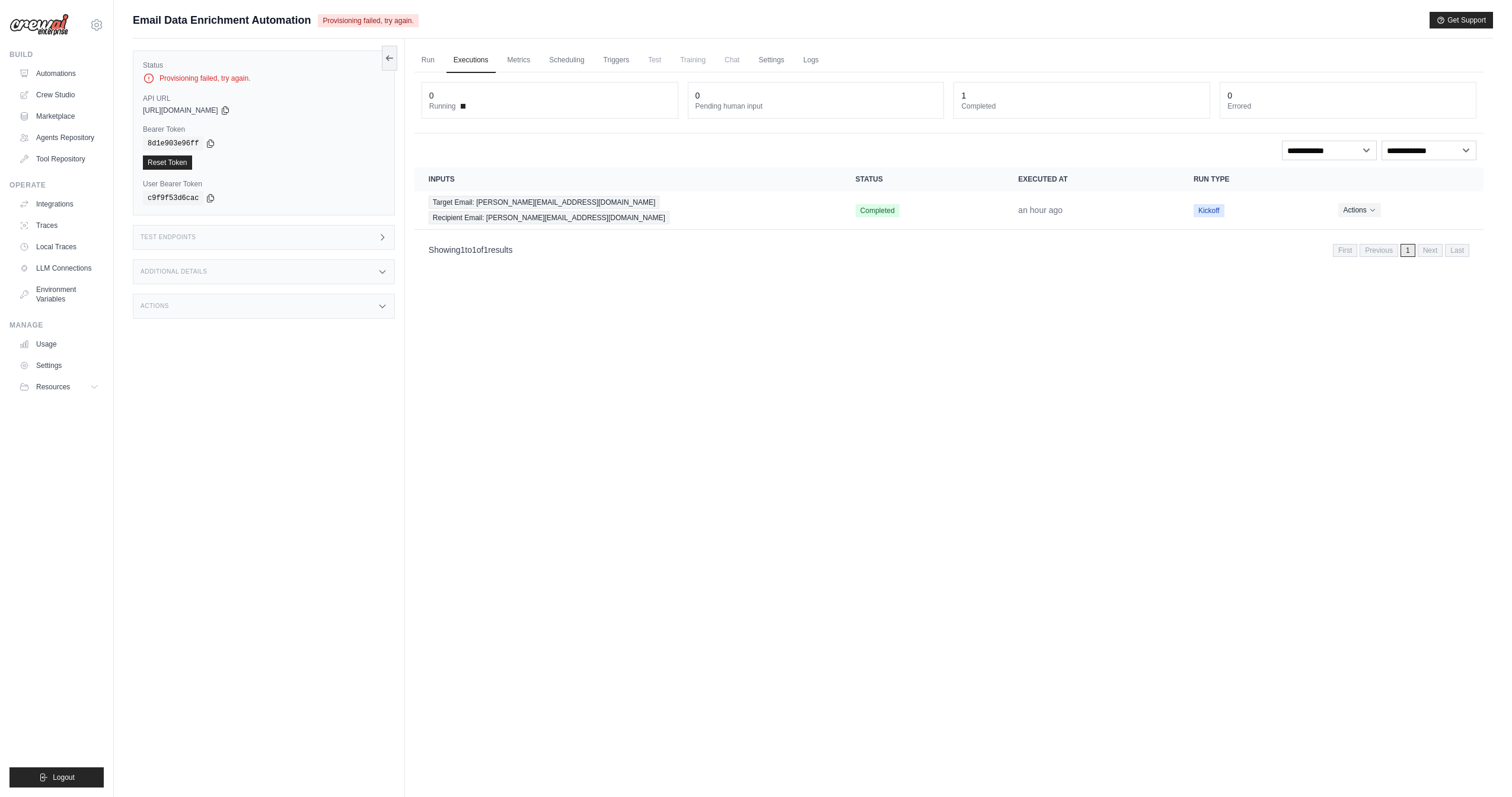
click at [217, 73] on div "Provisioning failed, try again." at bounding box center [264, 78] width 242 height 12
click at [45, 70] on link "Automations" at bounding box center [60, 74] width 89 height 19
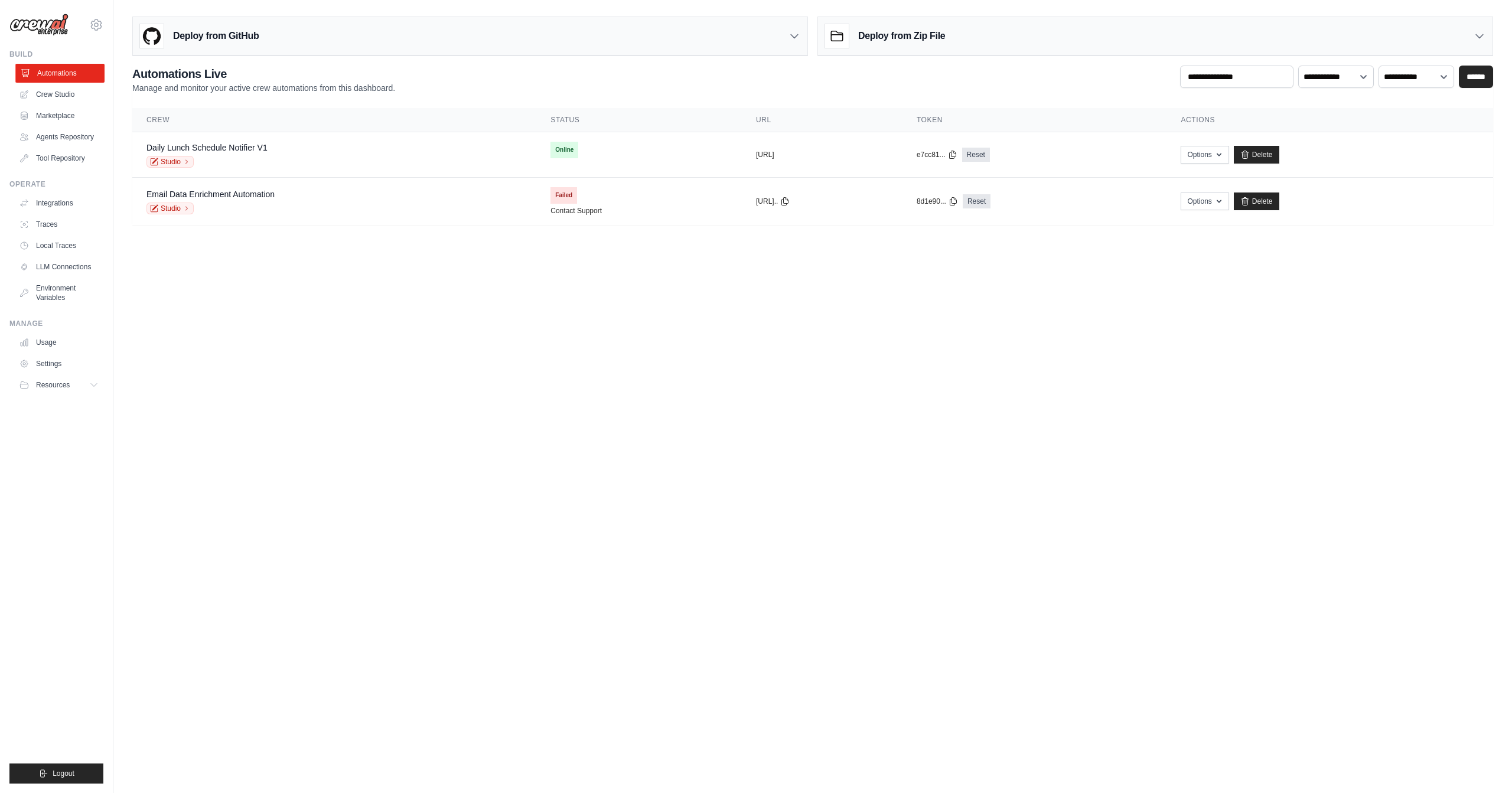
click at [58, 71] on link "Automations" at bounding box center [60, 74] width 89 height 19
click at [55, 92] on link "Crew Studio" at bounding box center [60, 94] width 89 height 19
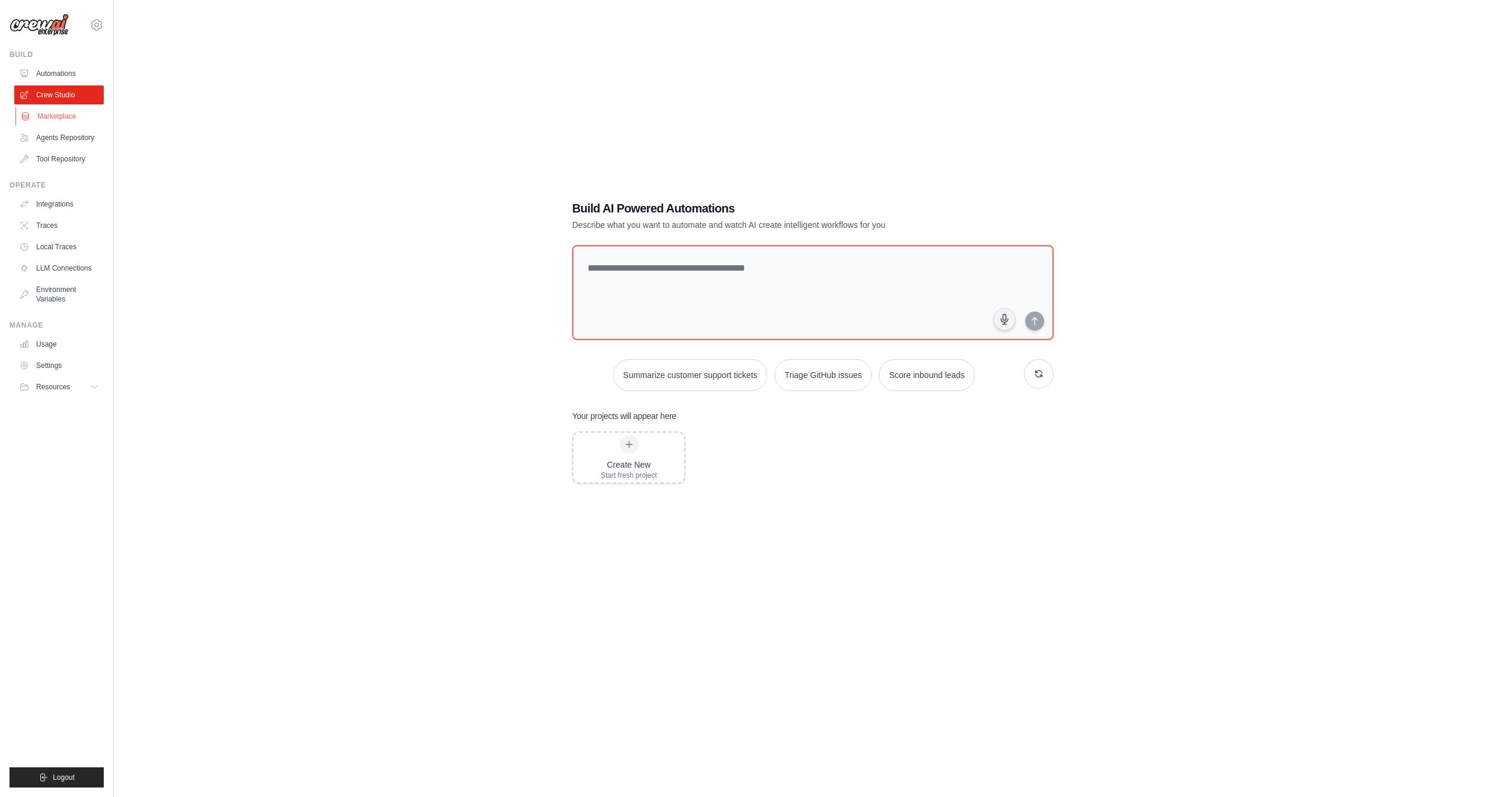
click at [60, 118] on link "Marketplace" at bounding box center [60, 116] width 89 height 19
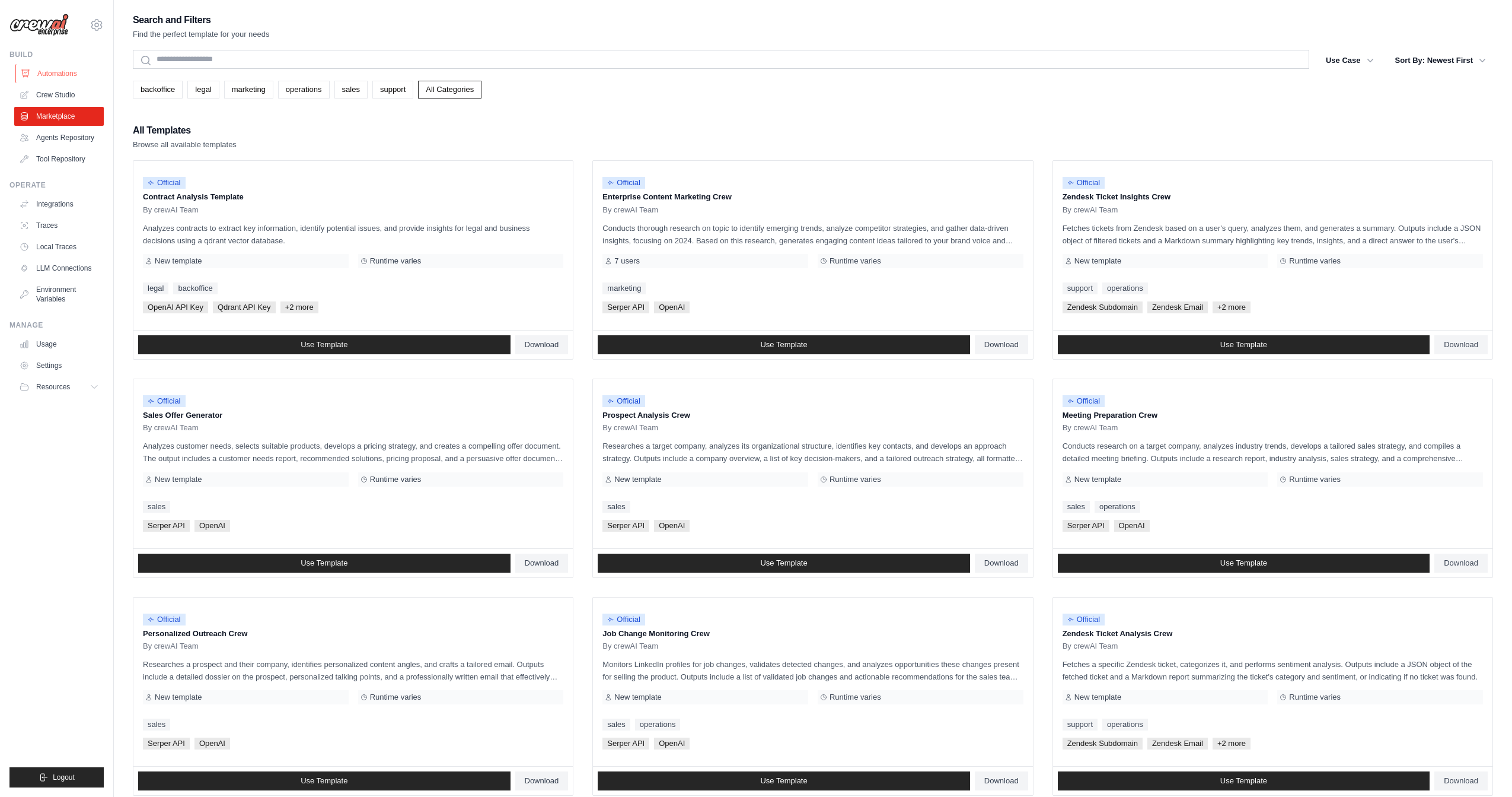
click at [71, 73] on link "Automations" at bounding box center [60, 74] width 89 height 19
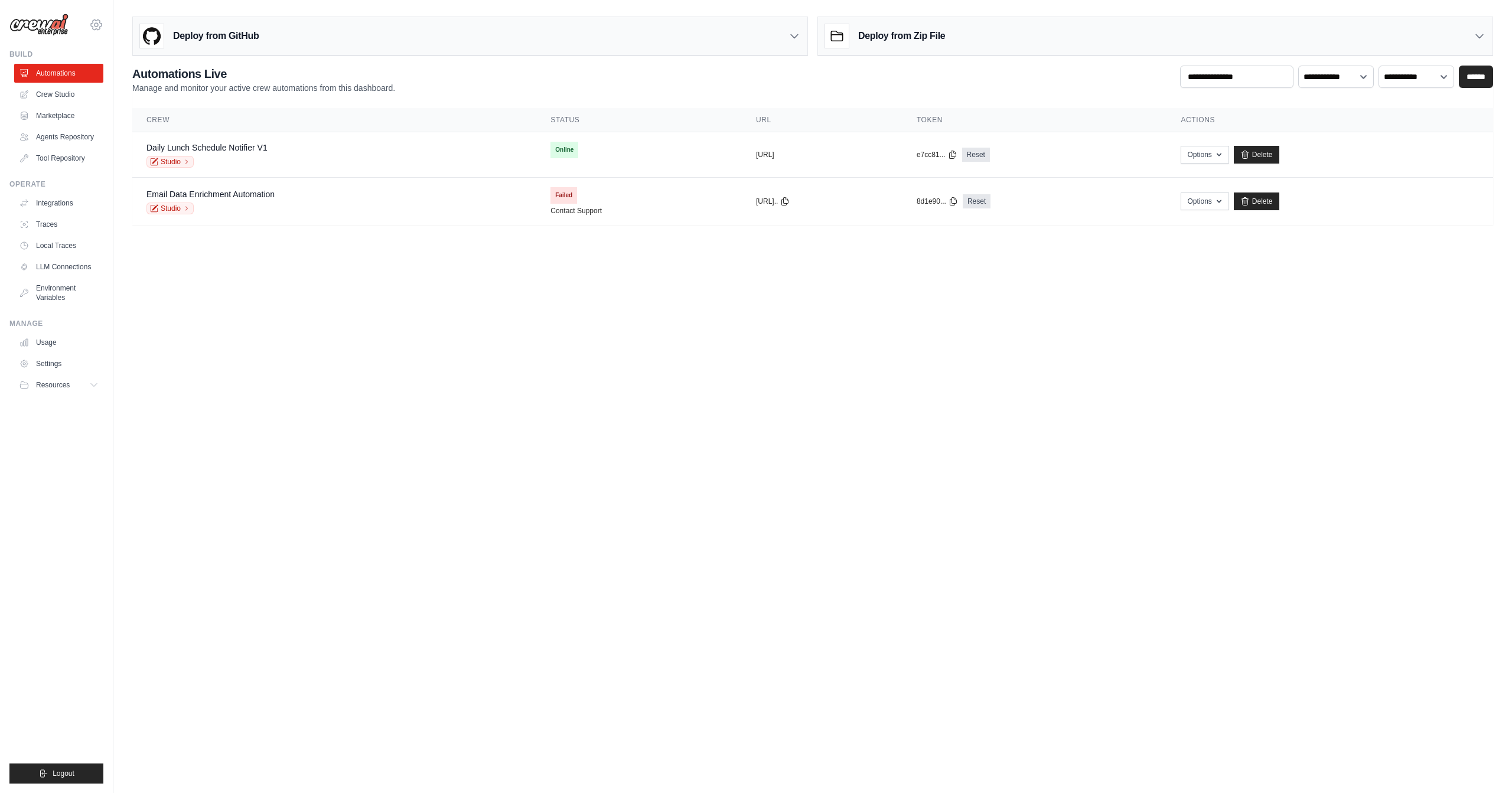
click at [93, 22] on icon at bounding box center [96, 25] width 14 height 14
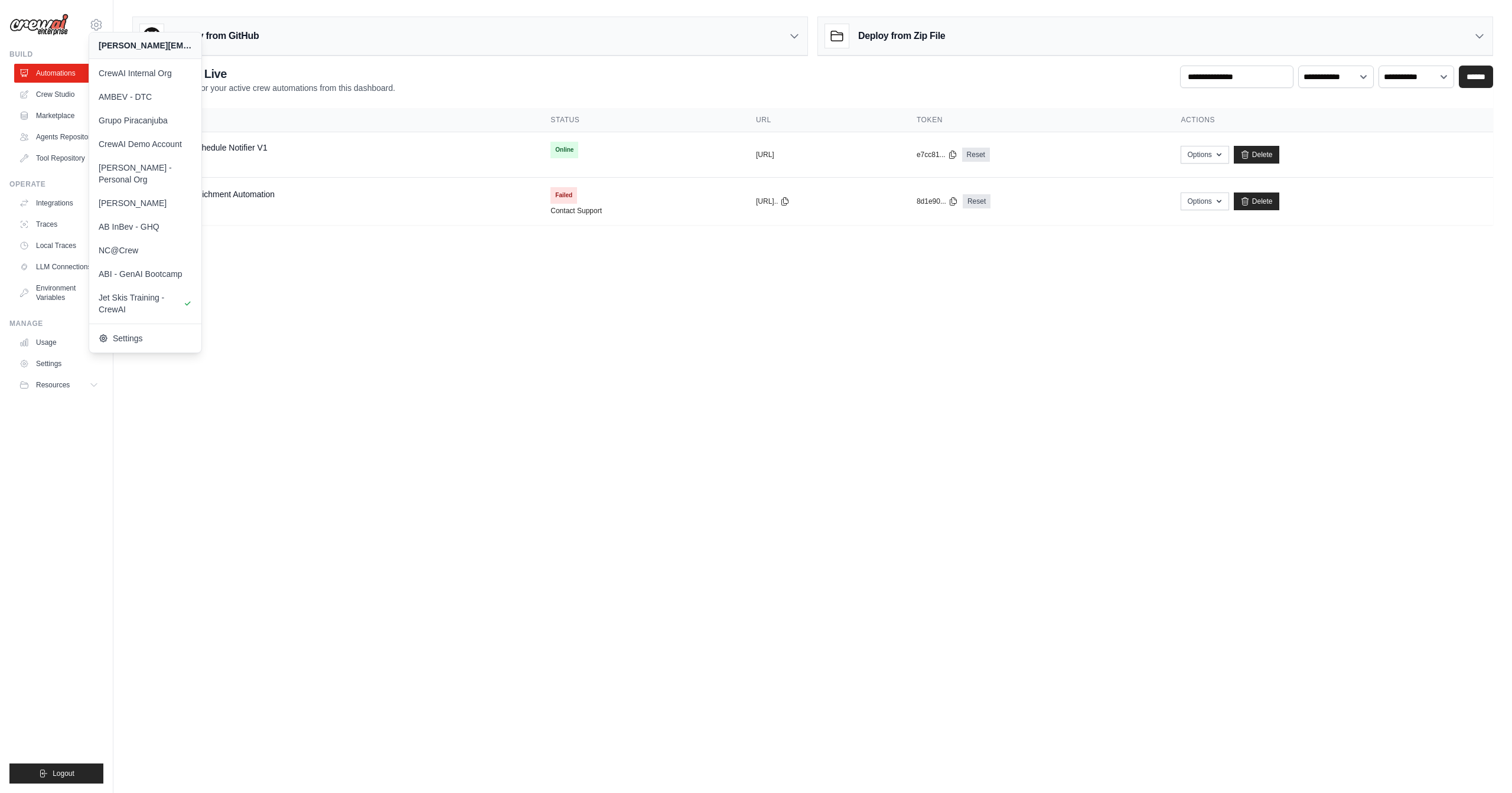
click at [280, 425] on body "[PERSON_NAME][EMAIL_ADDRESS][DOMAIN_NAME] CrewAI Internal Org AMBEV - DTC Grupo…" at bounding box center [756, 396] width 1512 height 793
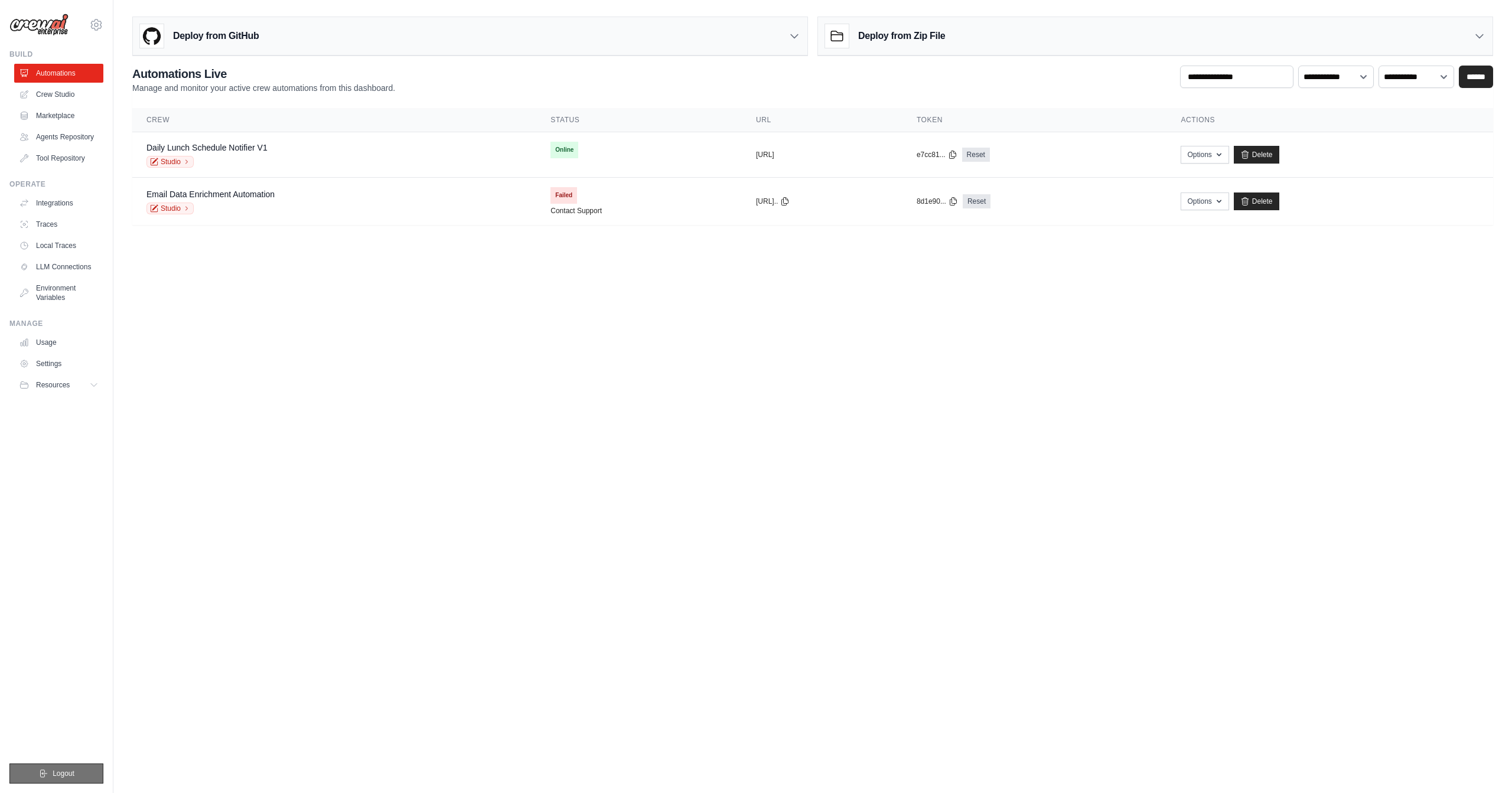
click at [62, 775] on span "Logout" at bounding box center [63, 773] width 22 height 9
